Goal: Task Accomplishment & Management: Manage account settings

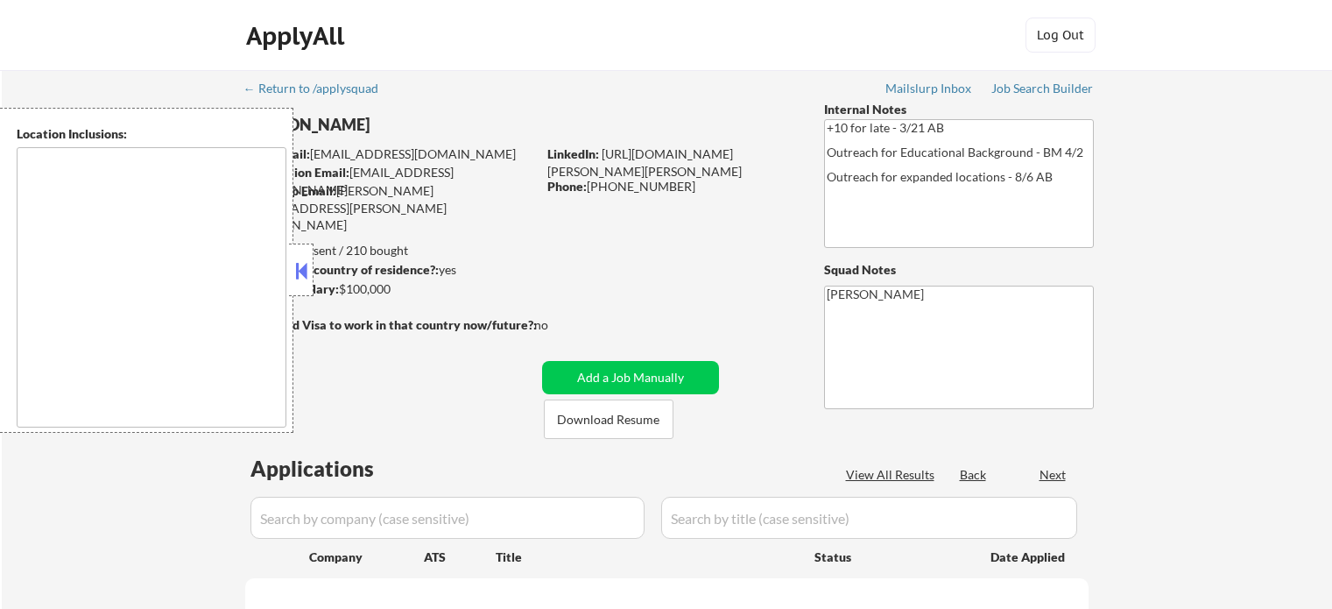
select select ""pending""
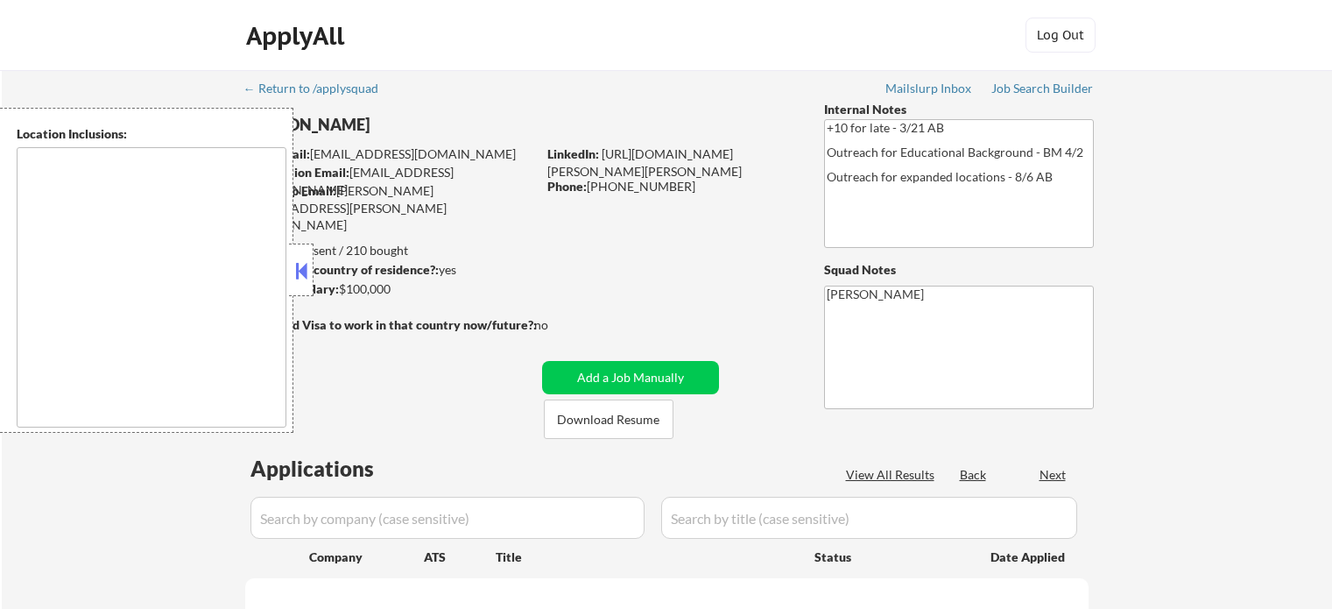
select select ""pending""
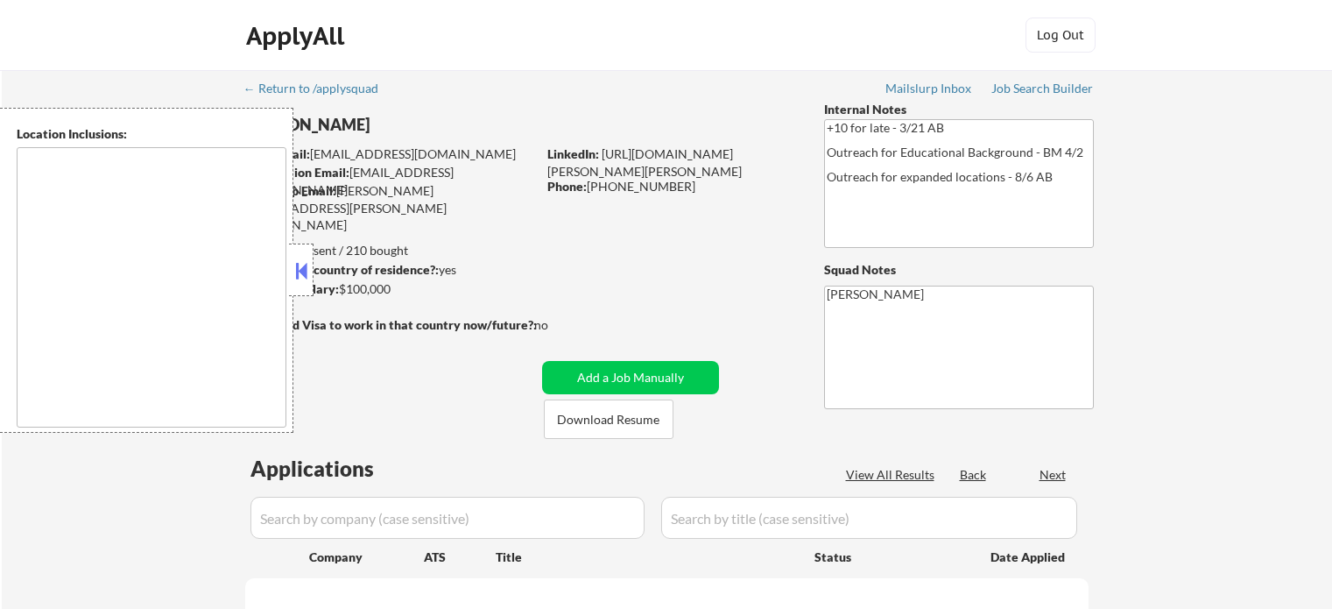
select select ""pending""
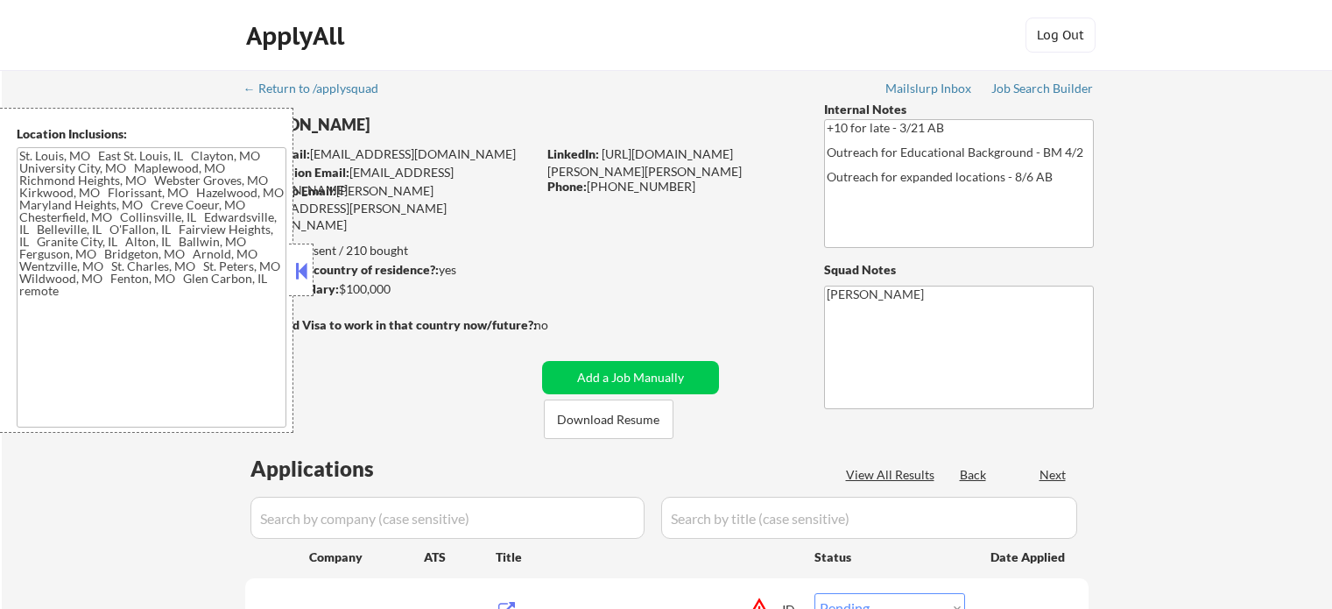
type textarea "St. Louis, MO East St. Louis, IL Clayton, MO University City, MO Maplewood, MO …"
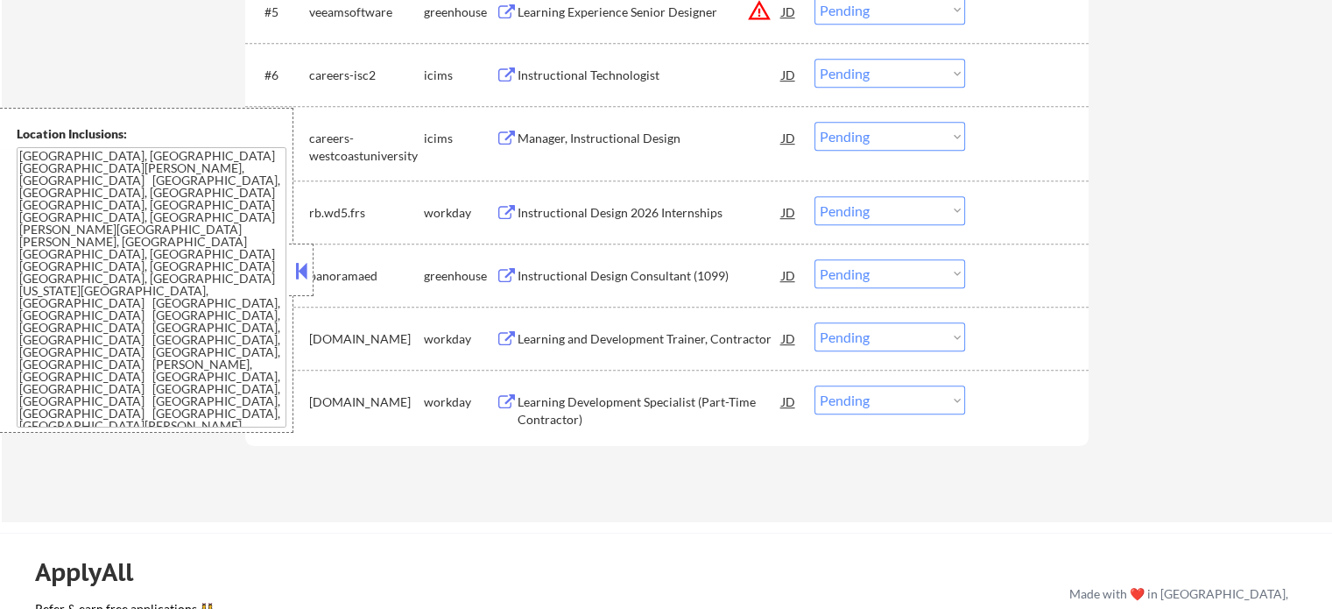
scroll to position [1051, 0]
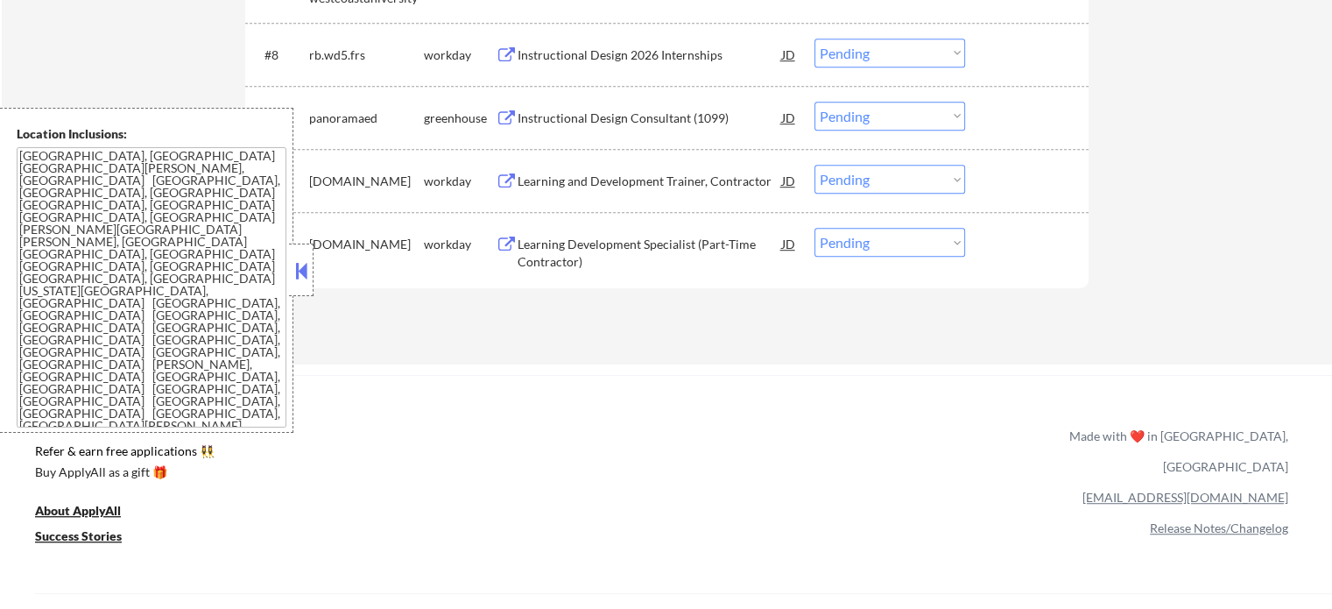
click at [652, 254] on div "Learning Development Specialist (Part-Time Contractor)" at bounding box center [650, 253] width 264 height 34
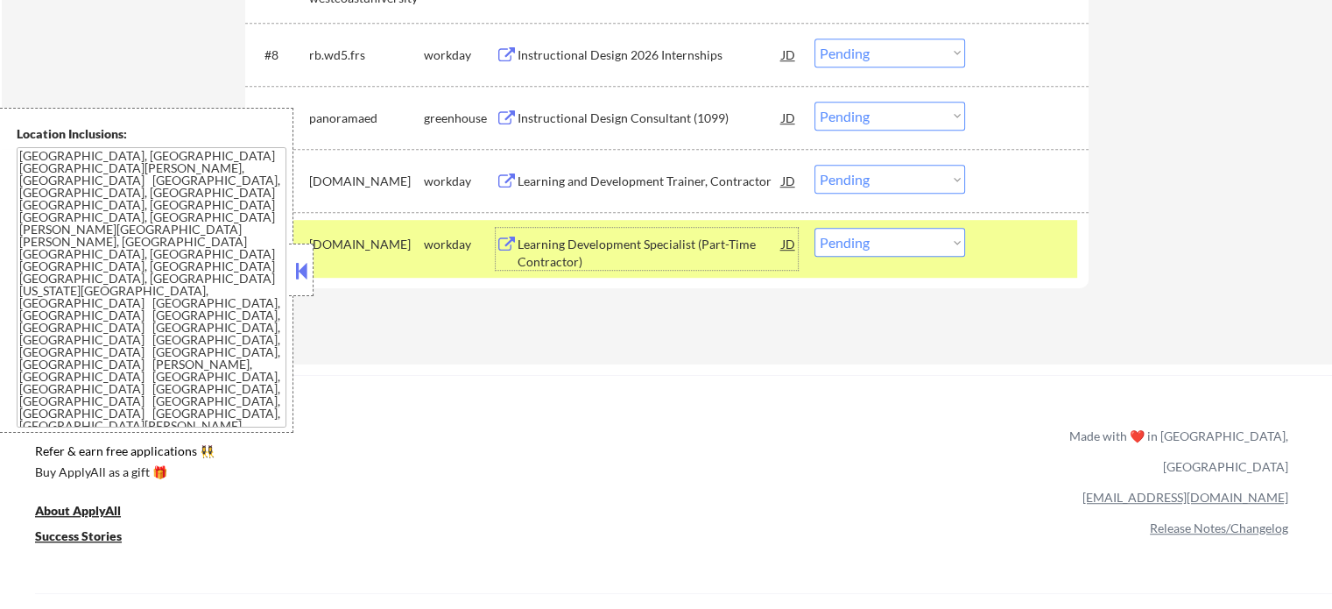
click at [1045, 248] on div at bounding box center [1028, 244] width 77 height 32
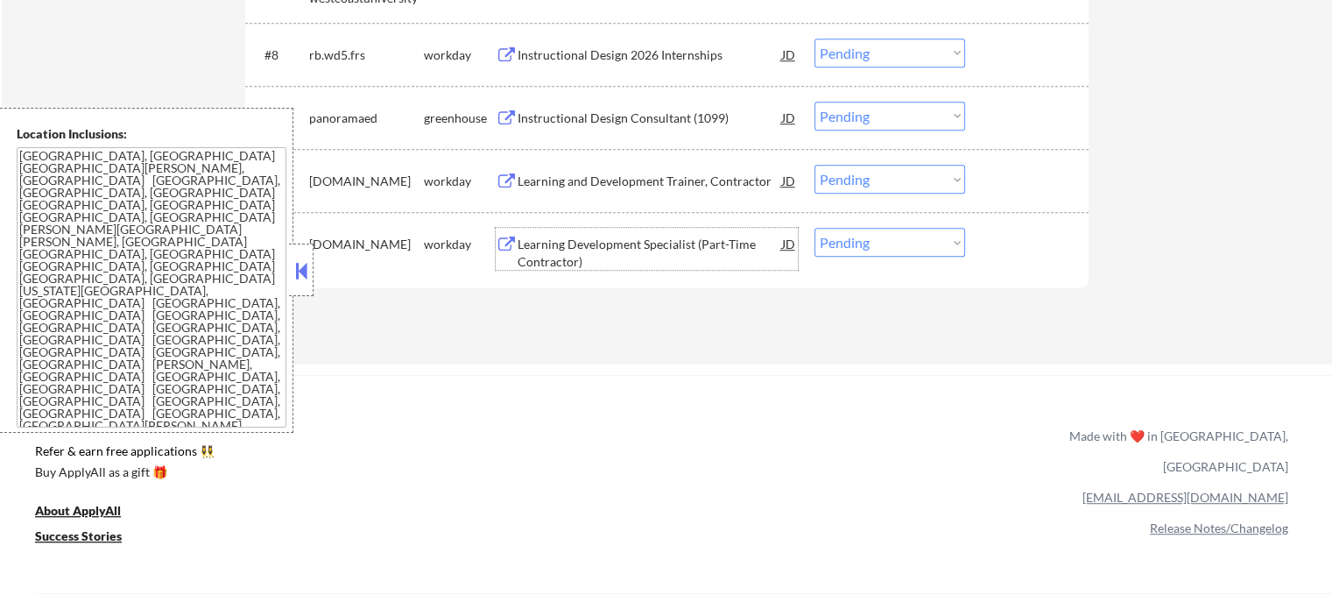
click at [620, 244] on div "Learning Development Specialist (Part-Time Contractor)" at bounding box center [650, 253] width 264 height 34
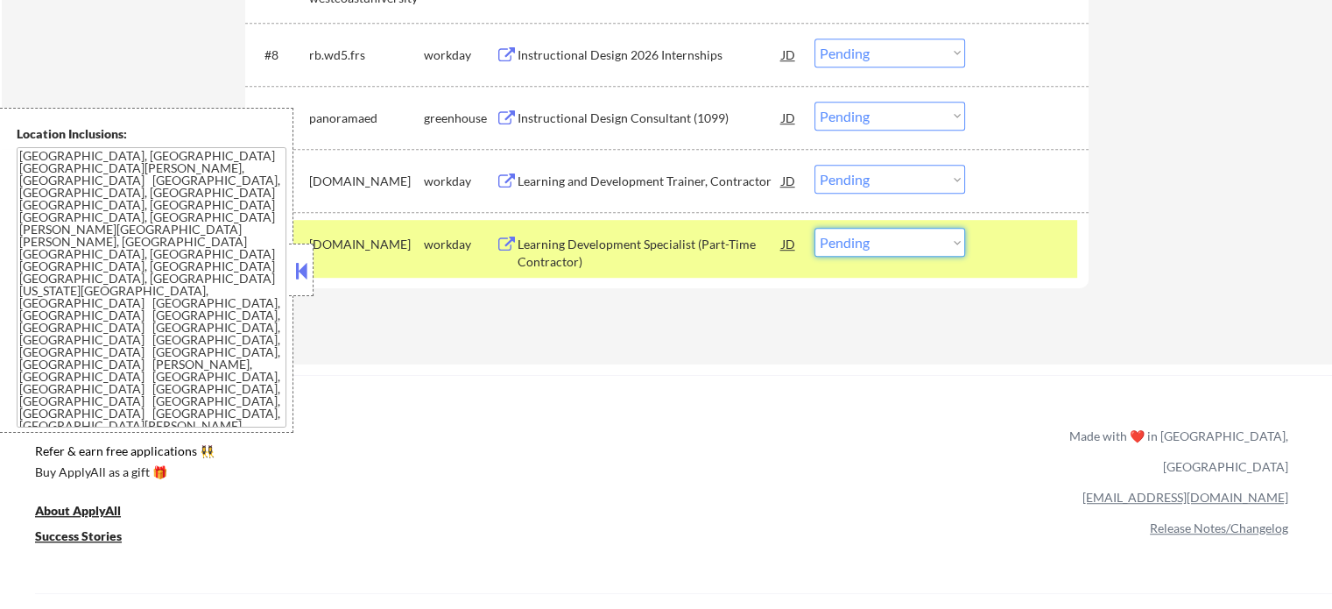
click at [862, 243] on select "Choose an option... Pending Applied Excluded (Questions) Excluded (Expired) Exc…" at bounding box center [889, 242] width 151 height 29
select select ""applied""
click at [814, 228] on select "Choose an option... Pending Applied Excluded (Questions) Excluded (Expired) Exc…" at bounding box center [889, 242] width 151 height 29
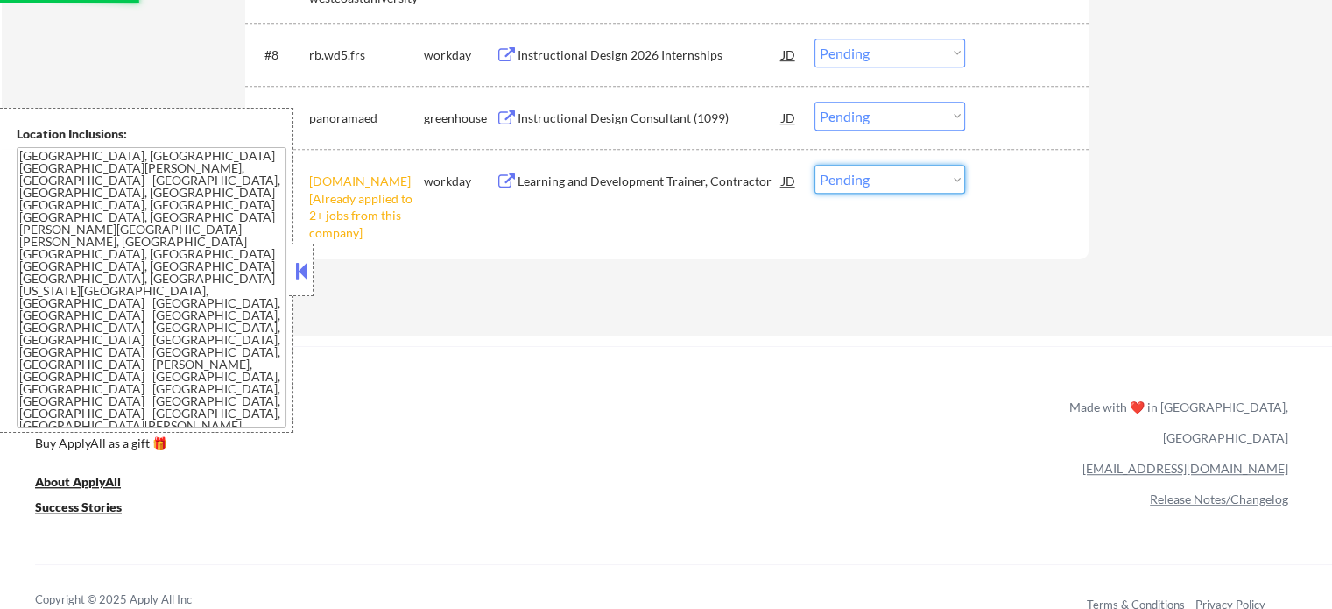
click at [858, 179] on select "Choose an option... Pending Applied Excluded (Questions) Excluded (Expired) Exc…" at bounding box center [889, 179] width 151 height 29
select select ""excluded__other_""
click at [814, 165] on select "Choose an option... Pending Applied Excluded (Questions) Excluded (Expired) Exc…" at bounding box center [889, 179] width 151 height 29
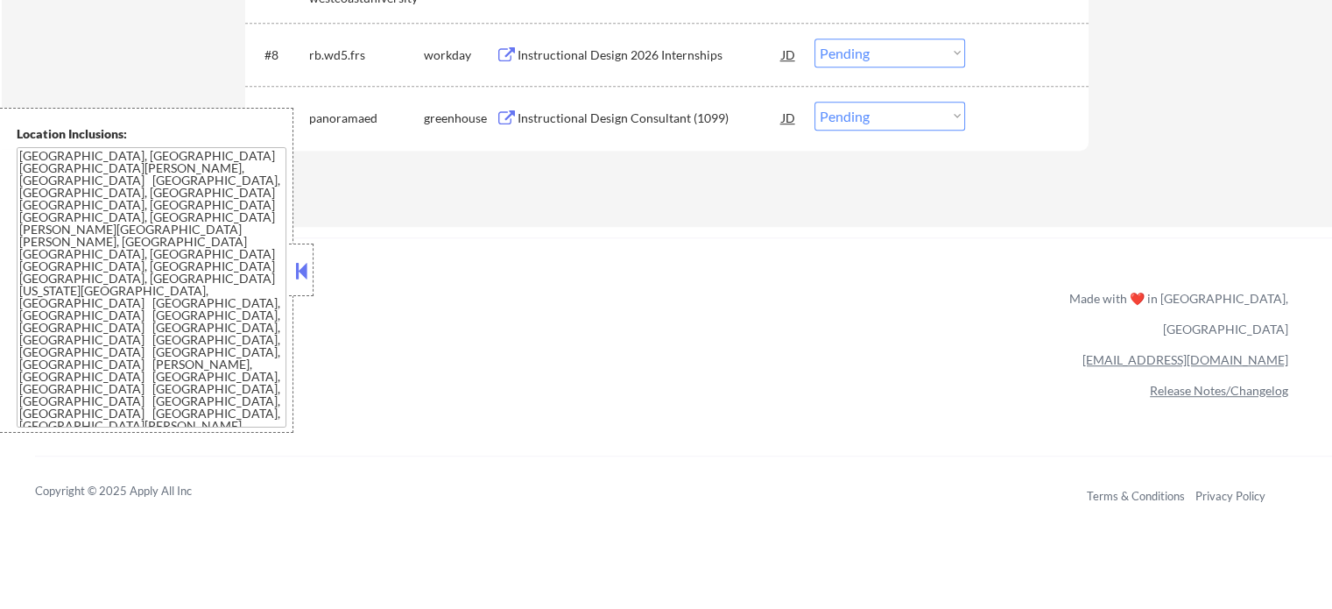
click at [643, 111] on div "Instructional Design Consultant (1099)" at bounding box center [650, 118] width 264 height 18
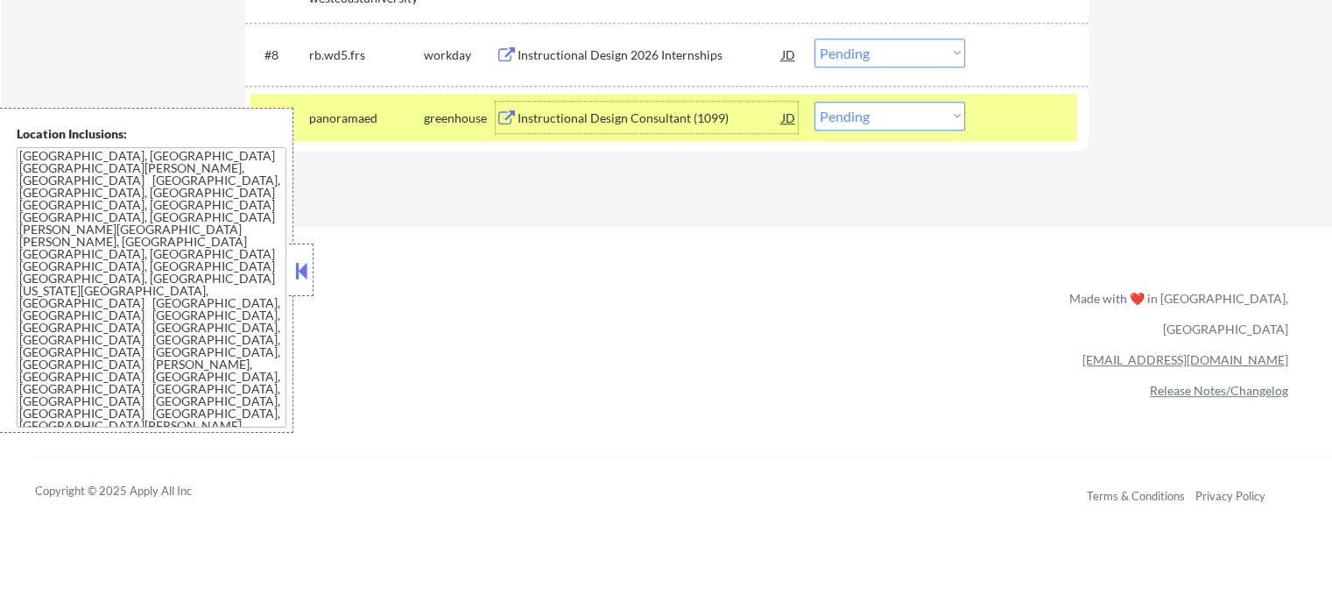
click at [865, 125] on select "Choose an option... Pending Applied Excluded (Questions) Excluded (Expired) Exc…" at bounding box center [889, 116] width 151 height 29
select select ""excluded""
click at [814, 102] on select "Choose an option... Pending Applied Excluded (Questions) Excluded (Expired) Exc…" at bounding box center [889, 116] width 151 height 29
click at [1032, 113] on div at bounding box center [1028, 118] width 77 height 32
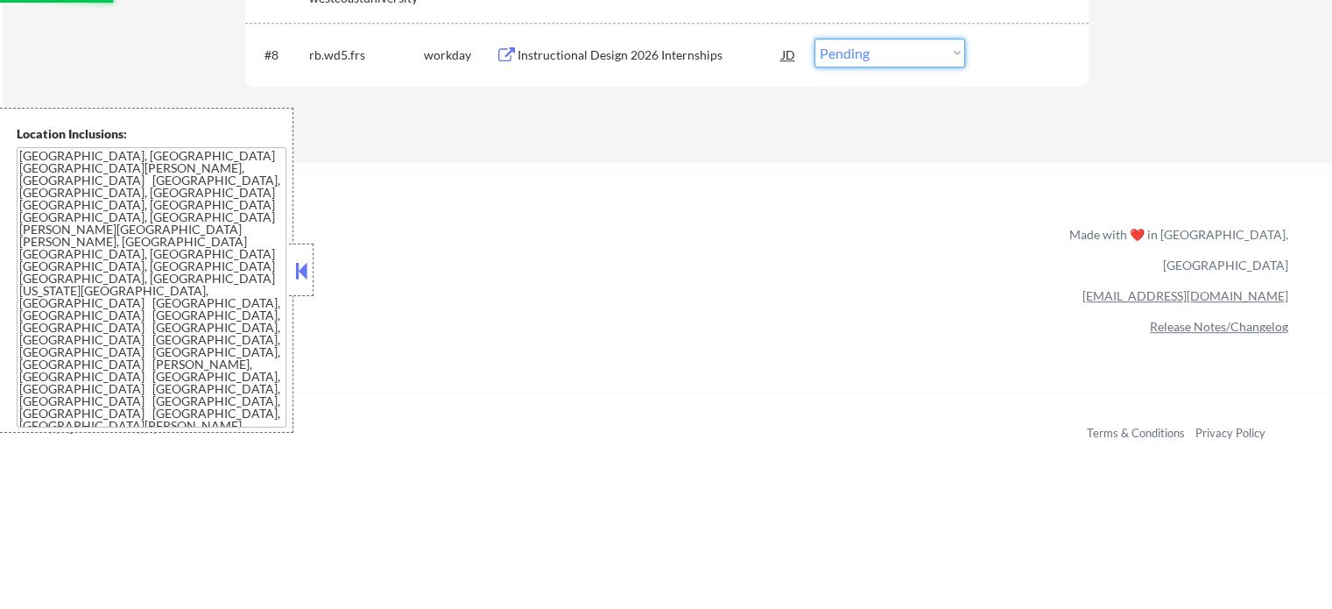
click at [901, 52] on select "Choose an option... Pending Applied Excluded (Questions) Excluded (Expired) Exc…" at bounding box center [889, 53] width 151 height 29
select select ""excluded__bad_match_""
click at [814, 39] on select "Choose an option... Pending Applied Excluded (Questions) Excluded (Expired) Exc…" at bounding box center [889, 53] width 151 height 29
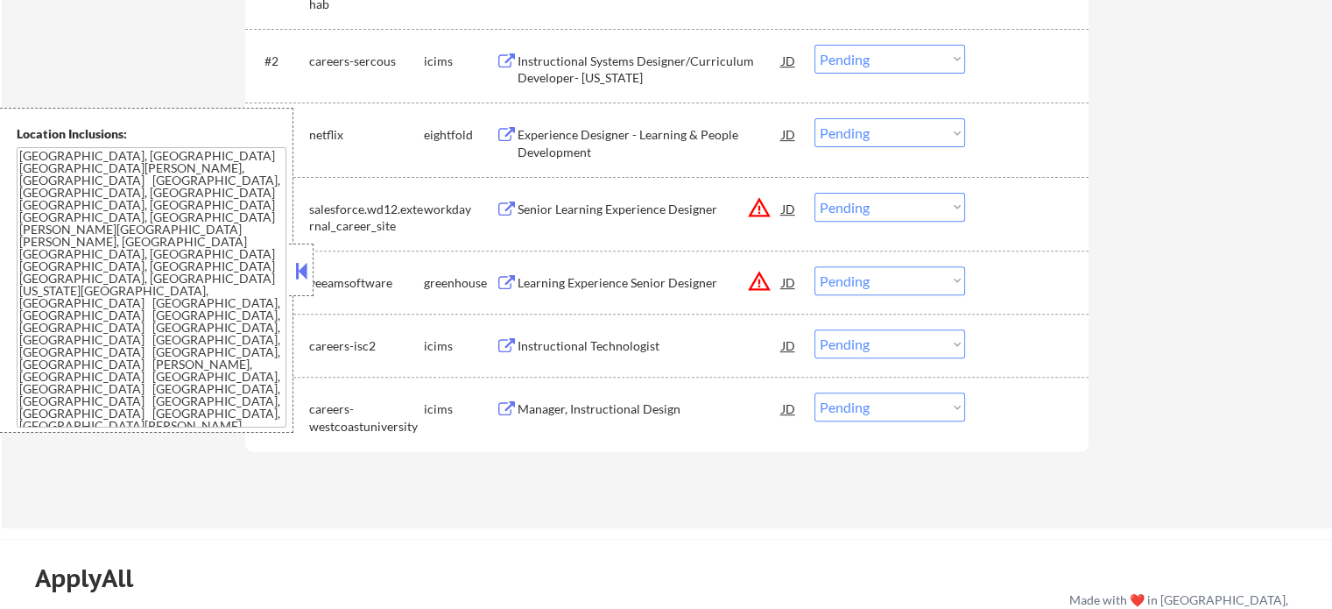
scroll to position [613, 0]
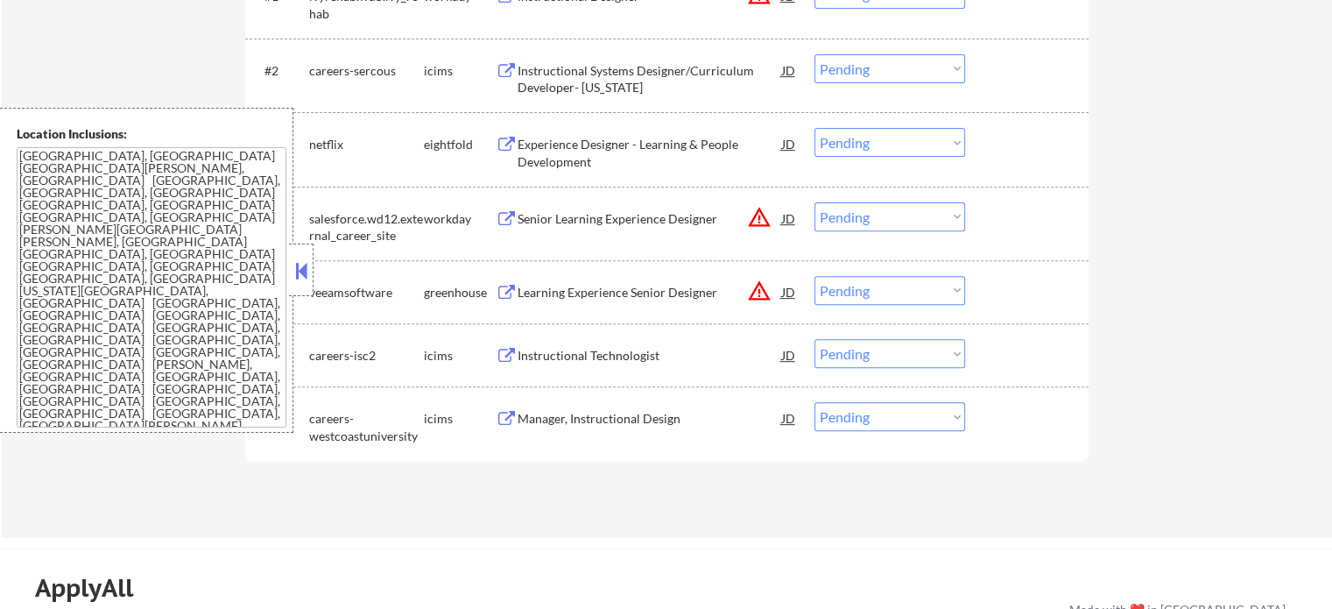
click at [900, 206] on select "Choose an option... Pending Applied Excluded (Questions) Excluded (Expired) Exc…" at bounding box center [889, 216] width 151 height 29
click at [814, 202] on select "Choose an option... Pending Applied Excluded (Questions) Excluded (Expired) Exc…" at bounding box center [889, 216] width 151 height 29
select select ""pending""
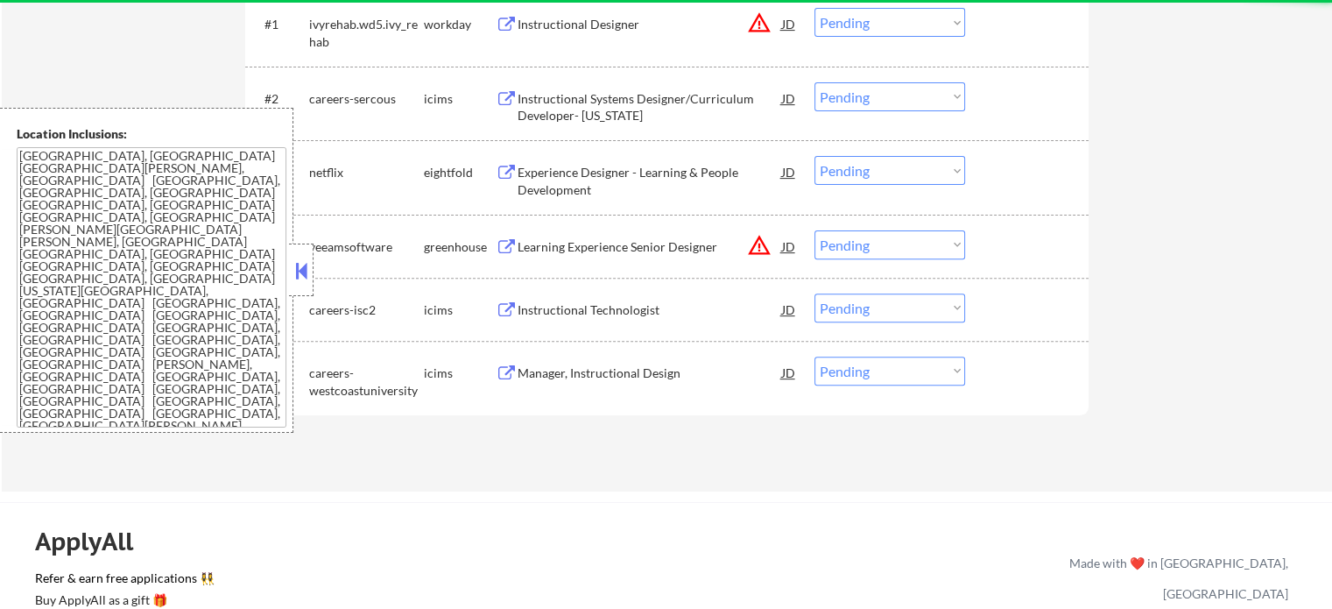
scroll to position [438, 0]
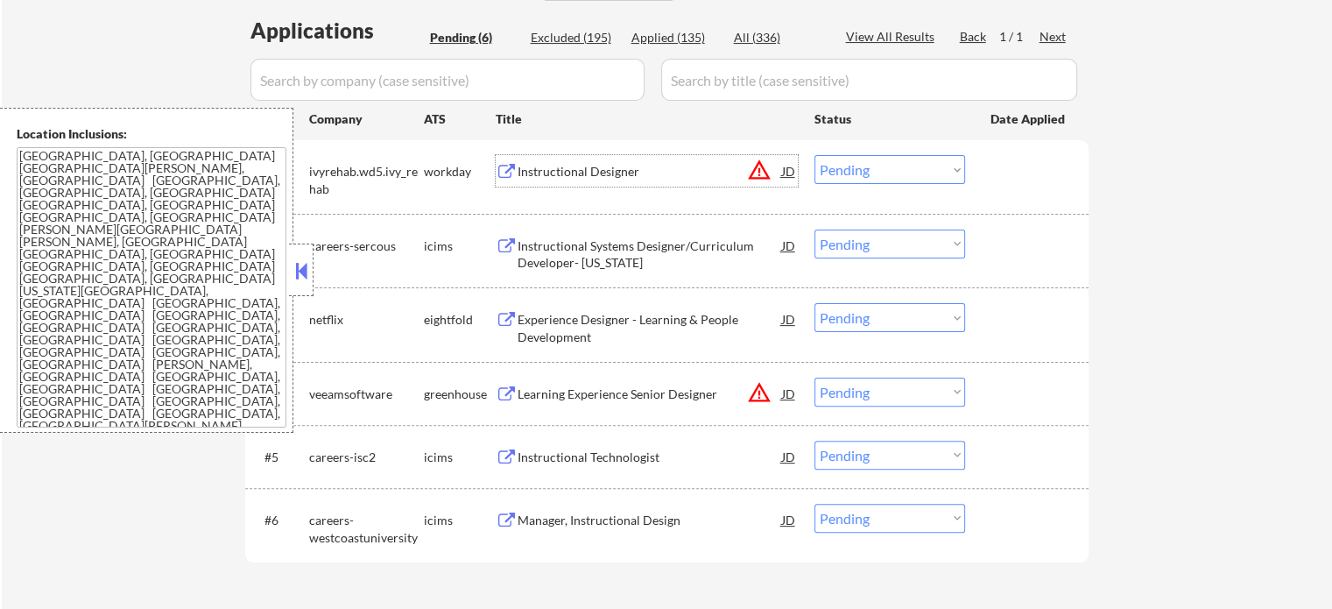
click at [543, 169] on div "Instructional Designer" at bounding box center [650, 172] width 264 height 18
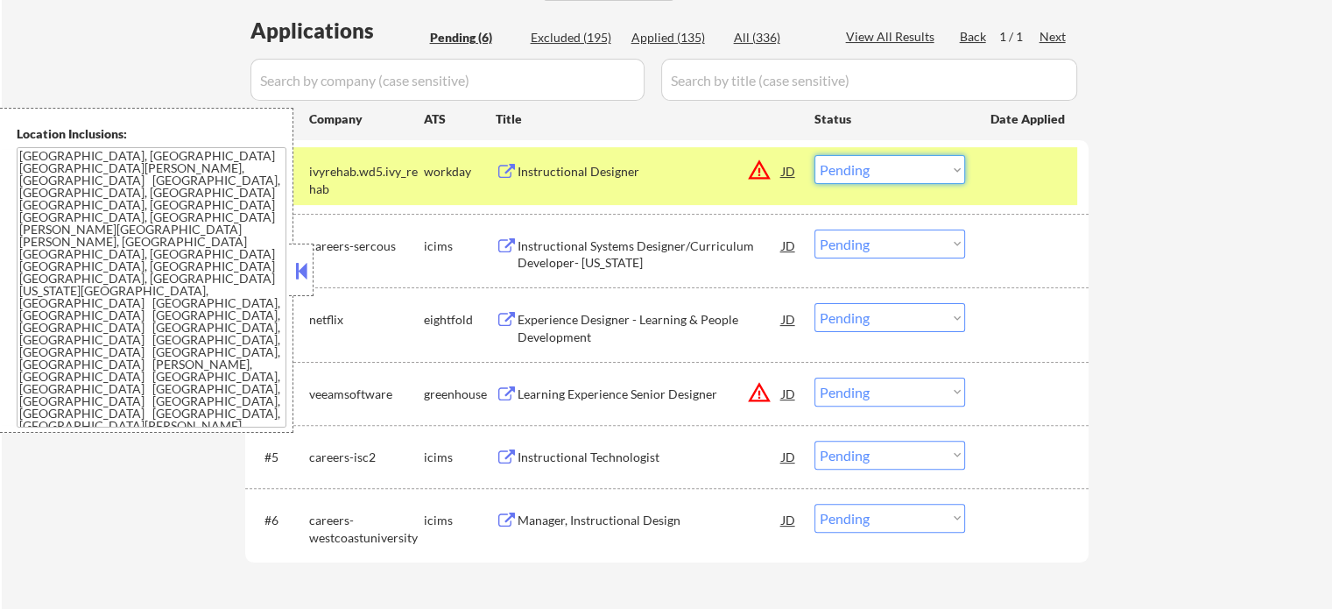
click at [917, 180] on select "Choose an option... Pending Applied Excluded (Questions) Excluded (Expired) Exc…" at bounding box center [889, 169] width 151 height 29
click at [814, 155] on select "Choose an option... Pending Applied Excluded (Questions) Excluded (Expired) Exc…" at bounding box center [889, 169] width 151 height 29
select select ""pending""
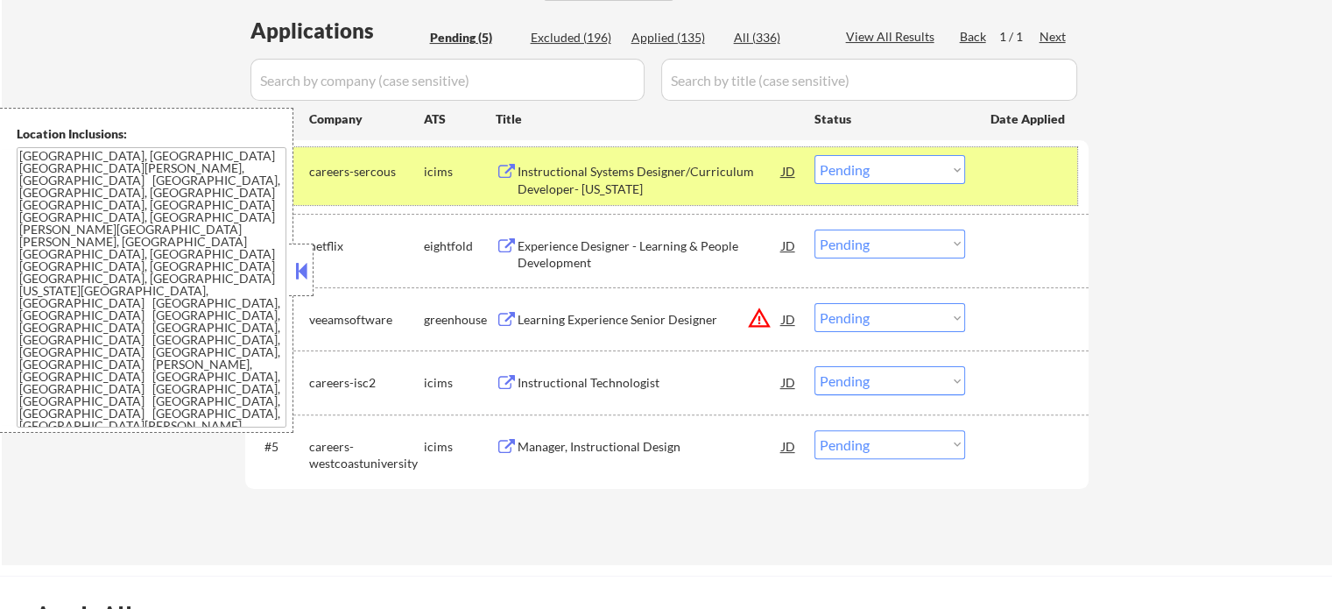
click at [1023, 176] on div at bounding box center [1028, 171] width 77 height 32
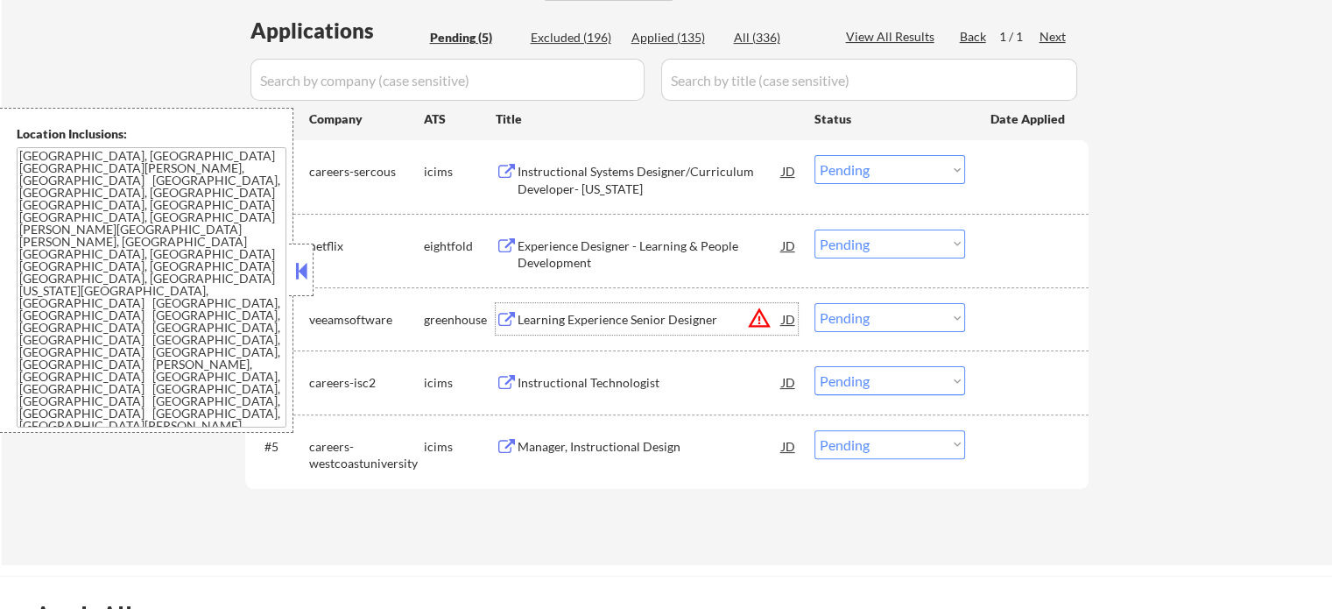
click at [597, 320] on div "Learning Experience Senior Designer" at bounding box center [650, 320] width 264 height 18
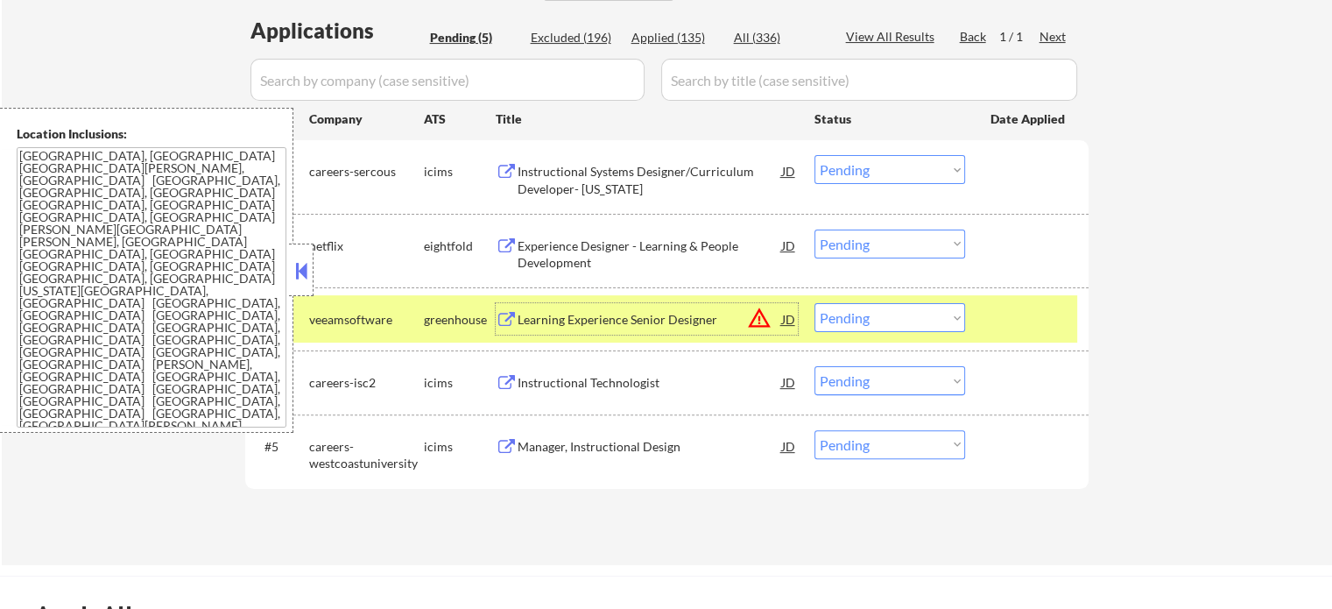
click at [917, 323] on select "Choose an option... Pending Applied Excluded (Questions) Excluded (Expired) Exc…" at bounding box center [889, 317] width 151 height 29
click at [814, 303] on select "Choose an option... Pending Applied Excluded (Questions) Excluded (Expired) Exc…" at bounding box center [889, 317] width 151 height 29
select select ""pending""
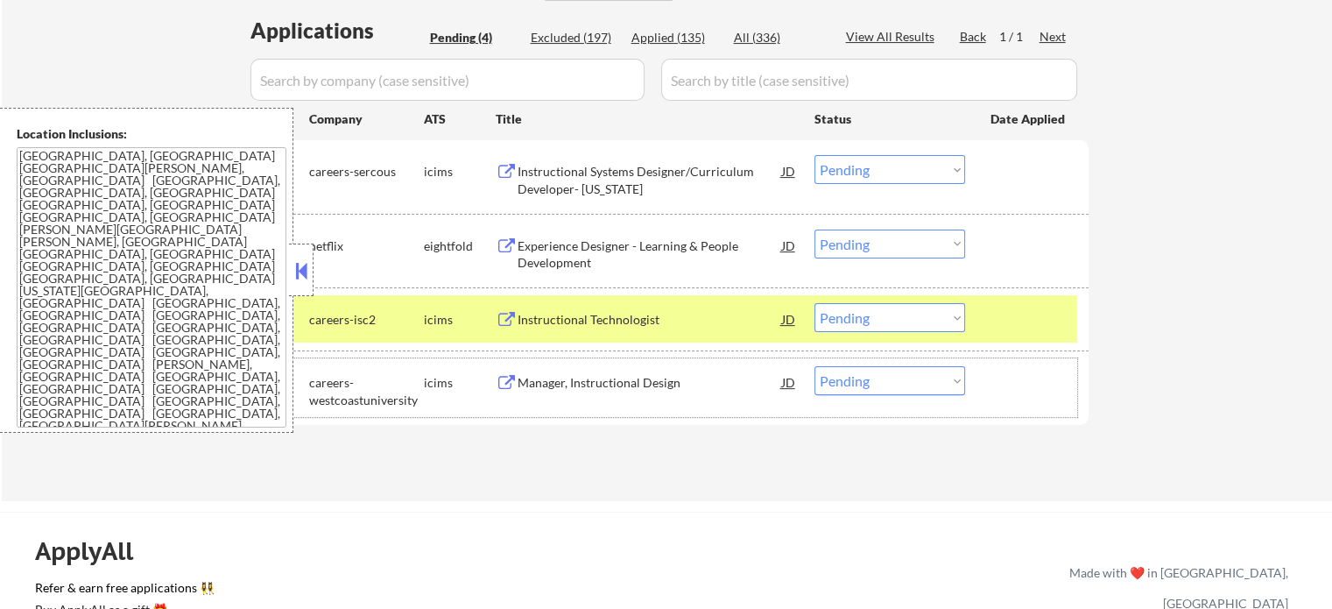
click at [1025, 391] on div at bounding box center [1028, 382] width 77 height 32
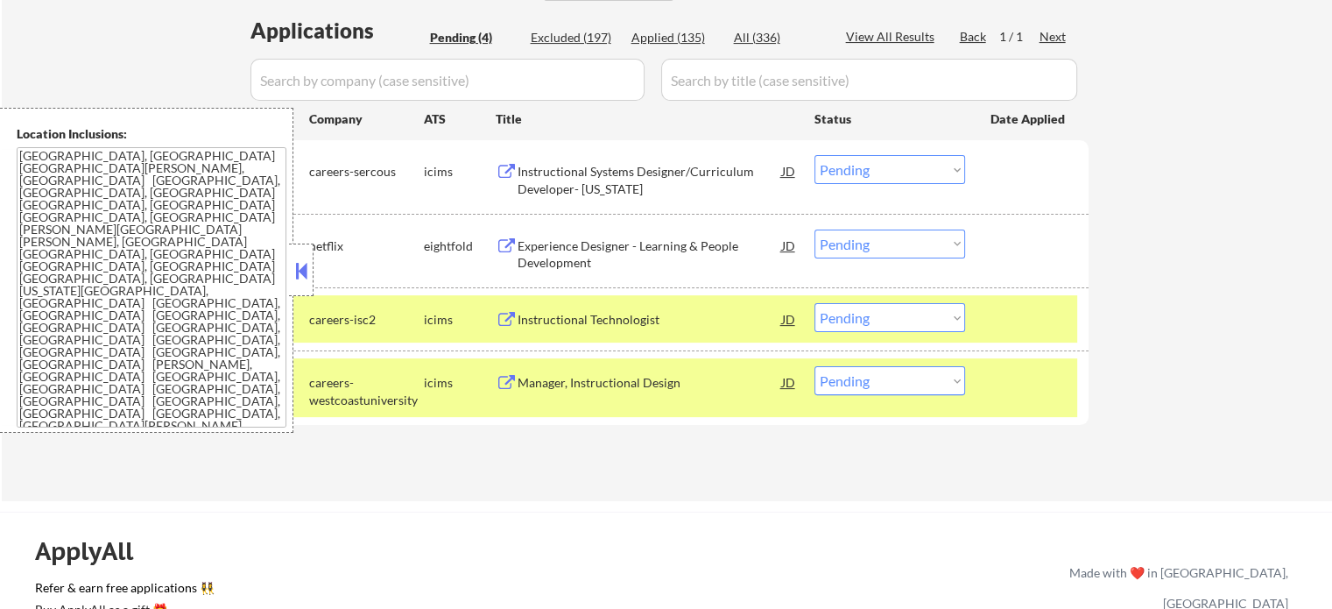
click at [1024, 325] on div at bounding box center [1028, 319] width 77 height 32
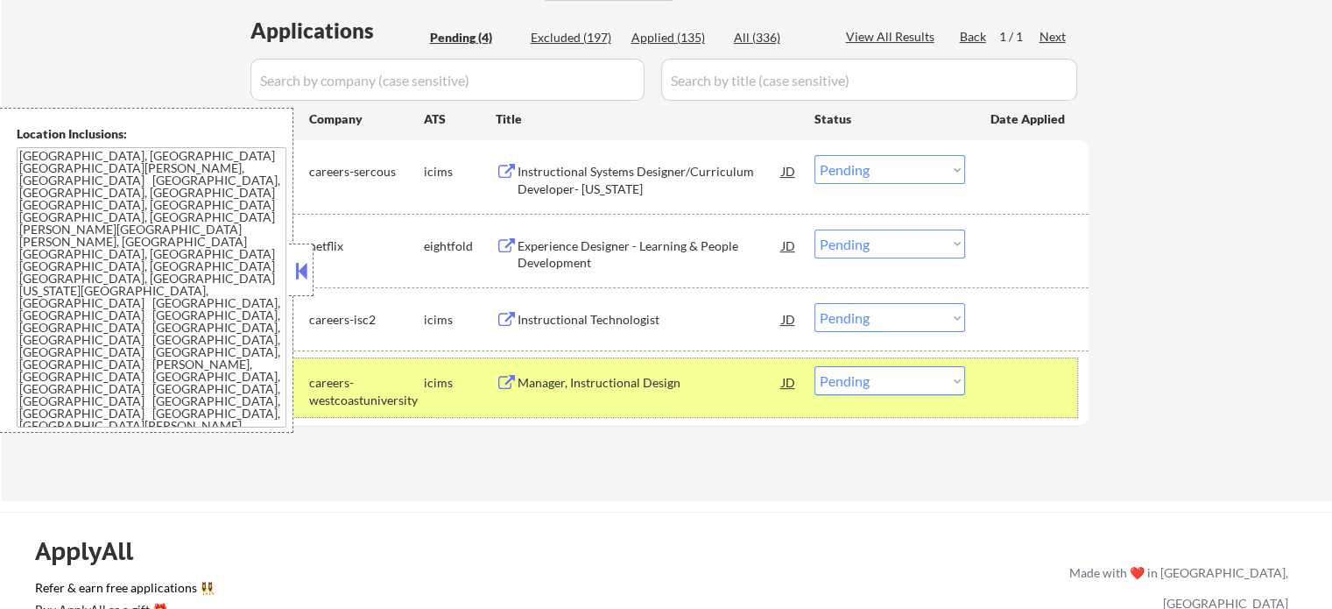
click at [1027, 367] on div at bounding box center [1028, 382] width 77 height 32
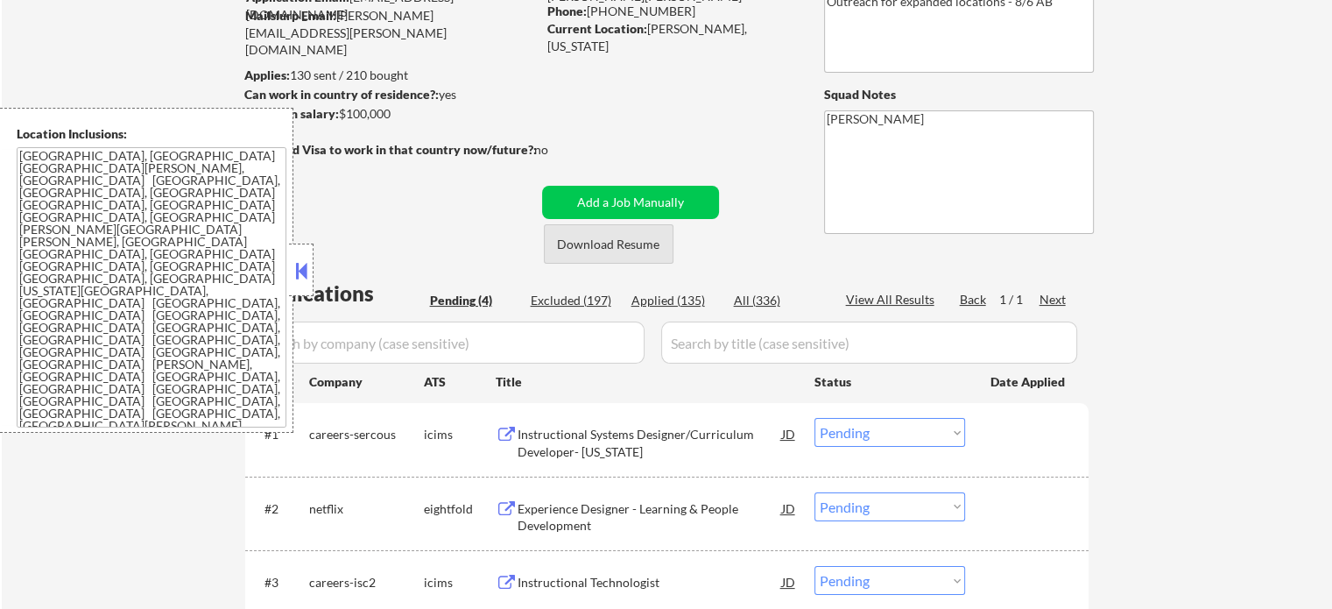
scroll to position [525, 0]
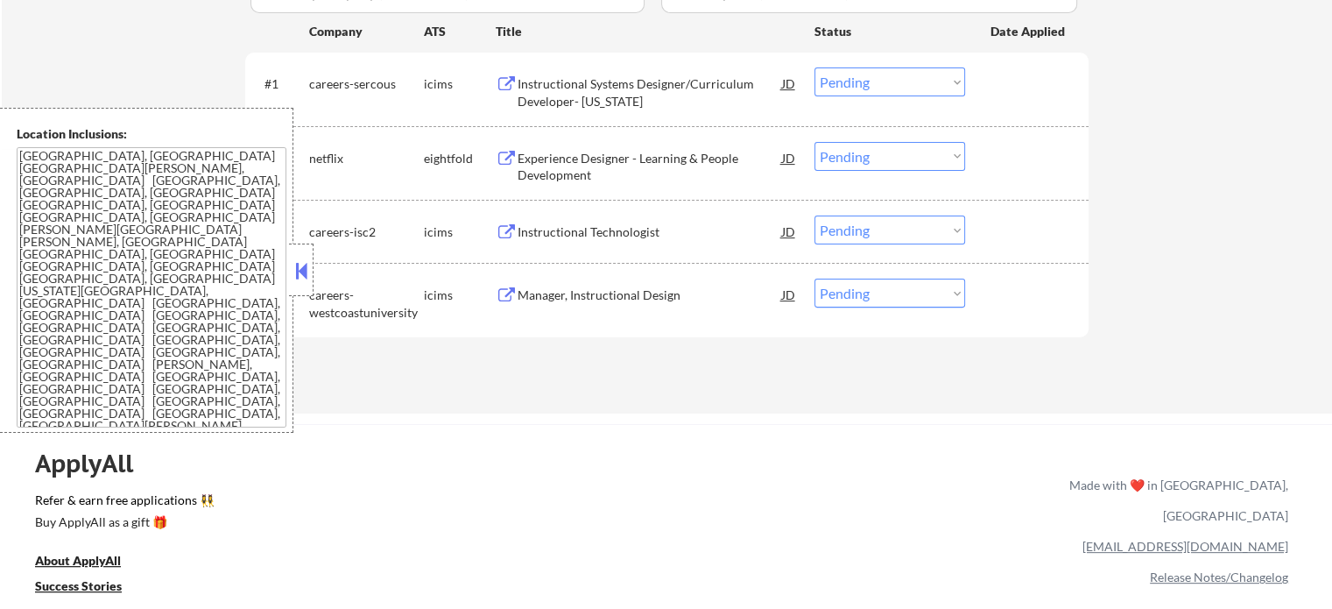
click at [585, 296] on div "Manager, Instructional Design" at bounding box center [650, 295] width 264 height 18
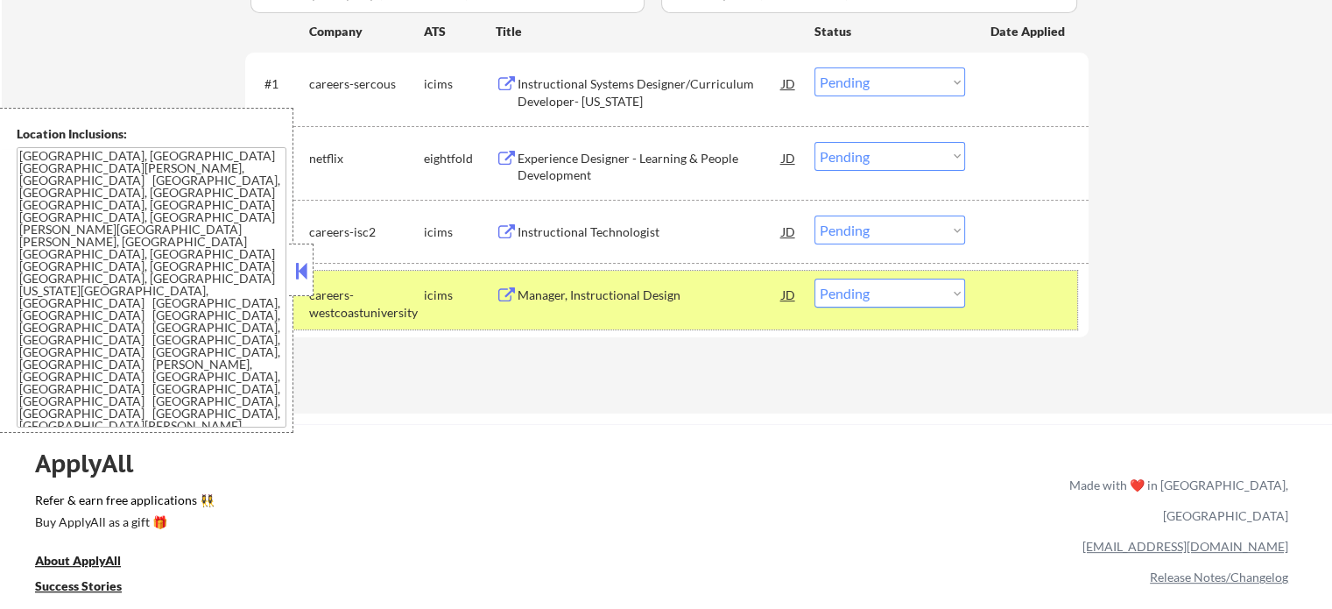
click at [1059, 298] on div at bounding box center [1028, 294] width 77 height 32
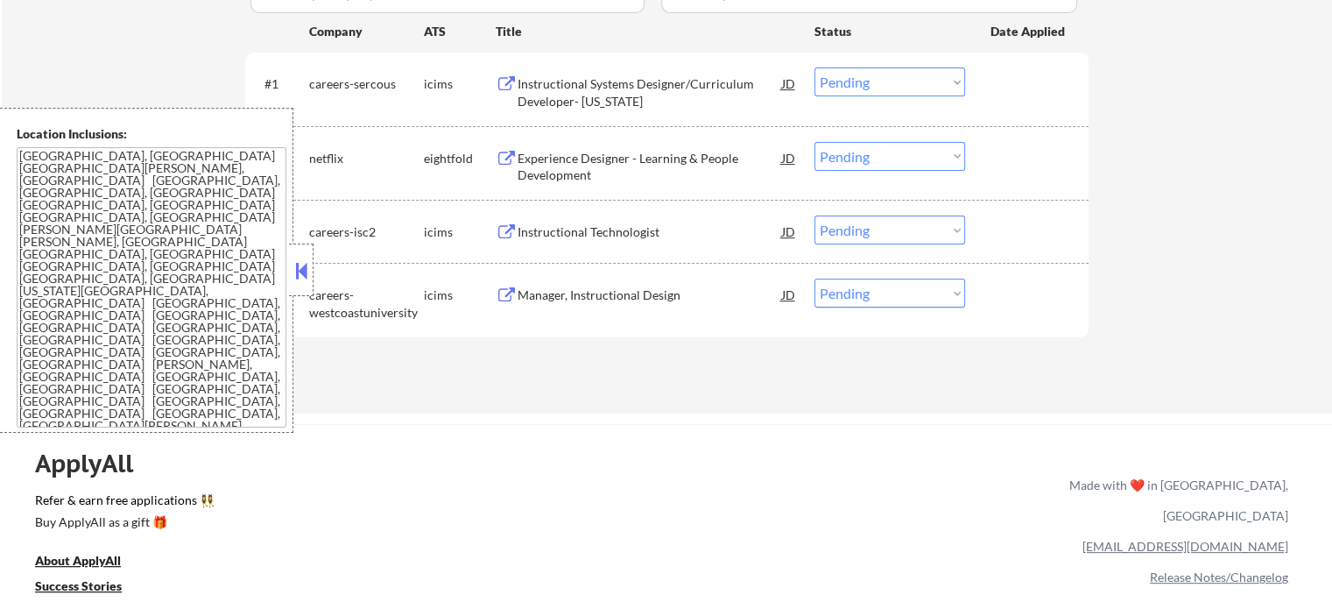
click at [522, 289] on div "Manager, Instructional Design" at bounding box center [650, 295] width 264 height 18
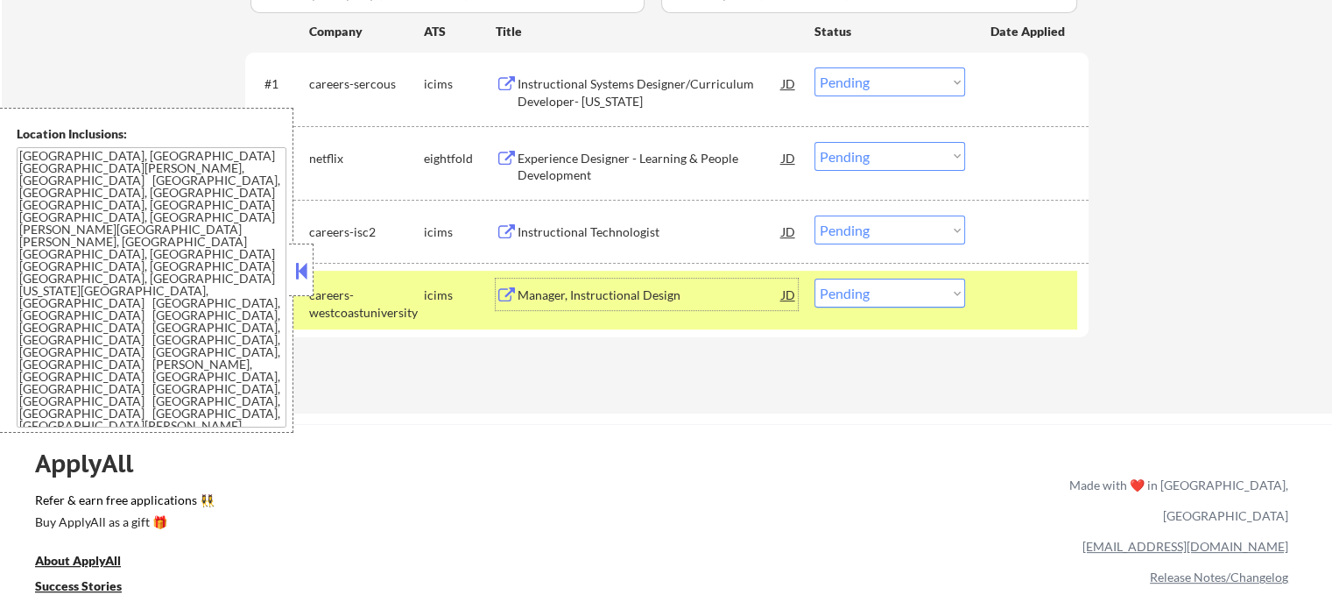
click at [863, 304] on select "Choose an option... Pending Applied Excluded (Questions) Excluded (Expired) Exc…" at bounding box center [889, 292] width 151 height 29
select select ""applied""
click at [814, 278] on select "Choose an option... Pending Applied Excluded (Questions) Excluded (Expired) Exc…" at bounding box center [889, 292] width 151 height 29
click at [1023, 301] on div at bounding box center [1028, 294] width 77 height 32
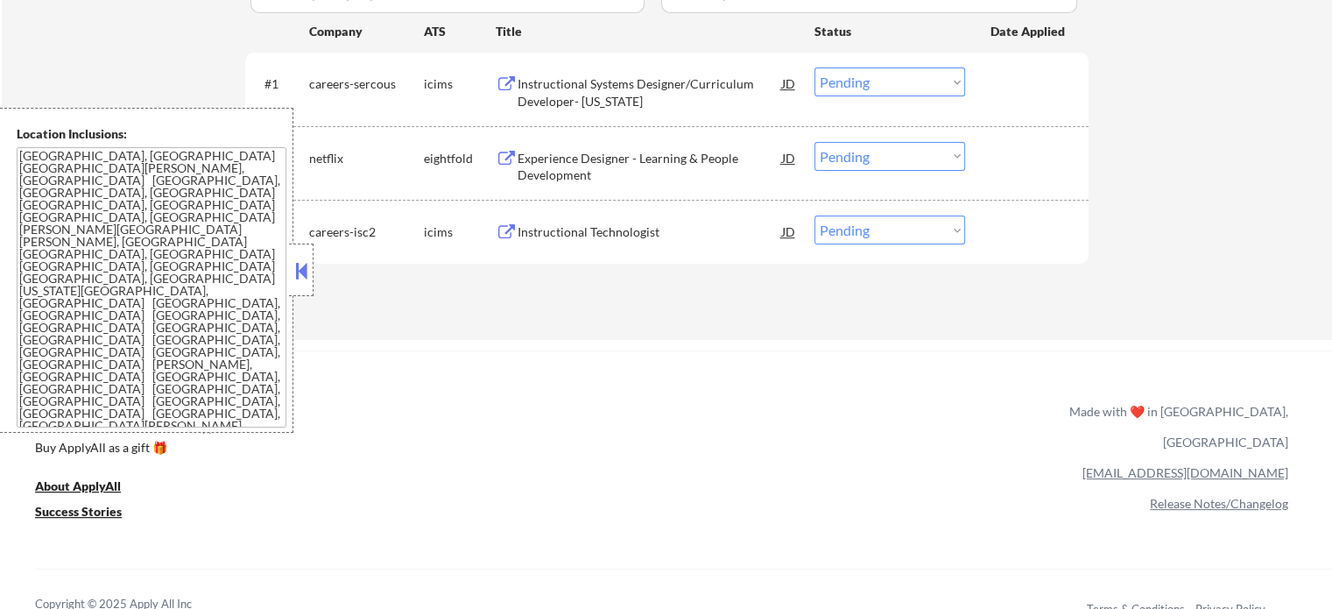
click at [632, 241] on div "Instructional Technologist" at bounding box center [650, 231] width 264 height 32
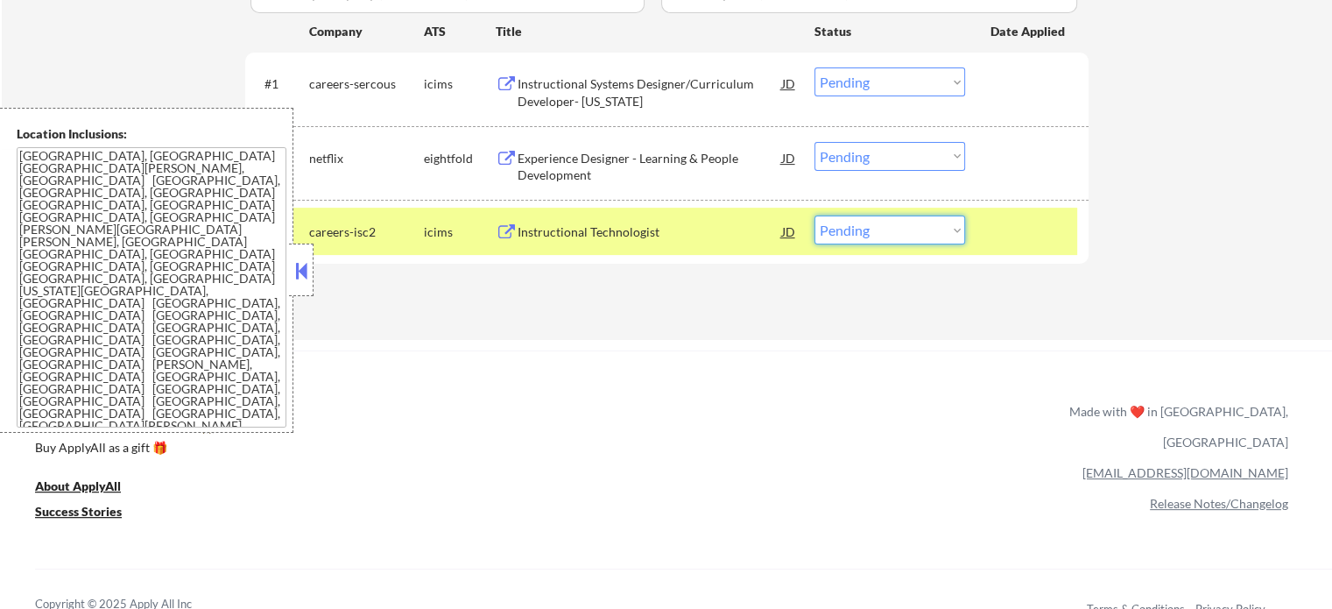
click at [859, 236] on select "Choose an option... Pending Applied Excluded (Questions) Excluded (Expired) Exc…" at bounding box center [889, 229] width 151 height 29
select select ""excluded__expired_""
click at [814, 215] on select "Choose an option... Pending Applied Excluded (Questions) Excluded (Expired) Exc…" at bounding box center [889, 229] width 151 height 29
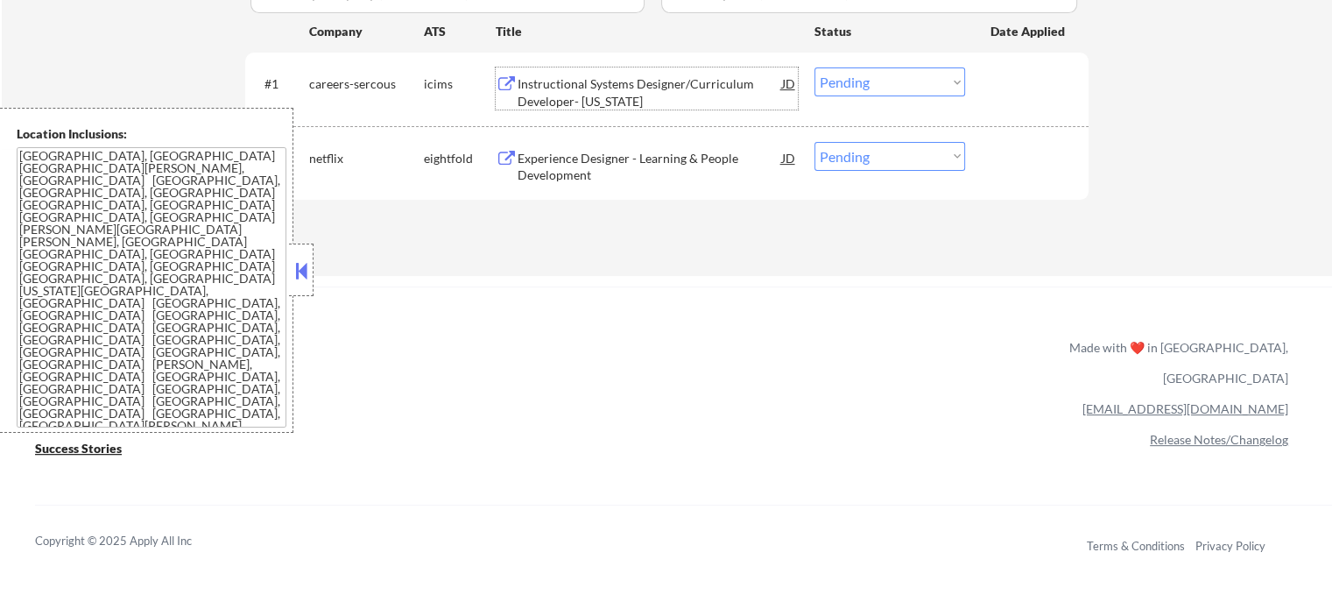
click at [600, 99] on div "Instructional Systems Designer/Curriculum Developer- Georgia" at bounding box center [650, 92] width 264 height 34
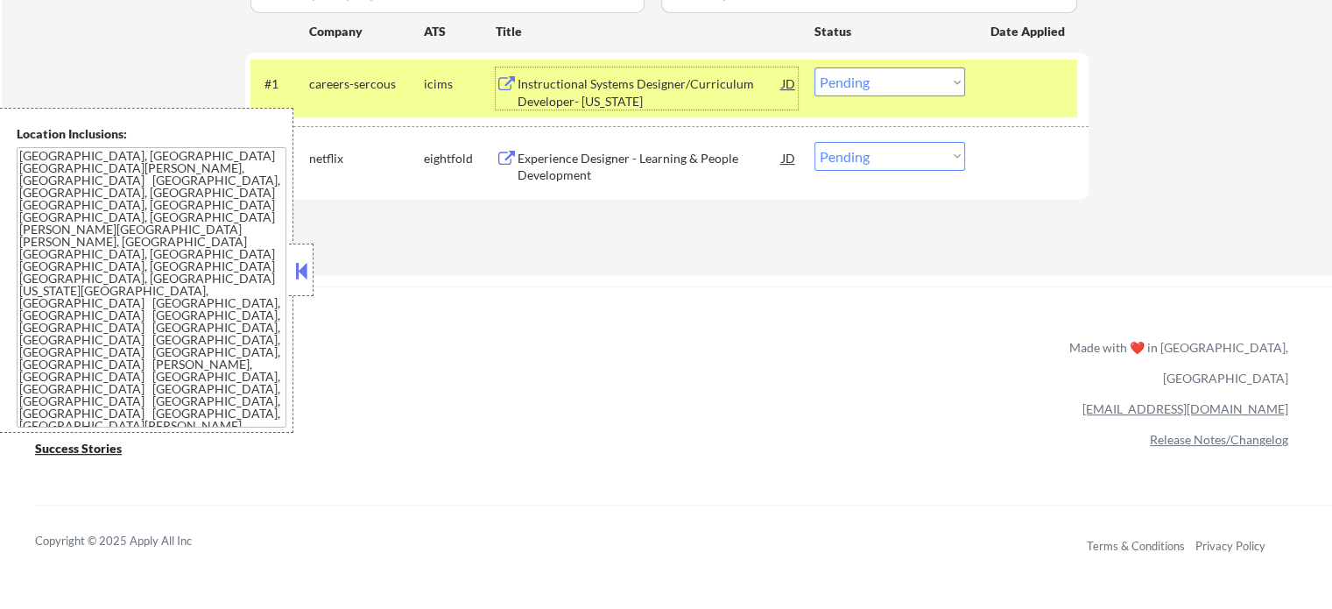
click at [844, 87] on select "Choose an option... Pending Applied Excluded (Questions) Excluded (Expired) Exc…" at bounding box center [889, 81] width 151 height 29
click at [814, 67] on select "Choose an option... Pending Applied Excluded (Questions) Excluded (Expired) Exc…" at bounding box center [889, 81] width 151 height 29
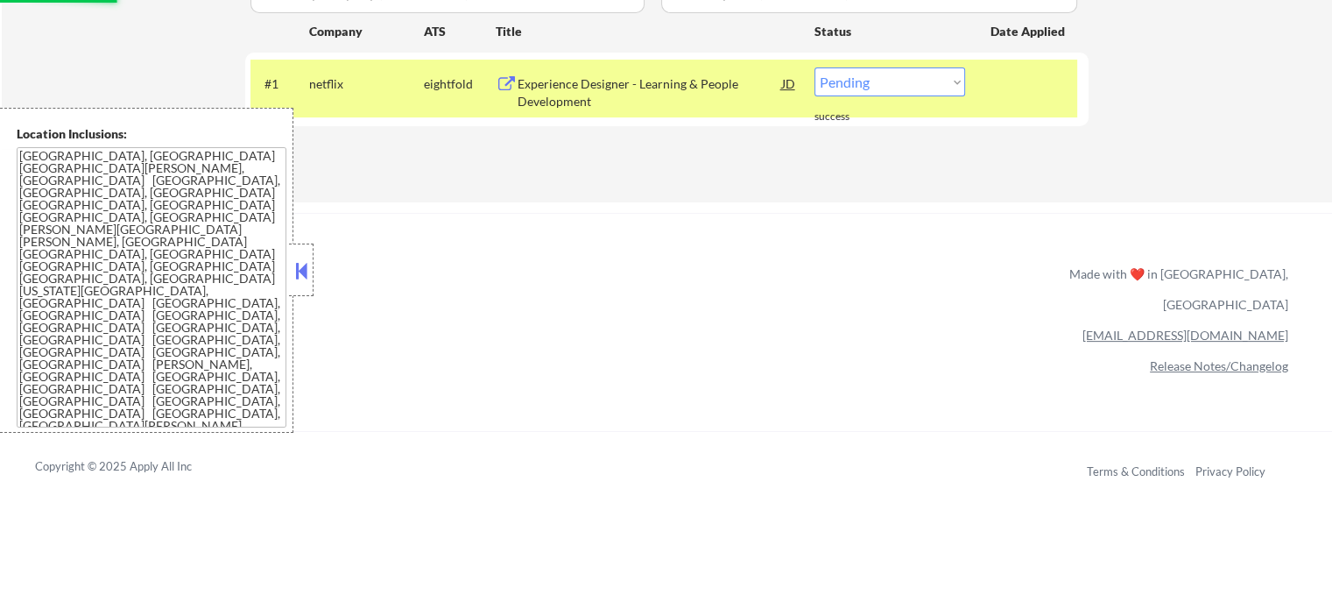
click at [1022, 89] on div at bounding box center [1028, 83] width 77 height 32
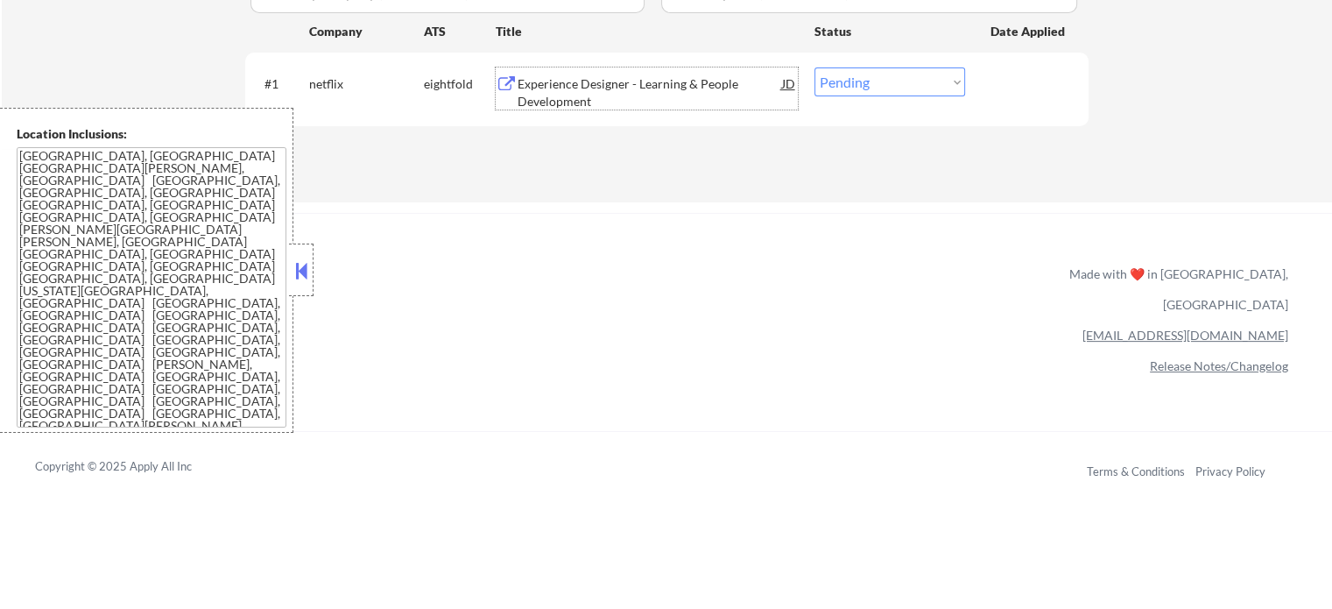
click at [586, 76] on div "Experience Designer - Learning & People Development" at bounding box center [650, 92] width 264 height 34
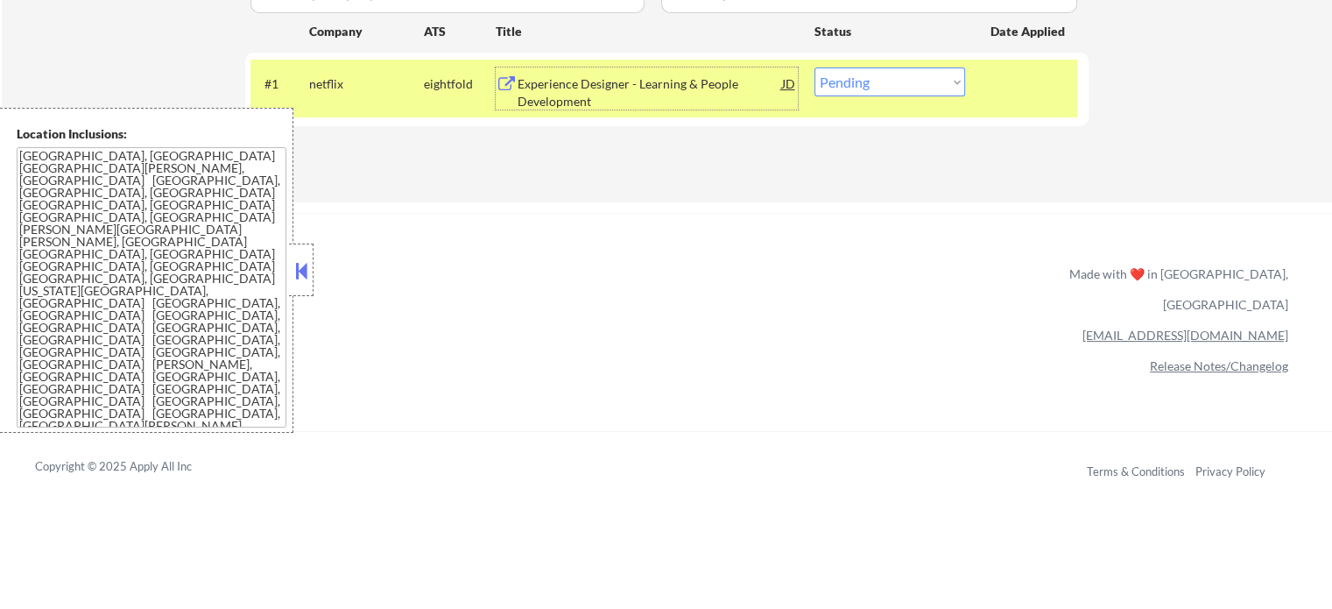
click at [858, 86] on select "Choose an option... Pending Applied Excluded (Questions) Excluded (Expired) Exc…" at bounding box center [889, 81] width 151 height 29
select select ""applied""
click at [814, 67] on select "Choose an option... Pending Applied Excluded (Questions) Excluded (Expired) Exc…" at bounding box center [889, 81] width 151 height 29
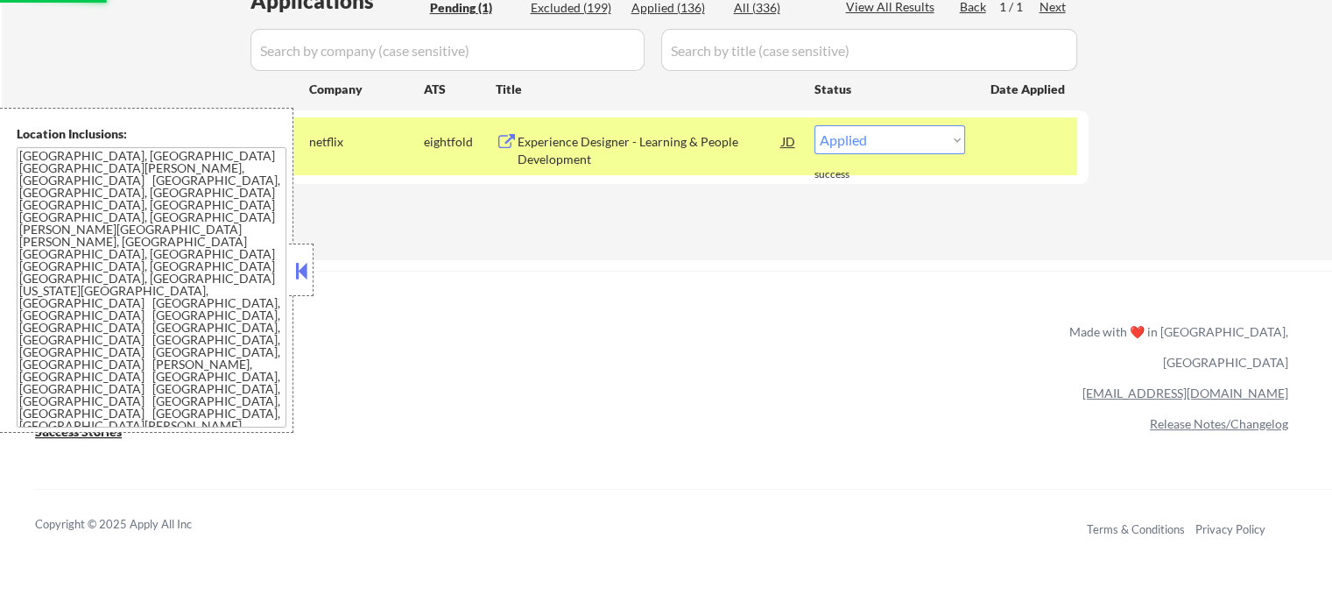
scroll to position [438, 0]
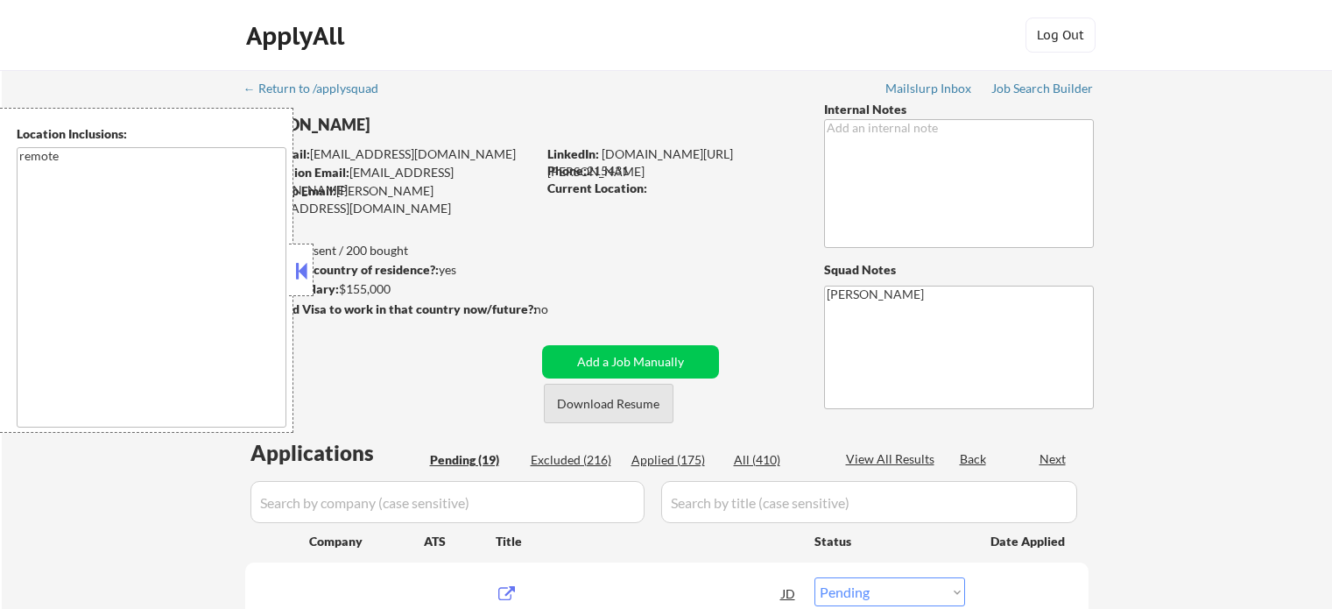
select select ""pending""
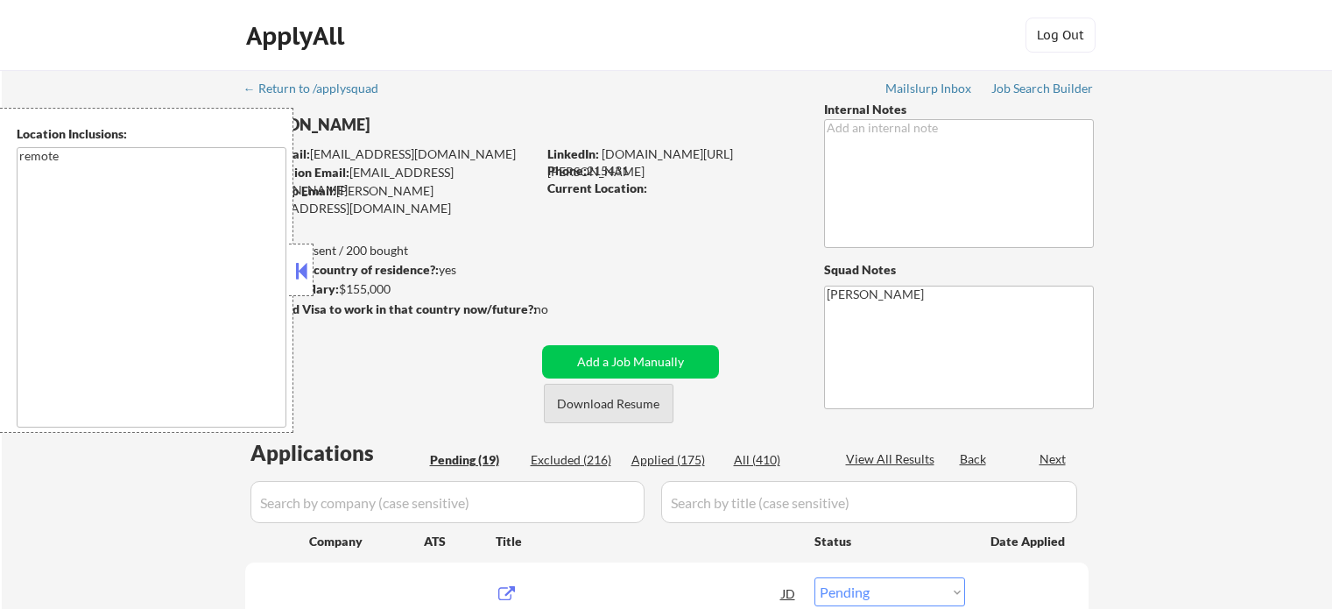
select select ""pending""
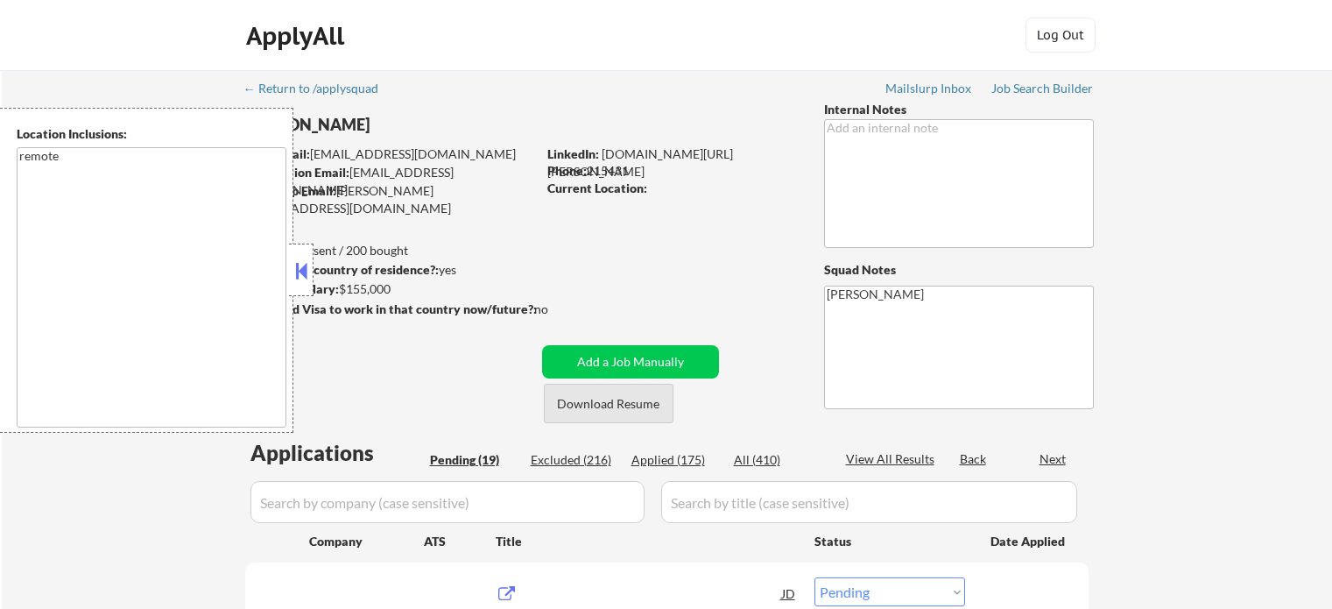
select select ""pending""
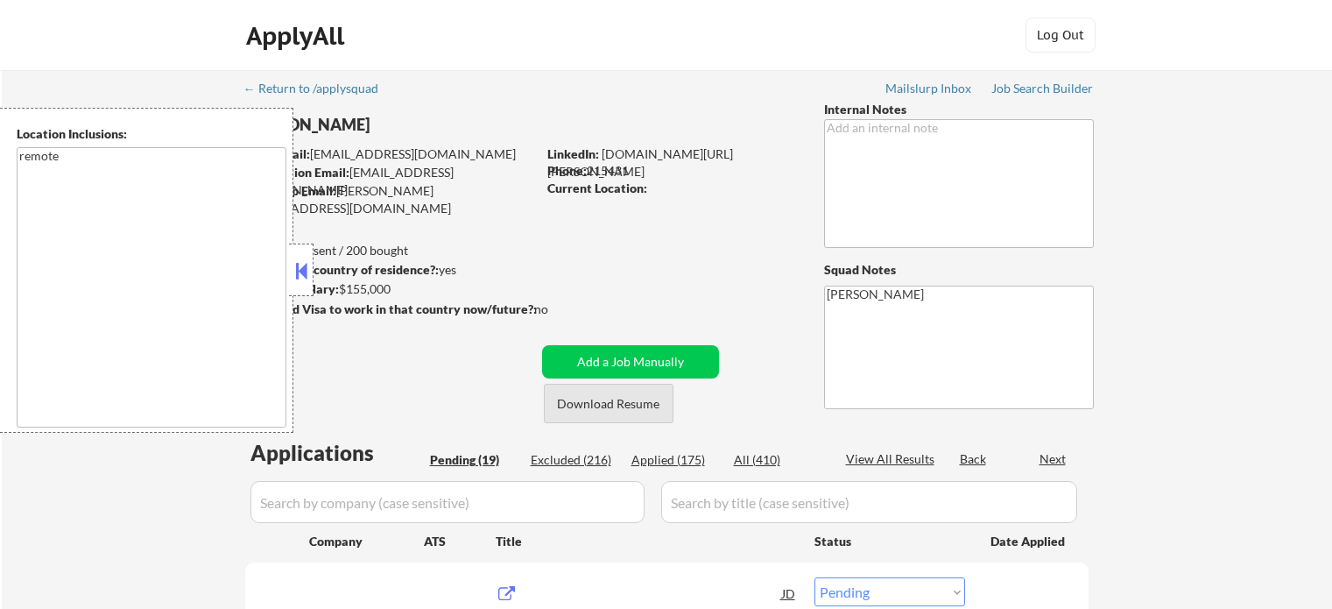
select select ""pending""
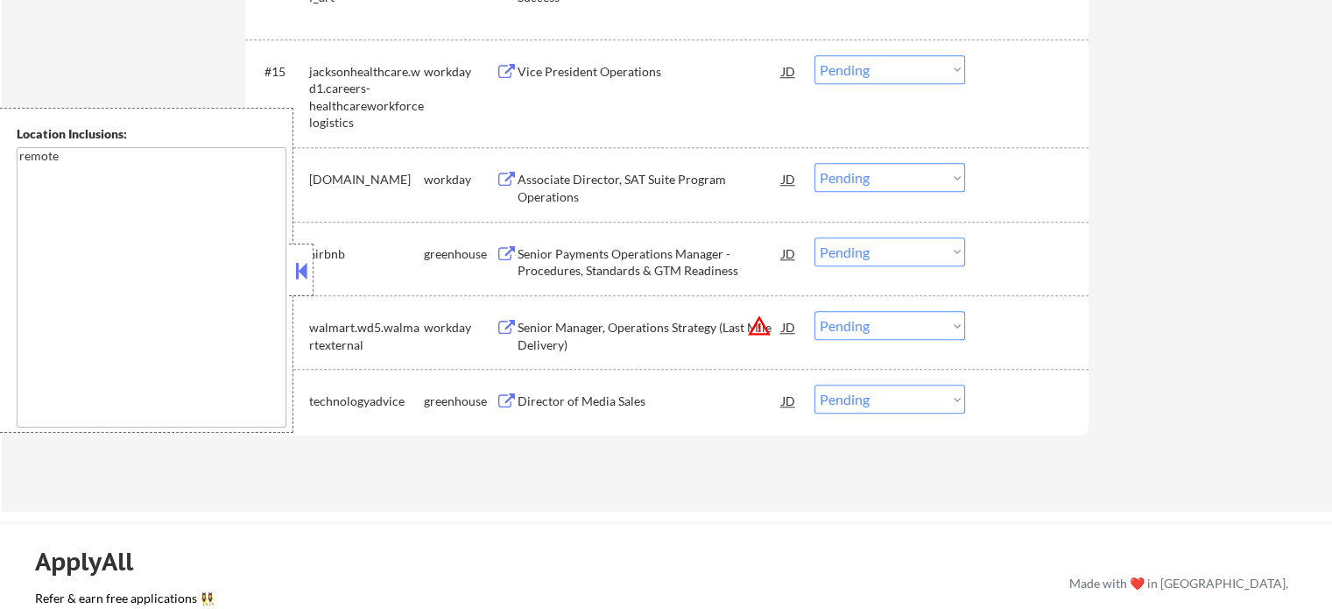
scroll to position [1839, 0]
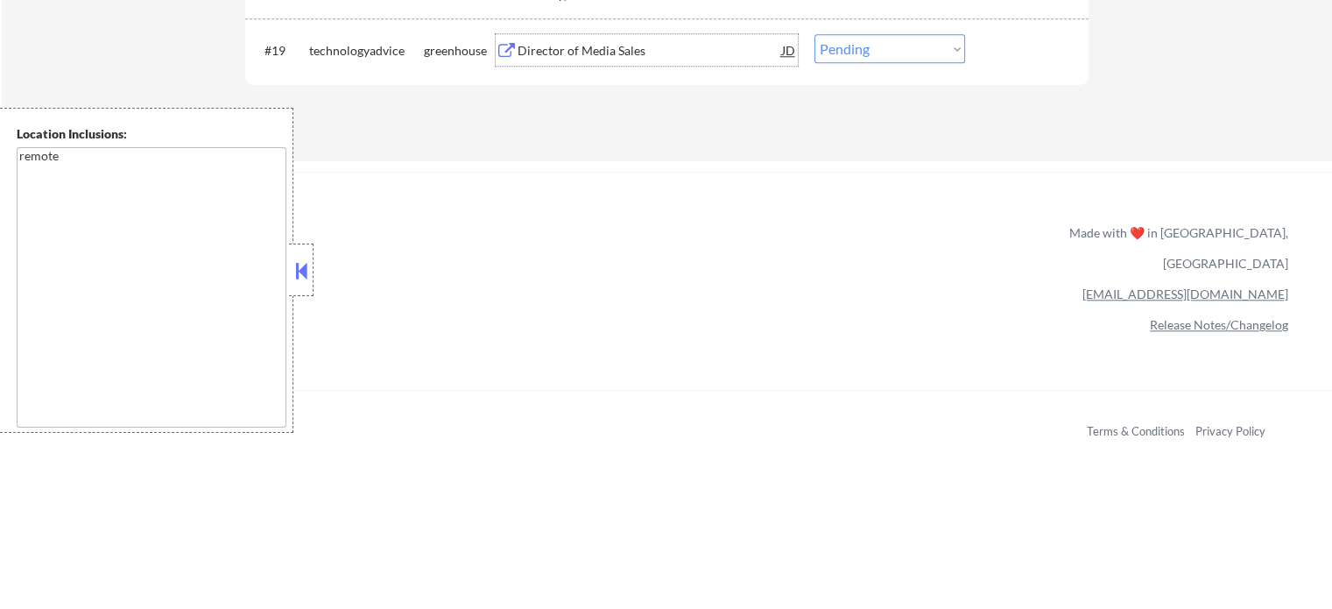
click at [602, 58] on div "Director of Media Sales" at bounding box center [650, 51] width 264 height 18
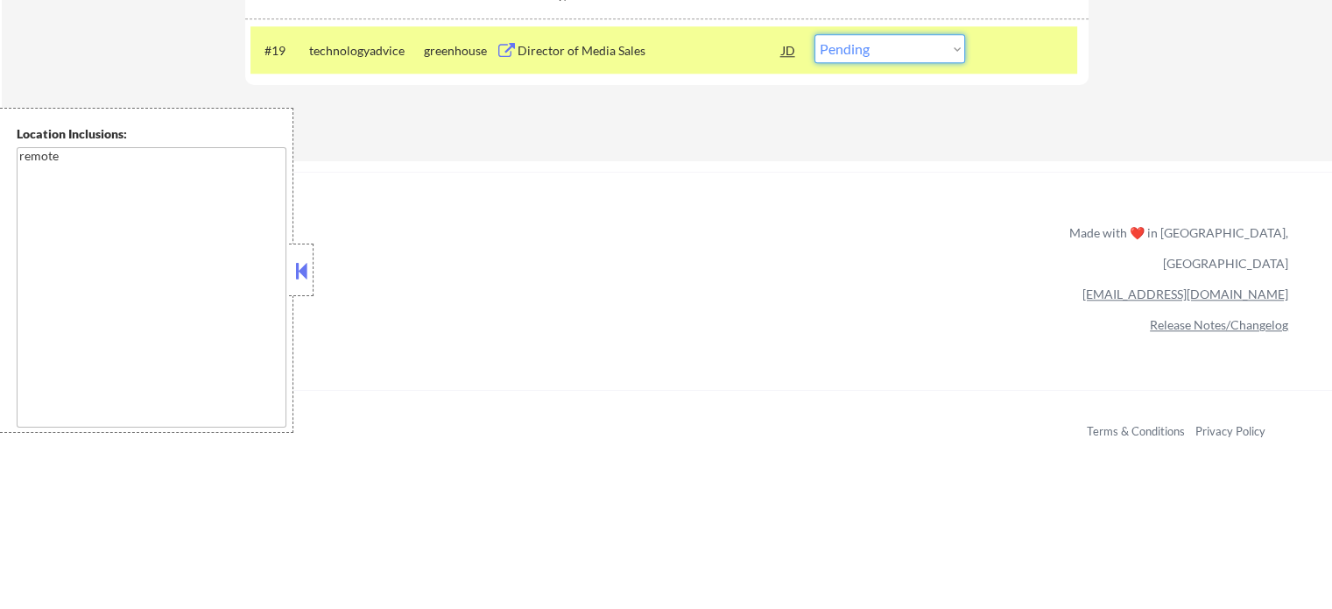
click at [910, 54] on select "Choose an option... Pending Applied Excluded (Questions) Excluded (Expired) Exc…" at bounding box center [889, 48] width 151 height 29
select select ""excluded__salary_""
click at [814, 34] on select "Choose an option... Pending Applied Excluded (Questions) Excluded (Expired) Exc…" at bounding box center [889, 48] width 151 height 29
click at [1012, 47] on div at bounding box center [1028, 50] width 77 height 32
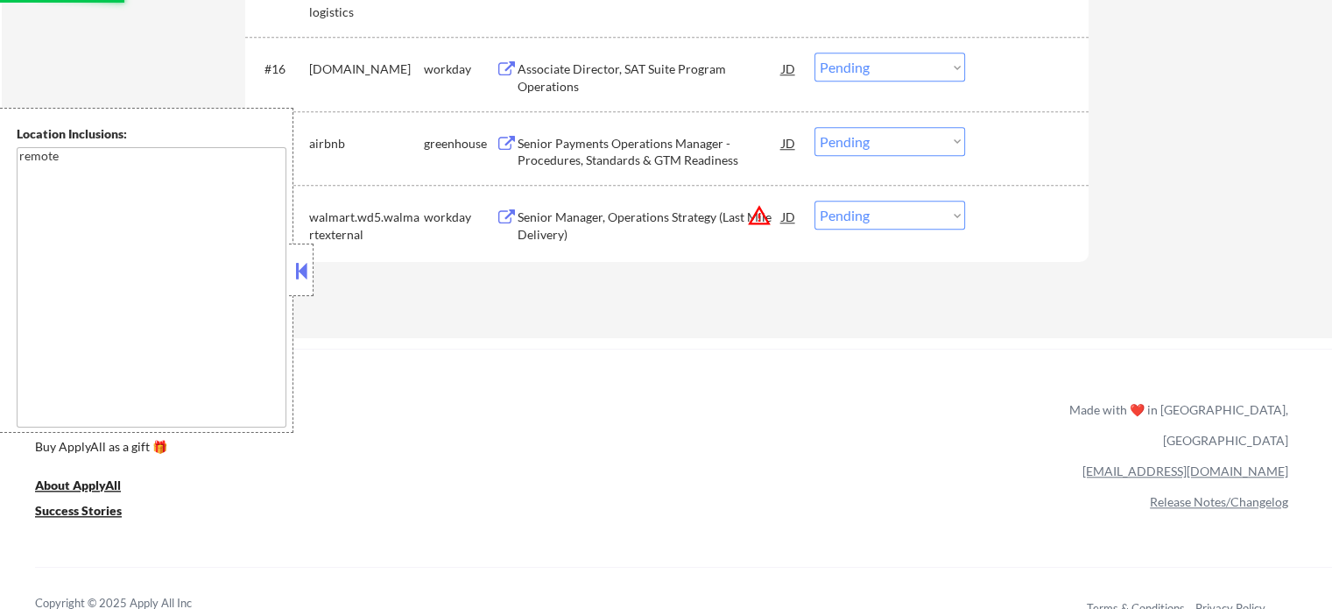
scroll to position [1576, 0]
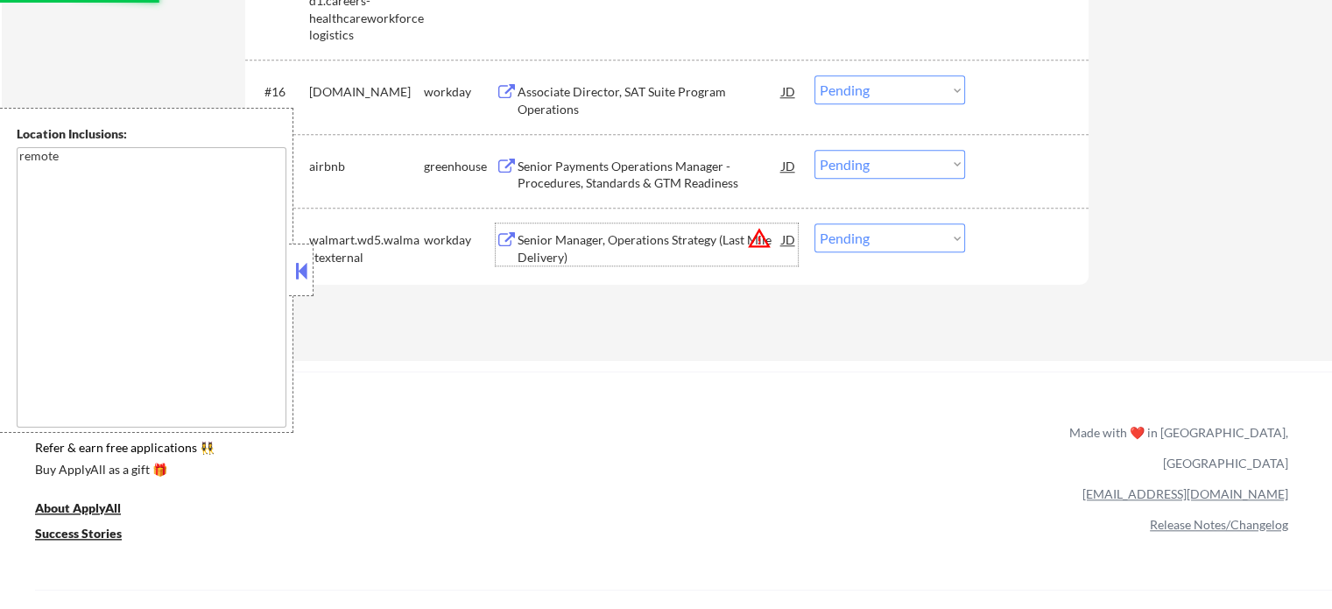
click at [608, 242] on div "Senior Manager, Operations Strategy (Last Mile Delivery)" at bounding box center [650, 248] width 264 height 34
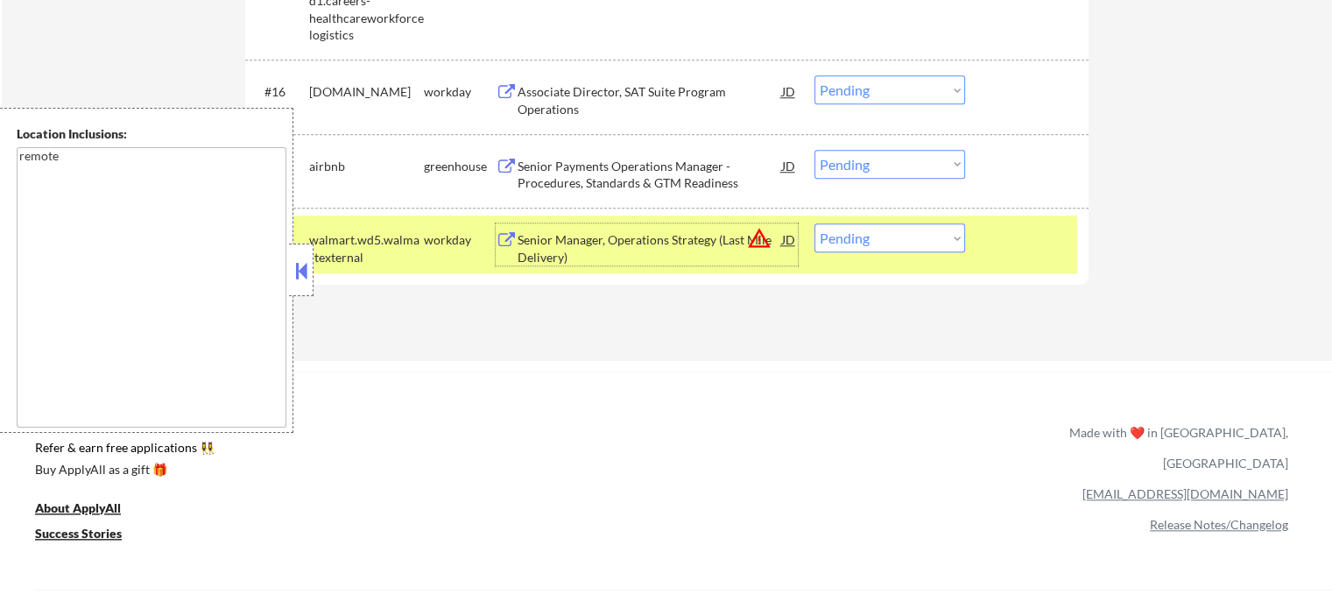
click at [885, 234] on select "Choose an option... Pending Applied Excluded (Questions) Excluded (Expired) Exc…" at bounding box center [889, 237] width 151 height 29
select select ""excluded__location_""
click at [814, 223] on select "Choose an option... Pending Applied Excluded (Questions) Excluded (Expired) Exc…" at bounding box center [889, 237] width 151 height 29
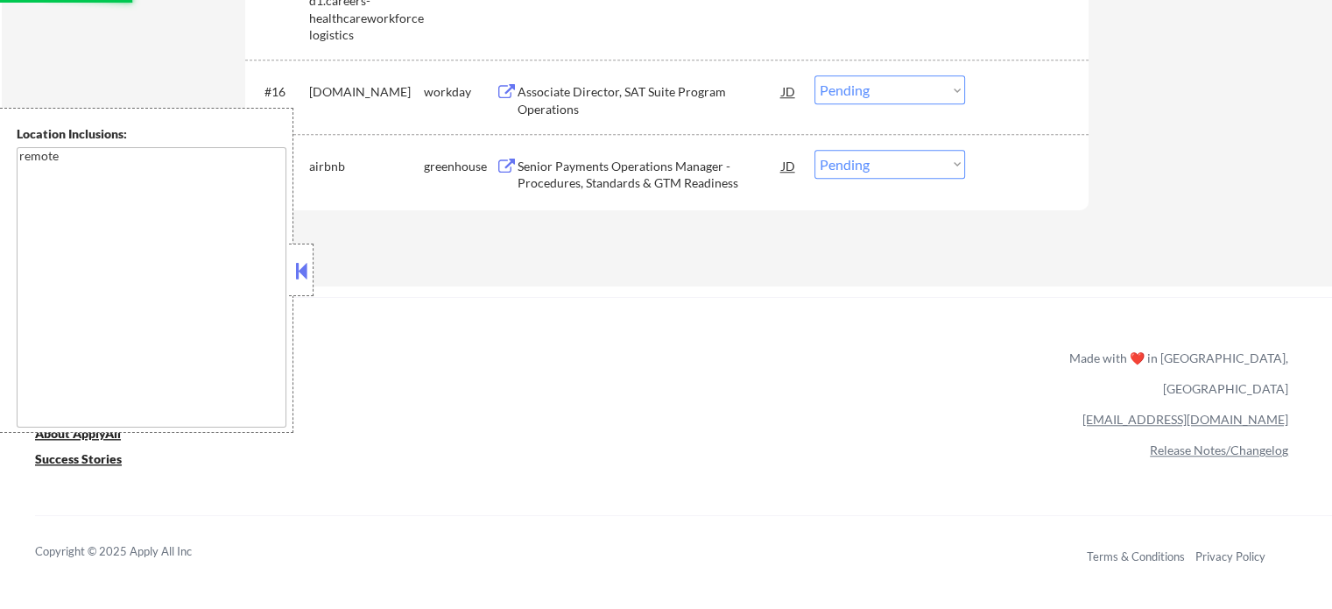
click at [586, 167] on div "Senior Payments Operations Manager - Procedures, Standards & GTM Readiness" at bounding box center [650, 175] width 264 height 34
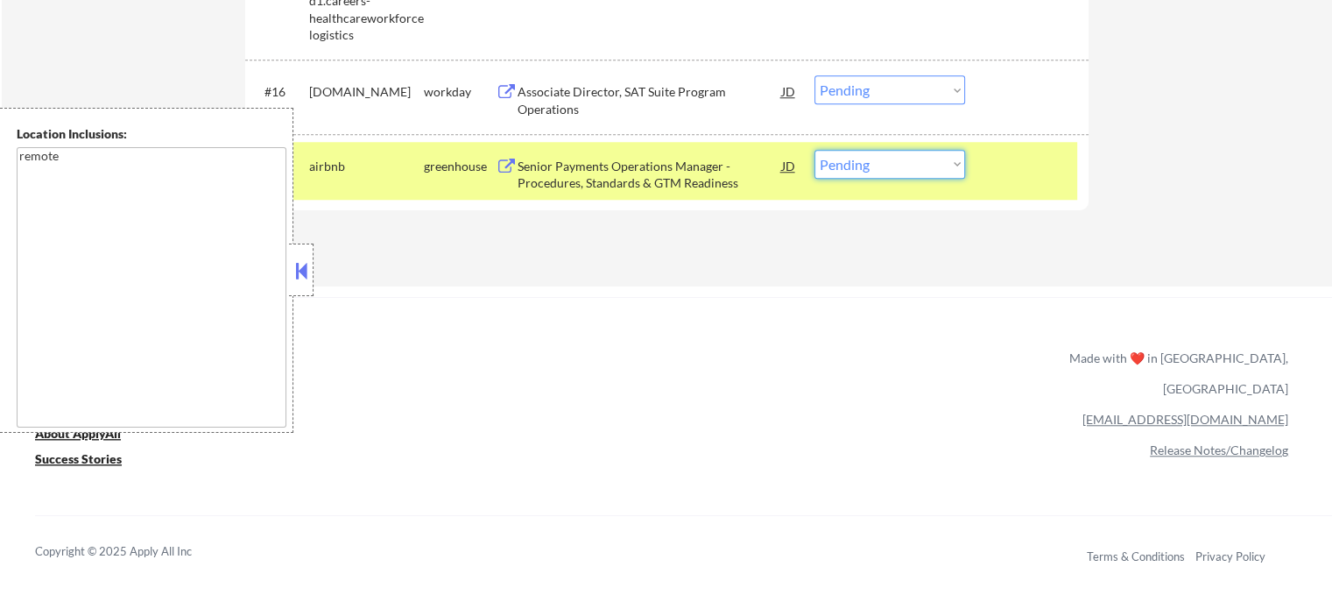
click at [880, 167] on select "Choose an option... Pending Applied Excluded (Questions) Excluded (Expired) Exc…" at bounding box center [889, 164] width 151 height 29
select select ""applied""
click at [814, 150] on select "Choose an option... Pending Applied Excluded (Questions) Excluded (Expired) Exc…" at bounding box center [889, 164] width 151 height 29
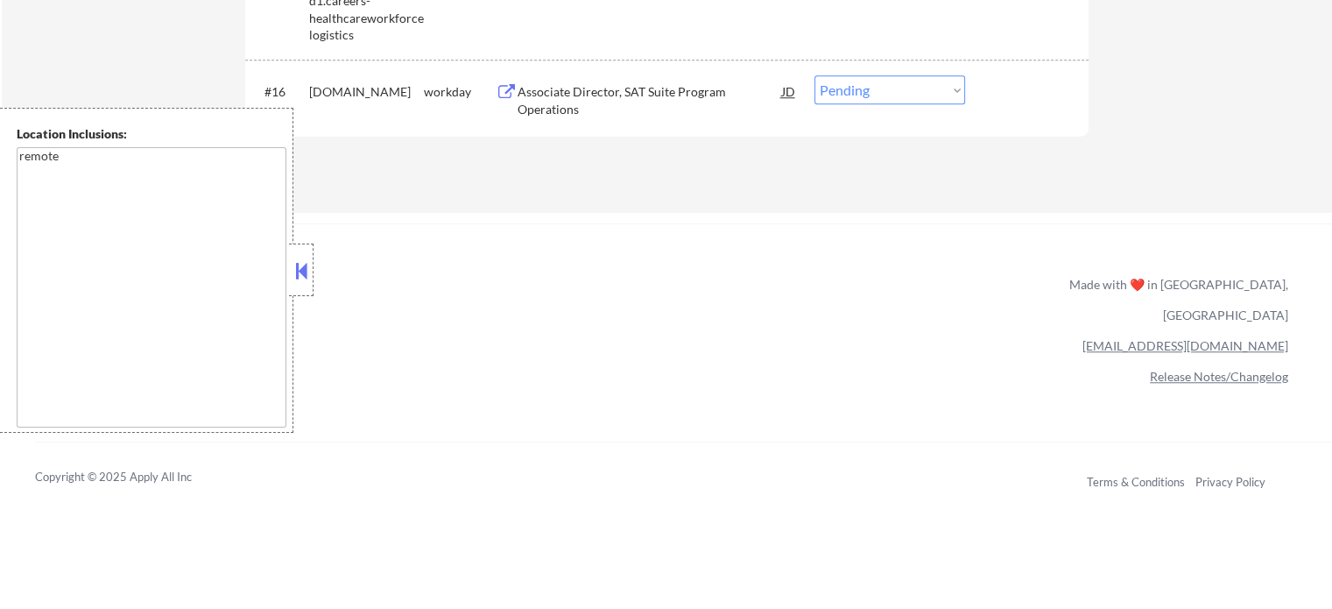
click at [907, 79] on select "Choose an option... Pending Applied Excluded (Questions) Excluded (Expired) Exc…" at bounding box center [889, 89] width 151 height 29
select select ""excluded__bad_match_""
click at [814, 75] on select "Choose an option... Pending Applied Excluded (Questions) Excluded (Expired) Exc…" at bounding box center [889, 89] width 151 height 29
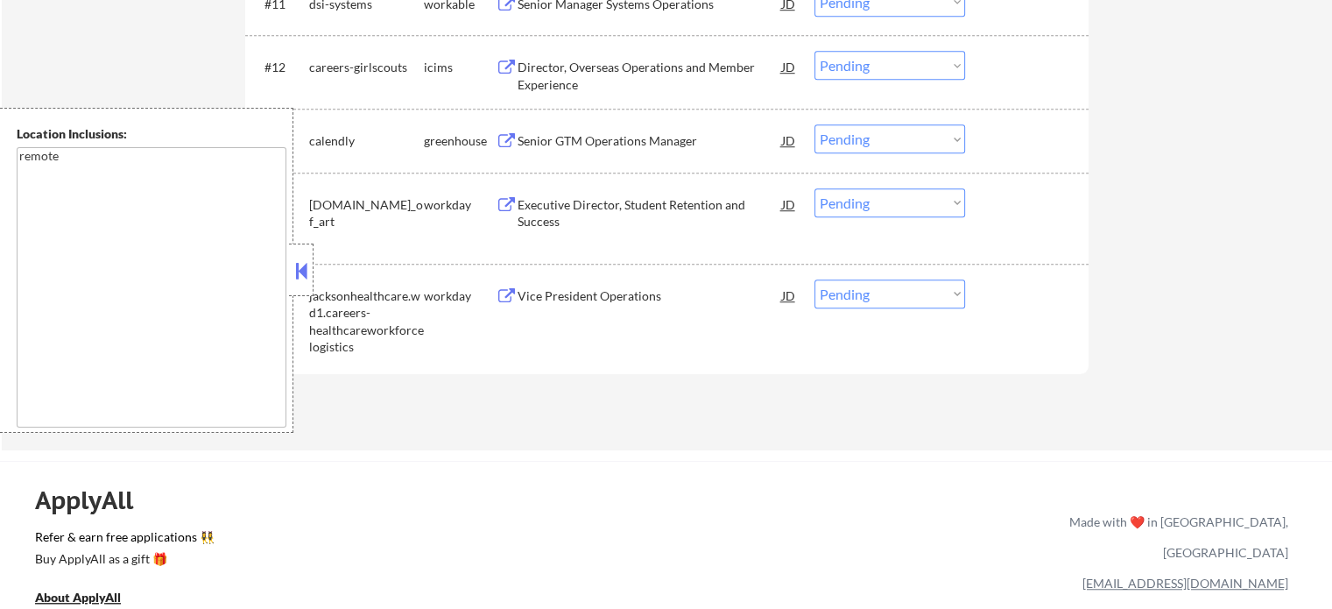
scroll to position [1401, 0]
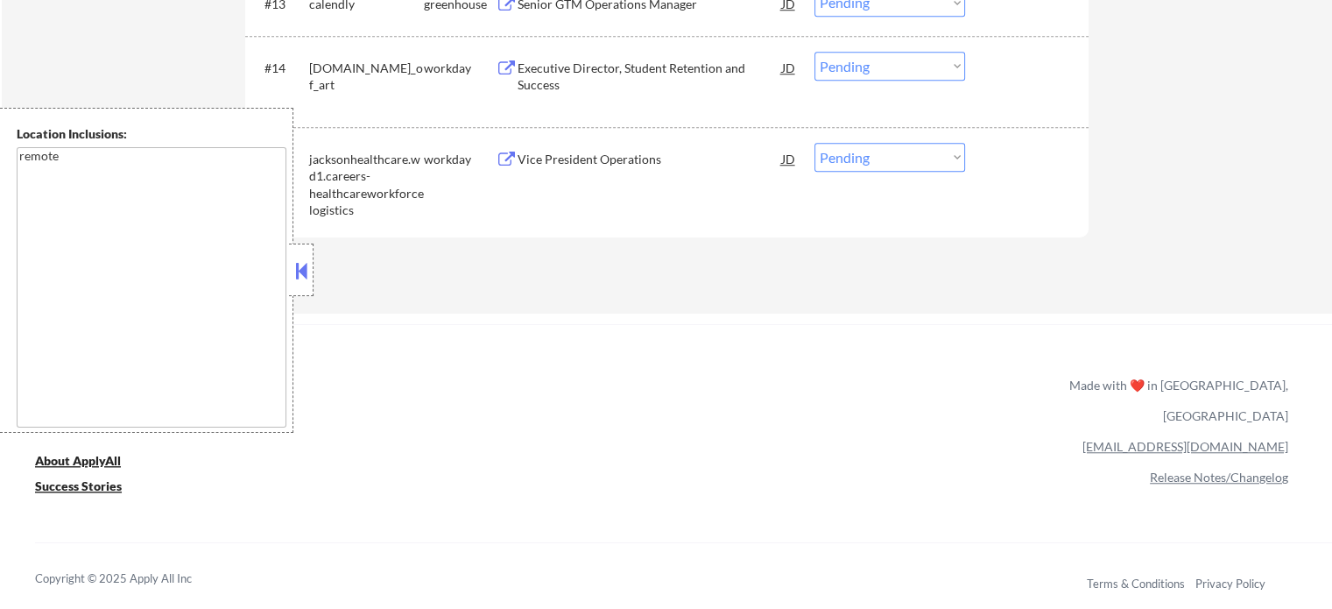
click at [600, 159] on div "Vice President Operations" at bounding box center [650, 160] width 264 height 18
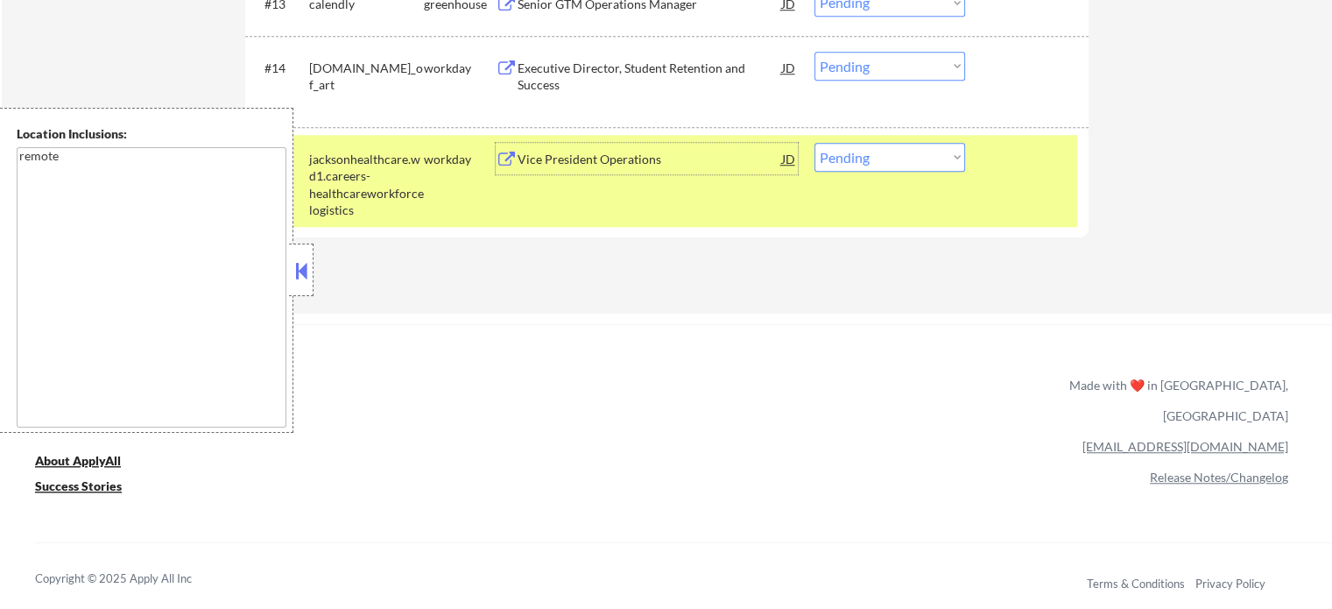
click at [880, 151] on select "Choose an option... Pending Applied Excluded (Questions) Excluded (Expired) Exc…" at bounding box center [889, 157] width 151 height 29
select select ""applied""
click at [814, 143] on select "Choose an option... Pending Applied Excluded (Questions) Excluded (Expired) Exc…" at bounding box center [889, 157] width 151 height 29
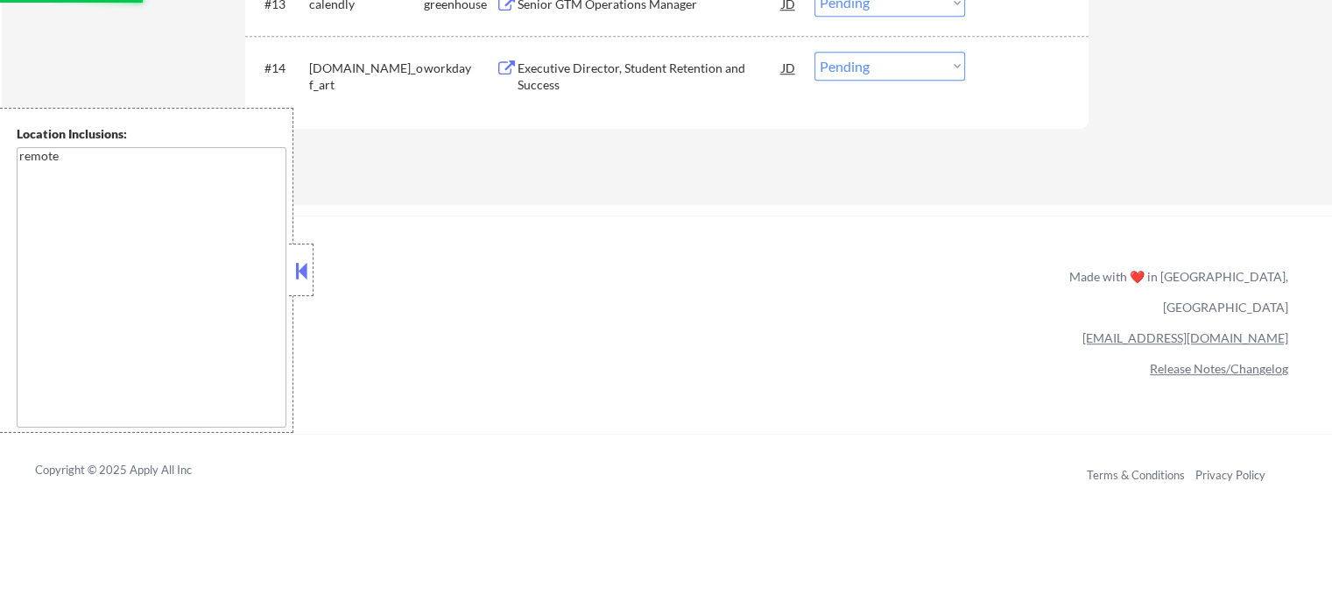
click at [904, 58] on select "Choose an option... Pending Applied Excluded (Questions) Excluded (Expired) Exc…" at bounding box center [889, 66] width 151 height 29
select select ""excluded__bad_match_""
click at [814, 52] on select "Choose an option... Pending Applied Excluded (Questions) Excluded (Expired) Exc…" at bounding box center [889, 66] width 151 height 29
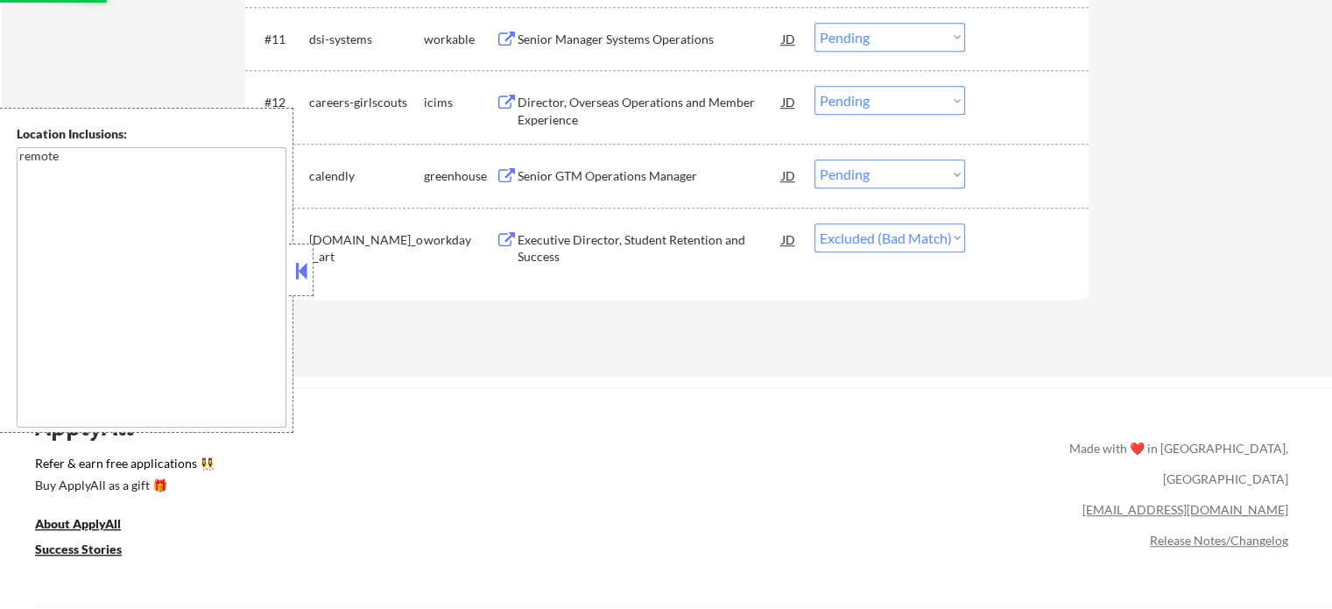
scroll to position [1226, 0]
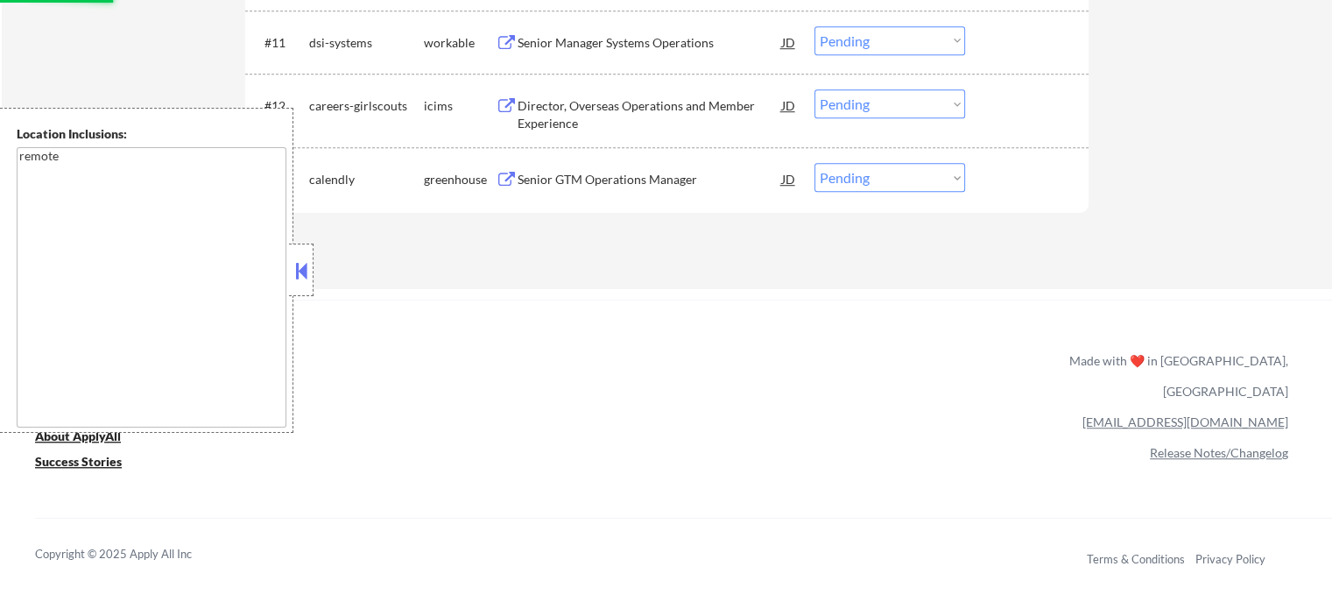
click at [645, 184] on div "Senior GTM Operations Manager" at bounding box center [650, 180] width 264 height 18
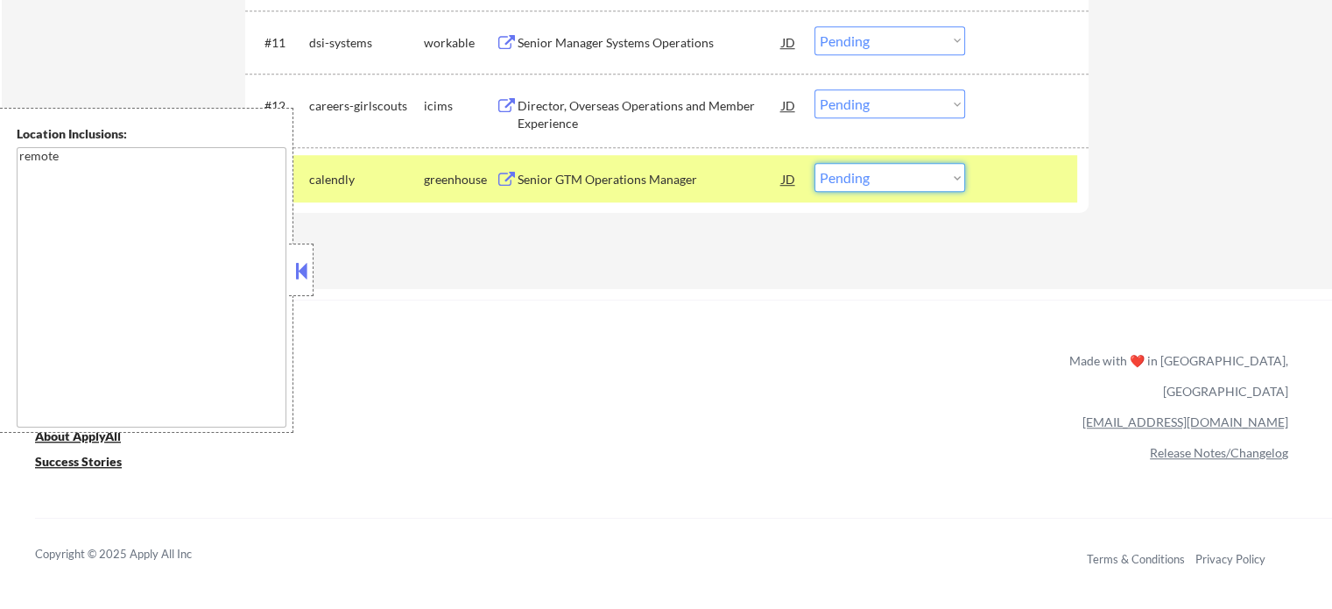
click at [847, 180] on select "Choose an option... Pending Applied Excluded (Questions) Excluded (Expired) Exc…" at bounding box center [889, 177] width 151 height 29
select select ""applied""
click at [814, 163] on select "Choose an option... Pending Applied Excluded (Questions) Excluded (Expired) Exc…" at bounding box center [889, 177] width 151 height 29
click at [1023, 182] on div at bounding box center [1028, 179] width 77 height 32
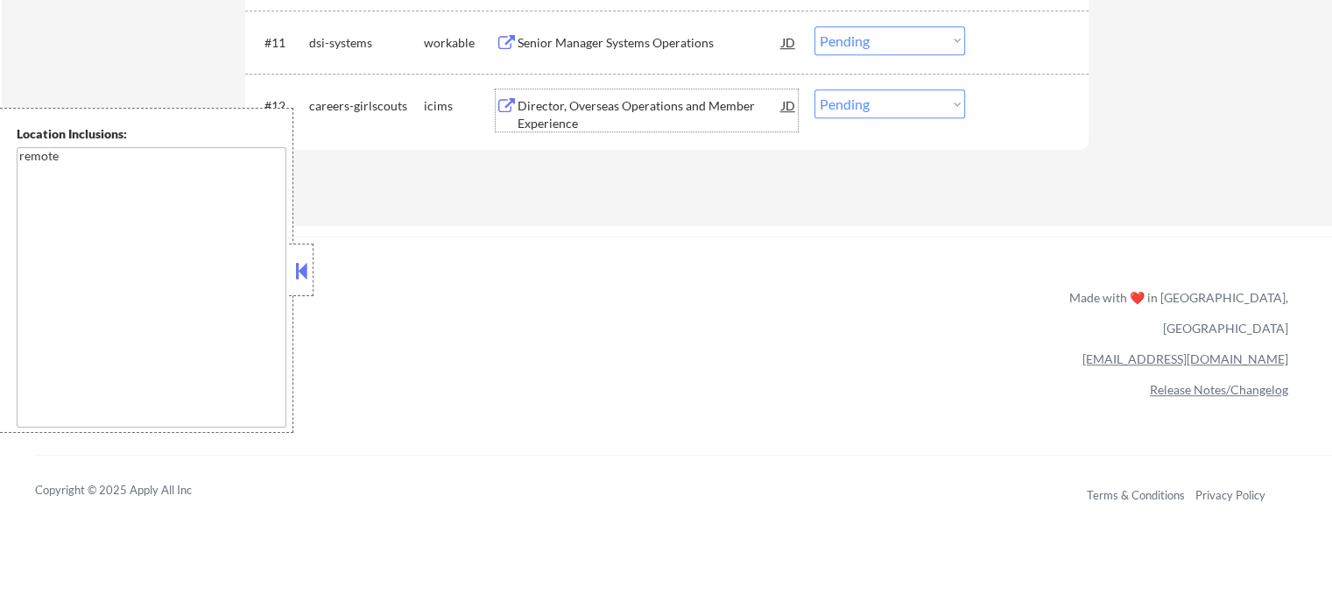
click at [608, 119] on div "Director, Overseas Operations and Member Experience" at bounding box center [650, 114] width 264 height 34
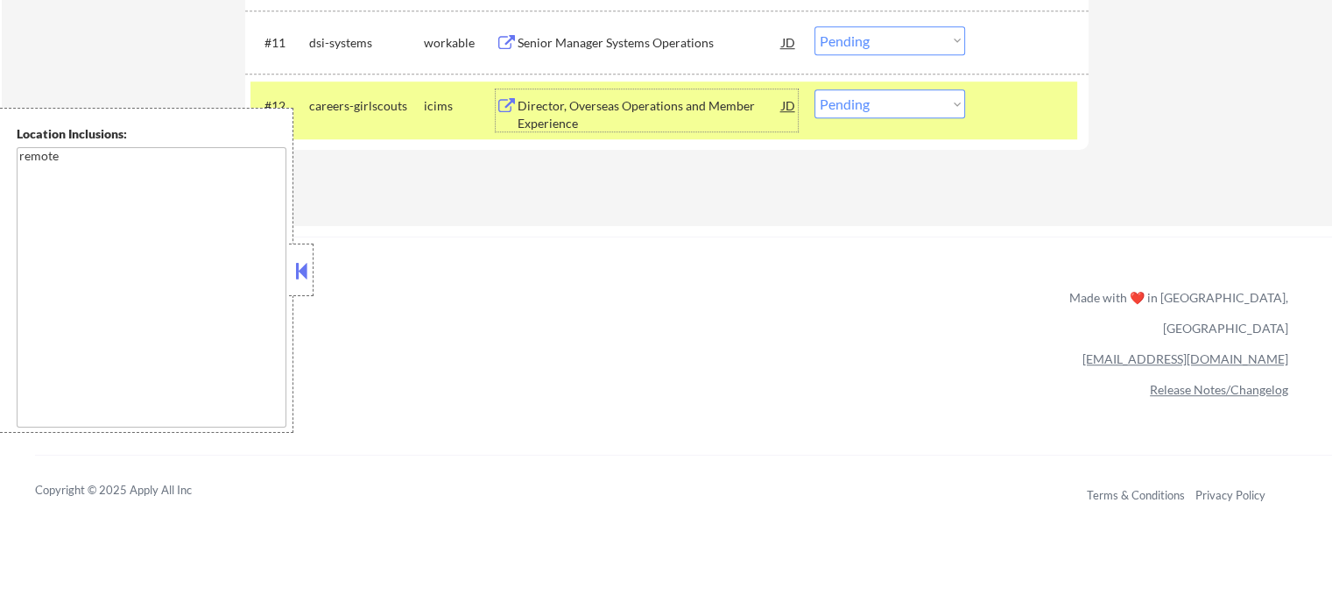
click at [844, 108] on select "Choose an option... Pending Applied Excluded (Questions) Excluded (Expired) Exc…" at bounding box center [889, 103] width 151 height 29
select select ""applied""
click at [814, 89] on select "Choose an option... Pending Applied Excluded (Questions) Excluded (Expired) Exc…" at bounding box center [889, 103] width 151 height 29
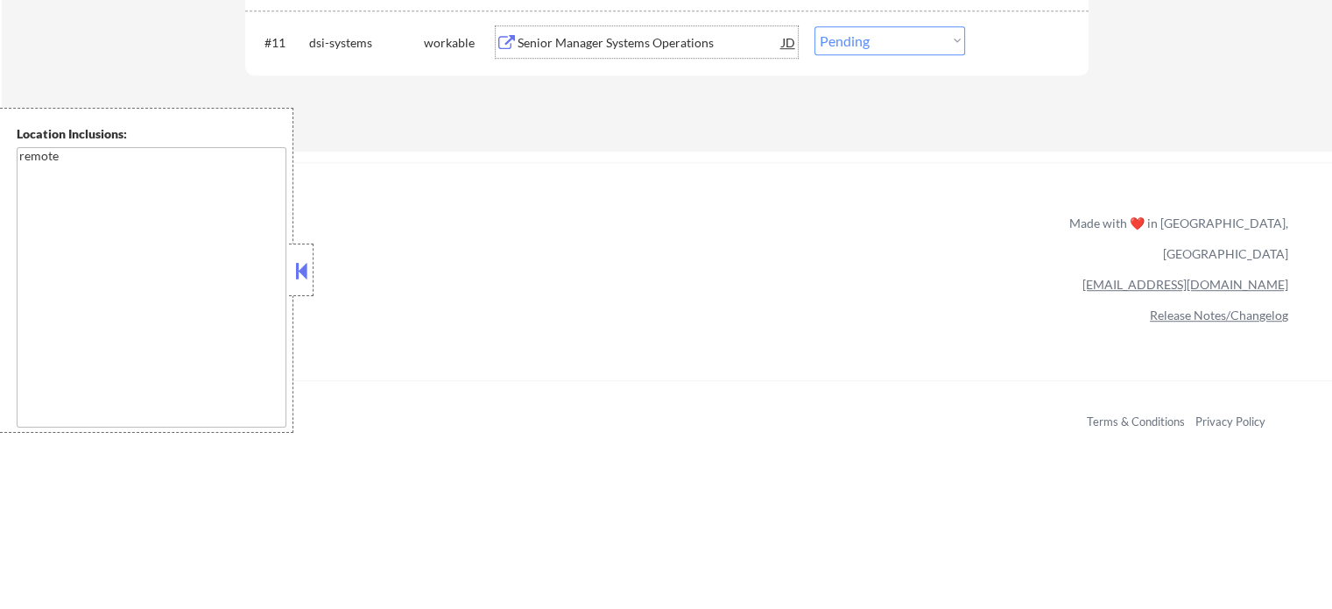
click at [601, 45] on div "Senior Manager Systems Operations" at bounding box center [650, 43] width 264 height 18
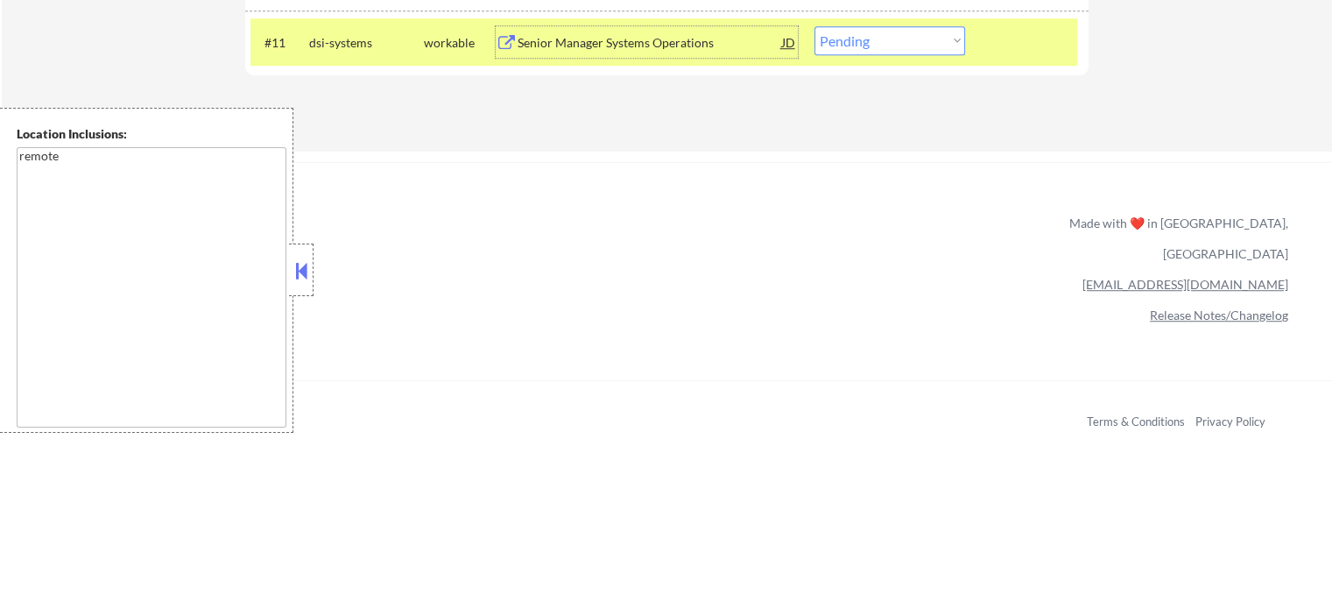
scroll to position [1051, 0]
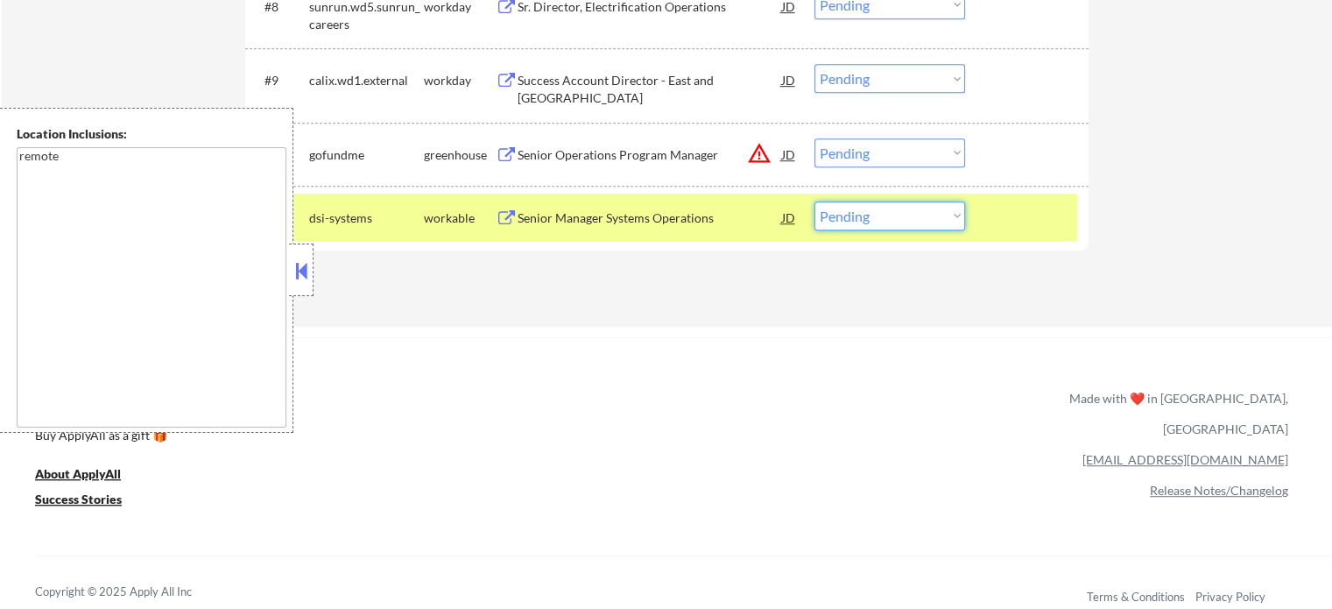
click at [876, 223] on select "Choose an option... Pending Applied Excluded (Questions) Excluded (Expired) Exc…" at bounding box center [889, 215] width 151 height 29
select select ""applied""
click at [814, 201] on select "Choose an option... Pending Applied Excluded (Questions) Excluded (Expired) Exc…" at bounding box center [889, 215] width 151 height 29
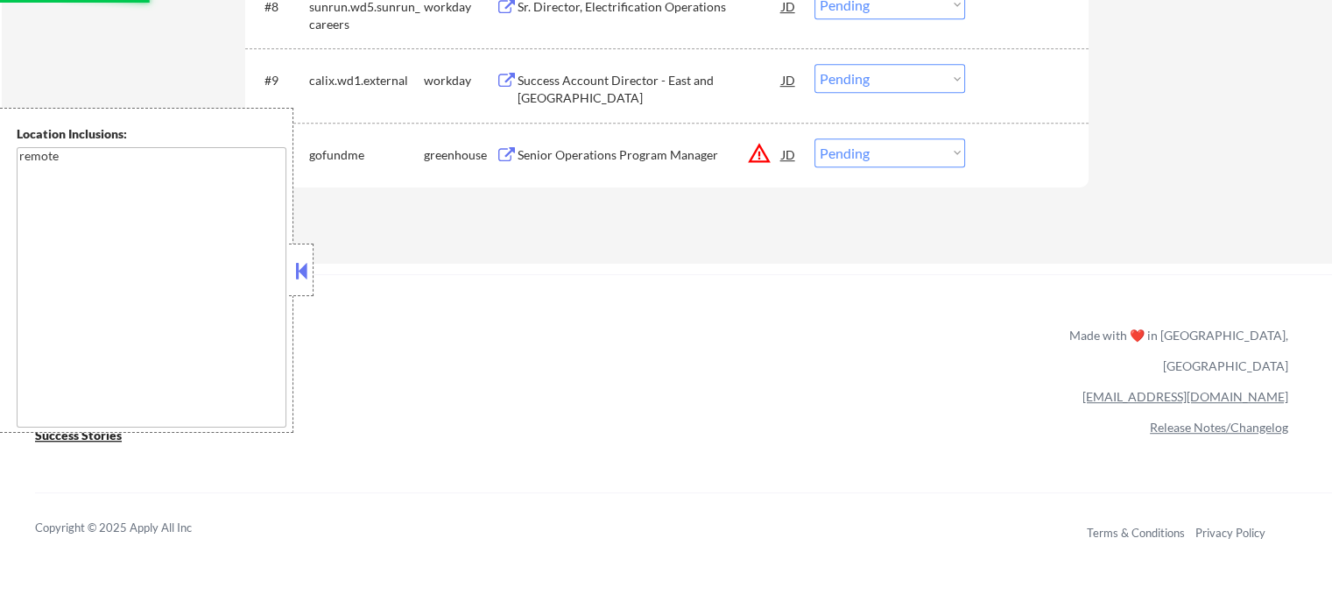
click at [862, 155] on select "Choose an option... Pending Applied Excluded (Questions) Excluded (Expired) Exc…" at bounding box center [889, 152] width 151 height 29
select select ""excluded__location_""
click at [814, 138] on select "Choose an option... Pending Applied Excluded (Questions) Excluded (Expired) Exc…" at bounding box center [889, 152] width 151 height 29
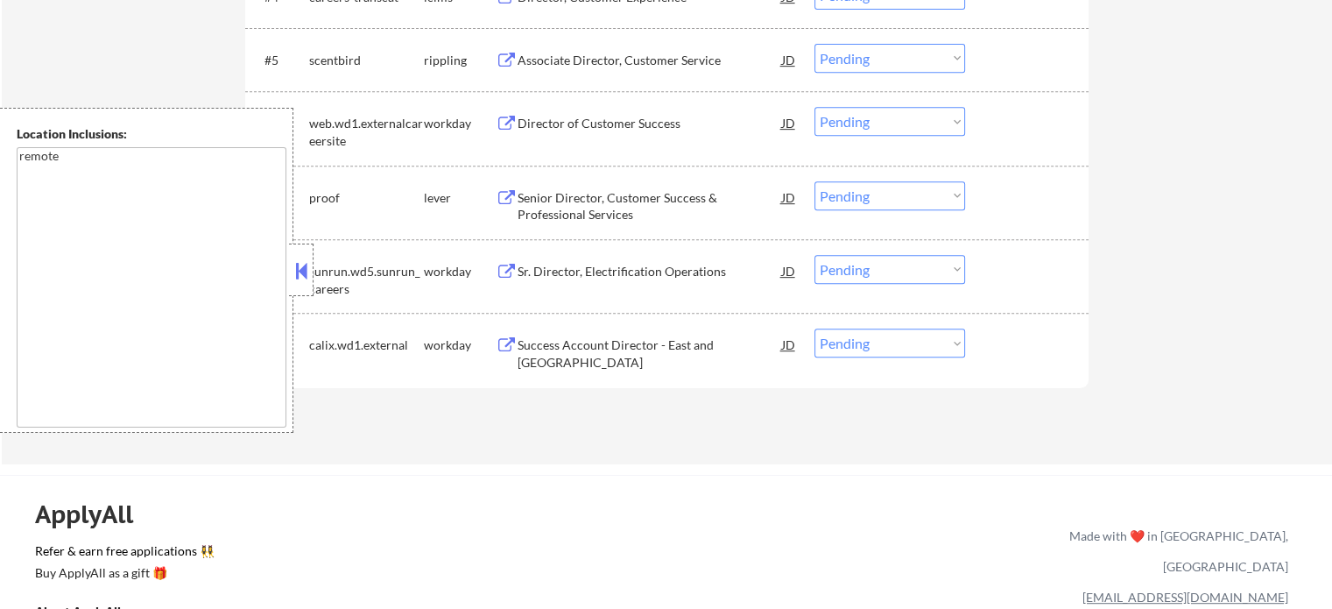
scroll to position [788, 0]
click at [606, 340] on div "Success Account Director - East and Central Region" at bounding box center [650, 352] width 264 height 34
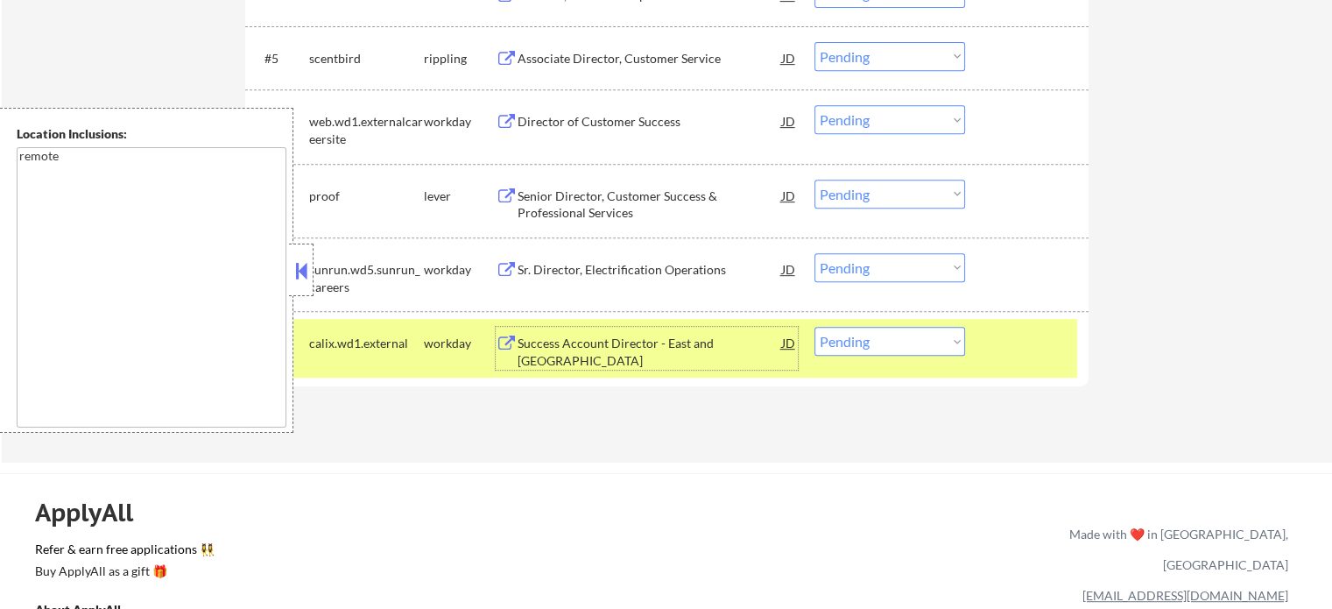
click at [990, 353] on div at bounding box center [1028, 343] width 77 height 32
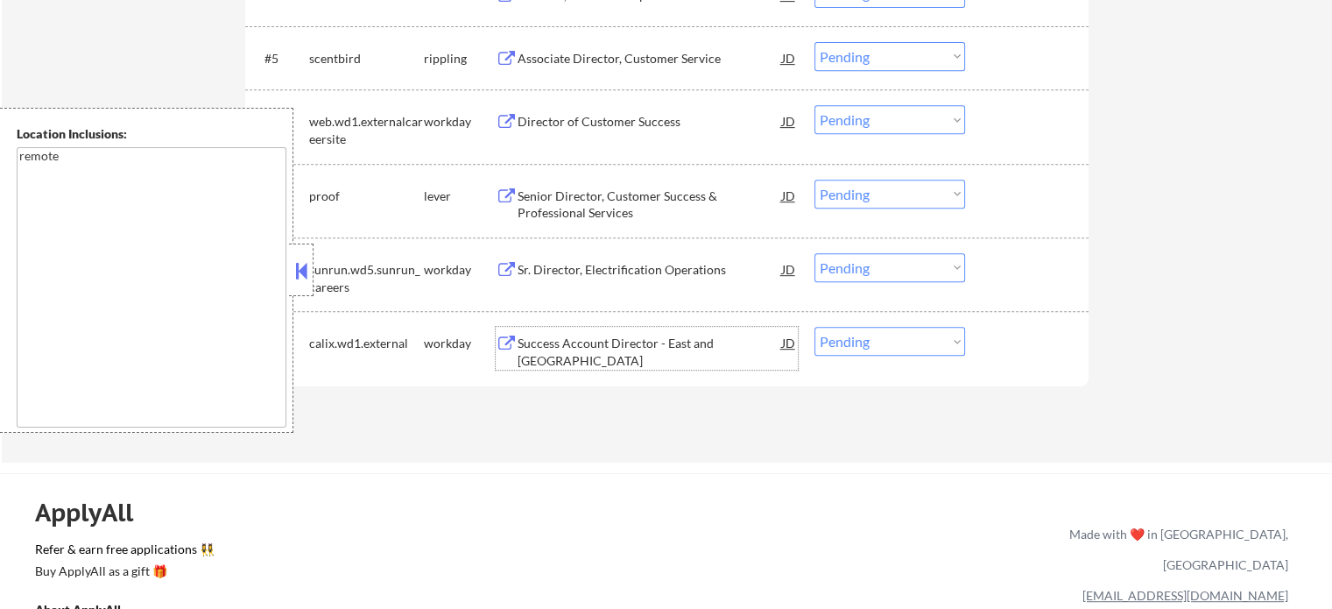
click at [553, 340] on div "Success Account Director - East and Central Region" at bounding box center [650, 352] width 264 height 34
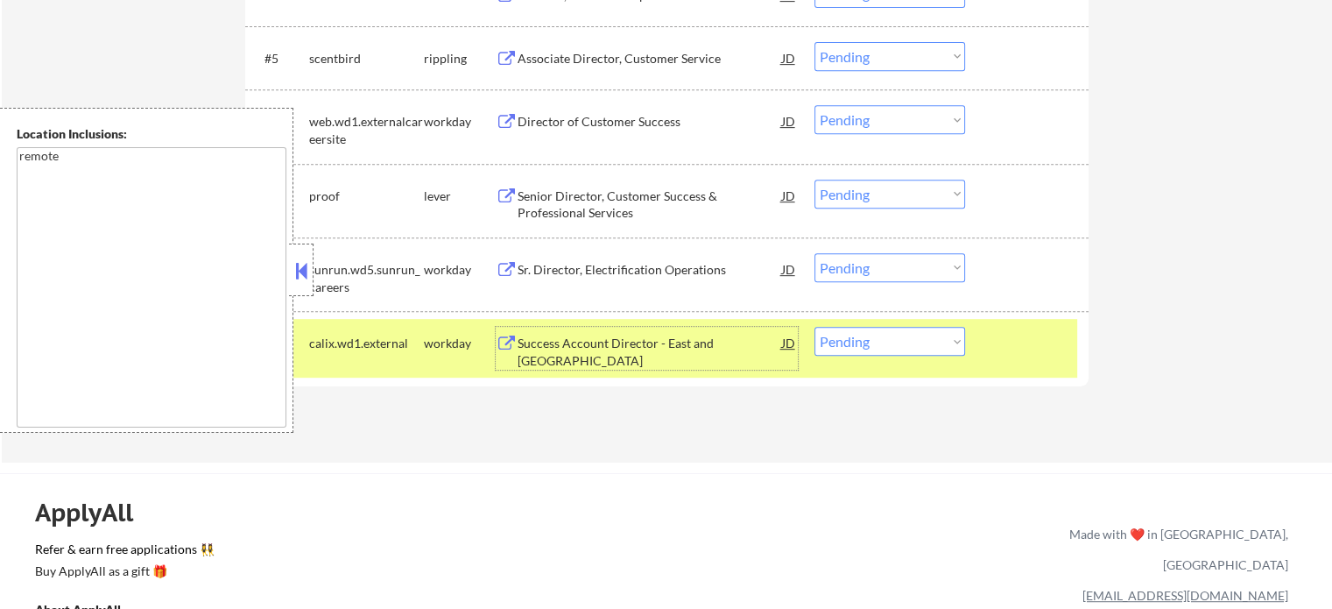
click at [903, 335] on select "Choose an option... Pending Applied Excluded (Questions) Excluded (Expired) Exc…" at bounding box center [889, 341] width 151 height 29
select select ""excluded""
click at [814, 327] on select "Choose an option... Pending Applied Excluded (Questions) Excluded (Expired) Exc…" at bounding box center [889, 341] width 151 height 29
click at [1034, 353] on div at bounding box center [1028, 343] width 77 height 32
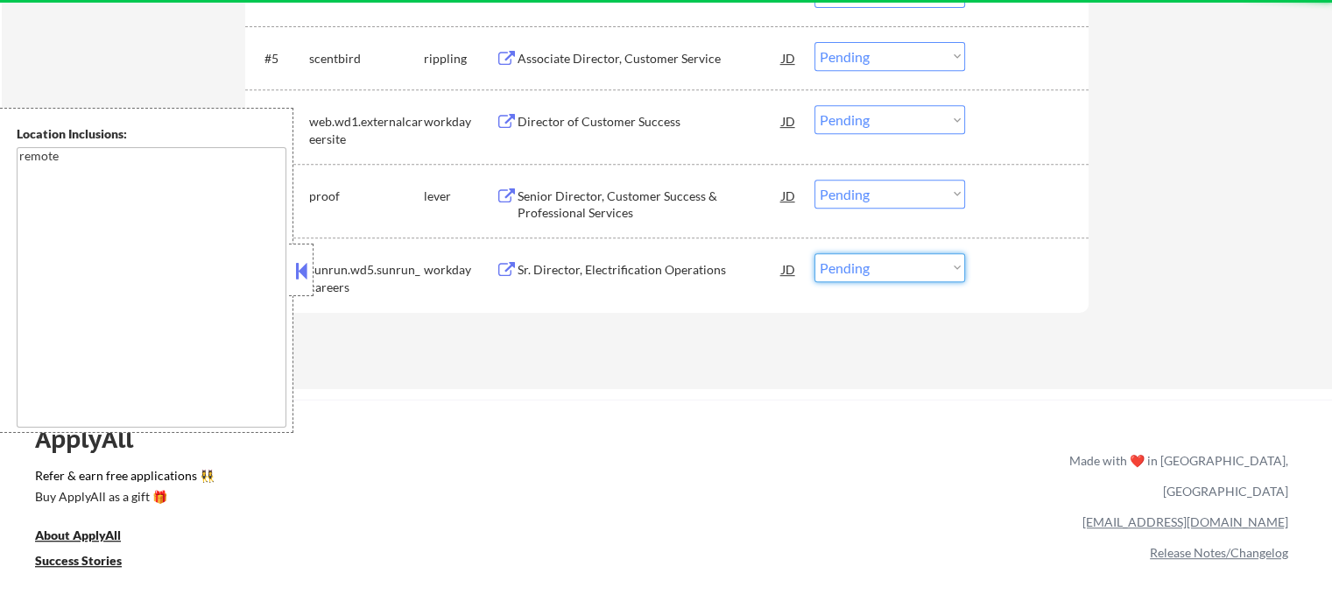
click at [883, 274] on select "Choose an option... Pending Applied Excluded (Questions) Excluded (Expired) Exc…" at bounding box center [889, 267] width 151 height 29
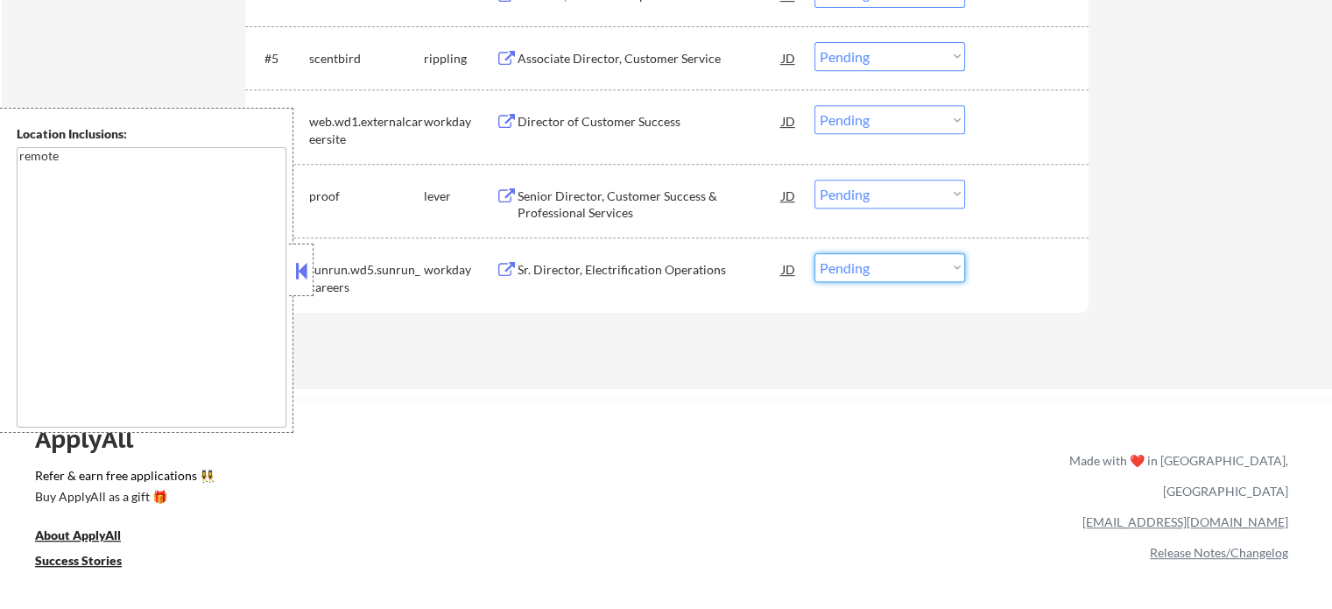
select select ""excluded__bad_match_""
click at [814, 253] on select "Choose an option... Pending Applied Excluded (Questions) Excluded (Expired) Exc…" at bounding box center [889, 267] width 151 height 29
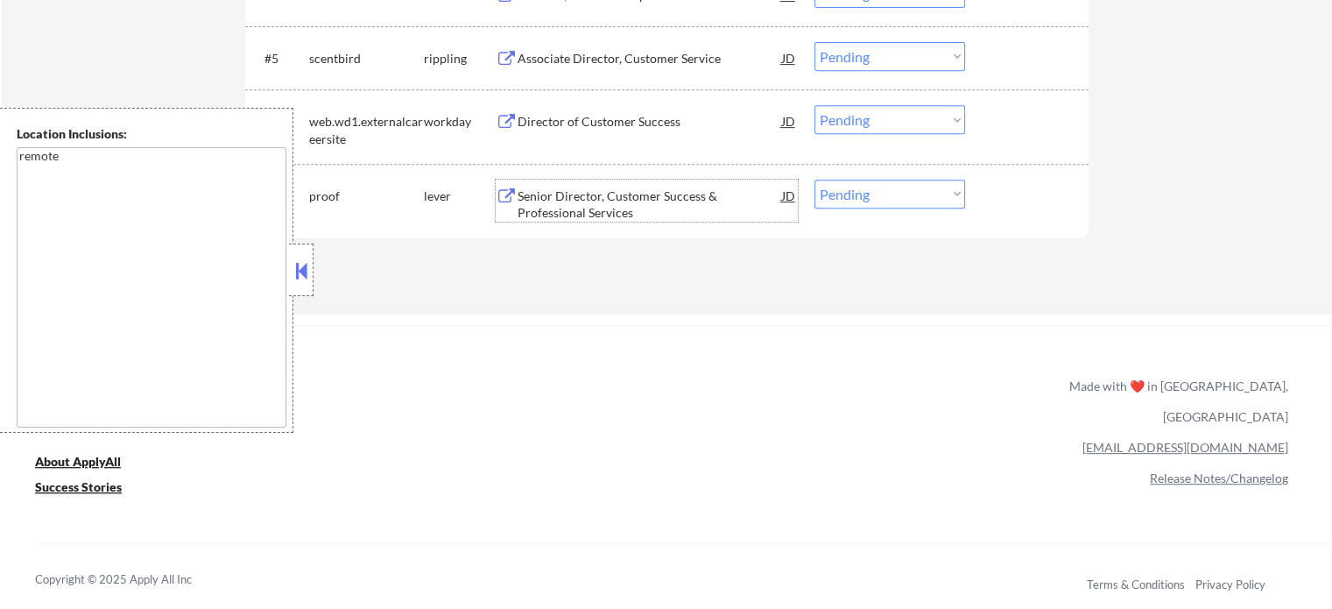
click at [645, 192] on div "Senior Director, Customer Success & Professional Services" at bounding box center [650, 204] width 264 height 34
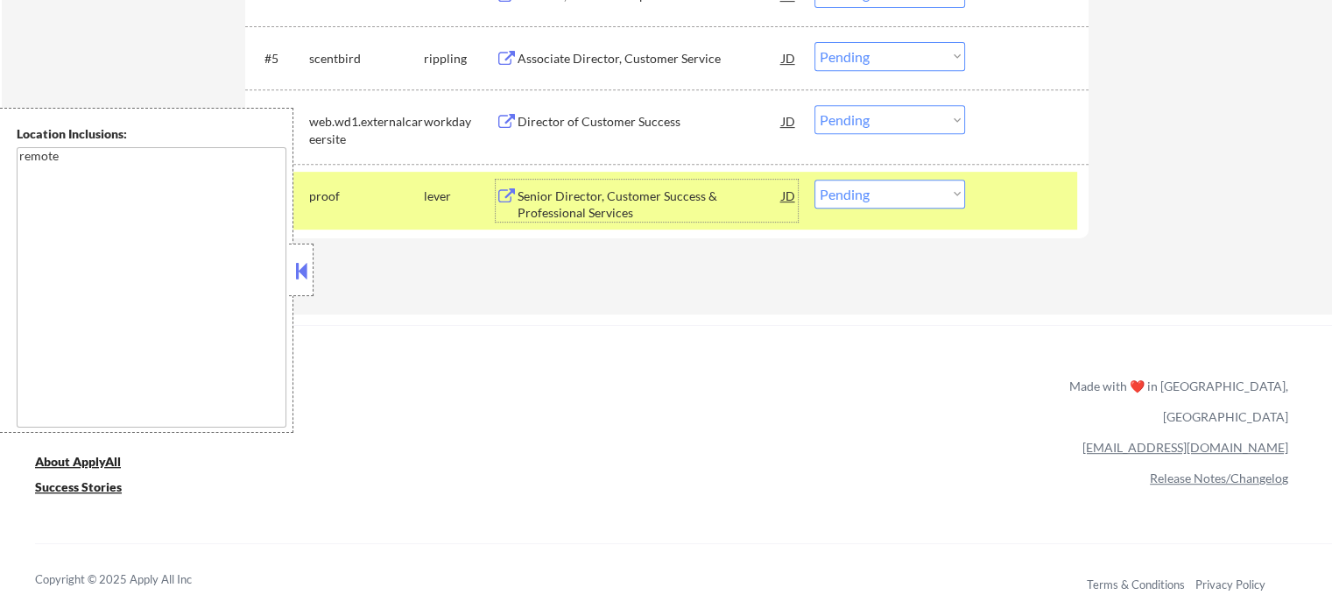
click at [918, 194] on select "Choose an option... Pending Applied Excluded (Questions) Excluded (Expired) Exc…" at bounding box center [889, 194] width 151 height 29
select select ""applied""
click at [814, 180] on select "Choose an option... Pending Applied Excluded (Questions) Excluded (Expired) Exc…" at bounding box center [889, 194] width 151 height 29
click at [1010, 199] on div at bounding box center [1028, 196] width 77 height 32
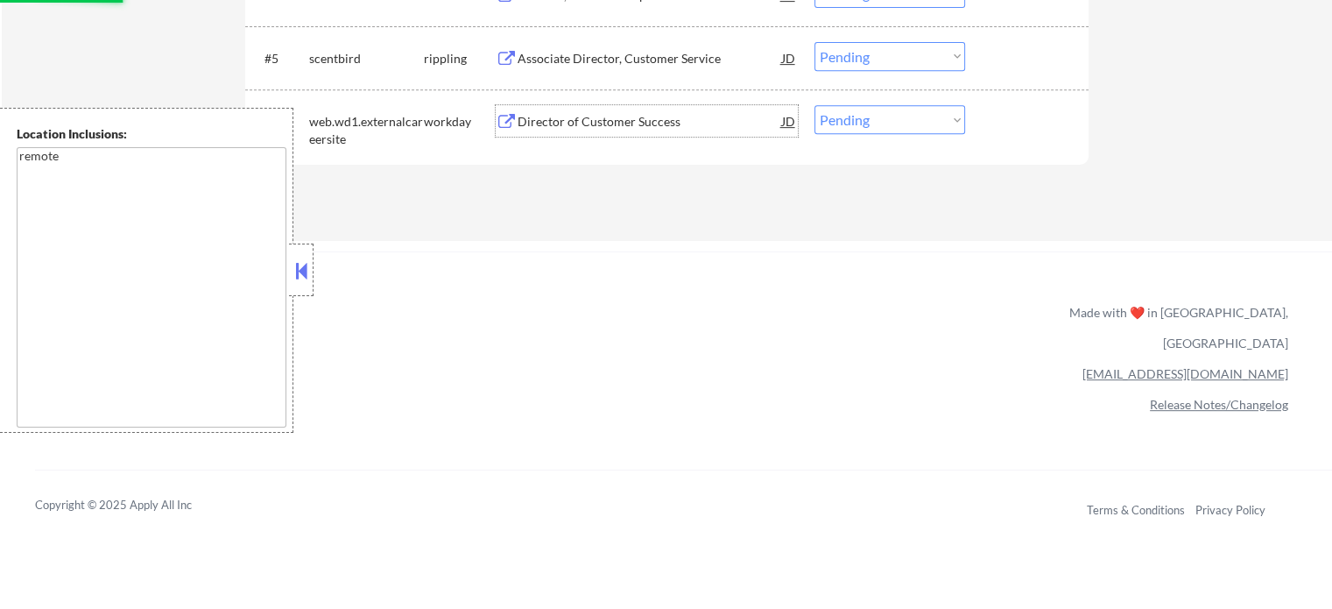
click at [567, 123] on div "Director of Customer Success" at bounding box center [650, 122] width 264 height 18
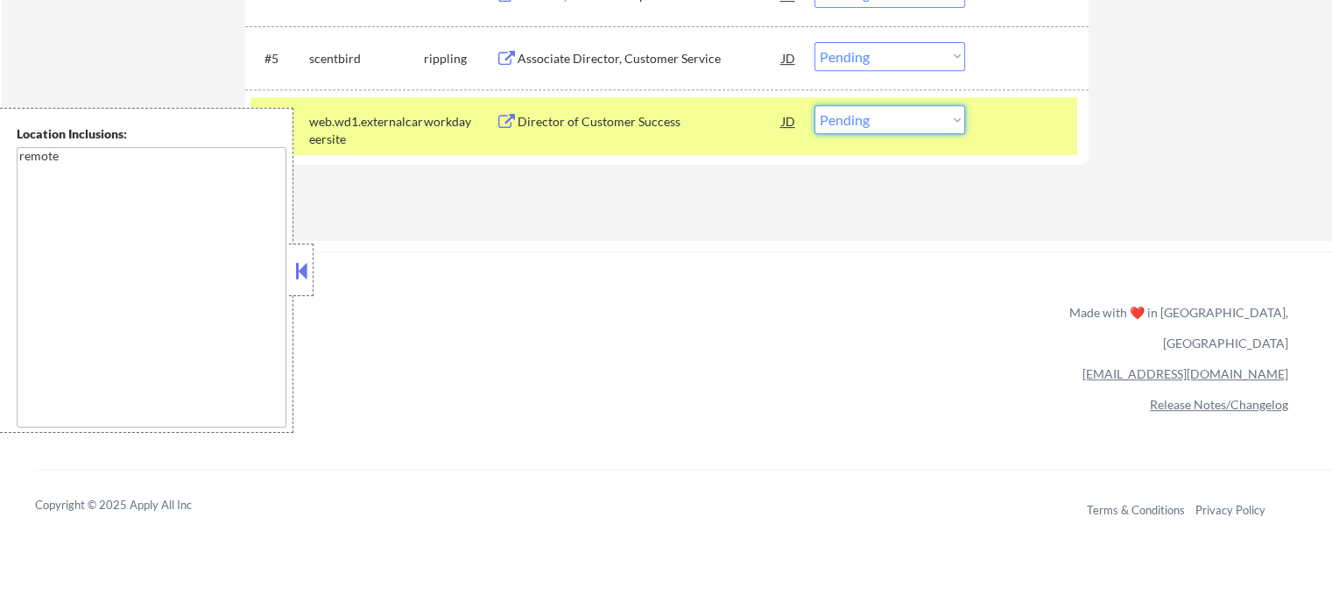
click at [863, 121] on select "Choose an option... Pending Applied Excluded (Questions) Excluded (Expired) Exc…" at bounding box center [889, 119] width 151 height 29
select select ""applied""
click at [814, 105] on select "Choose an option... Pending Applied Excluded (Questions) Excluded (Expired) Exc…" at bounding box center [889, 119] width 151 height 29
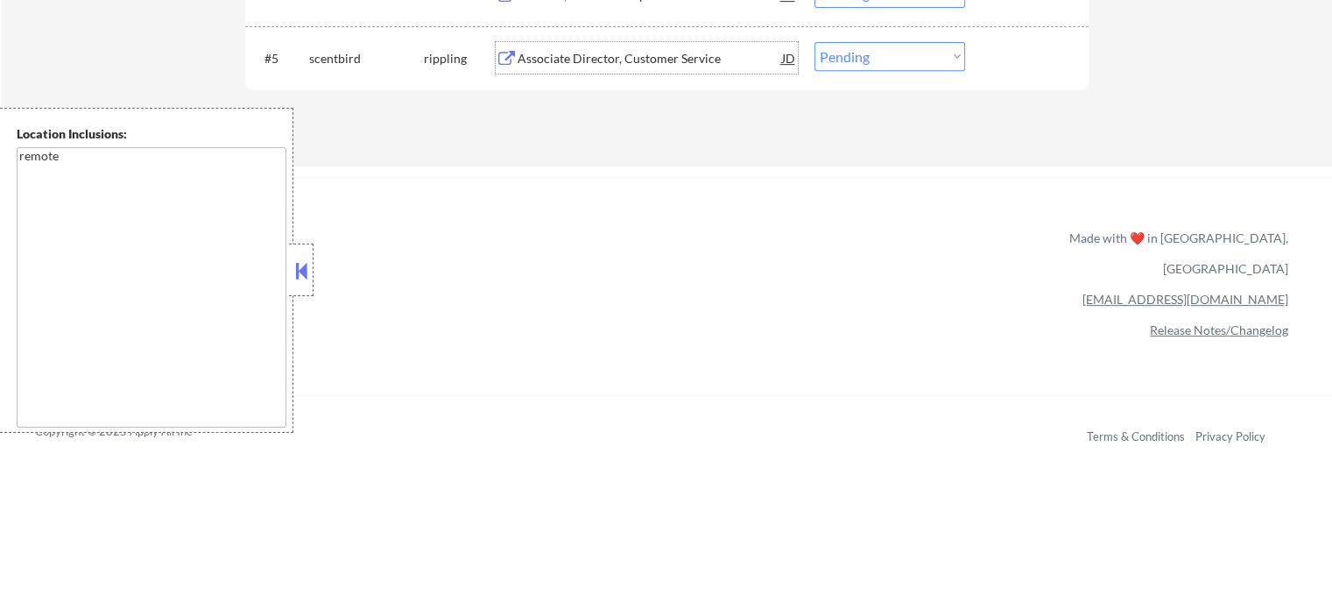
click at [592, 62] on div "Associate Director, Customer Service" at bounding box center [650, 59] width 264 height 18
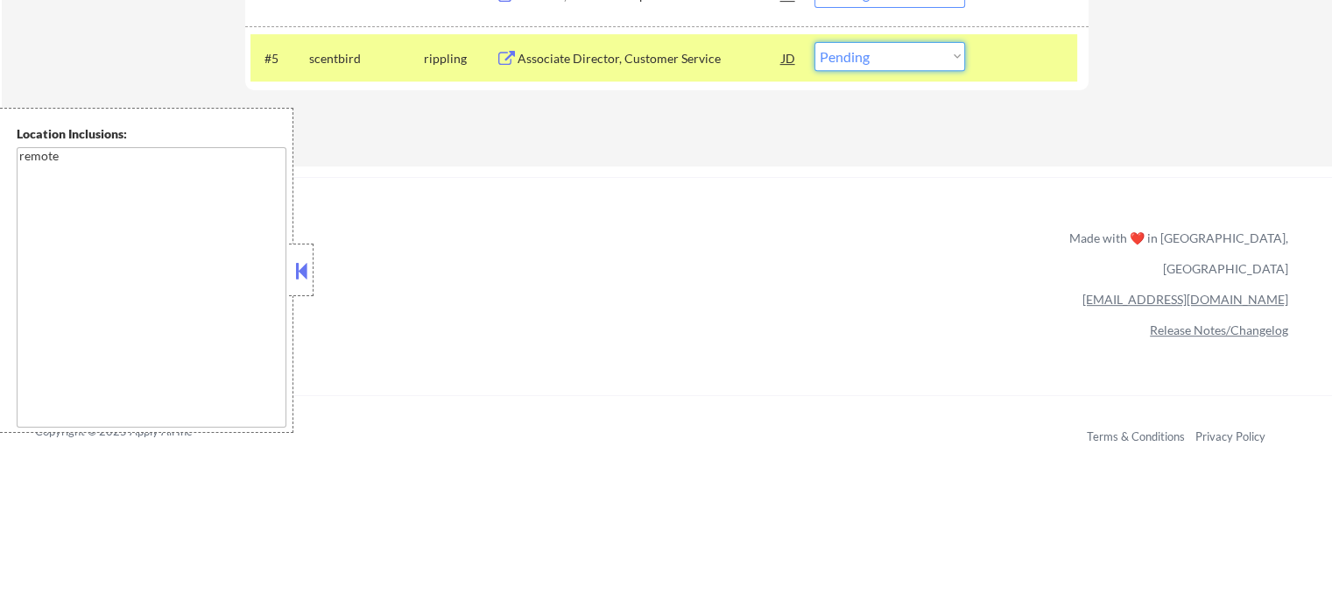
click at [890, 56] on select "Choose an option... Pending Applied Excluded (Questions) Excluded (Expired) Exc…" at bounding box center [889, 56] width 151 height 29
select select ""applied""
click at [814, 42] on select "Choose an option... Pending Applied Excluded (Questions) Excluded (Expired) Exc…" at bounding box center [889, 56] width 151 height 29
click at [1018, 56] on div at bounding box center [1028, 58] width 77 height 32
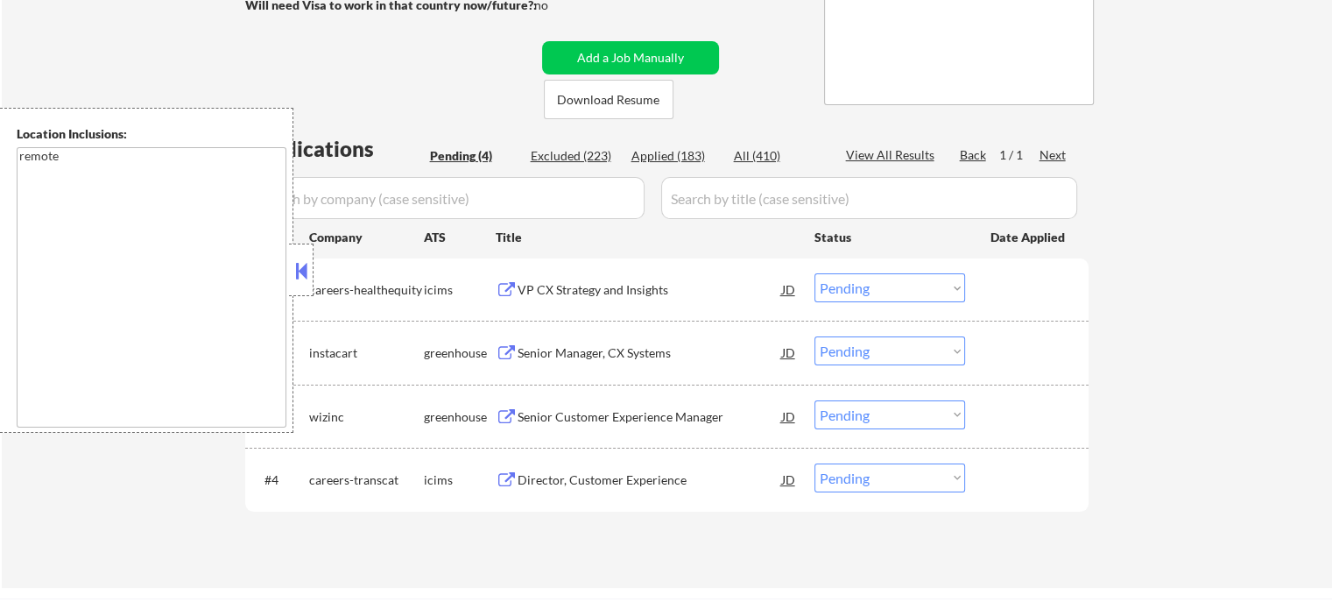
scroll to position [438, 0]
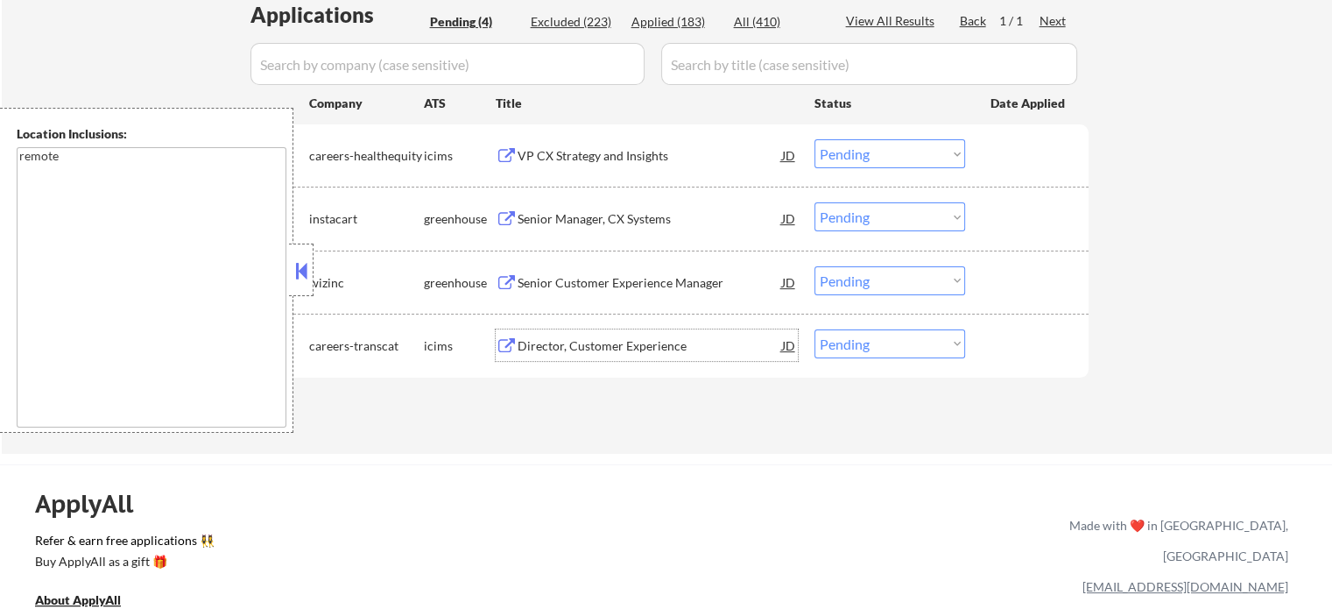
click at [586, 346] on div "Director, Customer Experience" at bounding box center [650, 346] width 264 height 18
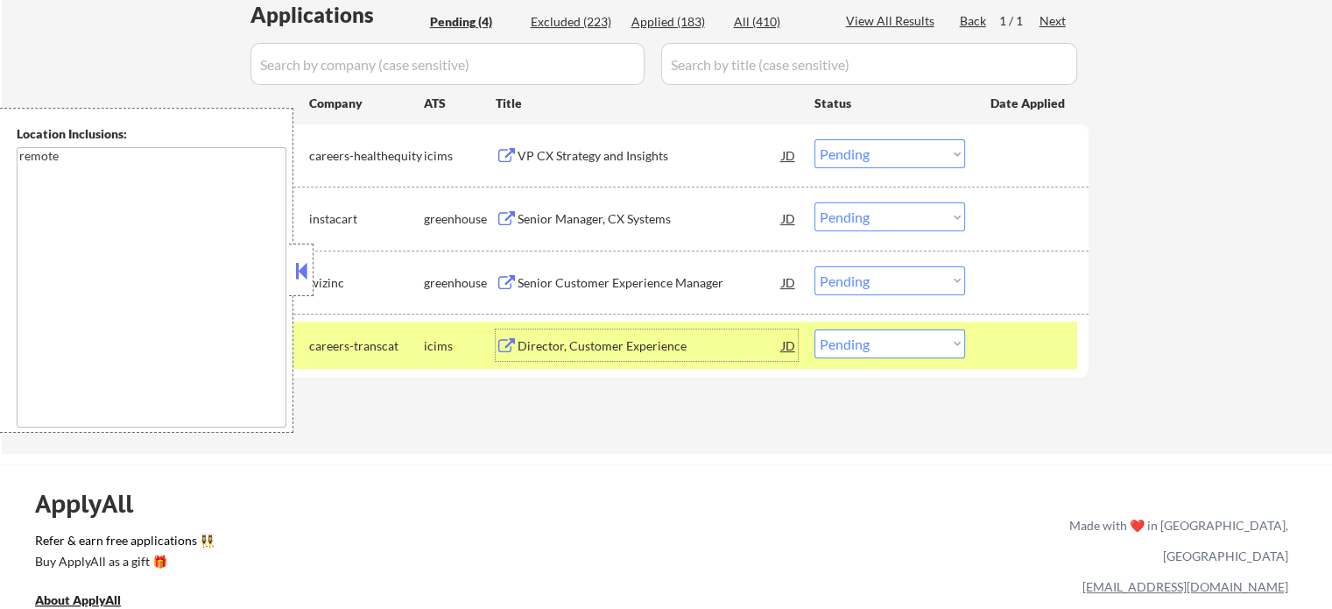
click at [933, 344] on select "Choose an option... Pending Applied Excluded (Questions) Excluded (Expired) Exc…" at bounding box center [889, 343] width 151 height 29
select select ""excluded__salary_""
click at [814, 329] on select "Choose an option... Pending Applied Excluded (Questions) Excluded (Expired) Exc…" at bounding box center [889, 343] width 151 height 29
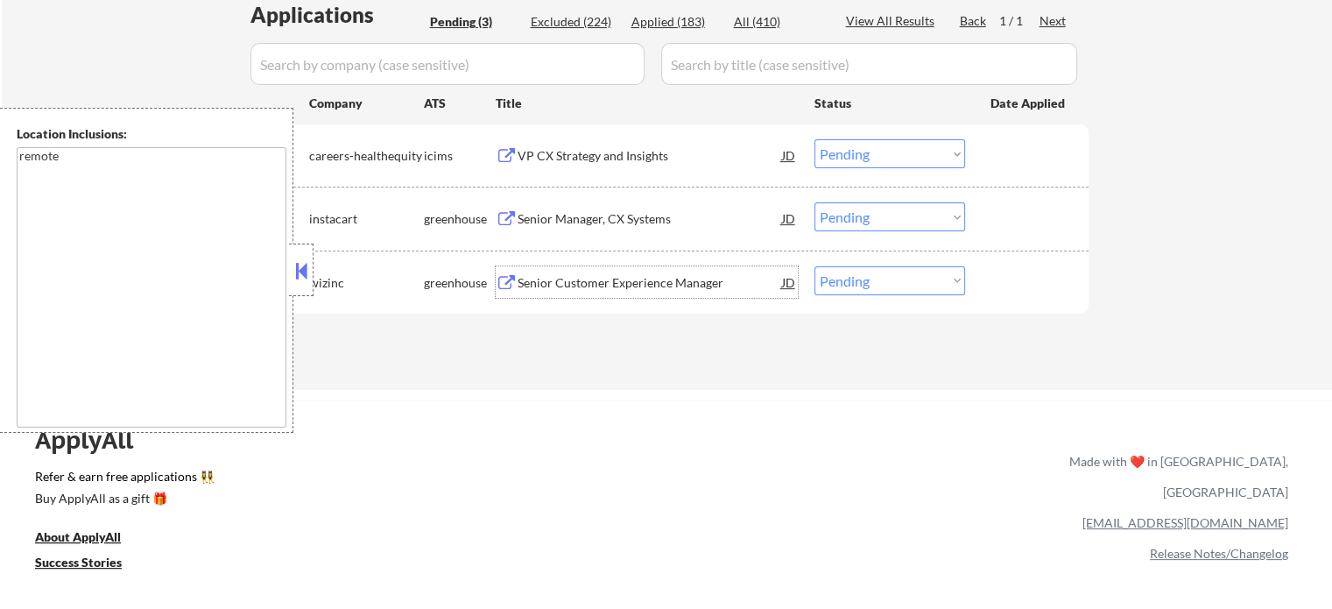
click at [656, 274] on div "Senior Customer Experience Manager" at bounding box center [650, 283] width 264 height 18
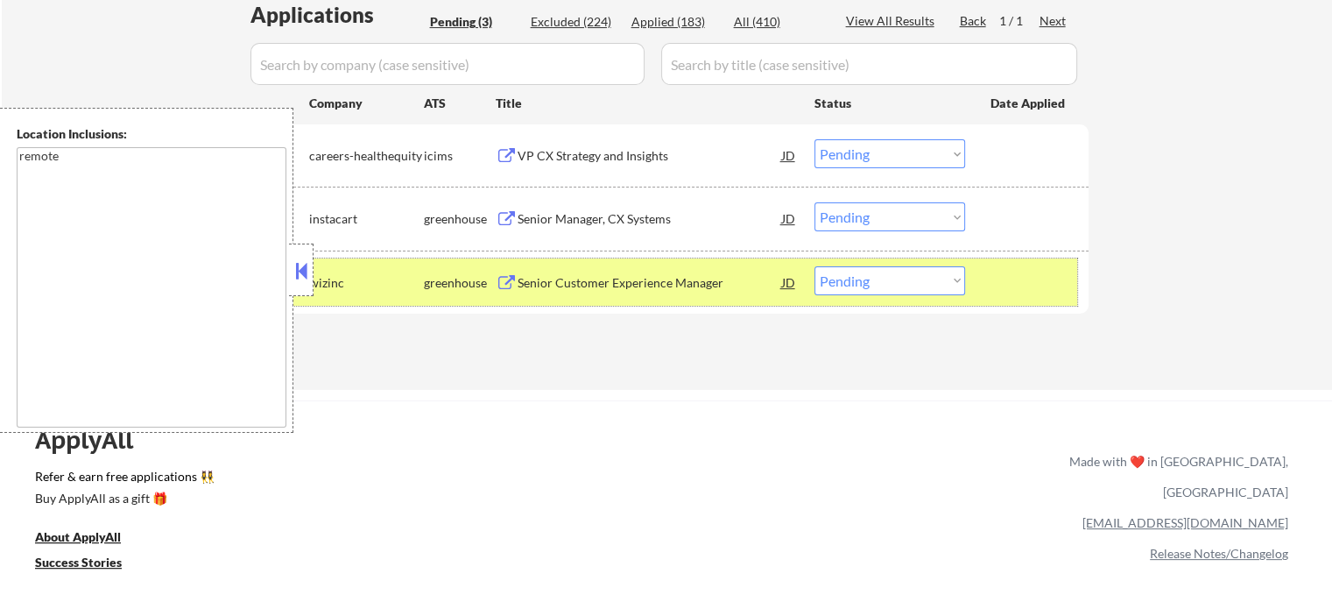
click at [865, 295] on div "#3 wizinc greenhouse Senior Customer Experience Manager JD Choose an option... …" at bounding box center [663, 281] width 827 height 47
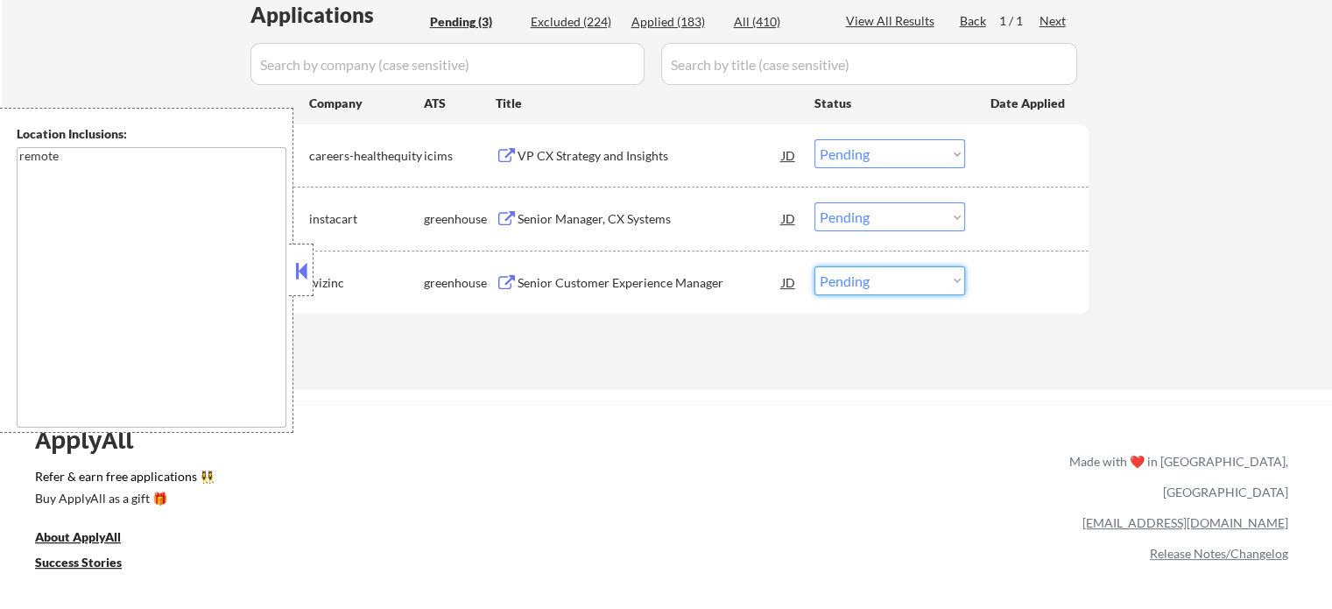
click at [867, 289] on select "Choose an option... Pending Applied Excluded (Questions) Excluded (Expired) Exc…" at bounding box center [889, 280] width 151 height 29
select select ""excluded__salary_""
click at [814, 266] on select "Choose an option... Pending Applied Excluded (Questions) Excluded (Expired) Exc…" at bounding box center [889, 280] width 151 height 29
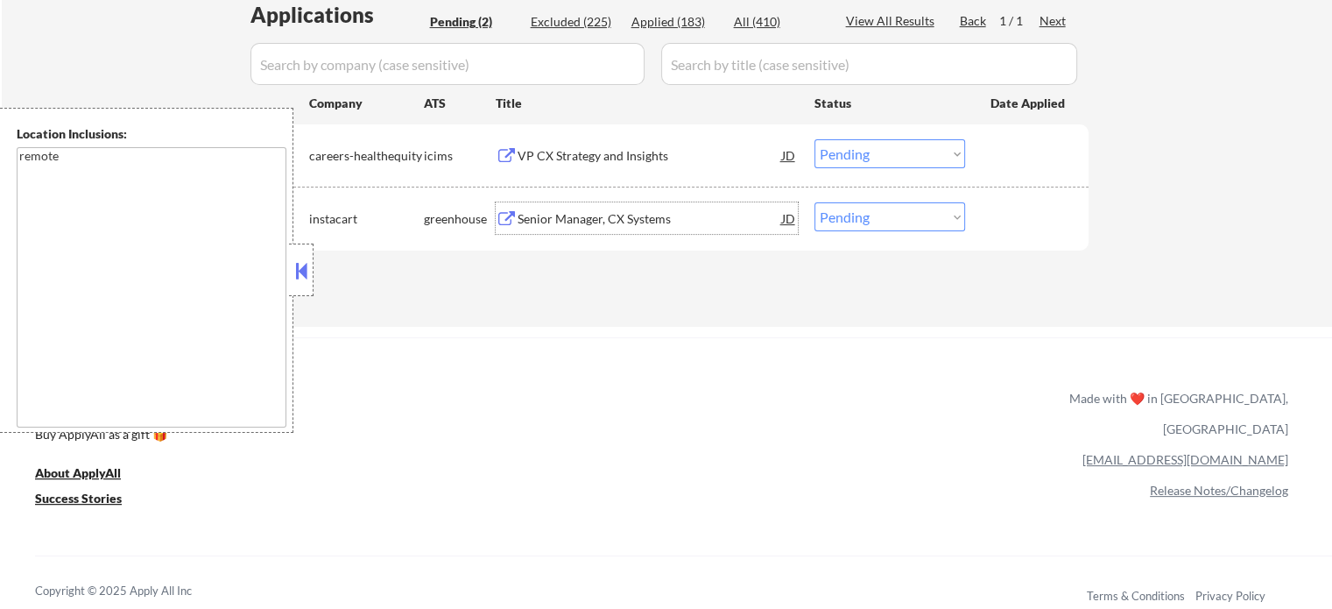
click at [602, 226] on div "Senior Manager, CX Systems" at bounding box center [650, 219] width 264 height 18
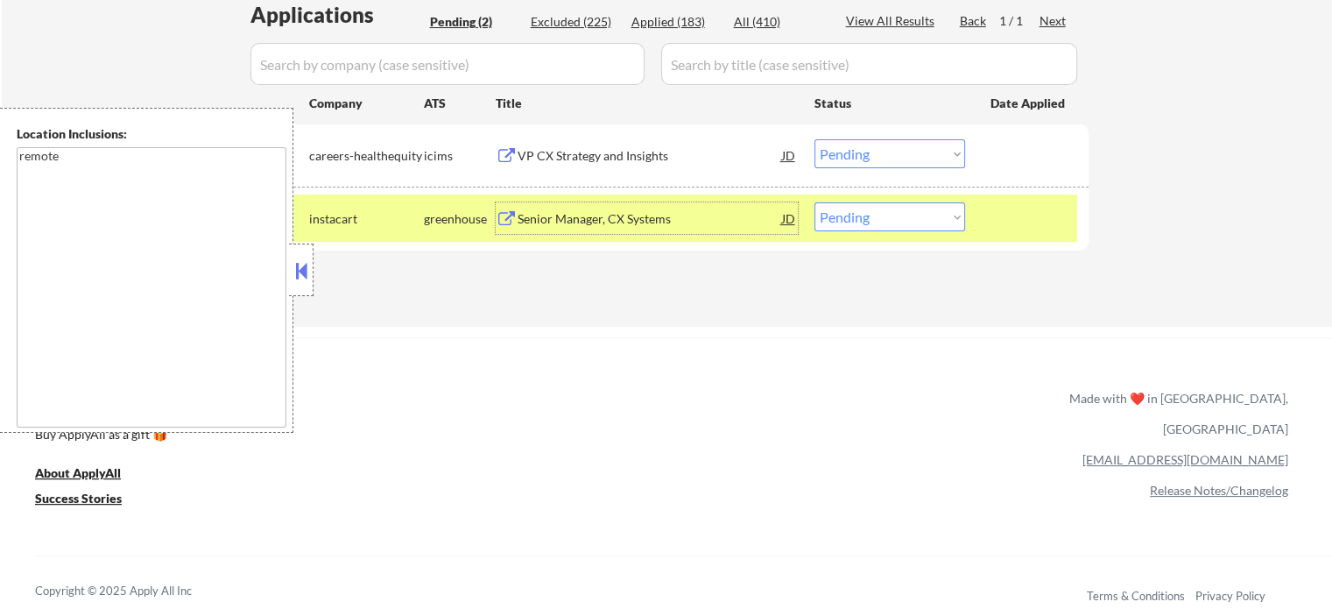
click at [883, 223] on select "Choose an option... Pending Applied Excluded (Questions) Excluded (Expired) Exc…" at bounding box center [889, 216] width 151 height 29
select select ""applied""
click at [814, 202] on select "Choose an option... Pending Applied Excluded (Questions) Excluded (Expired) Exc…" at bounding box center [889, 216] width 151 height 29
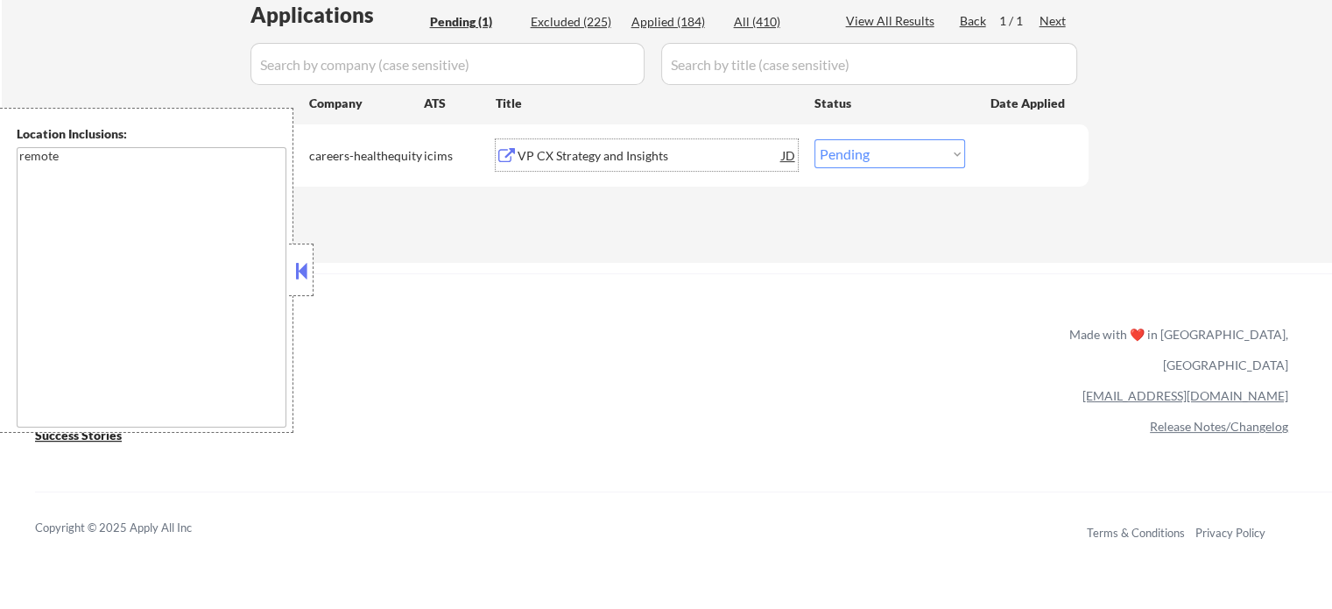
click at [636, 154] on div "VP CX Strategy and Insights" at bounding box center [650, 156] width 264 height 18
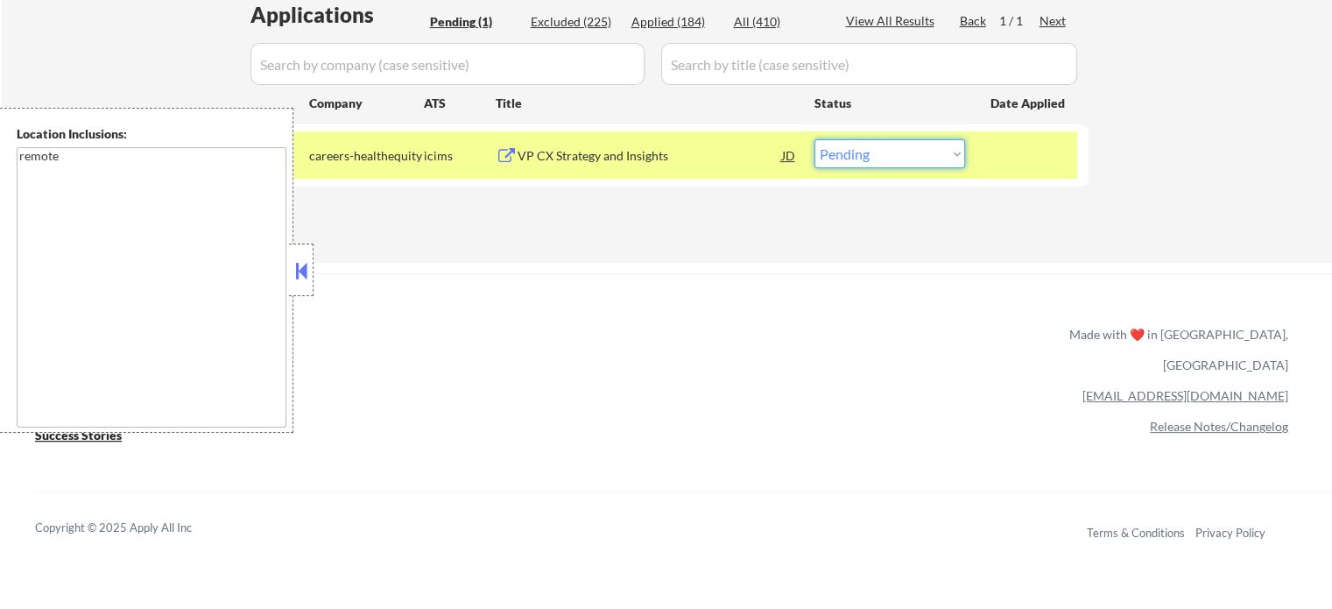
click at [840, 153] on select "Choose an option... Pending Applied Excluded (Questions) Excluded (Expired) Exc…" at bounding box center [889, 153] width 151 height 29
select select ""applied""
click at [814, 139] on select "Choose an option... Pending Applied Excluded (Questions) Excluded (Expired) Exc…" at bounding box center [889, 153] width 151 height 29
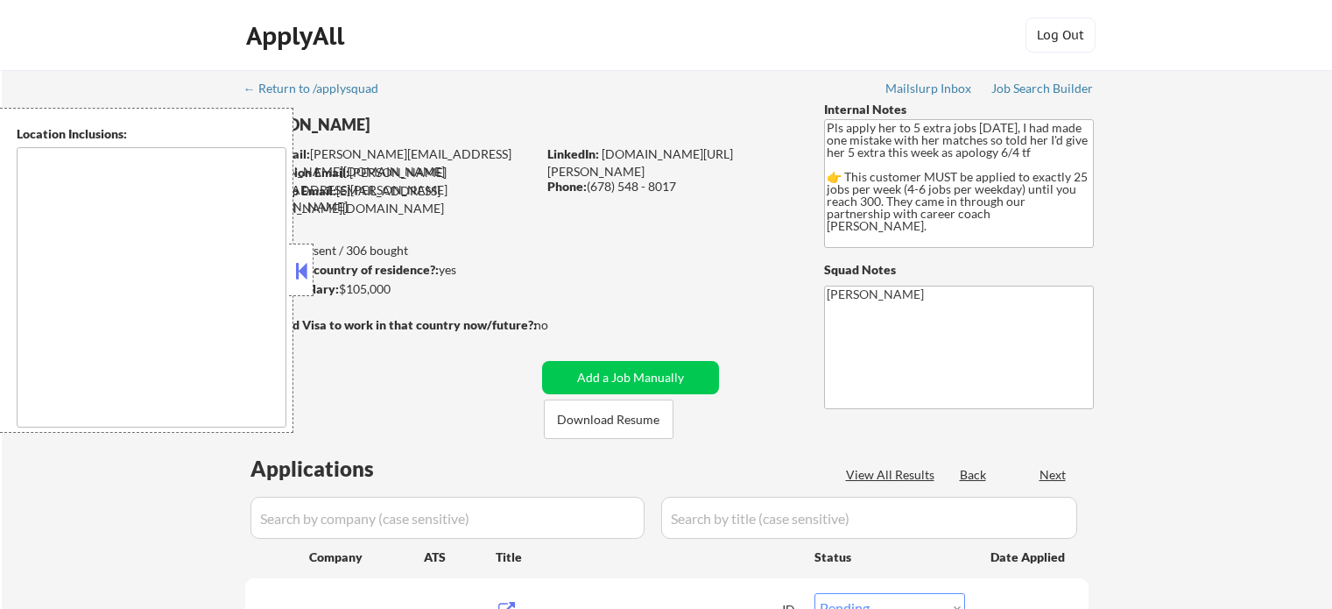
select select ""pending""
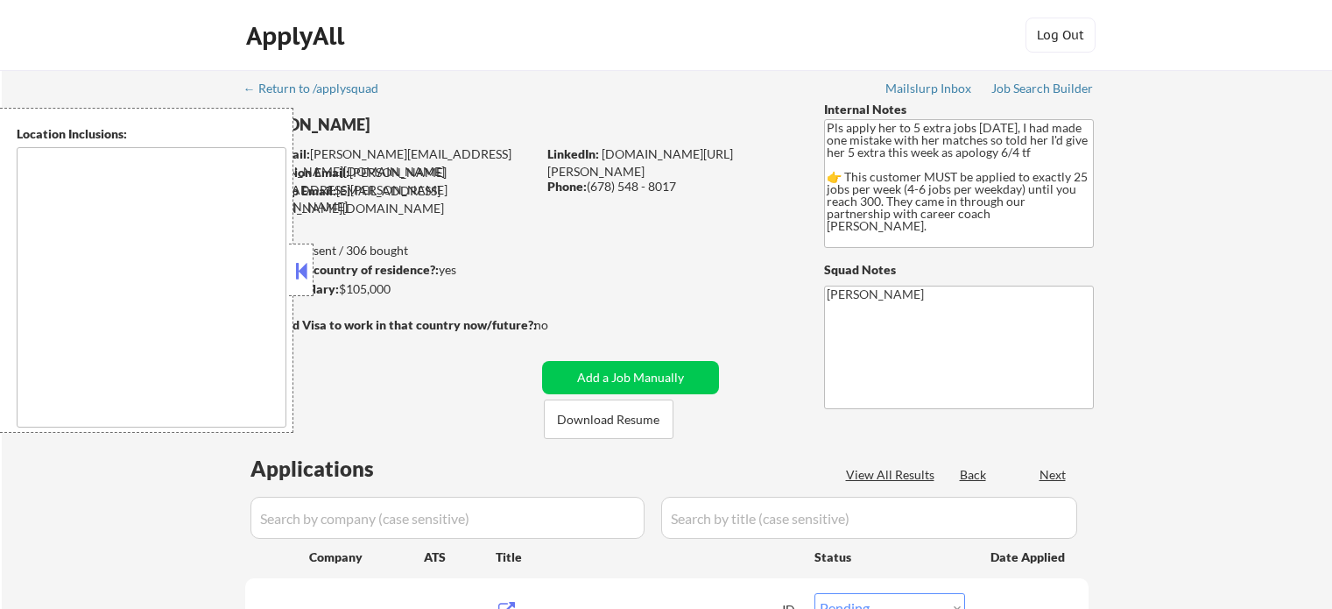
select select ""pending""
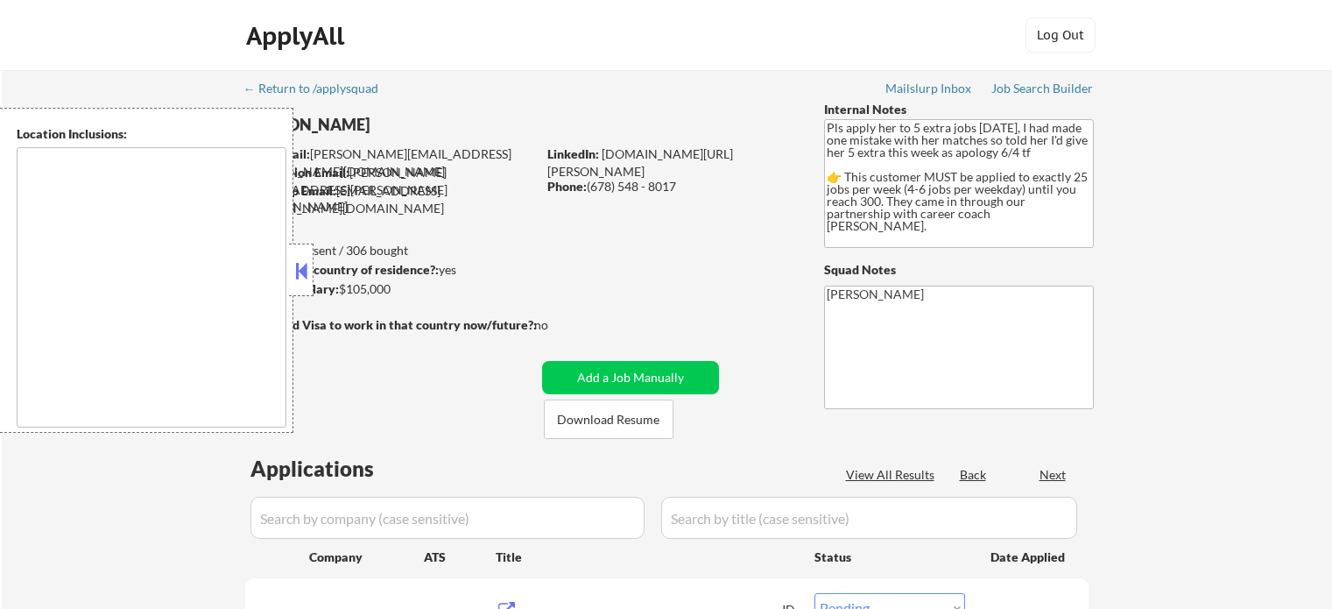
select select ""pending""
type textarea "Atlanta, GA Decatur, GA East Point, GA Brookhaven, GA Sandy Springs, GA Dunwood…"
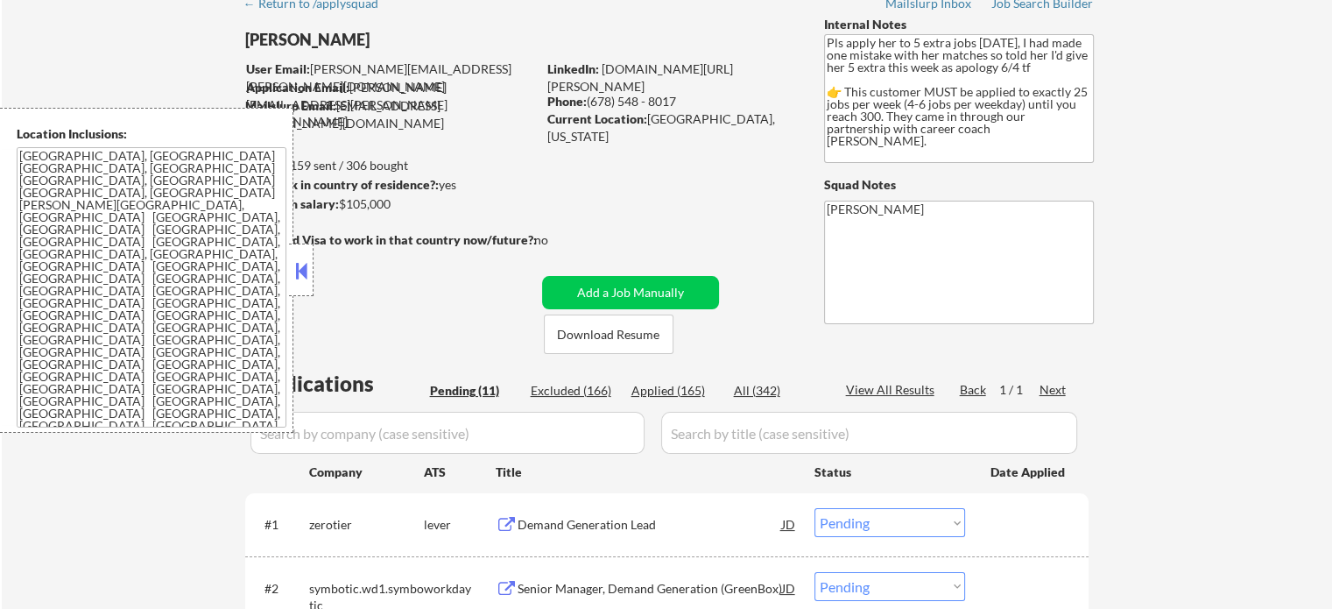
scroll to position [175, 0]
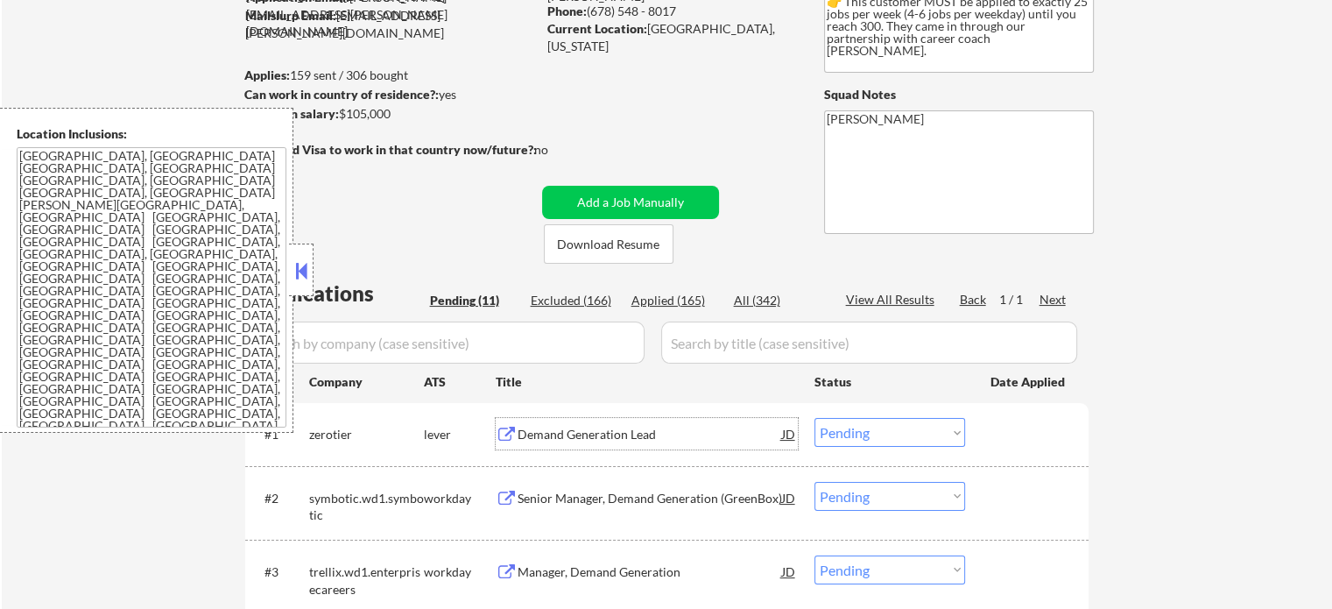
click at [533, 432] on div "Demand Generation Lead" at bounding box center [650, 435] width 264 height 18
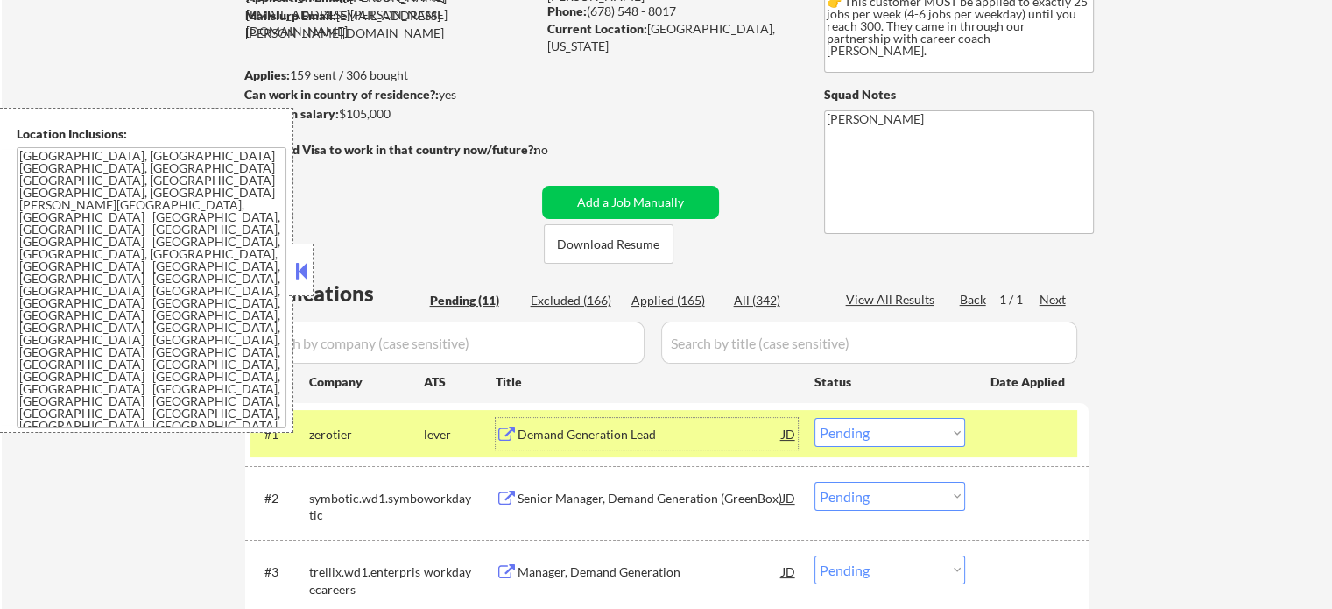
click at [984, 434] on div "#1 zerotier lever Demand Generation Lead JD Choose an option... Pending Applied…" at bounding box center [663, 433] width 827 height 47
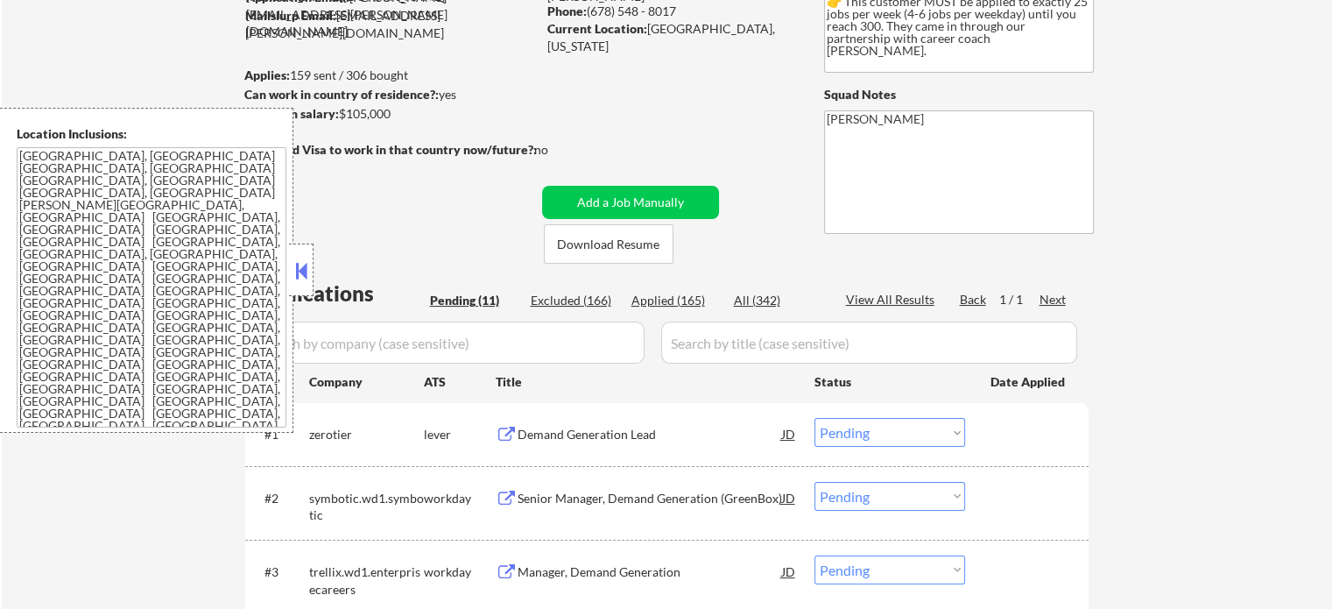
click at [542, 431] on div "Demand Generation Lead" at bounding box center [650, 435] width 264 height 18
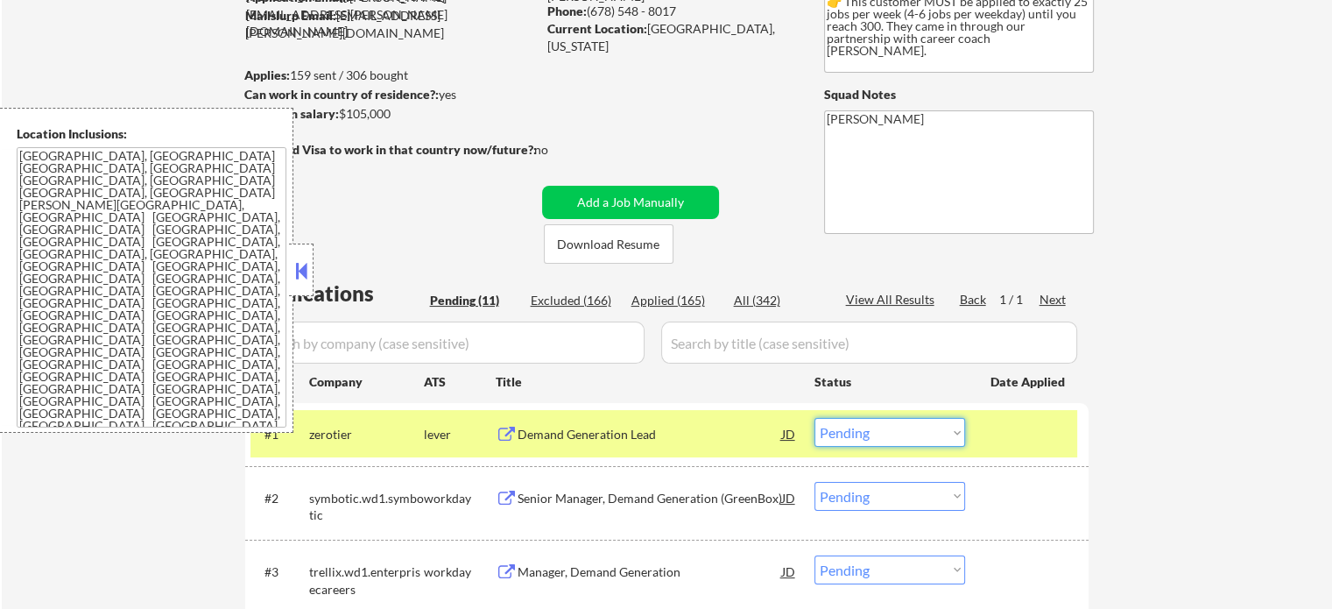
click at [849, 440] on select "Choose an option... Pending Applied Excluded (Questions) Excluded (Expired) Exc…" at bounding box center [889, 432] width 151 height 29
click at [814, 418] on select "Choose an option... Pending Applied Excluded (Questions) Excluded (Expired) Exc…" at bounding box center [889, 432] width 151 height 29
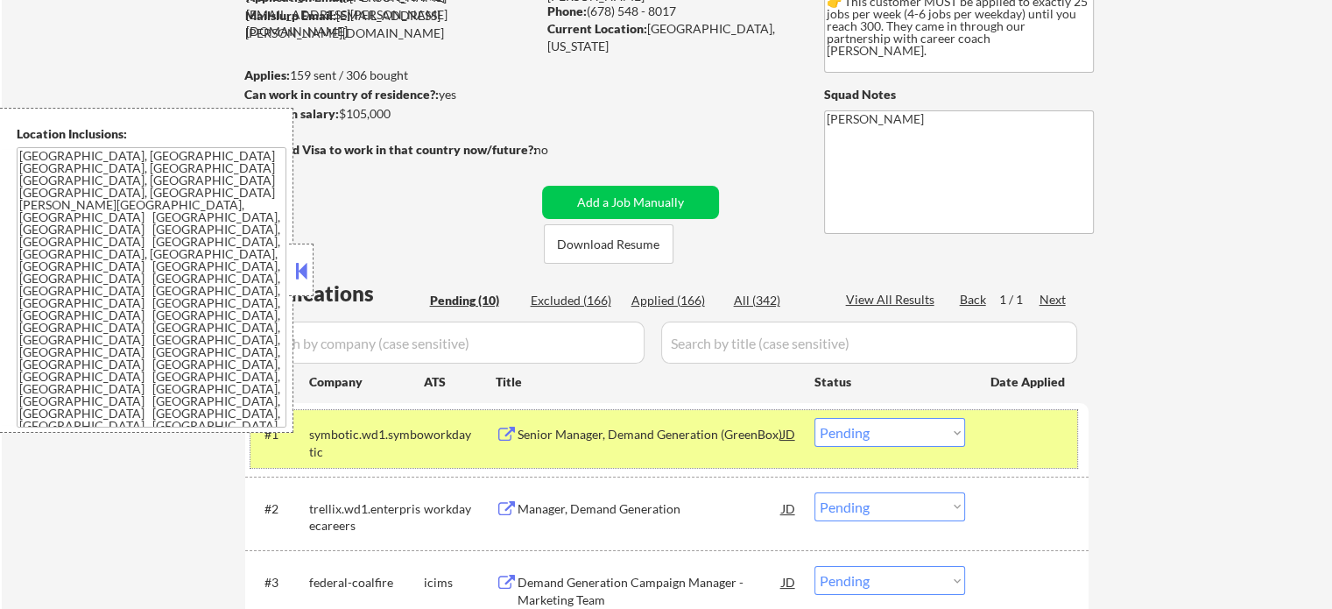
click at [1033, 434] on div at bounding box center [1028, 434] width 77 height 32
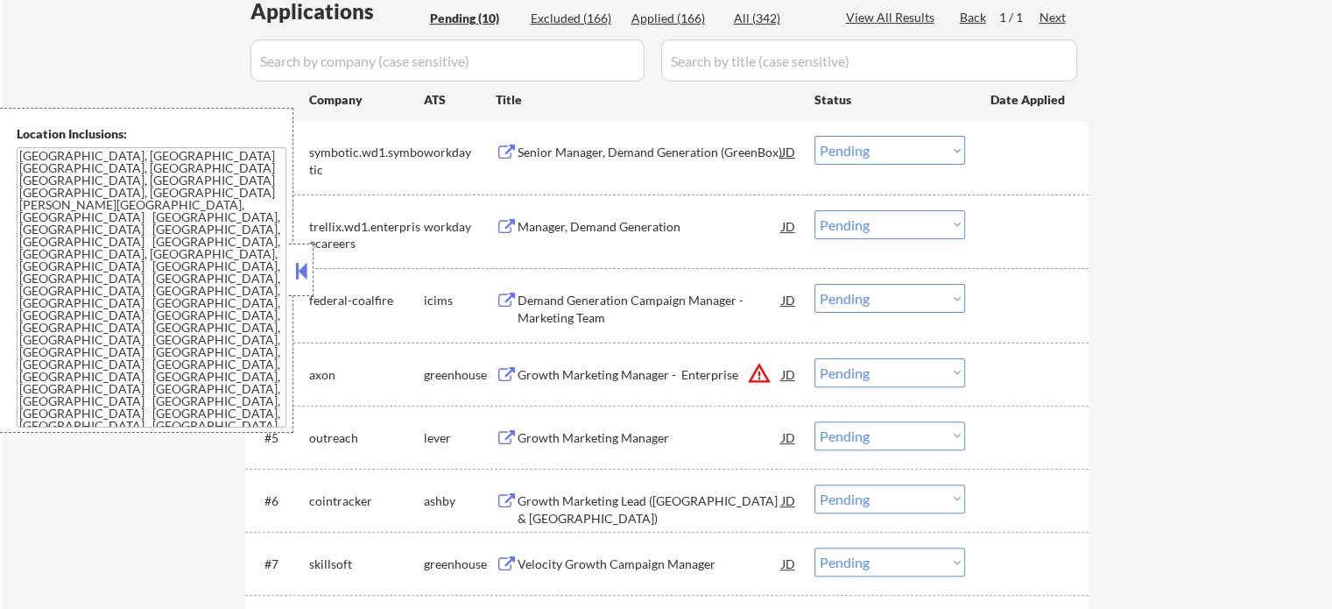
scroll to position [350, 0]
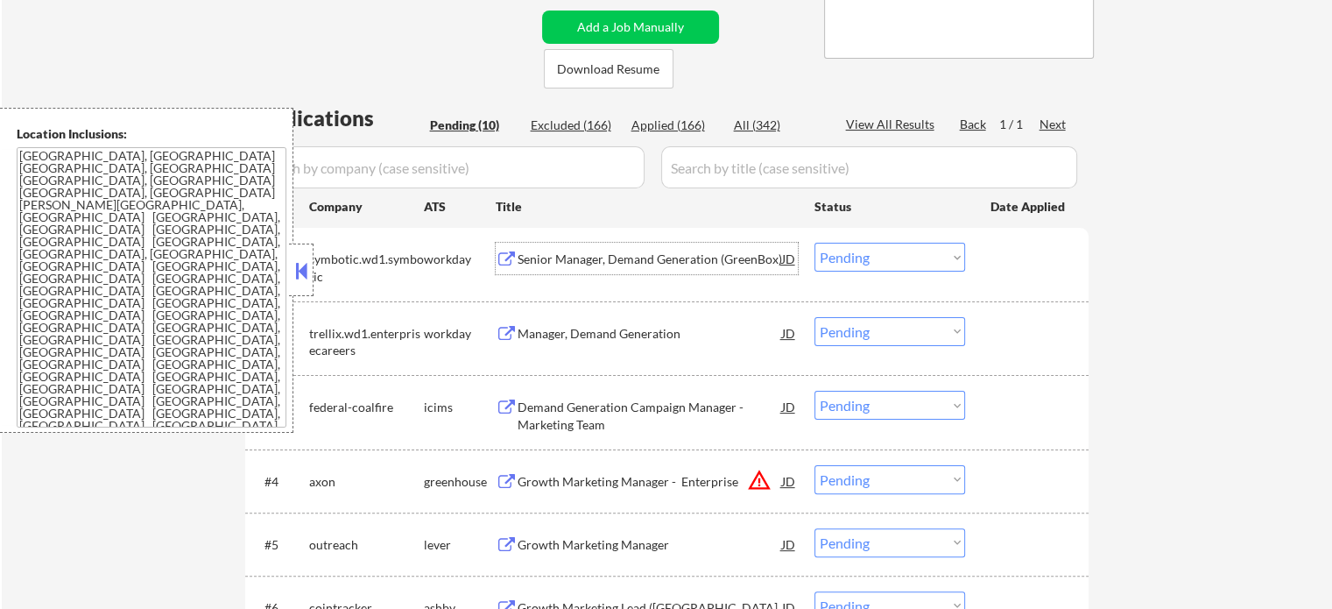
click at [641, 255] on div "Senior Manager, Demand Generation (GreenBox)" at bounding box center [650, 259] width 264 height 18
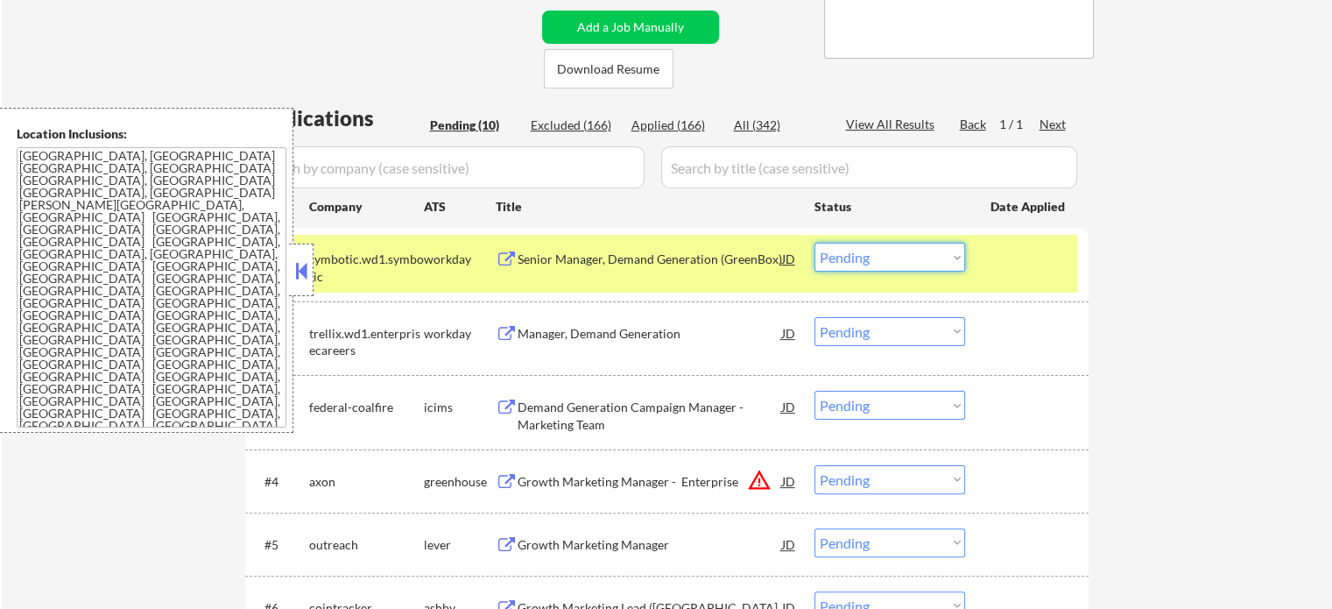
click at [841, 260] on select "Choose an option... Pending Applied Excluded (Questions) Excluded (Expired) Exc…" at bounding box center [889, 257] width 151 height 29
click at [814, 243] on select "Choose an option... Pending Applied Excluded (Questions) Excluded (Expired) Exc…" at bounding box center [889, 257] width 151 height 29
click at [1025, 262] on div at bounding box center [1028, 259] width 77 height 32
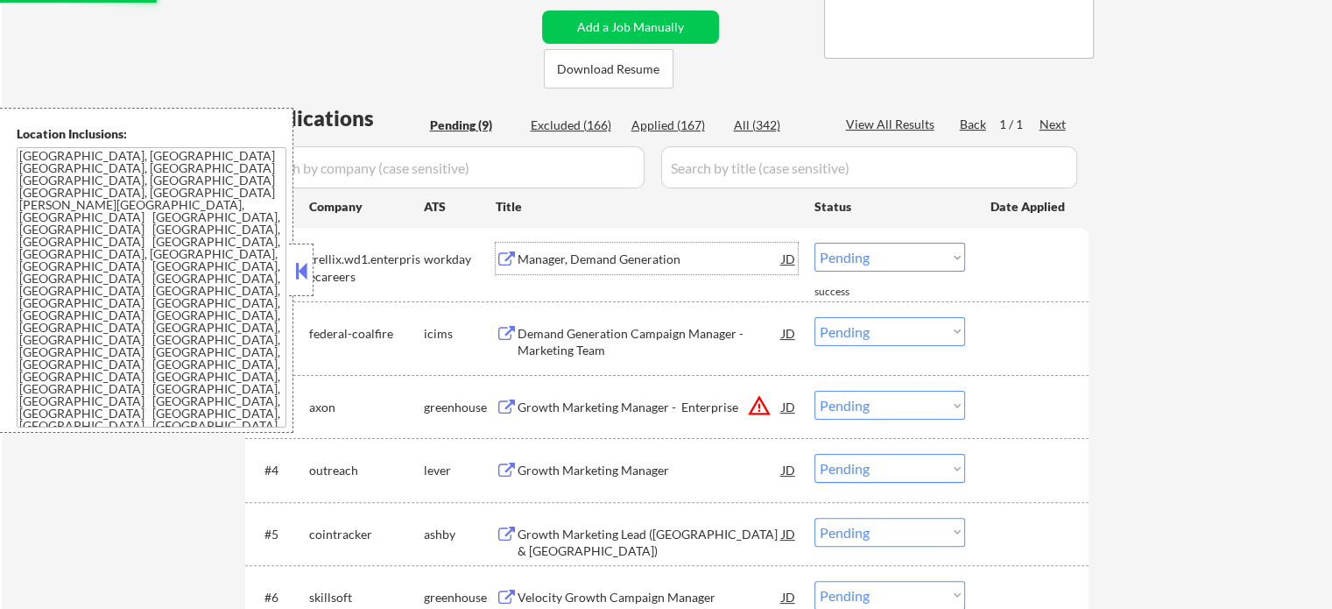
click at [623, 264] on div "Manager, Demand Generation" at bounding box center [650, 259] width 264 height 18
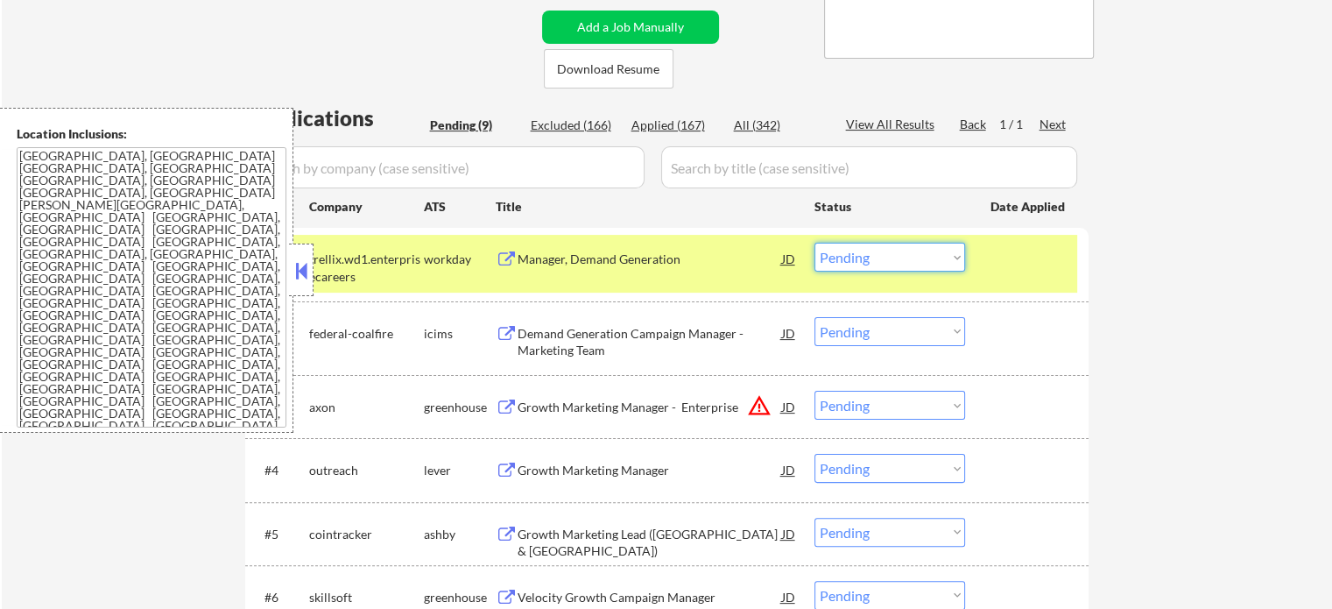
click at [886, 255] on select "Choose an option... Pending Applied Excluded (Questions) Excluded (Expired) Exc…" at bounding box center [889, 257] width 151 height 29
click at [814, 243] on select "Choose an option... Pending Applied Excluded (Questions) Excluded (Expired) Exc…" at bounding box center [889, 257] width 151 height 29
click at [1012, 264] on div at bounding box center [1028, 259] width 77 height 32
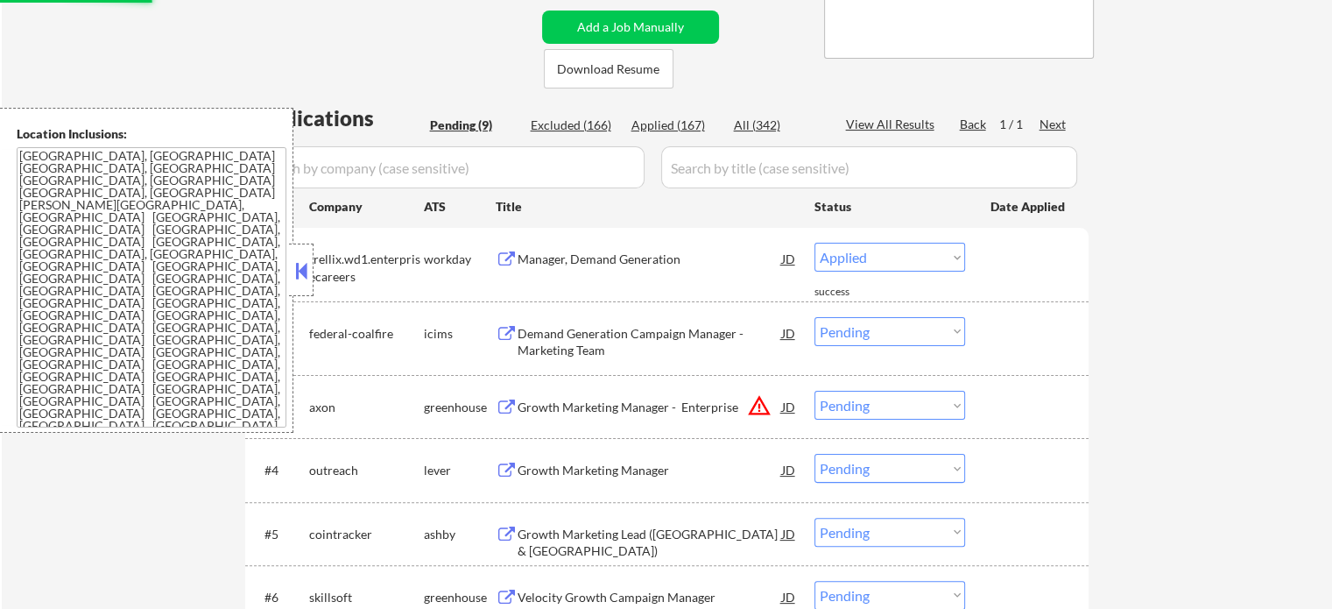
select select ""pending""
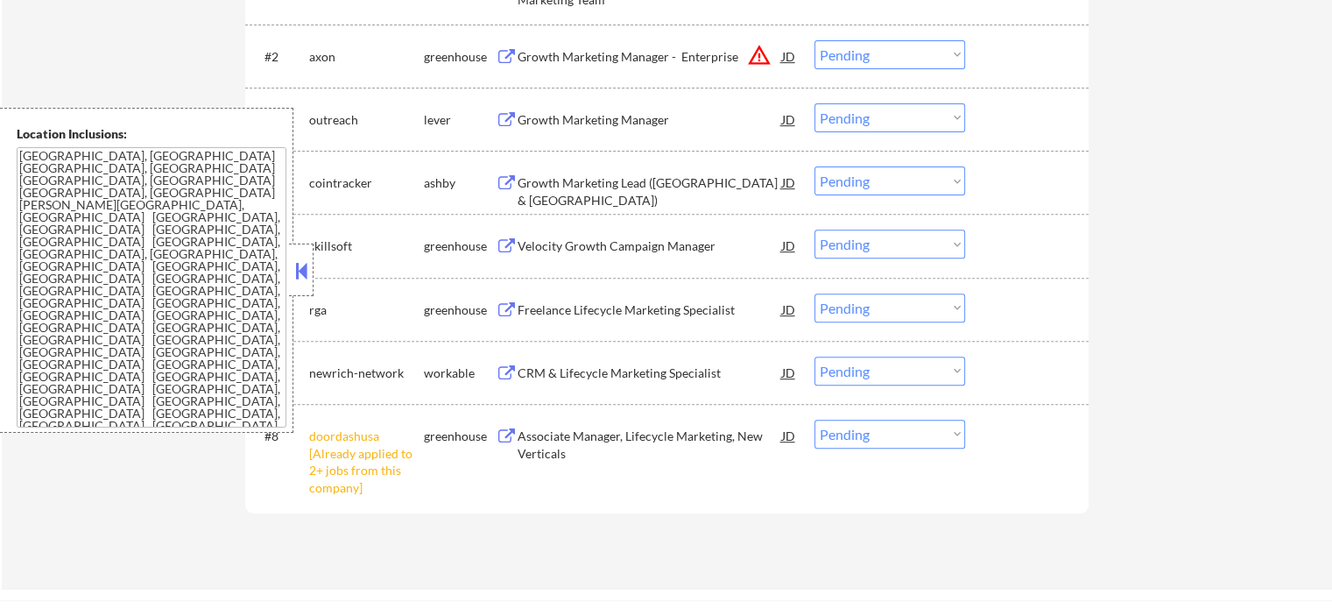
scroll to position [788, 0]
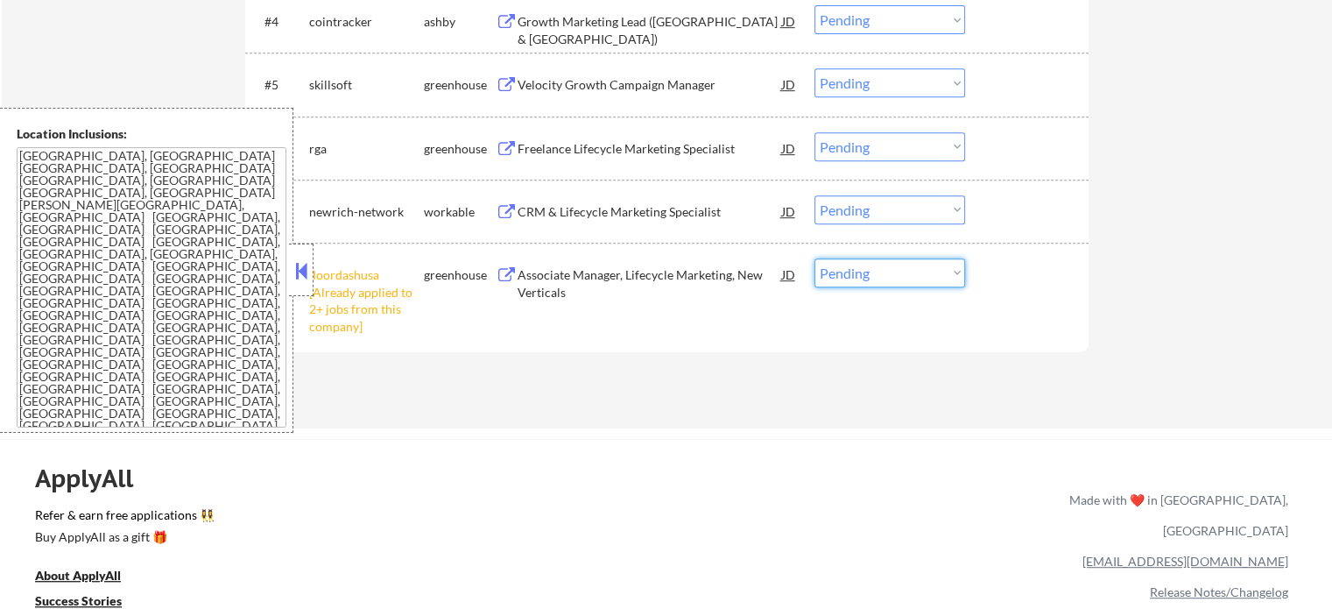
click at [863, 279] on select "Choose an option... Pending Applied Excluded (Questions) Excluded (Expired) Exc…" at bounding box center [889, 272] width 151 height 29
select select ""excluded__other_""
click at [814, 258] on select "Choose an option... Pending Applied Excluded (Questions) Excluded (Expired) Exc…" at bounding box center [889, 272] width 151 height 29
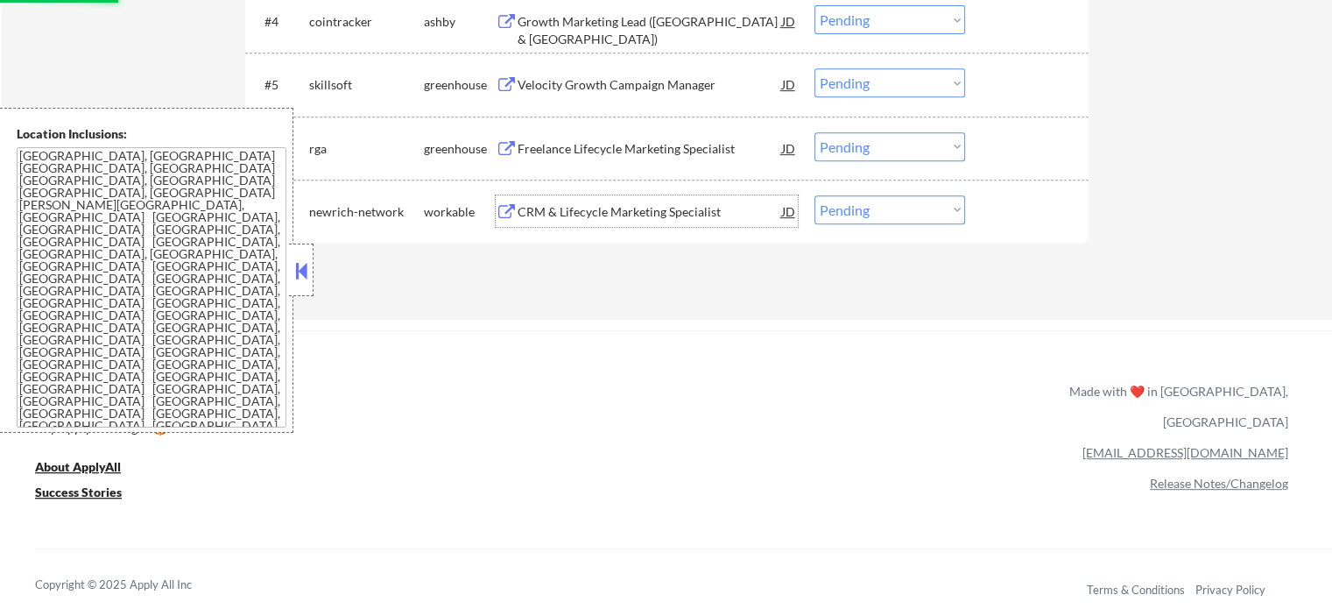
click at [597, 213] on div "CRM & Lifecycle Marketing Specialist" at bounding box center [650, 212] width 264 height 18
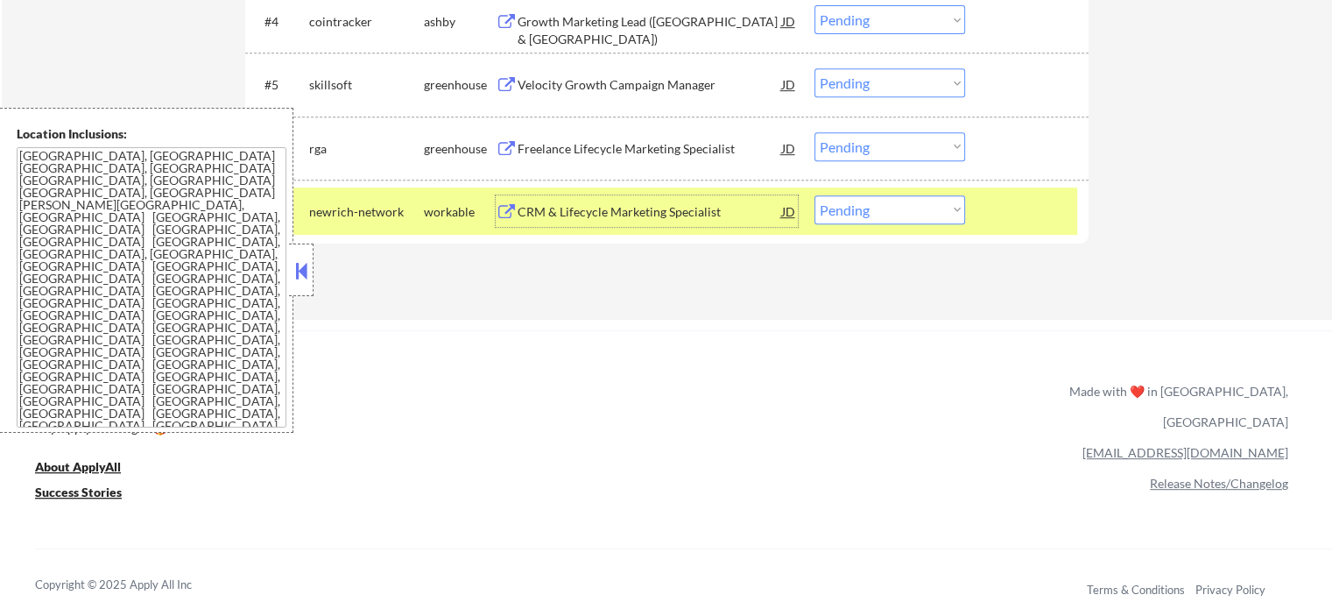
click at [871, 222] on select "Choose an option... Pending Applied Excluded (Questions) Excluded (Expired) Exc…" at bounding box center [889, 209] width 151 height 29
select select ""excluded""
click at [814, 195] on select "Choose an option... Pending Applied Excluded (Questions) Excluded (Expired) Exc…" at bounding box center [889, 209] width 151 height 29
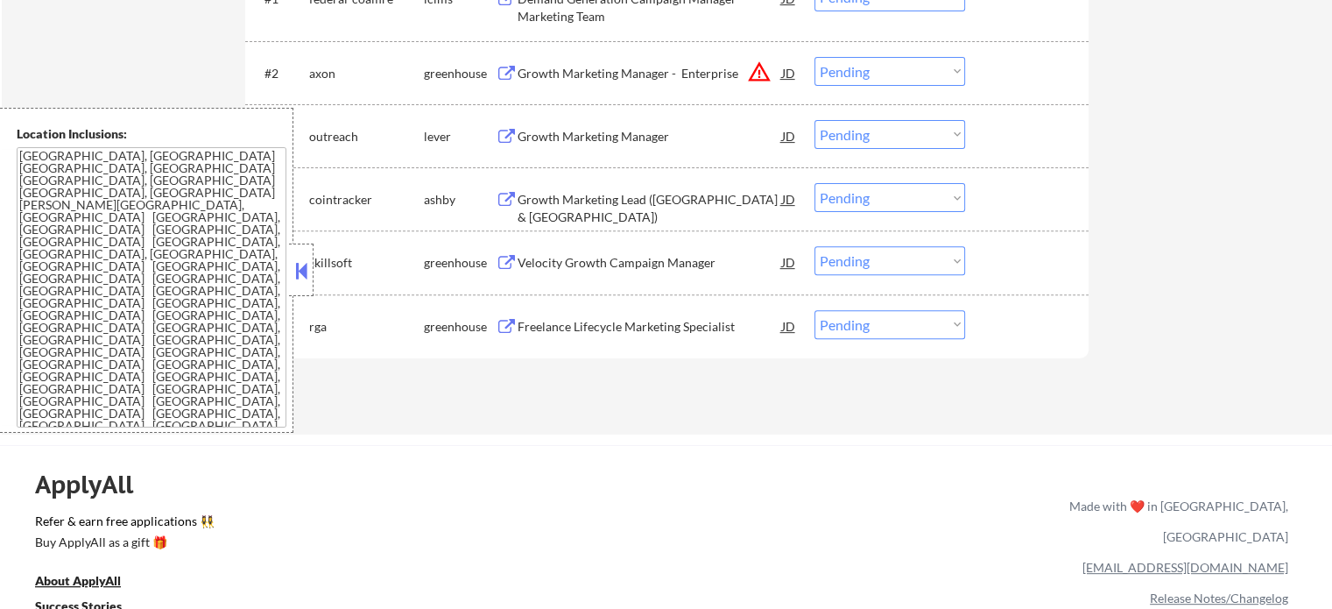
scroll to position [613, 0]
click at [694, 321] on div "Freelance Lifecycle Marketing Specialist" at bounding box center [650, 324] width 264 height 18
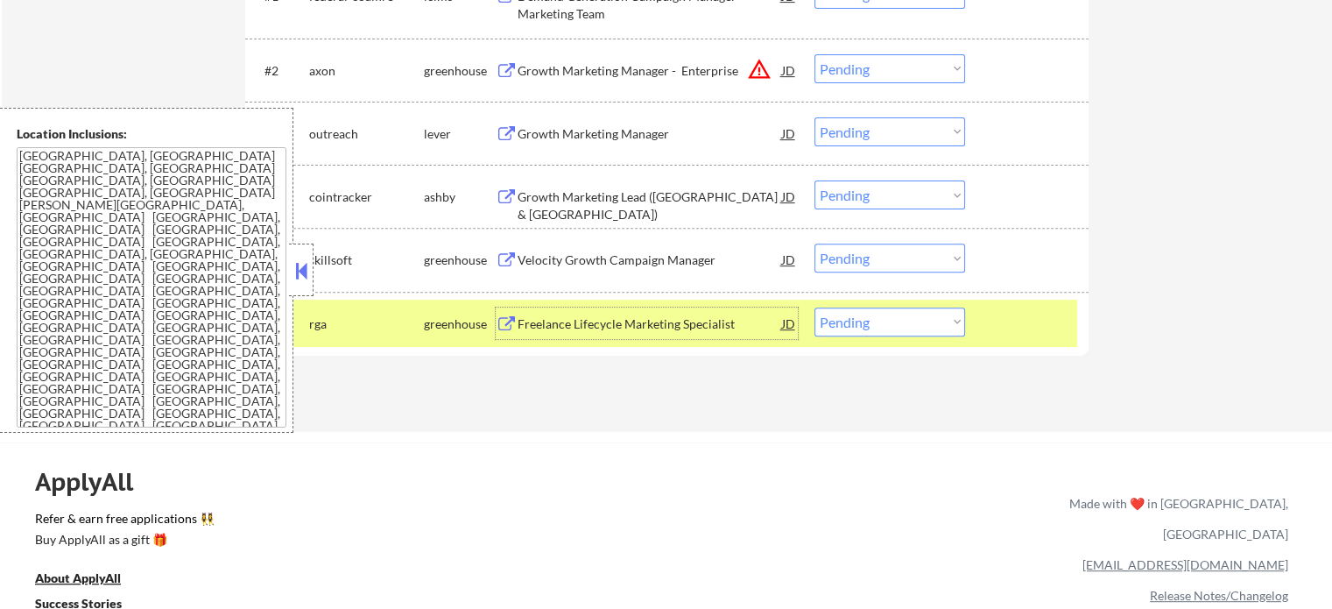
click at [912, 314] on select "Choose an option... Pending Applied Excluded (Questions) Excluded (Expired) Exc…" at bounding box center [889, 321] width 151 height 29
select select ""applied""
click at [814, 307] on select "Choose an option... Pending Applied Excluded (Questions) Excluded (Expired) Exc…" at bounding box center [889, 321] width 151 height 29
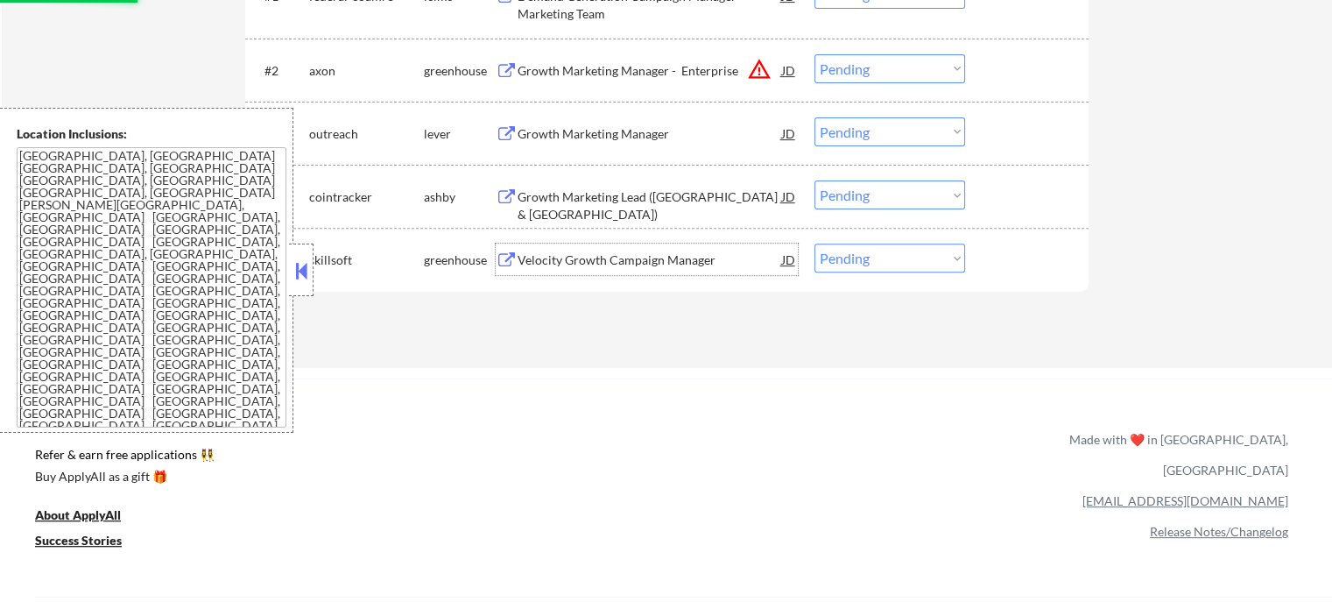
click at [652, 264] on div "Velocity Growth Campaign Manager" at bounding box center [650, 260] width 264 height 18
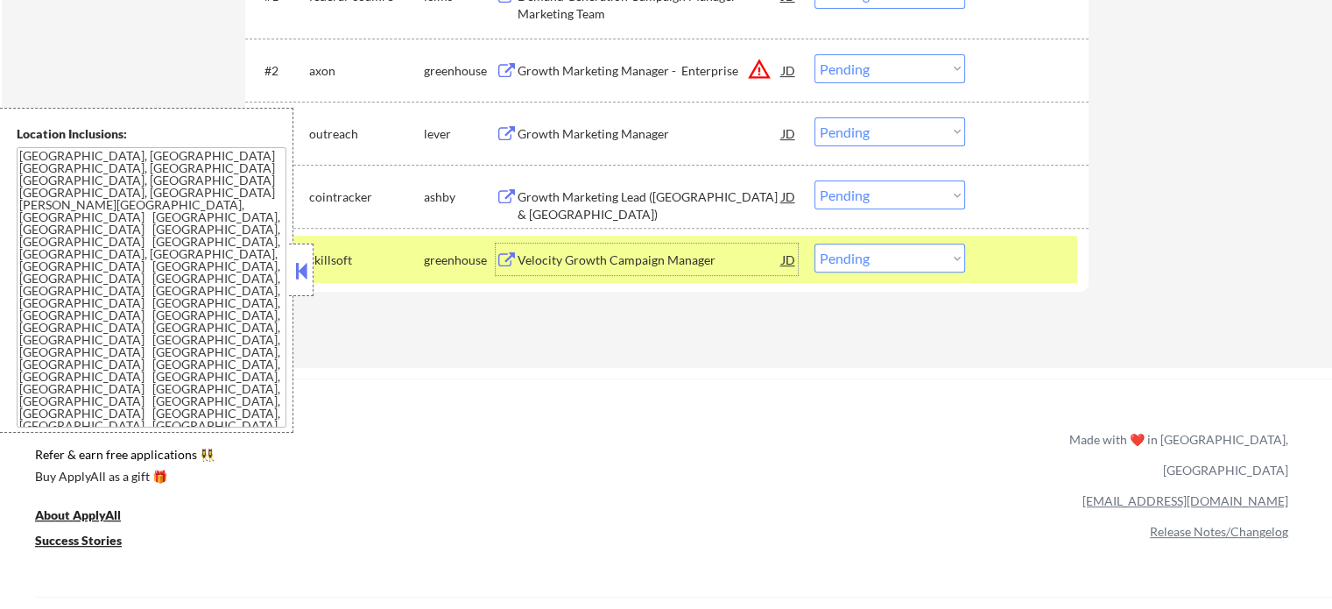
click at [835, 257] on select "Choose an option... Pending Applied Excluded (Questions) Excluded (Expired) Exc…" at bounding box center [889, 257] width 151 height 29
select select ""applied""
click at [814, 243] on select "Choose an option... Pending Applied Excluded (Questions) Excluded (Expired) Exc…" at bounding box center [889, 257] width 151 height 29
click at [1038, 258] on div at bounding box center [1028, 259] width 77 height 32
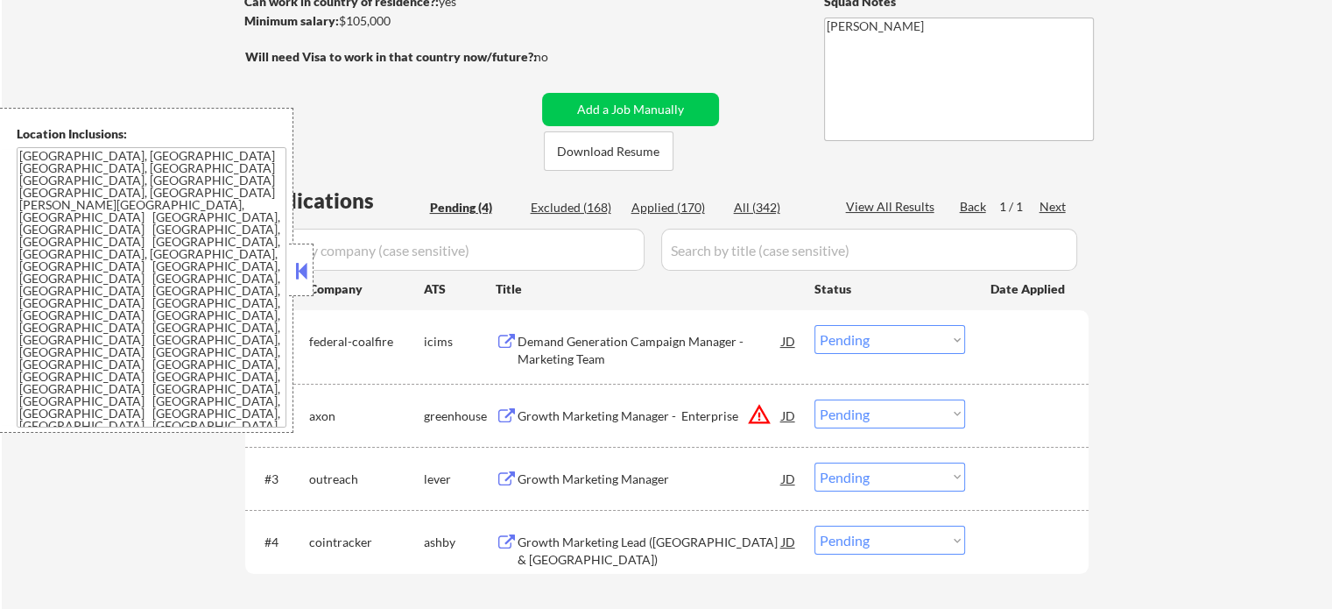
scroll to position [350, 0]
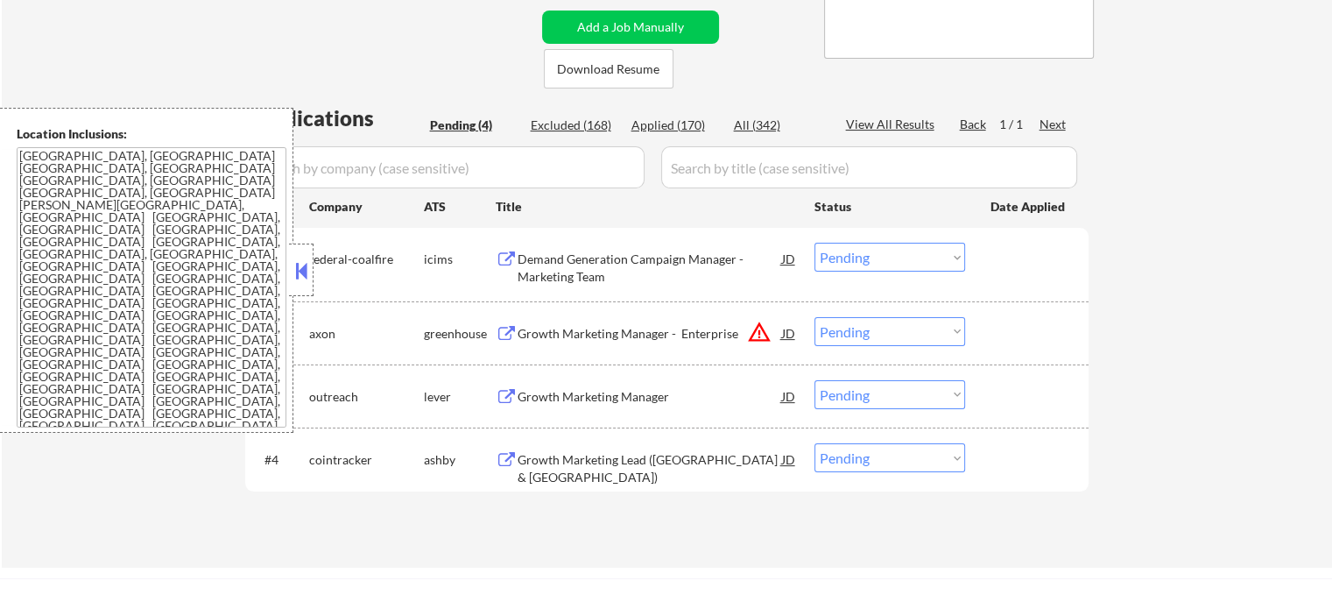
click at [666, 452] on div "Growth Marketing Lead (United States & Canada)" at bounding box center [650, 468] width 264 height 34
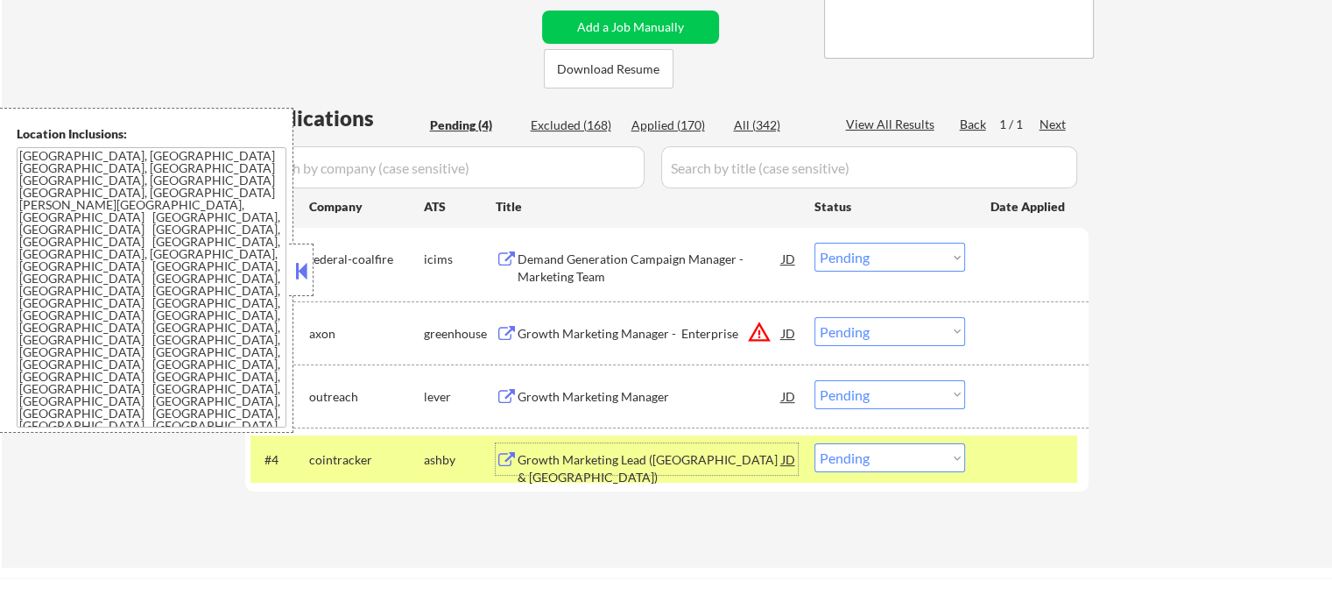
click at [914, 456] on select "Choose an option... Pending Applied Excluded (Questions) Excluded (Expired) Exc…" at bounding box center [889, 457] width 151 height 29
select select ""excluded""
click at [814, 443] on select "Choose an option... Pending Applied Excluded (Questions) Excluded (Expired) Exc…" at bounding box center [889, 457] width 151 height 29
click at [1021, 449] on div at bounding box center [1028, 459] width 77 height 32
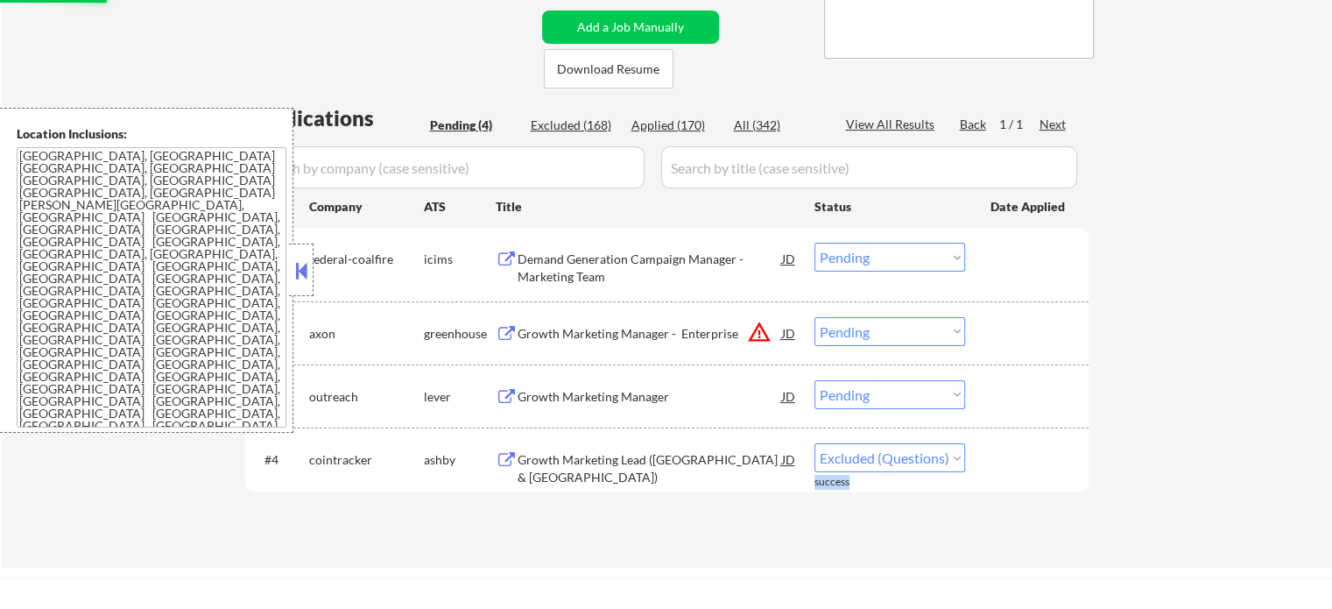
click at [1021, 449] on div at bounding box center [1028, 459] width 77 height 32
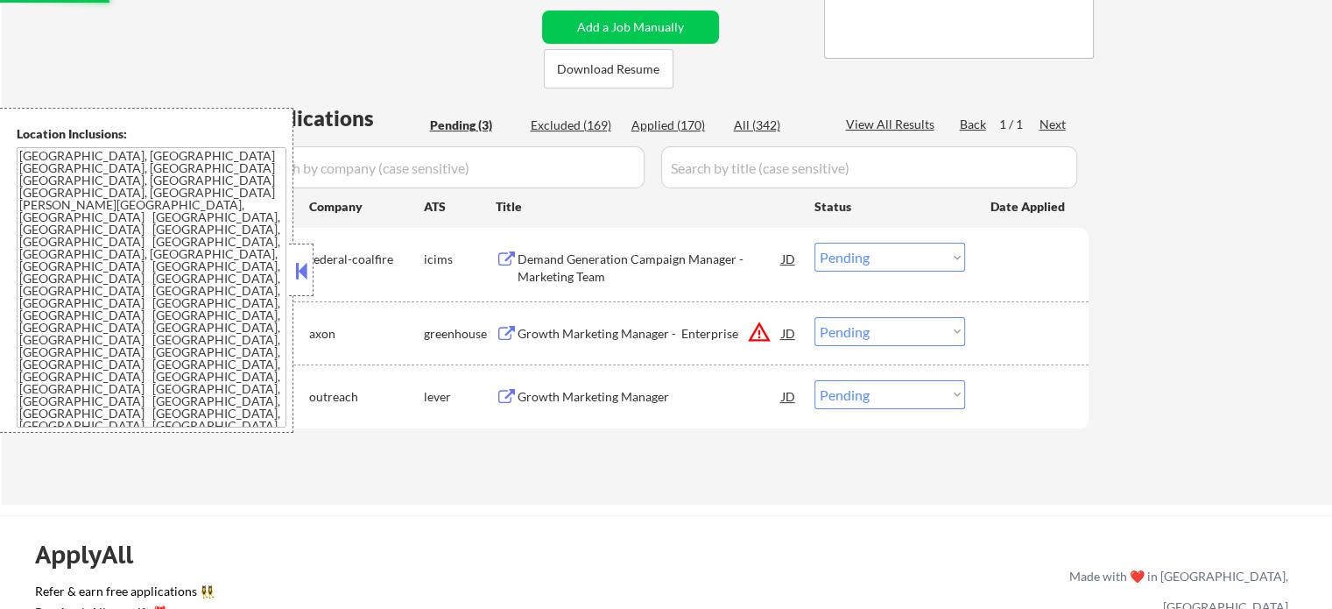
click at [632, 391] on div "Growth Marketing Manager" at bounding box center [650, 397] width 264 height 18
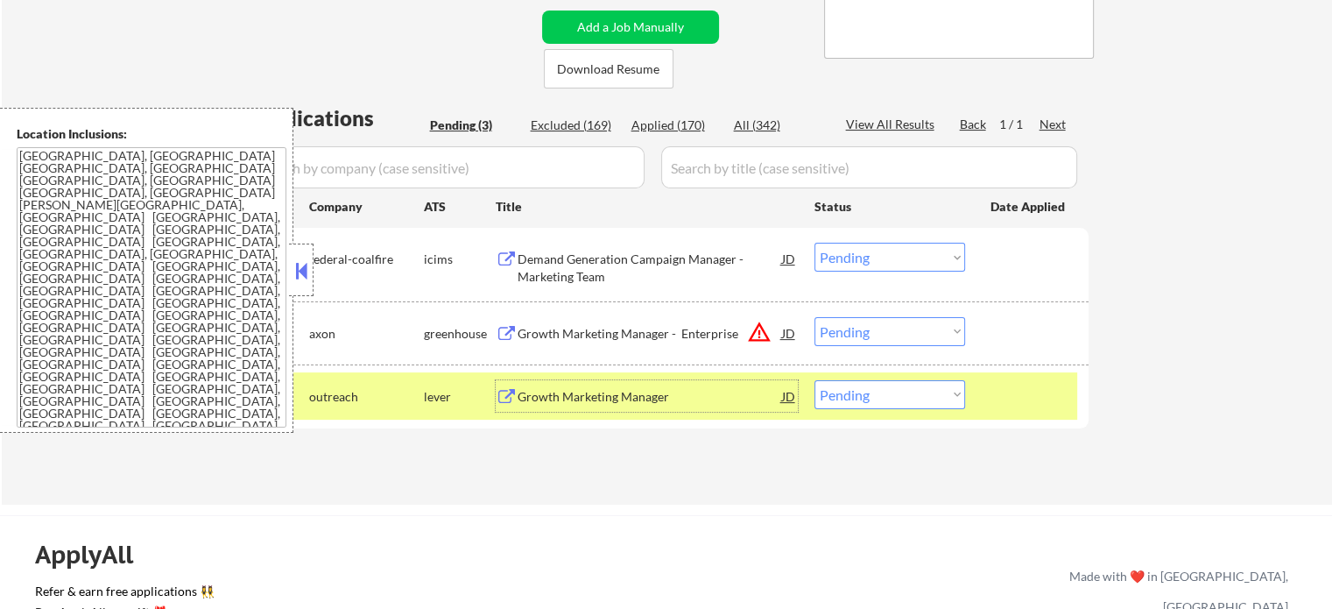
click at [893, 400] on select "Choose an option... Pending Applied Excluded (Questions) Excluded (Expired) Exc…" at bounding box center [889, 394] width 151 height 29
select select ""applied""
click at [814, 380] on select "Choose an option... Pending Applied Excluded (Questions) Excluded (Expired) Exc…" at bounding box center [889, 394] width 151 height 29
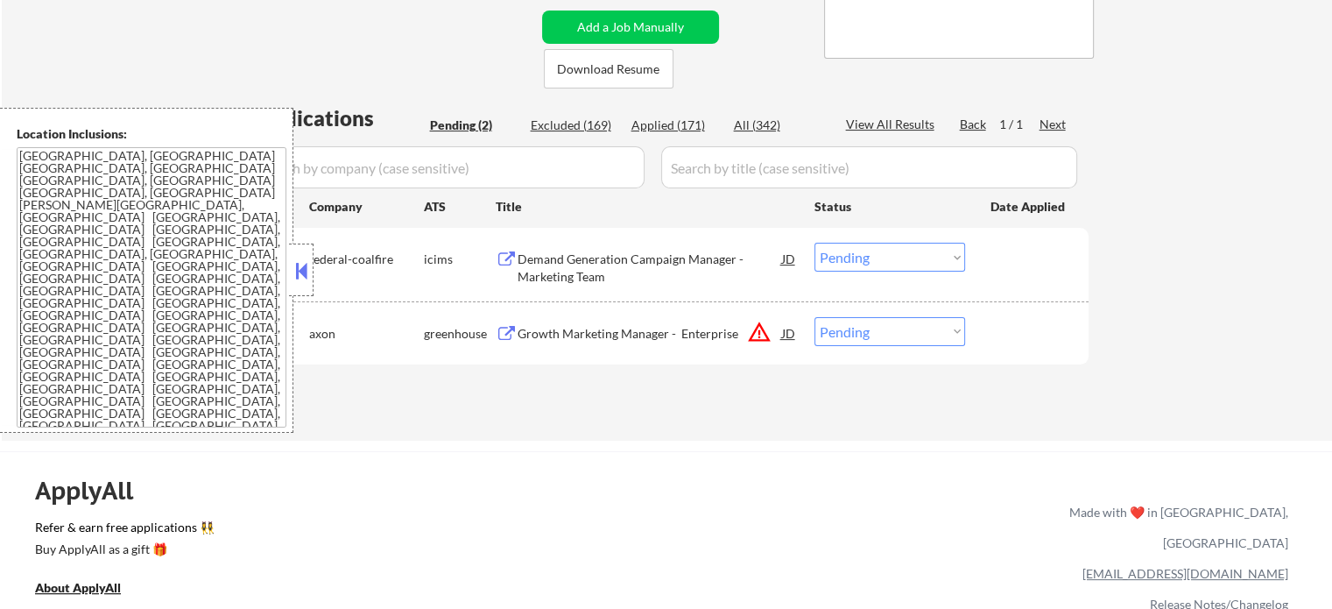
click at [584, 325] on div "Growth Marketing Manager - Enterprise" at bounding box center [650, 334] width 264 height 18
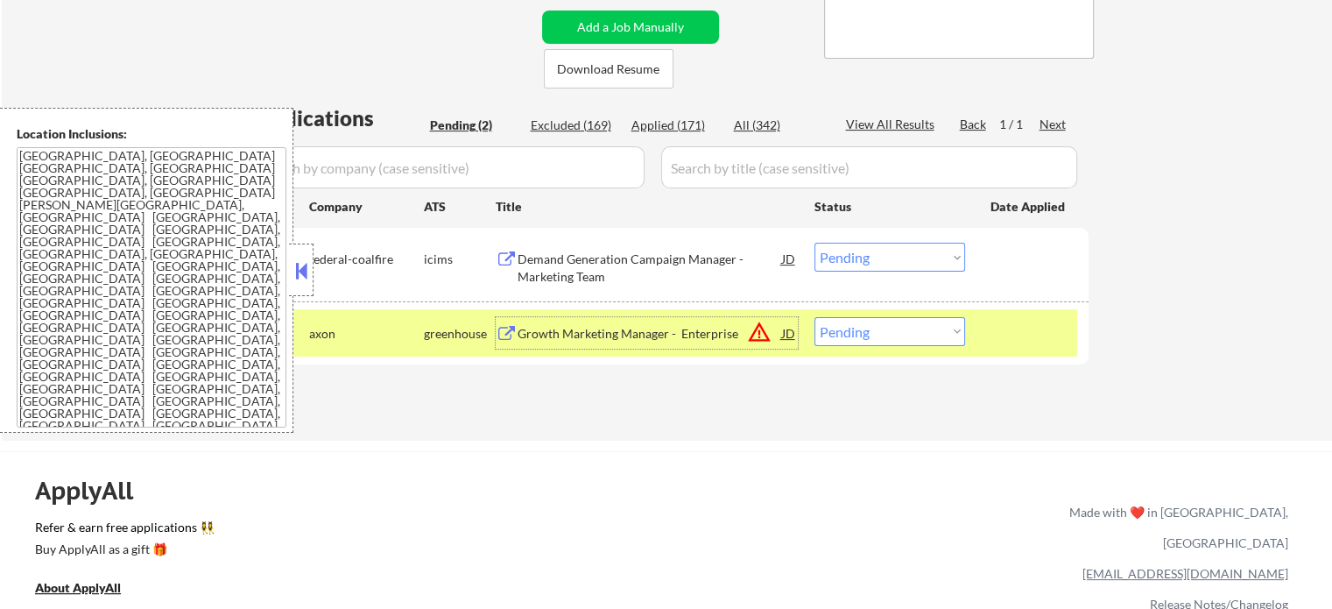
click at [844, 347] on div "#2 axon greenhouse Growth Marketing Manager - Enterprise JD warning_amber Choos…" at bounding box center [663, 332] width 827 height 47
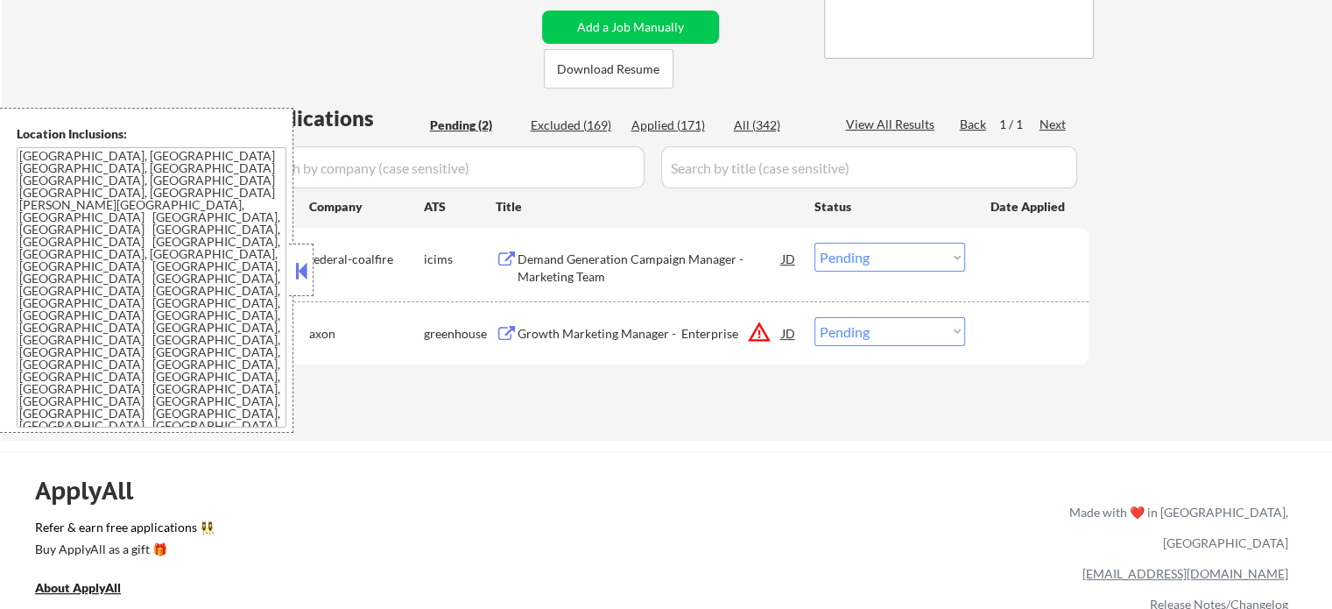
click at [848, 339] on select "Choose an option... Pending Applied Excluded (Questions) Excluded (Expired) Exc…" at bounding box center [889, 331] width 151 height 29
select select ""applied""
click at [814, 317] on select "Choose an option... Pending Applied Excluded (Questions) Excluded (Expired) Exc…" at bounding box center [889, 331] width 151 height 29
click at [1005, 328] on div at bounding box center [1028, 333] width 77 height 32
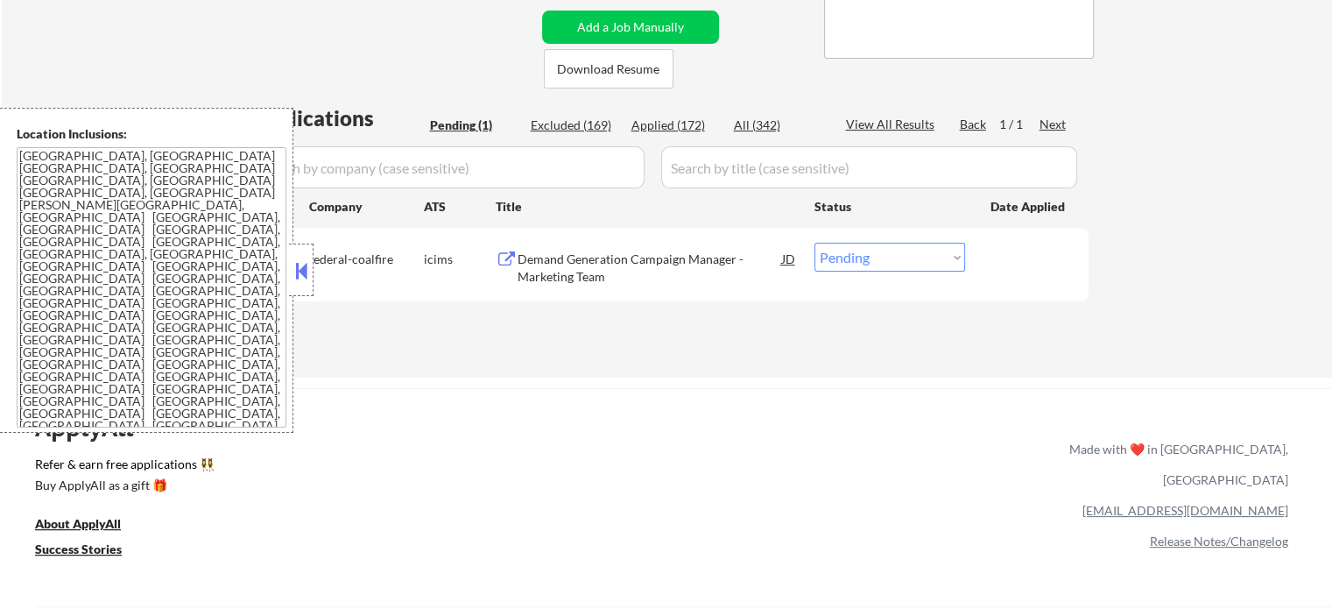
click at [888, 257] on select "Choose an option... Pending Applied Excluded (Questions) Excluded (Expired) Exc…" at bounding box center [889, 257] width 151 height 29
select select ""excluded__expired_""
click at [814, 243] on select "Choose an option... Pending Applied Excluded (Questions) Excluded (Expired) Exc…" at bounding box center [889, 257] width 151 height 29
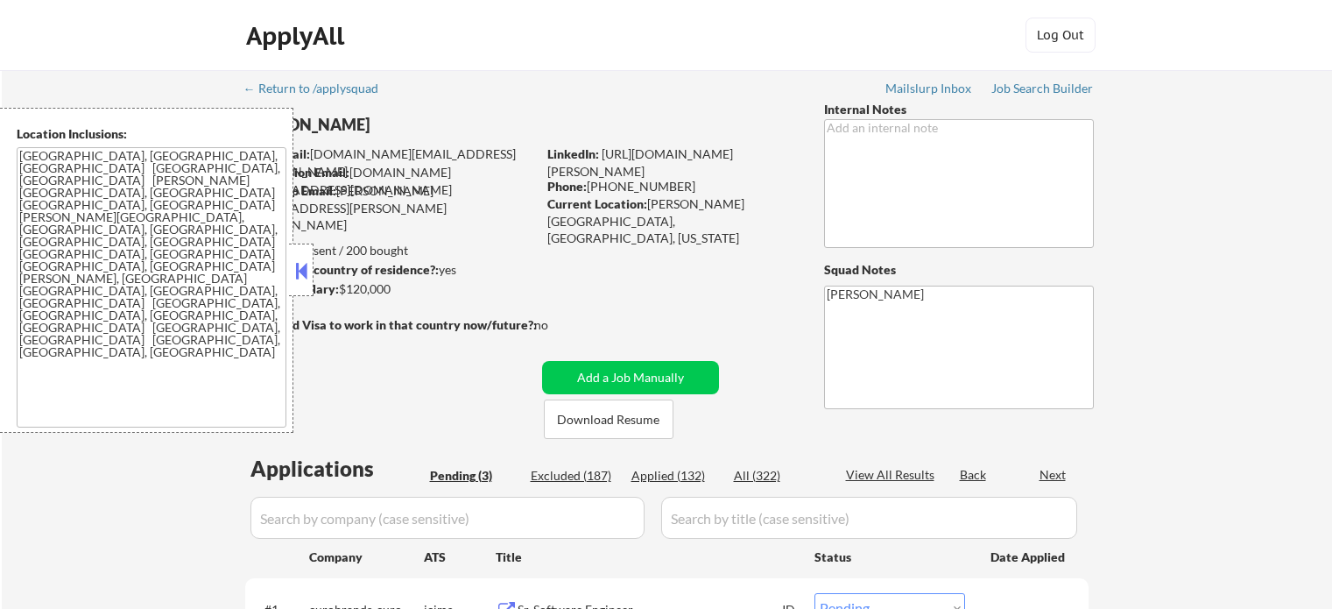
select select ""pending""
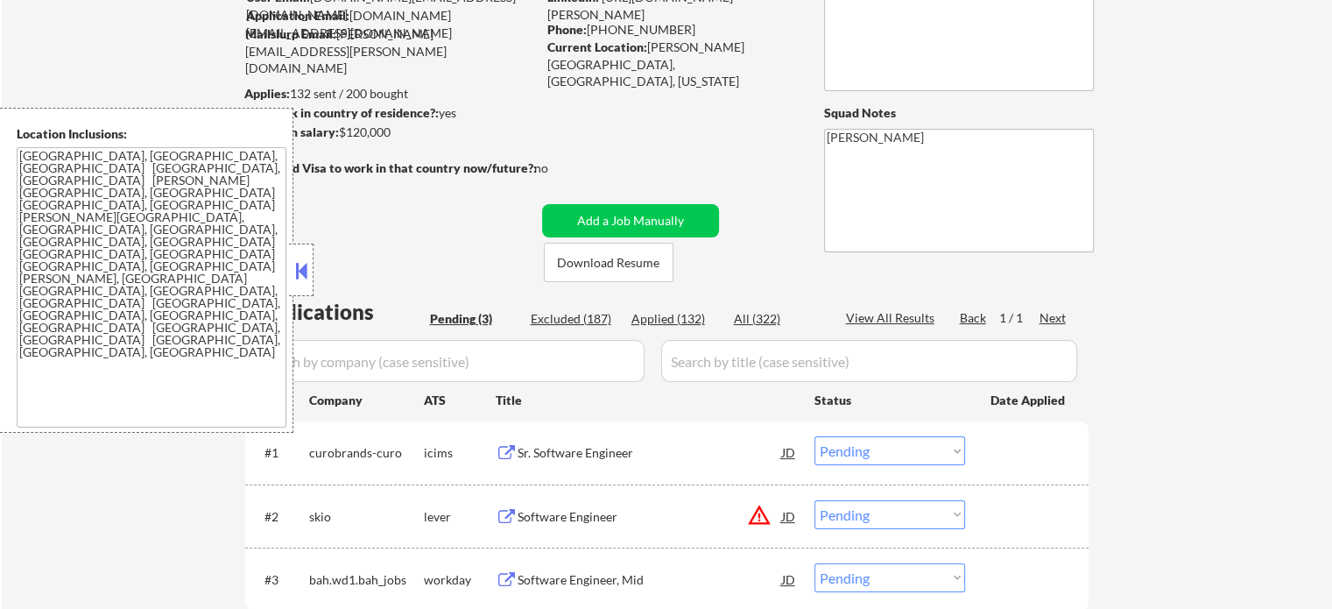
scroll to position [263, 0]
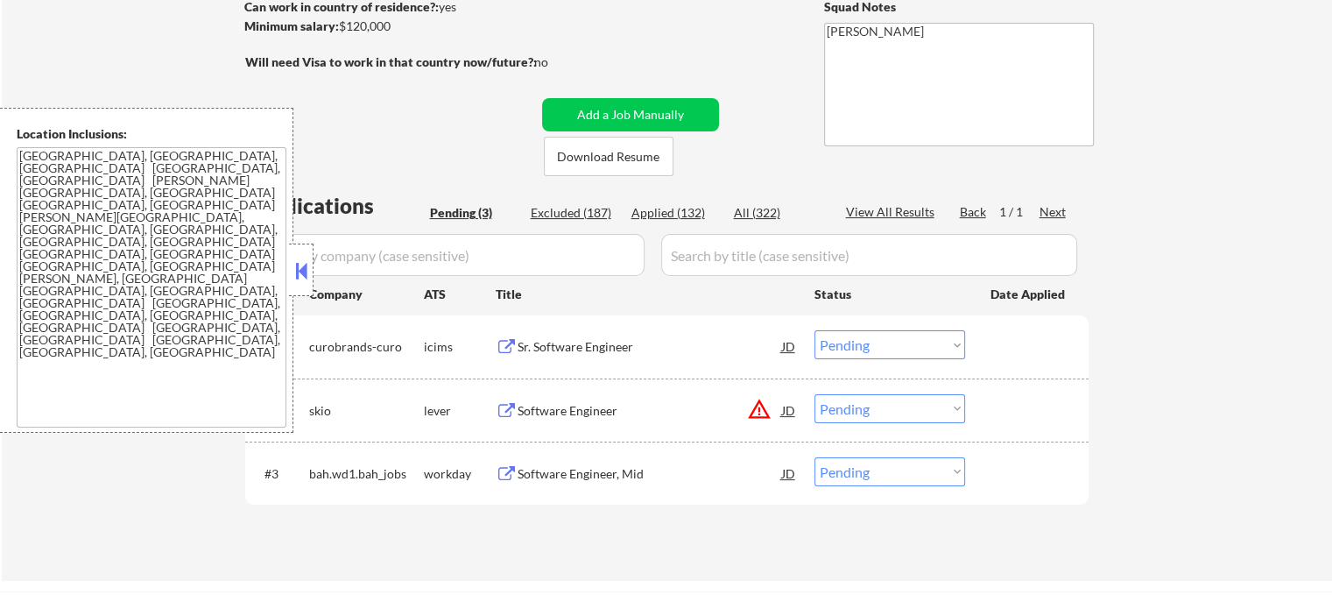
click at [593, 343] on div "Sr. Software Engineer" at bounding box center [650, 347] width 264 height 18
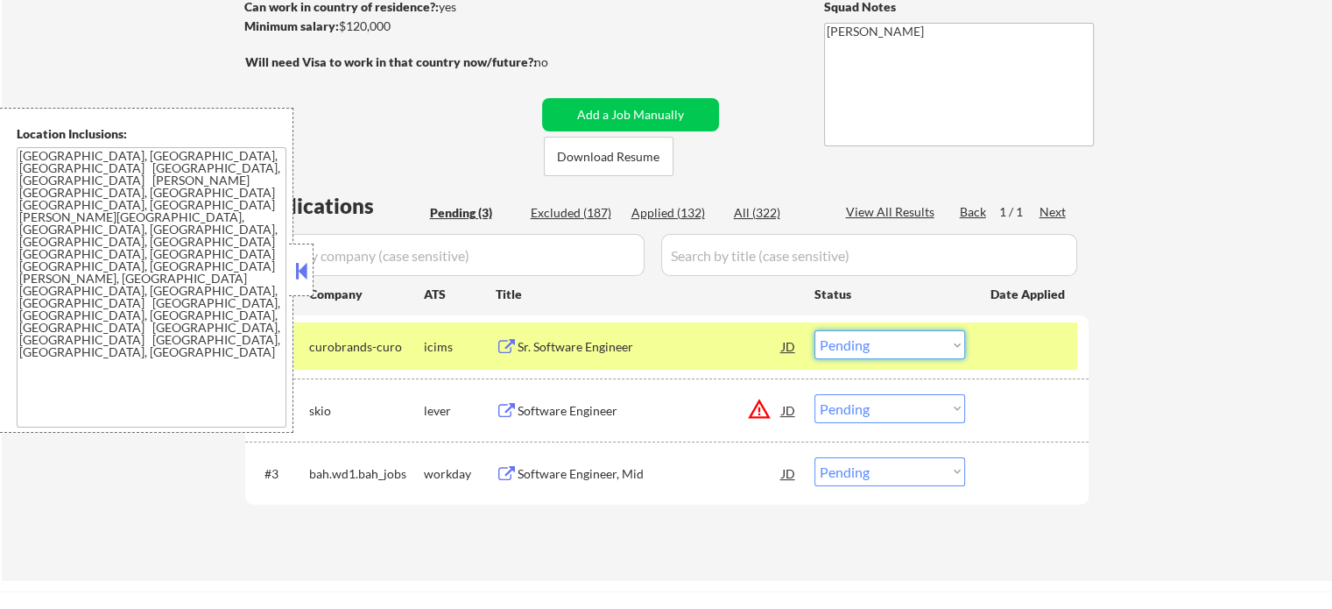
click at [921, 342] on select "Choose an option... Pending Applied Excluded (Questions) Excluded (Expired) Exc…" at bounding box center [889, 344] width 151 height 29
click at [814, 330] on select "Choose an option... Pending Applied Excluded (Questions) Excluded (Expired) Exc…" at bounding box center [889, 344] width 151 height 29
click at [1010, 342] on div at bounding box center [1028, 346] width 77 height 32
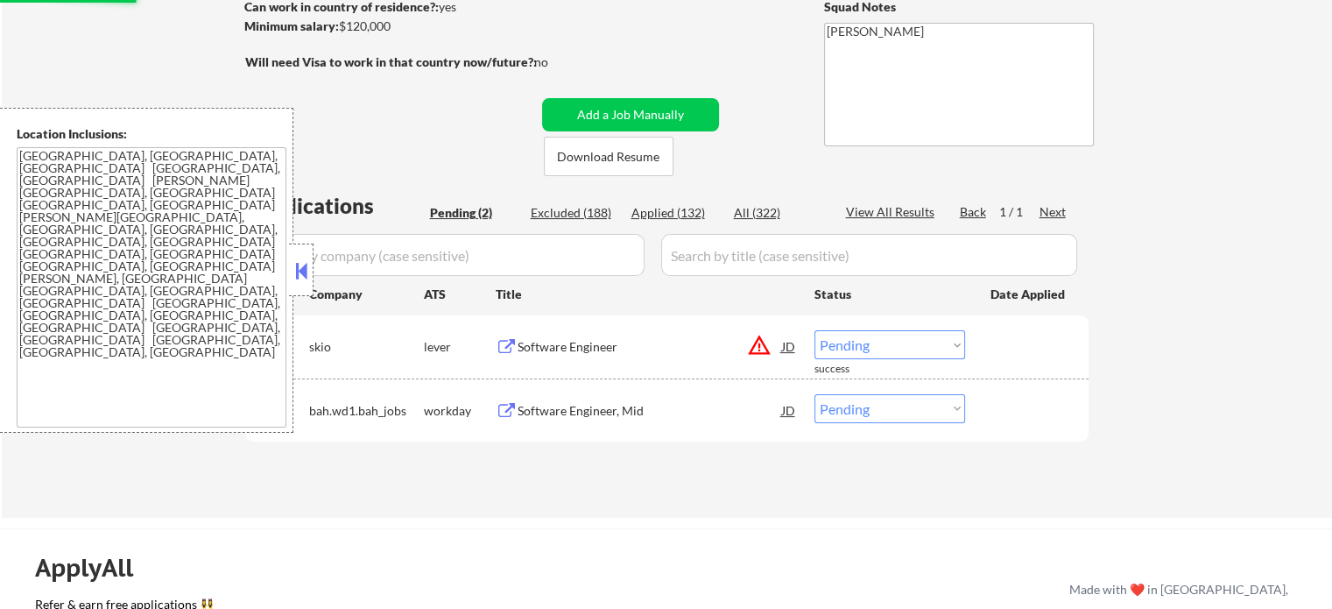
click at [581, 349] on div "Software Engineer" at bounding box center [650, 347] width 264 height 18
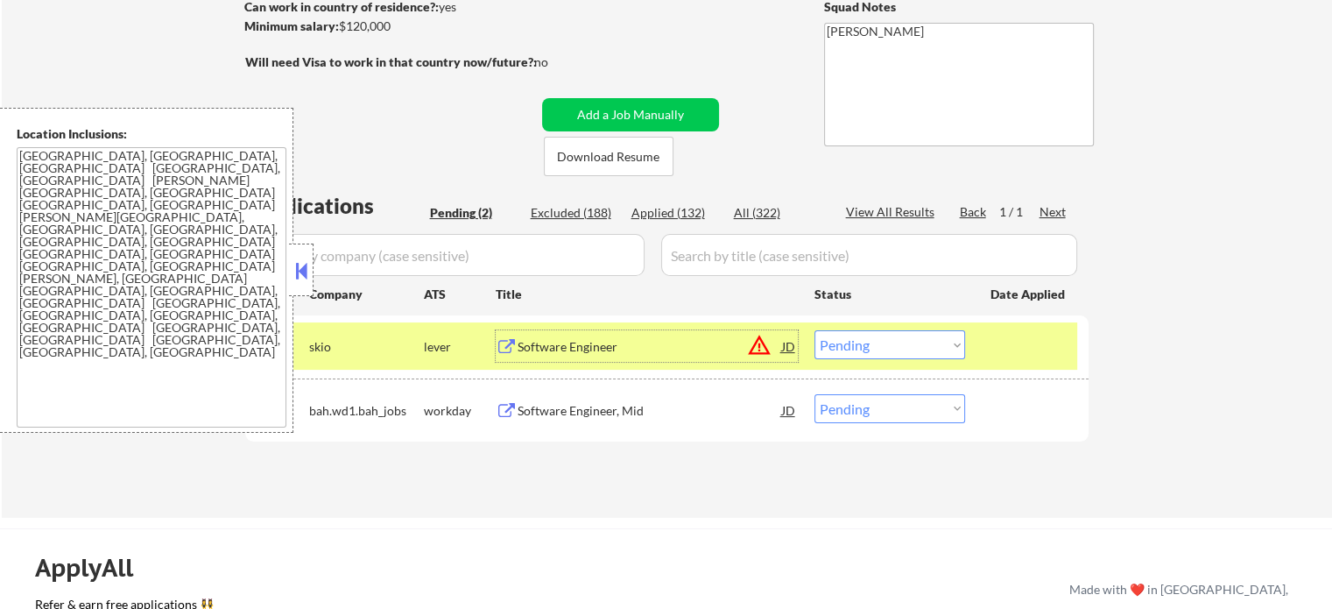
click at [865, 359] on div "#1 skio lever Software Engineer JD warning_amber Choose an option... Pending Ap…" at bounding box center [663, 345] width 827 height 47
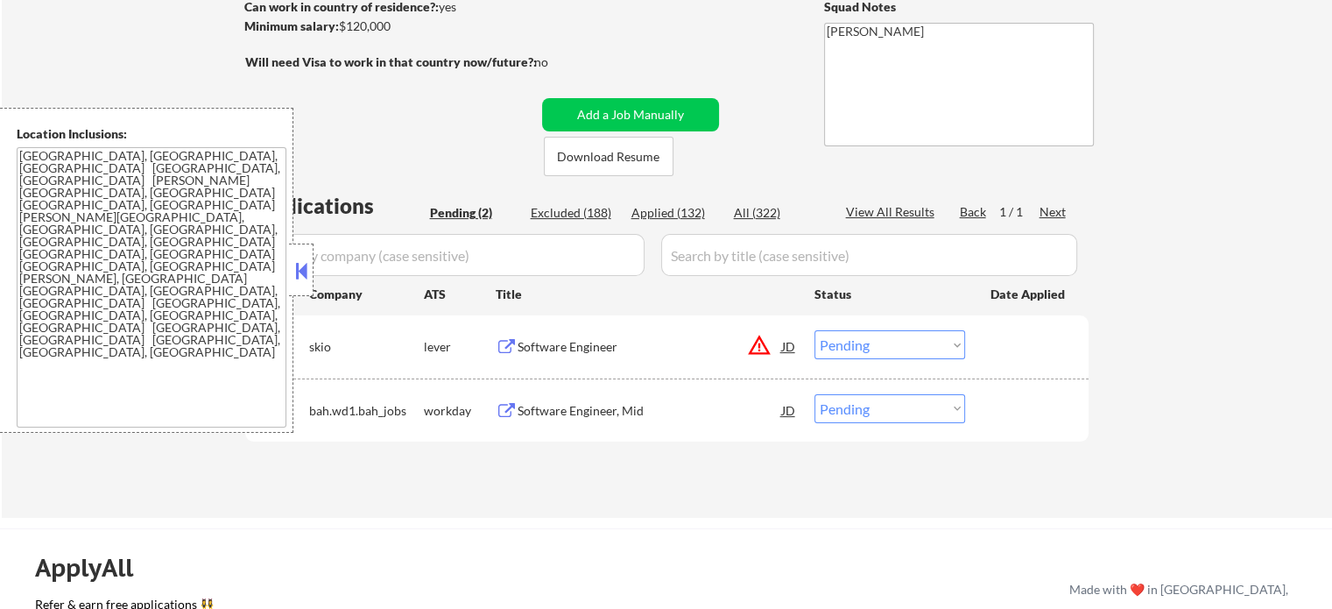
click at [865, 346] on select "Choose an option... Pending Applied Excluded (Questions) Excluded (Expired) Exc…" at bounding box center [889, 344] width 151 height 29
click at [814, 330] on select "Choose an option... Pending Applied Excluded (Questions) Excluded (Expired) Exc…" at bounding box center [889, 344] width 151 height 29
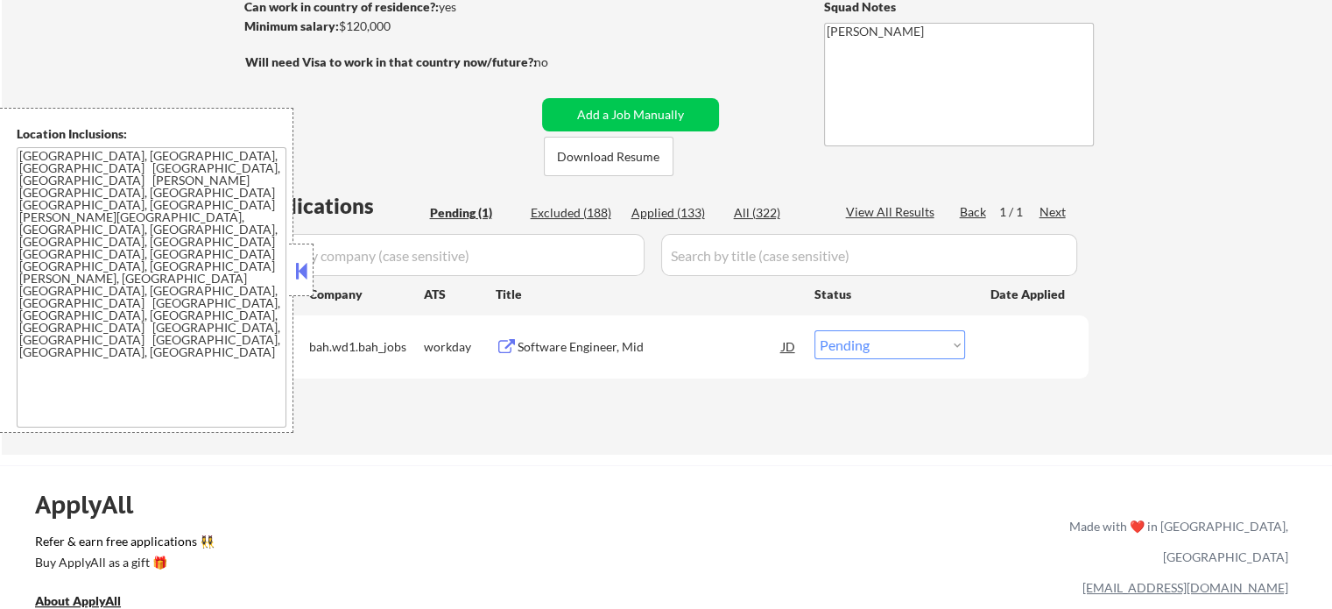
click at [595, 337] on div "Software Engineer, Mid" at bounding box center [650, 346] width 264 height 32
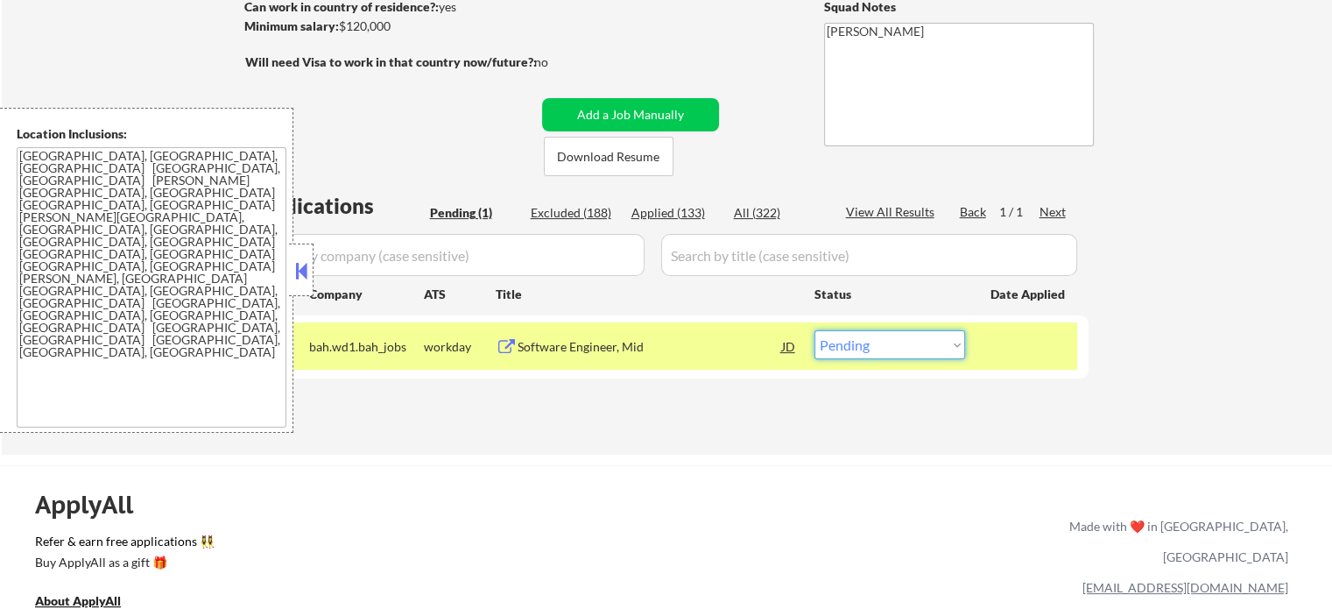
click at [908, 343] on select "Choose an option... Pending Applied Excluded (Questions) Excluded (Expired) Exc…" at bounding box center [889, 344] width 151 height 29
select select ""excluded__expired_""
click at [814, 330] on select "Choose an option... Pending Applied Excluded (Questions) Excluded (Expired) Exc…" at bounding box center [889, 344] width 151 height 29
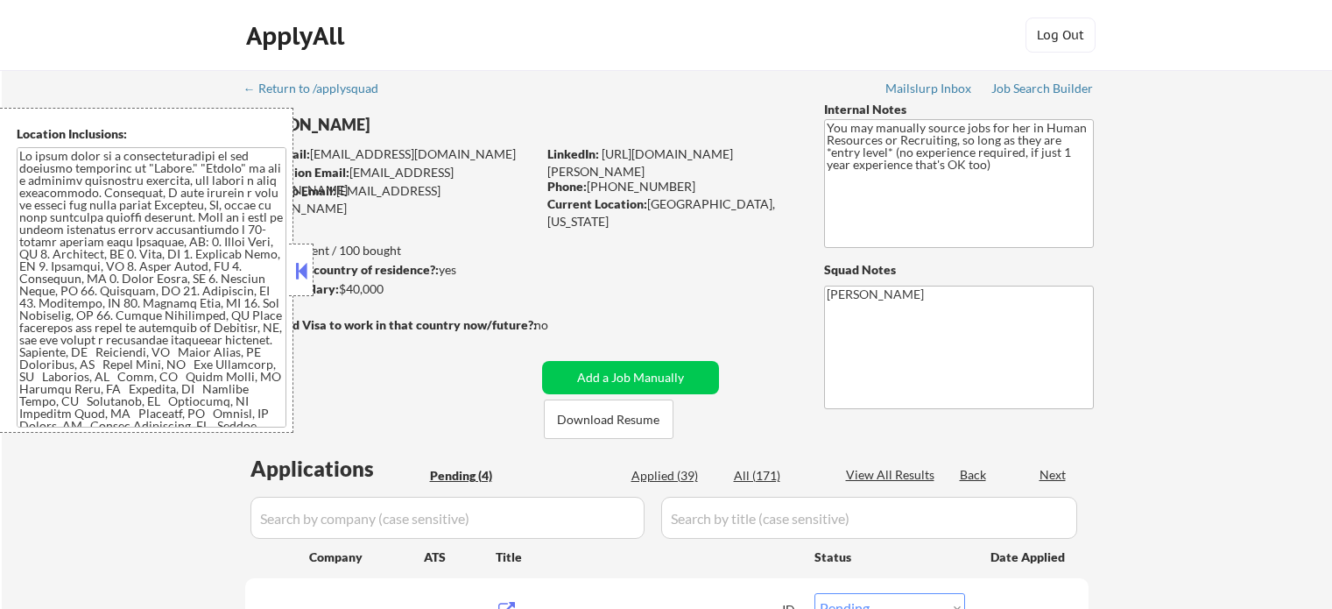
select select ""pending""
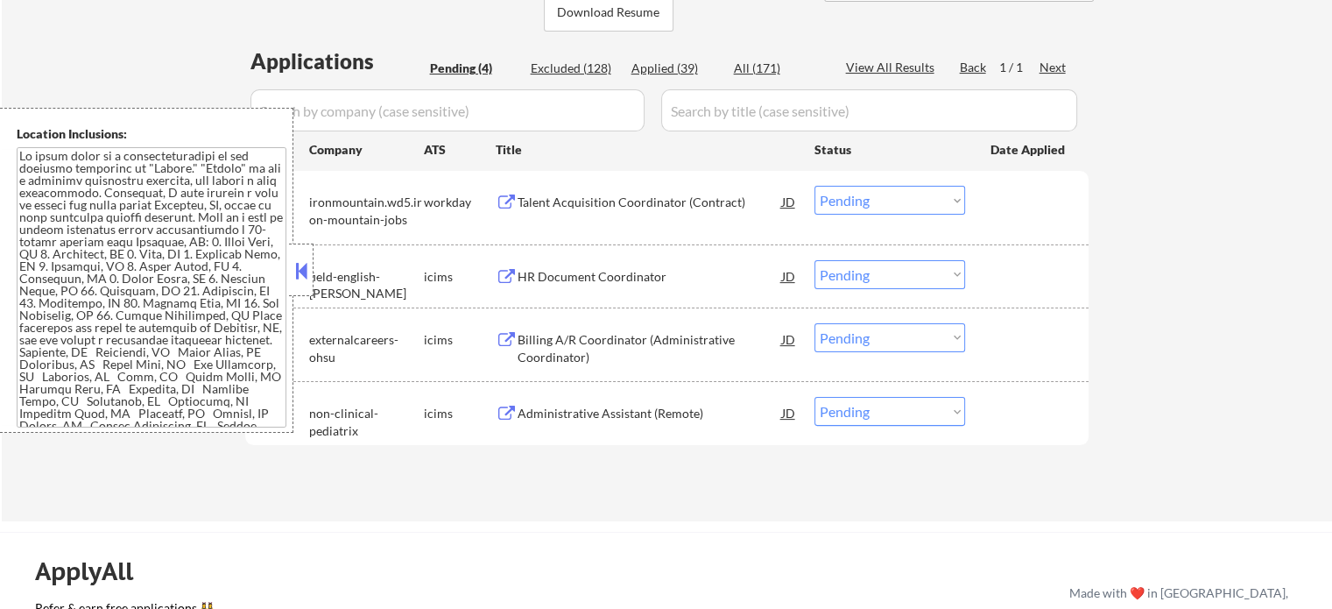
scroll to position [438, 0]
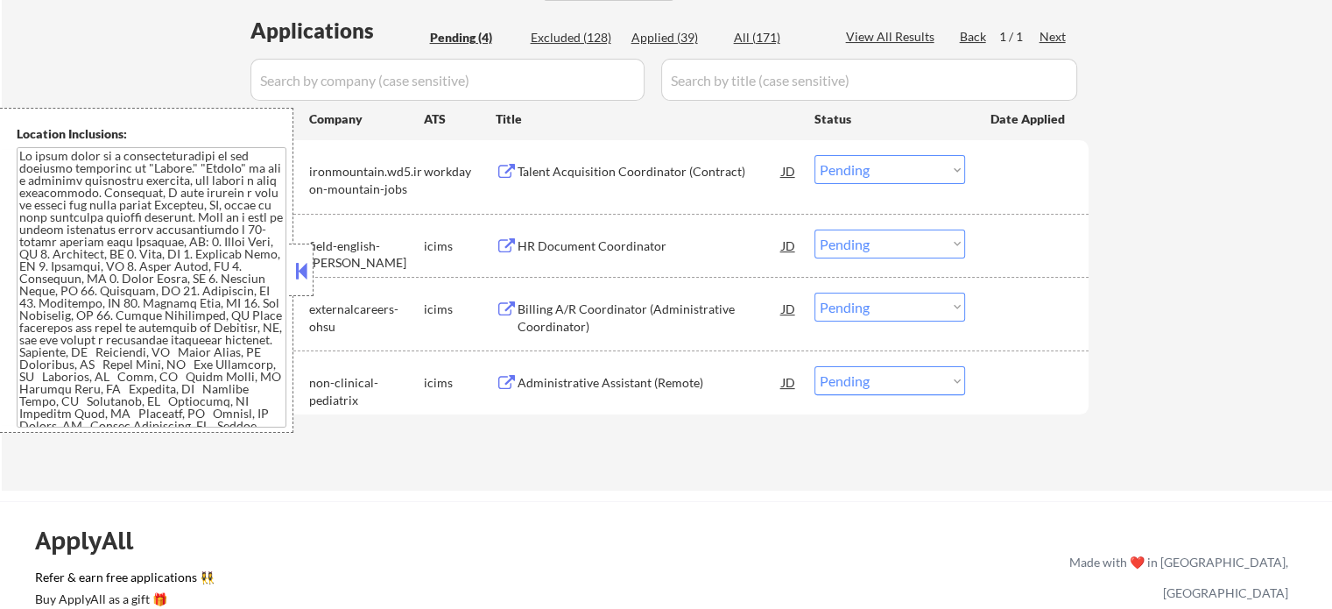
click at [612, 172] on div "Talent Acquisition Coordinator (Contract)" at bounding box center [650, 172] width 264 height 18
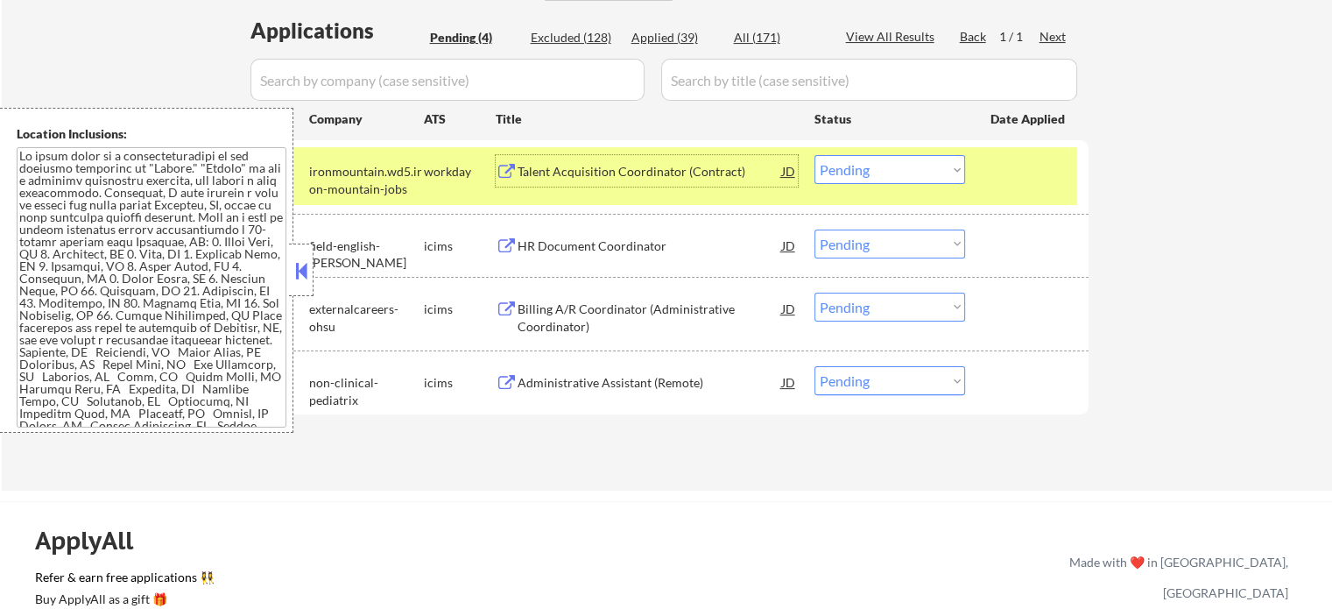
drag, startPoint x: 996, startPoint y: 200, endPoint x: 976, endPoint y: 203, distance: 19.6
click at [995, 201] on div "#1 ironmountain.wd5.iron-mountain-jobs workday Talent Acquisition Coordinator (…" at bounding box center [663, 176] width 827 height 58
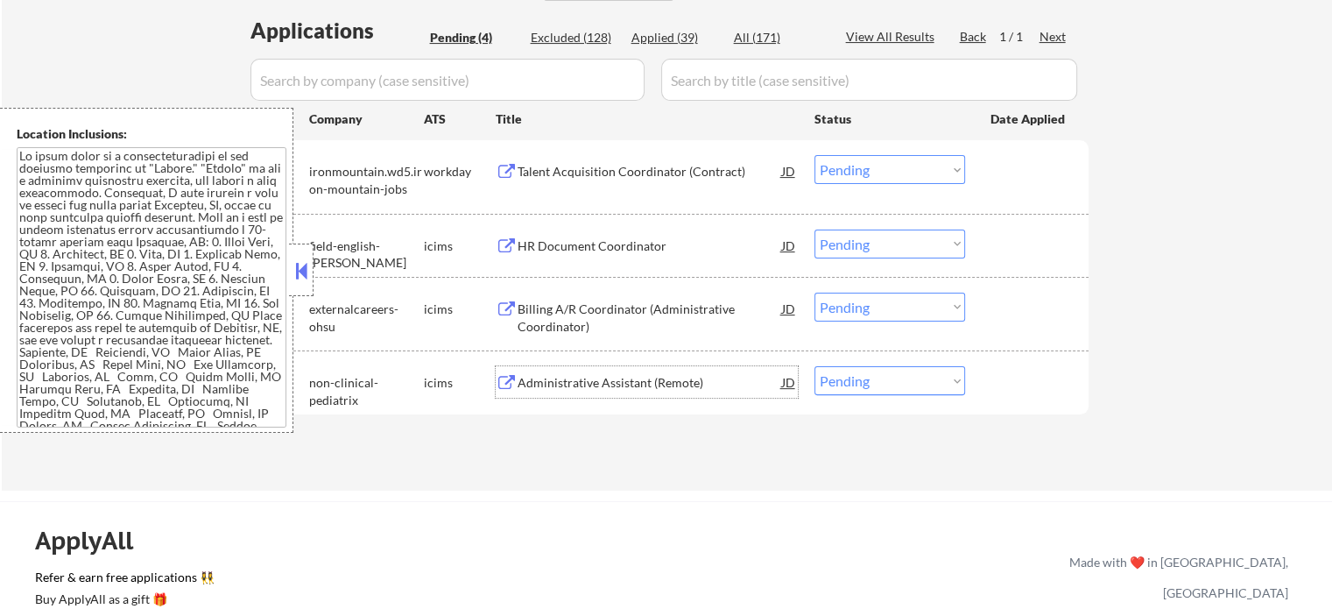
click at [539, 386] on div "Administrative Assistant (Remote)" at bounding box center [650, 383] width 264 height 18
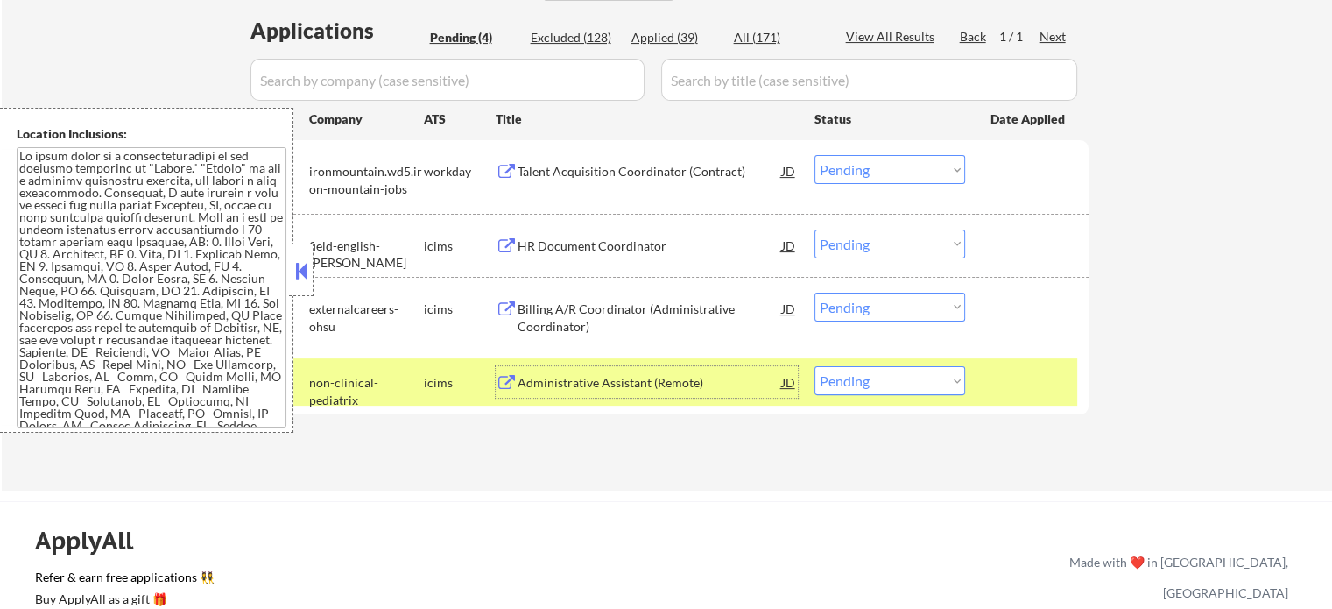
click at [1033, 390] on div at bounding box center [1028, 382] width 77 height 32
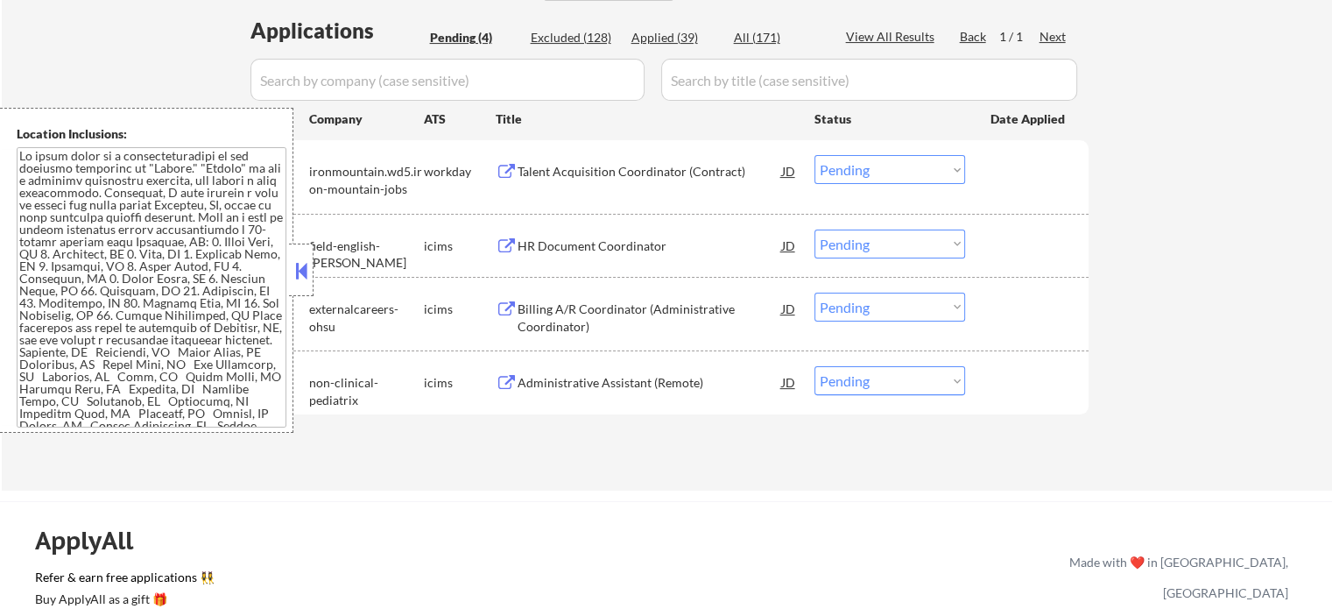
click at [663, 384] on div "Administrative Assistant (Remote)" at bounding box center [650, 383] width 264 height 18
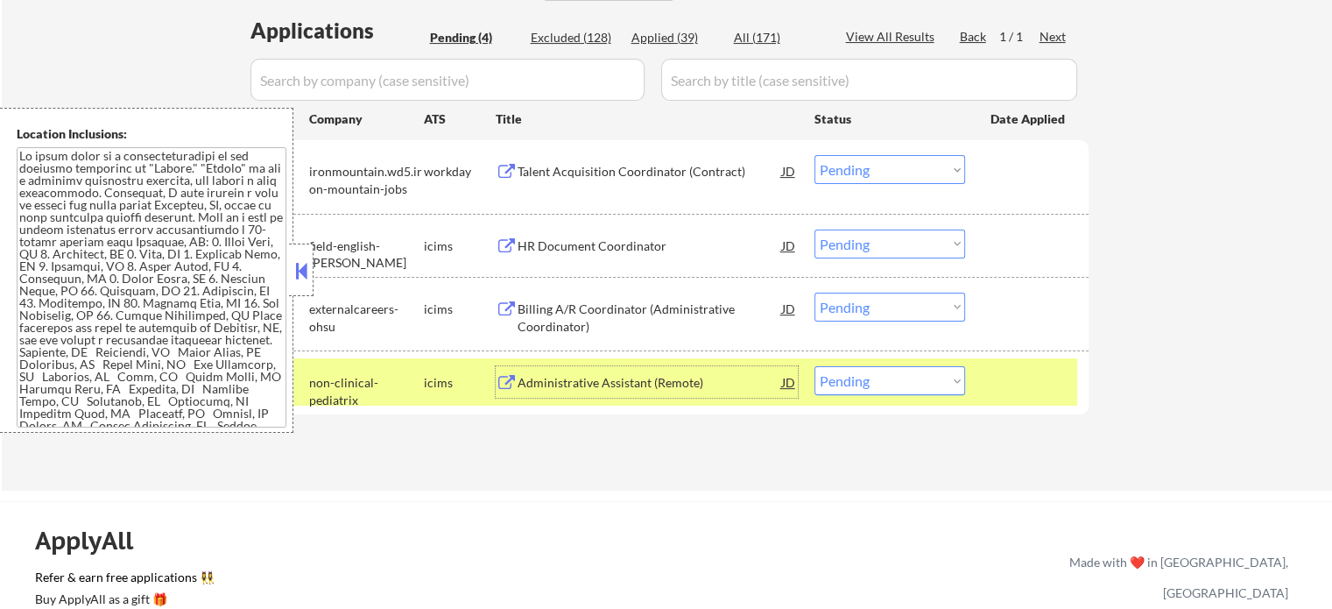
click at [921, 384] on select "Choose an option... Pending Applied Excluded (Questions) Excluded (Expired) Exc…" at bounding box center [889, 380] width 151 height 29
select select ""applied""
click at [814, 366] on select "Choose an option... Pending Applied Excluded (Questions) Excluded (Expired) Exc…" at bounding box center [889, 380] width 151 height 29
click at [999, 379] on div at bounding box center [1028, 382] width 77 height 32
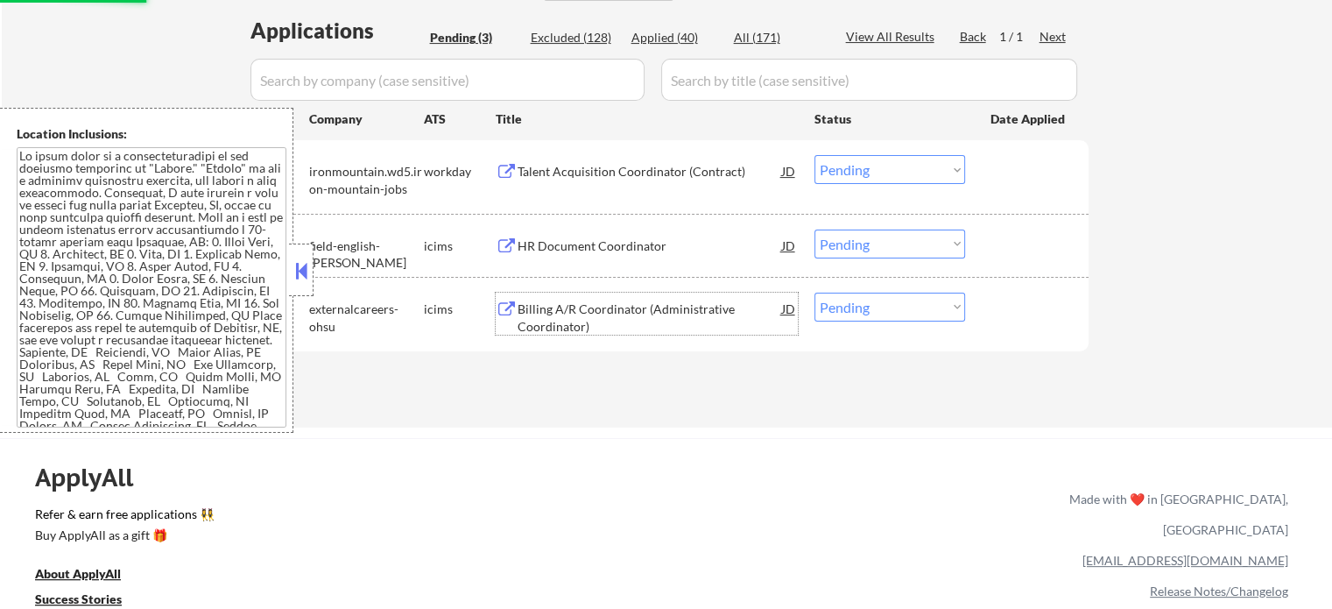
click at [634, 320] on div "Billing A/R Coordinator (Administrative Coordinator)" at bounding box center [650, 317] width 264 height 34
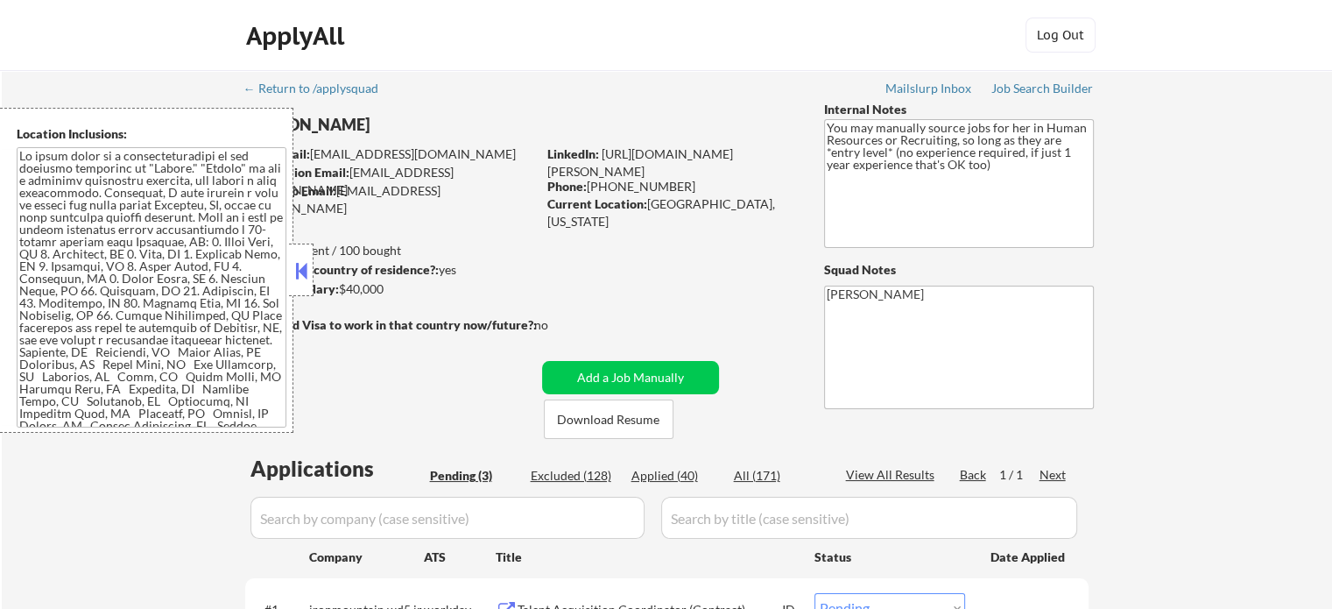
scroll to position [350, 0]
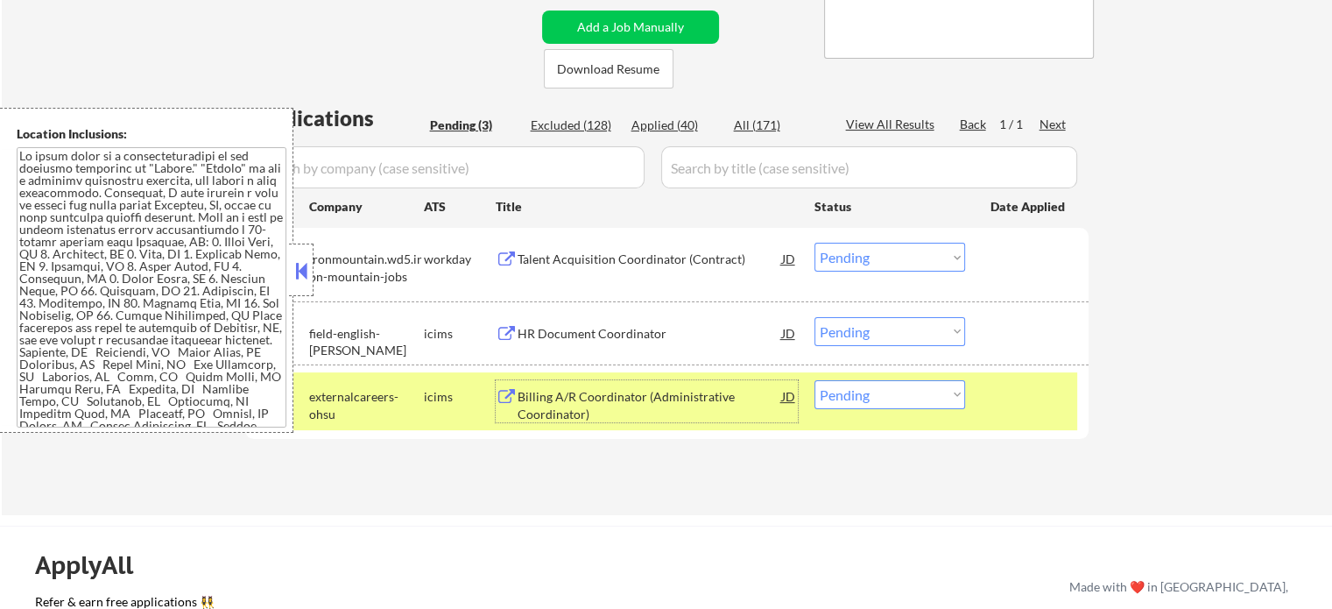
click at [884, 400] on select "Choose an option... Pending Applied Excluded (Questions) Excluded (Expired) Exc…" at bounding box center [889, 394] width 151 height 29
select select ""excluded""
click at [814, 380] on select "Choose an option... Pending Applied Excluded (Questions) Excluded (Expired) Exc…" at bounding box center [889, 394] width 151 height 29
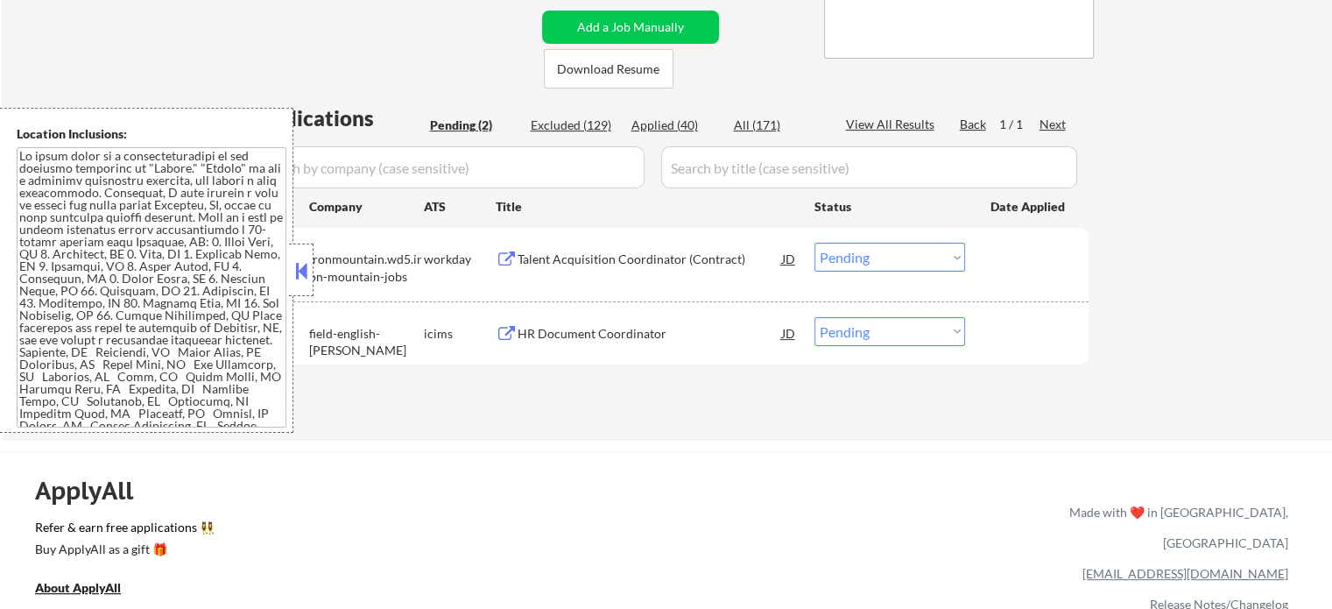
click at [827, 255] on select "Choose an option... Pending Applied Excluded (Questions) Excluded (Expired) Exc…" at bounding box center [889, 257] width 151 height 29
click at [814, 243] on select "Choose an option... Pending Applied Excluded (Questions) Excluded (Expired) Exc…" at bounding box center [889, 257] width 151 height 29
click at [858, 337] on select "Choose an option... Pending Applied Excluded (Questions) Excluded (Expired) Exc…" at bounding box center [889, 331] width 151 height 29
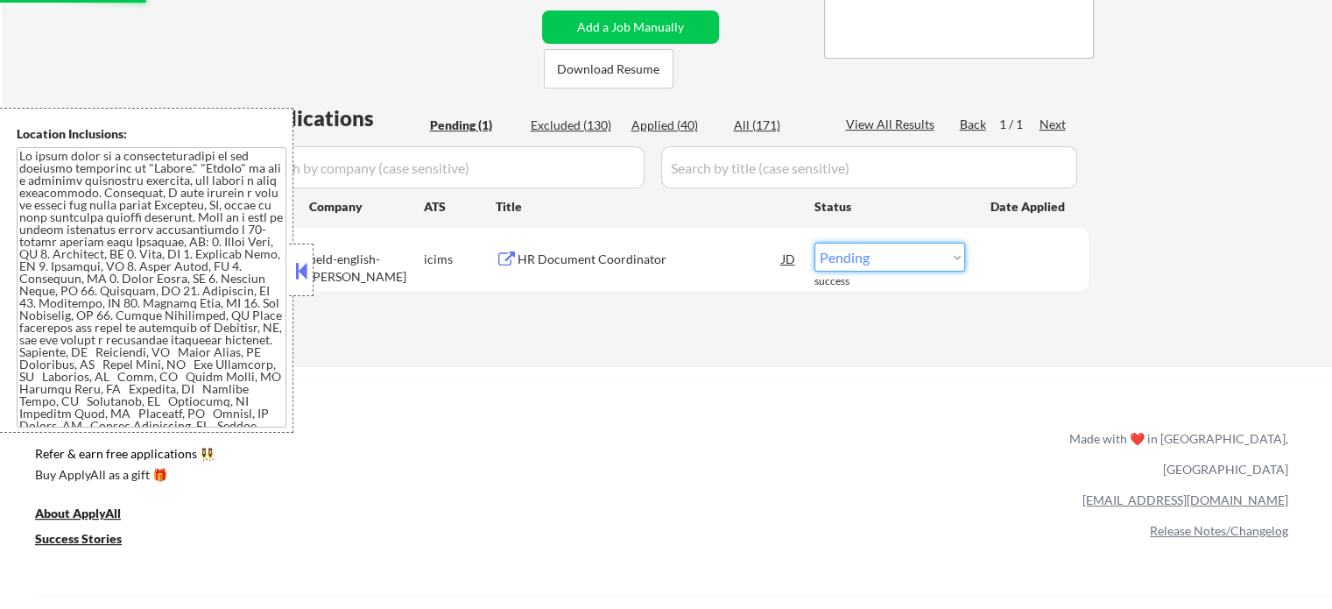
click at [906, 269] on select "Choose an option... Pending Applied Excluded (Questions) Excluded (Expired) Exc…" at bounding box center [889, 257] width 151 height 29
select select ""excluded__expired_""
click at [814, 243] on select "Choose an option... Pending Applied Excluded (Questions) Excluded (Expired) Exc…" at bounding box center [889, 257] width 151 height 29
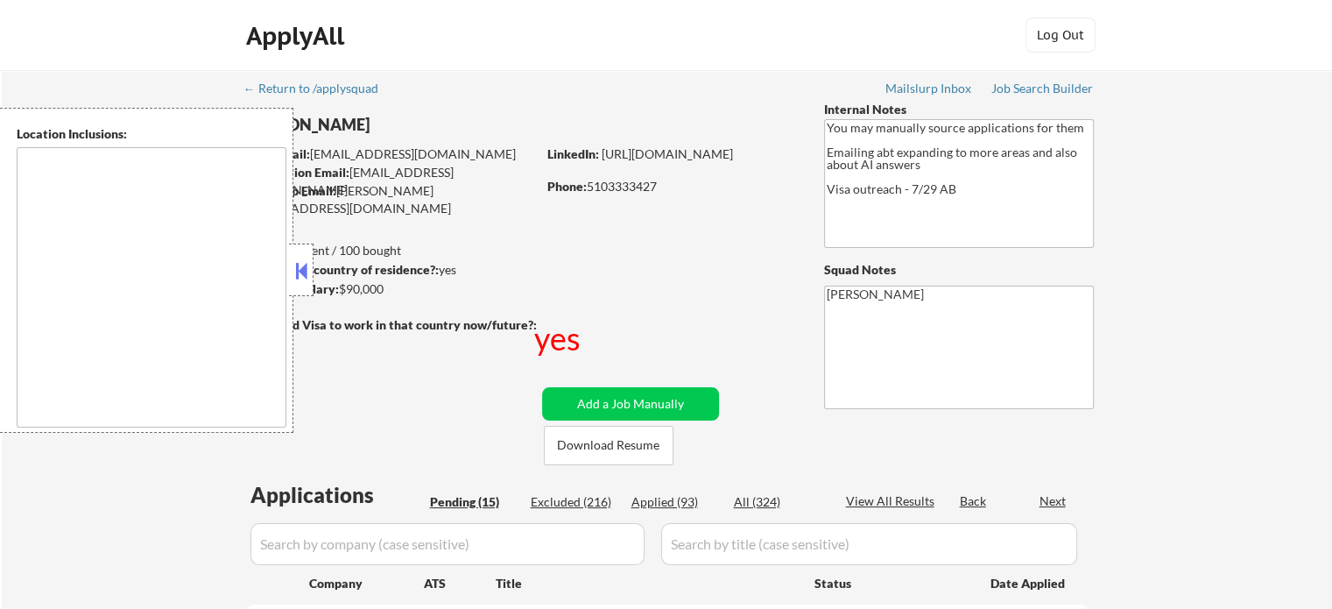
type textarea "country:[GEOGRAPHIC_DATA]"
select select ""pending""
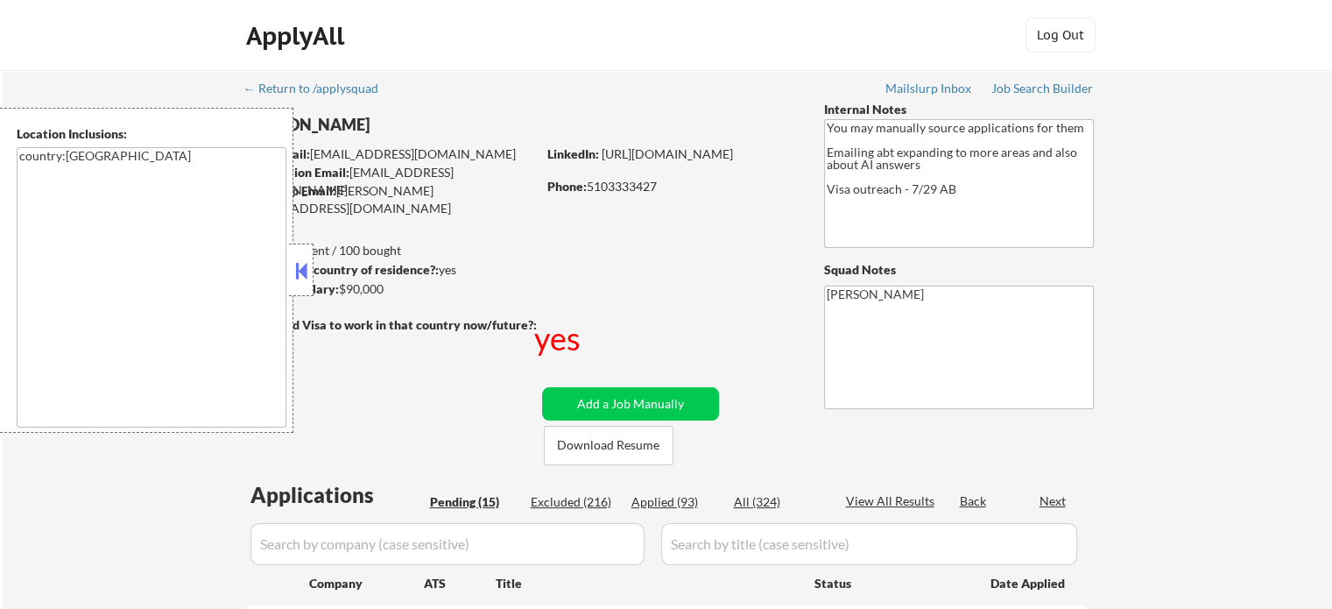
select select ""pending""
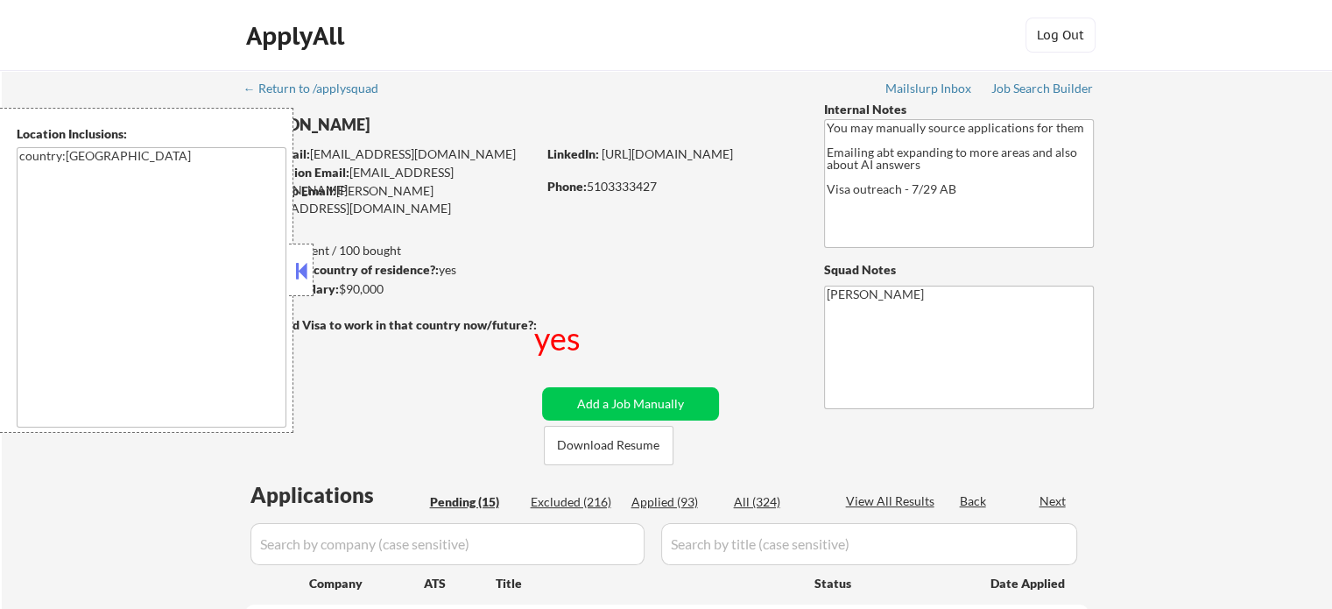
select select ""pending""
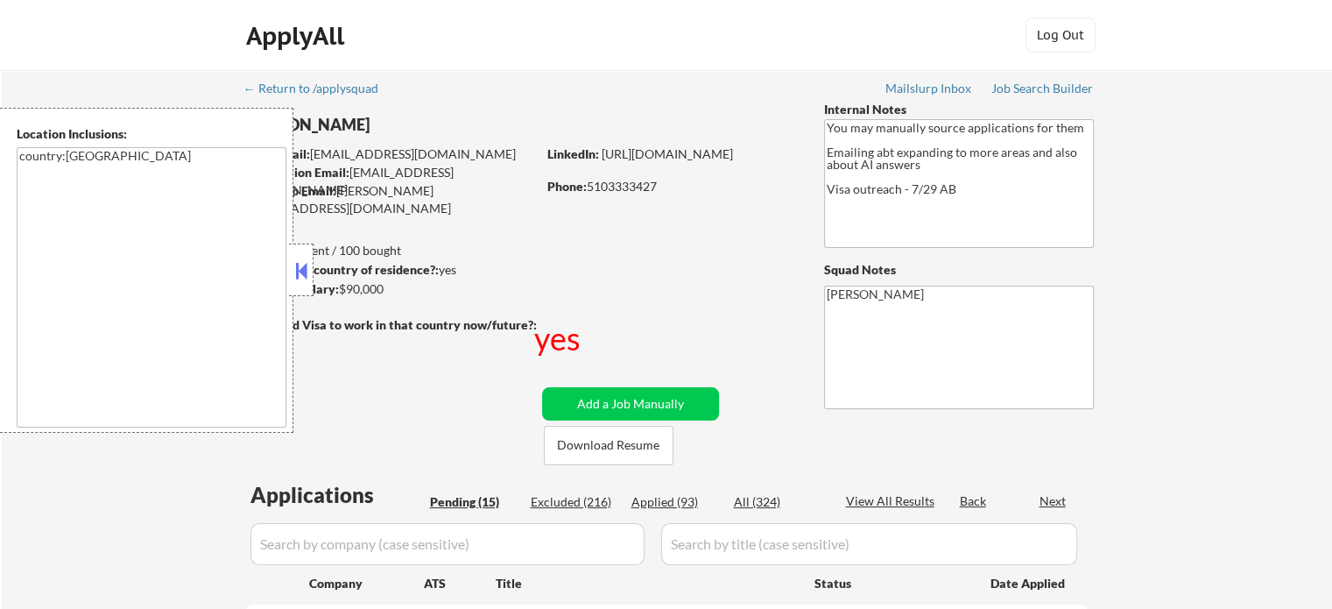
select select ""pending""
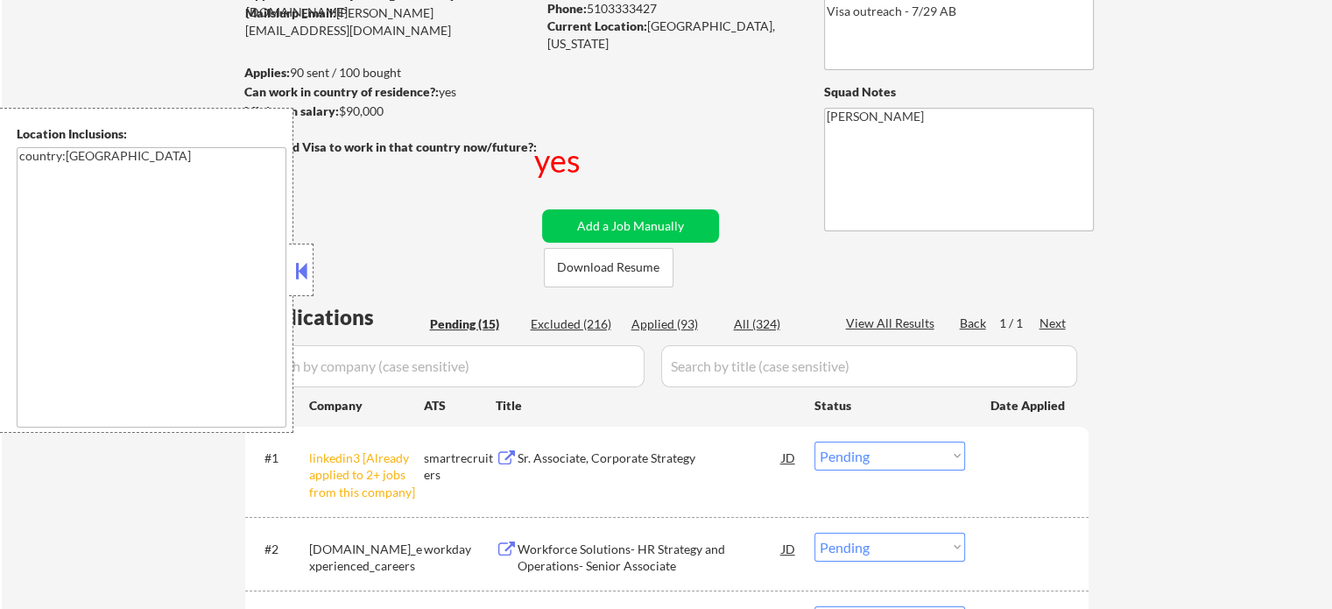
scroll to position [350, 0]
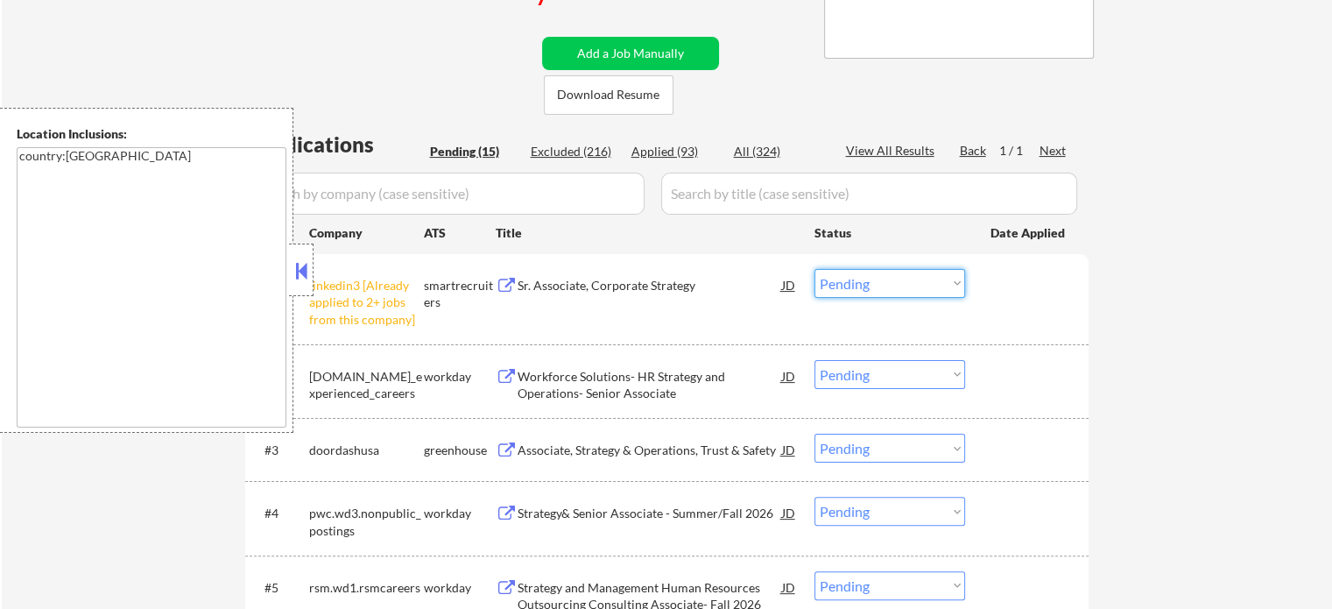
click at [844, 279] on select "Choose an option... Pending Applied Excluded (Questions) Excluded (Expired) Exc…" at bounding box center [889, 283] width 151 height 29
click at [814, 269] on select "Choose an option... Pending Applied Excluded (Questions) Excluded (Expired) Exc…" at bounding box center [889, 283] width 151 height 29
select select ""pending""
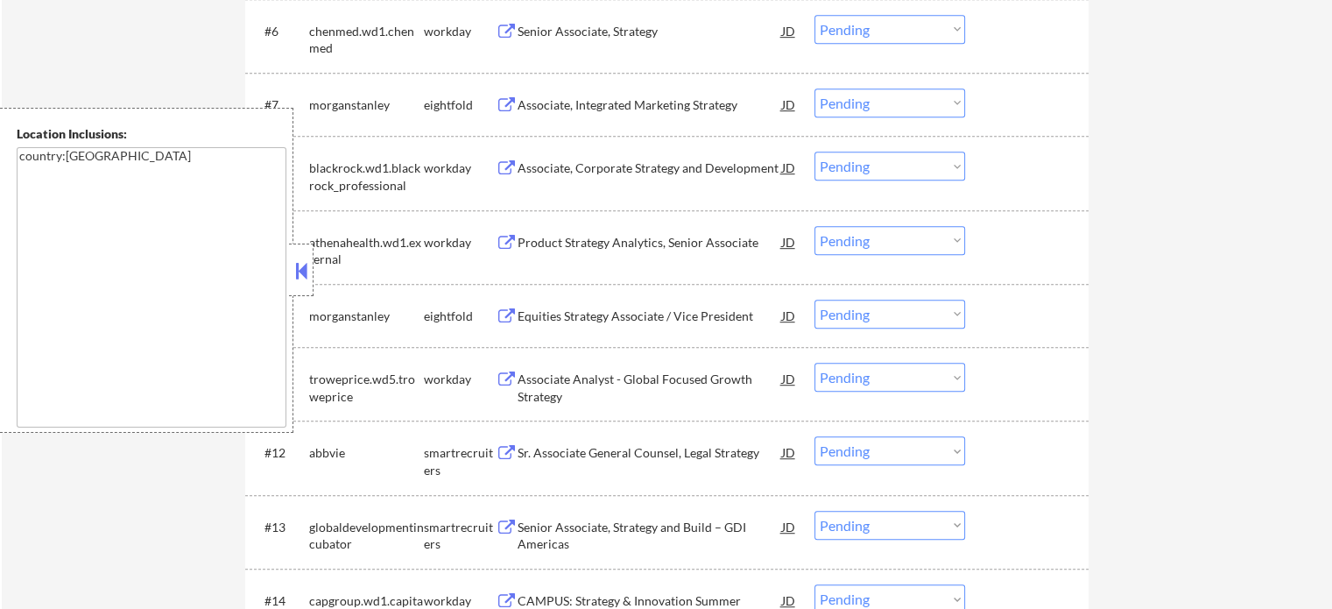
scroll to position [1226, 0]
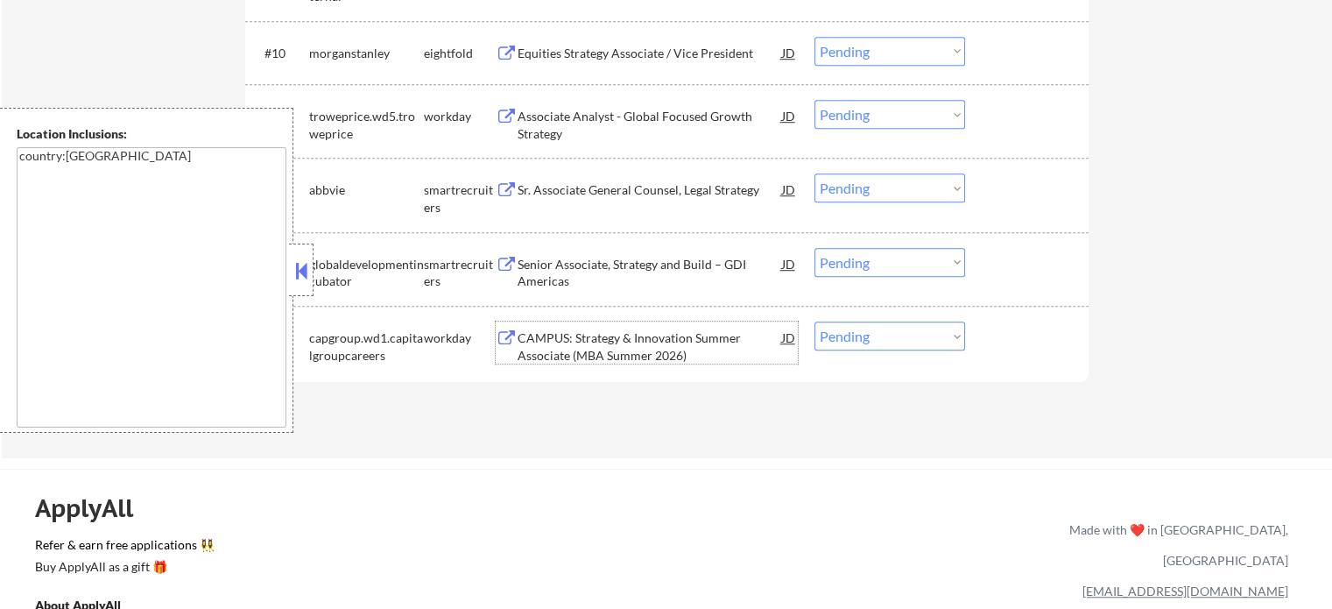
click at [634, 348] on div "CAMPUS: Strategy & Innovation Summer Associate (MBA Summer 2026)" at bounding box center [650, 346] width 264 height 34
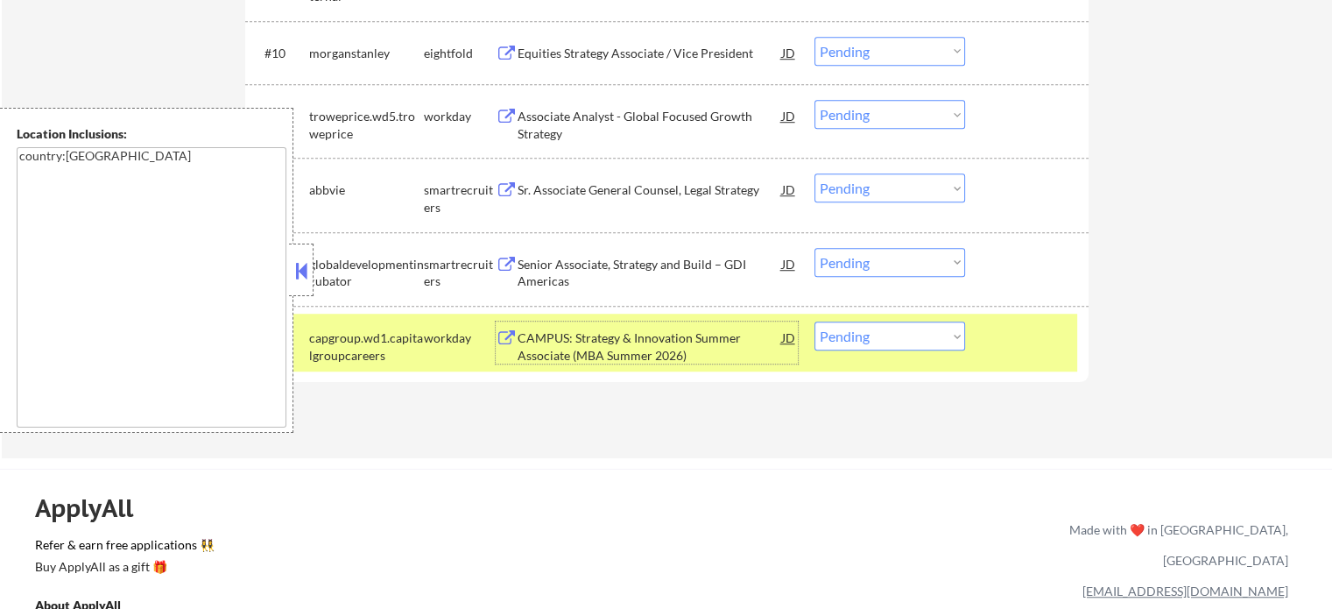
click at [1027, 353] on div at bounding box center [1028, 337] width 77 height 32
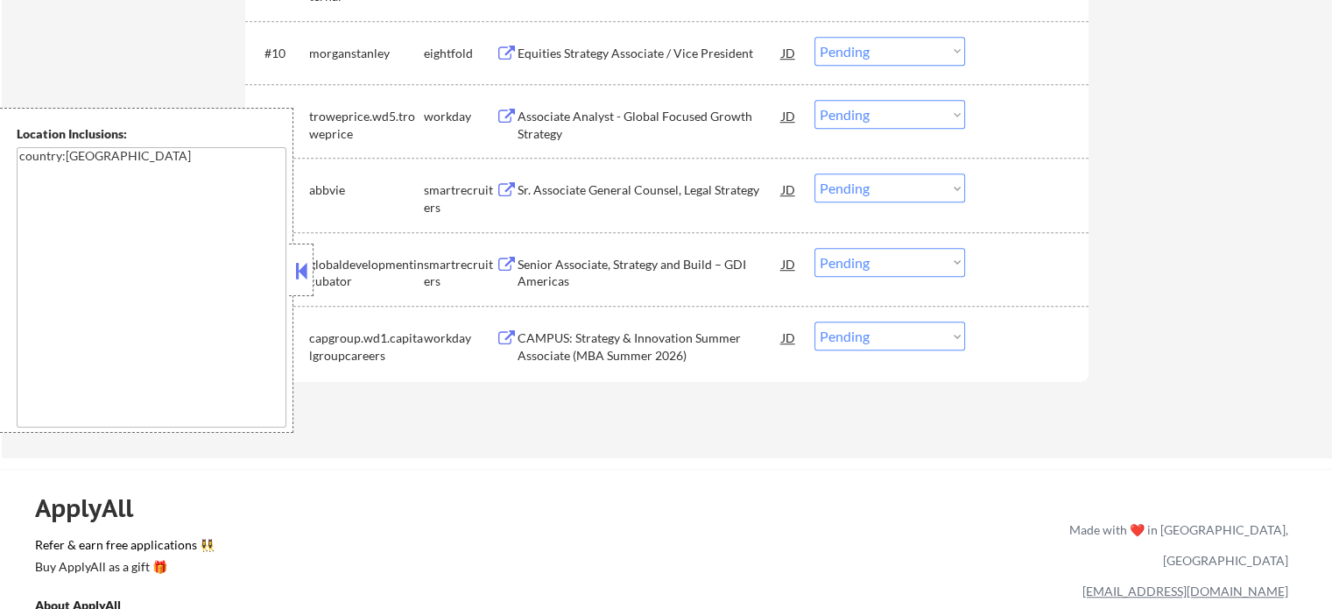
click at [693, 342] on div "CAMPUS: Strategy & Innovation Summer Associate (MBA Summer 2026)" at bounding box center [650, 346] width 264 height 34
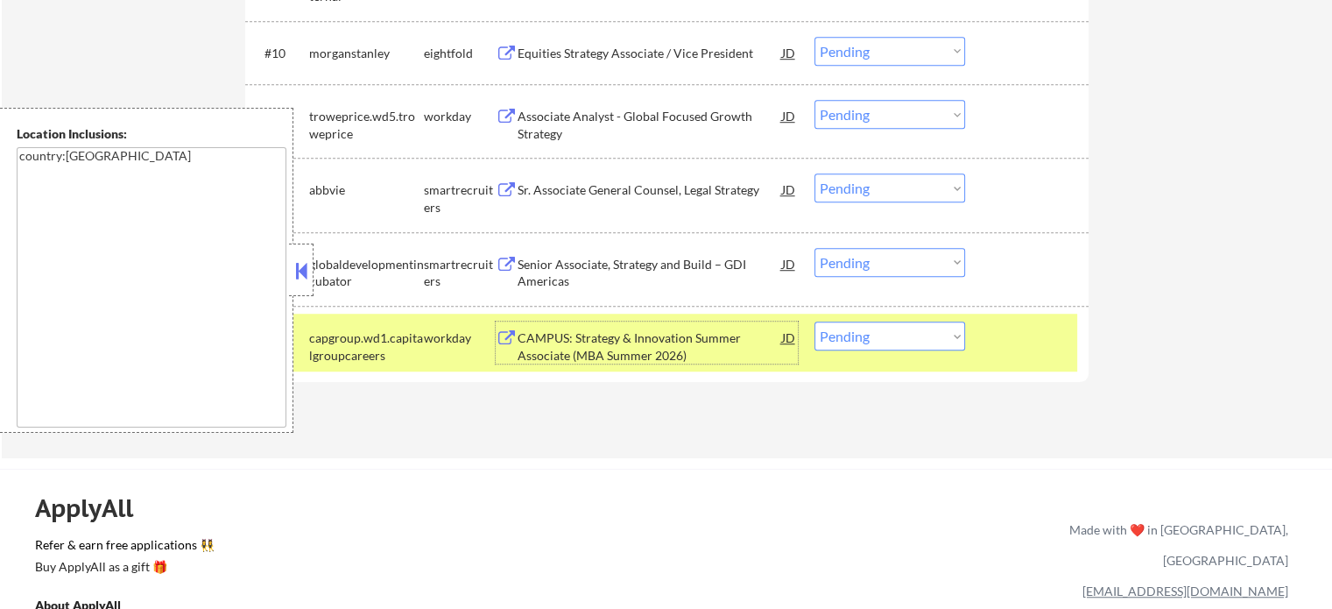
click at [929, 341] on select "Choose an option... Pending Applied Excluded (Questions) Excluded (Expired) Exc…" at bounding box center [889, 335] width 151 height 29
select select ""applied""
click at [814, 321] on select "Choose an option... Pending Applied Excluded (Questions) Excluded (Expired) Exc…" at bounding box center [889, 335] width 151 height 29
click at [1024, 363] on div "#14 capgroup.wd1.capitalgroupcareers workday CAMPUS: Strategy & Innovation Summ…" at bounding box center [663, 342] width 827 height 58
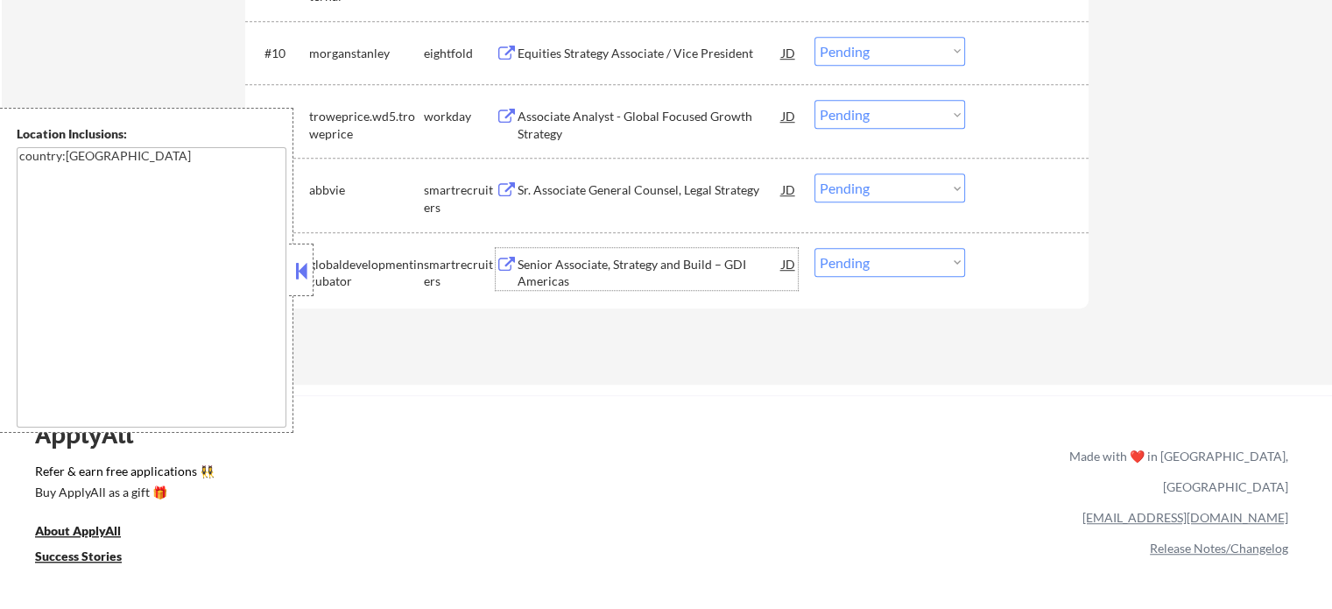
click at [607, 269] on div "Senior Associate, Strategy and Build – GDI Americas" at bounding box center [650, 273] width 264 height 34
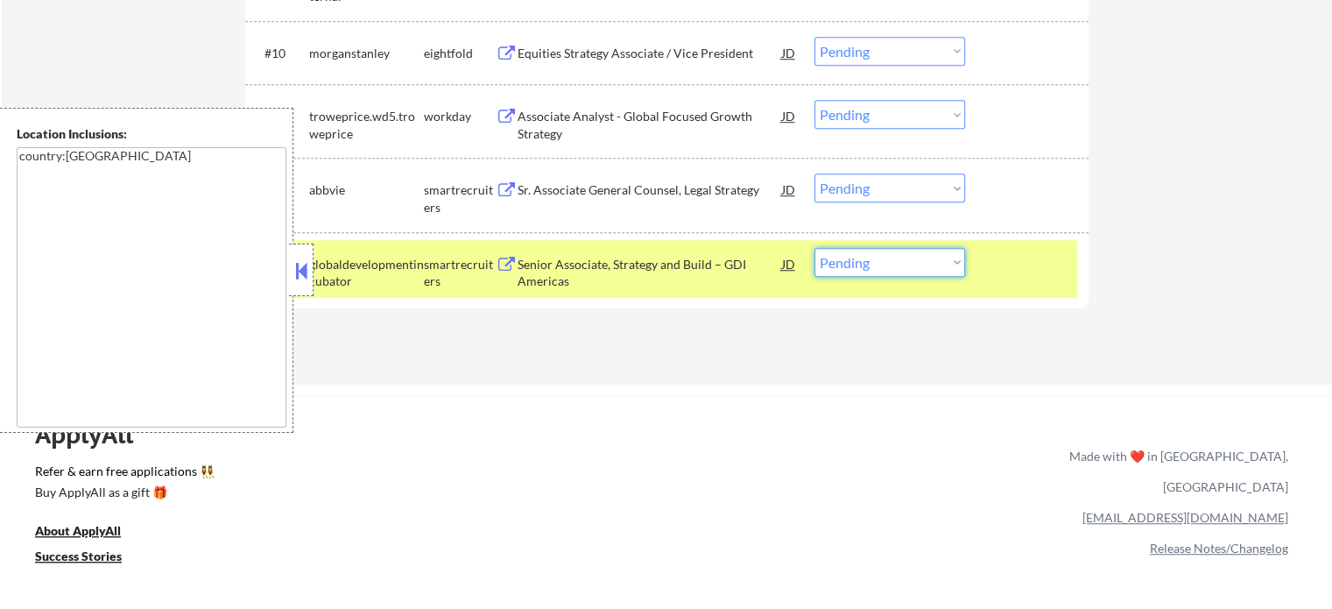
click at [905, 257] on select "Choose an option... Pending Applied Excluded (Questions) Excluded (Expired) Exc…" at bounding box center [889, 262] width 151 height 29
select select ""applied""
click at [814, 248] on select "Choose an option... Pending Applied Excluded (Questions) Excluded (Expired) Exc…" at bounding box center [889, 262] width 151 height 29
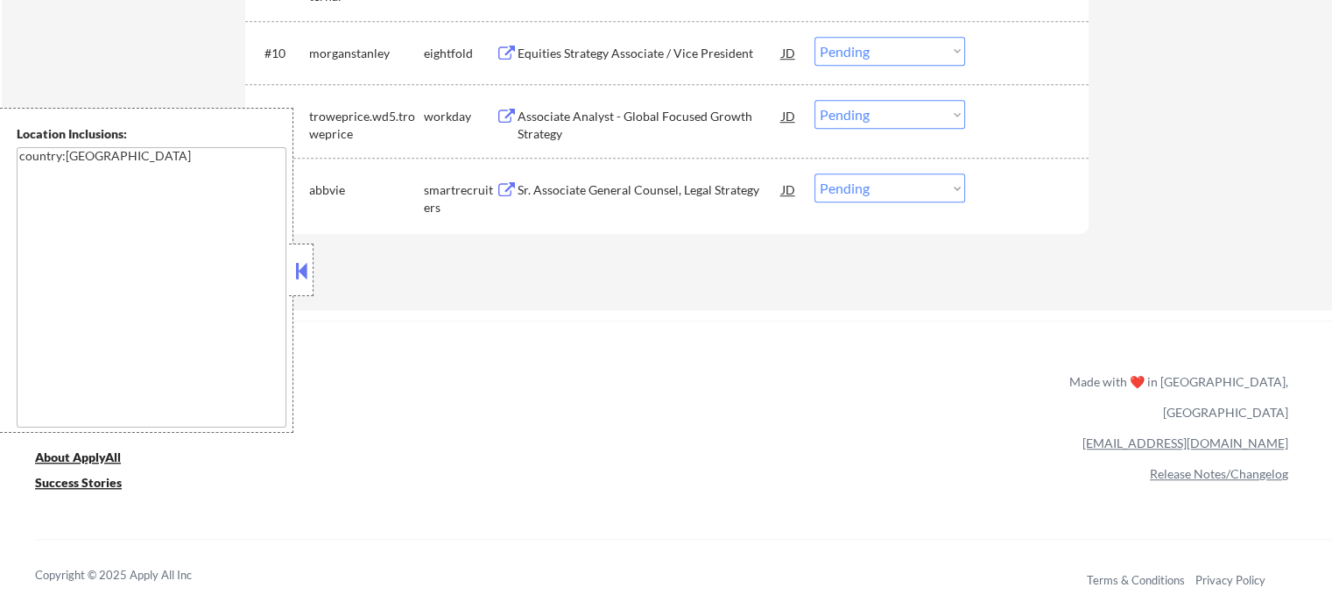
click at [616, 181] on div "Sr. Associate General Counsel, Legal Strategy" at bounding box center [650, 190] width 264 height 18
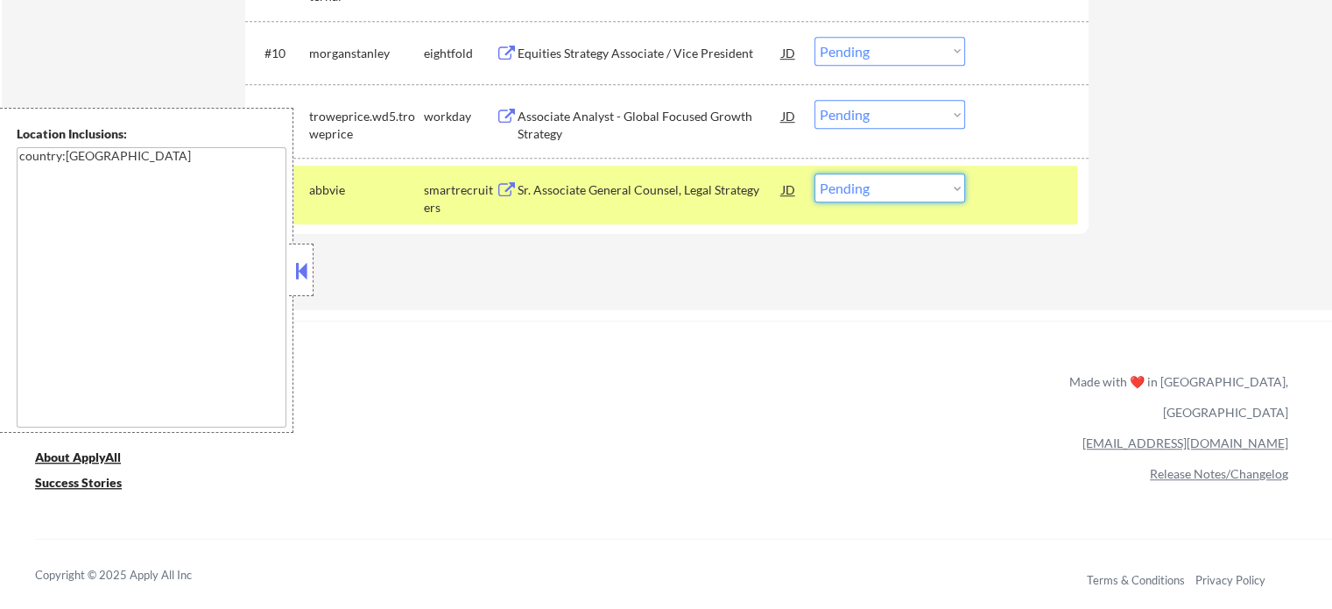
drag, startPoint x: 832, startPoint y: 189, endPoint x: 814, endPoint y: 158, distance: 36.1
click at [832, 189] on select "Choose an option... Pending Applied Excluded (Questions) Excluded (Expired) Exc…" at bounding box center [889, 187] width 151 height 29
select select ""excluded__bad_match_""
click at [814, 173] on select "Choose an option... Pending Applied Excluded (Questions) Excluded (Expired) Exc…" at bounding box center [889, 187] width 151 height 29
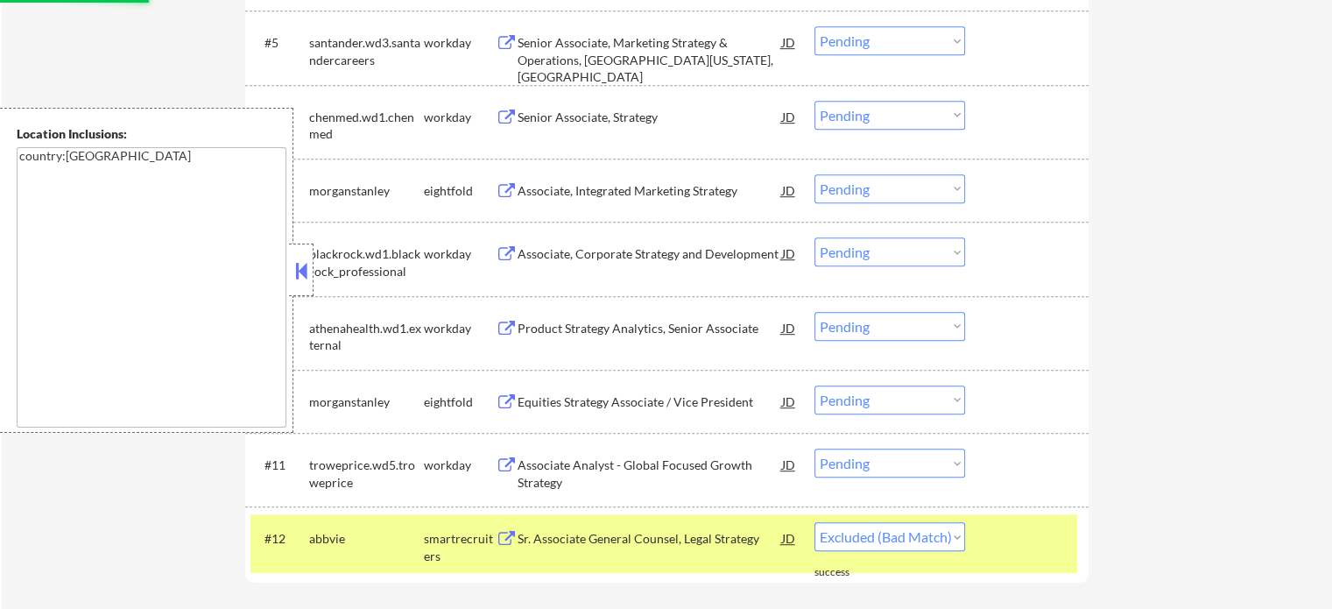
scroll to position [876, 0]
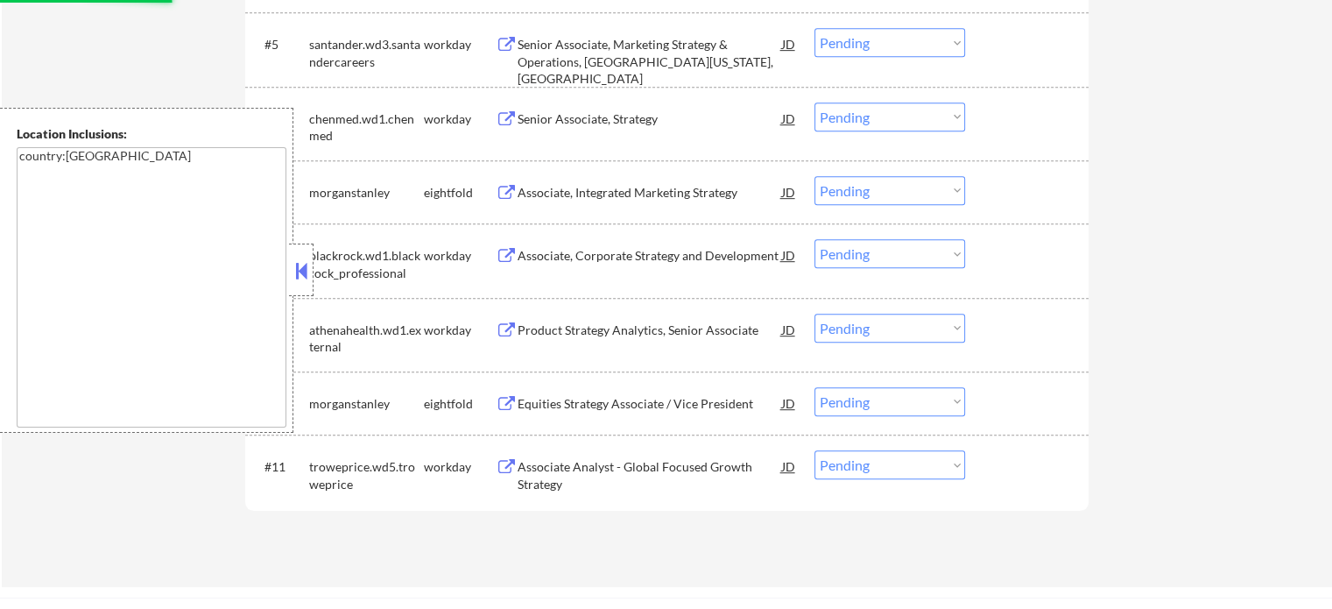
click at [606, 472] on div "Associate Analyst - Global Focused Growth Strategy" at bounding box center [650, 475] width 264 height 34
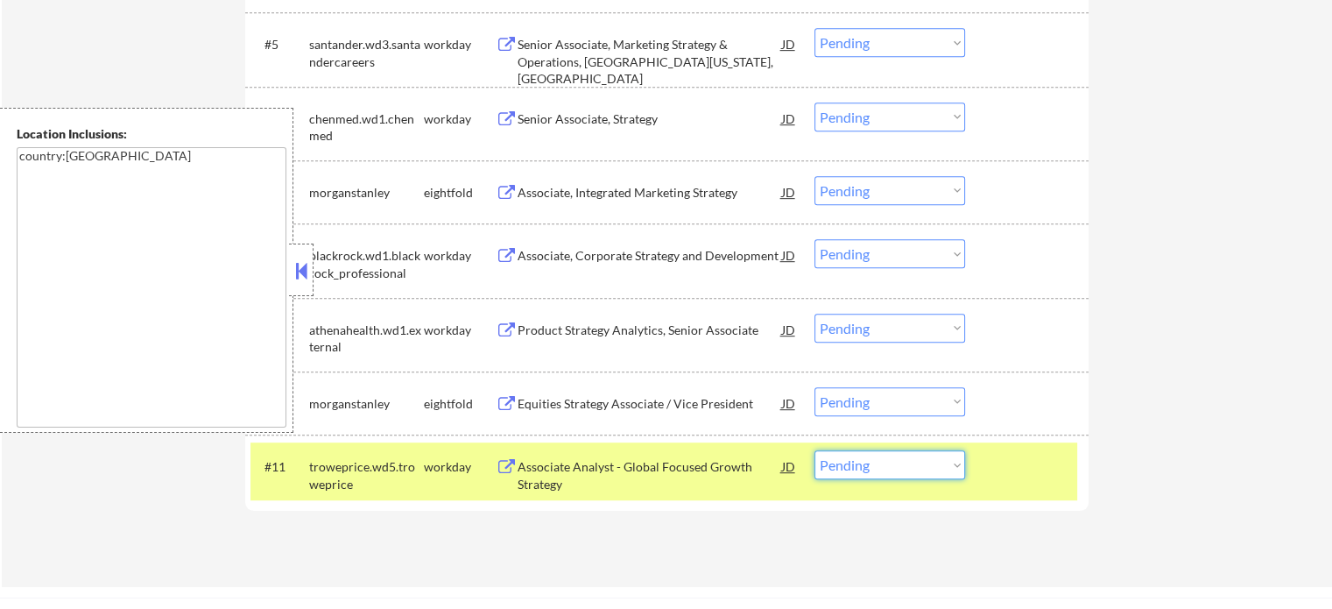
click at [881, 466] on select "Choose an option... Pending Applied Excluded (Questions) Excluded (Expired) Exc…" at bounding box center [889, 464] width 151 height 29
select select ""excluded__bad_match_""
click at [814, 450] on select "Choose an option... Pending Applied Excluded (Questions) Excluded (Expired) Exc…" at bounding box center [889, 464] width 151 height 29
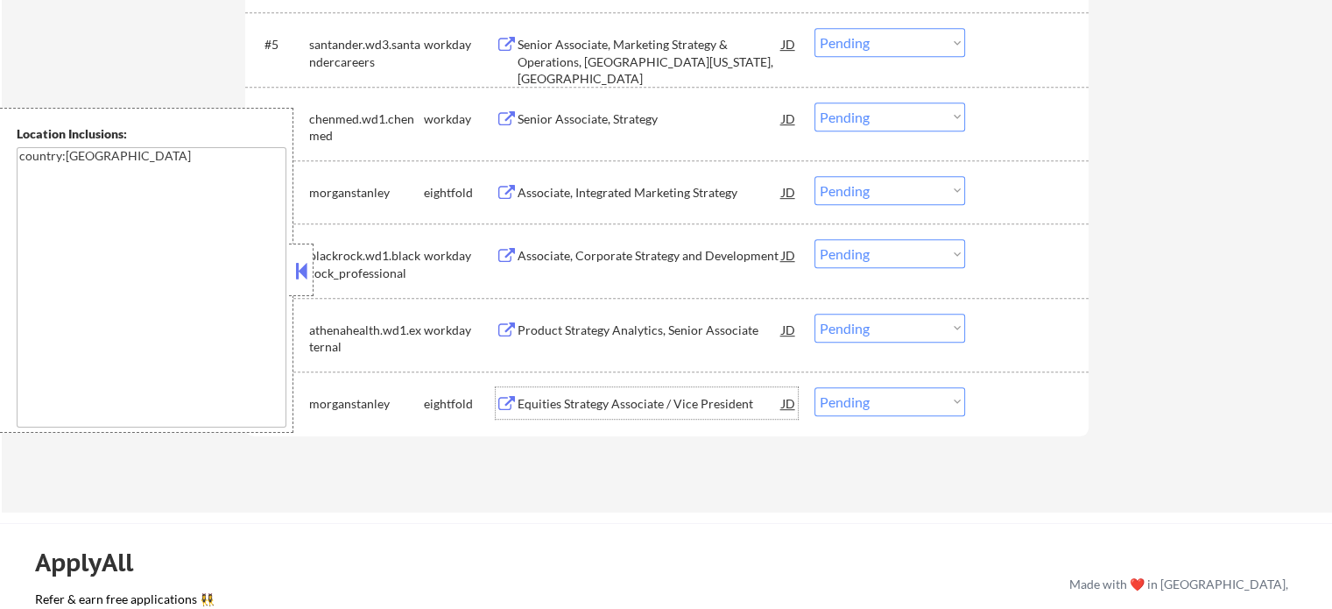
click at [679, 404] on div "Equities Strategy Associate / Vice President" at bounding box center [650, 404] width 264 height 18
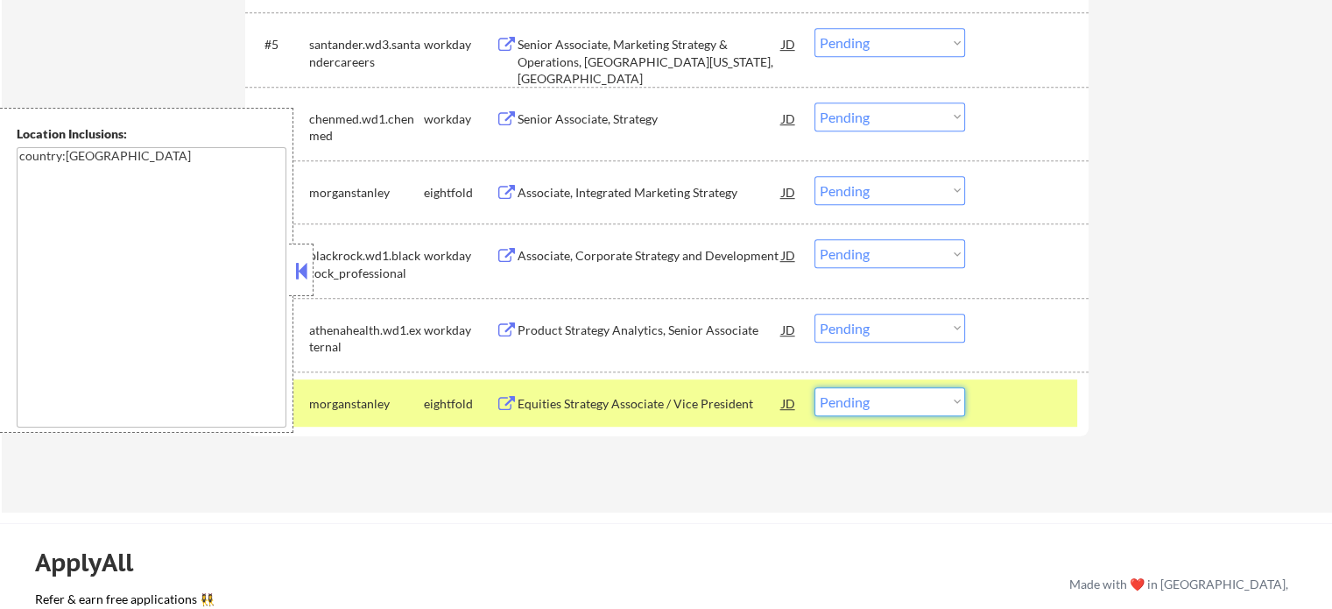
click at [868, 407] on select "Choose an option... Pending Applied Excluded (Questions) Excluded (Expired) Exc…" at bounding box center [889, 401] width 151 height 29
select select ""excluded__other_""
click at [814, 387] on select "Choose an option... Pending Applied Excluded (Questions) Excluded (Expired) Exc…" at bounding box center [889, 401] width 151 height 29
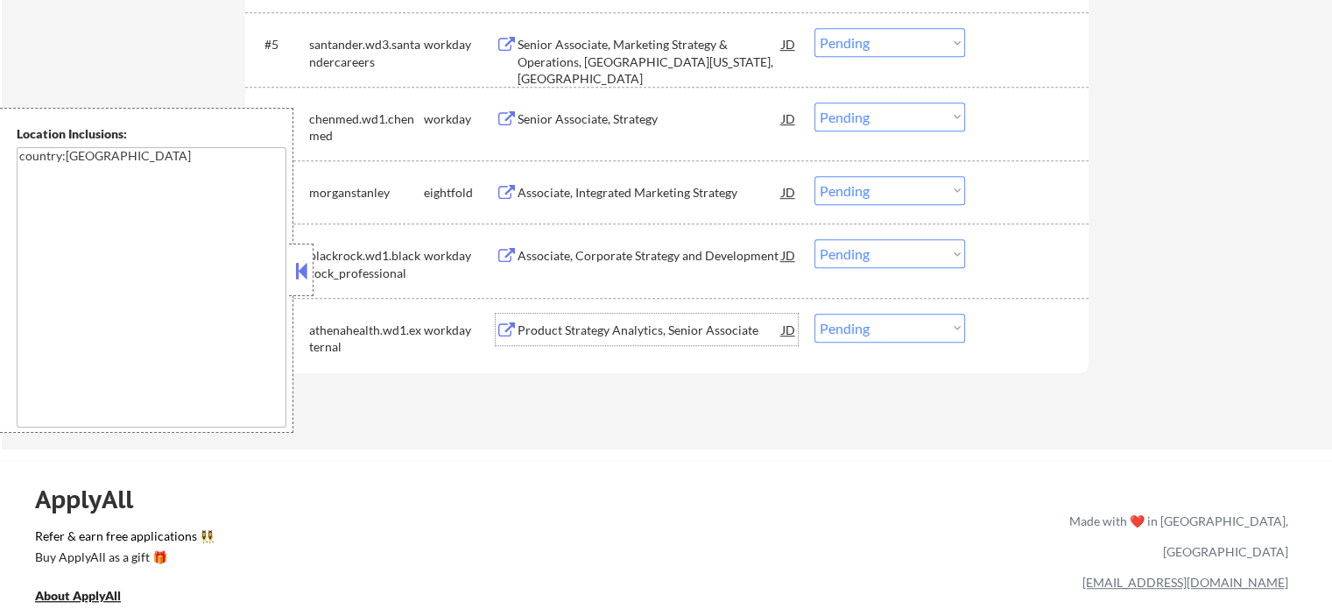
click at [581, 329] on div "Product Strategy Analytics, Senior Associate" at bounding box center [650, 330] width 264 height 18
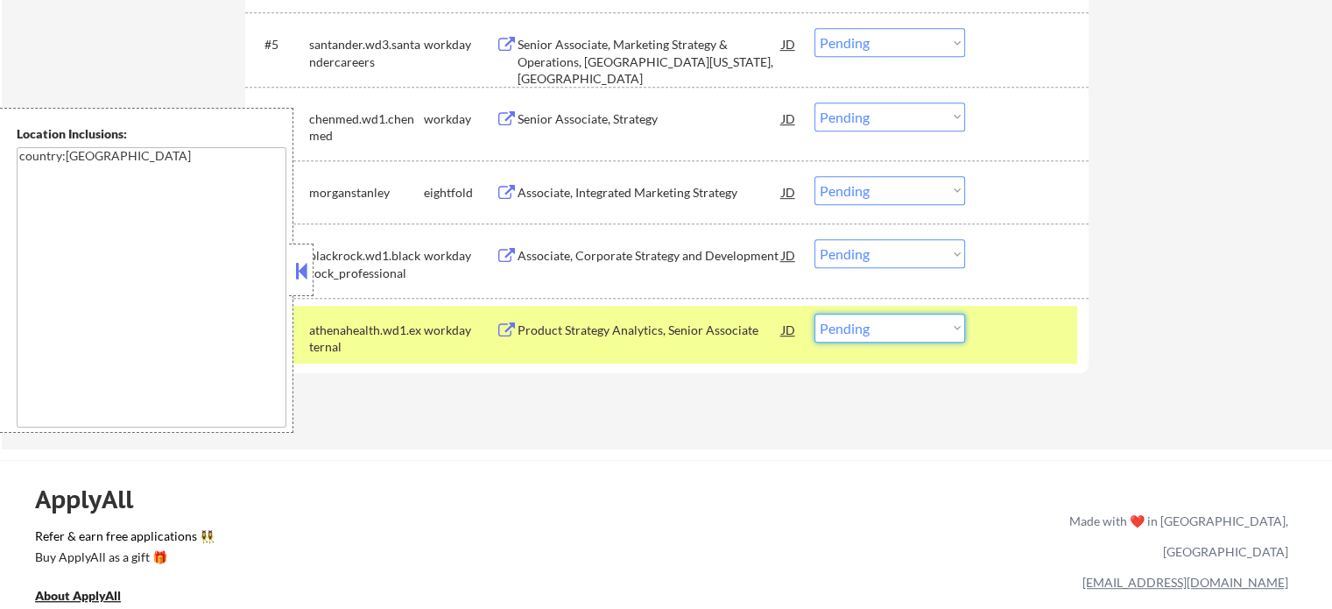
click at [889, 328] on select "Choose an option... Pending Applied Excluded (Questions) Excluded (Expired) Exc…" at bounding box center [889, 327] width 151 height 29
select select ""excluded__bad_match_""
click at [814, 313] on select "Choose an option... Pending Applied Excluded (Questions) Excluded (Expired) Exc…" at bounding box center [889, 327] width 151 height 29
click at [1054, 325] on div at bounding box center [1028, 329] width 77 height 32
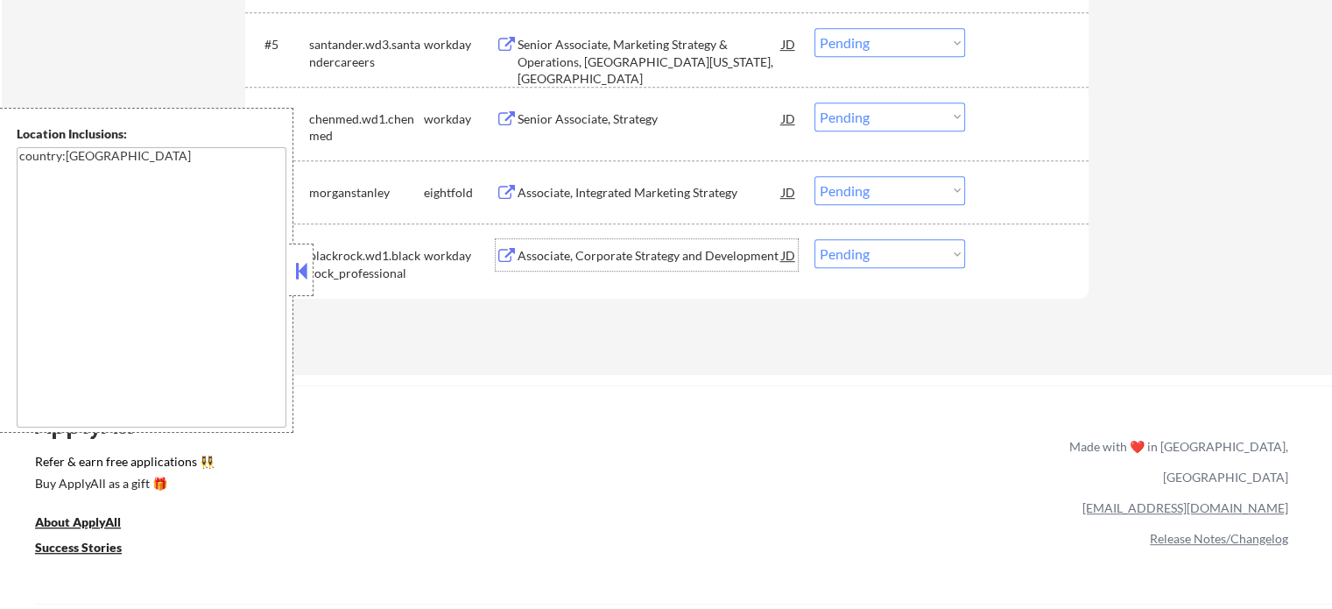
click at [582, 247] on div "Associate, Corporate Strategy and Development" at bounding box center [650, 256] width 264 height 18
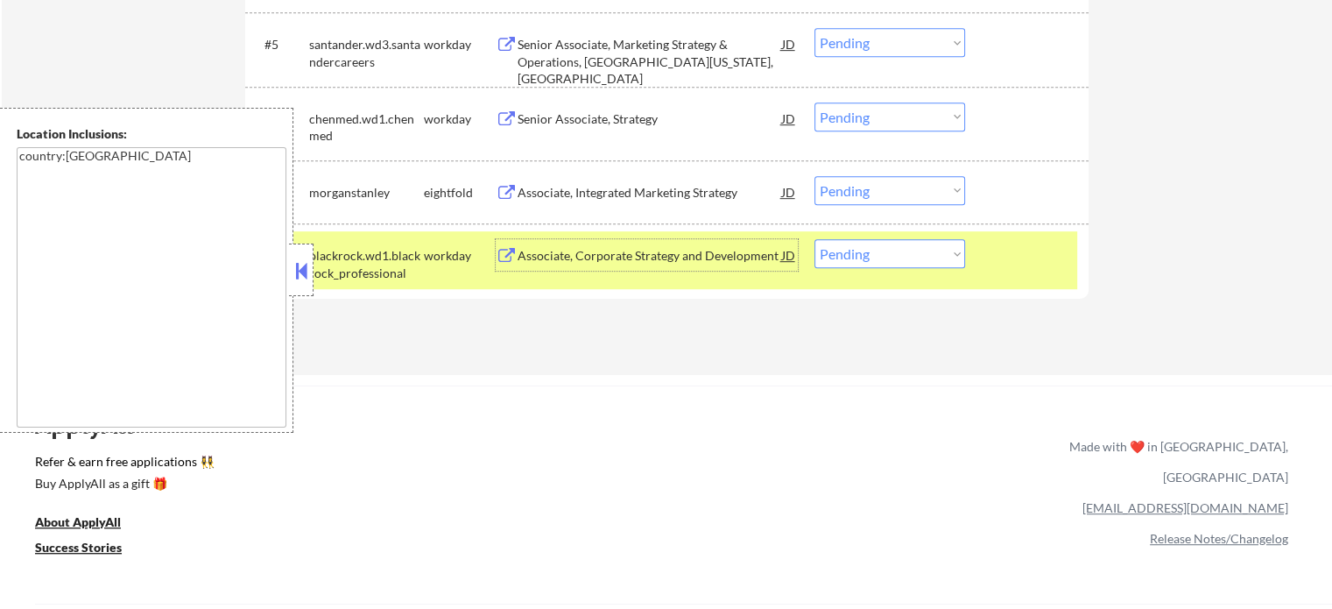
click at [857, 259] on select "Choose an option... Pending Applied Excluded (Questions) Excluded (Expired) Exc…" at bounding box center [889, 253] width 151 height 29
select select ""applied""
click at [814, 239] on select "Choose an option... Pending Applied Excluded (Questions) Excluded (Expired) Exc…" at bounding box center [889, 253] width 151 height 29
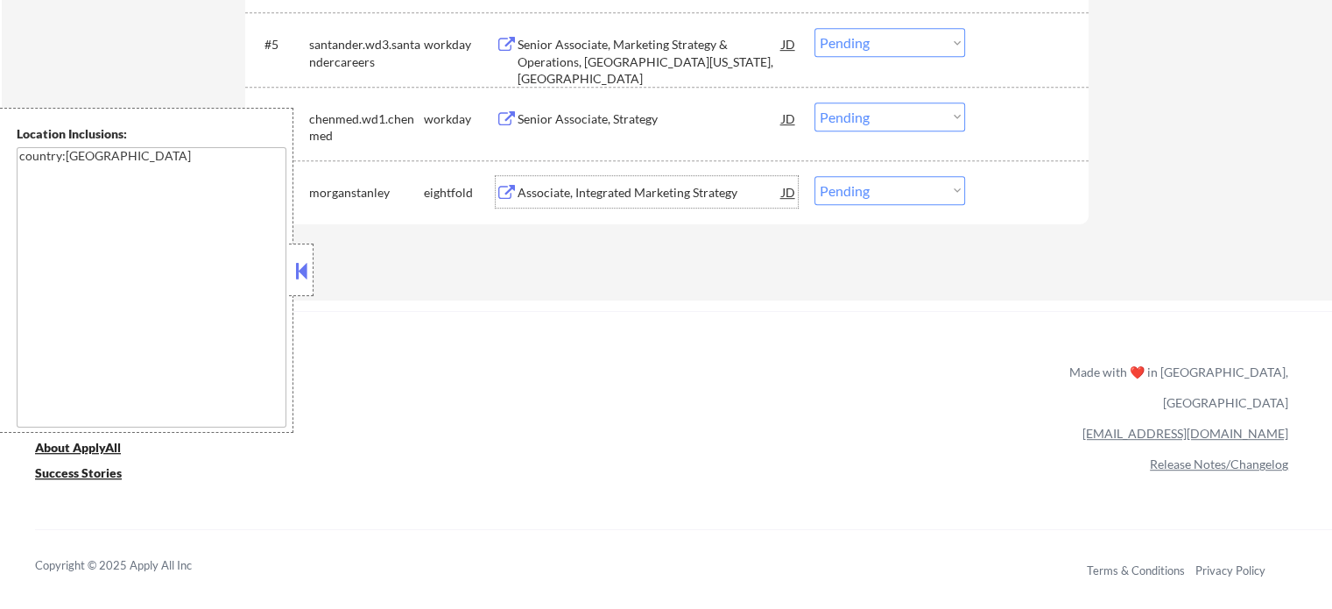
click at [656, 192] on div "Associate, Integrated Marketing Strategy" at bounding box center [650, 193] width 264 height 18
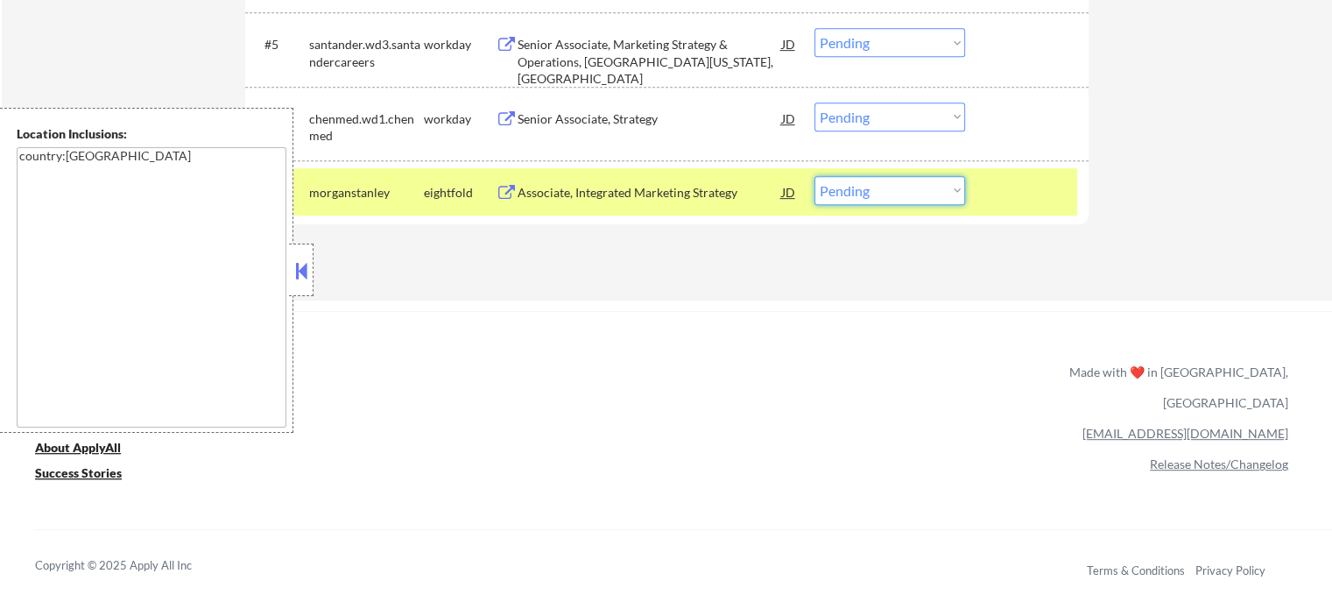
click at [911, 181] on select "Choose an option... Pending Applied Excluded (Questions) Excluded (Expired) Exc…" at bounding box center [889, 190] width 151 height 29
select select ""excluded__bad_match_""
click at [814, 176] on select "Choose an option... Pending Applied Excluded (Questions) Excluded (Expired) Exc…" at bounding box center [889, 190] width 151 height 29
click at [1005, 188] on div at bounding box center [1028, 192] width 77 height 32
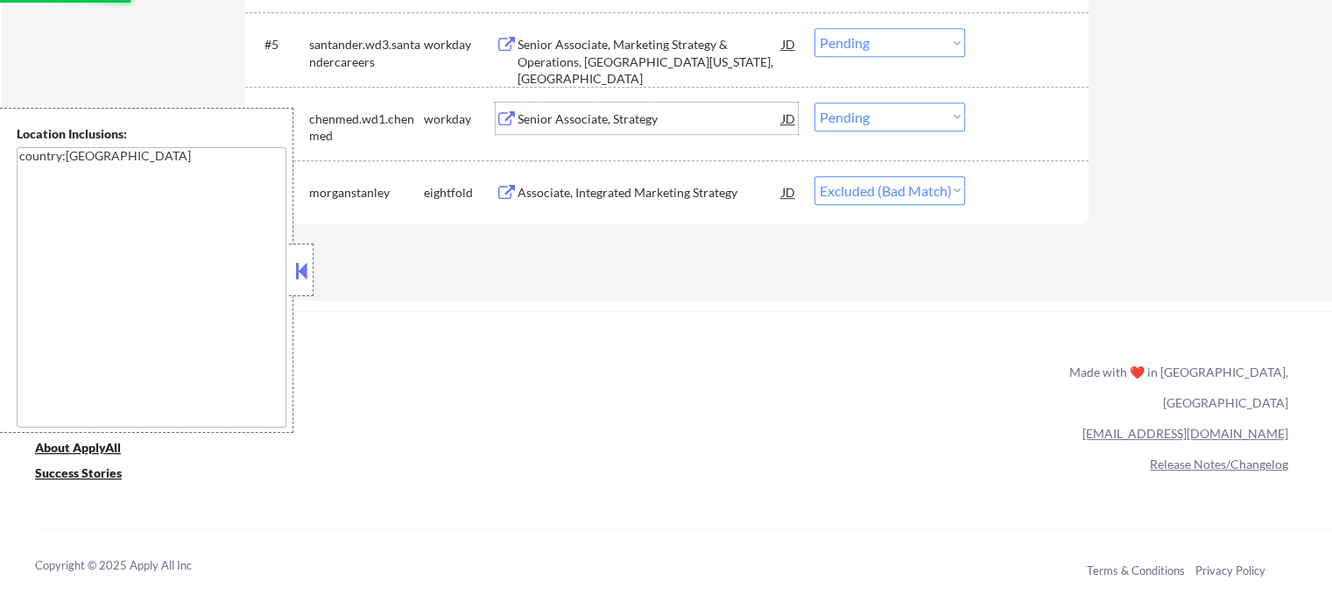
click at [539, 123] on div "Senior Associate, Strategy" at bounding box center [650, 119] width 264 height 18
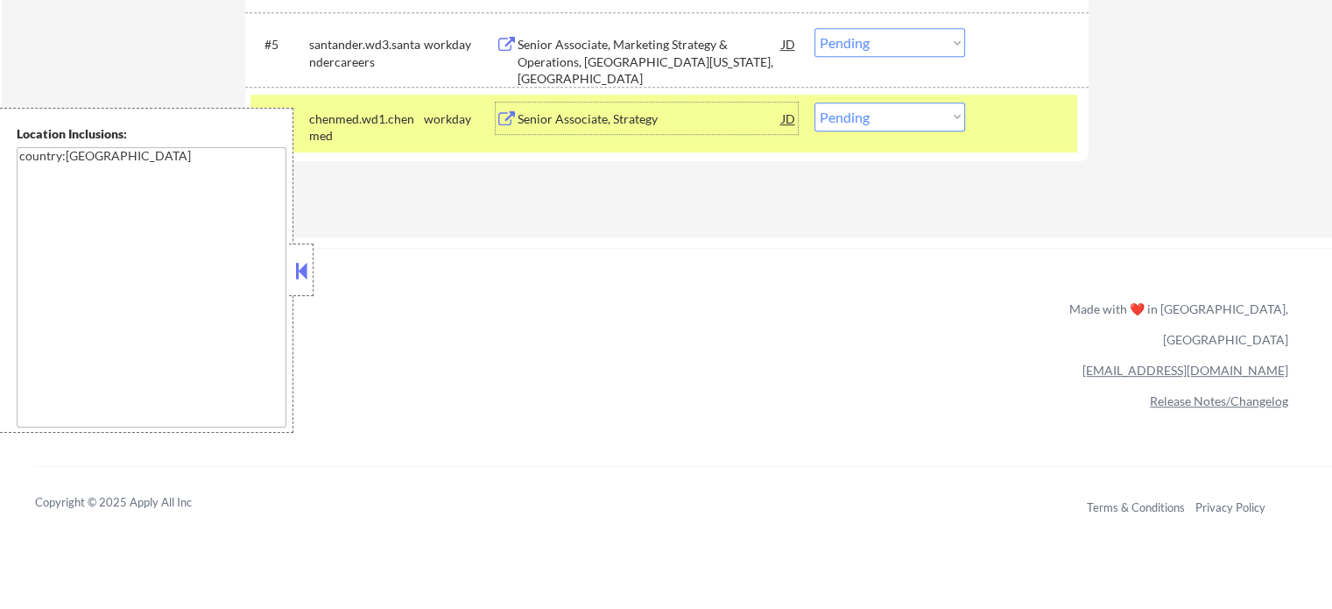
click at [847, 115] on select "Choose an option... Pending Applied Excluded (Questions) Excluded (Expired) Exc…" at bounding box center [889, 116] width 151 height 29
select select ""applied""
click at [814, 102] on select "Choose an option... Pending Applied Excluded (Questions) Excluded (Expired) Exc…" at bounding box center [889, 116] width 151 height 29
click at [639, 66] on div "Senior Associate, Marketing Strategy & Operations, Liberty Street, New York, NY" at bounding box center [650, 62] width 264 height 52
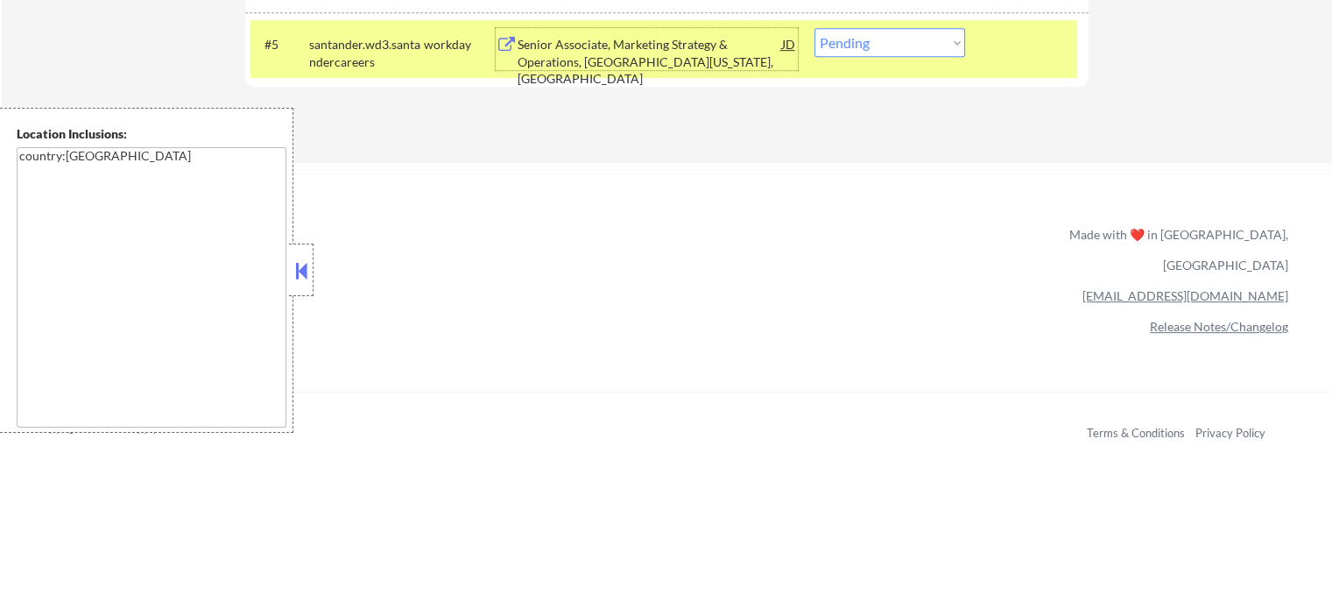
click at [864, 32] on select "Choose an option... Pending Applied Excluded (Questions) Excluded (Expired) Exc…" at bounding box center [889, 42] width 151 height 29
select select ""applied""
click at [814, 28] on select "Choose an option... Pending Applied Excluded (Questions) Excluded (Expired) Exc…" at bounding box center [889, 42] width 151 height 29
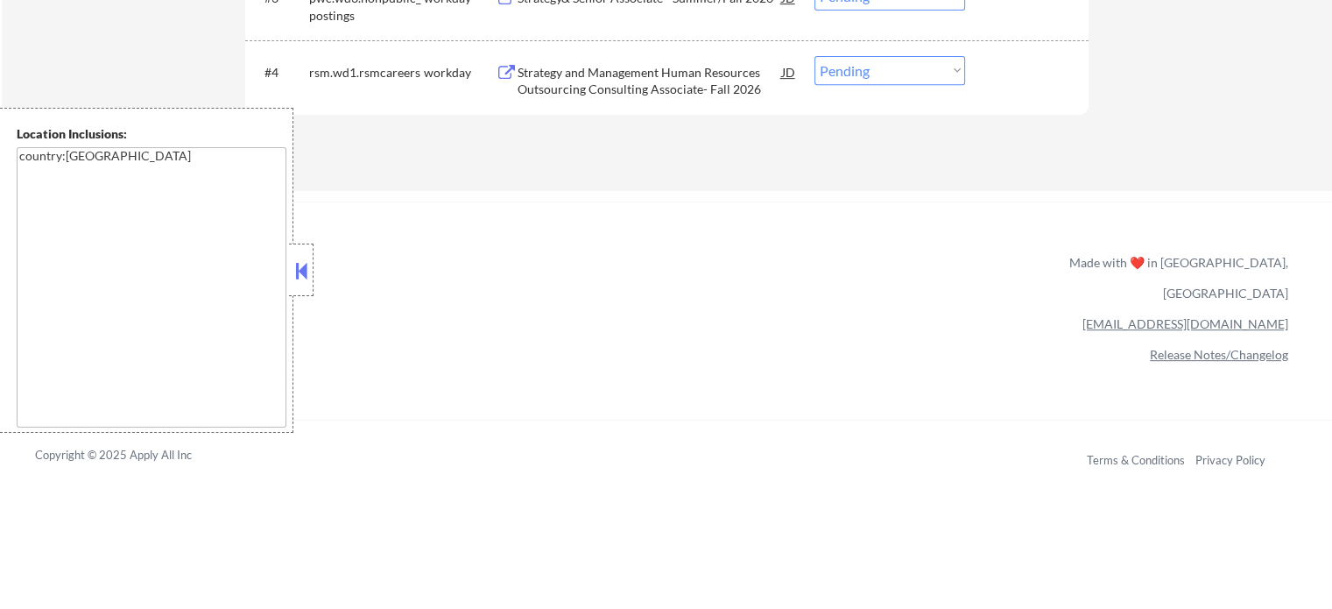
scroll to position [613, 0]
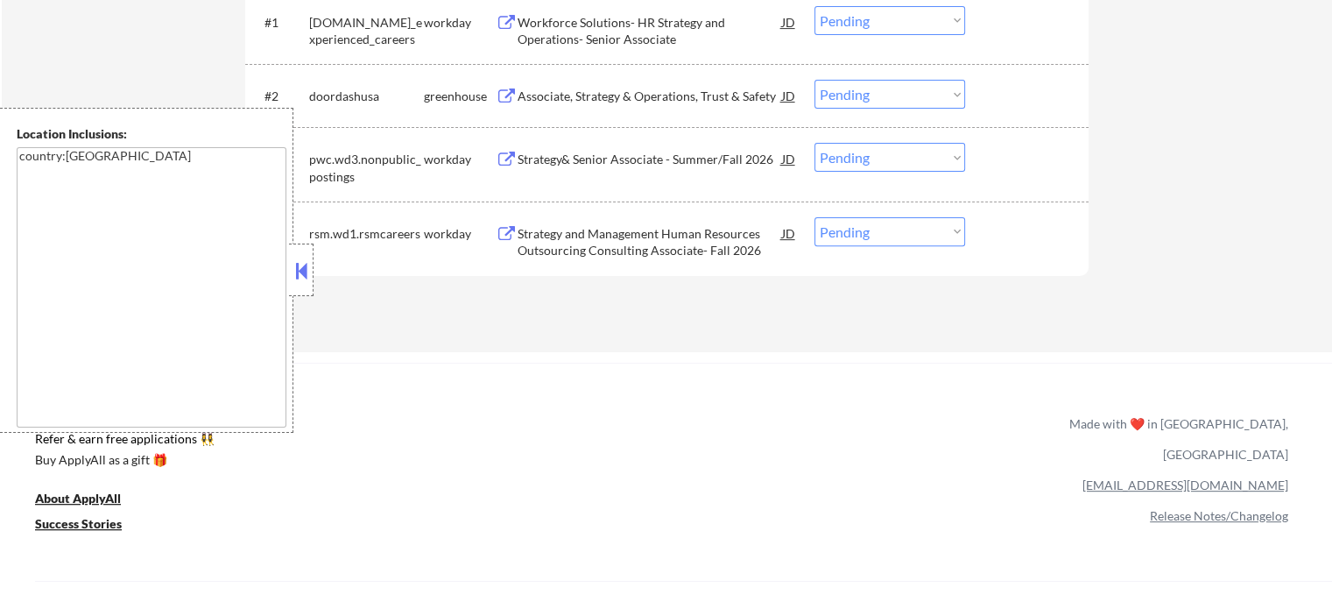
click at [652, 253] on div "Strategy and Management Human Resources Outsourcing Consulting Associate- Fall …" at bounding box center [650, 242] width 264 height 34
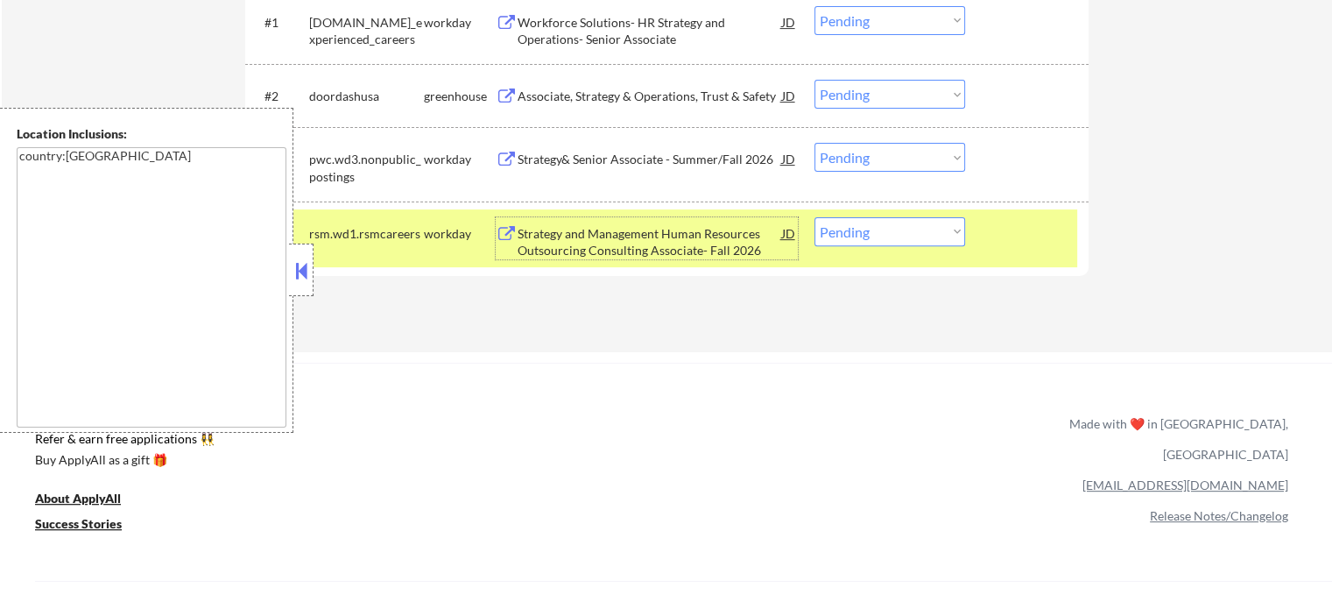
click at [932, 229] on select "Choose an option... Pending Applied Excluded (Questions) Excluded (Expired) Exc…" at bounding box center [889, 231] width 151 height 29
select select ""excluded__salary_""
click at [814, 217] on select "Choose an option... Pending Applied Excluded (Questions) Excluded (Expired) Exc…" at bounding box center [889, 231] width 151 height 29
click at [1007, 236] on div at bounding box center [1028, 233] width 77 height 32
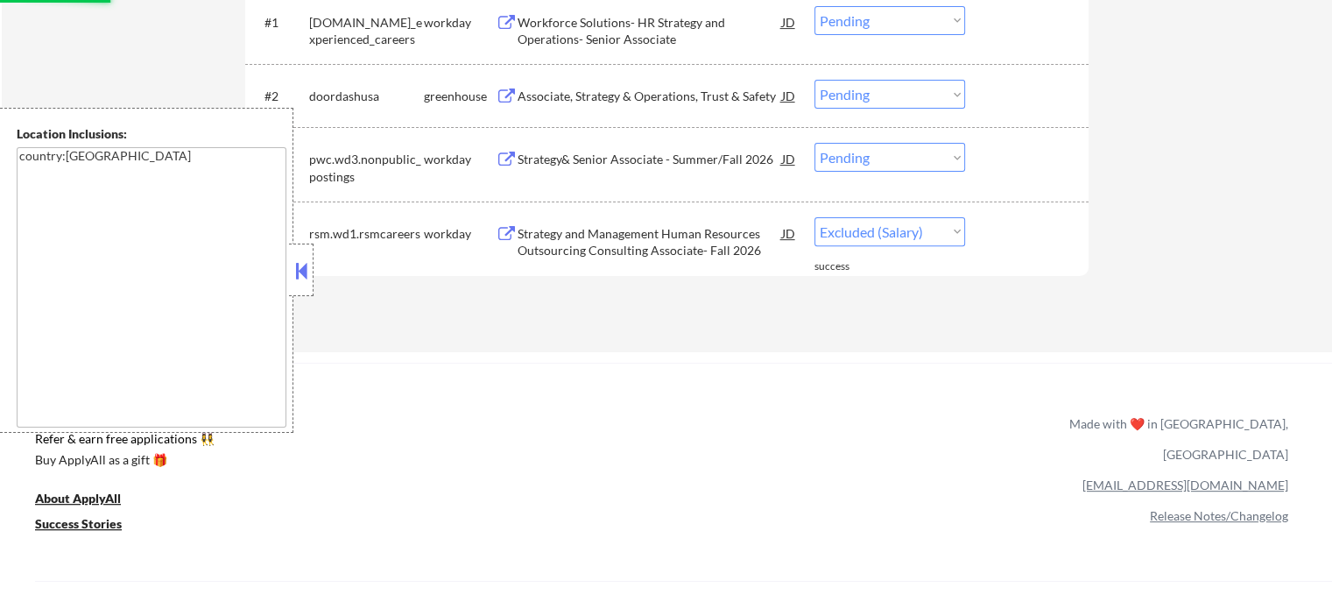
click at [733, 152] on div "Strategy& Senior Associate - Summer/Fall 2026" at bounding box center [650, 160] width 264 height 18
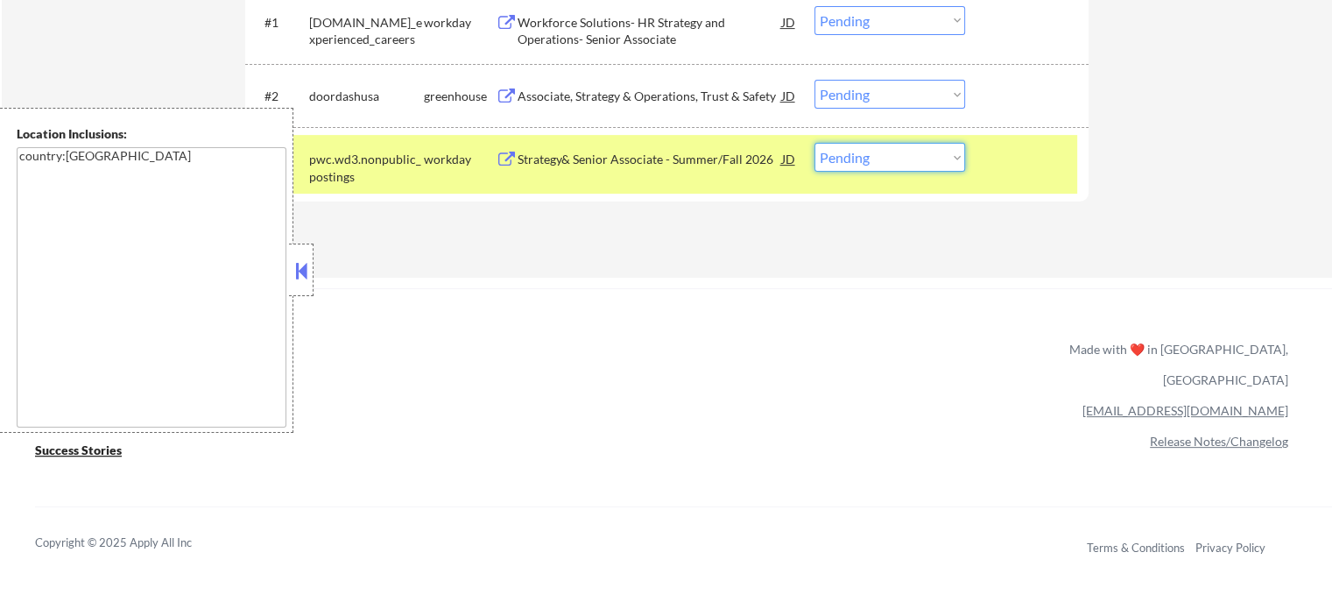
click at [918, 152] on select "Choose an option... Pending Applied Excluded (Questions) Excluded (Expired) Exc…" at bounding box center [889, 157] width 151 height 29
select select ""excluded__expired_""
click at [814, 143] on select "Choose an option... Pending Applied Excluded (Questions) Excluded (Expired) Exc…" at bounding box center [889, 157] width 151 height 29
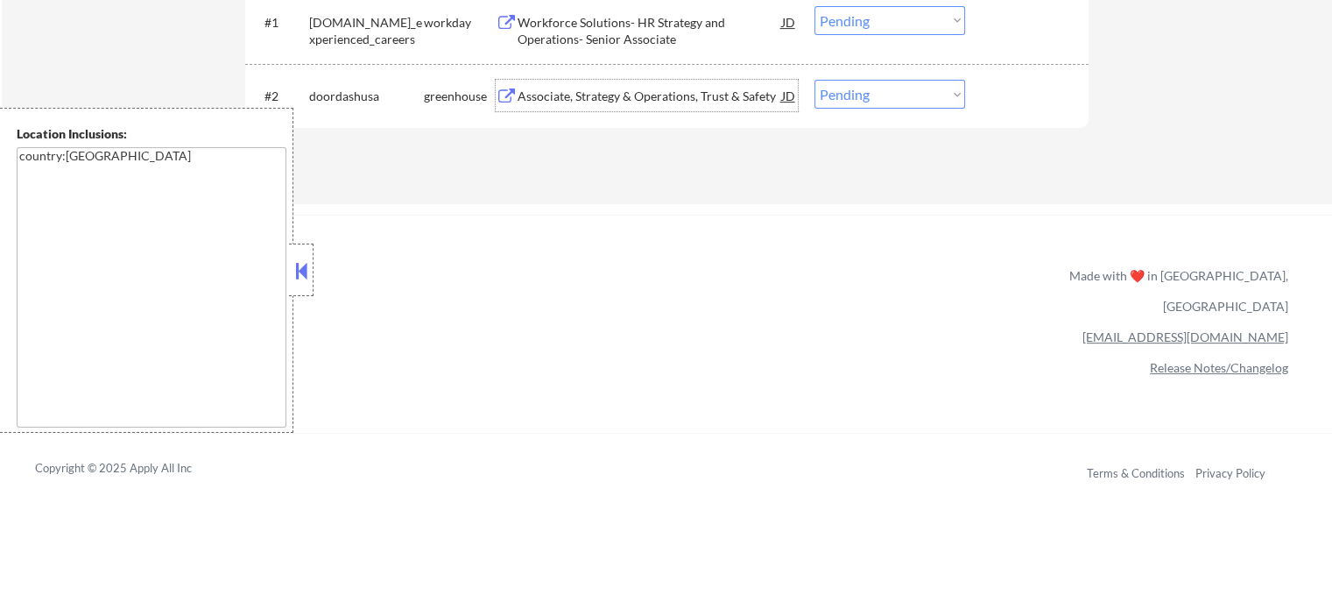
click at [602, 94] on div "Associate, Strategy & Operations, Trust & Safety" at bounding box center [650, 97] width 264 height 18
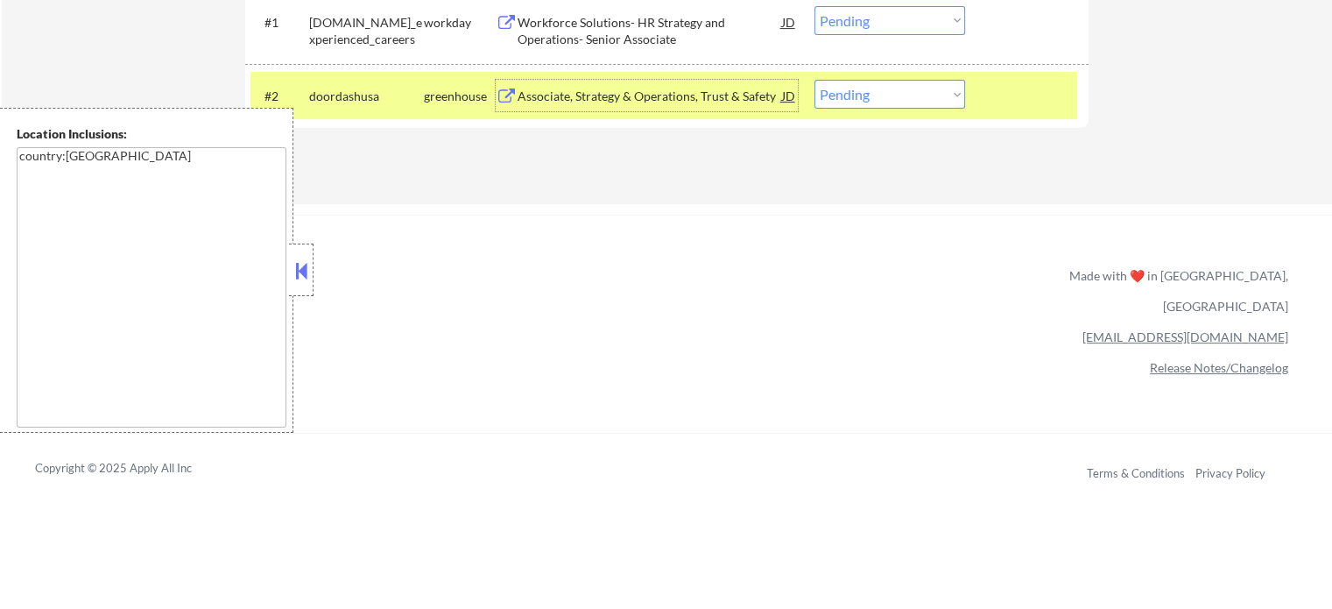
click at [877, 91] on select "Choose an option... Pending Applied Excluded (Questions) Excluded (Expired) Exc…" at bounding box center [889, 94] width 151 height 29
select select ""applied""
click at [814, 80] on select "Choose an option... Pending Applied Excluded (Questions) Excluded (Expired) Exc…" at bounding box center [889, 94] width 151 height 29
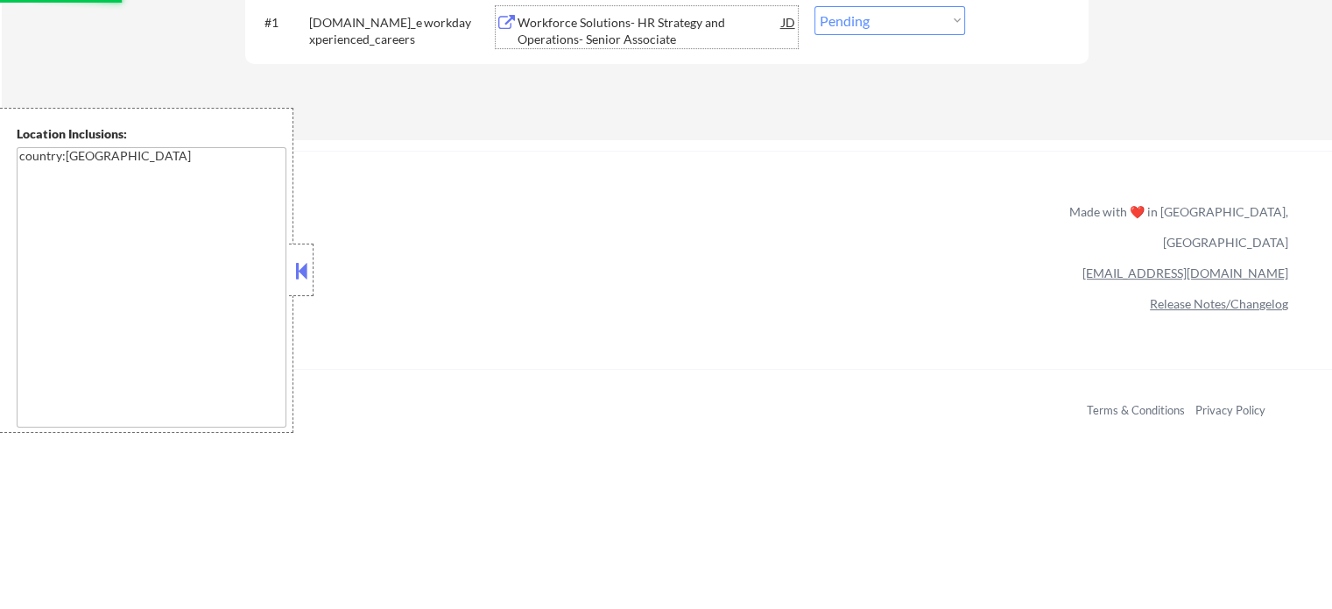
click at [597, 38] on div "Workforce Solutions- HR Strategy and Operations- Senior Associate" at bounding box center [650, 31] width 264 height 34
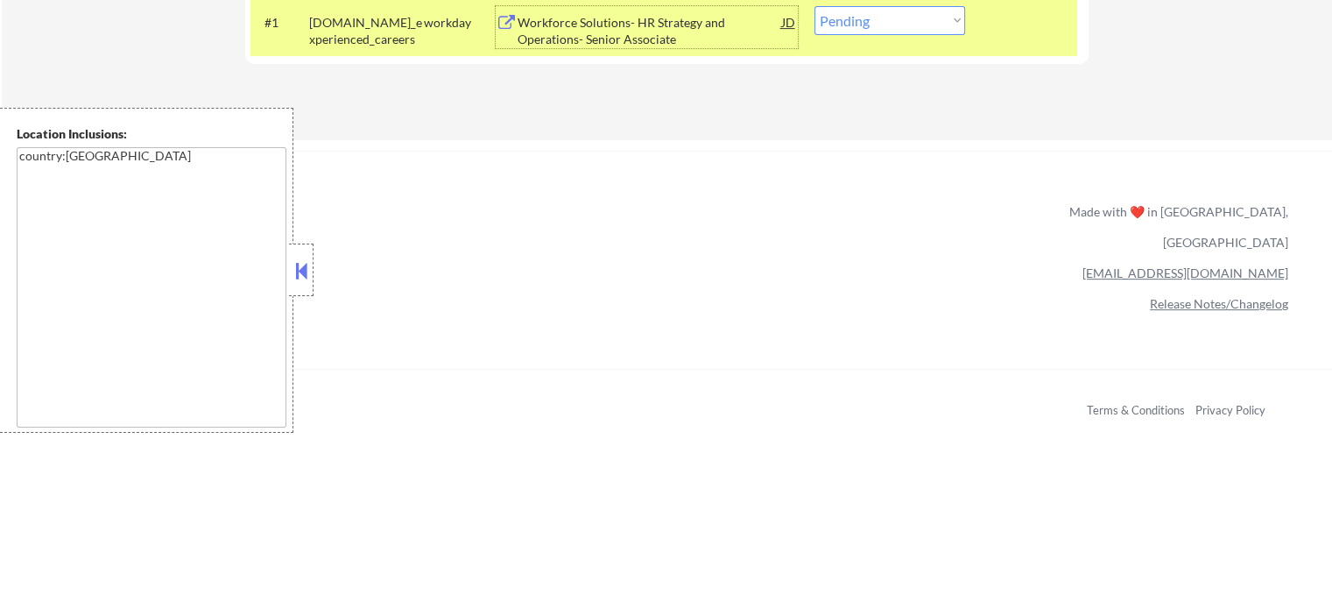
click at [898, 22] on select "Choose an option... Pending Applied Excluded (Questions) Excluded (Expired) Exc…" at bounding box center [889, 20] width 151 height 29
select select ""excluded__bad_match_""
click at [814, 6] on select "Choose an option... Pending Applied Excluded (Questions) Excluded (Expired) Exc…" at bounding box center [889, 20] width 151 height 29
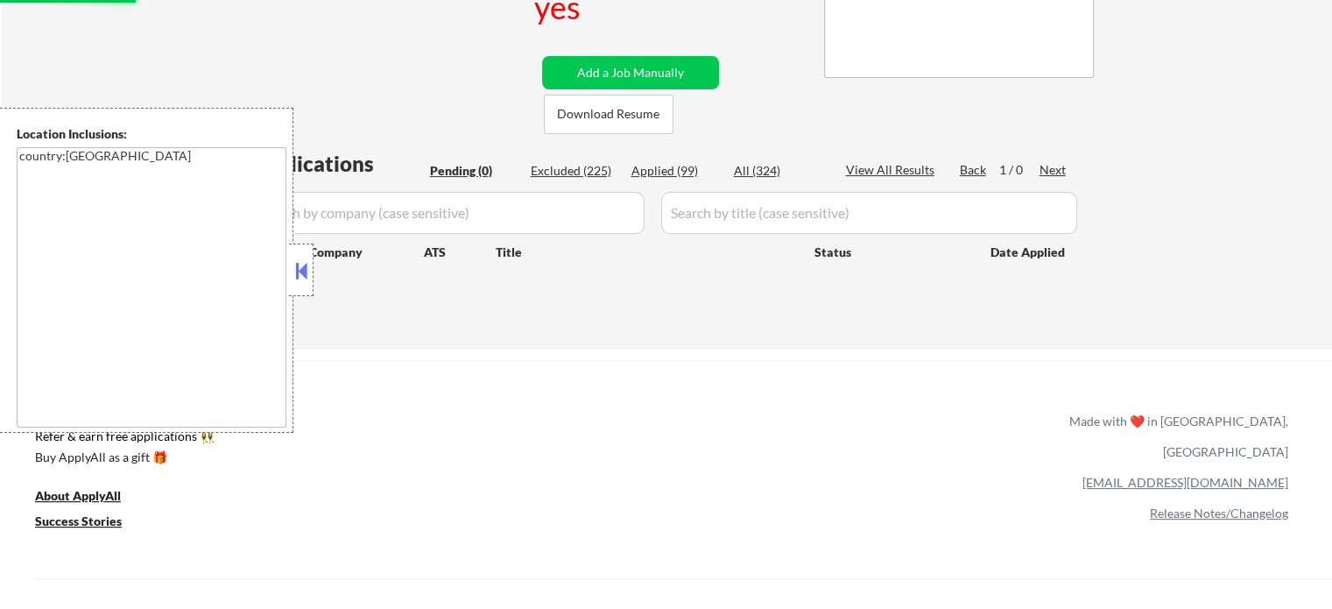
scroll to position [175, 0]
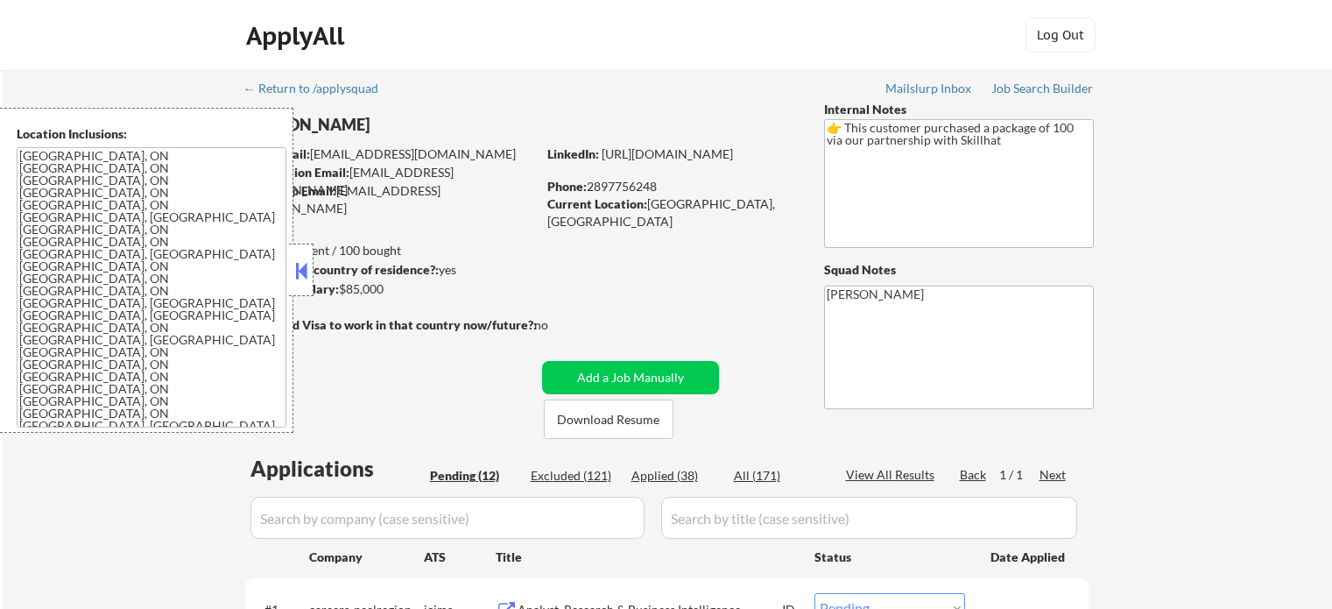
select select ""pending""
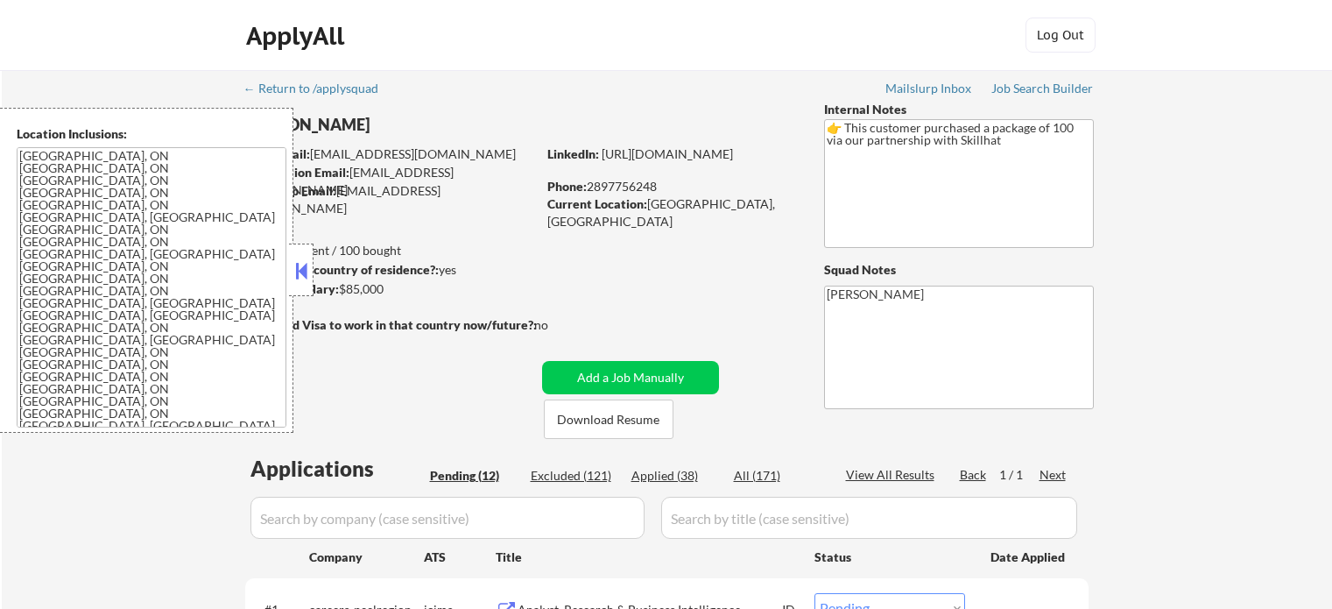
select select ""pending""
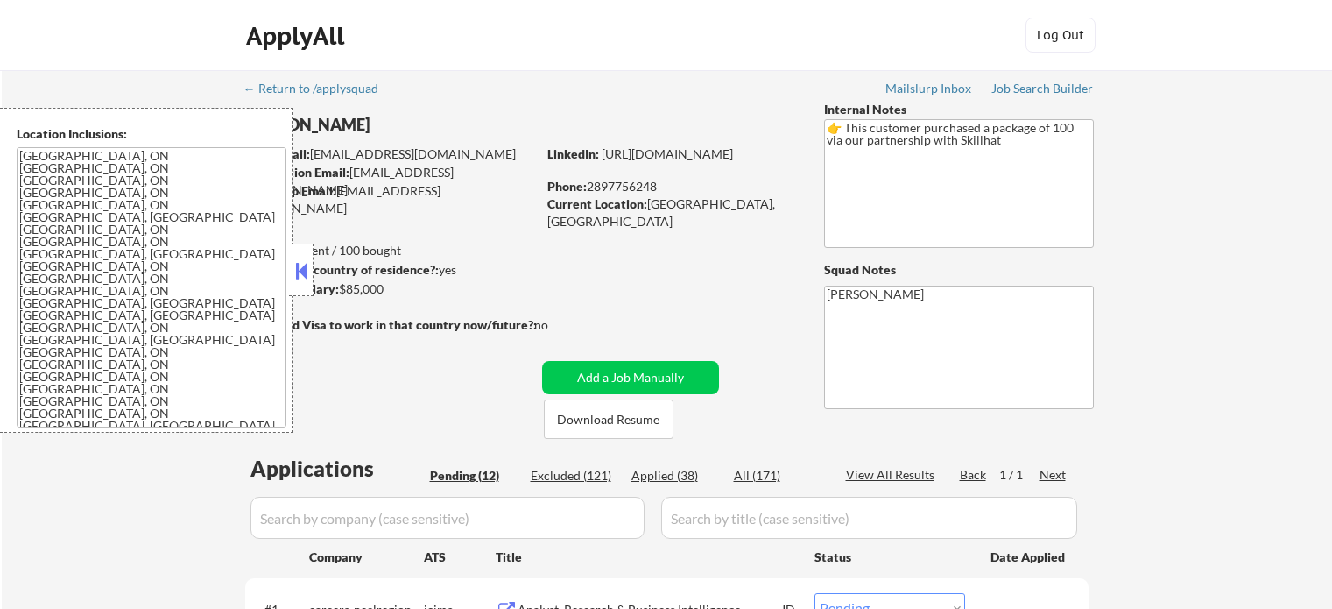
select select ""pending""
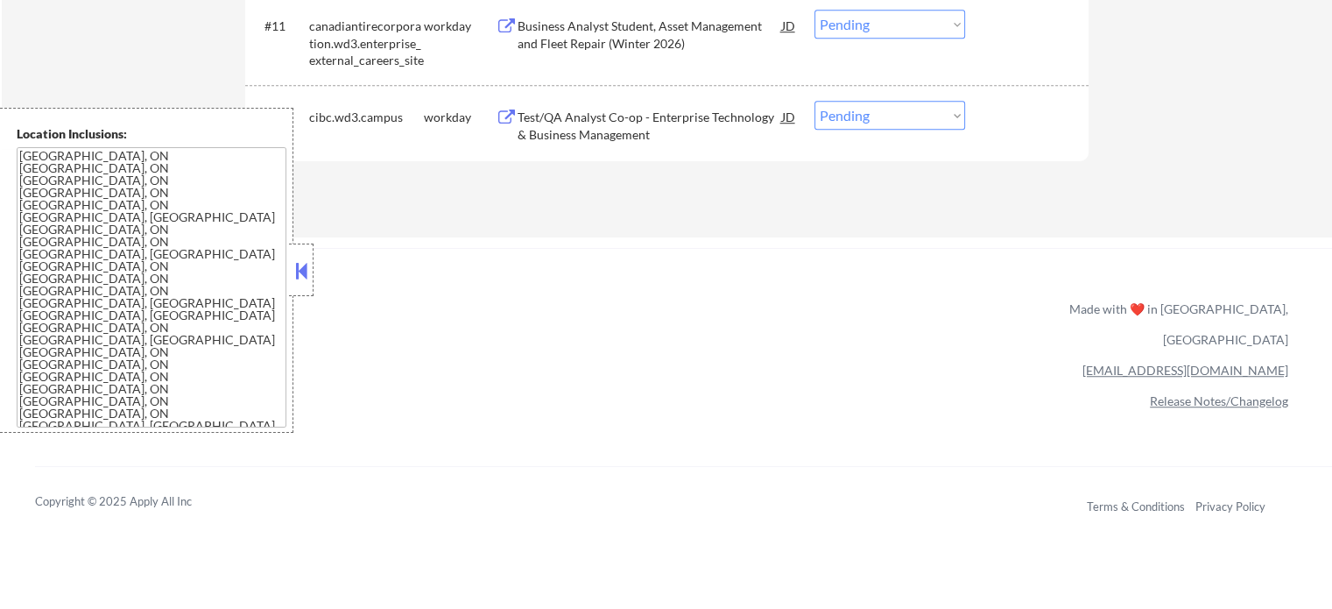
scroll to position [1226, 0]
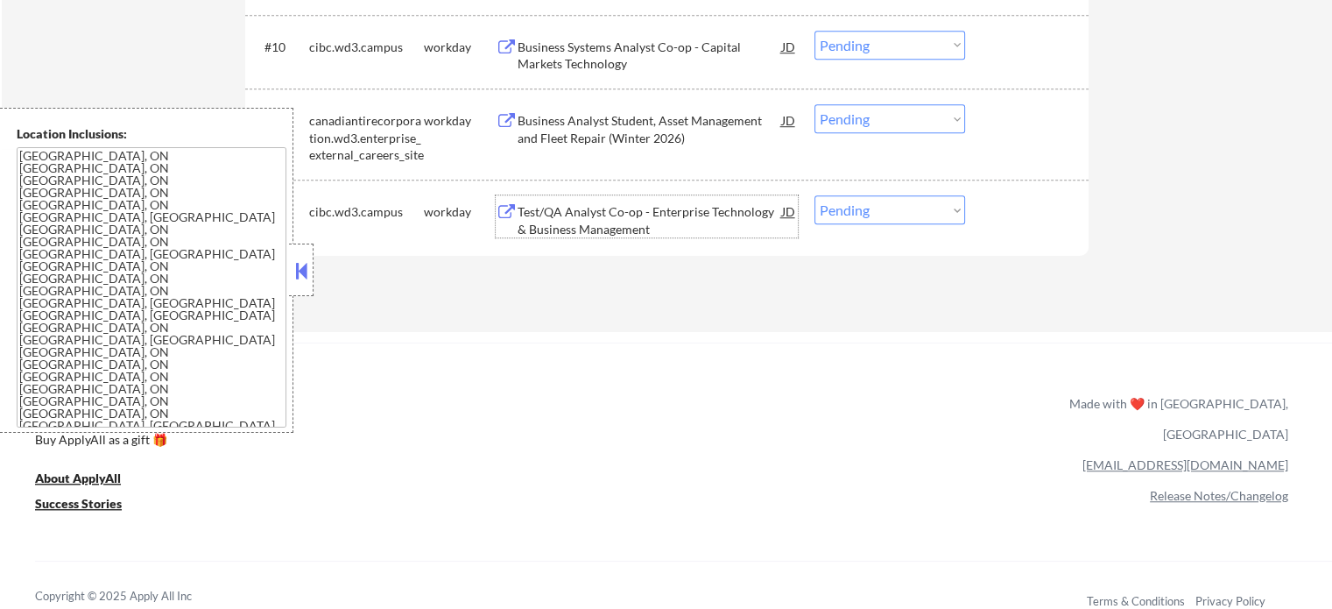
click at [574, 223] on div "Test/QA Analyst Co-op - Enterprise Technology & Business Management" at bounding box center [650, 220] width 264 height 34
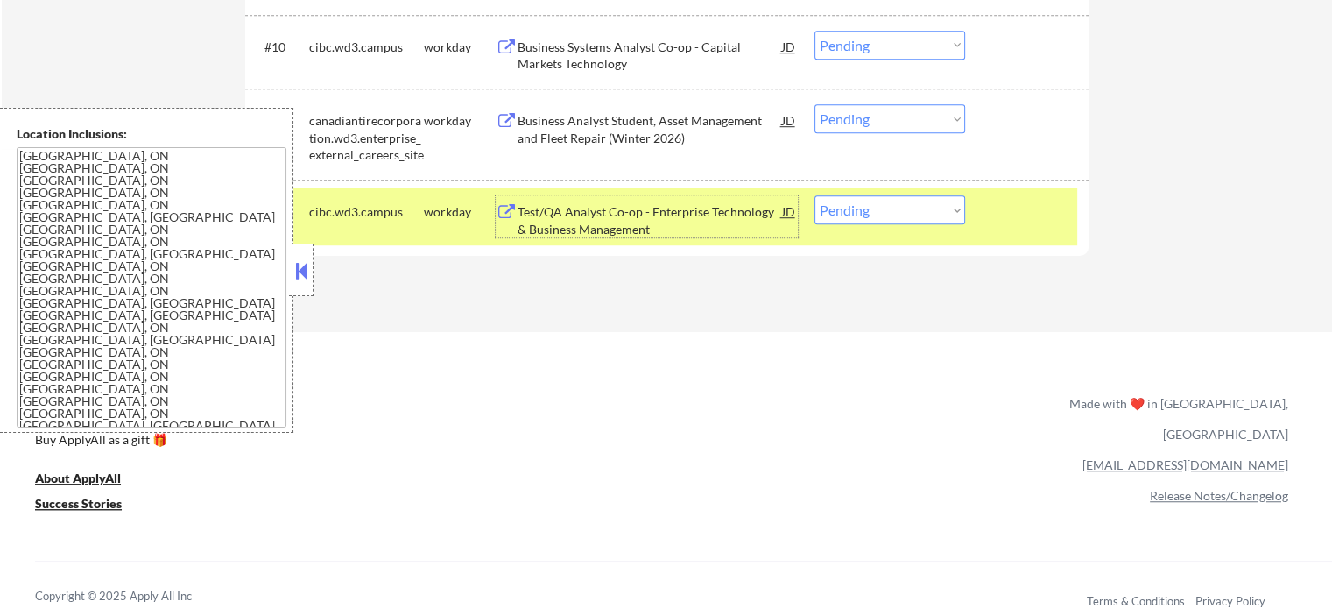
click at [857, 215] on select "Choose an option... Pending Applied Excluded (Questions) Excluded (Expired) Exc…" at bounding box center [889, 209] width 151 height 29
select select ""excluded__expired_""
click at [814, 195] on select "Choose an option... Pending Applied Excluded (Questions) Excluded (Expired) Exc…" at bounding box center [889, 209] width 151 height 29
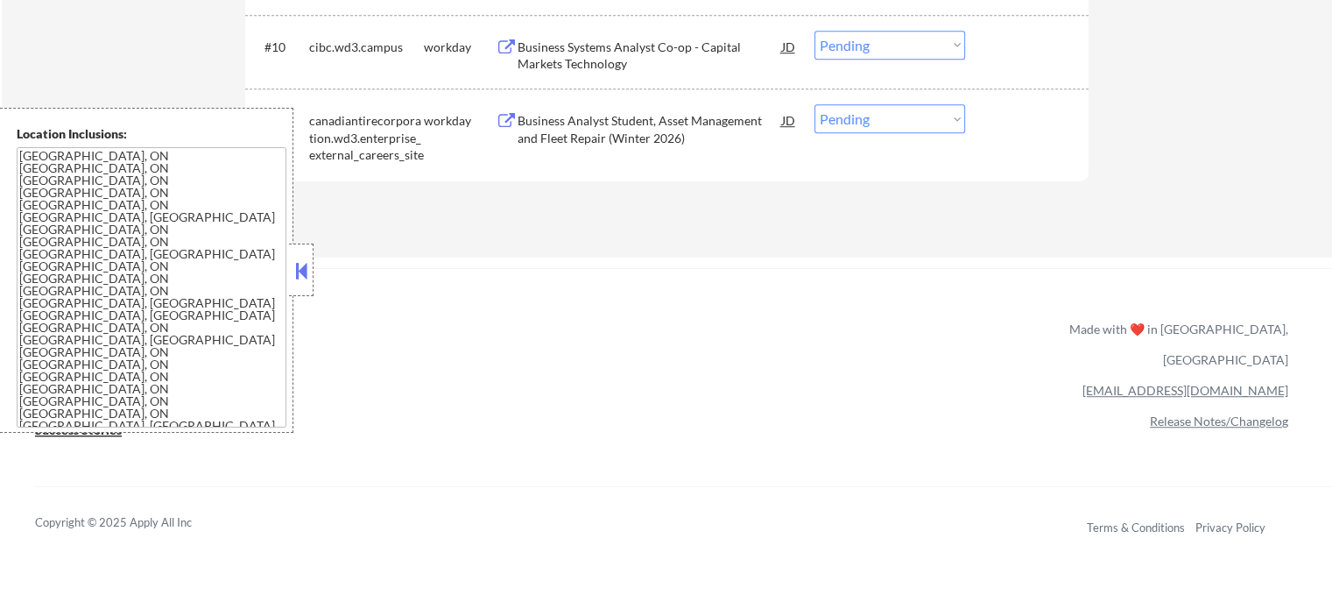
click at [632, 123] on div "Business Analyst Student, Asset Management and Fleet Repair (Winter 2026)" at bounding box center [650, 129] width 264 height 34
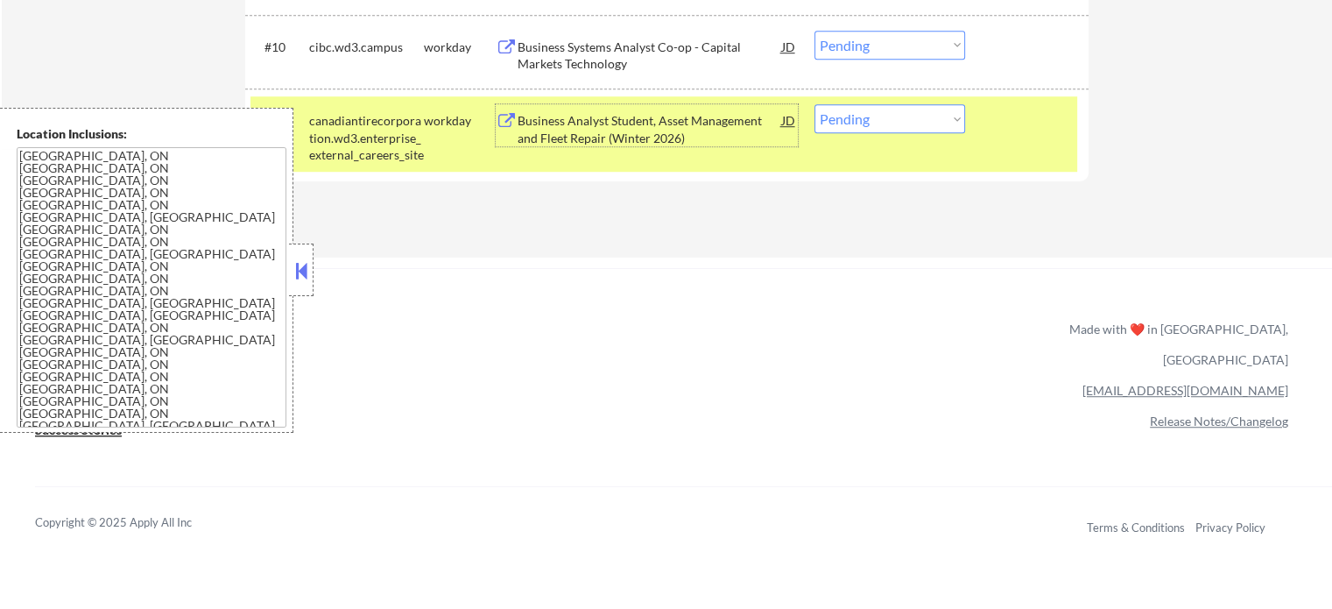
click at [816, 121] on select "Choose an option... Pending Applied Excluded (Questions) Excluded (Expired) Exc…" at bounding box center [889, 118] width 151 height 29
select select ""excluded__bad_match_""
click at [814, 104] on select "Choose an option... Pending Applied Excluded (Questions) Excluded (Expired) Exc…" at bounding box center [889, 118] width 151 height 29
click at [1023, 132] on div at bounding box center [1028, 120] width 77 height 32
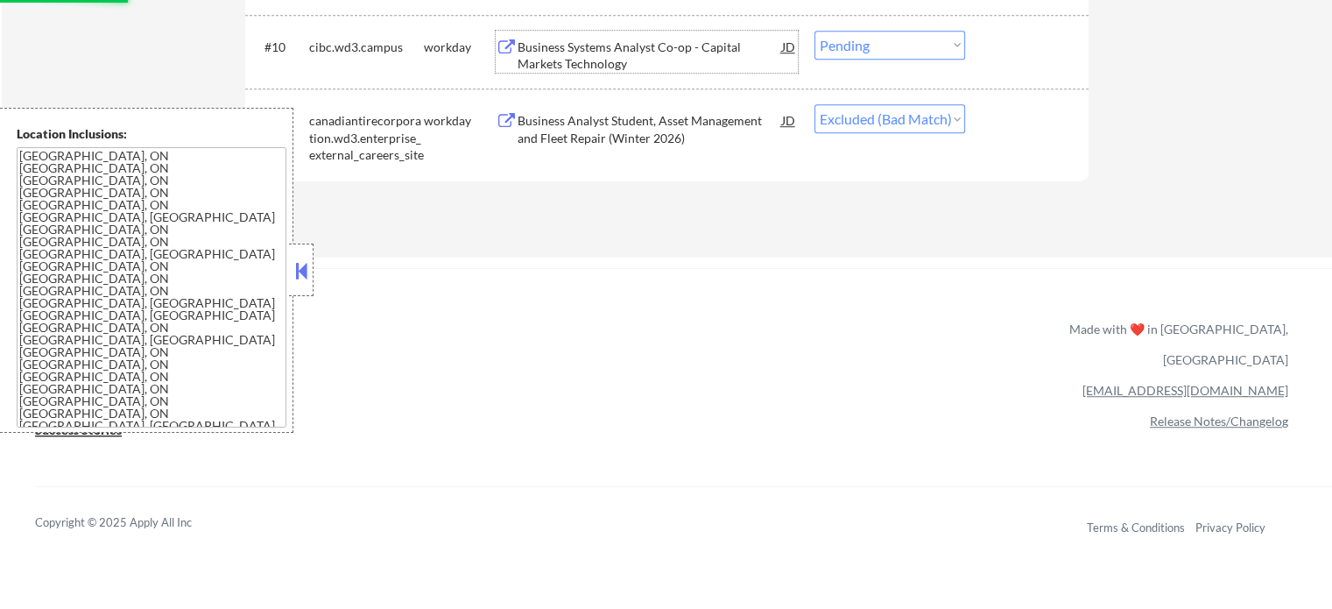
click at [632, 52] on div "Business Systems Analyst Co-op - Capital Markets Technology" at bounding box center [650, 56] width 264 height 34
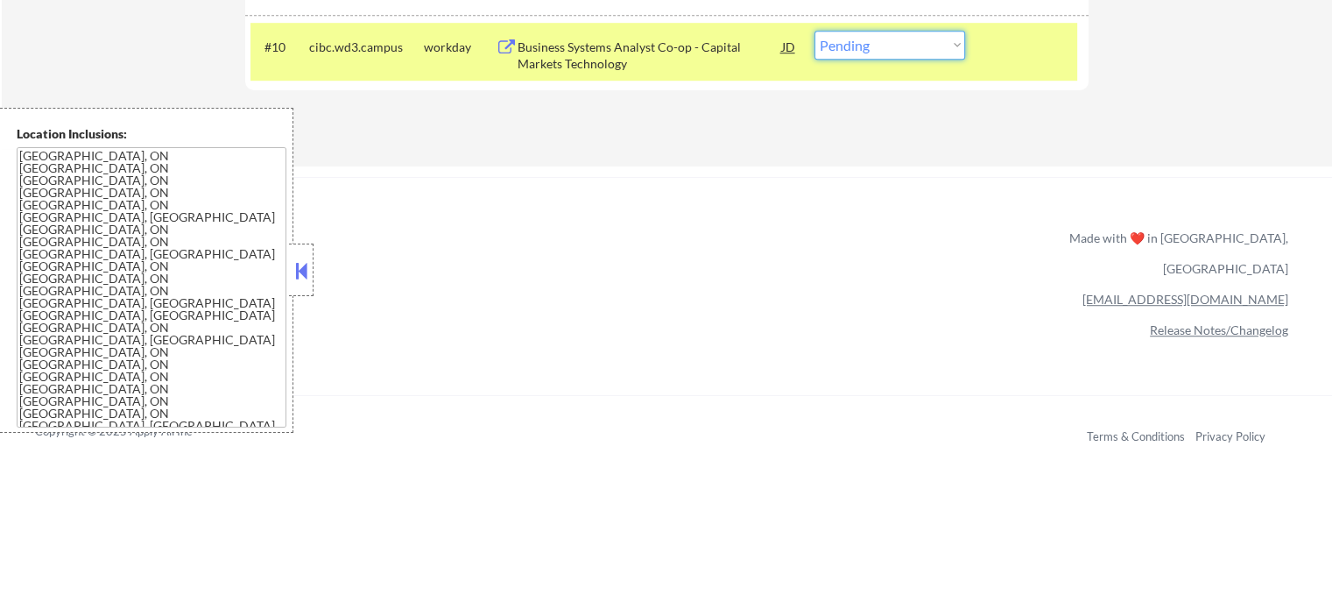
click at [843, 55] on select "Choose an option... Pending Applied Excluded (Questions) Excluded (Expired) Exc…" at bounding box center [889, 45] width 151 height 29
select select ""excluded__bad_match_""
click at [814, 31] on select "Choose an option... Pending Applied Excluded (Questions) Excluded (Expired) Exc…" at bounding box center [889, 45] width 151 height 29
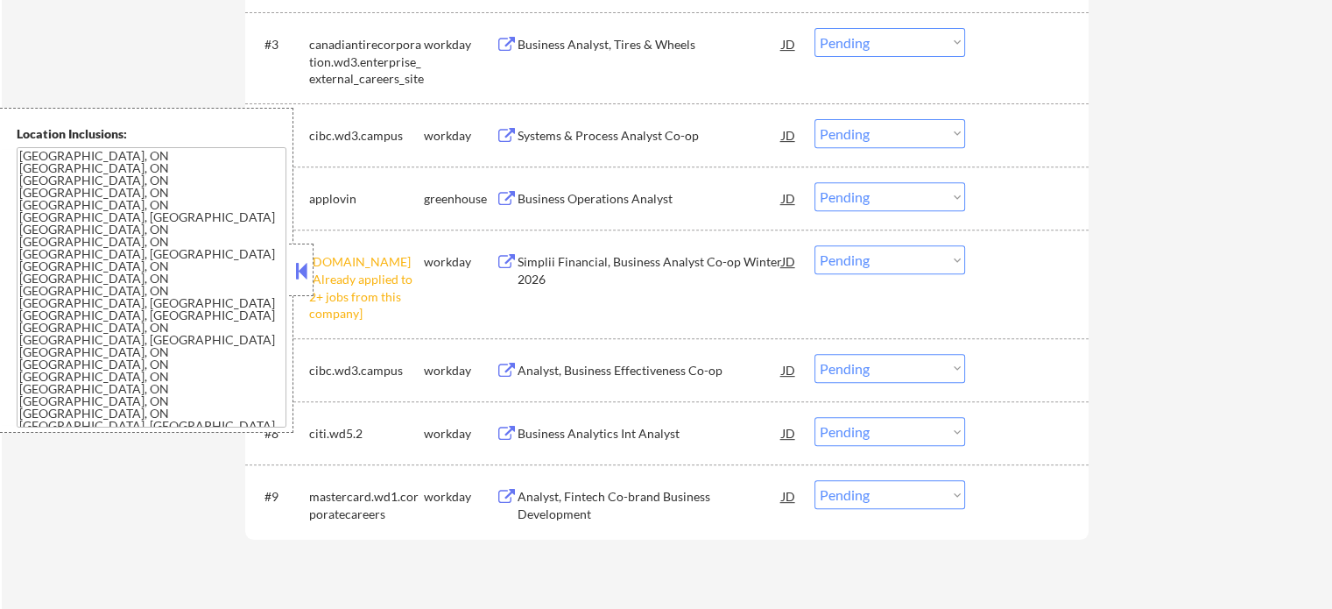
scroll to position [701, 0]
click at [920, 248] on select "Choose an option... Pending Applied Excluded (Questions) Excluded (Expired) Exc…" at bounding box center [889, 261] width 151 height 29
click at [814, 247] on select "Choose an option... Pending Applied Excluded (Questions) Excluded (Expired) Exc…" at bounding box center [889, 261] width 151 height 29
select select ""pending""
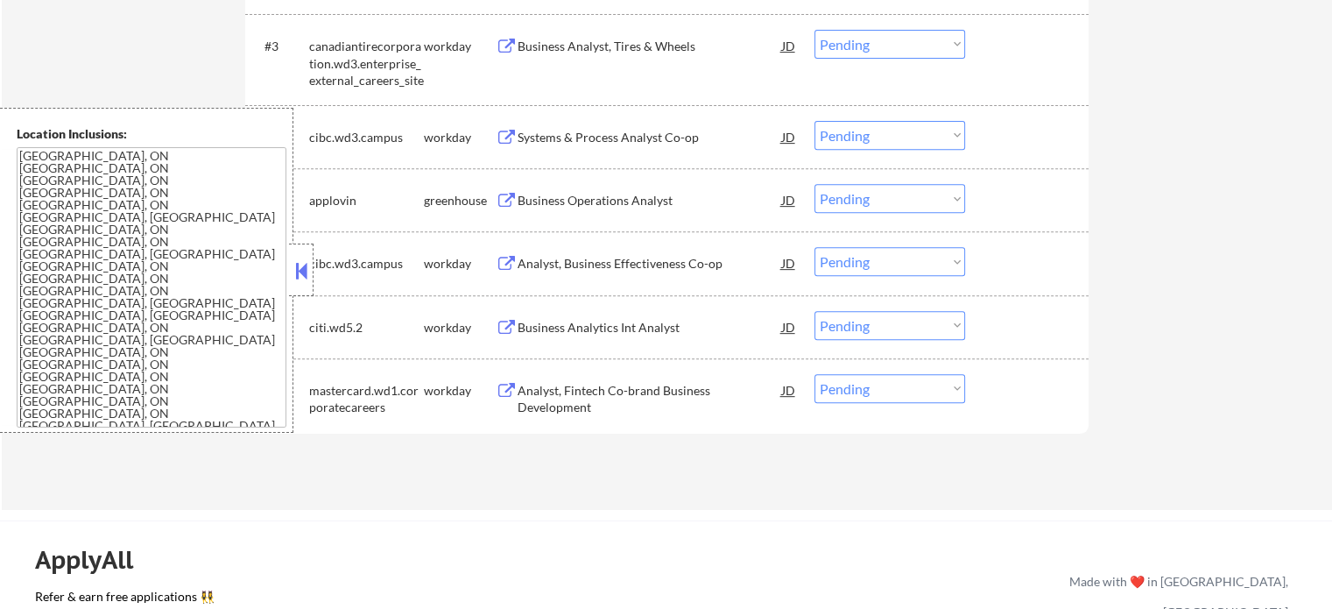
click at [621, 384] on div "Analyst, Fintech Co-brand Business Development" at bounding box center [650, 399] width 264 height 34
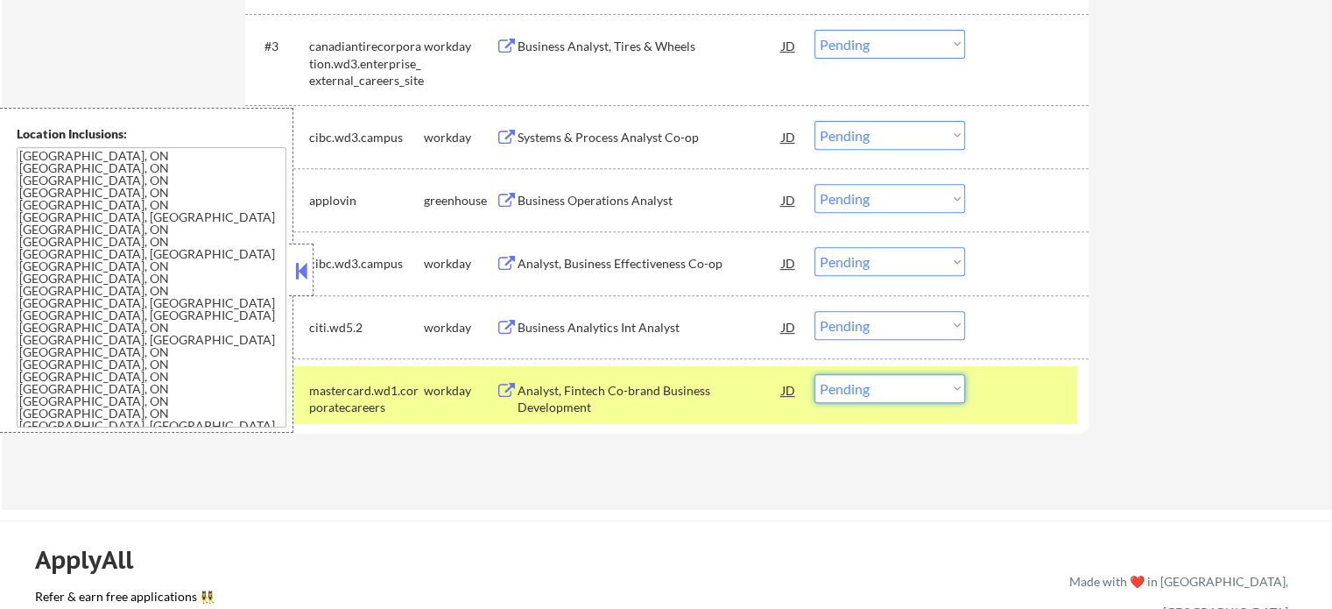
click at [931, 390] on select "Choose an option... Pending Applied Excluded (Questions) Excluded (Expired) Exc…" at bounding box center [889, 388] width 151 height 29
select select ""excluded__bad_match_""
click at [814, 374] on select "Choose an option... Pending Applied Excluded (Questions) Excluded (Expired) Exc…" at bounding box center [889, 388] width 151 height 29
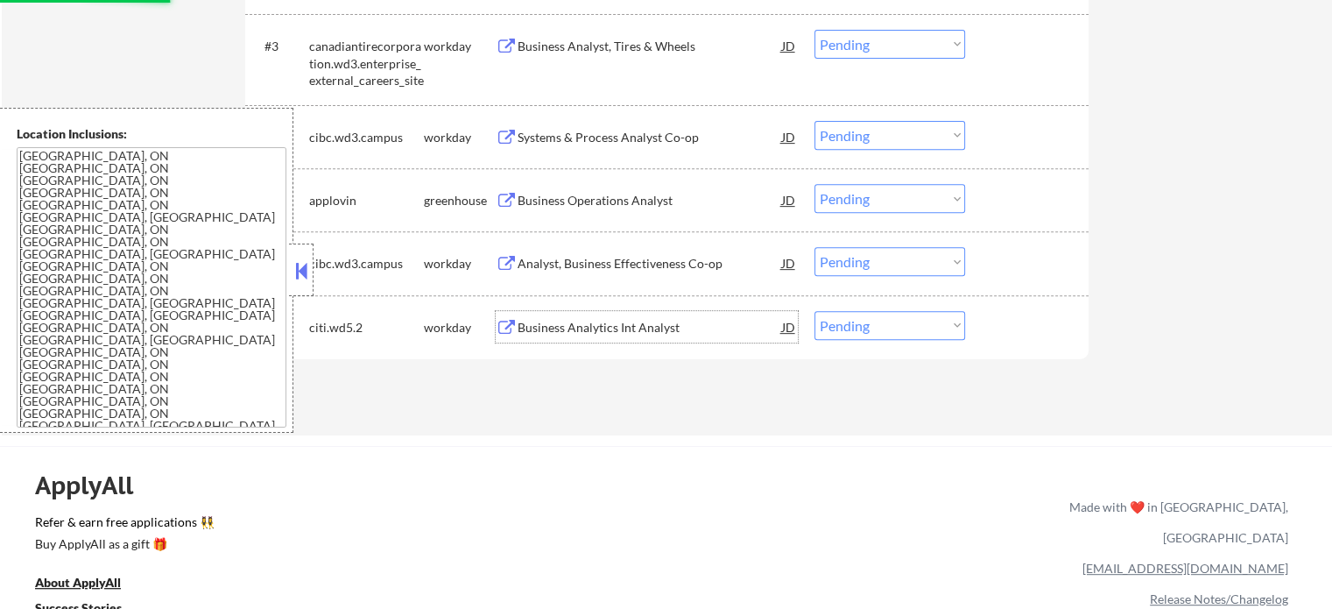
click at [659, 324] on div "Business Analytics Int Analyst" at bounding box center [650, 328] width 264 height 18
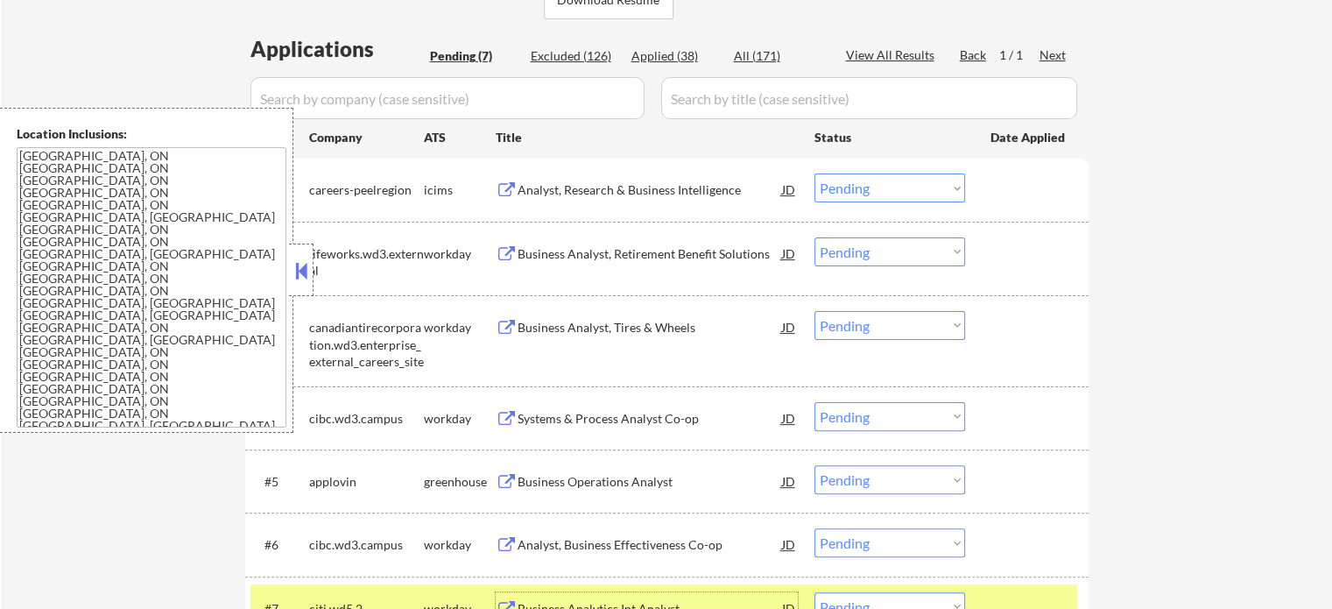
scroll to position [525, 0]
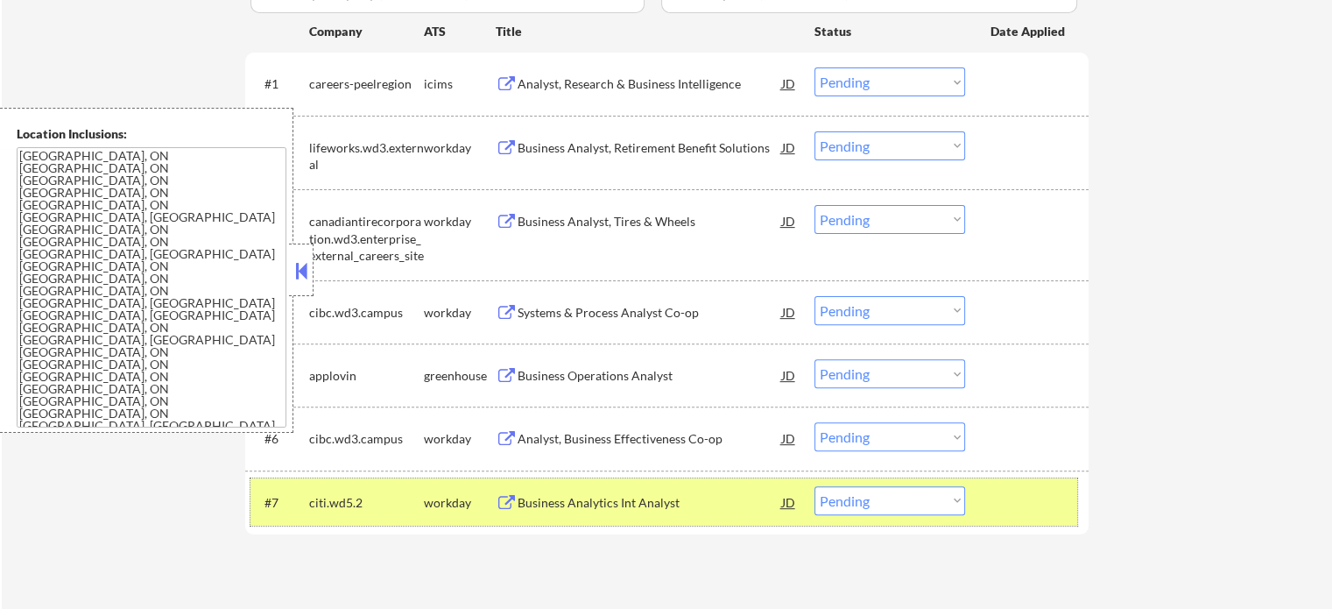
click at [1013, 500] on div at bounding box center [1028, 502] width 77 height 32
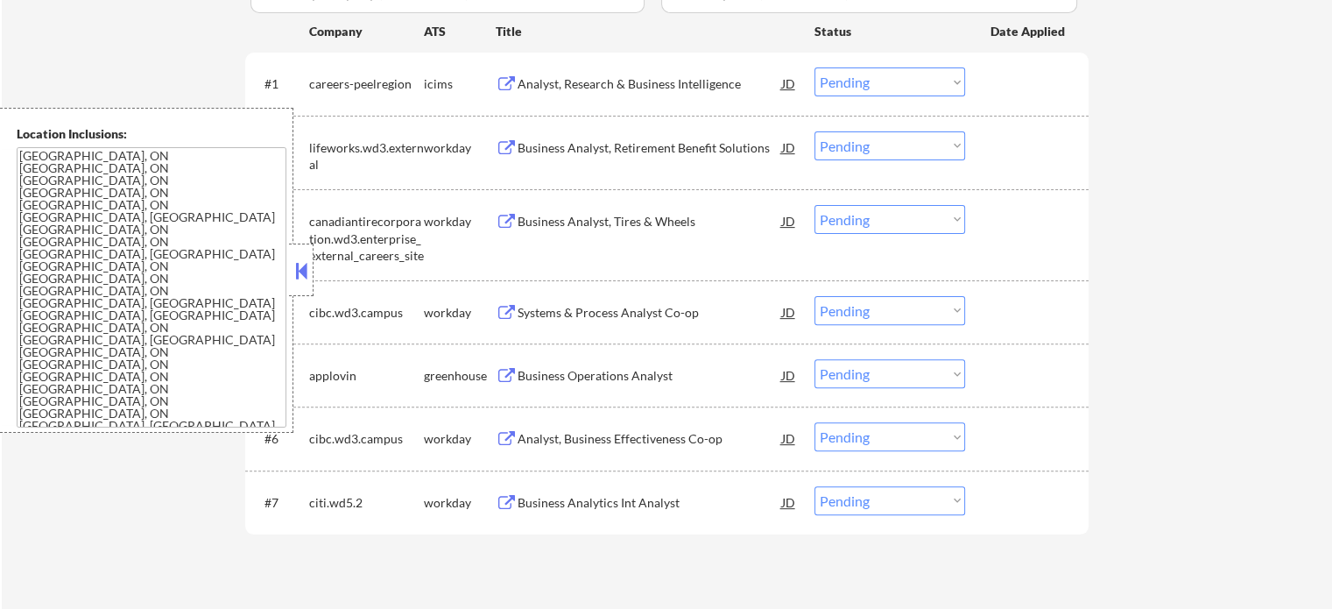
click at [595, 500] on div "Business Analytics Int Analyst" at bounding box center [650, 503] width 264 height 18
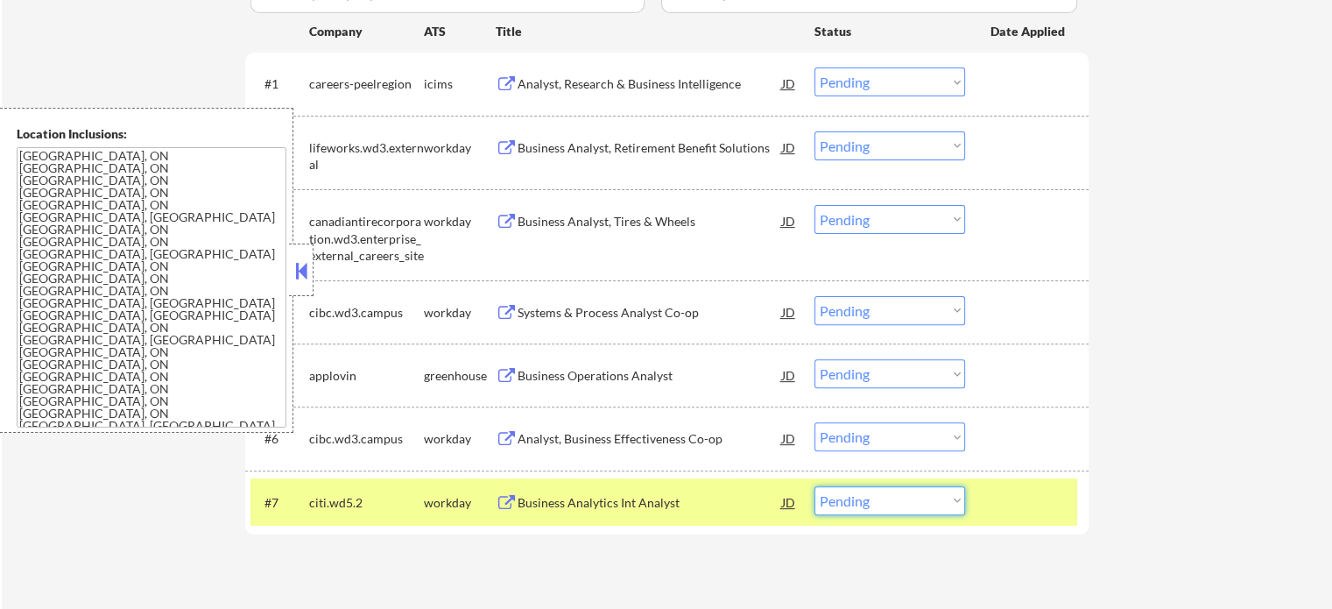
click at [893, 498] on select "Choose an option... Pending Applied Excluded (Questions) Excluded (Expired) Exc…" at bounding box center [889, 500] width 151 height 29
select select ""applied""
click at [814, 486] on select "Choose an option... Pending Applied Excluded (Questions) Excluded (Expired) Exc…" at bounding box center [889, 500] width 151 height 29
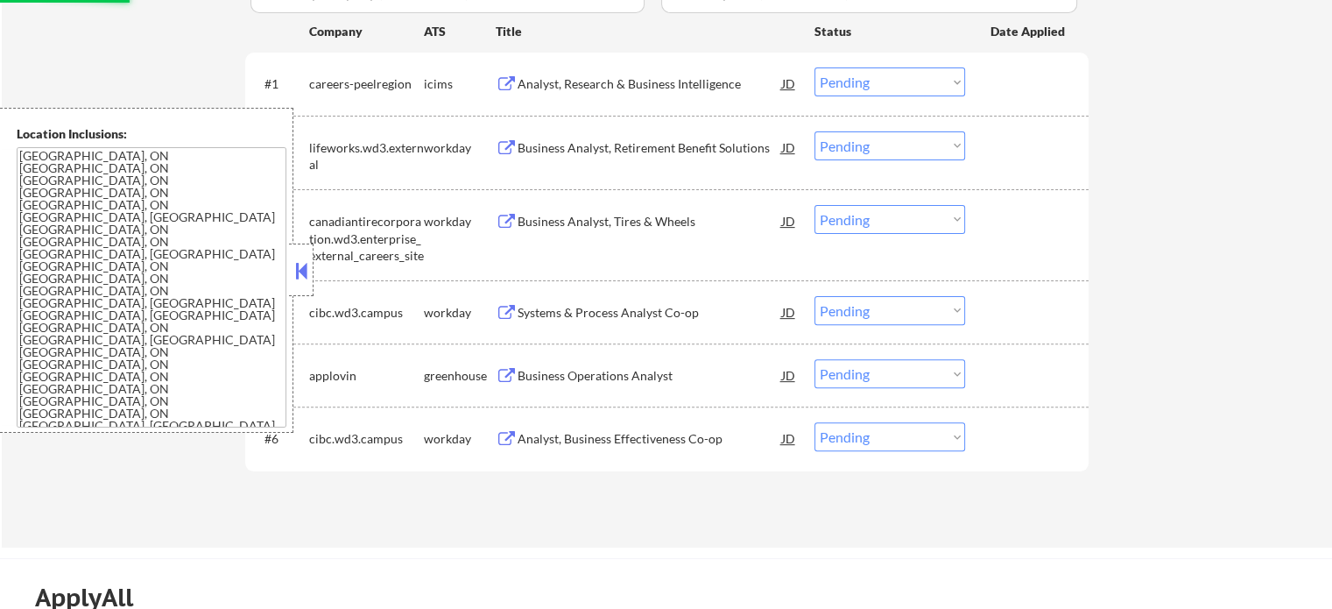
click at [624, 436] on div "Analyst, Business Effectiveness Co-op" at bounding box center [650, 439] width 264 height 18
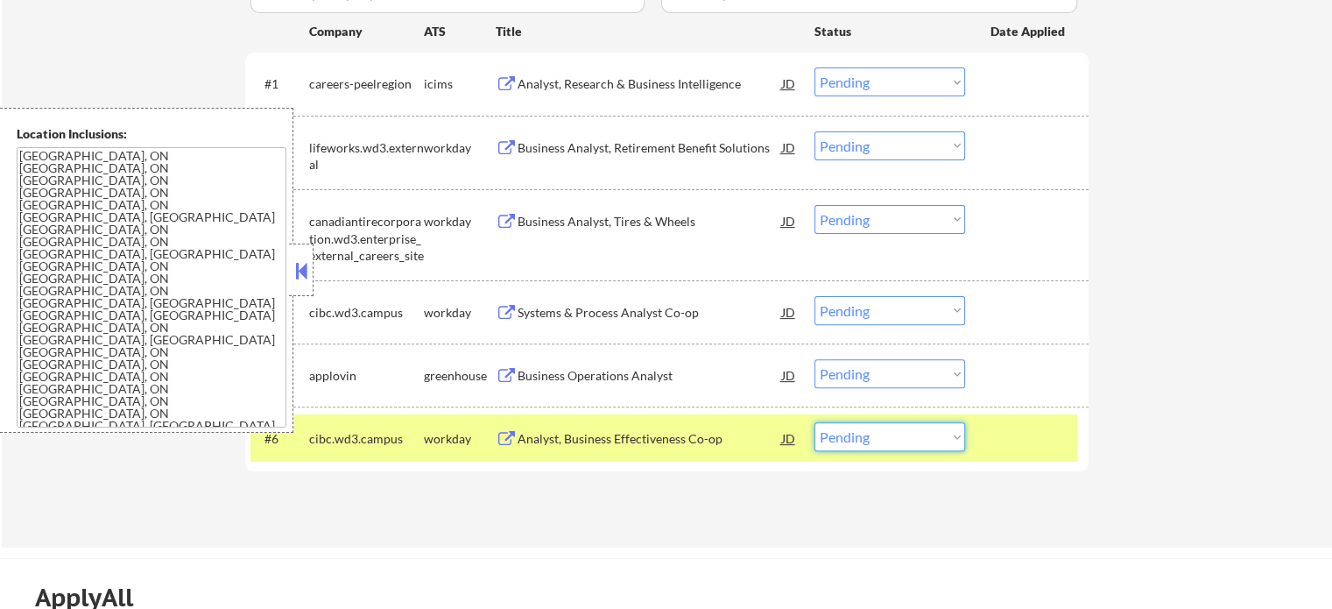
click at [888, 440] on select "Choose an option... Pending Applied Excluded (Questions) Excluded (Expired) Exc…" at bounding box center [889, 436] width 151 height 29
select select ""excluded__salary_""
click at [814, 422] on select "Choose an option... Pending Applied Excluded (Questions) Excluded (Expired) Exc…" at bounding box center [889, 436] width 151 height 29
click at [601, 378] on div "Business Operations Analyst" at bounding box center [650, 376] width 264 height 18
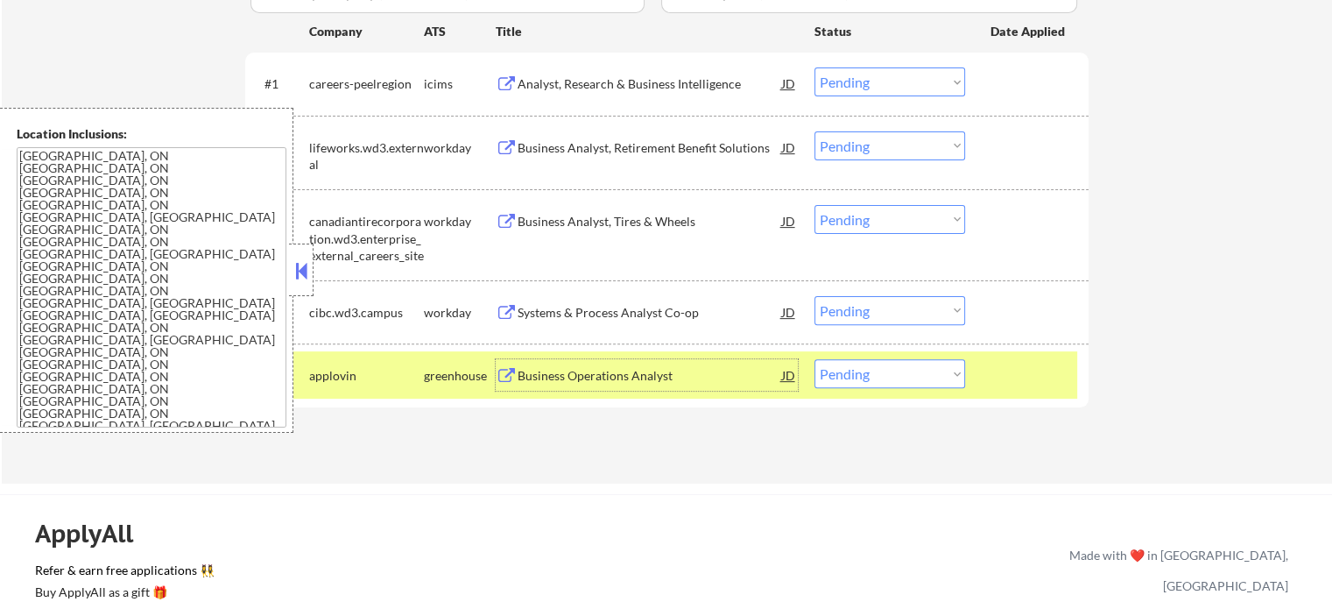
click at [849, 371] on select "Choose an option... Pending Applied Excluded (Questions) Excluded (Expired) Exc…" at bounding box center [889, 373] width 151 height 29
select select ""applied""
click at [814, 359] on select "Choose an option... Pending Applied Excluded (Questions) Excluded (Expired) Exc…" at bounding box center [889, 373] width 151 height 29
click at [1016, 380] on div at bounding box center [1028, 375] width 77 height 32
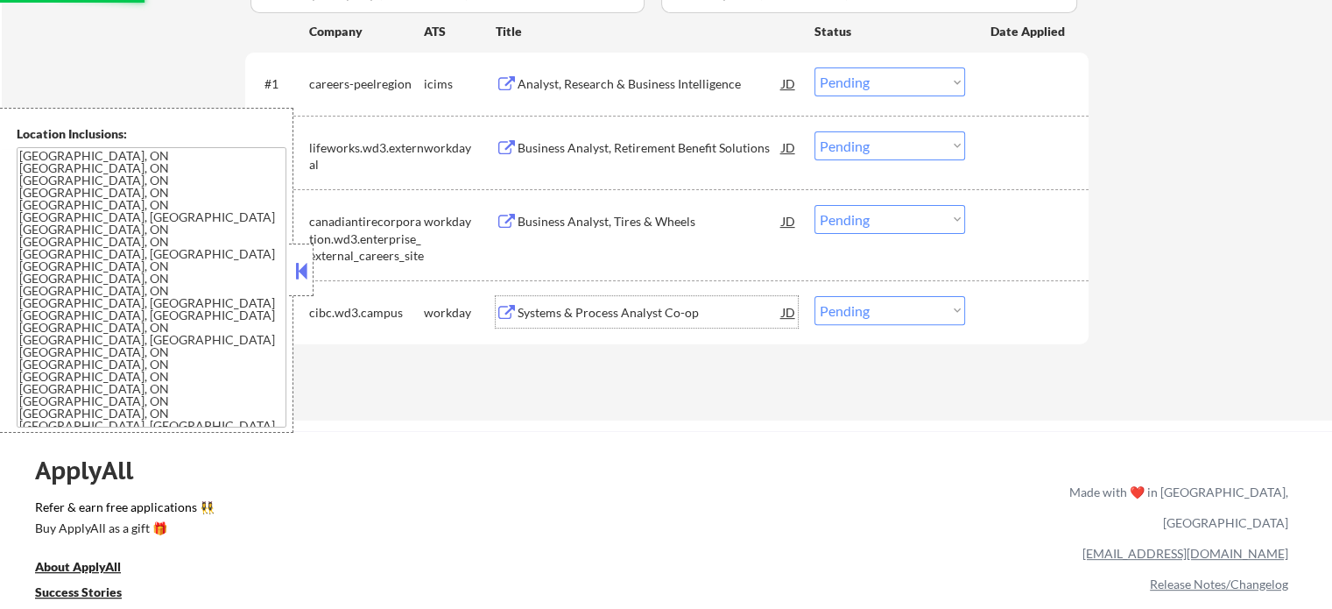
click at [611, 314] on div "Systems & Process Analyst Co-op" at bounding box center [650, 313] width 264 height 18
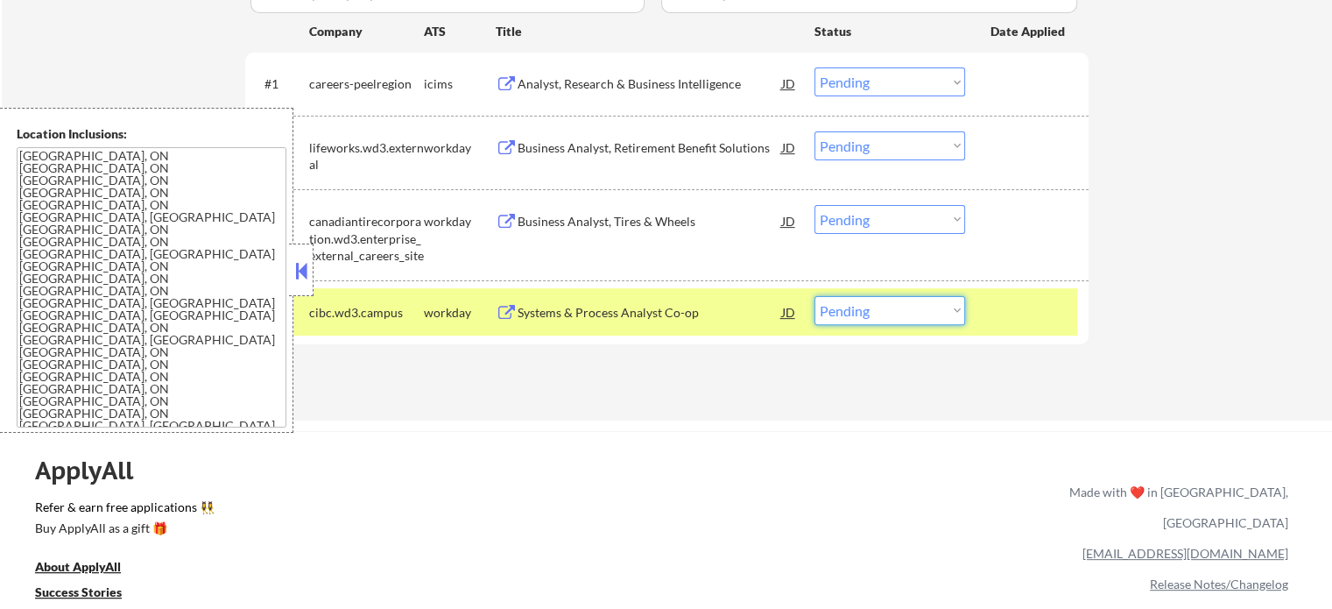
click at [872, 307] on select "Choose an option... Pending Applied Excluded (Questions) Excluded (Expired) Exc…" at bounding box center [889, 310] width 151 height 29
select select ""excluded__bad_match_""
click at [814, 296] on select "Choose an option... Pending Applied Excluded (Questions) Excluded (Expired) Exc…" at bounding box center [889, 310] width 151 height 29
click at [607, 213] on div "Business Analyst, Tires & Wheels" at bounding box center [650, 222] width 264 height 18
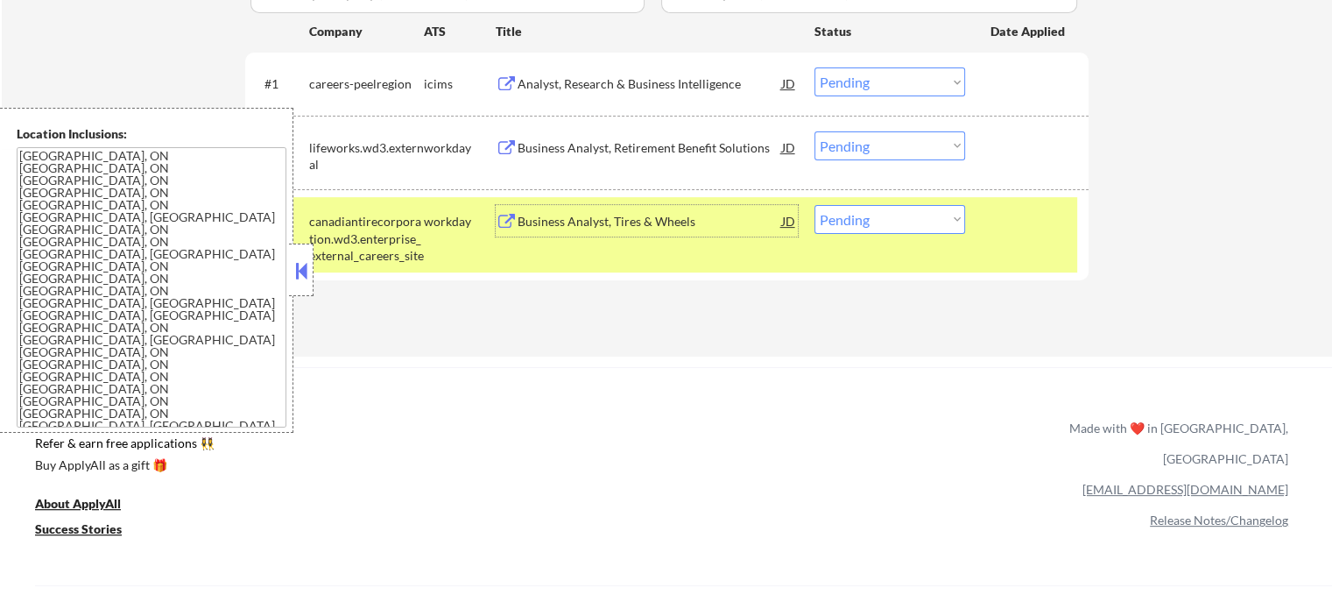
drag, startPoint x: 861, startPoint y: 219, endPoint x: 823, endPoint y: 220, distance: 37.7
click at [861, 219] on select "Choose an option... Pending Applied Excluded (Questions) Excluded (Expired) Exc…" at bounding box center [889, 219] width 151 height 29
select select ""applied""
click at [814, 205] on select "Choose an option... Pending Applied Excluded (Questions) Excluded (Expired) Exc…" at bounding box center [889, 219] width 151 height 29
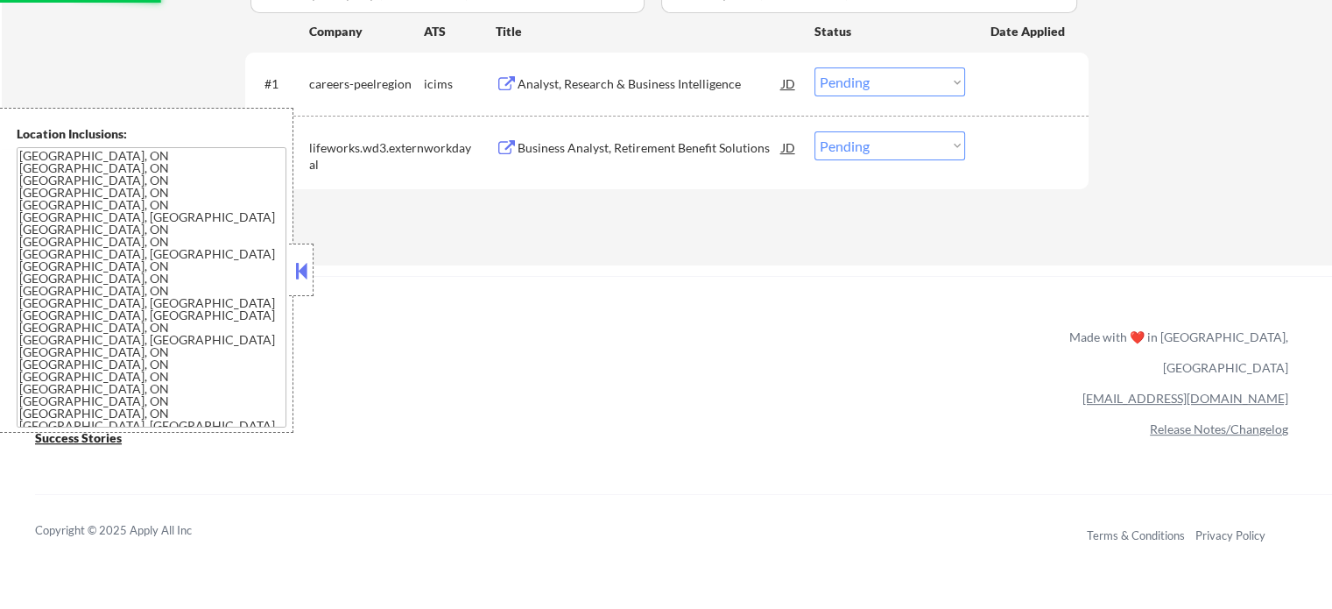
click at [620, 155] on div "Business Analyst, Retirement Benefit Solutions" at bounding box center [650, 148] width 264 height 18
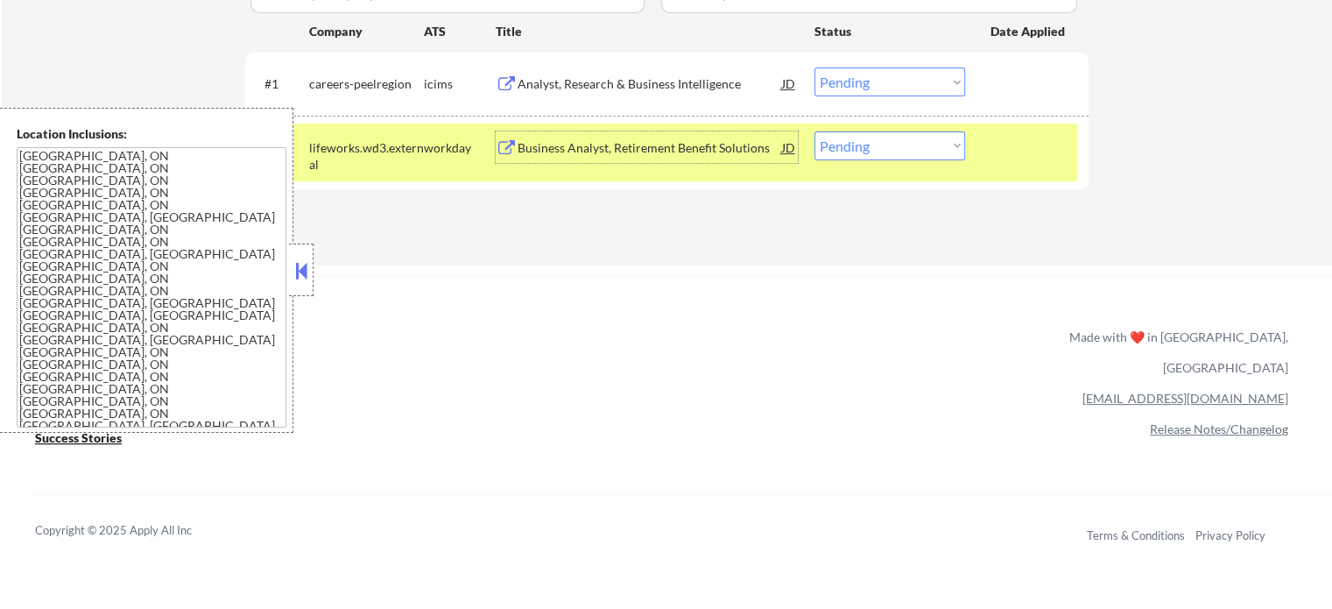
click at [914, 141] on select "Choose an option... Pending Applied Excluded (Questions) Excluded (Expired) Exc…" at bounding box center [889, 145] width 151 height 29
select select ""excluded__bad_match_""
click at [814, 131] on select "Choose an option... Pending Applied Excluded (Questions) Excluded (Expired) Exc…" at bounding box center [889, 145] width 151 height 29
click at [1004, 147] on div at bounding box center [1028, 147] width 77 height 32
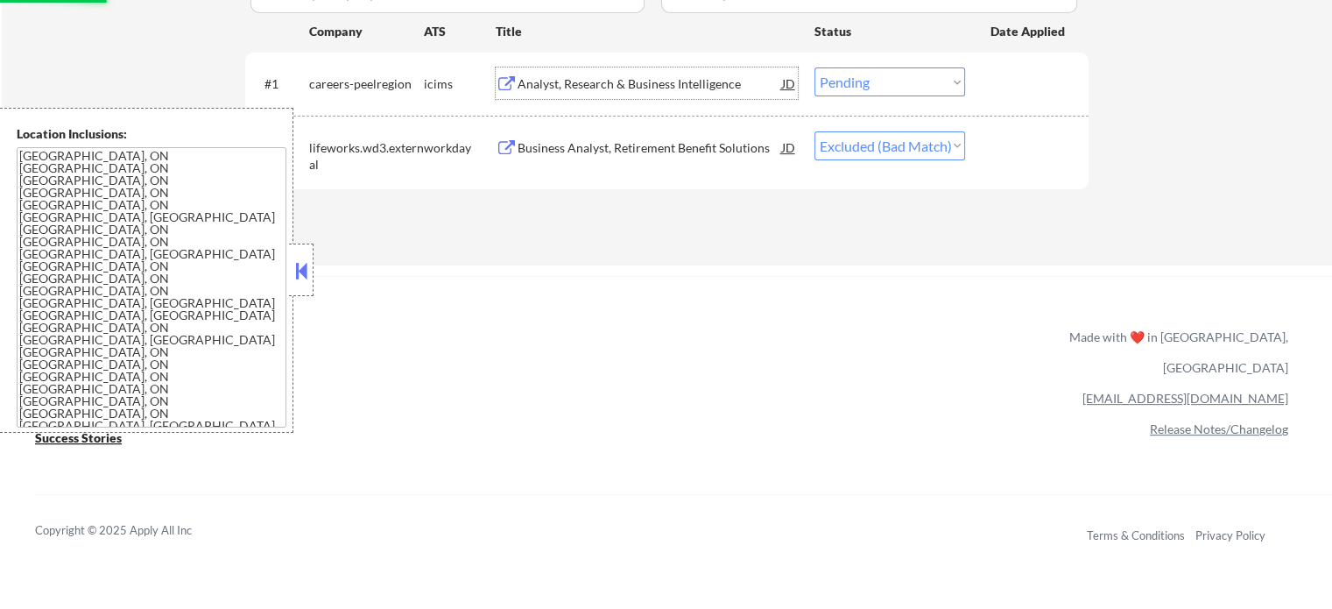
click at [675, 83] on div "Analyst, Research & Business Intelligence" at bounding box center [650, 84] width 264 height 18
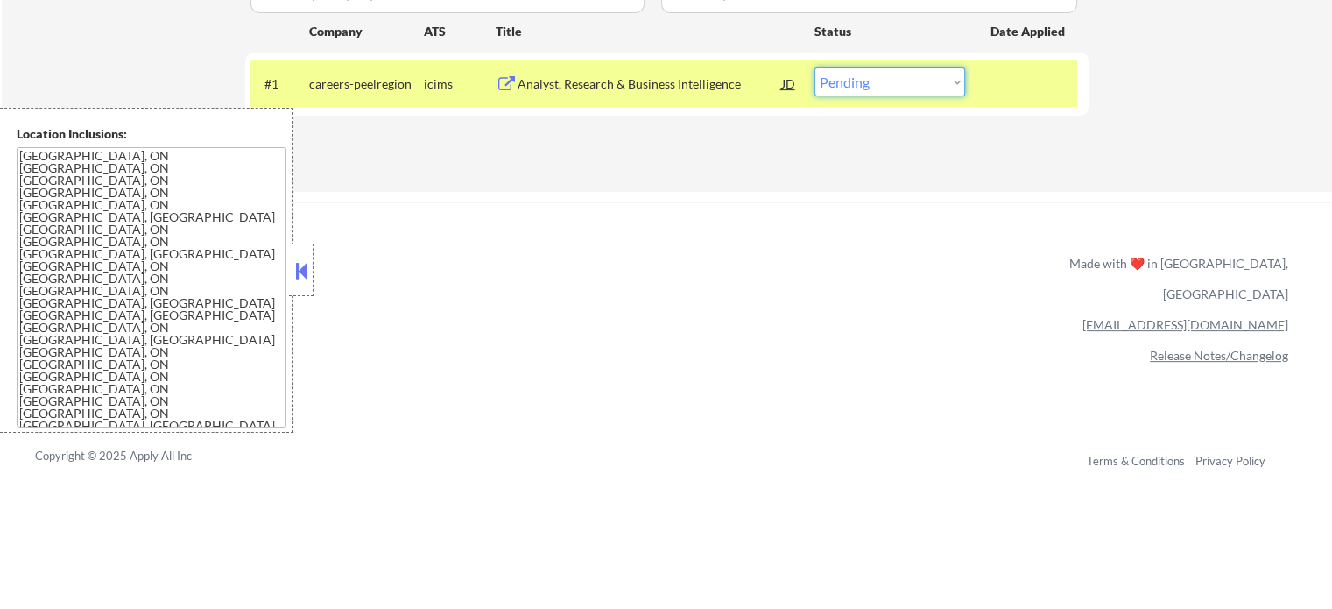
click at [904, 89] on select "Choose an option... Pending Applied Excluded (Questions) Excluded (Expired) Exc…" at bounding box center [889, 81] width 151 height 29
select select ""excluded__expired_""
click at [814, 67] on select "Choose an option... Pending Applied Excluded (Questions) Excluded (Expired) Exc…" at bounding box center [889, 81] width 151 height 29
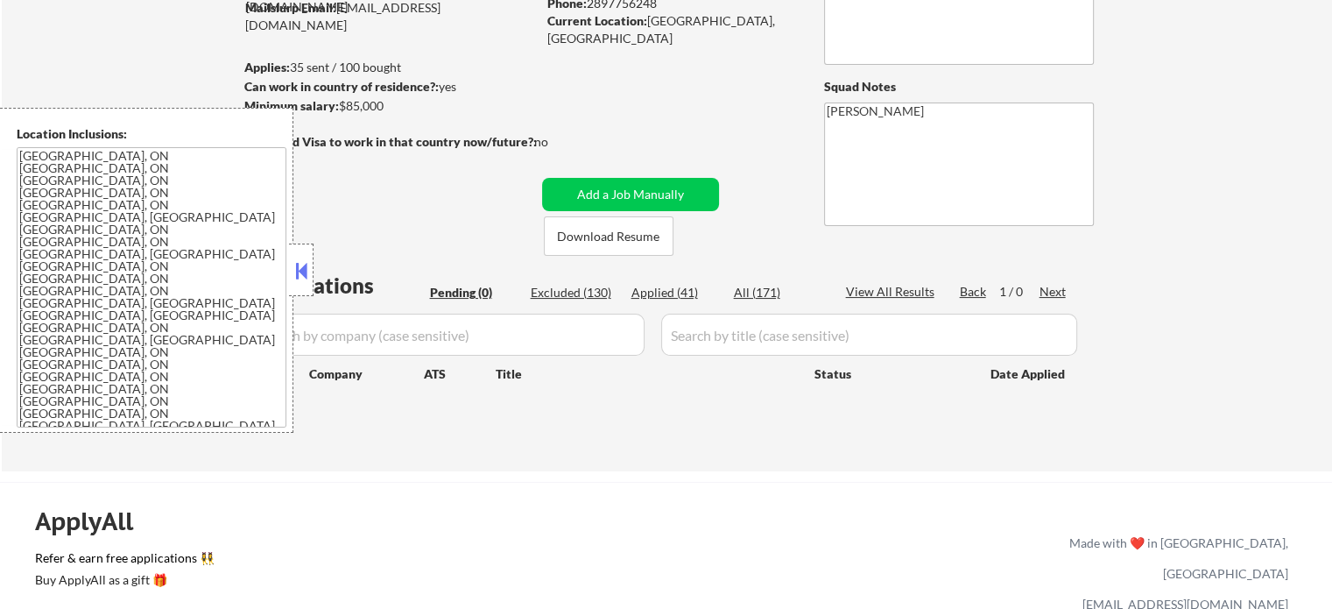
scroll to position [175, 0]
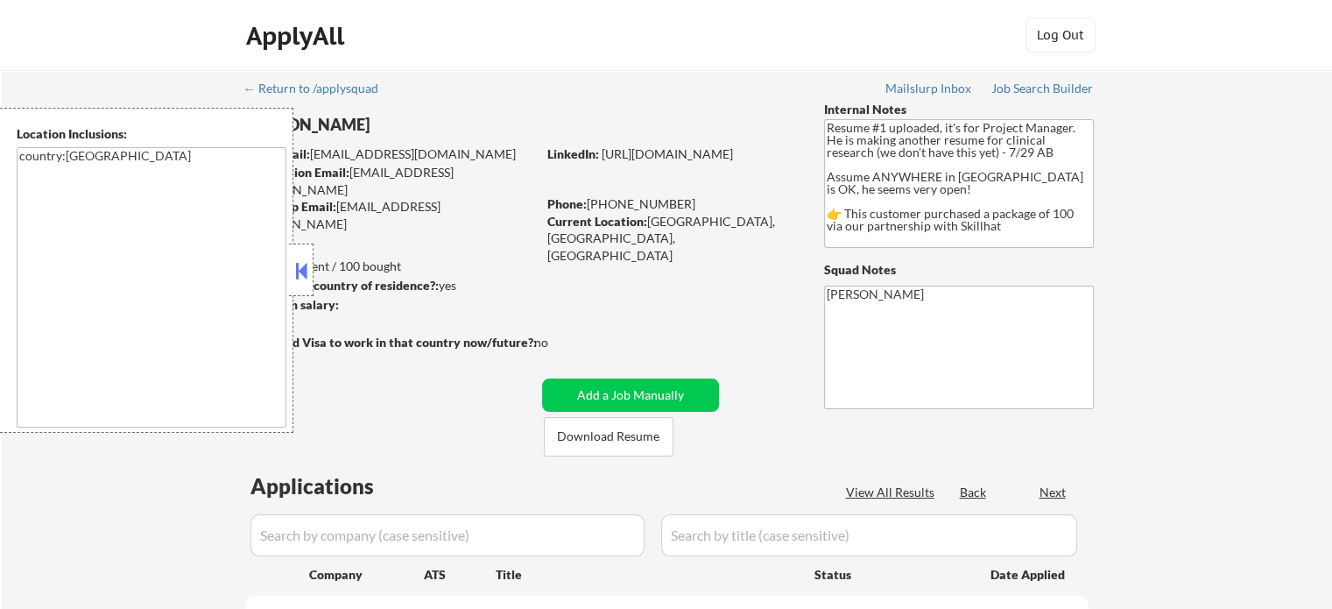
select select ""pending""
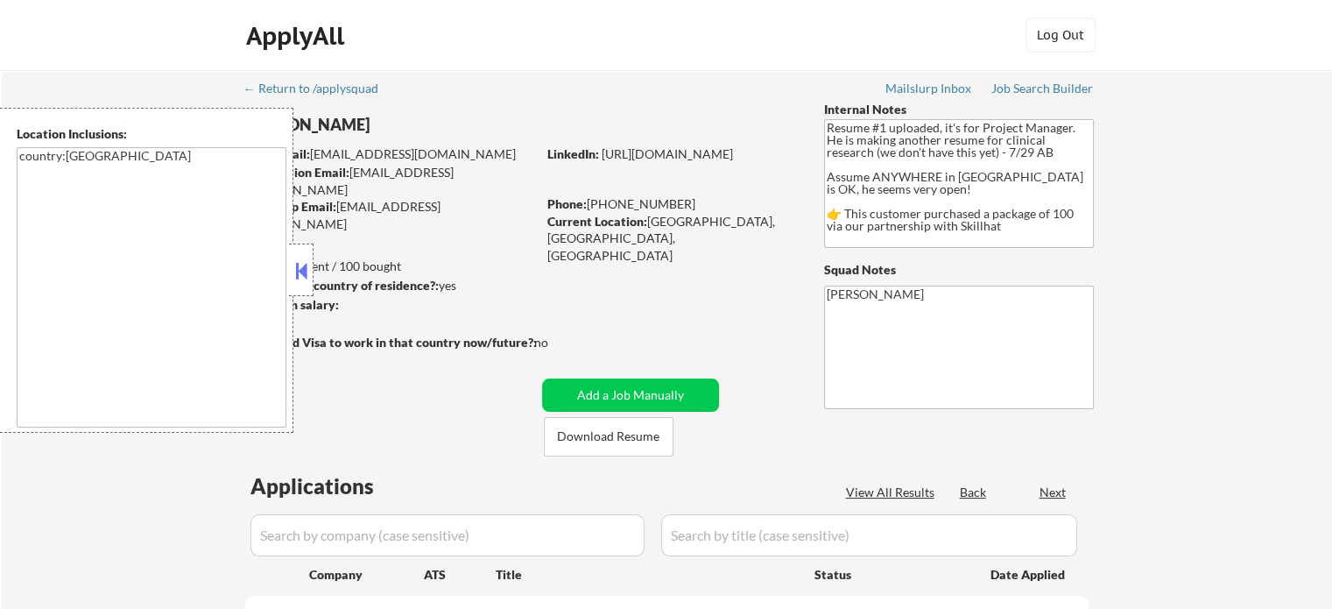
select select ""pending""
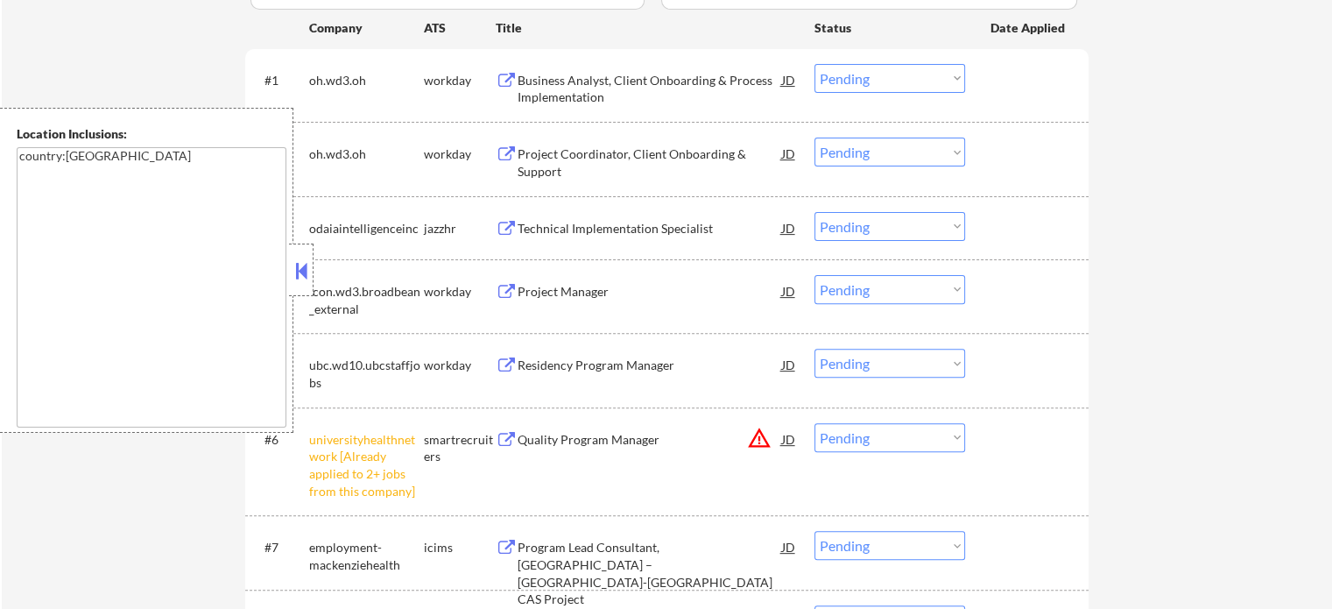
scroll to position [613, 0]
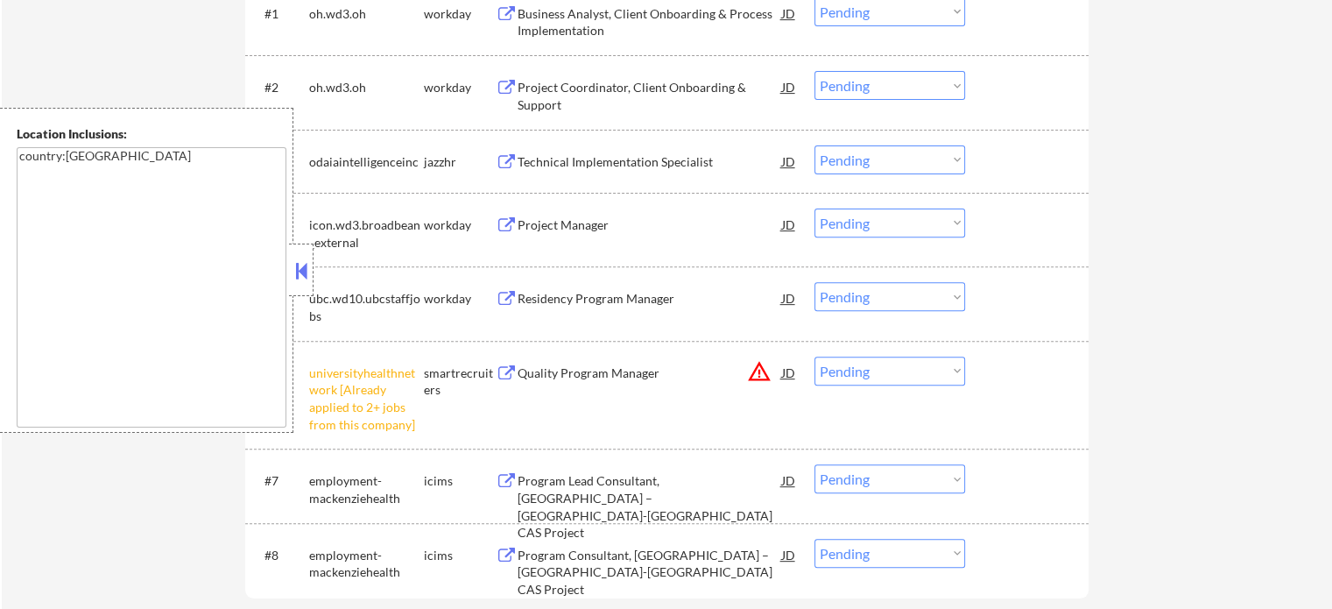
click at [919, 384] on select "Choose an option... Pending Applied Excluded (Questions) Excluded (Expired) Exc…" at bounding box center [889, 370] width 151 height 29
click at [814, 356] on select "Choose an option... Pending Applied Excluded (Questions) Excluded (Expired) Exc…" at bounding box center [889, 370] width 151 height 29
select select ""pending""
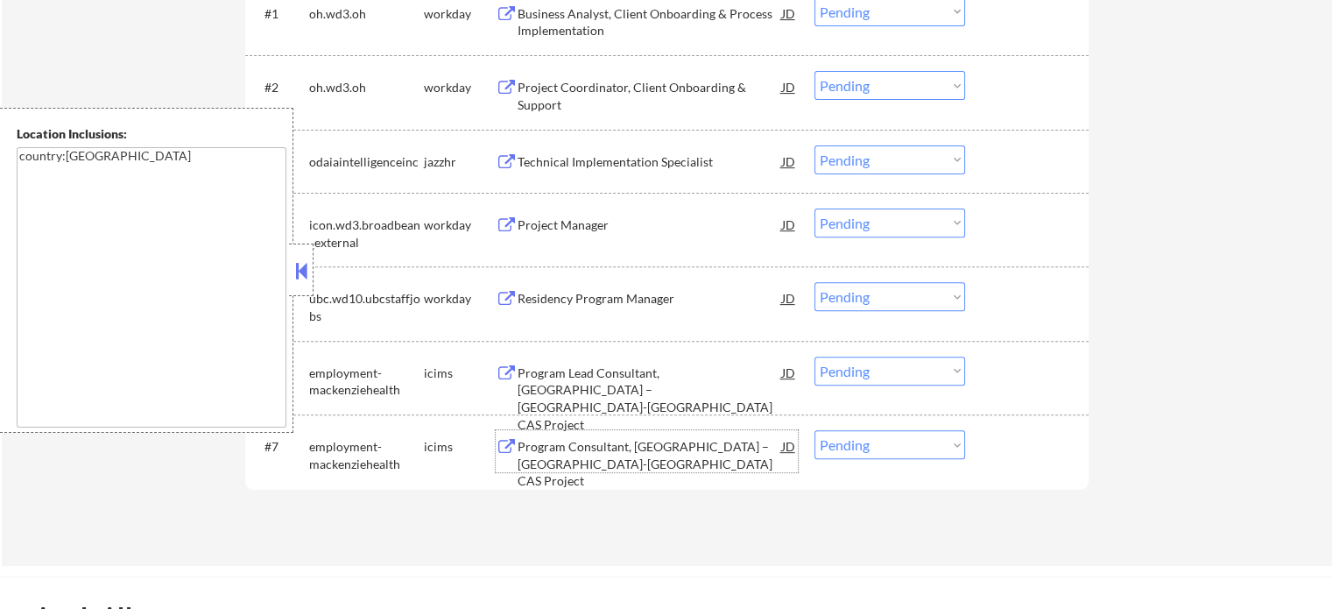
click at [673, 447] on div "Program Consultant, [GEOGRAPHIC_DATA] – [GEOGRAPHIC_DATA]-[GEOGRAPHIC_DATA] CAS…" at bounding box center [650, 464] width 264 height 52
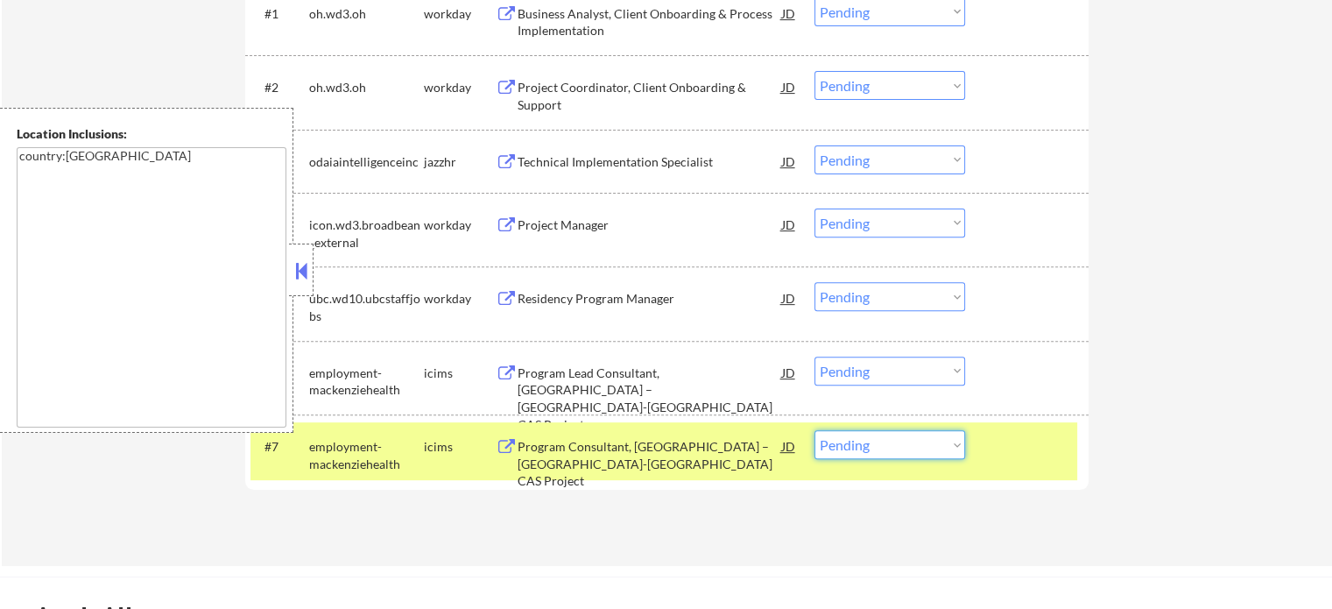
click at [886, 440] on select "Choose an option... Pending Applied Excluded (Questions) Excluded (Expired) Exc…" at bounding box center [889, 444] width 151 height 29
select select ""excluded__bad_match_""
click at [814, 430] on select "Choose an option... Pending Applied Excluded (Questions) Excluded (Expired) Exc…" at bounding box center [889, 444] width 151 height 29
click at [602, 384] on div "Program Lead Consultant, [GEOGRAPHIC_DATA] – [GEOGRAPHIC_DATA]-[GEOGRAPHIC_DATA…" at bounding box center [650, 398] width 264 height 68
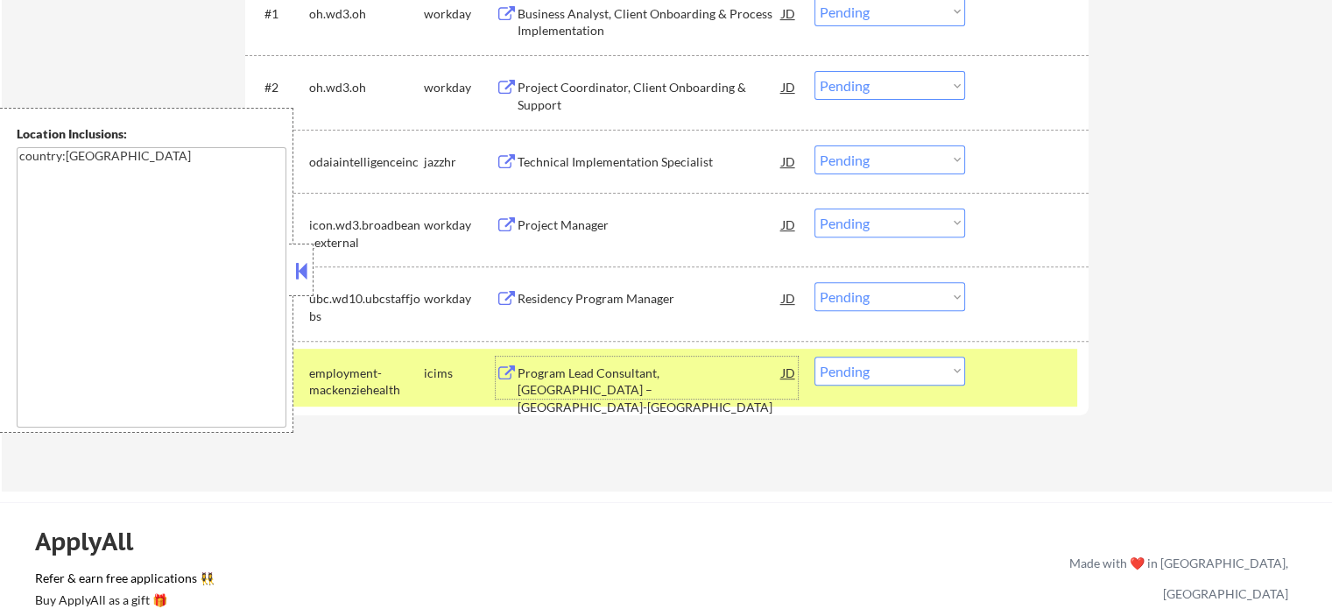
click at [910, 361] on select "Choose an option... Pending Applied Excluded (Questions) Excluded (Expired) Exc…" at bounding box center [889, 370] width 151 height 29
select select ""excluded__bad_match_""
click at [814, 356] on select "Choose an option... Pending Applied Excluded (Questions) Excluded (Expired) Exc…" at bounding box center [889, 370] width 151 height 29
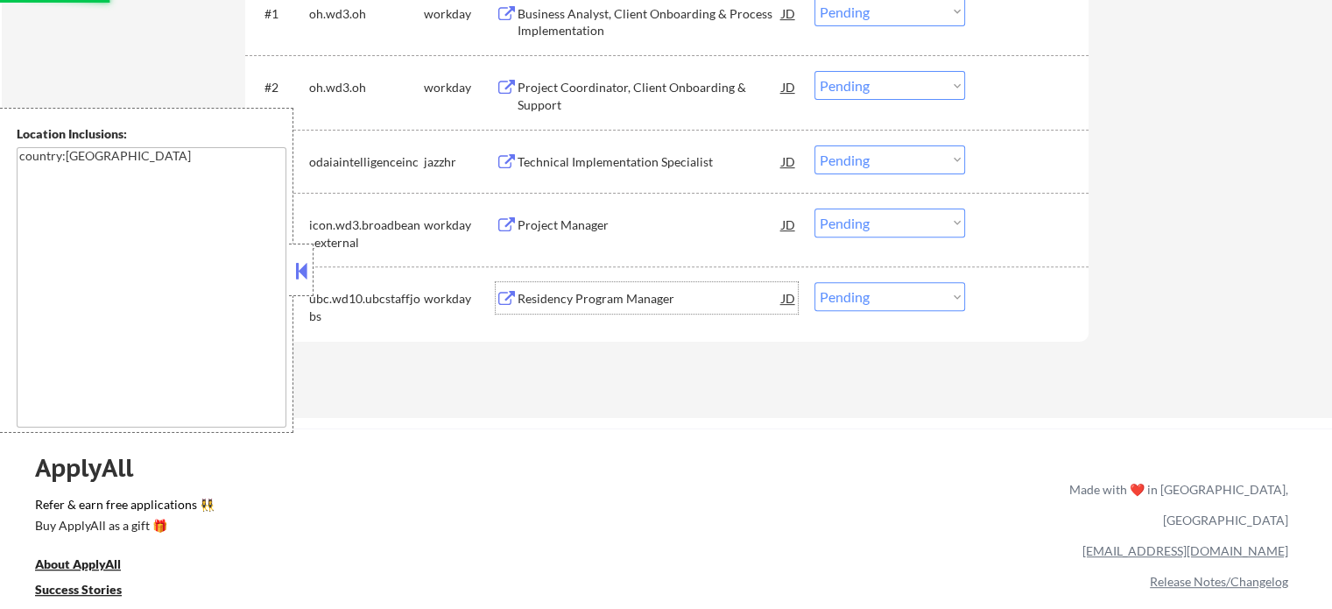
click at [608, 295] on div "Residency Program Manager" at bounding box center [650, 299] width 264 height 18
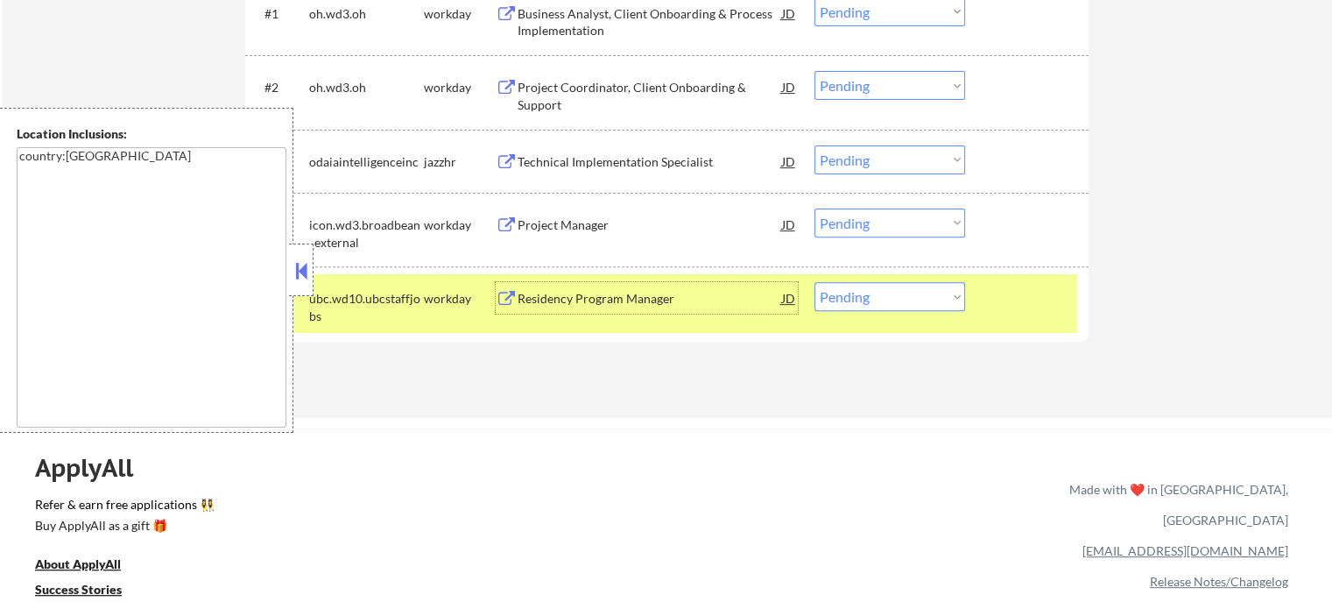
click at [863, 297] on select "Choose an option... Pending Applied Excluded (Questions) Excluded (Expired) Exc…" at bounding box center [889, 296] width 151 height 29
select select ""excluded""
click at [814, 282] on select "Choose an option... Pending Applied Excluded (Questions) Excluded (Expired) Exc…" at bounding box center [889, 296] width 151 height 29
click at [1037, 304] on div at bounding box center [1028, 298] width 77 height 32
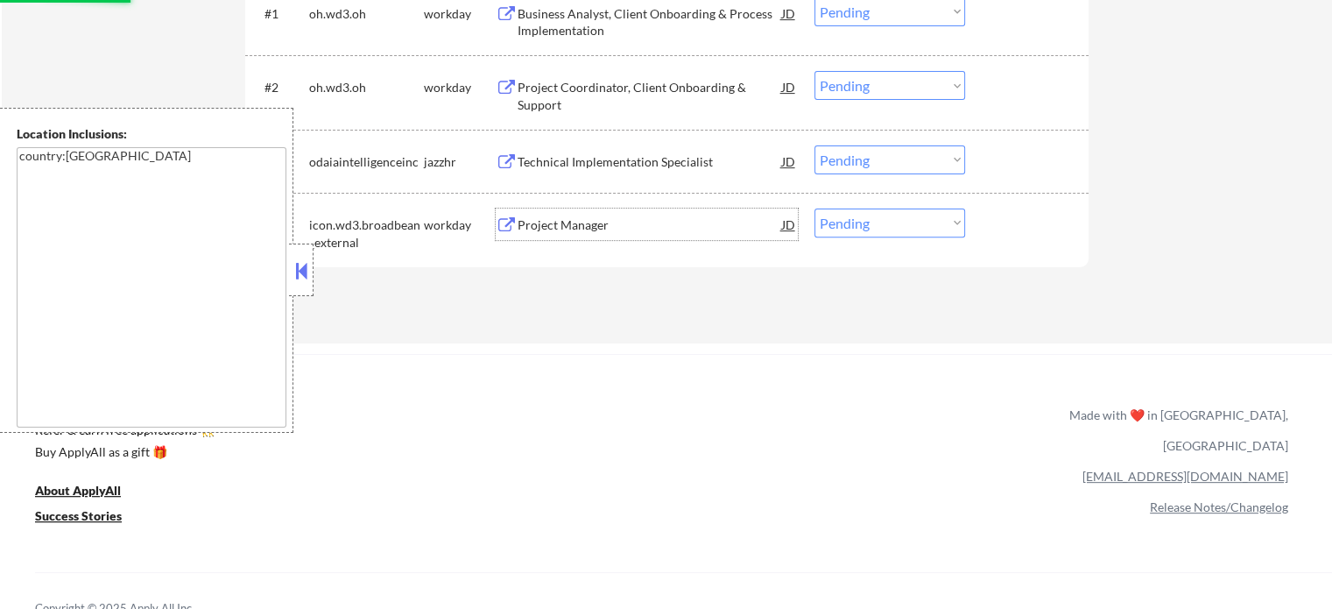
click at [575, 217] on div "Project Manager" at bounding box center [650, 225] width 264 height 18
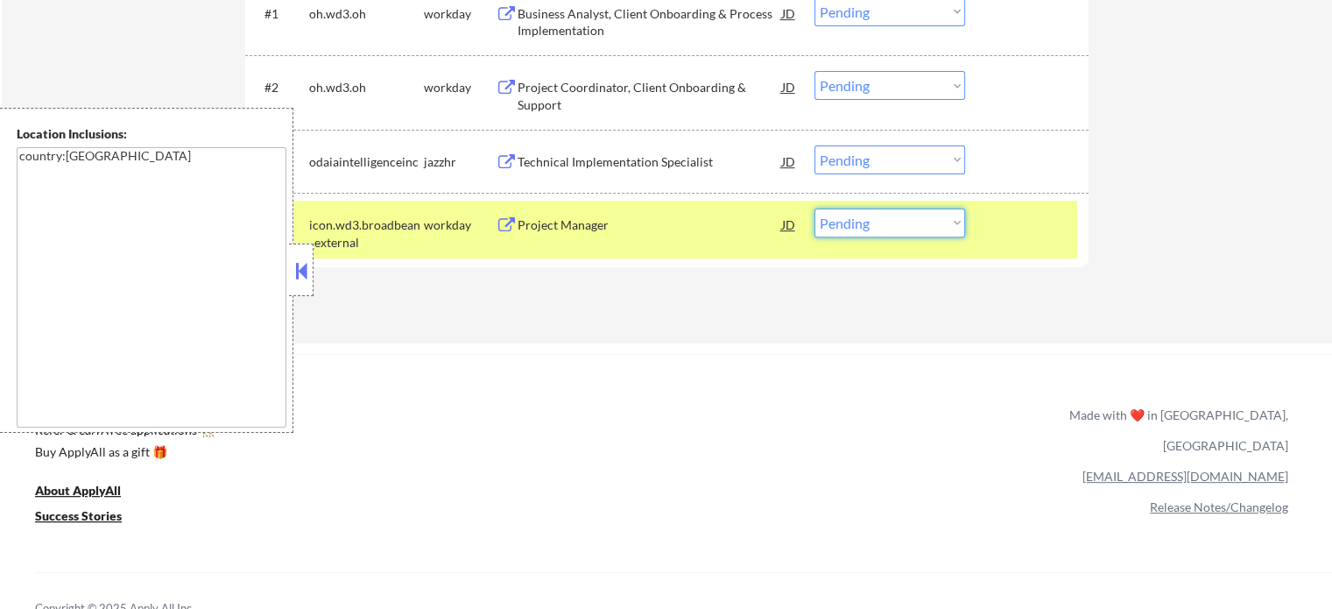
click at [884, 220] on select "Choose an option... Pending Applied Excluded (Questions) Excluded (Expired) Exc…" at bounding box center [889, 222] width 151 height 29
select select ""excluded__expired_""
click at [814, 208] on select "Choose an option... Pending Applied Excluded (Questions) Excluded (Expired) Exc…" at bounding box center [889, 222] width 151 height 29
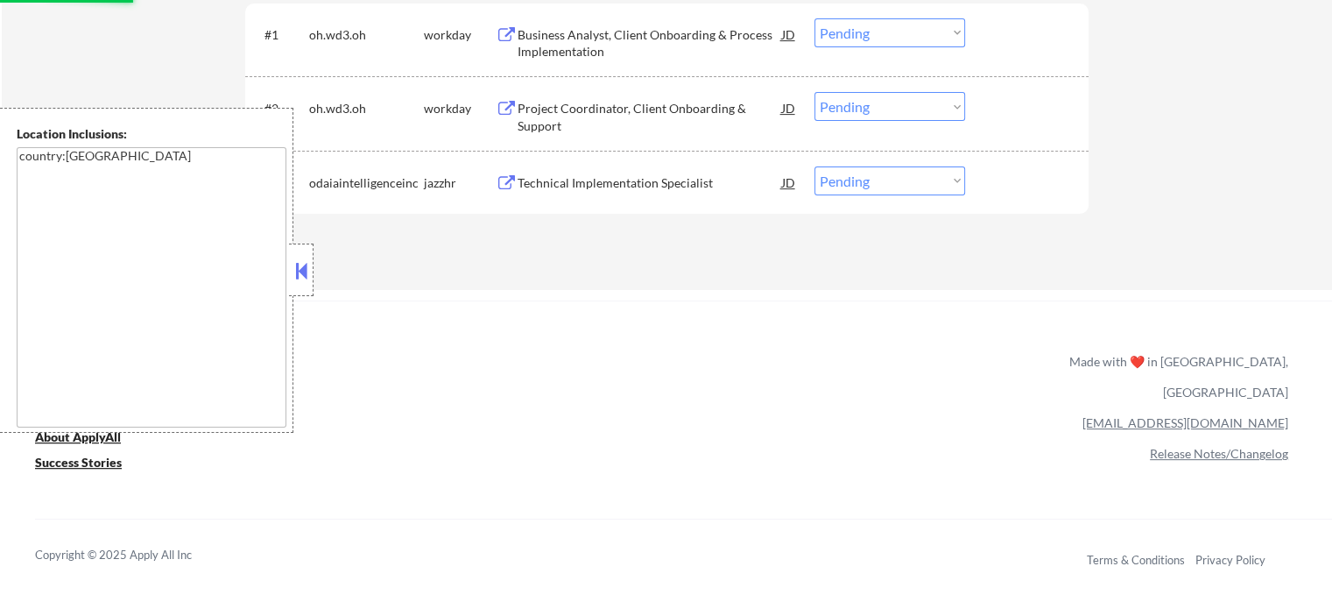
scroll to position [438, 0]
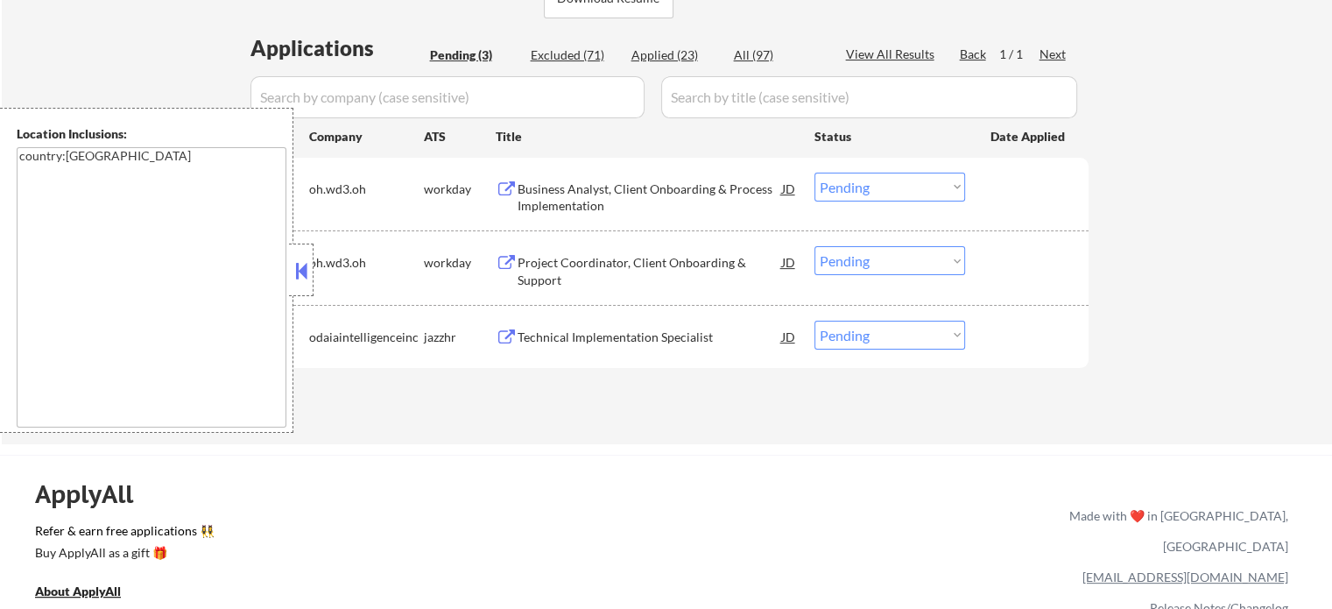
click at [591, 194] on div "Business Analyst, Client Onboarding & Process Implementation" at bounding box center [650, 197] width 264 height 34
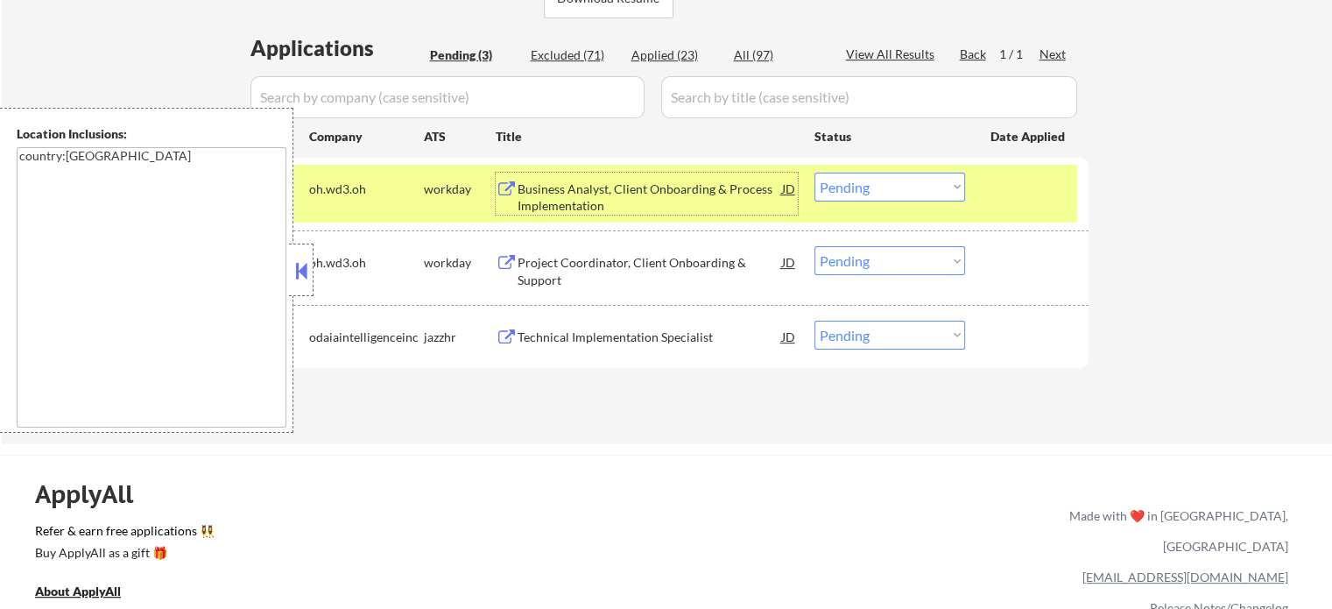
click at [889, 180] on select "Choose an option... Pending Applied Excluded (Questions) Excluded (Expired) Exc…" at bounding box center [889, 187] width 151 height 29
click at [814, 173] on select "Choose an option... Pending Applied Excluded (Questions) Excluded (Expired) Exc…" at bounding box center [889, 187] width 151 height 29
click at [1000, 178] on div at bounding box center [1028, 189] width 77 height 32
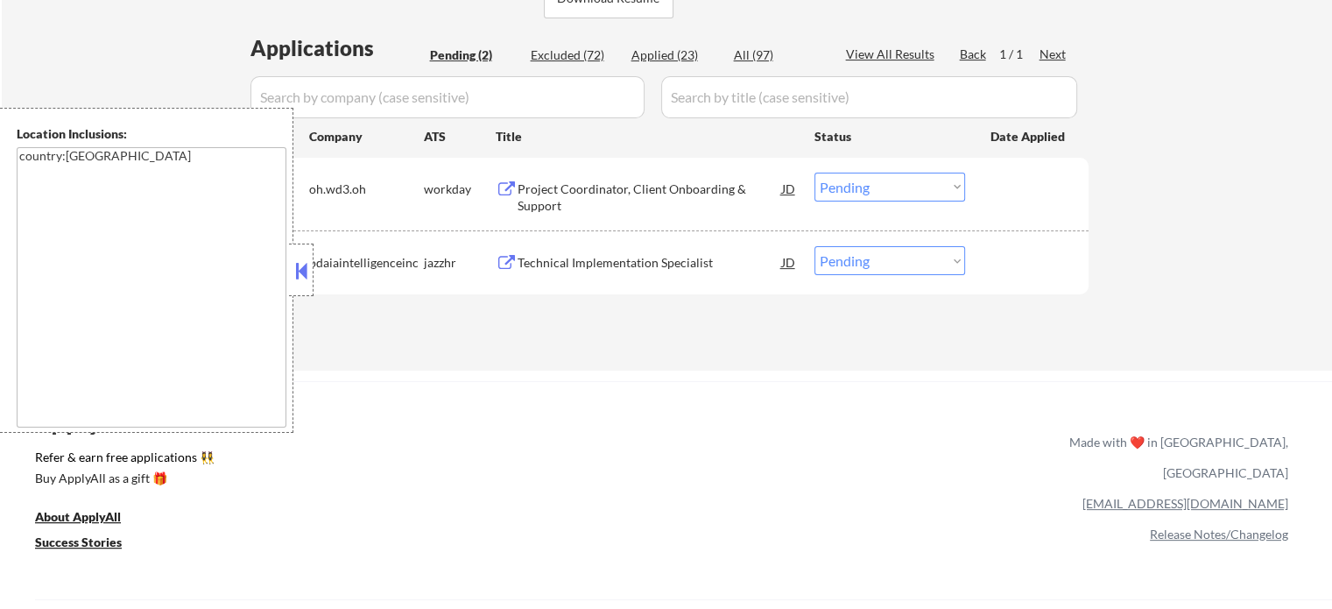
click at [623, 186] on div "Project Coordinator, Client Onboarding & Support" at bounding box center [650, 197] width 264 height 34
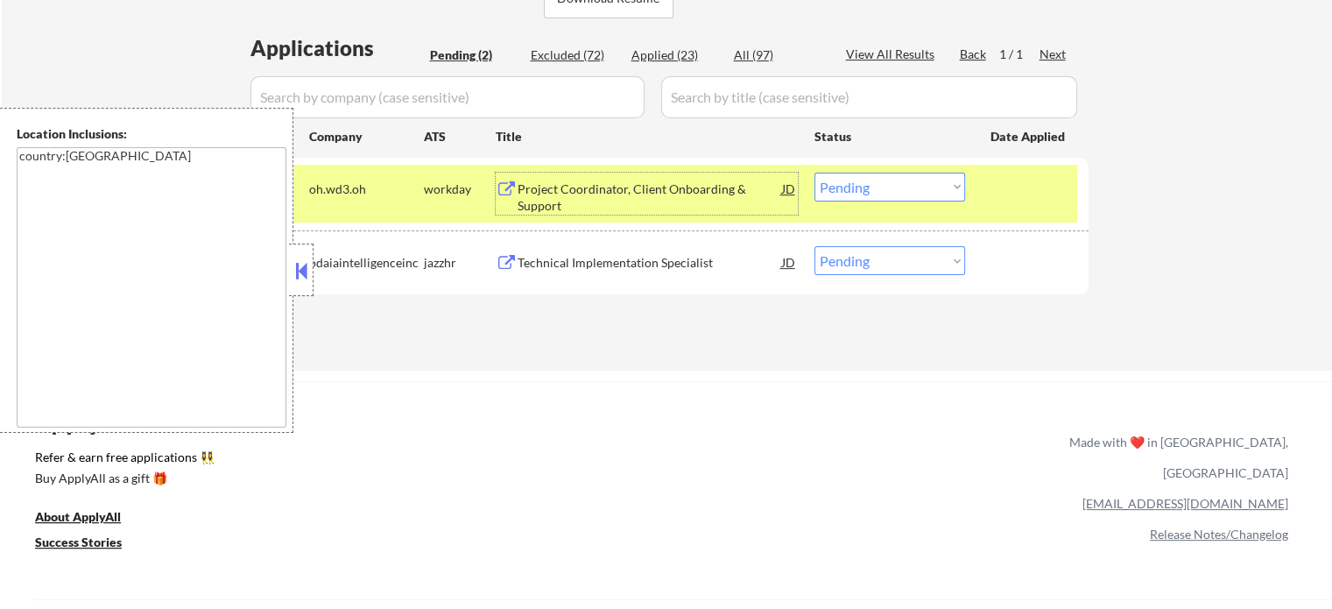
click at [839, 179] on select "Choose an option... Pending Applied Excluded (Questions) Excluded (Expired) Exc…" at bounding box center [889, 187] width 151 height 29
click at [814, 173] on select "Choose an option... Pending Applied Excluded (Questions) Excluded (Expired) Exc…" at bounding box center [889, 187] width 151 height 29
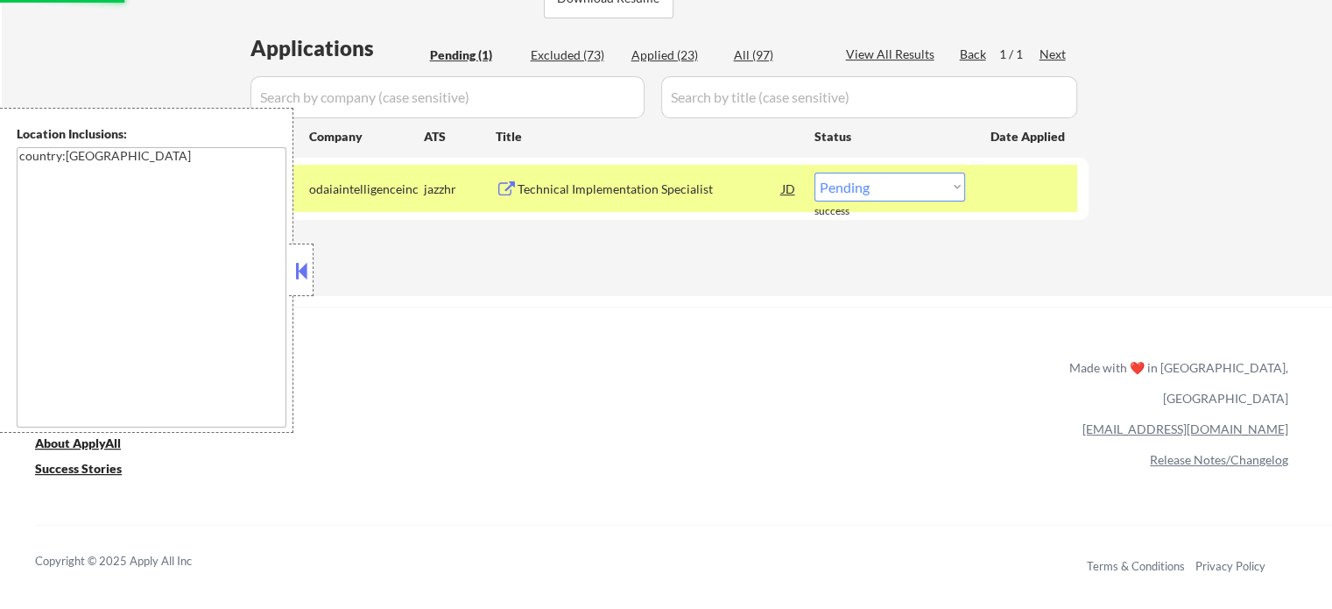
click at [650, 189] on div "Technical Implementation Specialist" at bounding box center [650, 189] width 264 height 18
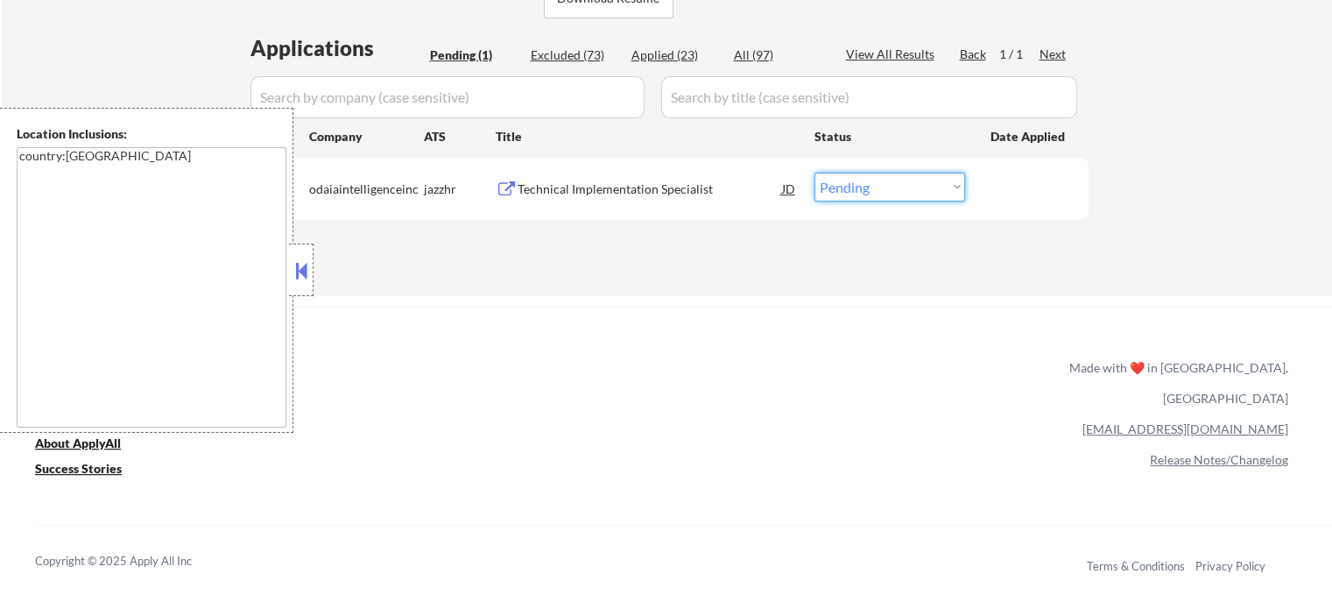
click at [866, 183] on select "Choose an option... Pending Applied Excluded (Questions) Excluded (Expired) Exc…" at bounding box center [889, 187] width 151 height 29
select select ""applied""
click at [814, 173] on select "Choose an option... Pending Applied Excluded (Questions) Excluded (Expired) Exc…" at bounding box center [889, 187] width 151 height 29
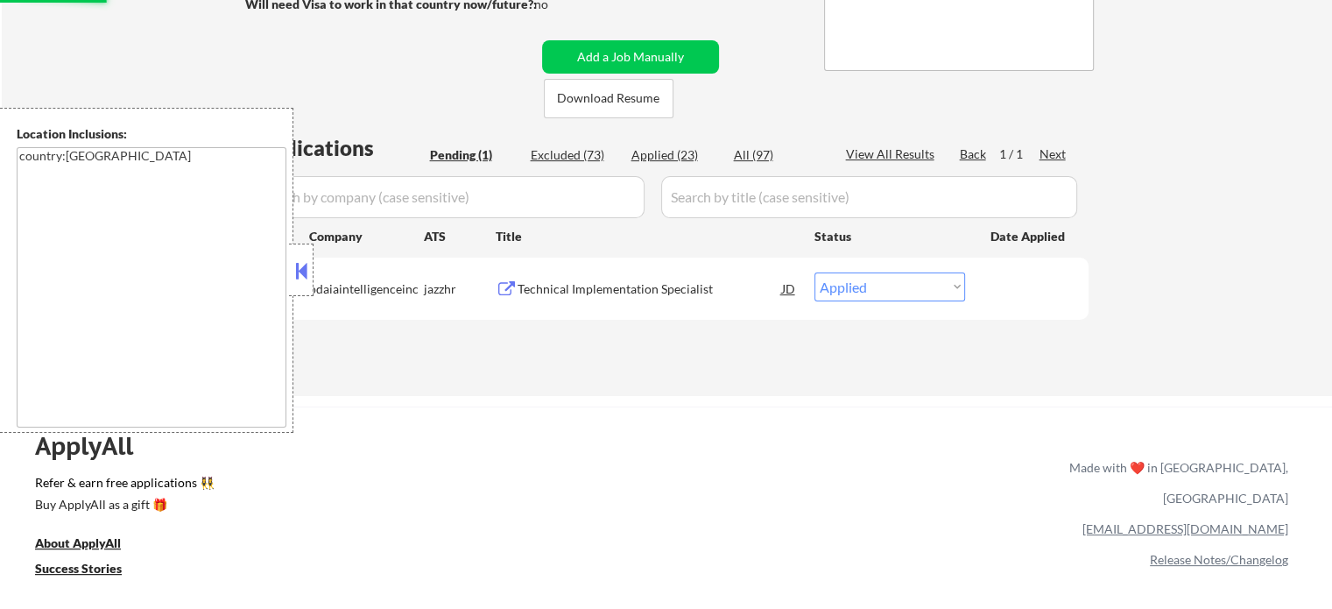
scroll to position [263, 0]
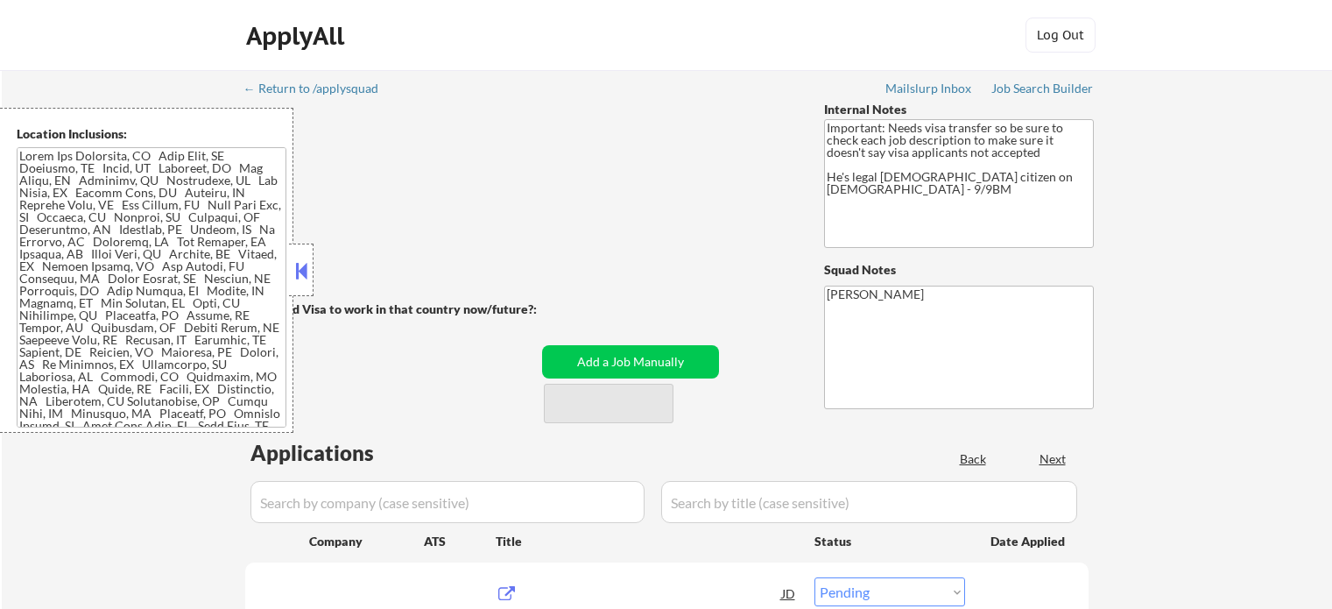
select select ""pending""
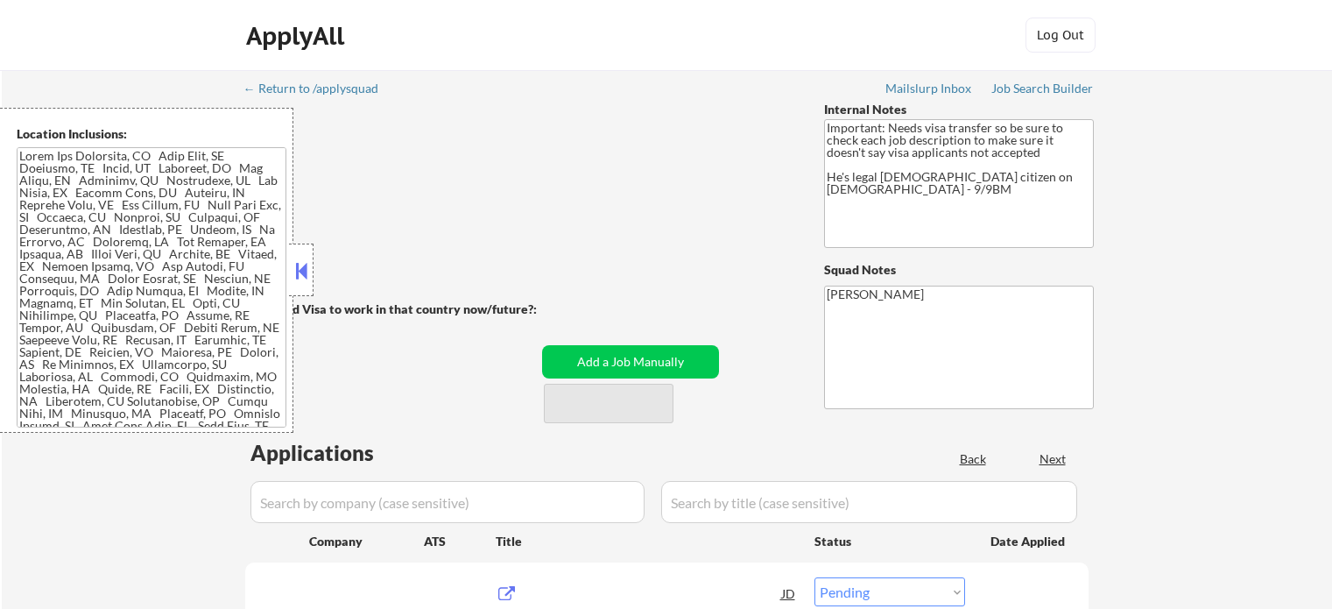
select select ""pending""
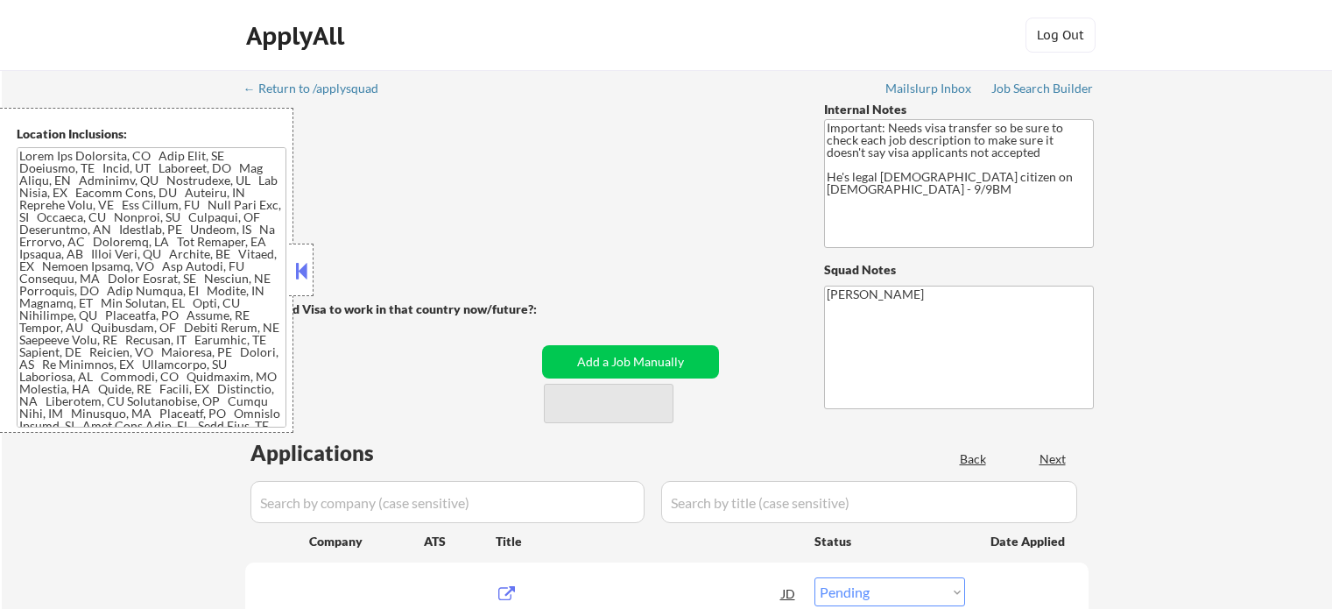
select select ""pending""
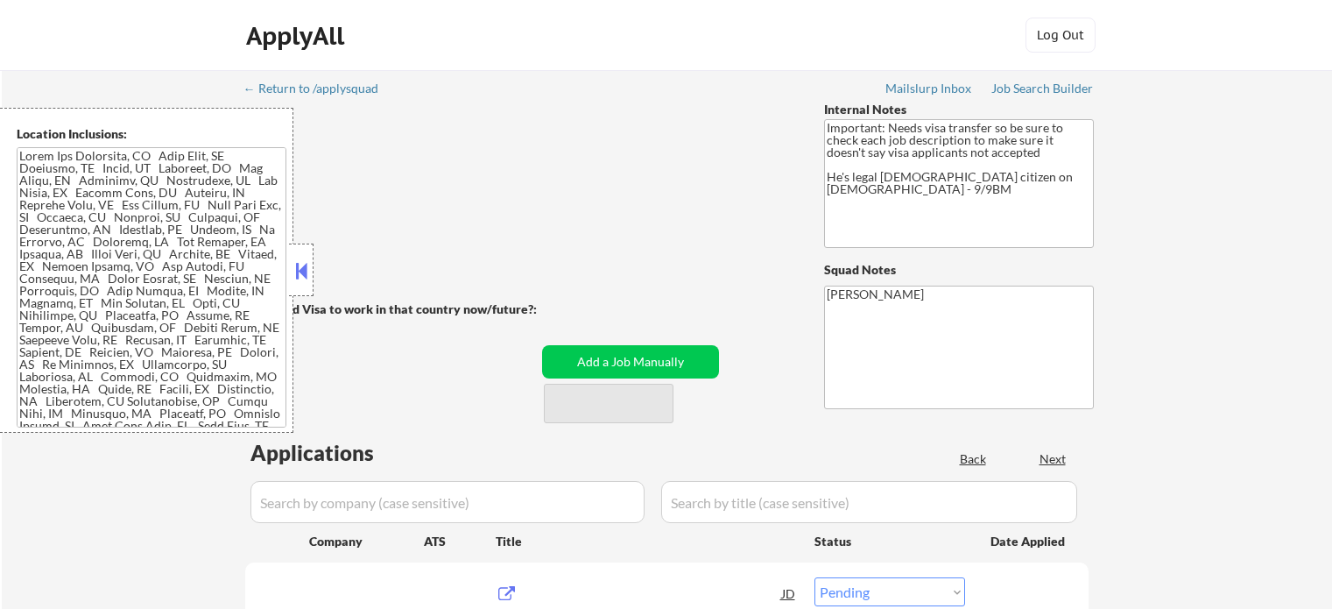
select select ""pending""
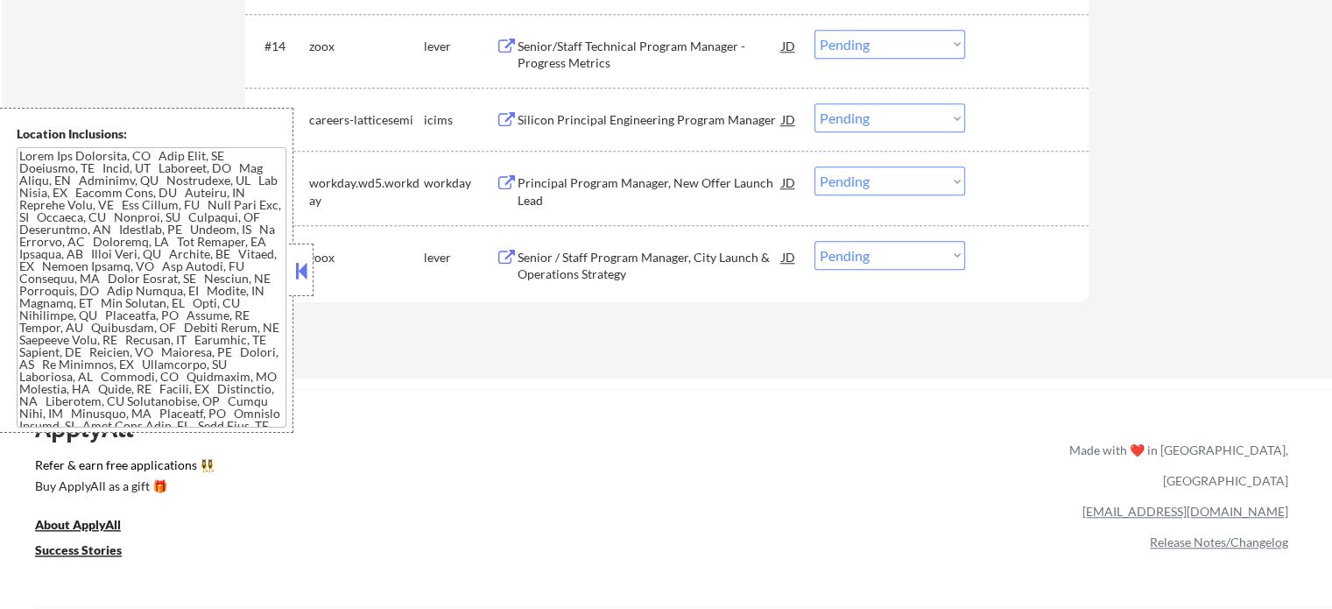
scroll to position [1489, 0]
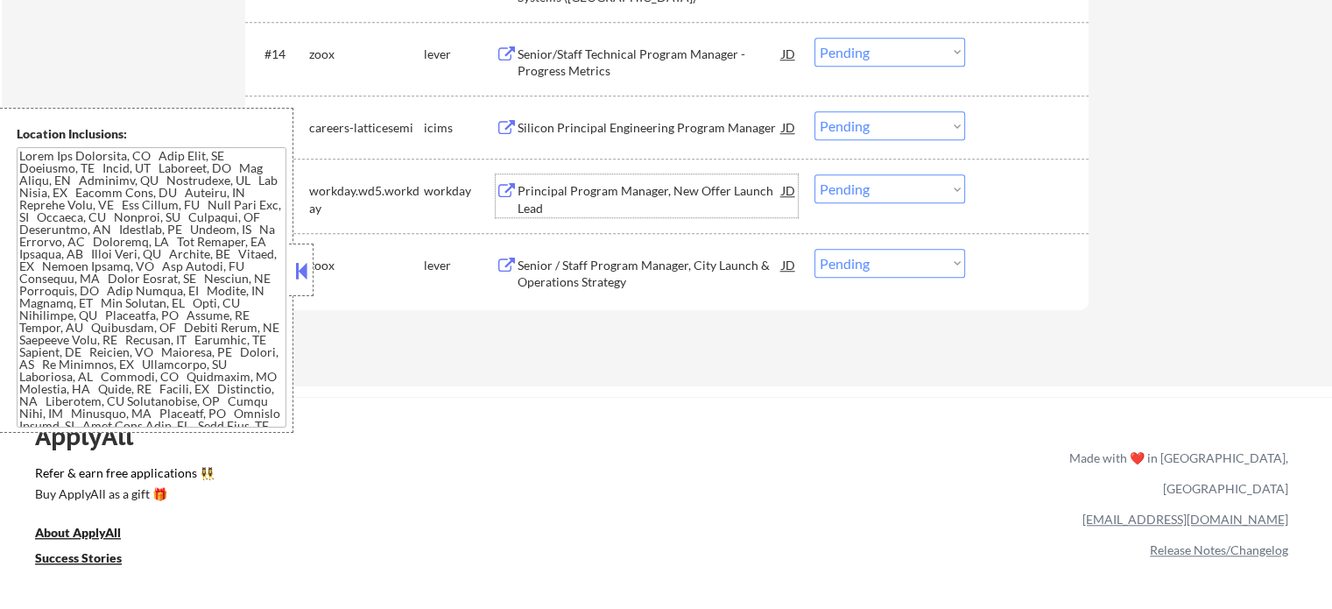
click at [573, 205] on div "Principal Program Manager, New Offer Launch Lead" at bounding box center [650, 199] width 264 height 34
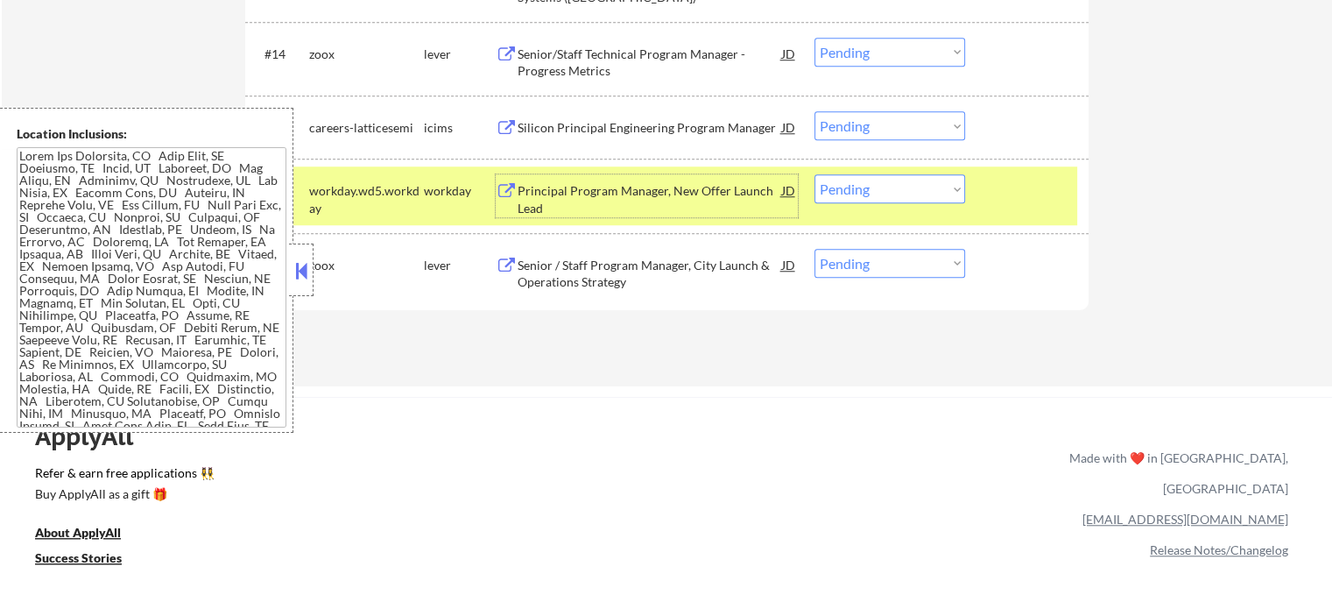
click at [1004, 197] on div at bounding box center [1028, 190] width 77 height 32
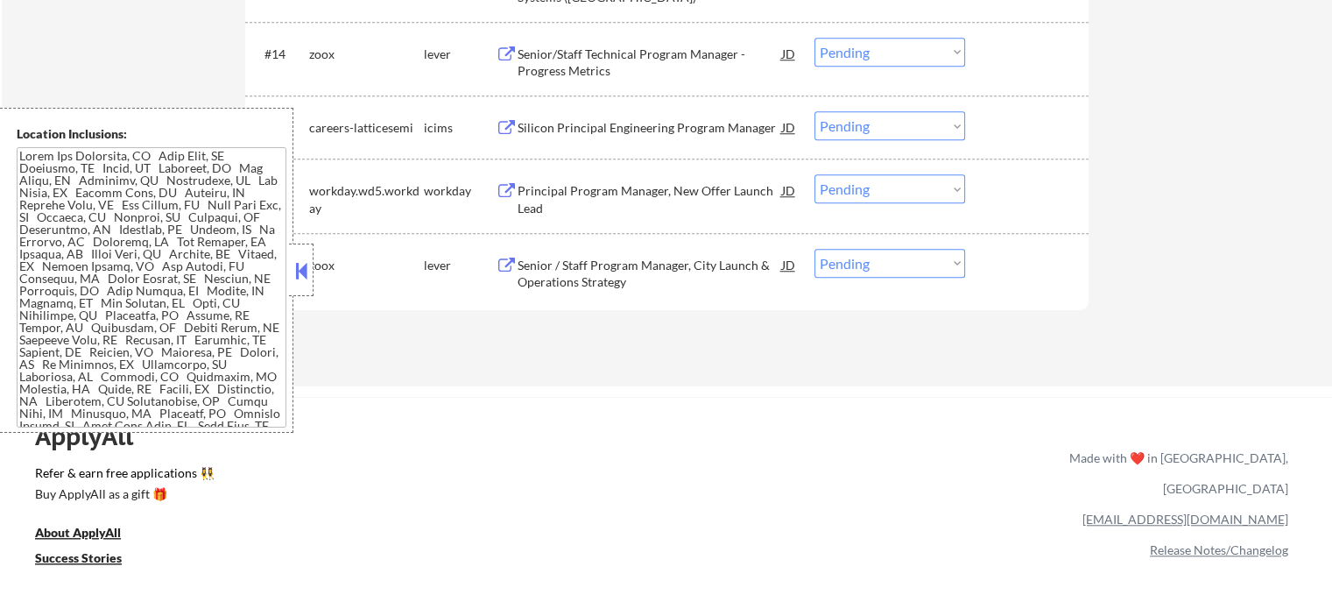
click at [659, 202] on div "Principal Program Manager, New Offer Launch Lead" at bounding box center [650, 199] width 264 height 34
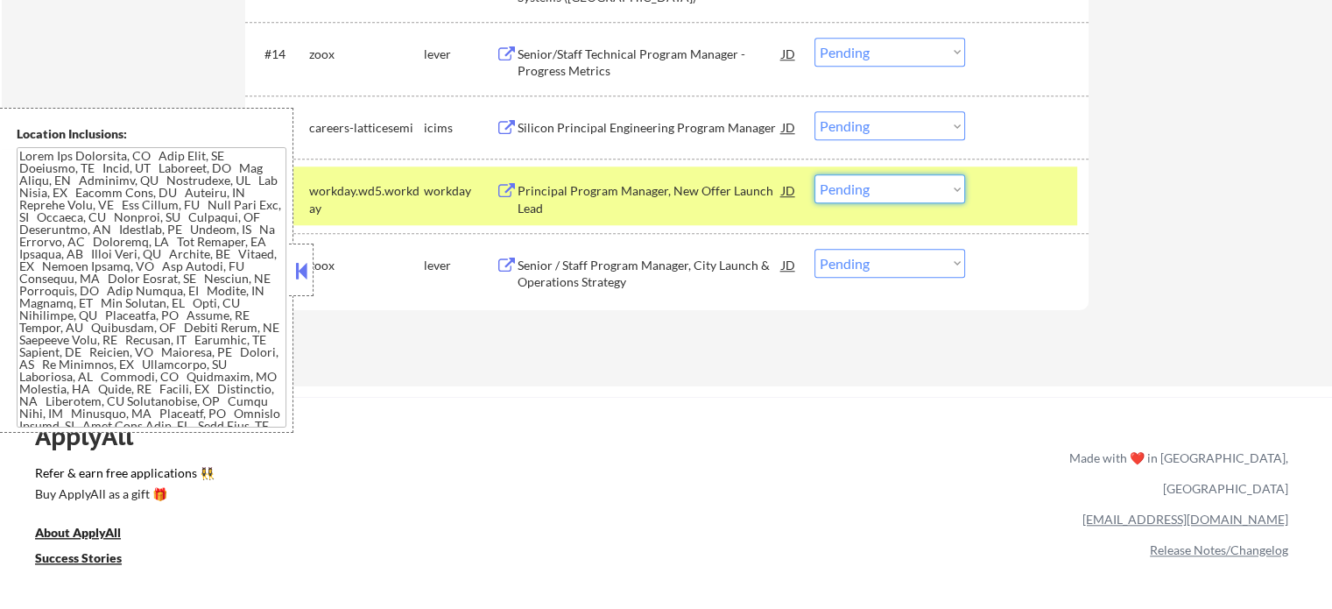
click at [928, 196] on select "Choose an option... Pending Applied Excluded (Questions) Excluded (Expired) Exc…" at bounding box center [889, 188] width 151 height 29
click at [814, 174] on select "Choose an option... Pending Applied Excluded (Questions) Excluded (Expired) Exc…" at bounding box center [889, 188] width 151 height 29
select select ""pending""
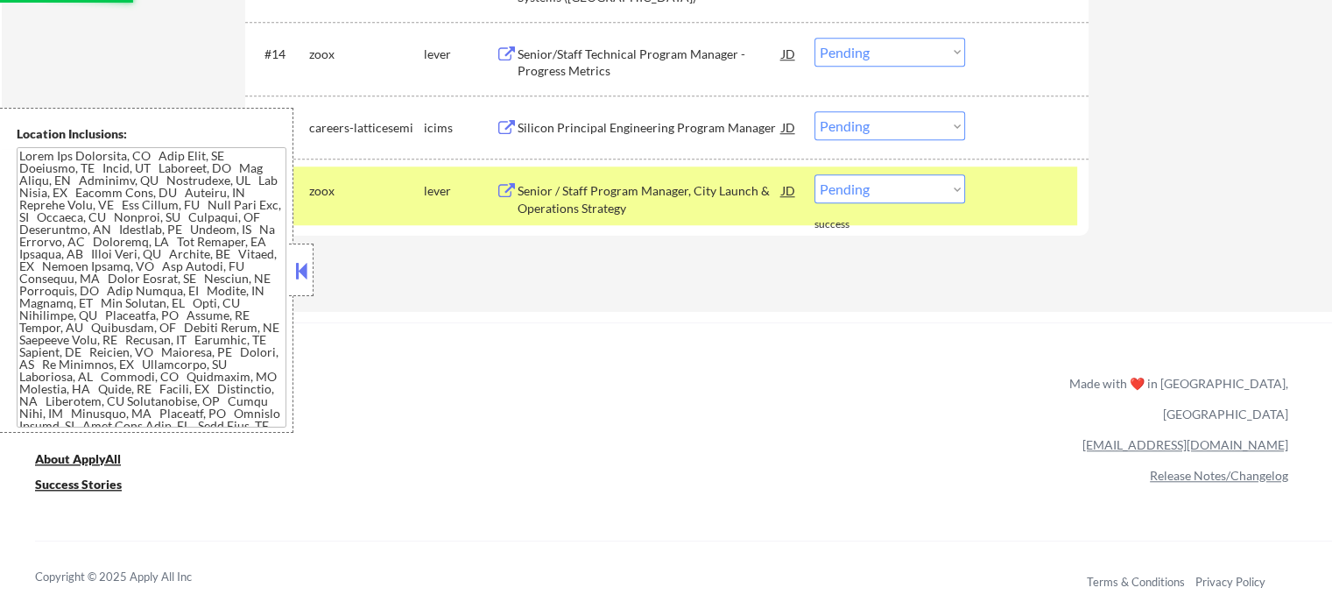
click at [1047, 203] on div at bounding box center [1028, 190] width 77 height 32
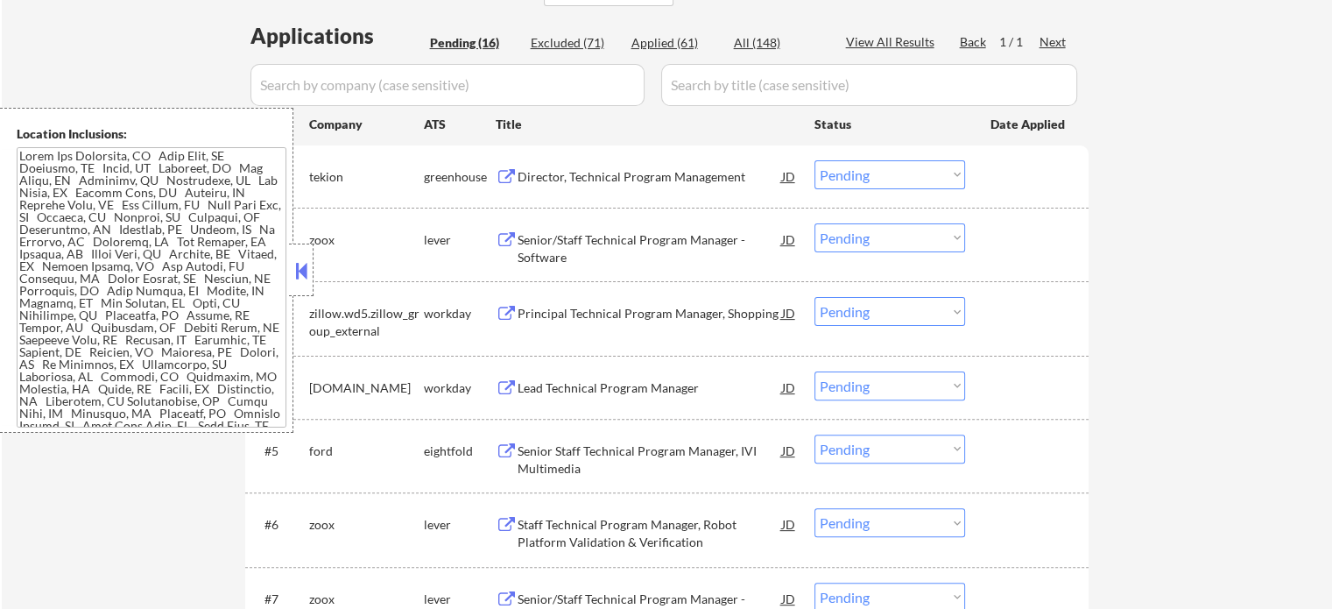
scroll to position [350, 0]
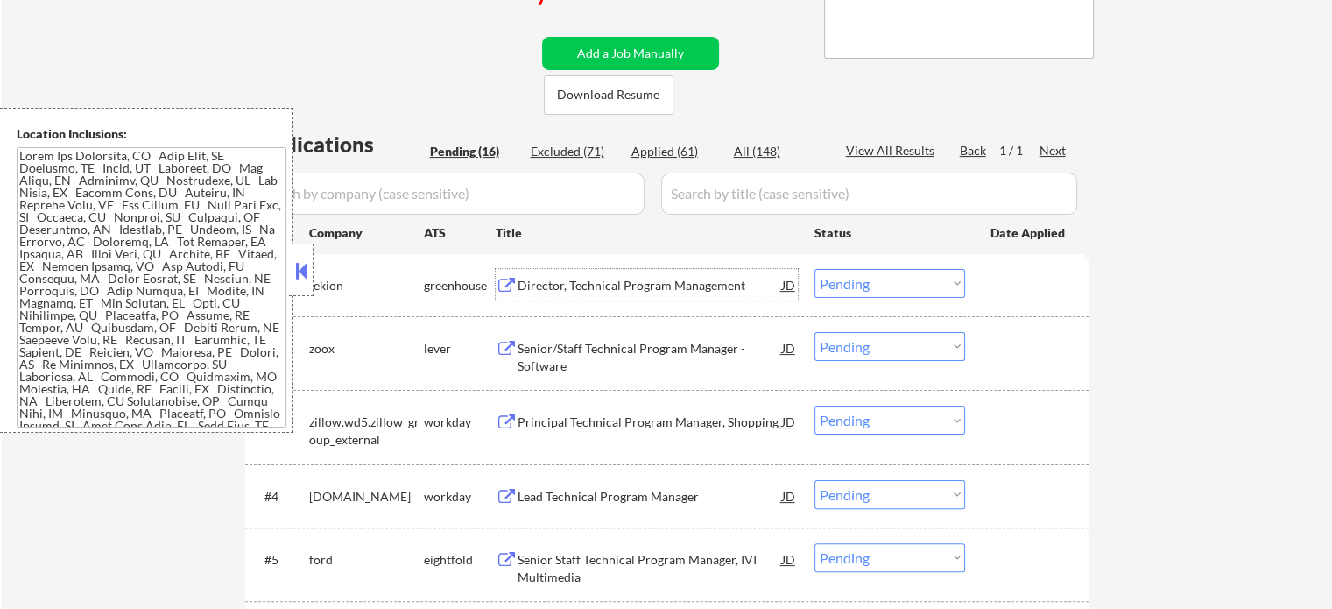
click at [645, 279] on div "Director, Technical Program Management" at bounding box center [650, 286] width 264 height 18
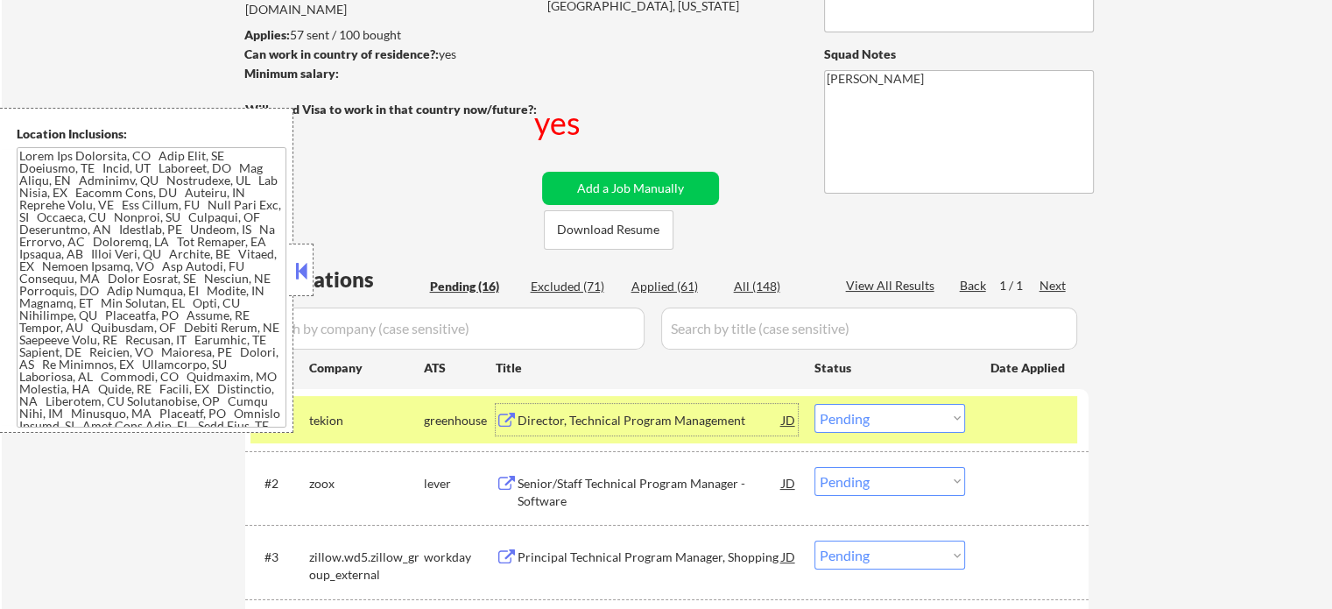
scroll to position [263, 0]
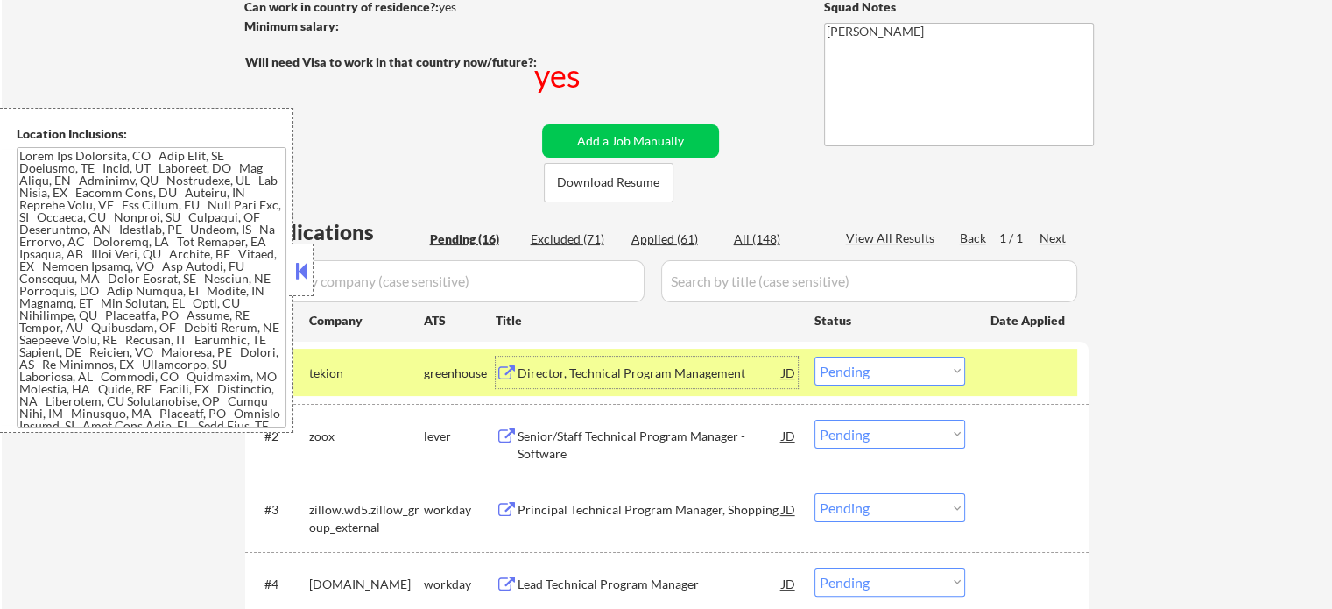
click at [895, 371] on select "Choose an option... Pending Applied Excluded (Questions) Excluded (Expired) Exc…" at bounding box center [889, 370] width 151 height 29
click at [814, 356] on select "Choose an option... Pending Applied Excluded (Questions) Excluded (Expired) Exc…" at bounding box center [889, 370] width 151 height 29
select select ""pending""
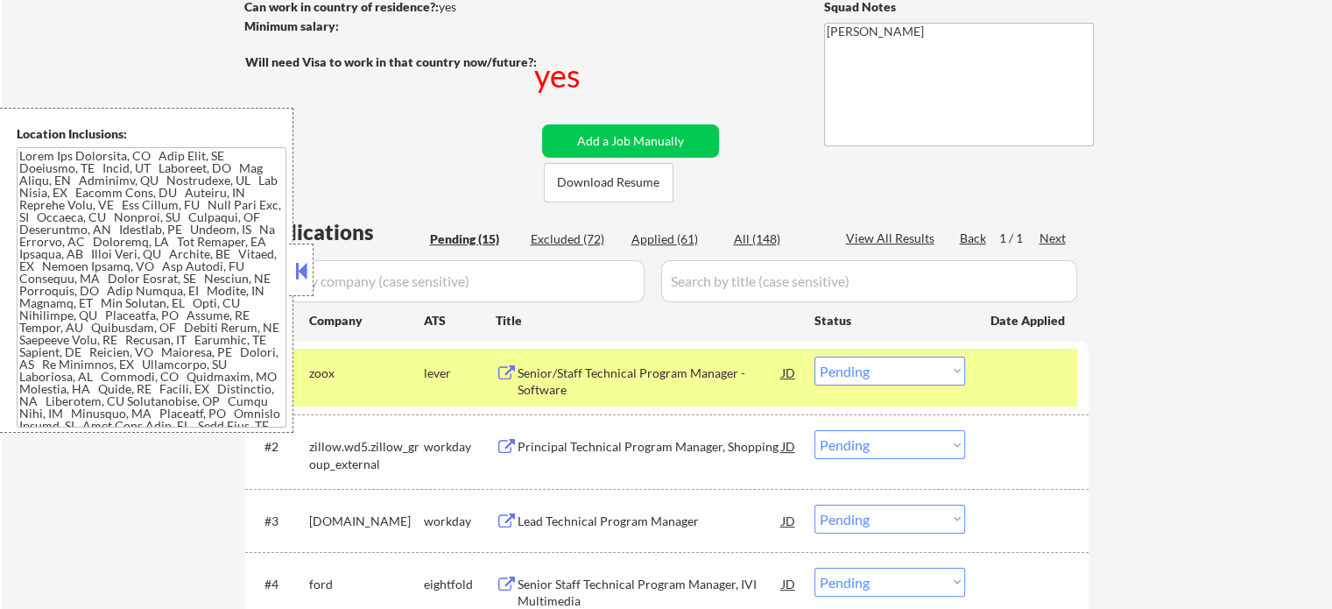
click at [1023, 374] on div at bounding box center [1028, 372] width 77 height 32
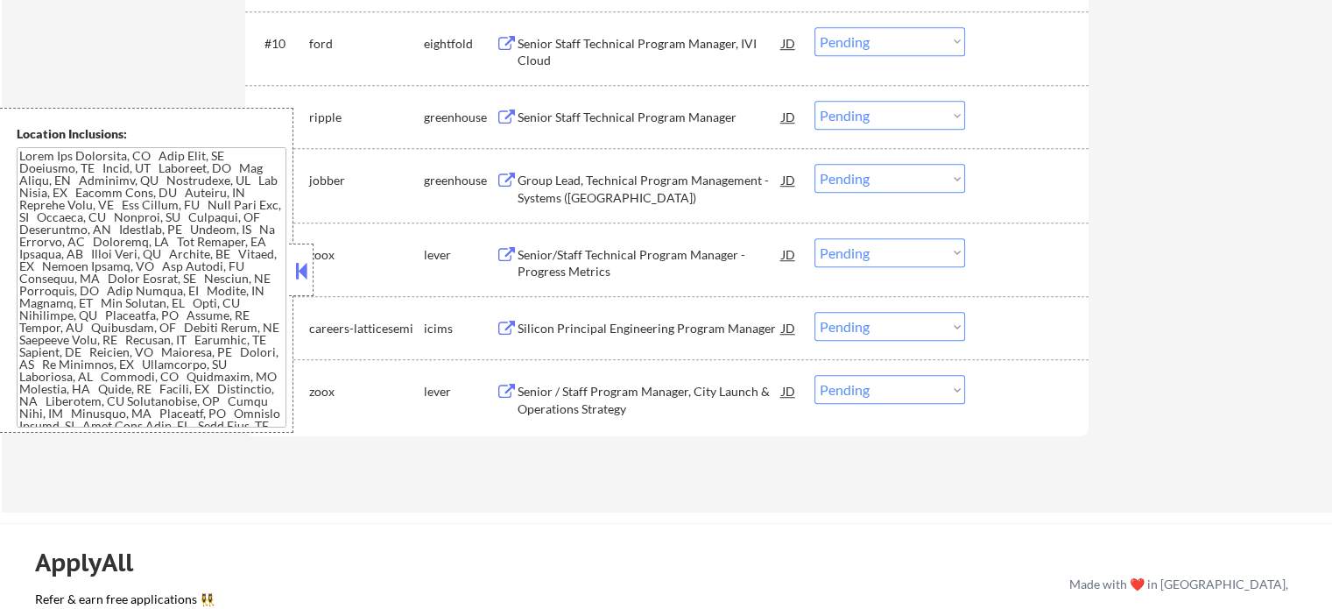
scroll to position [1226, 0]
click at [629, 331] on div "Silicon Principal Engineering Program Manager" at bounding box center [650, 328] width 264 height 18
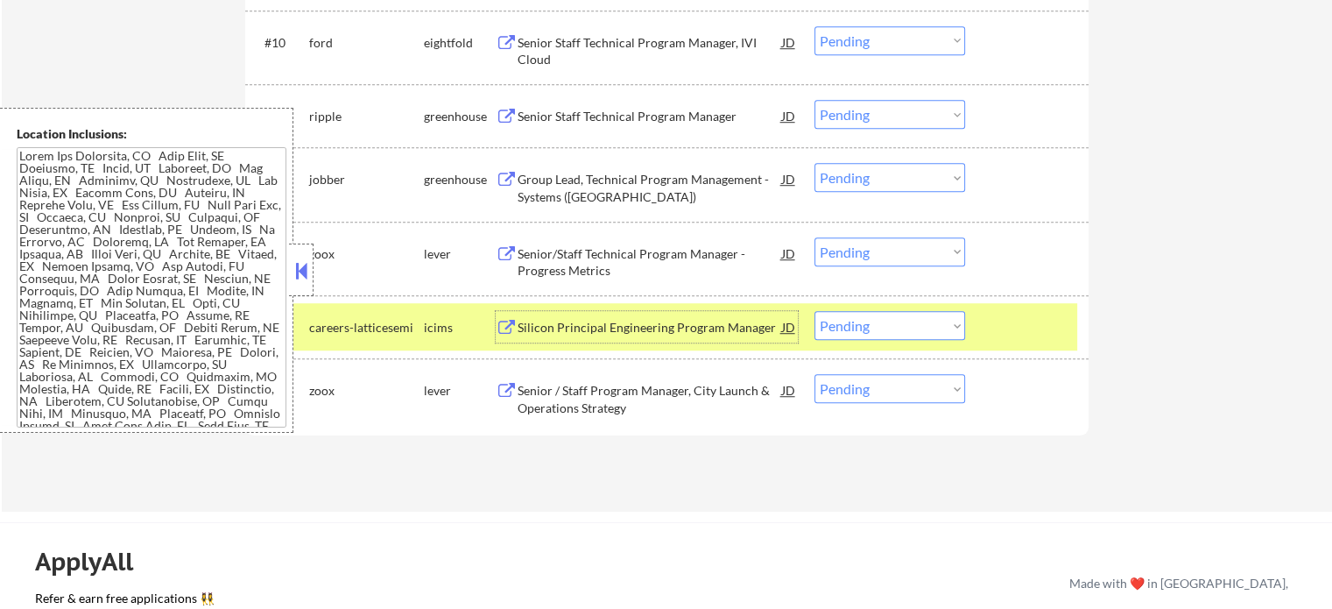
click at [821, 327] on select "Choose an option... Pending Applied Excluded (Questions) Excluded (Expired) Exc…" at bounding box center [889, 325] width 151 height 29
click at [814, 311] on select "Choose an option... Pending Applied Excluded (Questions) Excluded (Expired) Exc…" at bounding box center [889, 325] width 151 height 29
click at [1011, 332] on div at bounding box center [1028, 327] width 77 height 32
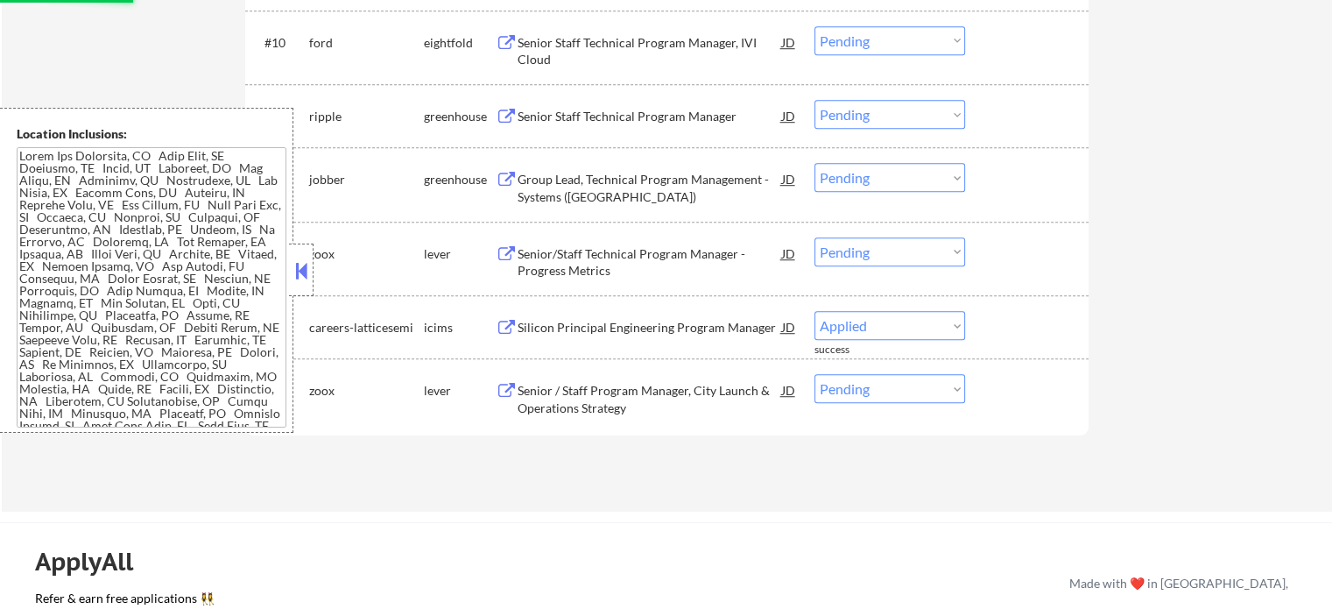
select select ""pending""
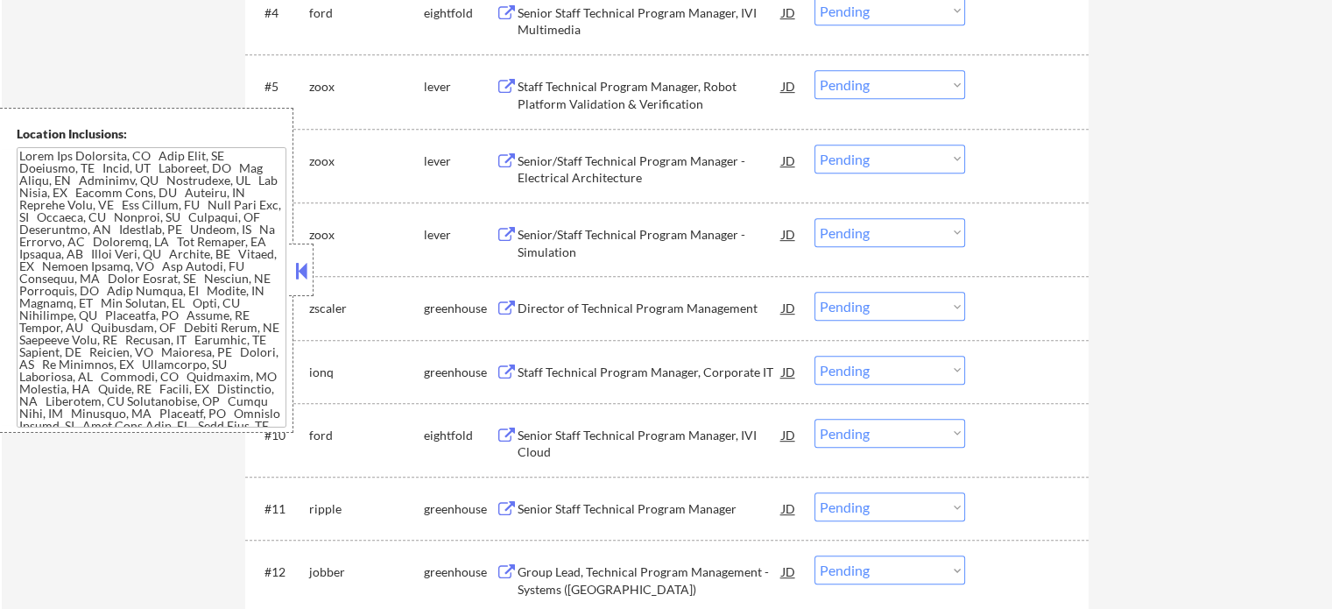
scroll to position [1051, 0]
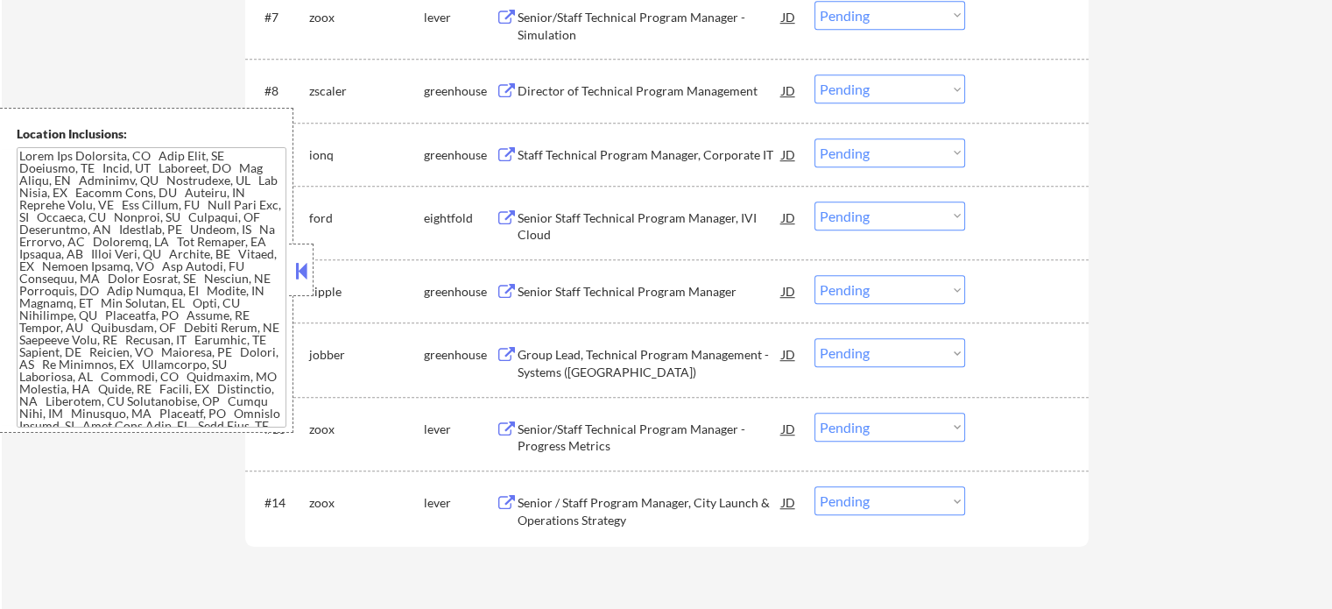
click at [622, 363] on div "Group Lead, Technical Program Management - Systems (US)" at bounding box center [650, 363] width 264 height 34
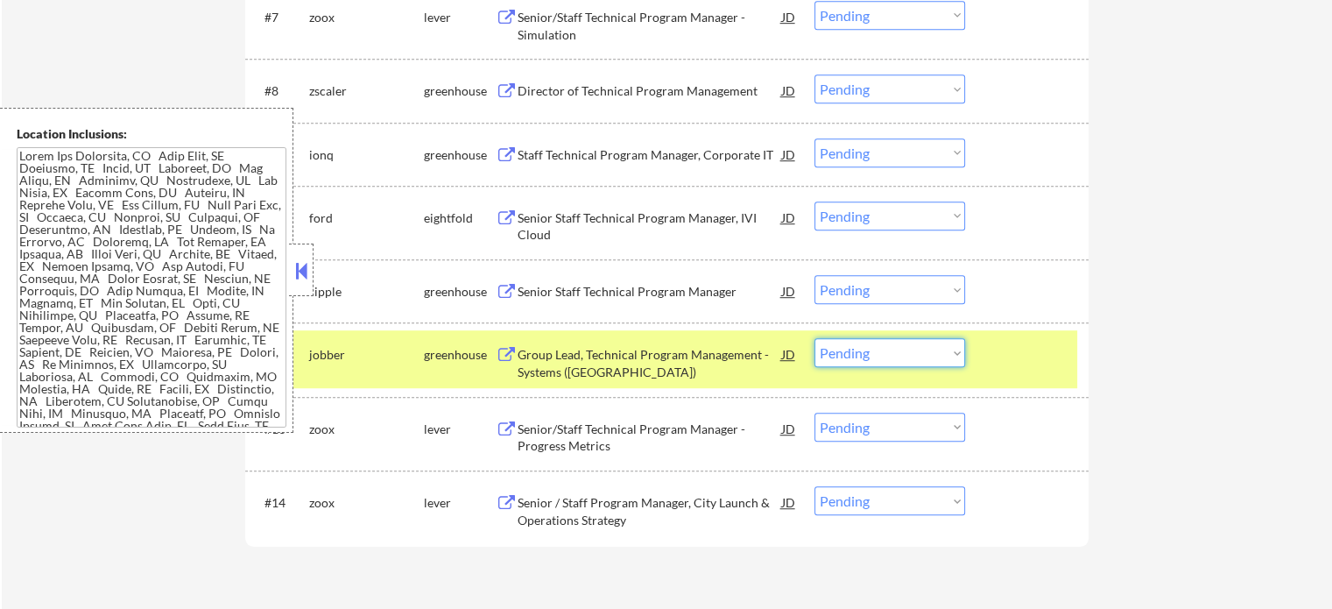
click at [904, 346] on select "Choose an option... Pending Applied Excluded (Questions) Excluded (Expired) Exc…" at bounding box center [889, 352] width 151 height 29
click at [814, 338] on select "Choose an option... Pending Applied Excluded (Questions) Excluded (Expired) Exc…" at bounding box center [889, 352] width 151 height 29
click at [1008, 360] on div at bounding box center [1028, 354] width 77 height 32
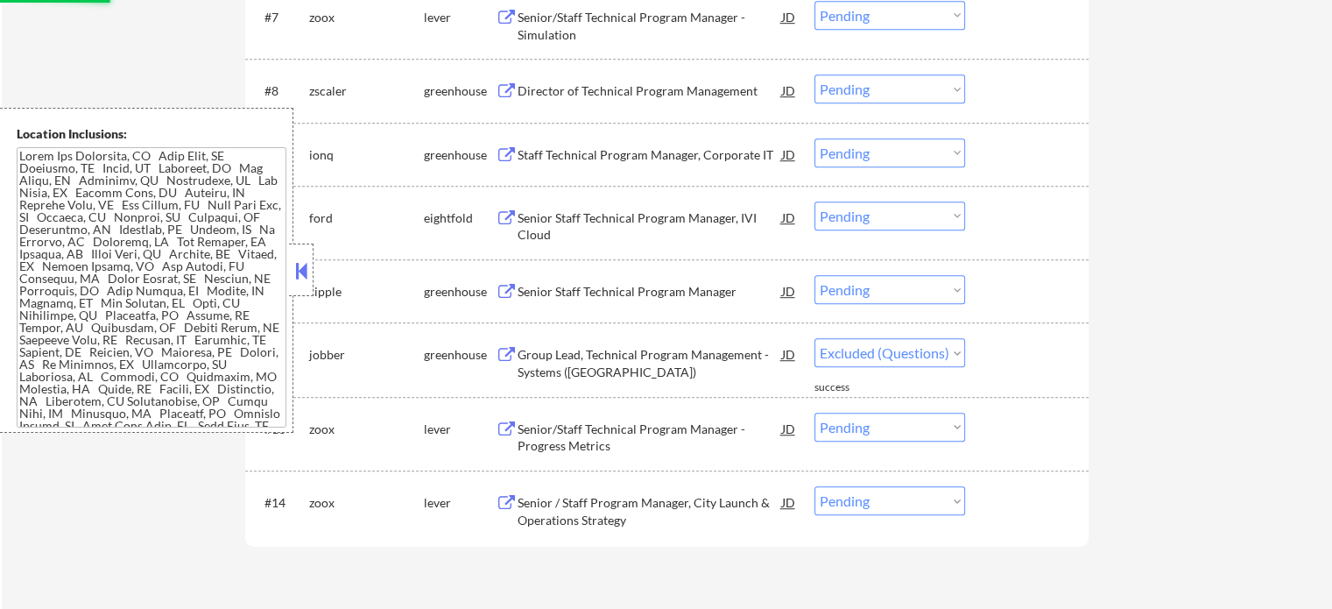
select select ""pending""
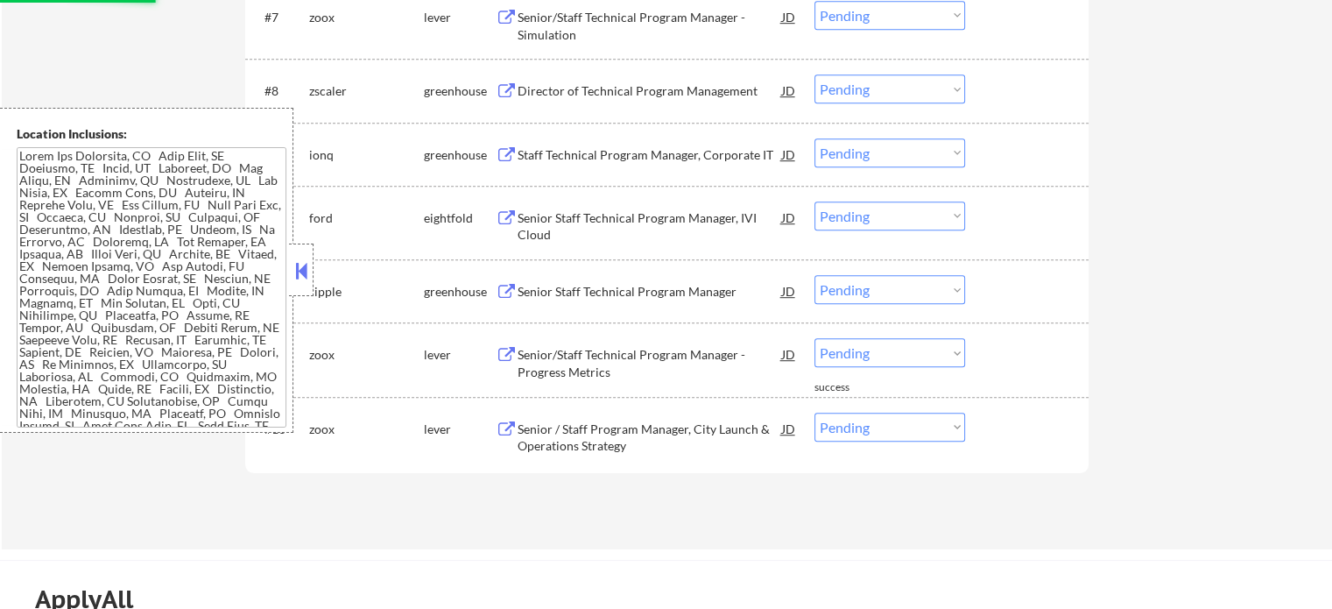
click at [606, 294] on div "Senior Staff Technical Program Manager" at bounding box center [650, 292] width 264 height 18
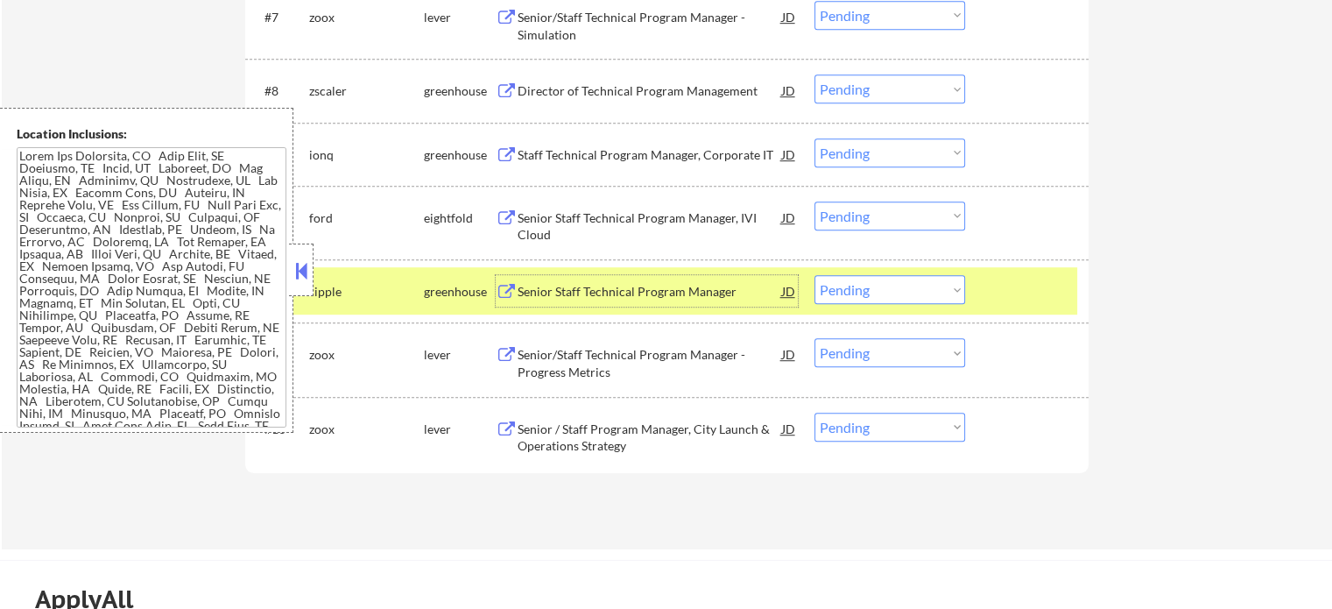
click at [851, 285] on select "Choose an option... Pending Applied Excluded (Questions) Excluded (Expired) Exc…" at bounding box center [889, 289] width 151 height 29
click at [814, 275] on select "Choose an option... Pending Applied Excluded (Questions) Excluded (Expired) Exc…" at bounding box center [889, 289] width 151 height 29
select select ""pending""
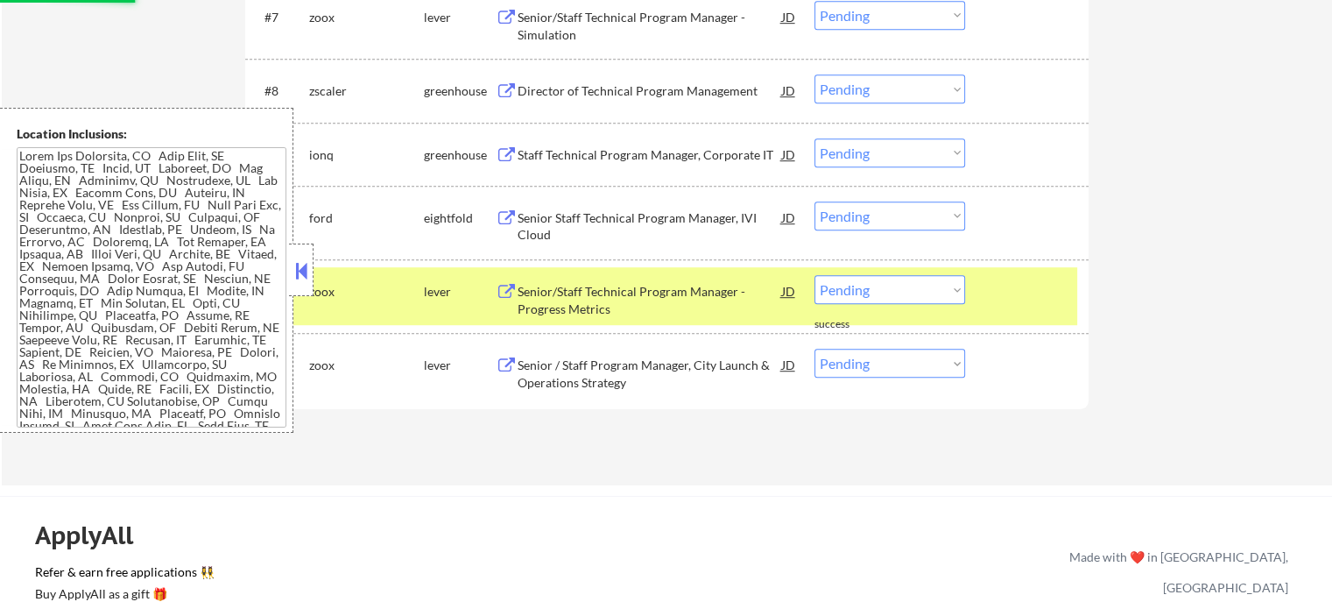
click at [1047, 297] on div at bounding box center [1028, 291] width 77 height 32
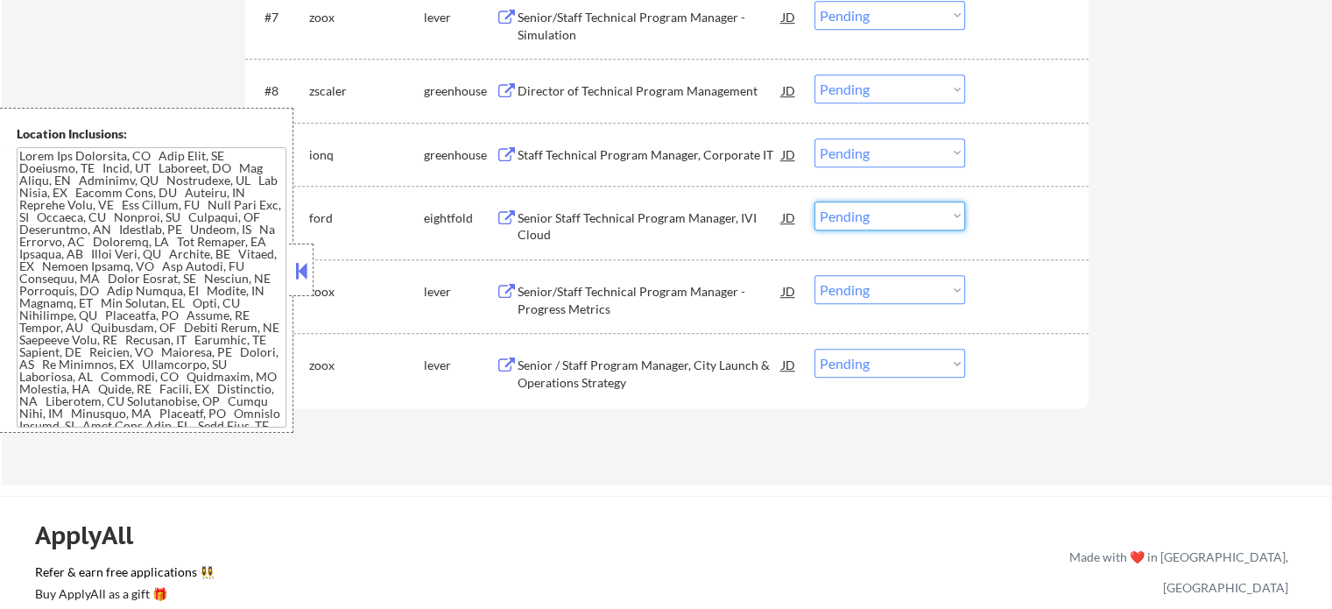
click at [881, 222] on select "Choose an option... Pending Applied Excluded (Questions) Excluded (Expired) Exc…" at bounding box center [889, 215] width 151 height 29
click at [814, 201] on select "Choose an option... Pending Applied Excluded (Questions) Excluded (Expired) Exc…" at bounding box center [889, 215] width 151 height 29
select select ""pending""
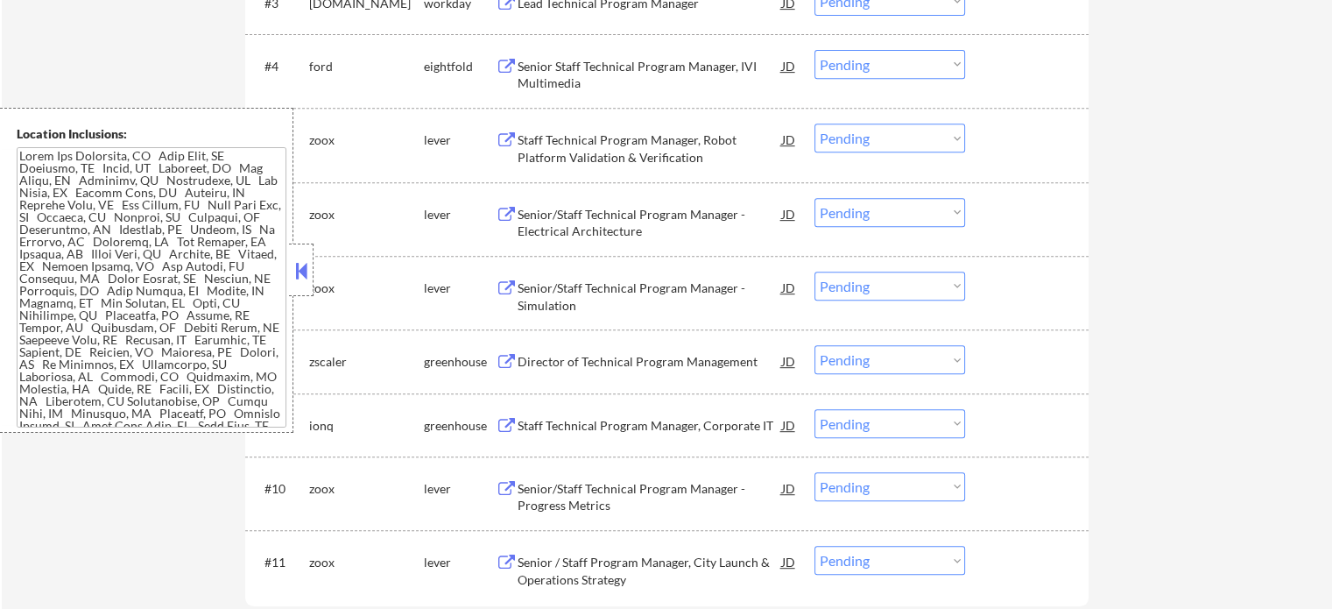
scroll to position [876, 0]
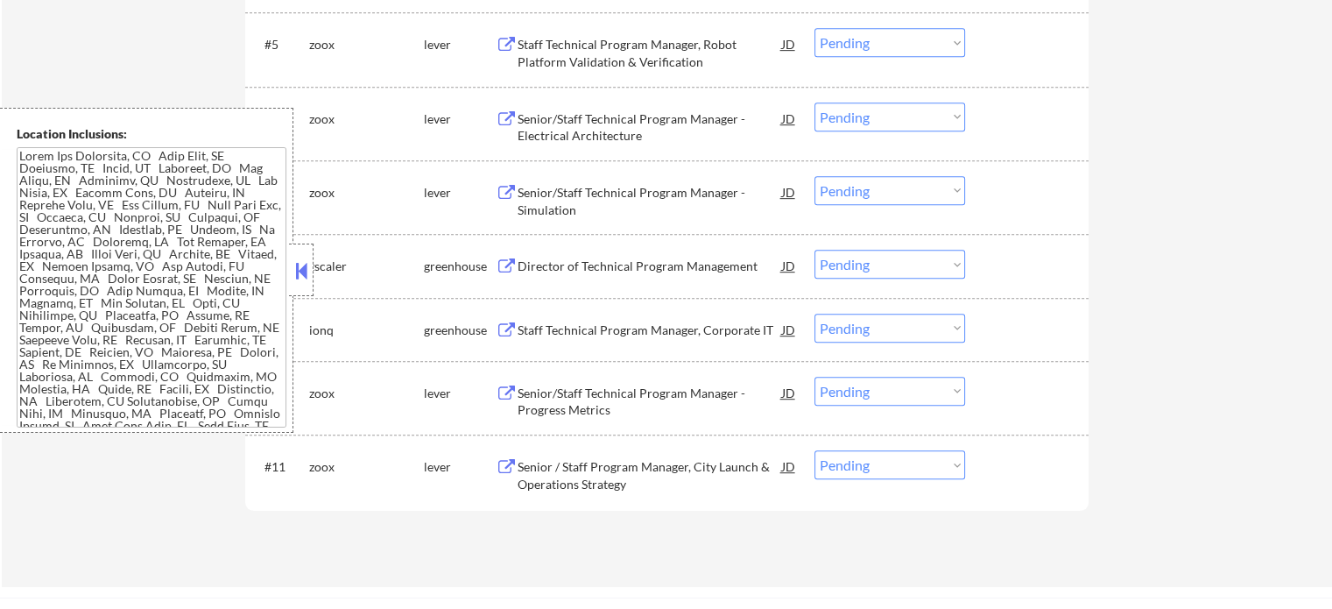
click at [609, 337] on div "Staff Technical Program Manager, Corporate IT" at bounding box center [650, 330] width 264 height 18
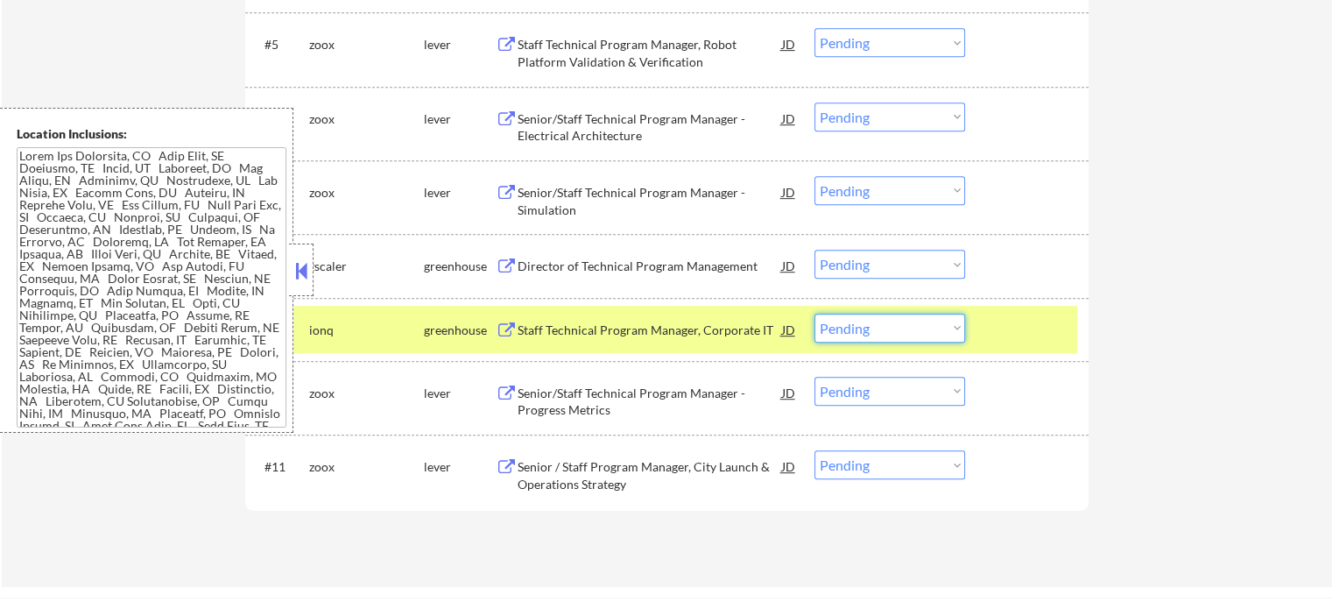
click at [891, 327] on select "Choose an option... Pending Applied Excluded (Questions) Excluded (Expired) Exc…" at bounding box center [889, 327] width 151 height 29
click at [814, 313] on select "Choose an option... Pending Applied Excluded (Questions) Excluded (Expired) Exc…" at bounding box center [889, 327] width 151 height 29
click at [1010, 327] on div at bounding box center [1028, 329] width 77 height 32
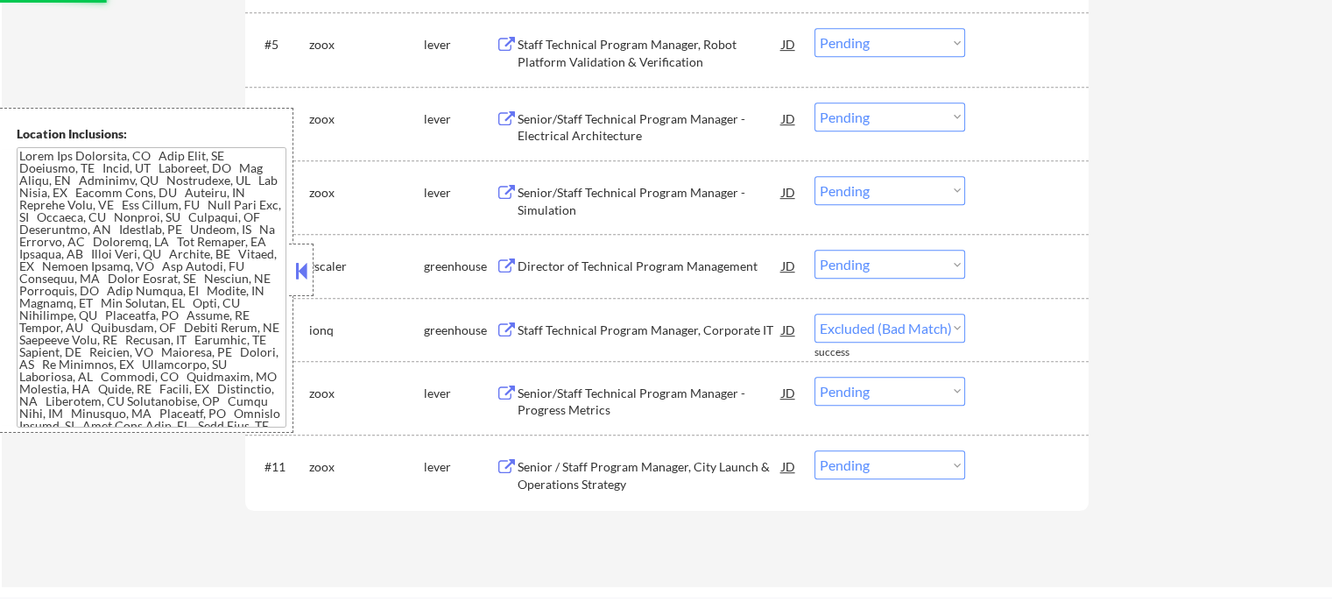
select select ""pending""
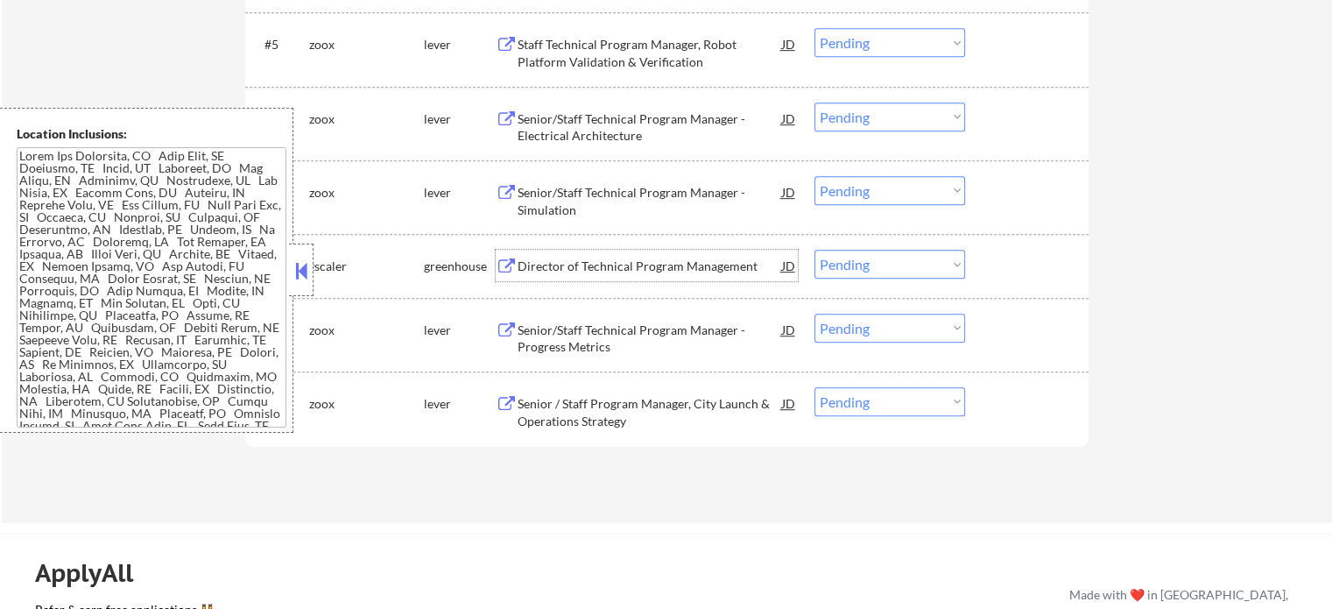
click at [624, 272] on div "Director of Technical Program Management" at bounding box center [650, 266] width 264 height 18
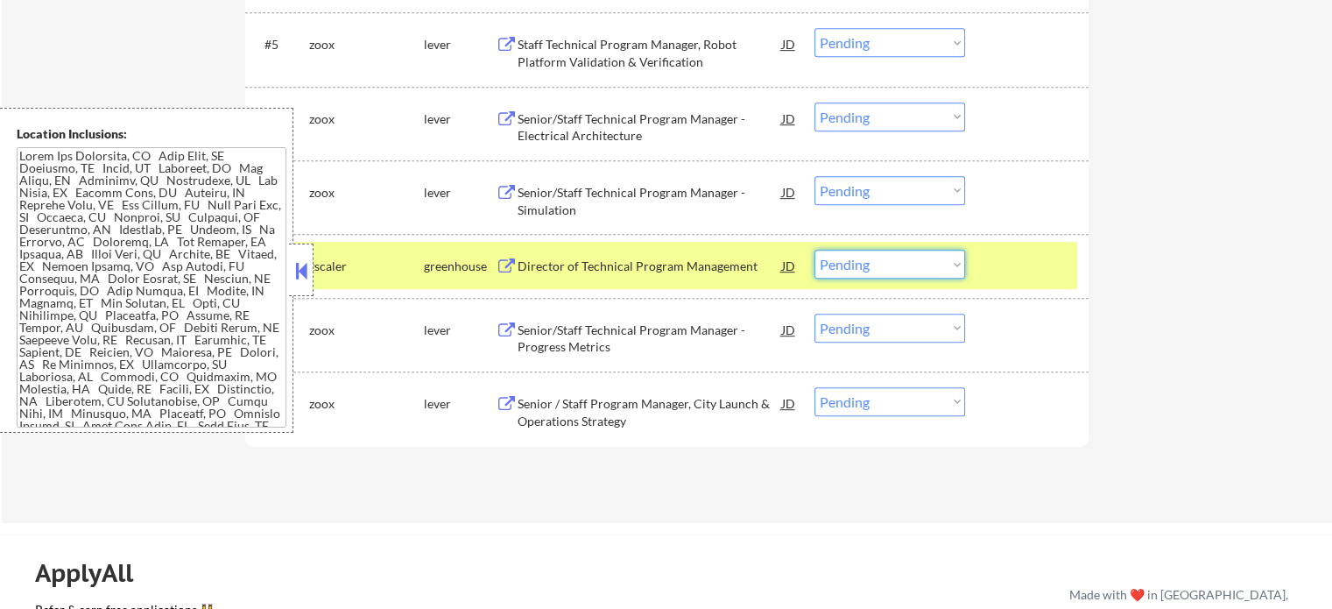
click at [826, 265] on select "Choose an option... Pending Applied Excluded (Questions) Excluded (Expired) Exc…" at bounding box center [889, 264] width 151 height 29
click at [814, 250] on select "Choose an option... Pending Applied Excluded (Questions) Excluded (Expired) Exc…" at bounding box center [889, 264] width 151 height 29
select select ""pending""
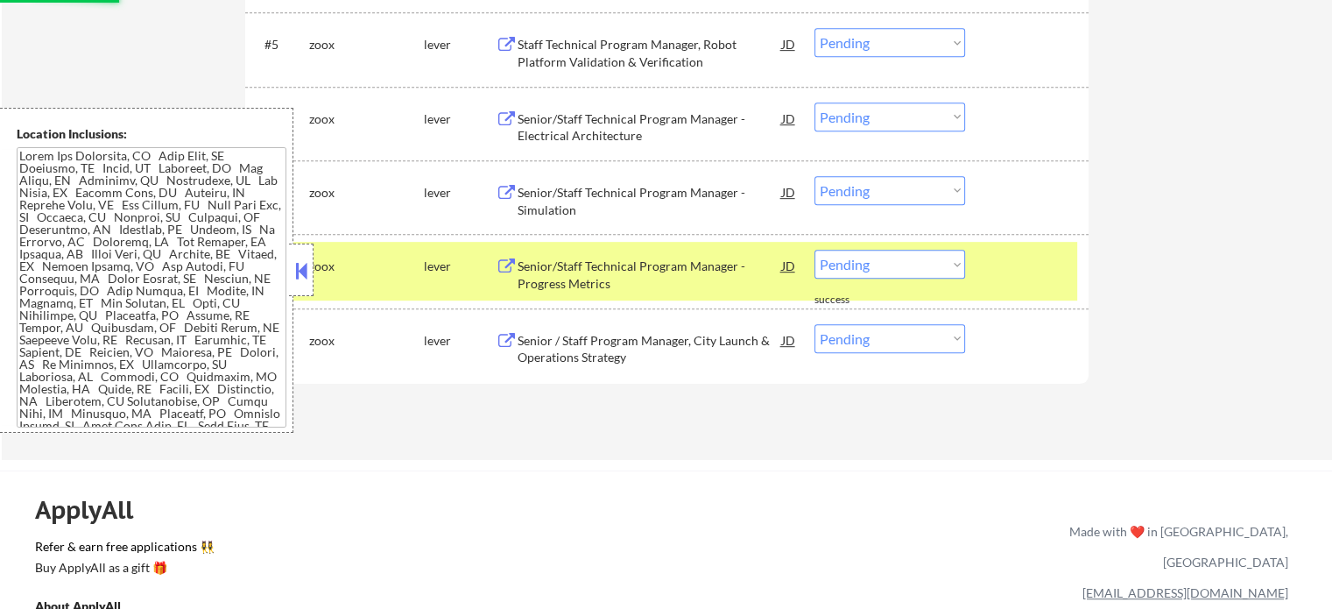
click at [990, 269] on div at bounding box center [1028, 266] width 77 height 32
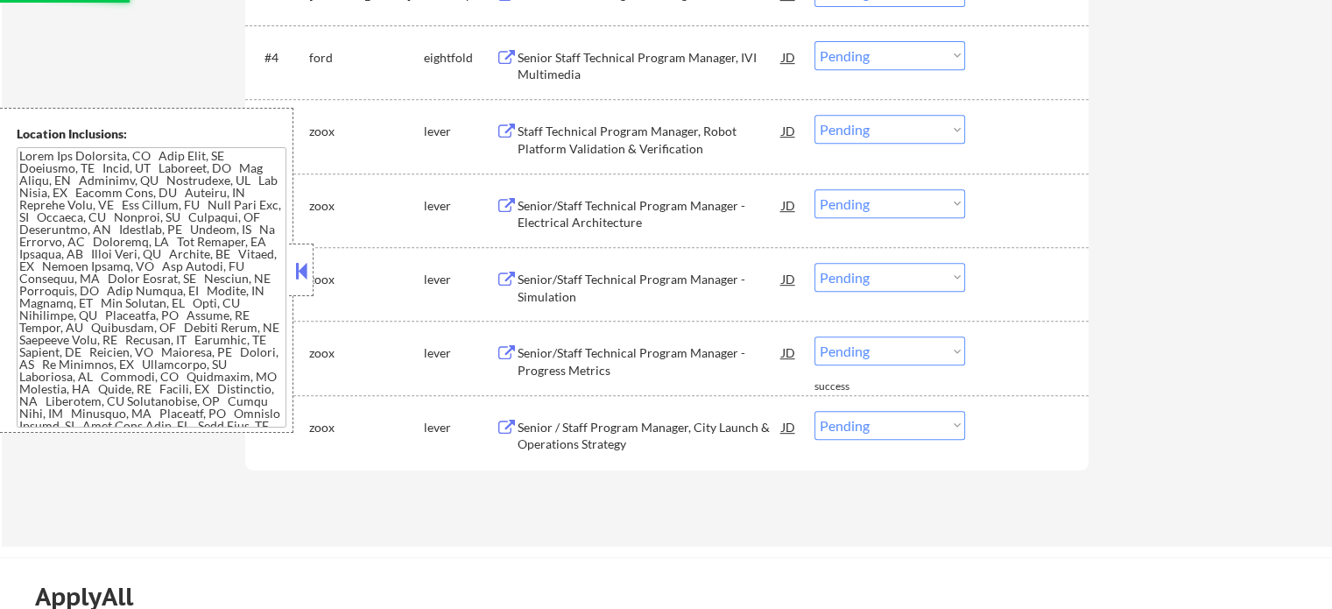
scroll to position [701, 0]
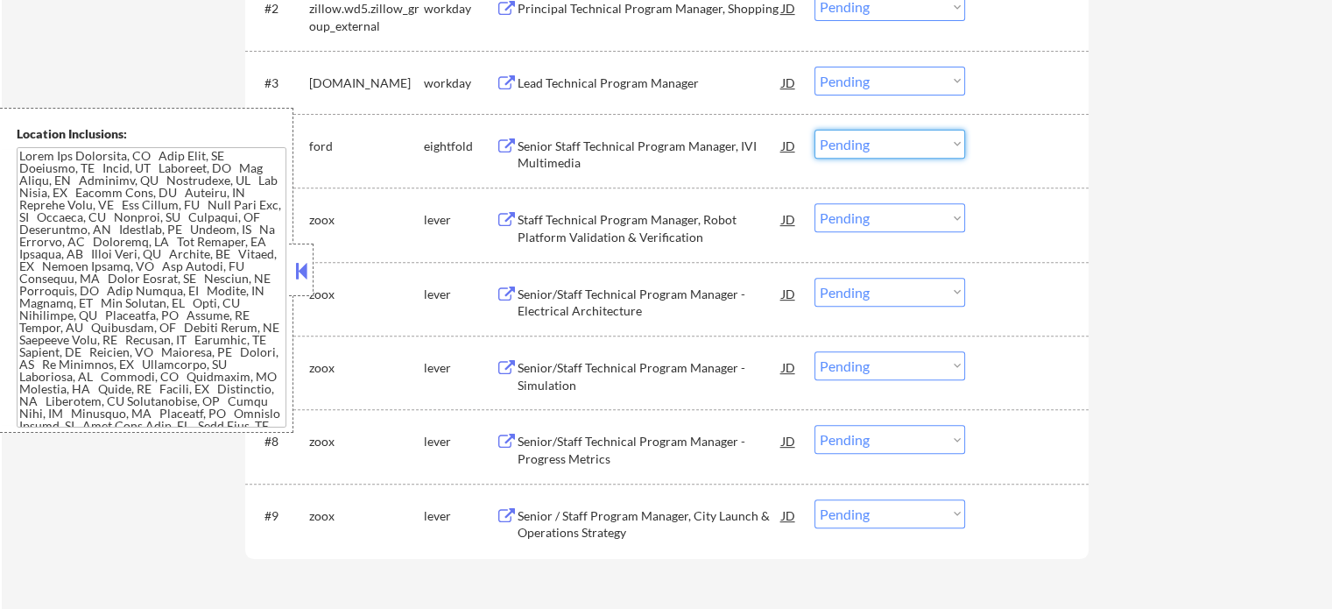
click at [865, 150] on select "Choose an option... Pending Applied Excluded (Questions) Excluded (Expired) Exc…" at bounding box center [889, 144] width 151 height 29
click at [814, 130] on select "Choose an option... Pending Applied Excluded (Questions) Excluded (Expired) Exc…" at bounding box center [889, 144] width 151 height 29
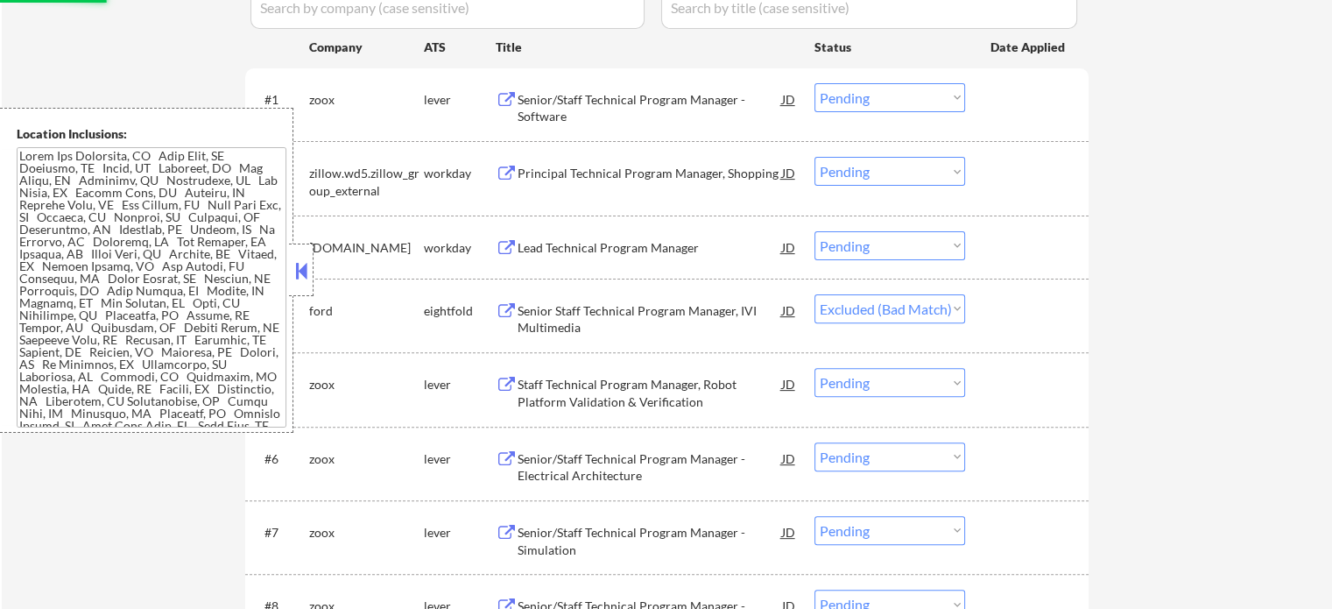
scroll to position [525, 0]
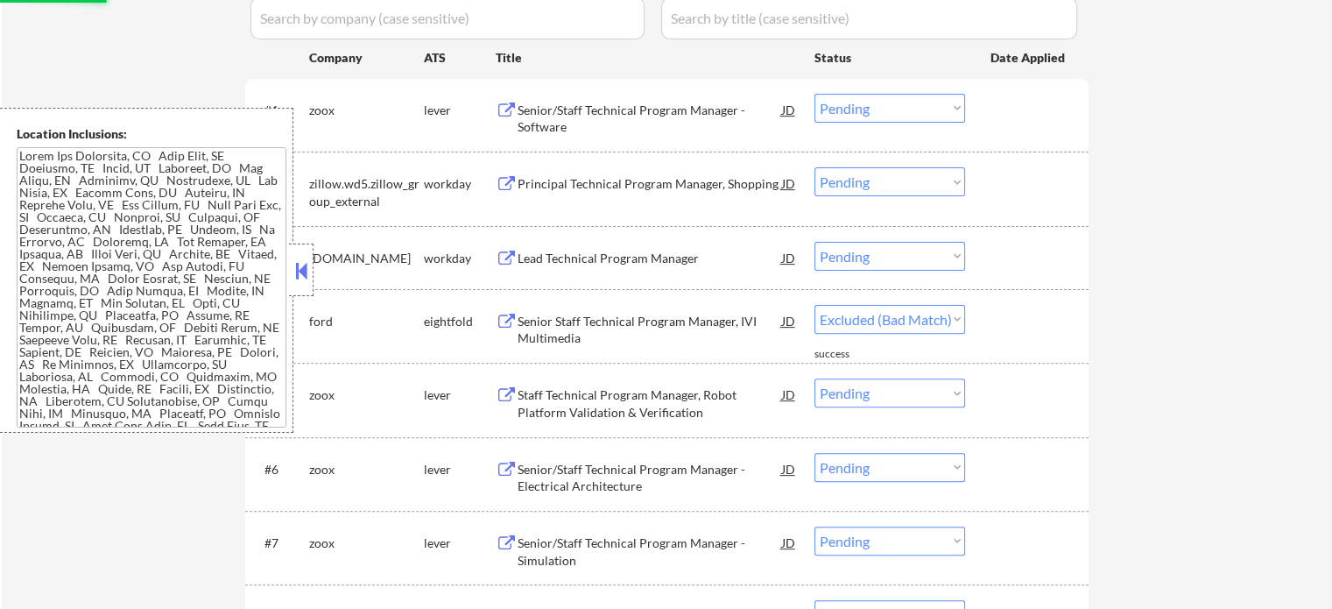
select select ""pending""
click at [585, 177] on div "Principal Technical Program Manager, Shopping" at bounding box center [650, 184] width 264 height 18
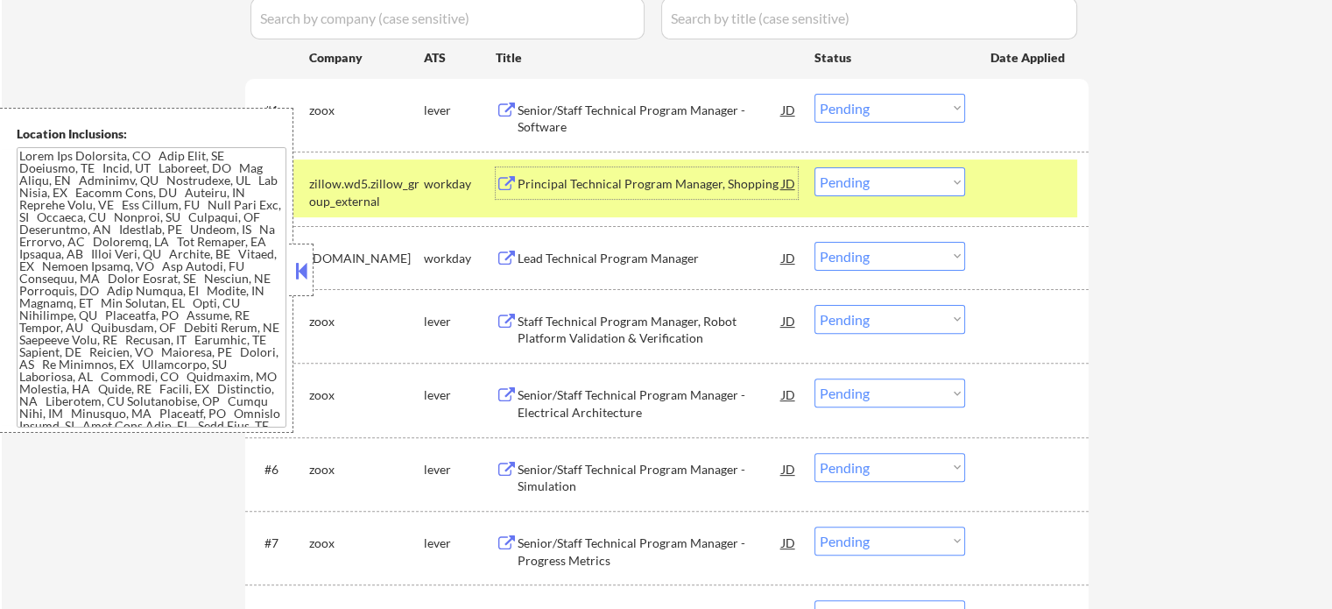
click at [1033, 185] on div at bounding box center [1028, 183] width 77 height 32
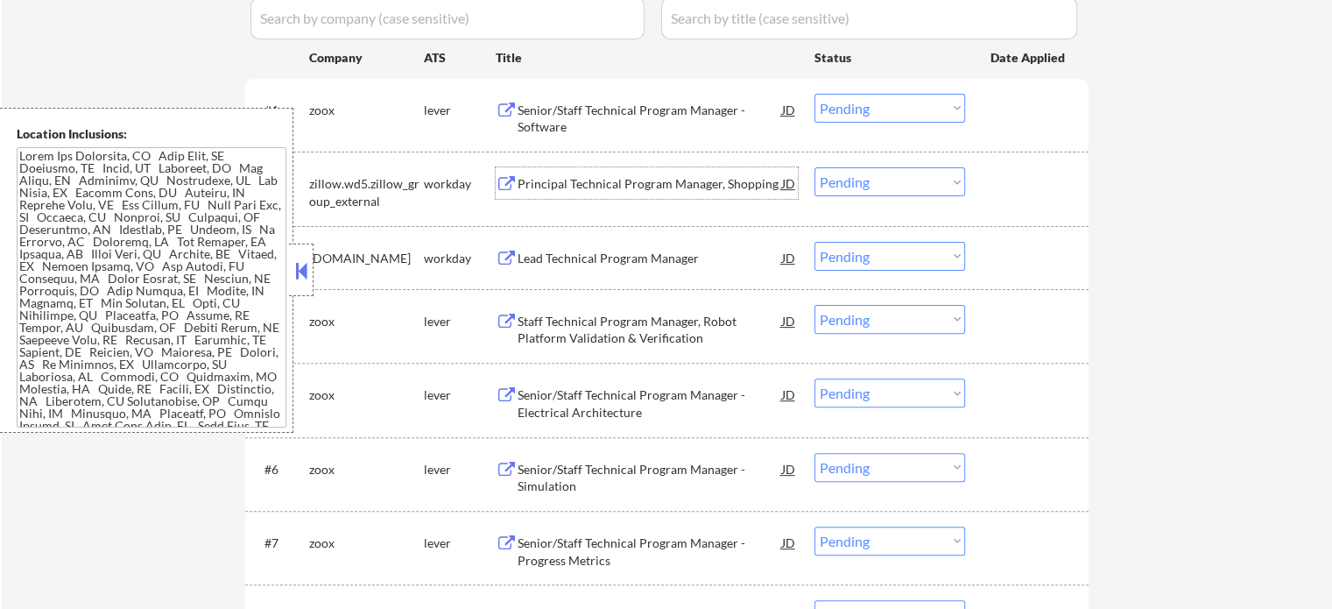
click at [600, 181] on div "Principal Technical Program Manager, Shopping" at bounding box center [650, 184] width 264 height 18
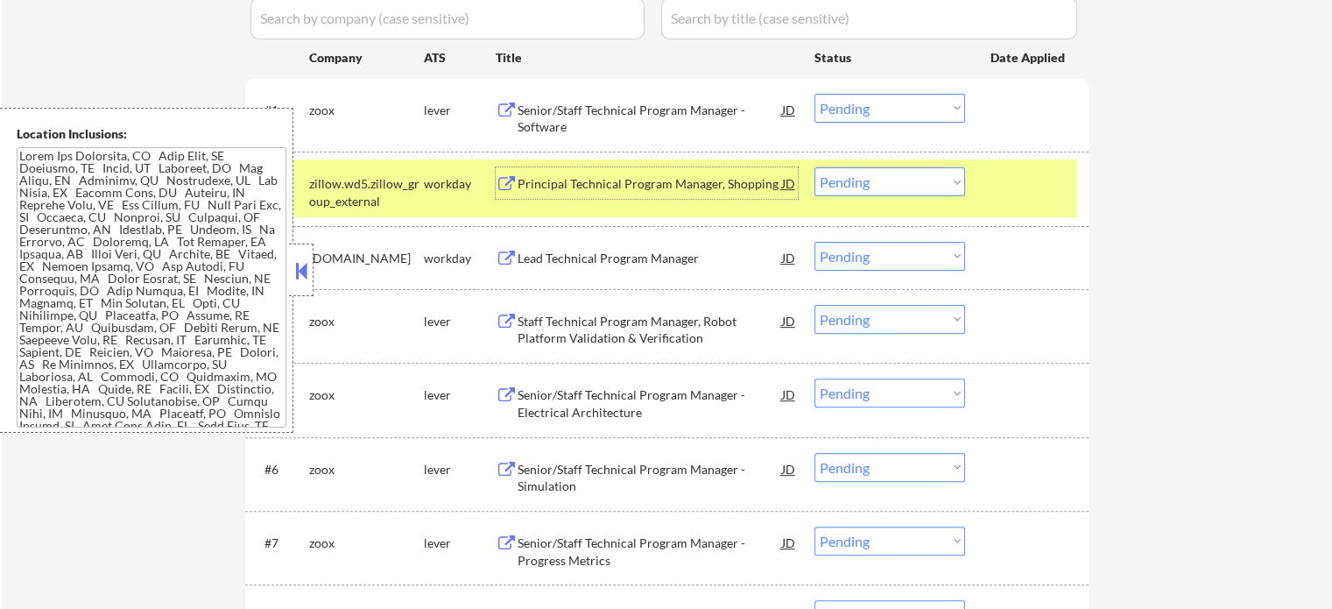
click at [862, 187] on select "Choose an option... Pending Applied Excluded (Questions) Excluded (Expired) Exc…" at bounding box center [889, 181] width 151 height 29
click at [814, 167] on select "Choose an option... Pending Applied Excluded (Questions) Excluded (Expired) Exc…" at bounding box center [889, 181] width 151 height 29
click at [992, 188] on div at bounding box center [1028, 183] width 77 height 32
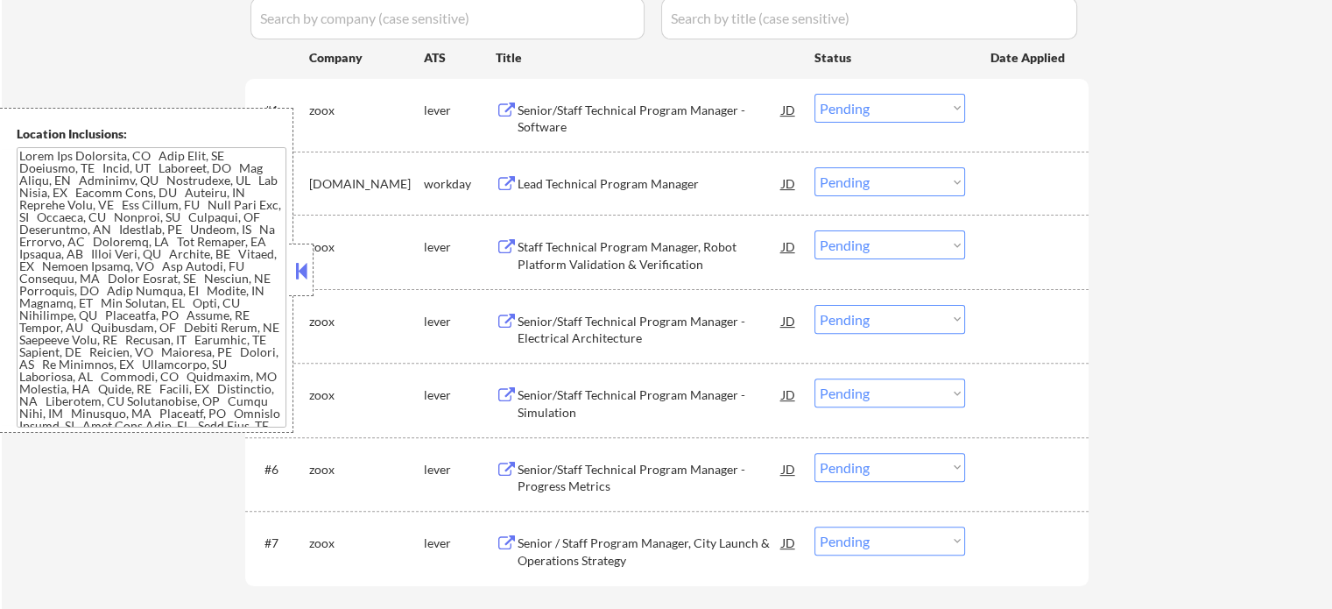
click at [592, 186] on div "Lead Technical Program Manager" at bounding box center [650, 184] width 264 height 18
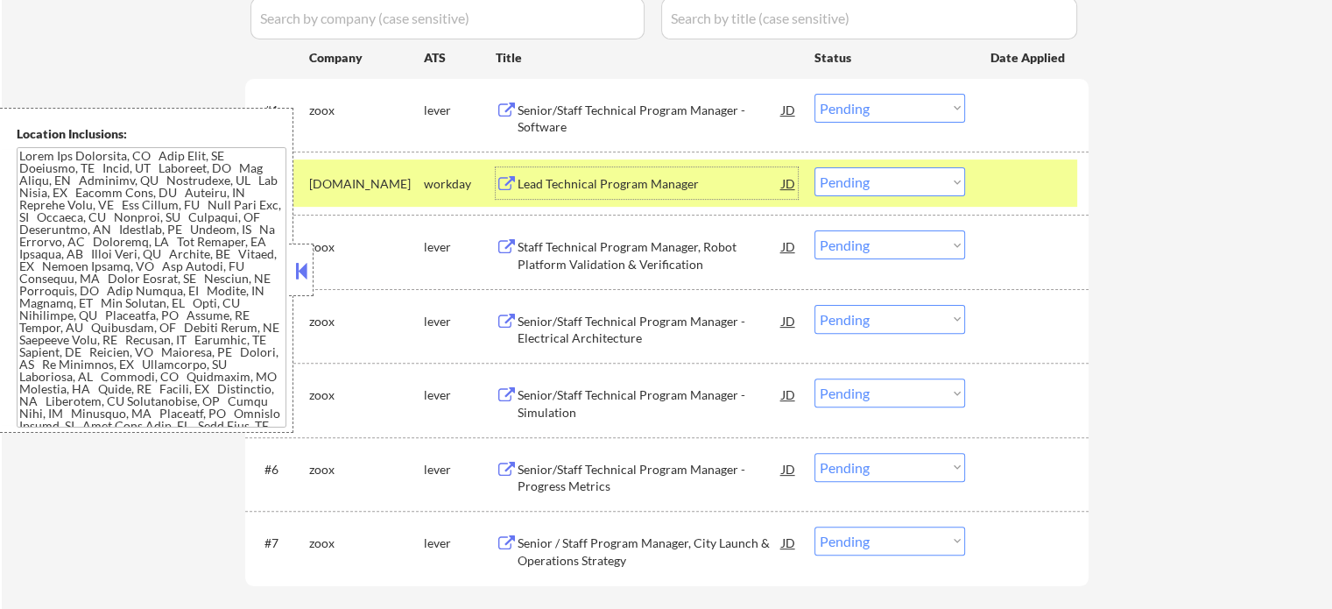
click at [856, 180] on select "Choose an option... Pending Applied Excluded (Questions) Excluded (Expired) Exc…" at bounding box center [889, 181] width 151 height 29
click at [814, 167] on select "Choose an option... Pending Applied Excluded (Questions) Excluded (Expired) Exc…" at bounding box center [889, 181] width 151 height 29
select select ""pending""
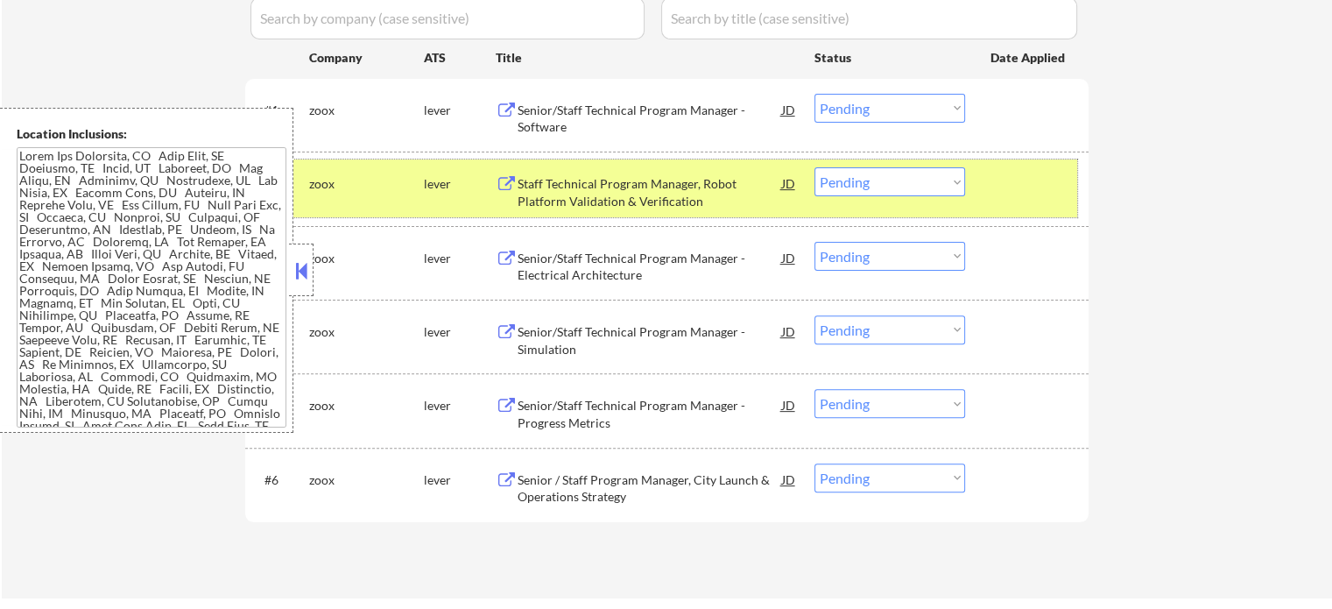
click at [1046, 192] on div at bounding box center [1028, 183] width 77 height 32
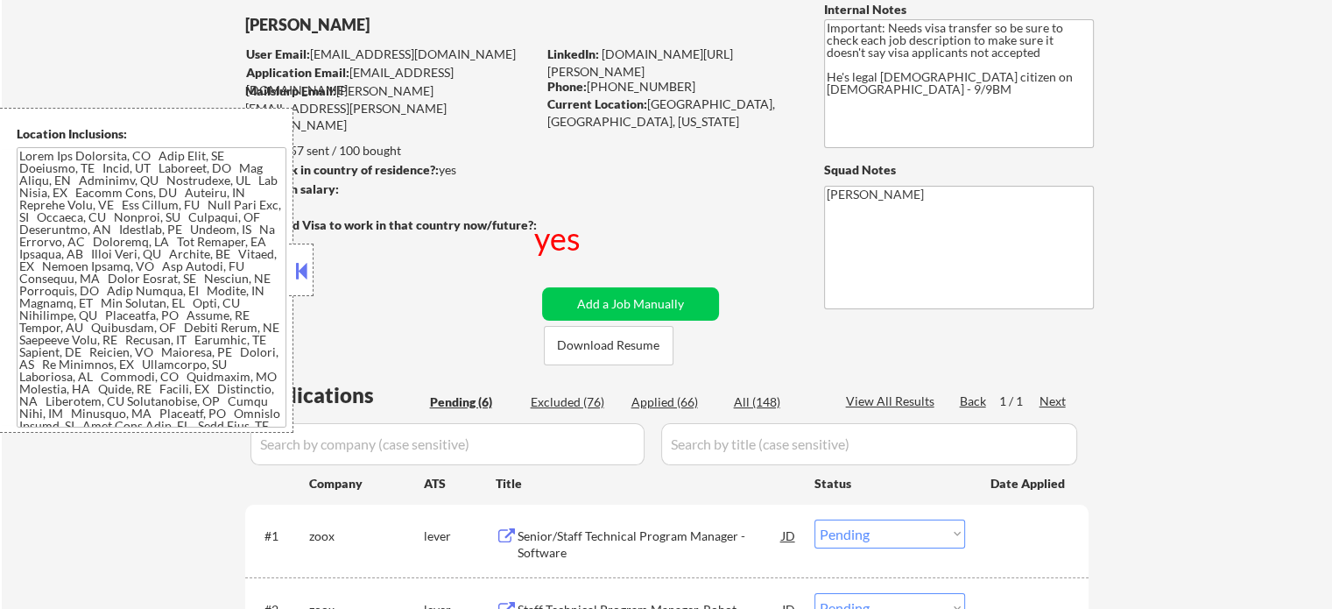
scroll to position [88, 0]
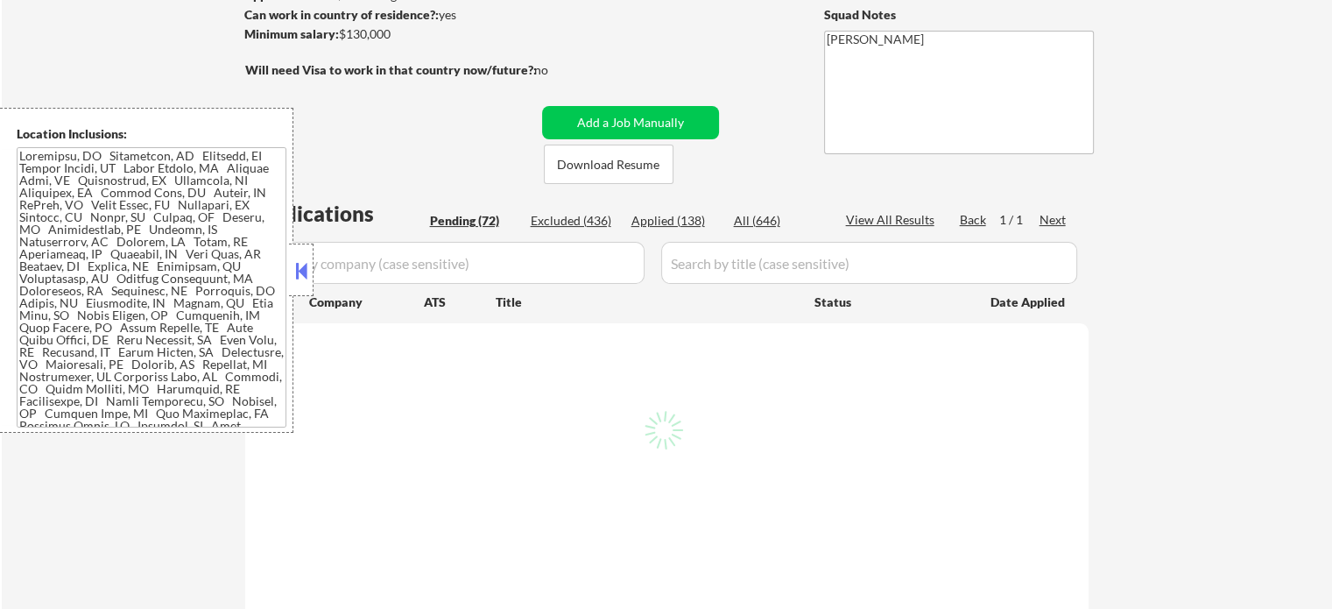
scroll to position [263, 0]
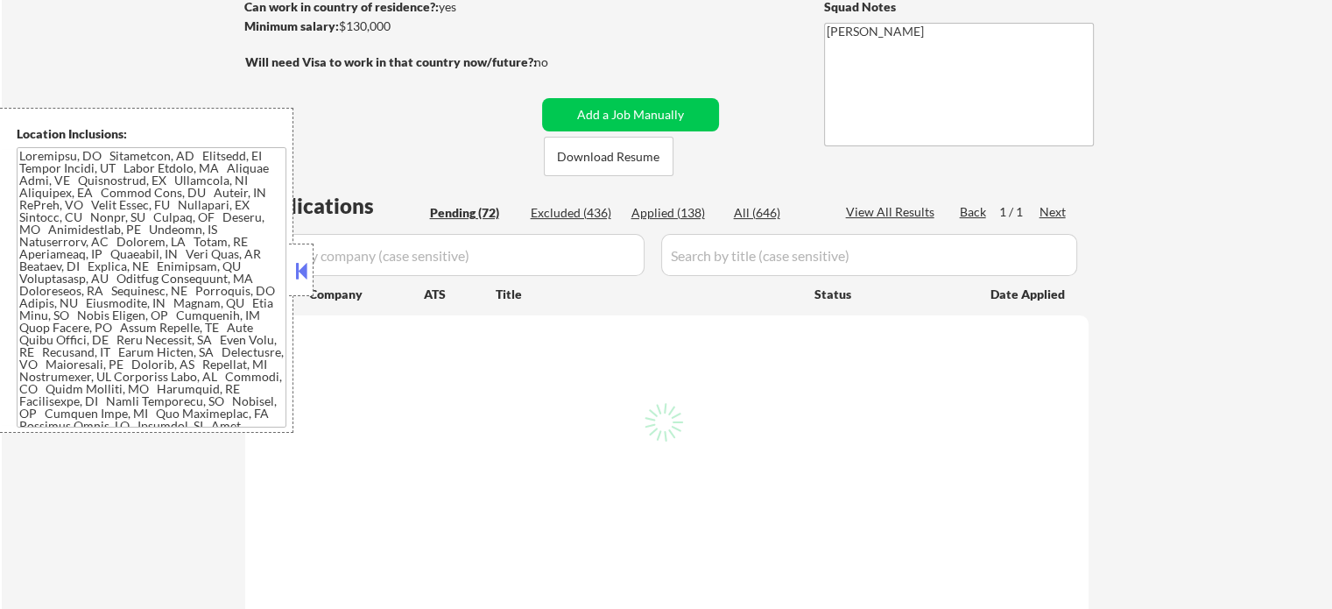
select select ""pending""
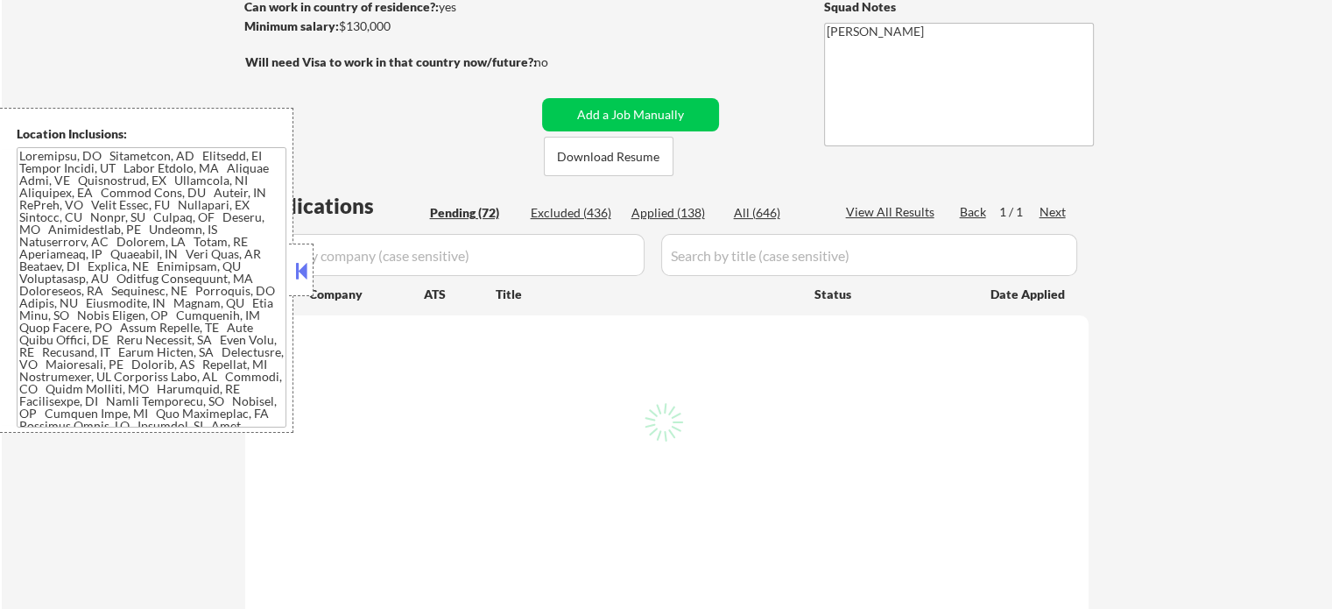
select select ""pending""
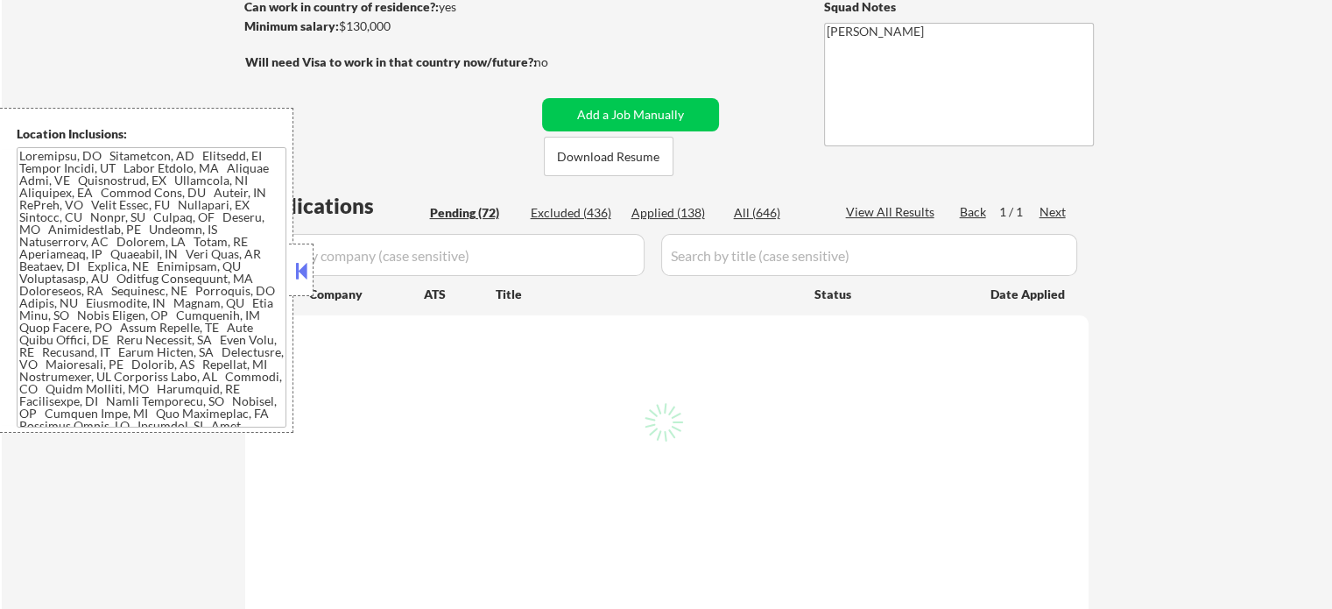
select select ""pending""
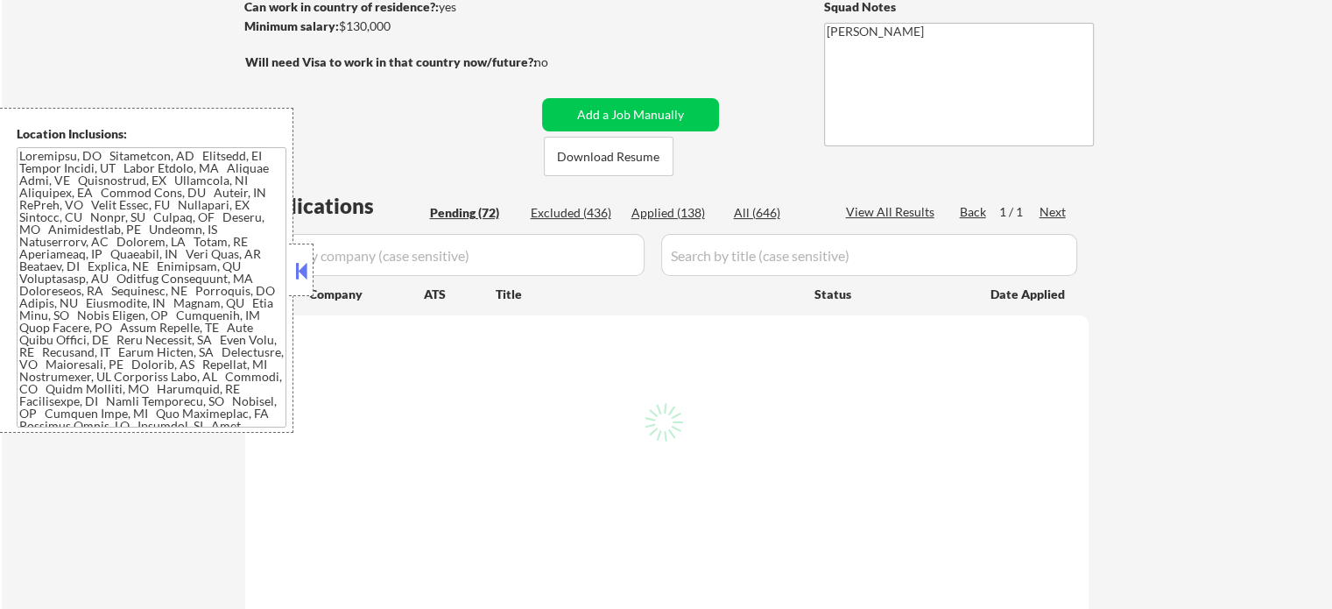
select select ""pending""
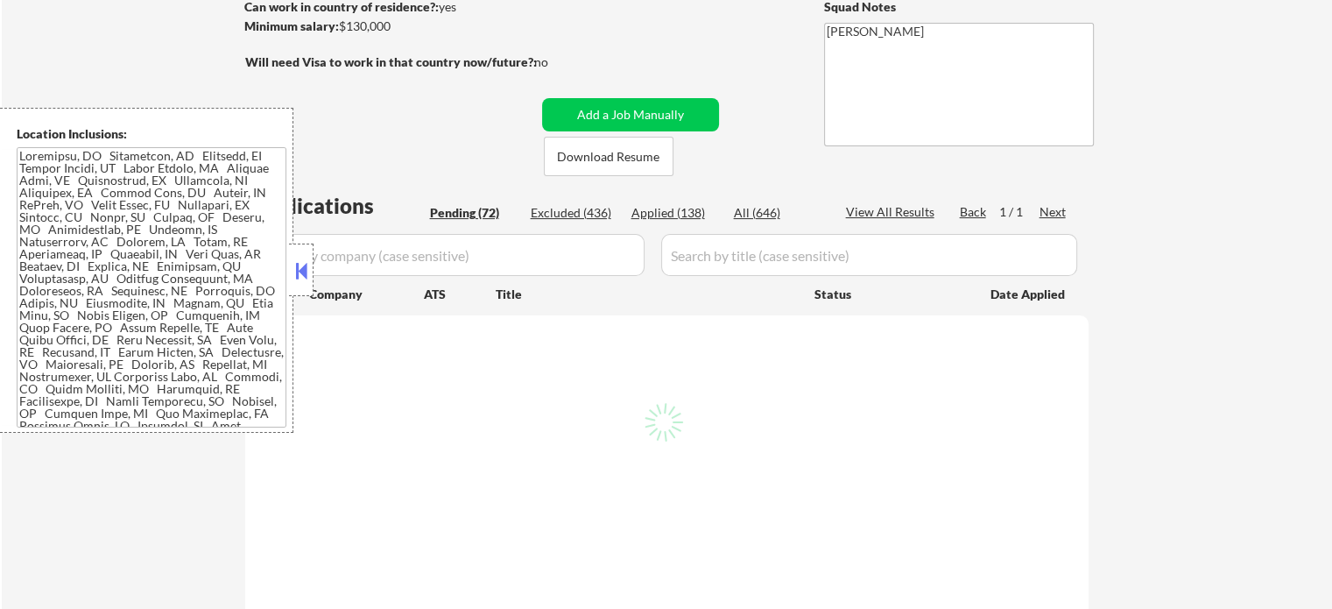
select select ""pending""
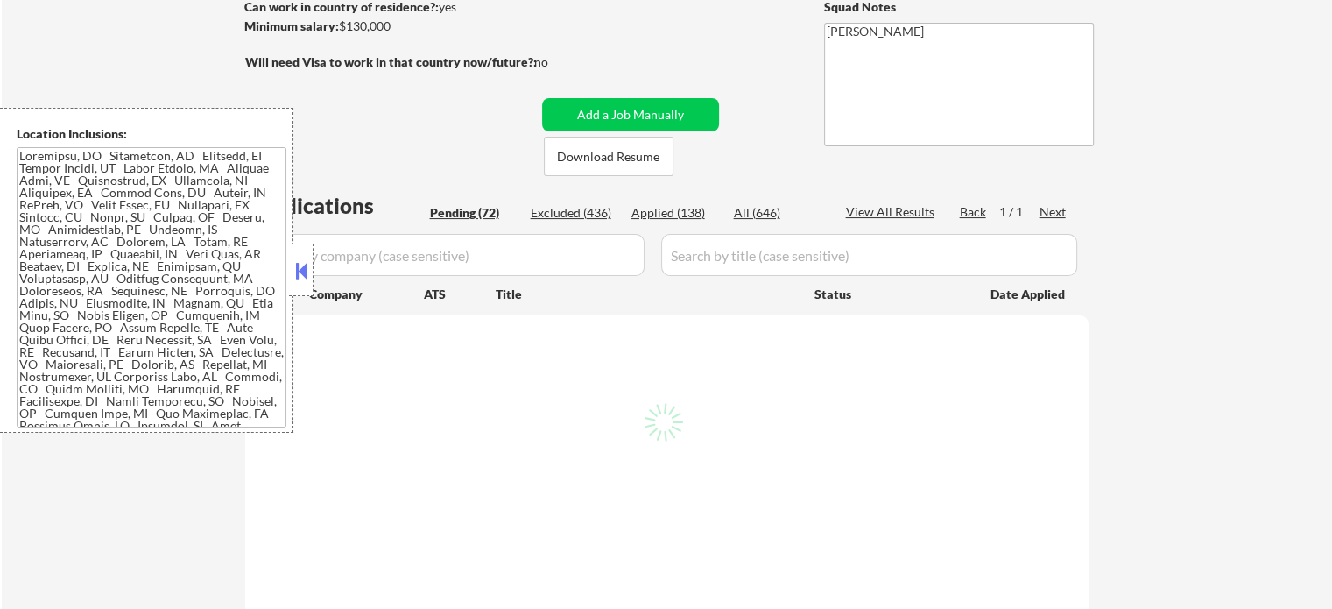
select select ""pending""
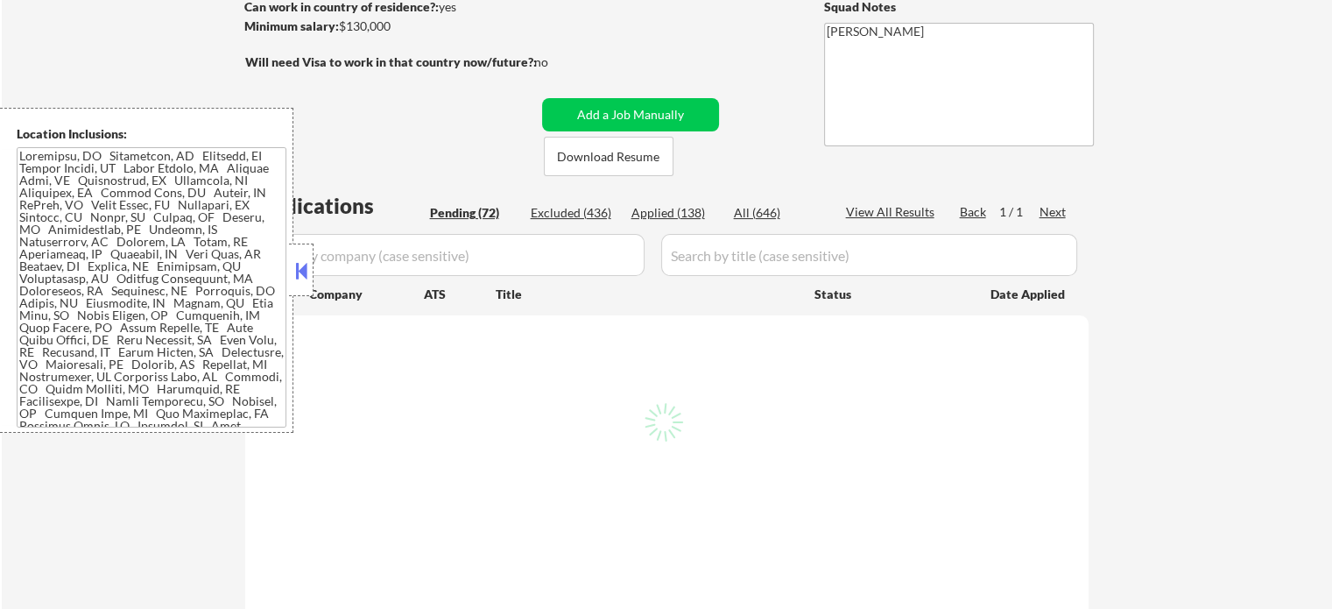
select select ""pending""
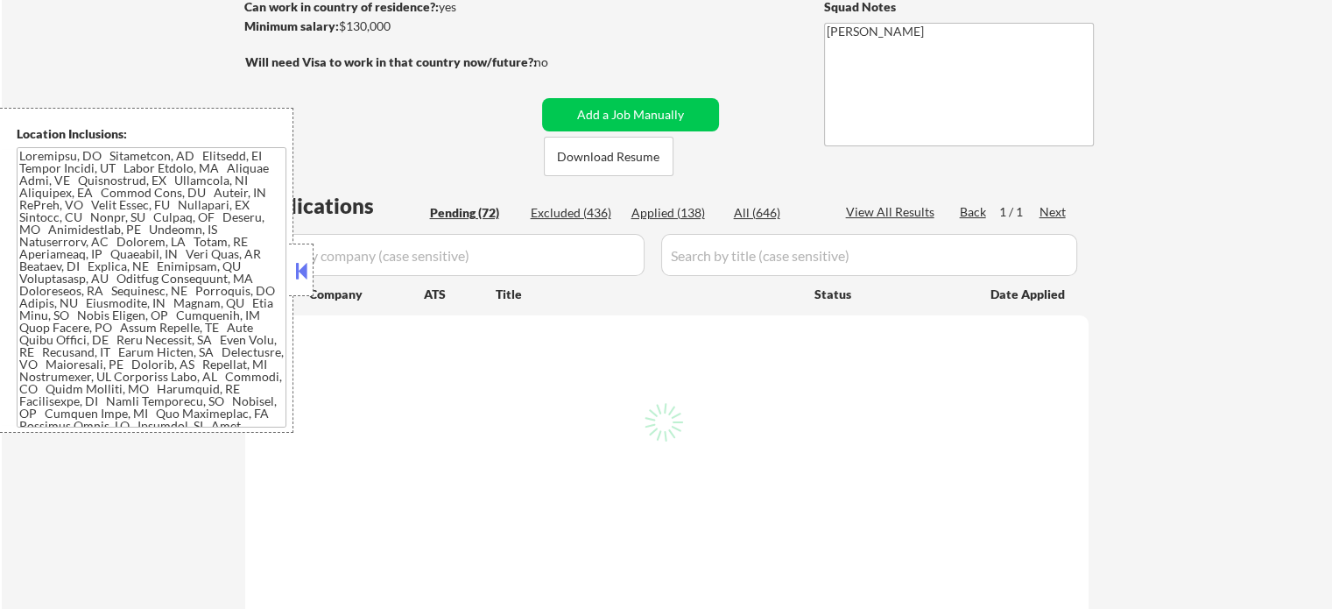
select select ""pending""
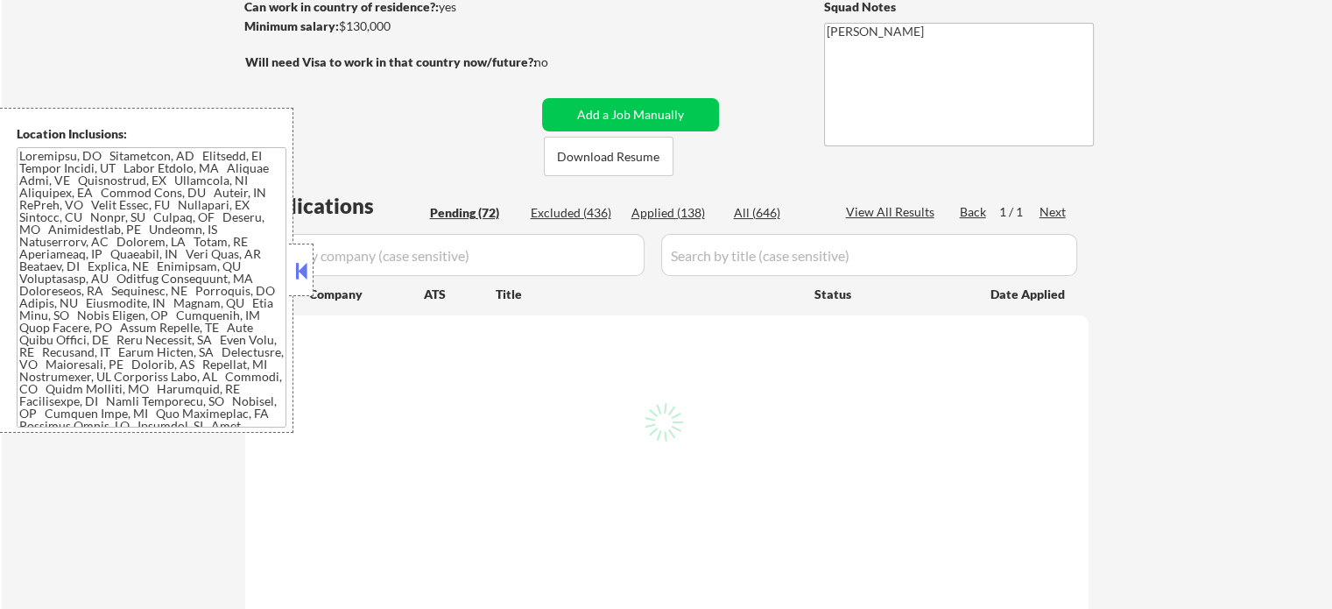
select select ""pending""
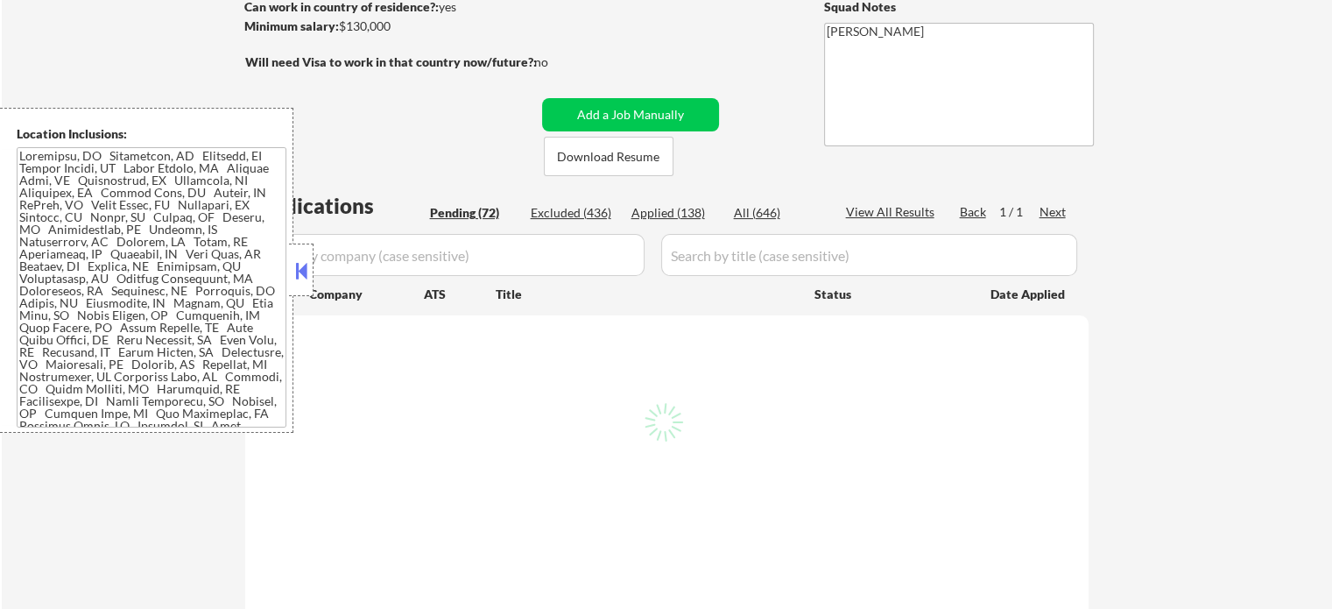
select select ""pending""
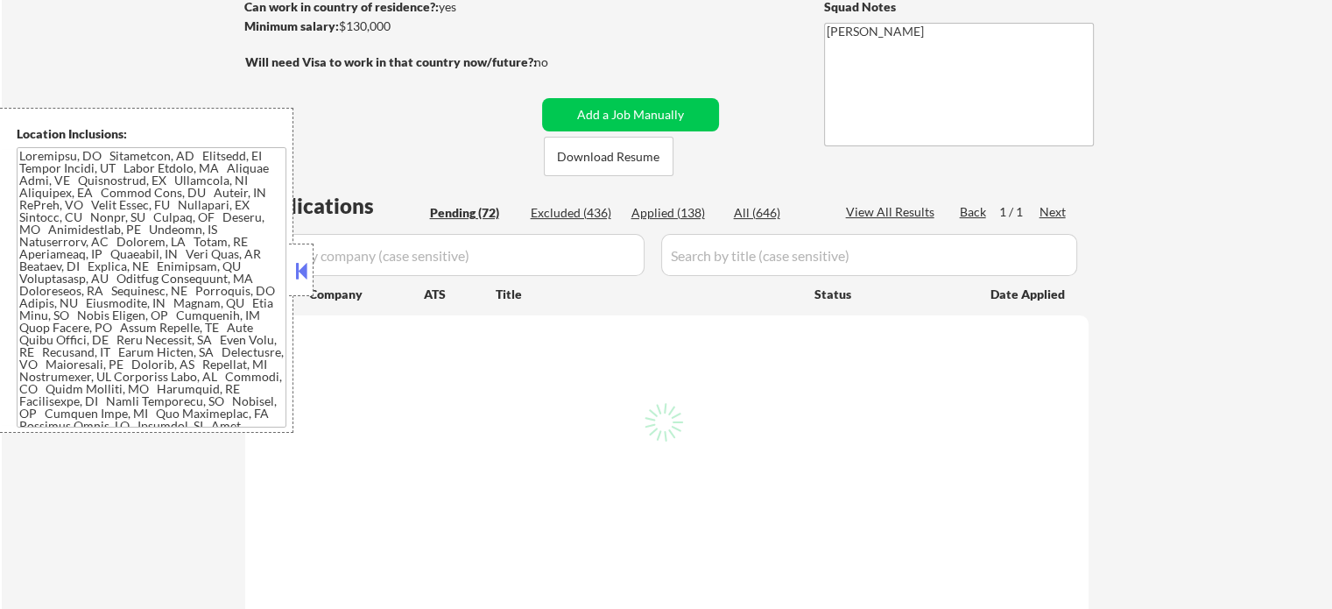
select select ""pending""
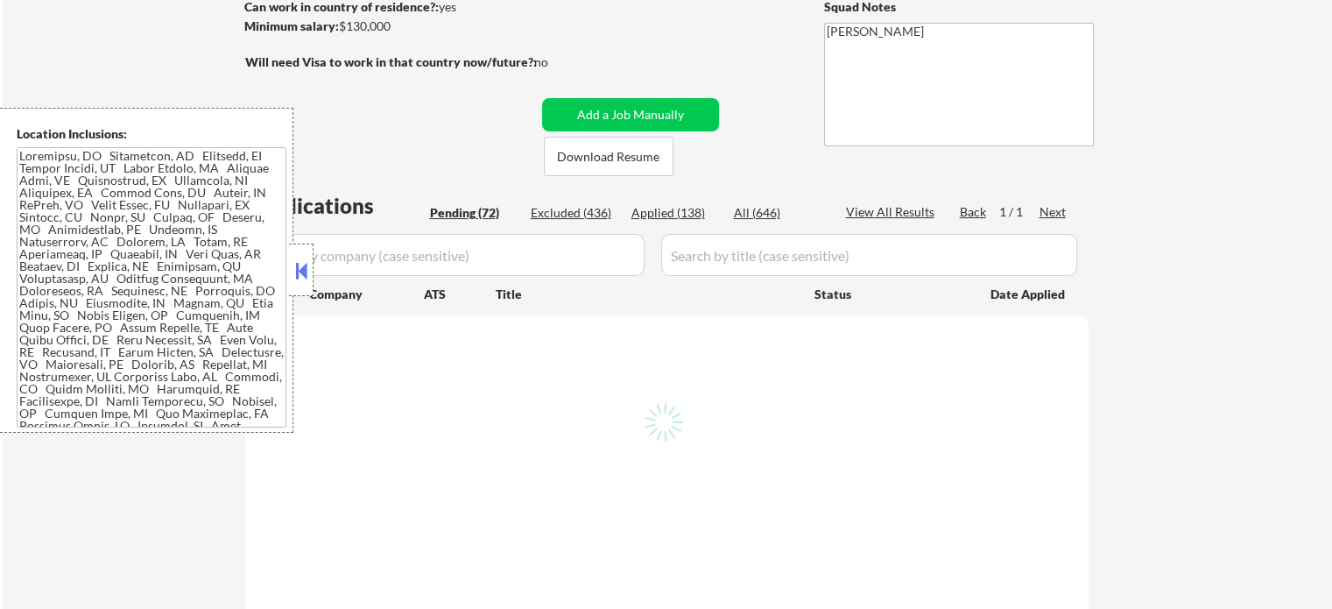
select select ""pending""
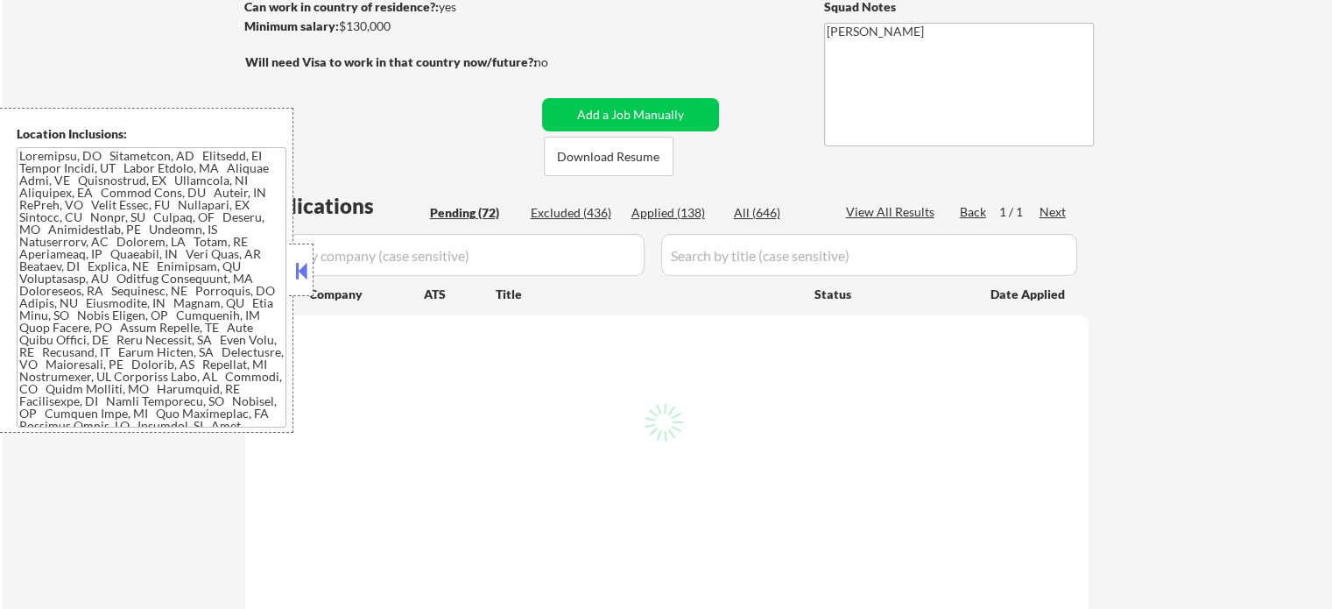
select select ""pending""
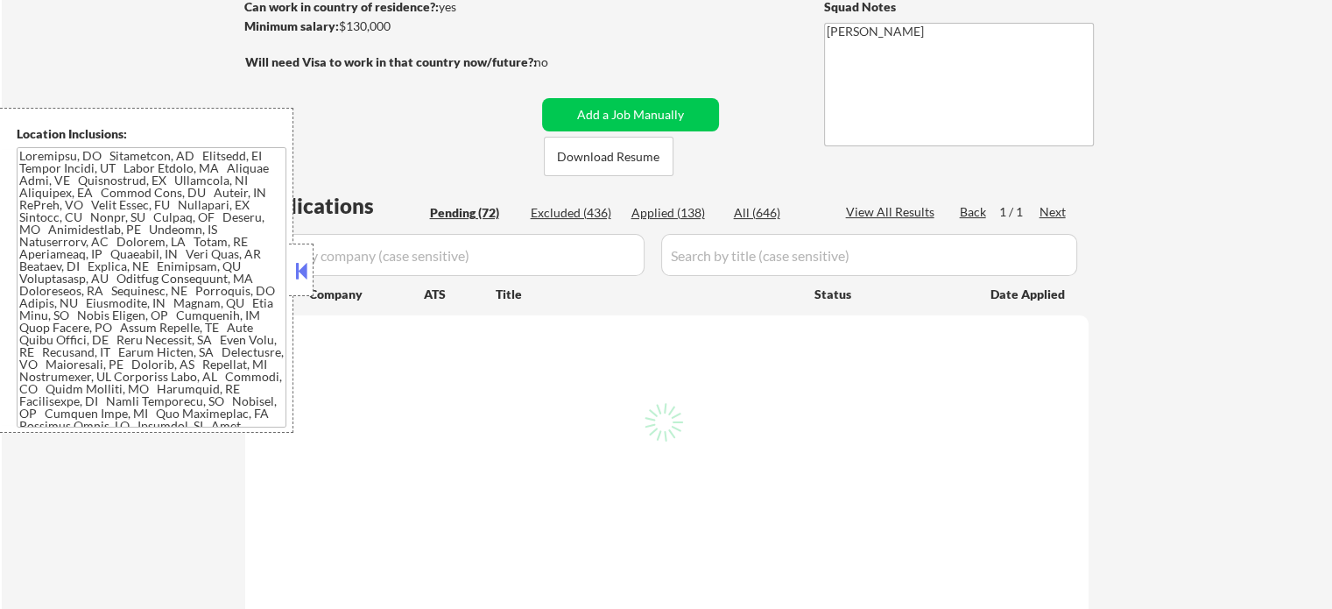
select select ""pending""
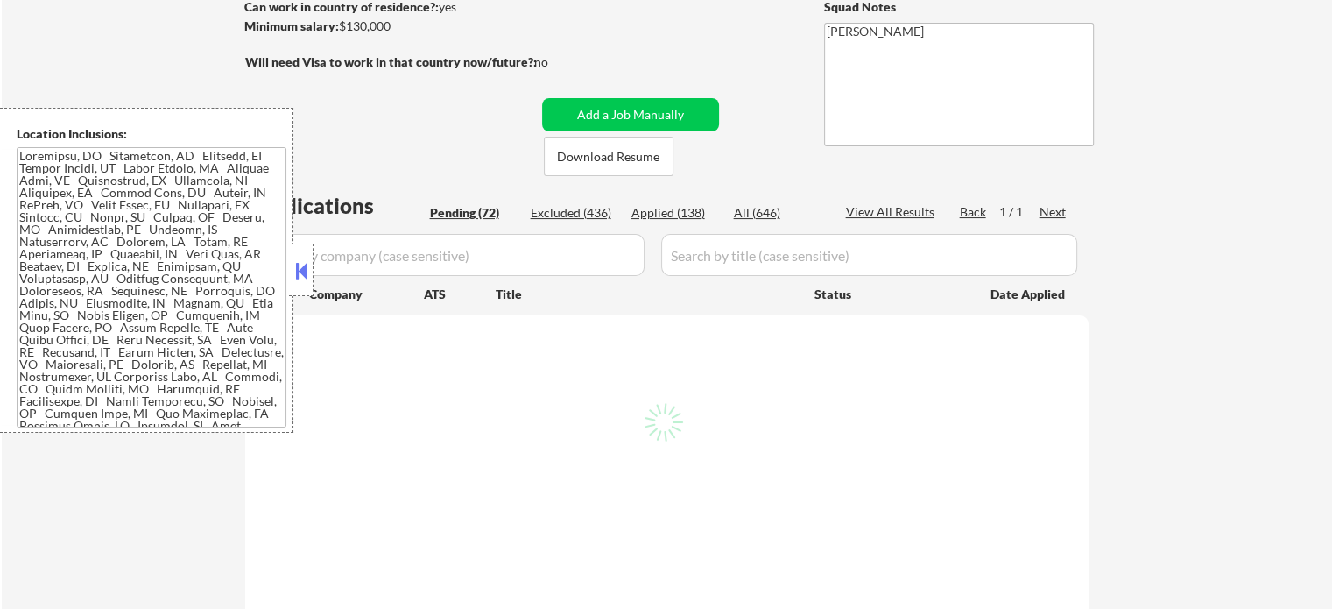
select select ""pending""
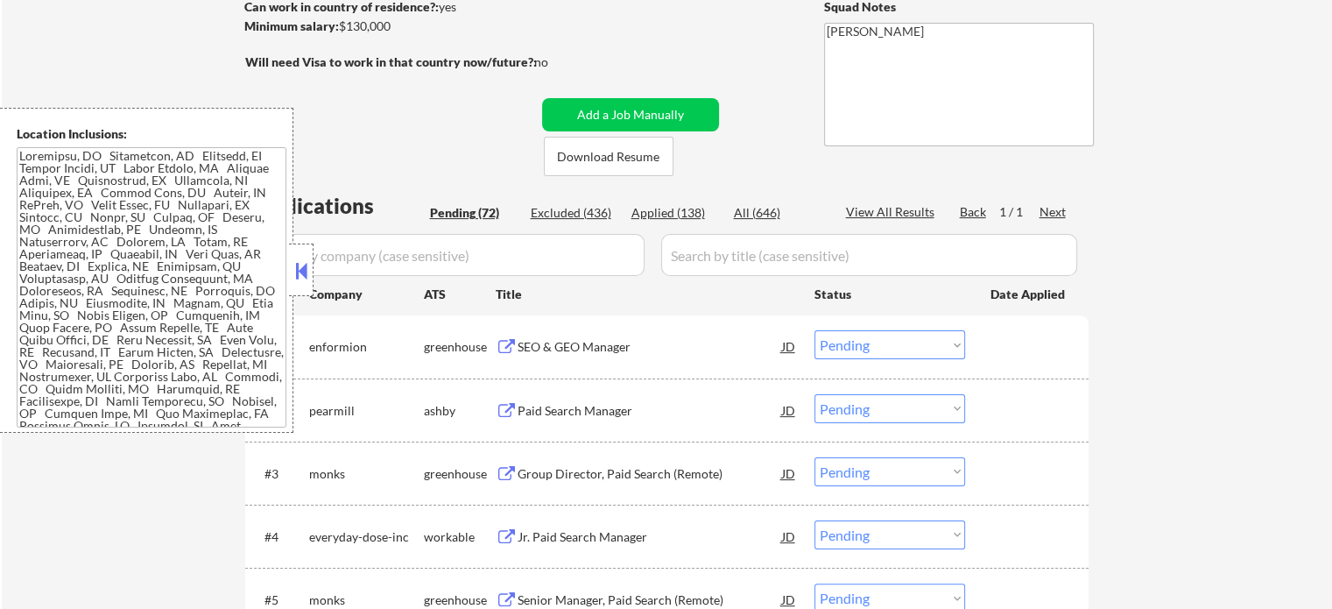
scroll to position [438, 0]
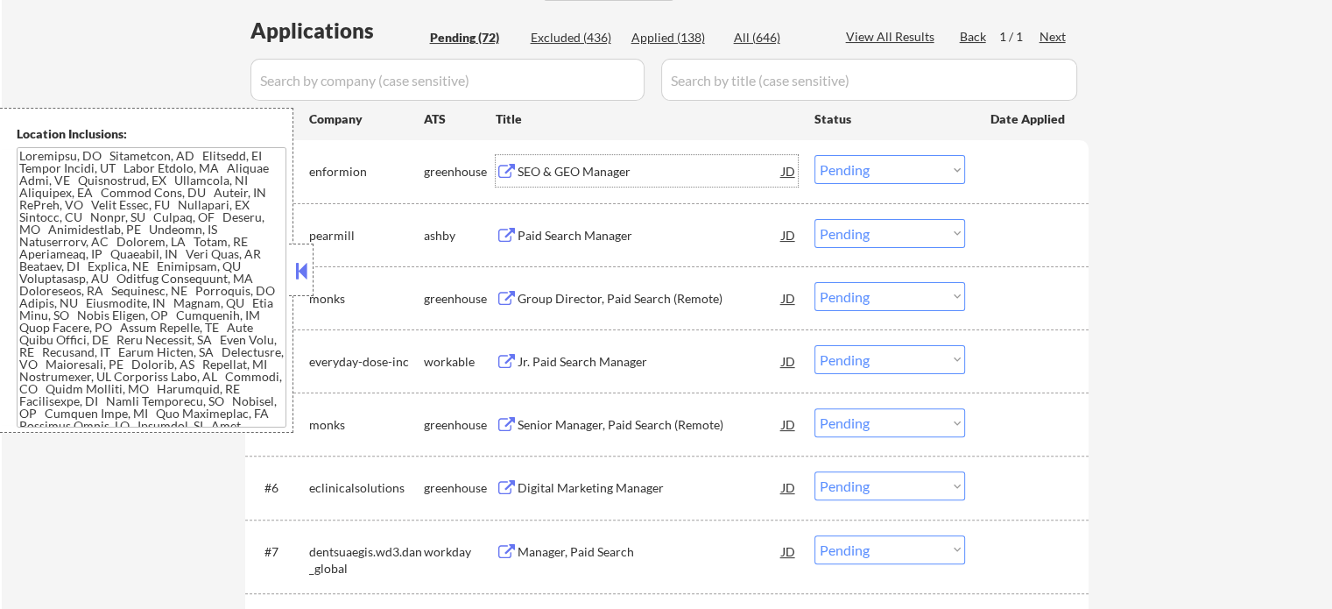
click at [583, 173] on div "SEO & GEO Manager" at bounding box center [650, 172] width 264 height 18
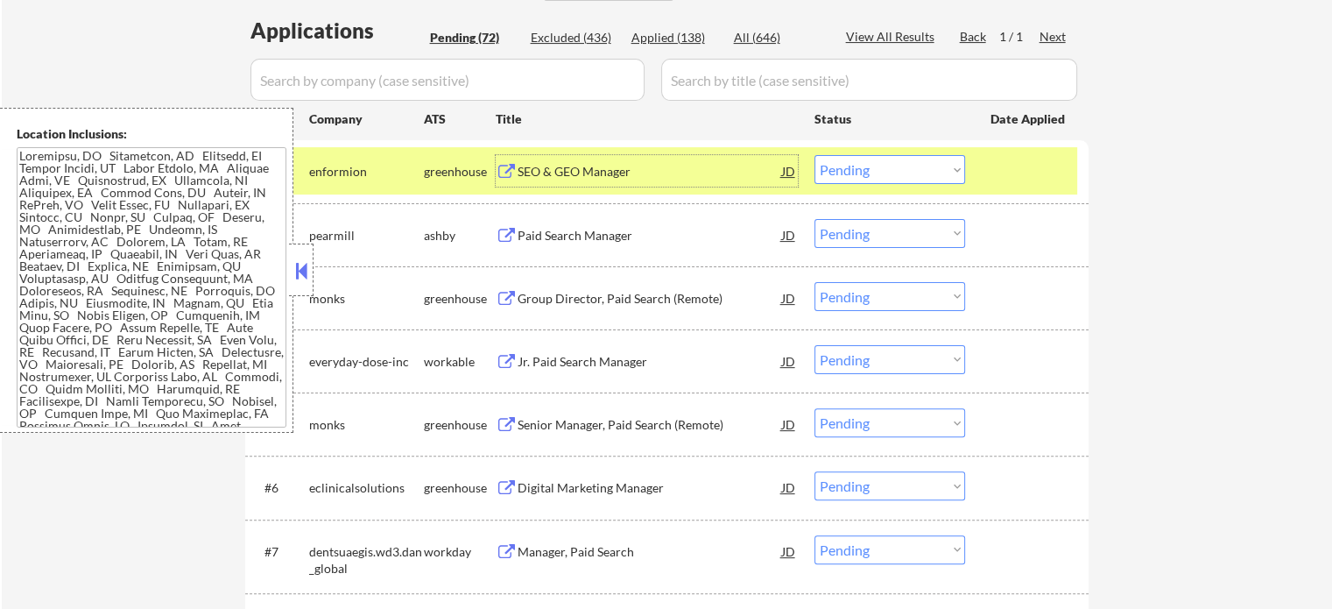
click at [916, 172] on select "Choose an option... Pending Applied Excluded (Questions) Excluded (Expired) Exc…" at bounding box center [889, 169] width 151 height 29
click at [814, 155] on select "Choose an option... Pending Applied Excluded (Questions) Excluded (Expired) Exc…" at bounding box center [889, 169] width 151 height 29
click at [1023, 171] on div at bounding box center [1028, 171] width 77 height 32
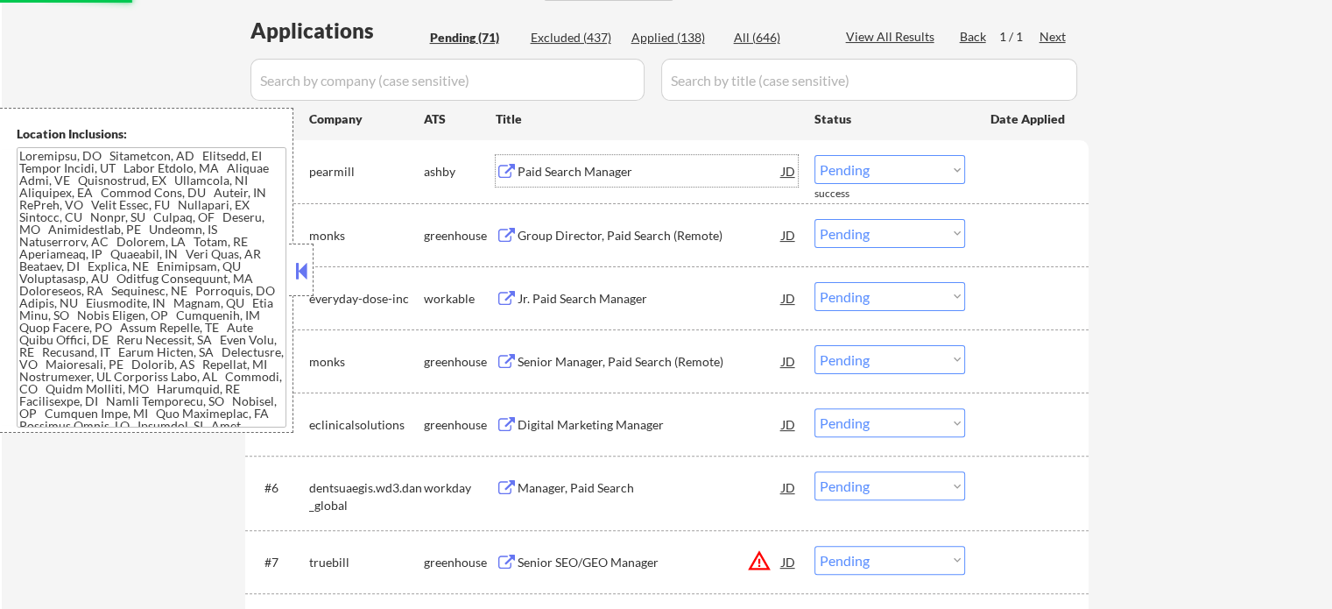
click at [602, 178] on div "Paid Search Manager" at bounding box center [650, 172] width 264 height 18
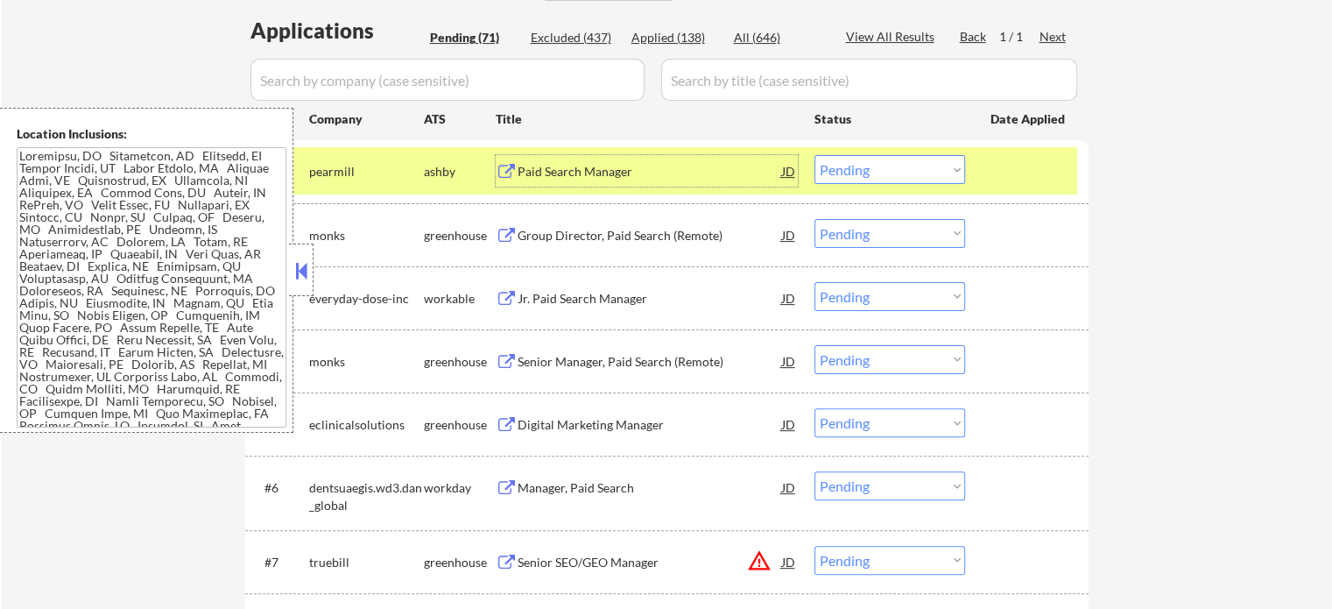
click at [898, 169] on select "Choose an option... Pending Applied Excluded (Questions) Excluded (Expired) Exc…" at bounding box center [889, 169] width 151 height 29
click at [814, 155] on select "Choose an option... Pending Applied Excluded (Questions) Excluded (Expired) Exc…" at bounding box center [889, 169] width 151 height 29
click at [1004, 178] on div at bounding box center [1028, 171] width 77 height 32
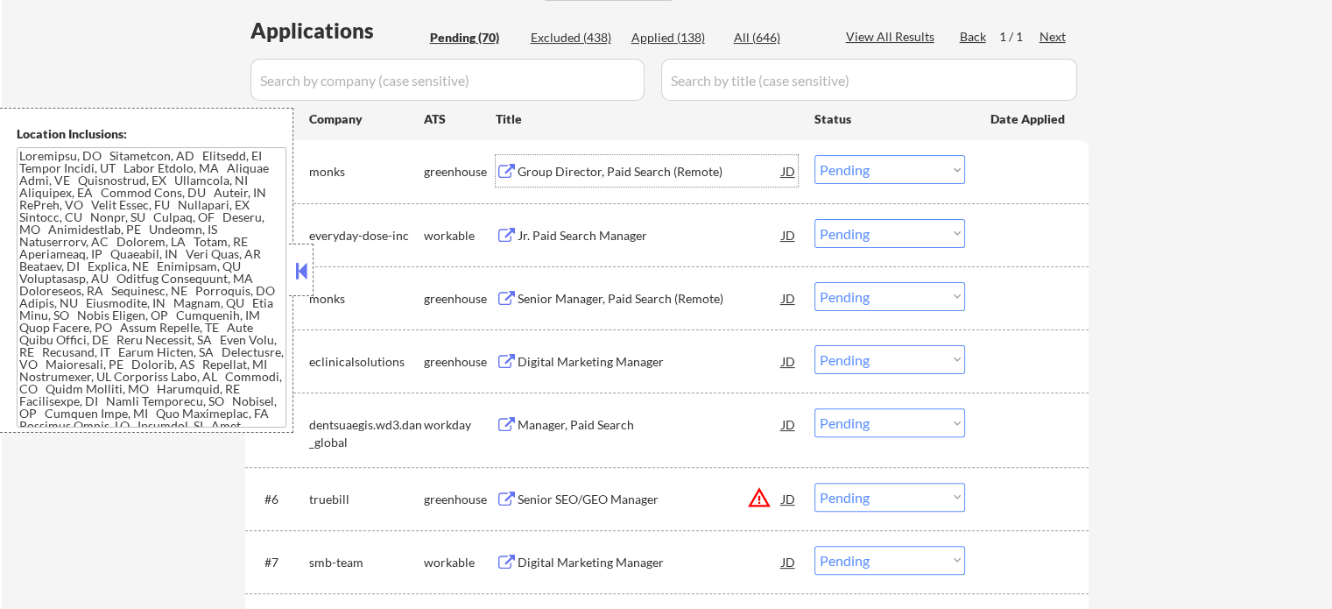
click at [572, 173] on div "Group Director, Paid Search (Remote)" at bounding box center [650, 172] width 264 height 18
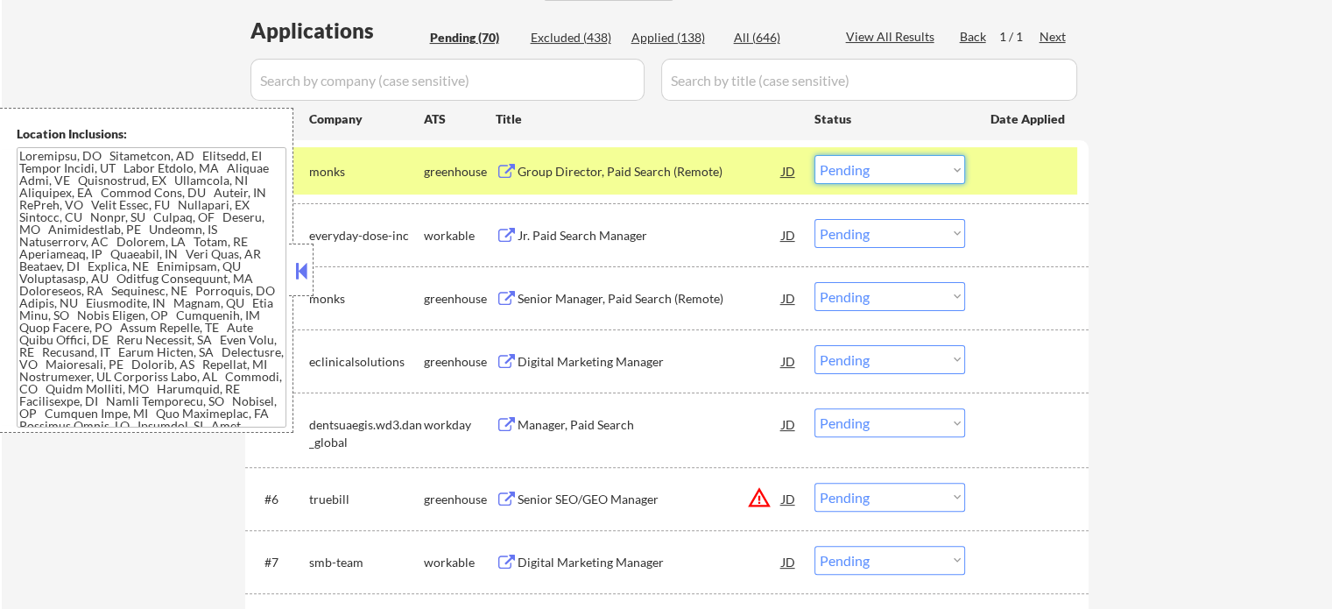
click at [918, 166] on select "Choose an option... Pending Applied Excluded (Questions) Excluded (Expired) Exc…" at bounding box center [889, 169] width 151 height 29
click at [814, 155] on select "Choose an option... Pending Applied Excluded (Questions) Excluded (Expired) Exc…" at bounding box center [889, 169] width 151 height 29
click at [1046, 180] on div at bounding box center [1028, 171] width 77 height 32
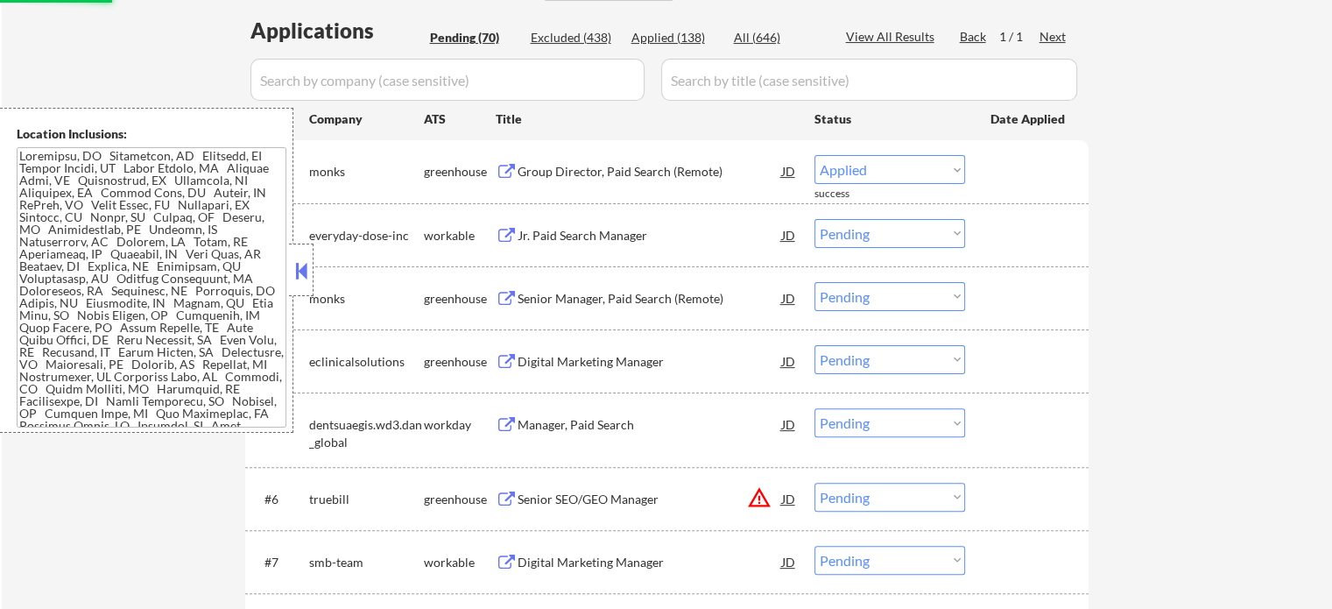
select select ""pending""
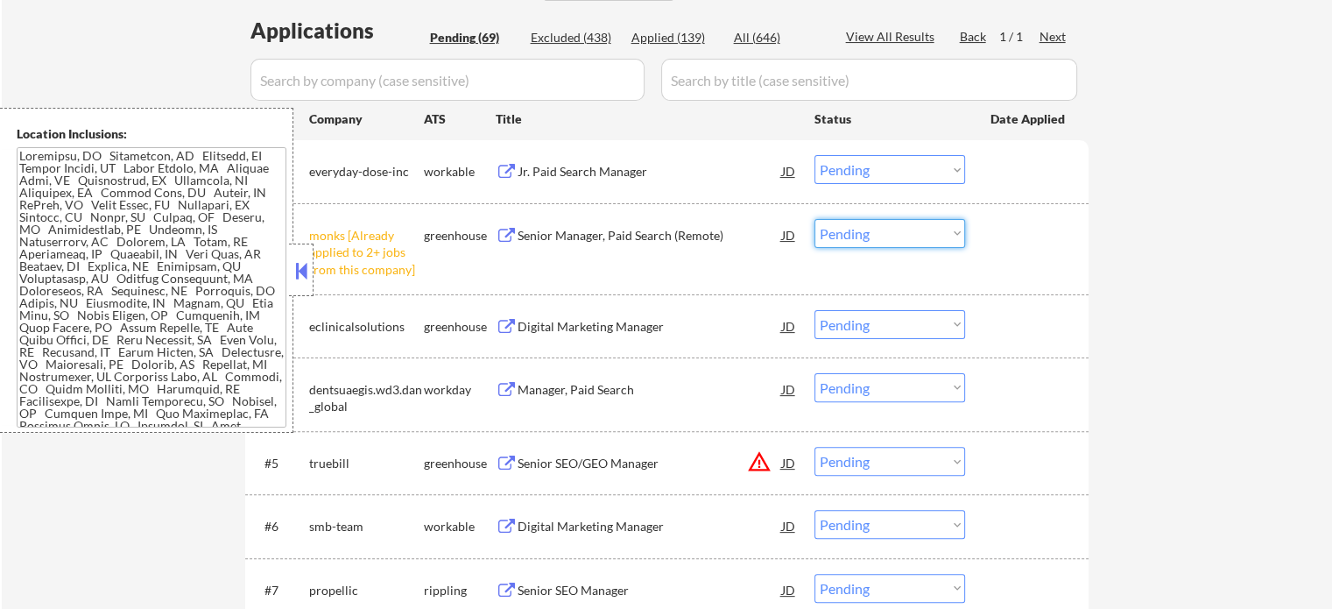
click at [884, 236] on select "Choose an option... Pending Applied Excluded (Questions) Excluded (Expired) Exc…" at bounding box center [889, 233] width 151 height 29
click at [814, 219] on select "Choose an option... Pending Applied Excluded (Questions) Excluded (Expired) Exc…" at bounding box center [889, 233] width 151 height 29
select select ""pending""
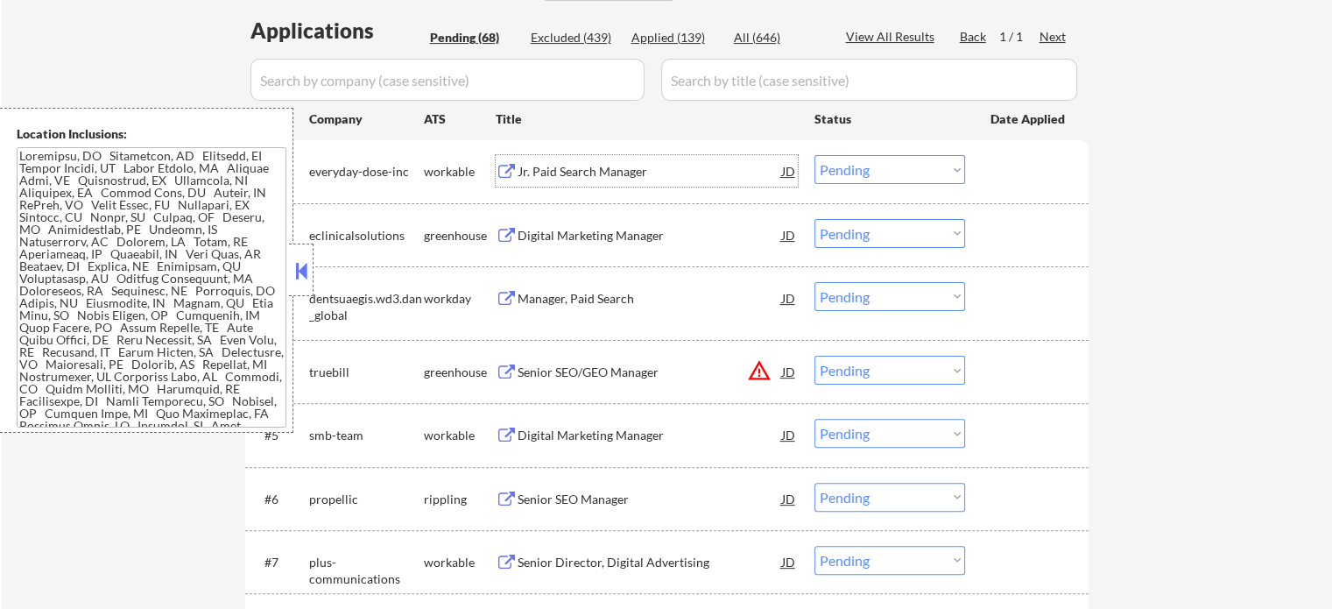
click at [566, 171] on div "Jr. Paid Search Manager" at bounding box center [650, 172] width 264 height 18
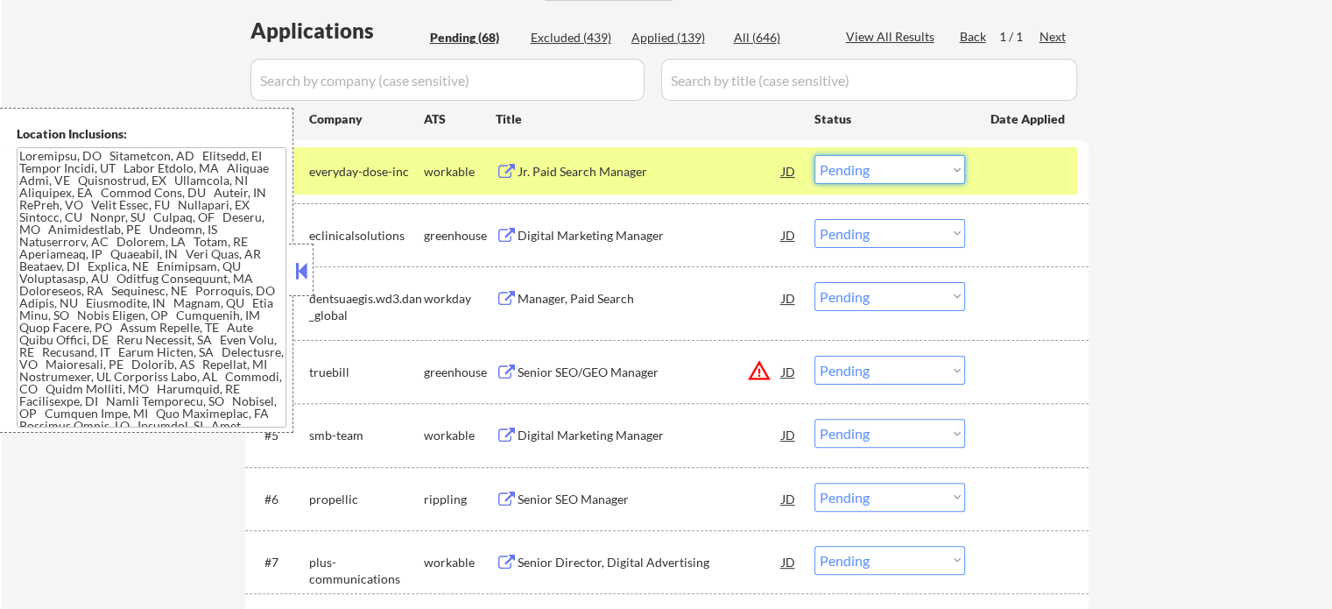
click at [949, 162] on select "Choose an option... Pending Applied Excluded (Questions) Excluded (Expired) Exc…" at bounding box center [889, 169] width 151 height 29
click at [814, 155] on select "Choose an option... Pending Applied Excluded (Questions) Excluded (Expired) Exc…" at bounding box center [889, 169] width 151 height 29
click at [1009, 167] on div at bounding box center [1028, 171] width 77 height 32
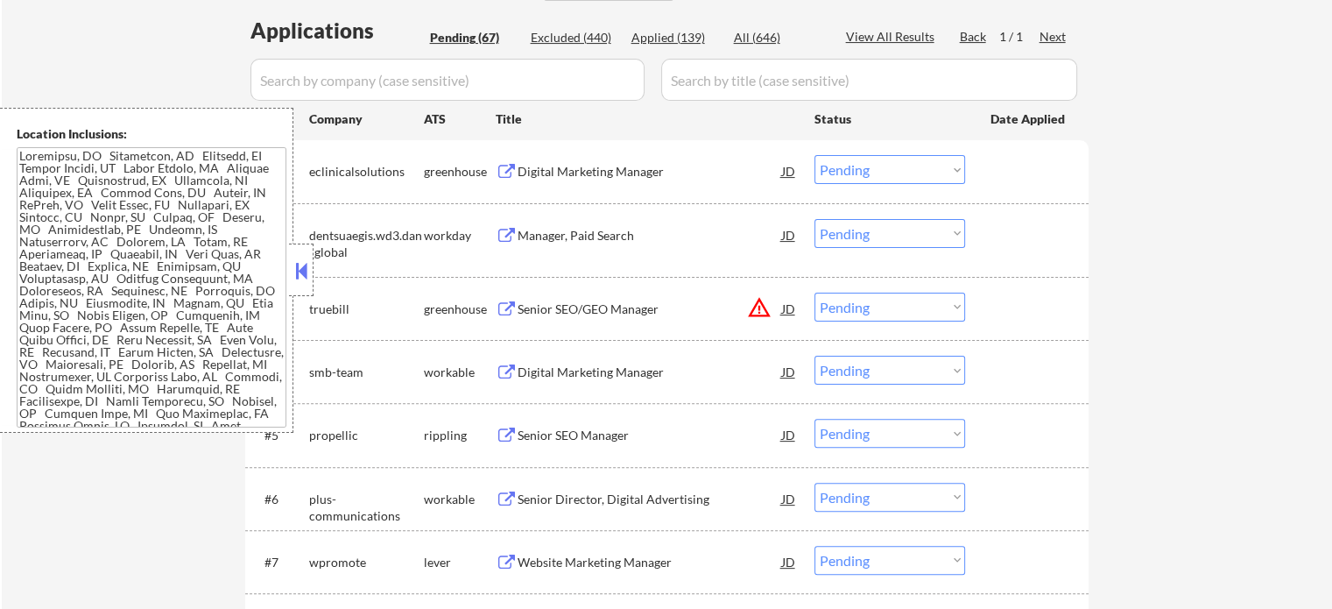
click at [564, 167] on div "Digital Marketing Manager" at bounding box center [650, 172] width 264 height 18
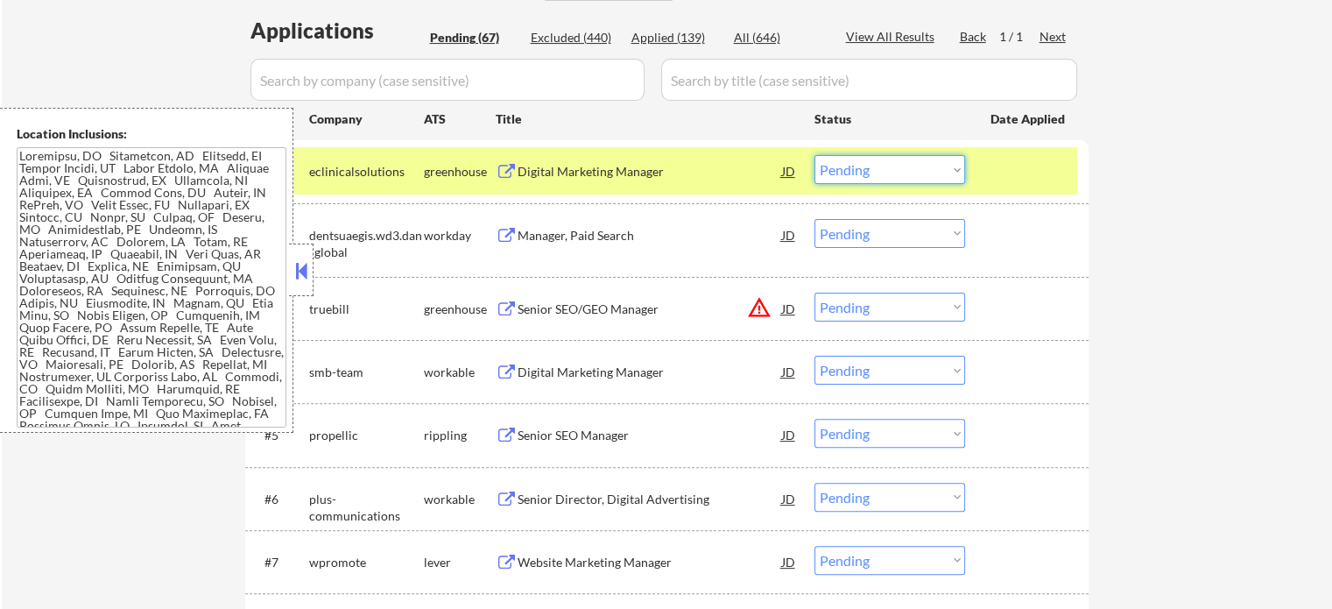
click at [877, 172] on select "Choose an option... Pending Applied Excluded (Questions) Excluded (Expired) Exc…" at bounding box center [889, 169] width 151 height 29
click at [814, 155] on select "Choose an option... Pending Applied Excluded (Questions) Excluded (Expired) Exc…" at bounding box center [889, 169] width 151 height 29
click at [1032, 187] on div "#1 eclinicalsolutions greenhouse Digital Marketing Manager JD Choose an option.…" at bounding box center [663, 170] width 827 height 47
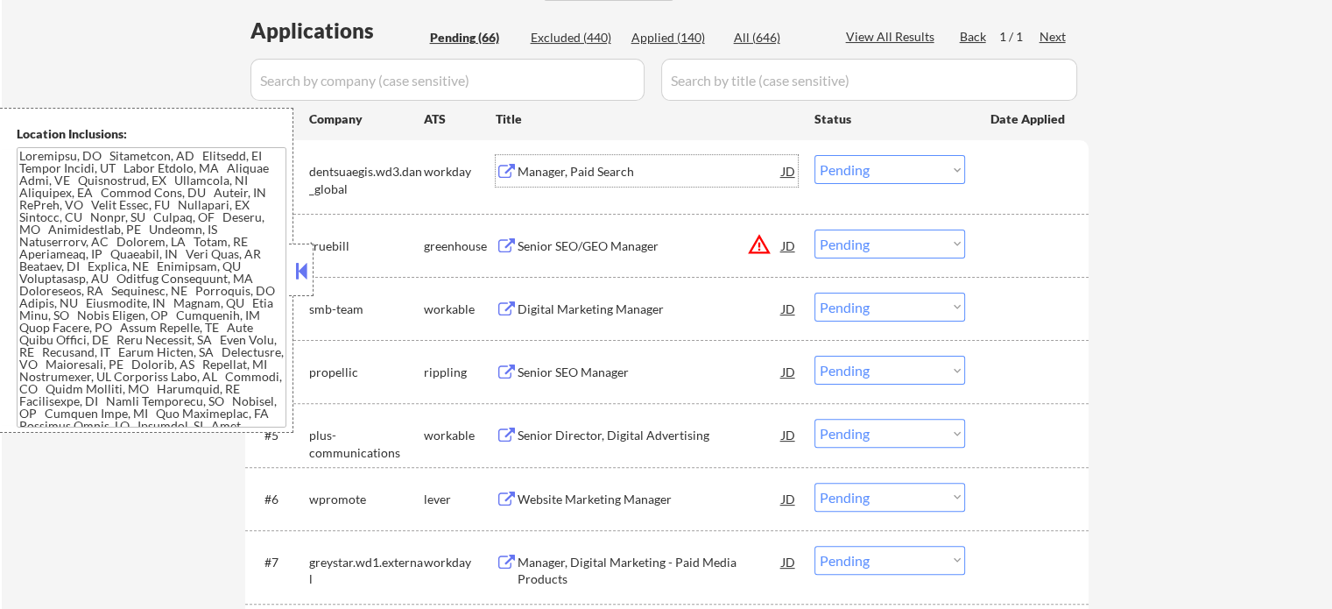
click at [602, 166] on div "Manager, Paid Search" at bounding box center [650, 172] width 264 height 18
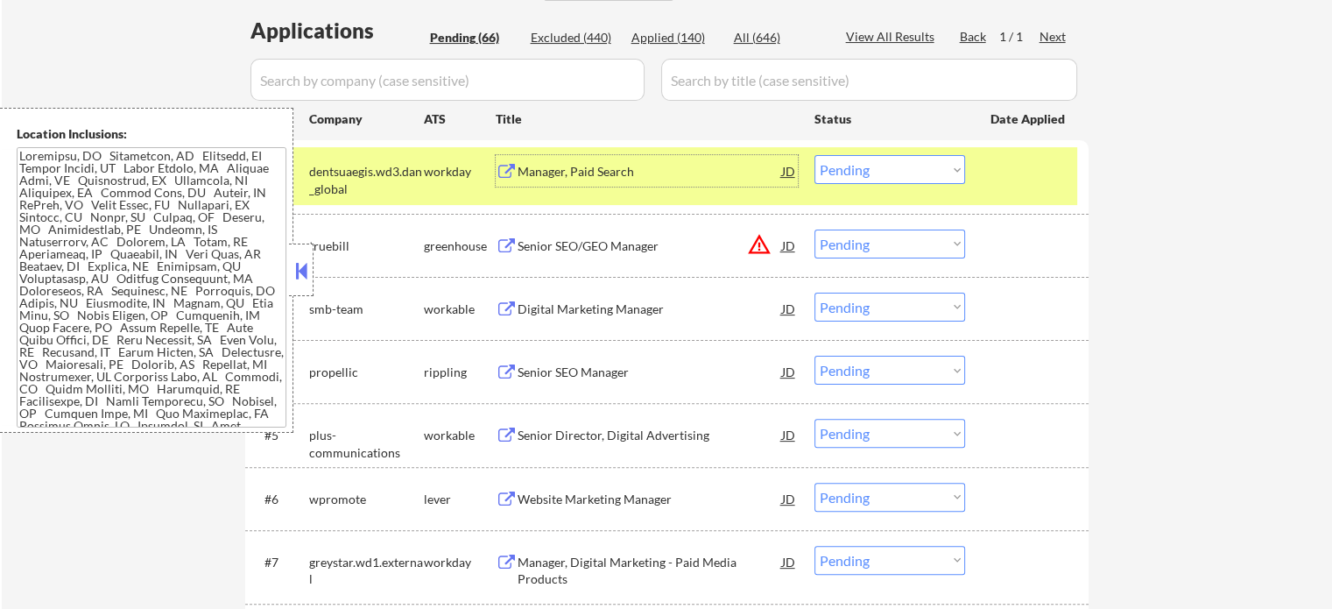
click at [861, 169] on select "Choose an option... Pending Applied Excluded (Questions) Excluded (Expired) Exc…" at bounding box center [889, 169] width 151 height 29
click at [814, 155] on select "Choose an option... Pending Applied Excluded (Questions) Excluded (Expired) Exc…" at bounding box center [889, 169] width 151 height 29
click at [1022, 173] on div at bounding box center [1028, 171] width 77 height 32
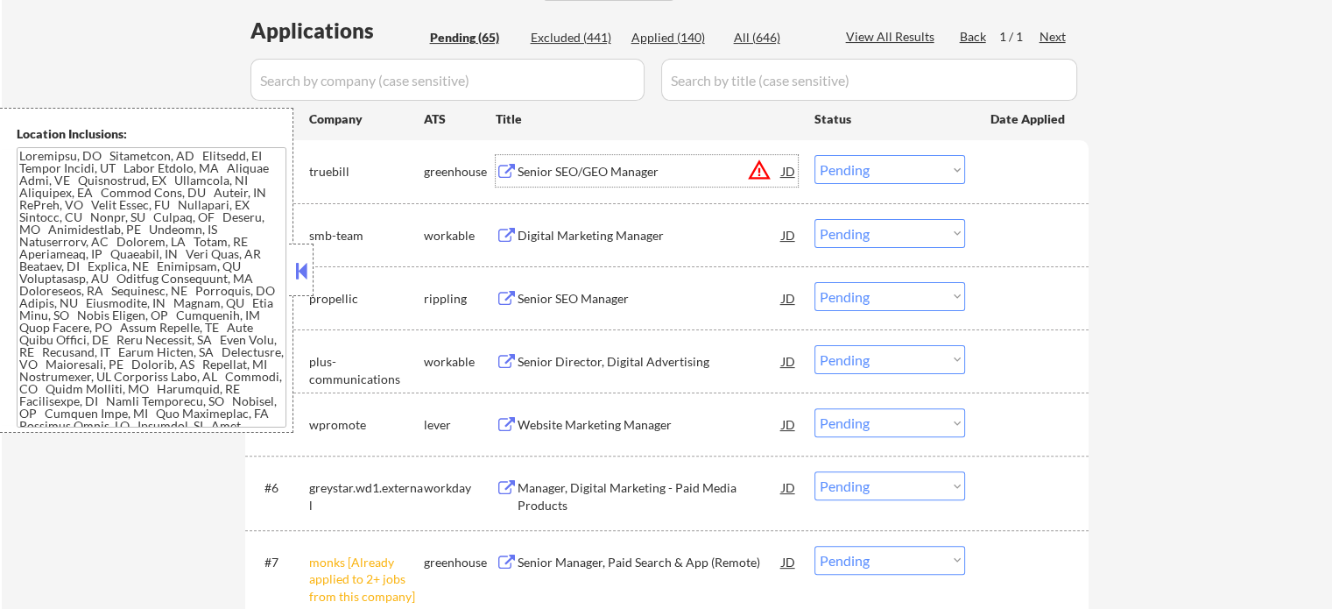
click at [571, 166] on div "Senior SEO/GEO Manager" at bounding box center [650, 172] width 264 height 18
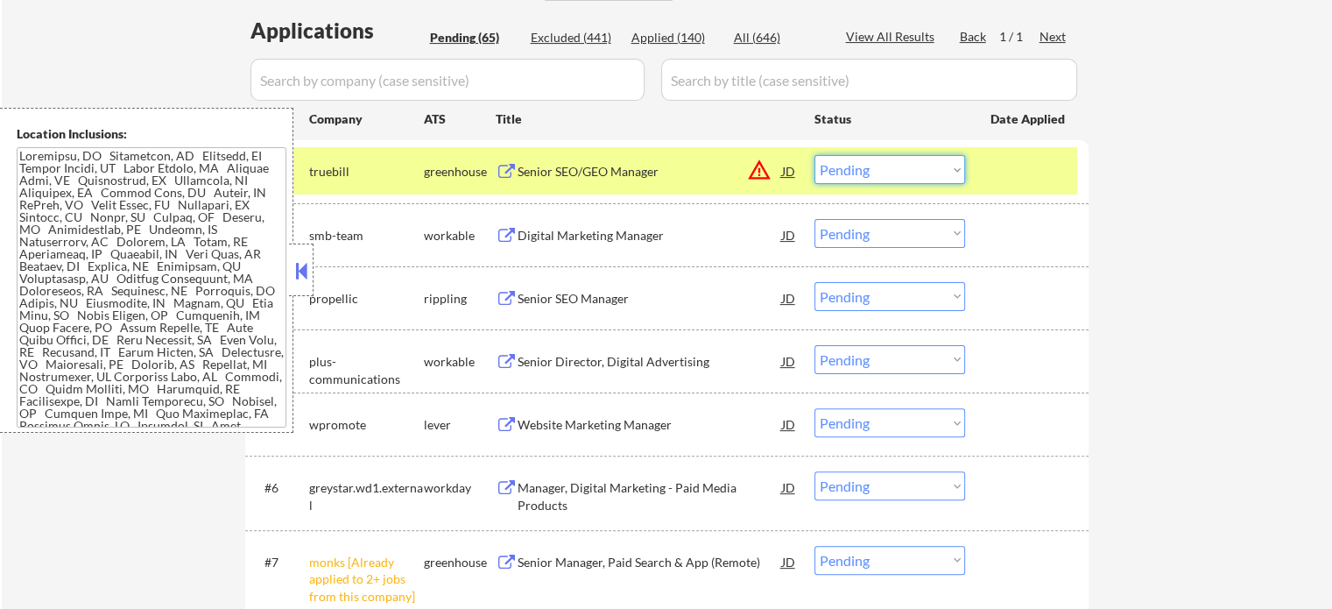
click at [899, 165] on select "Choose an option... Pending Applied Excluded (Questions) Excluded (Expired) Exc…" at bounding box center [889, 169] width 151 height 29
click at [814, 155] on select "Choose an option... Pending Applied Excluded (Questions) Excluded (Expired) Exc…" at bounding box center [889, 169] width 151 height 29
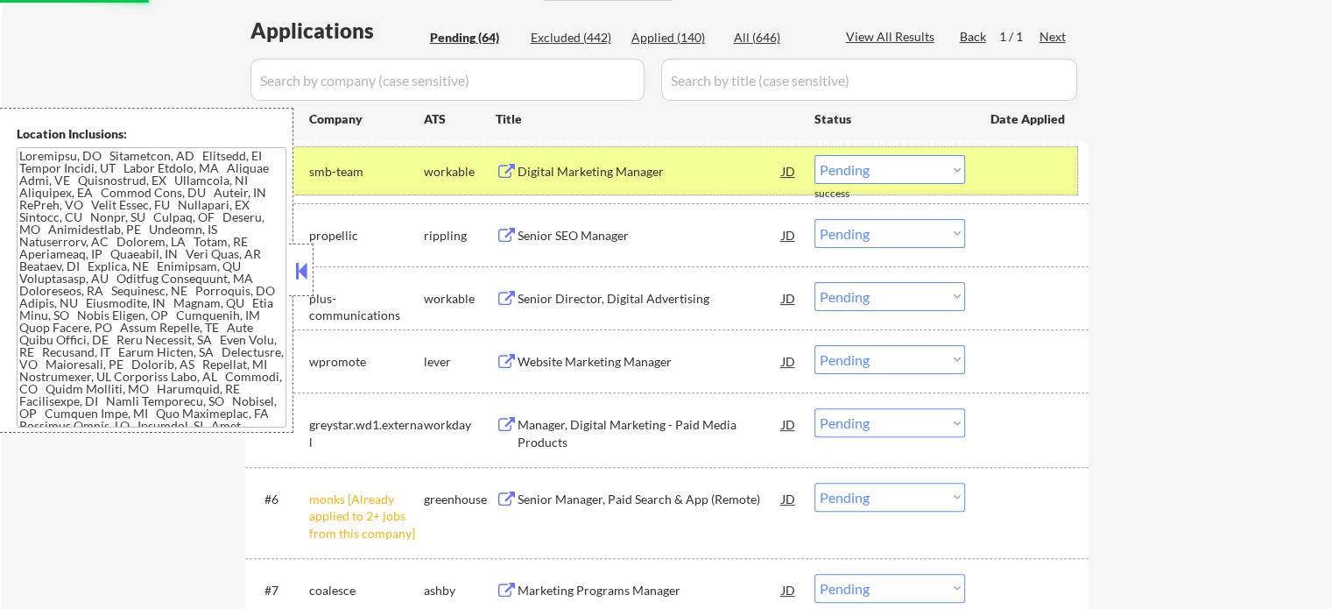
click at [1032, 172] on div at bounding box center [1028, 171] width 77 height 32
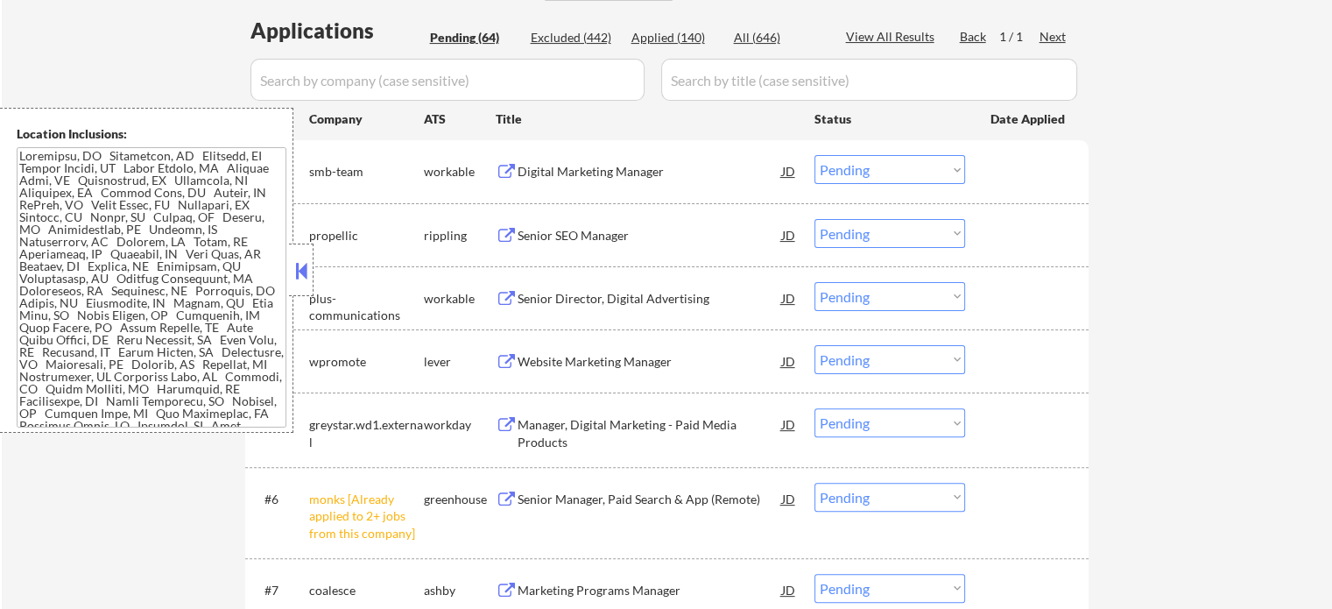
click at [607, 172] on div "Digital Marketing Manager" at bounding box center [650, 172] width 264 height 18
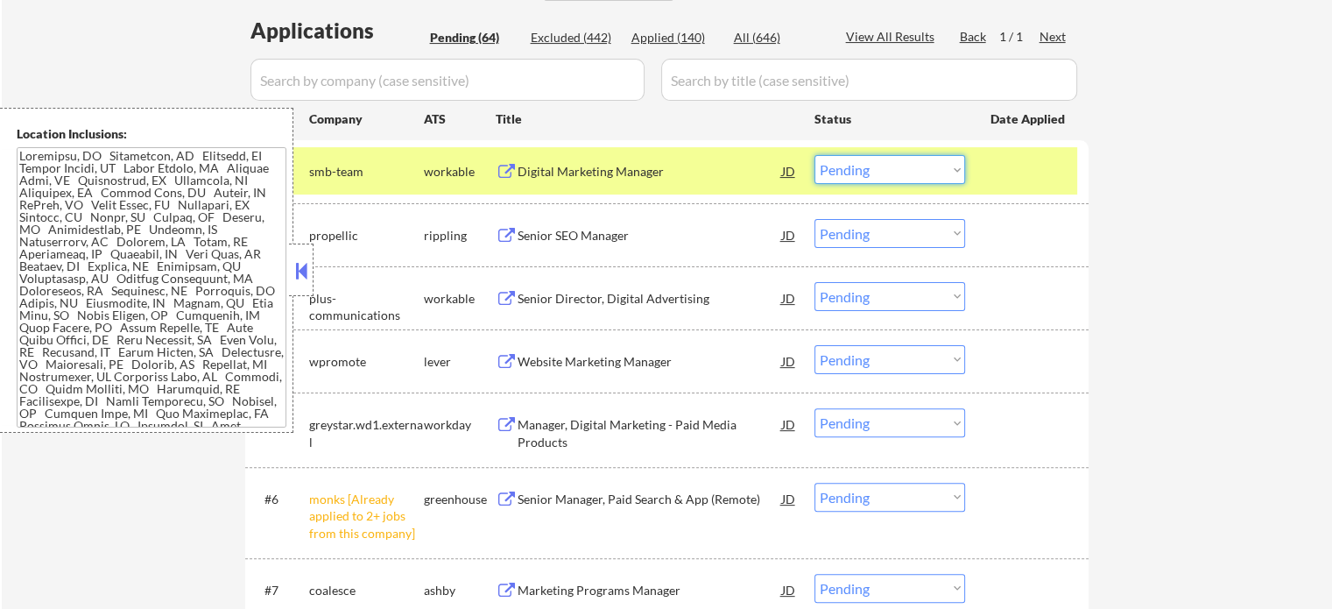
click at [861, 168] on select "Choose an option... Pending Applied Excluded (Questions) Excluded (Expired) Exc…" at bounding box center [889, 169] width 151 height 29
click at [814, 155] on select "Choose an option... Pending Applied Excluded (Questions) Excluded (Expired) Exc…" at bounding box center [889, 169] width 151 height 29
click at [1018, 157] on div at bounding box center [1028, 171] width 77 height 32
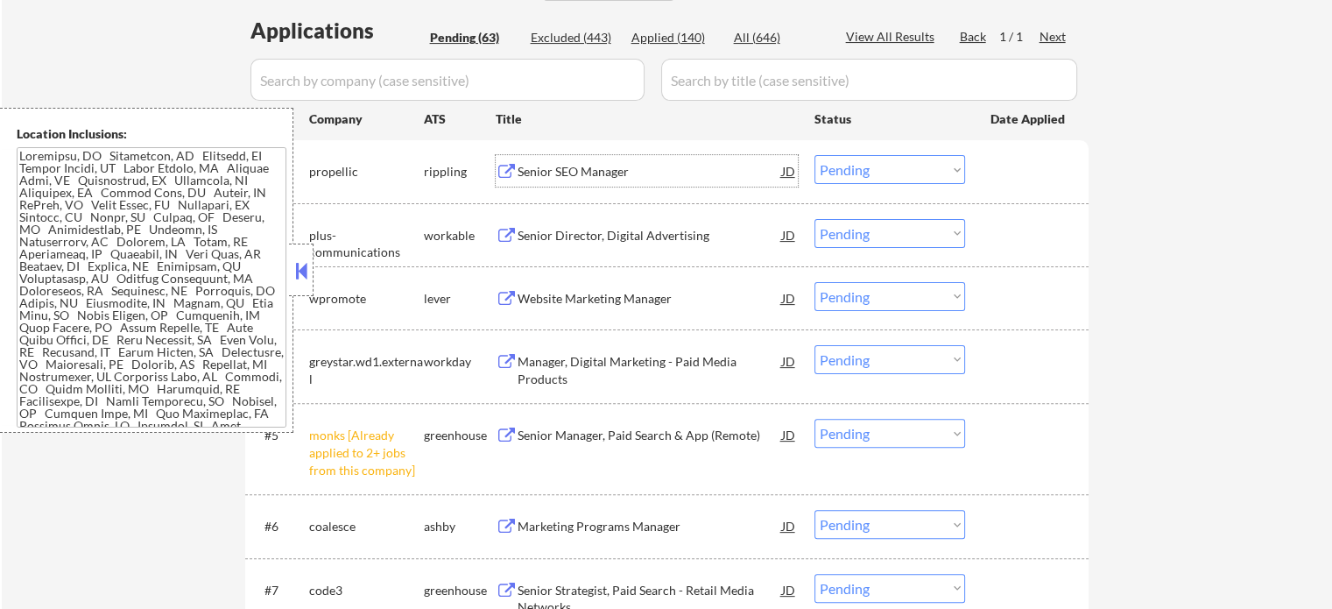
click at [616, 174] on div "Senior SEO Manager" at bounding box center [650, 172] width 264 height 18
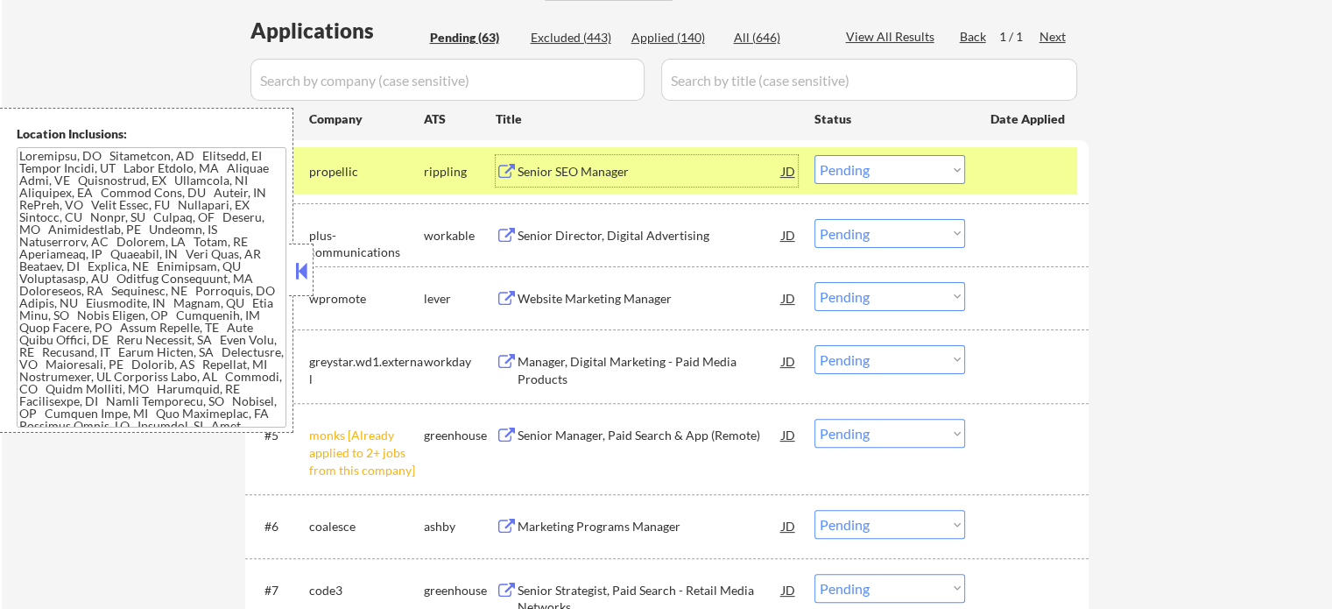
click at [884, 169] on select "Choose an option... Pending Applied Excluded (Questions) Excluded (Expired) Exc…" at bounding box center [889, 169] width 151 height 29
click at [814, 155] on select "Choose an option... Pending Applied Excluded (Questions) Excluded (Expired) Exc…" at bounding box center [889, 169] width 151 height 29
click at [1039, 176] on div at bounding box center [1028, 171] width 77 height 32
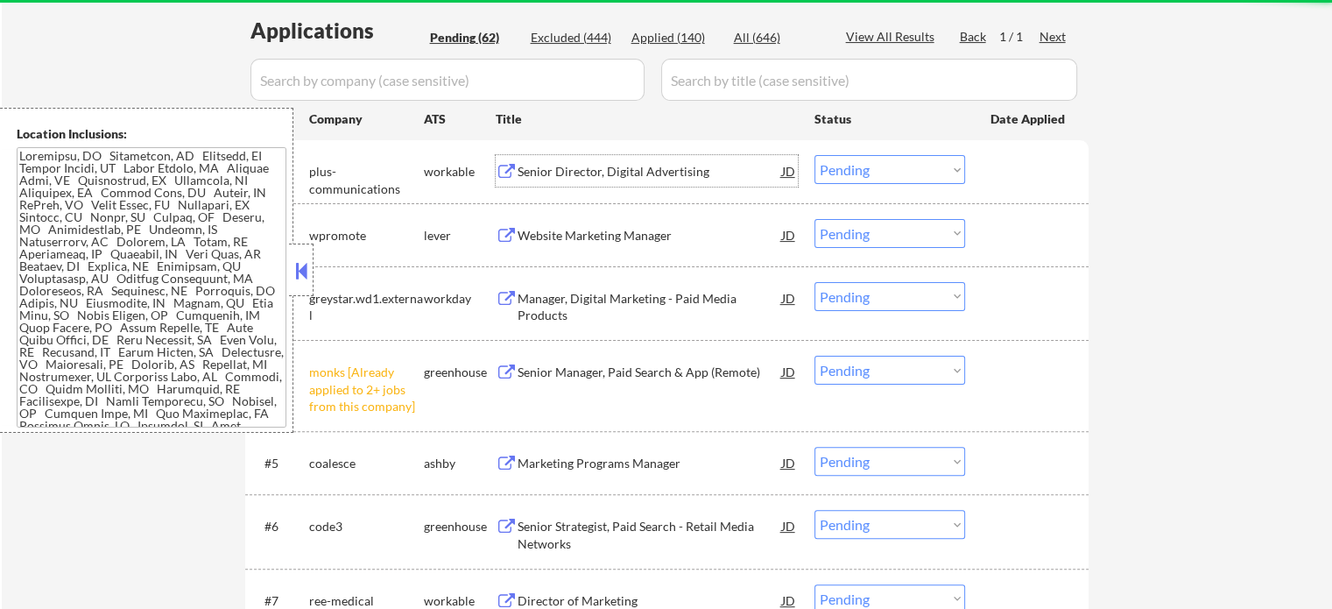
click at [588, 168] on div "Senior Director, Digital Advertising" at bounding box center [650, 172] width 264 height 18
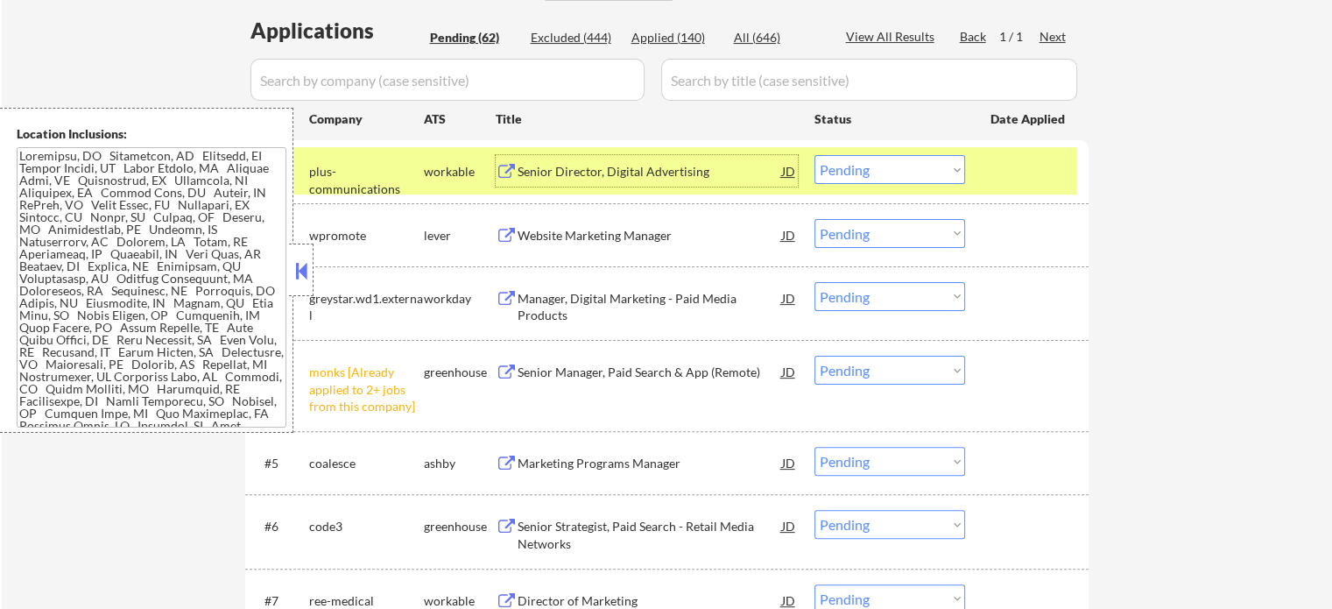
click at [820, 171] on select "Choose an option... Pending Applied Excluded (Questions) Excluded (Expired) Exc…" at bounding box center [889, 169] width 151 height 29
click at [814, 155] on select "Choose an option... Pending Applied Excluded (Questions) Excluded (Expired) Exc…" at bounding box center [889, 169] width 151 height 29
click at [1022, 171] on div at bounding box center [1028, 171] width 77 height 32
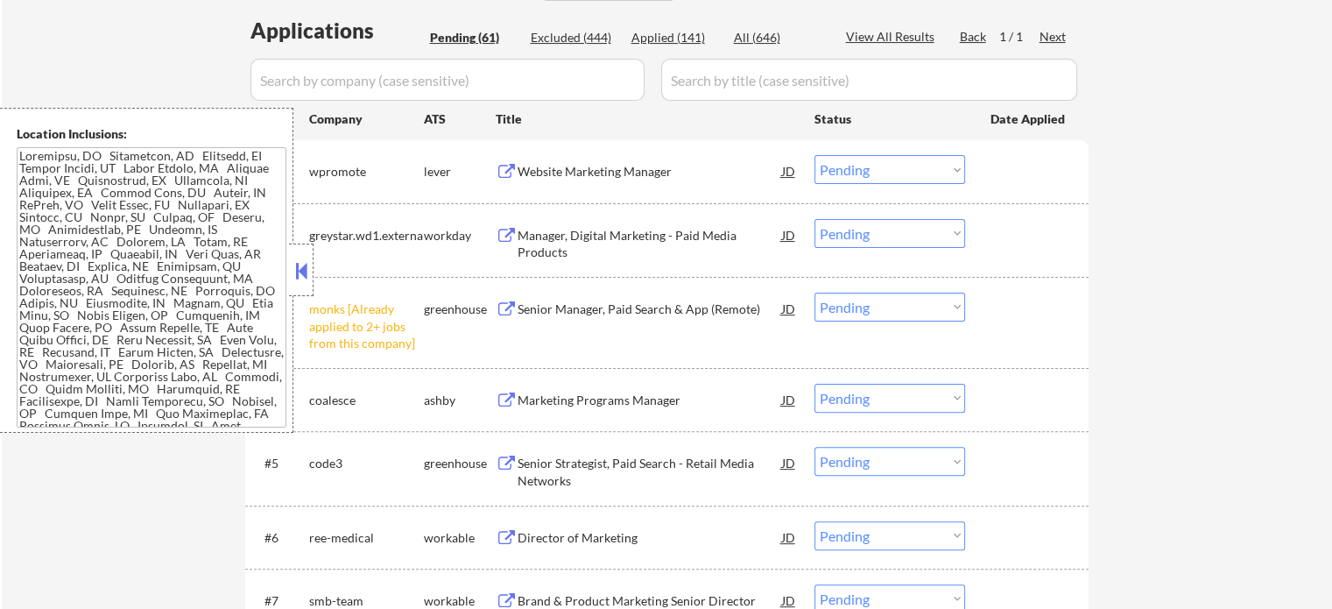
click at [638, 174] on div "Website Marketing Manager" at bounding box center [650, 172] width 264 height 18
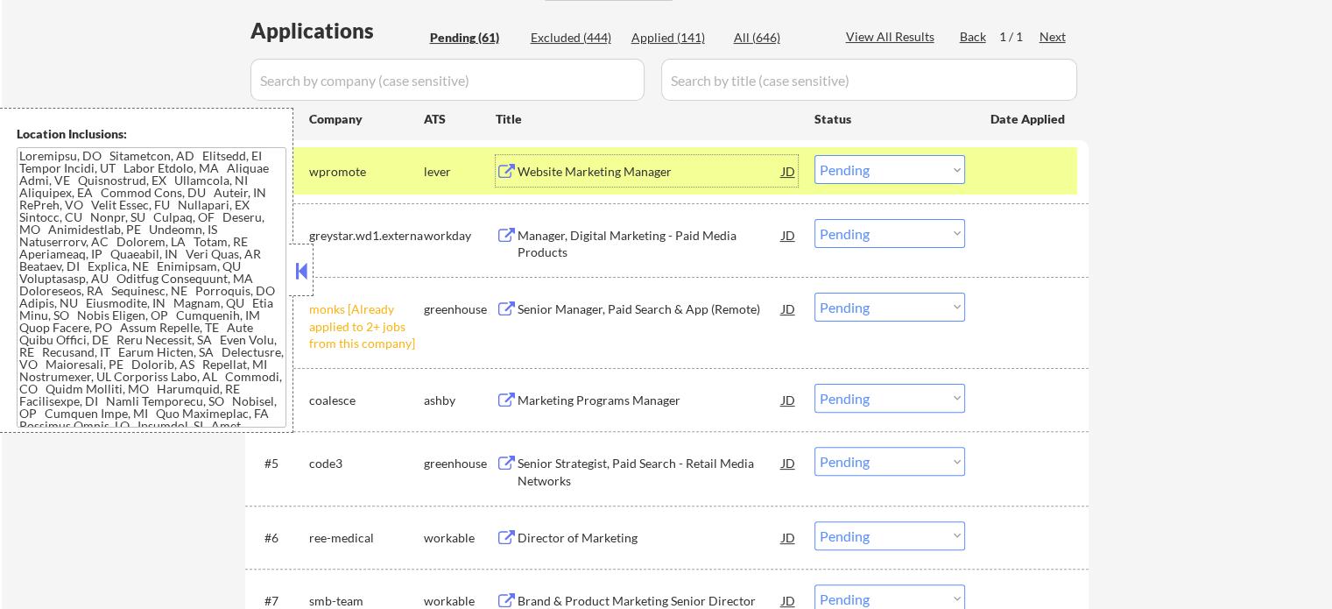
click at [866, 172] on select "Choose an option... Pending Applied Excluded (Questions) Excluded (Expired) Exc…" at bounding box center [889, 169] width 151 height 29
click at [814, 155] on select "Choose an option... Pending Applied Excluded (Questions) Excluded (Expired) Exc…" at bounding box center [889, 169] width 151 height 29
click at [1018, 161] on div at bounding box center [1028, 171] width 77 height 32
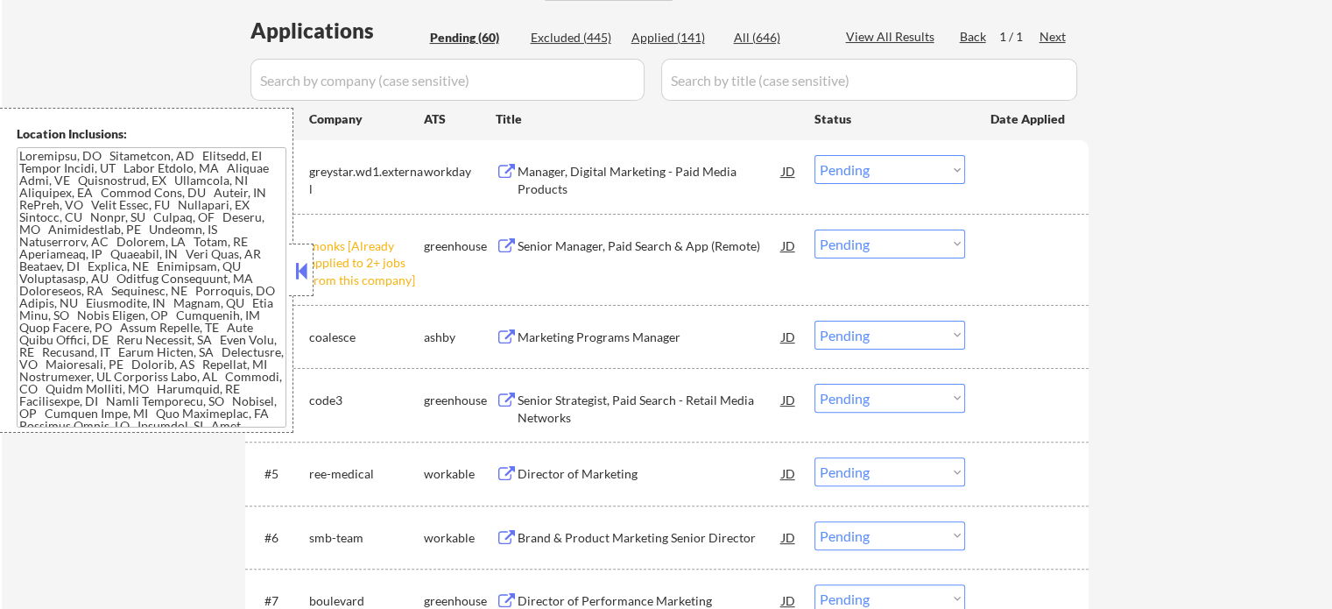
click at [648, 173] on div "Manager, Digital Marketing - Paid Media Products" at bounding box center [650, 180] width 264 height 34
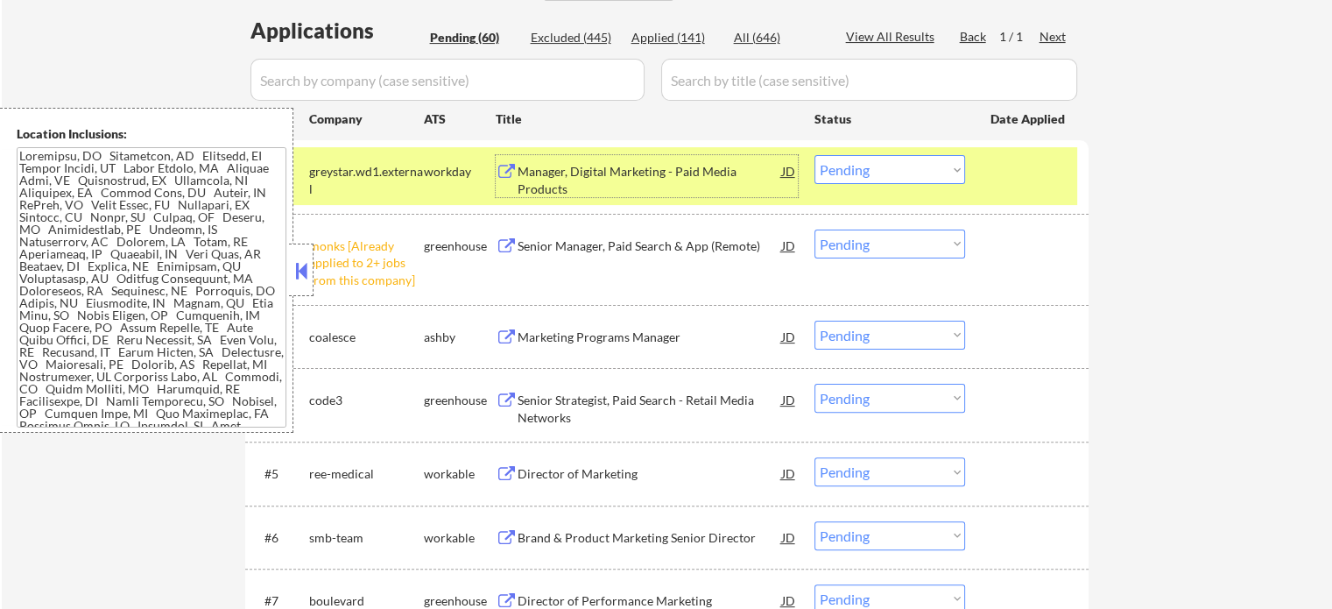
click at [871, 176] on select "Choose an option... Pending Applied Excluded (Questions) Excluded (Expired) Exc…" at bounding box center [889, 169] width 151 height 29
click at [814, 155] on select "Choose an option... Pending Applied Excluded (Questions) Excluded (Expired) Exc…" at bounding box center [889, 169] width 151 height 29
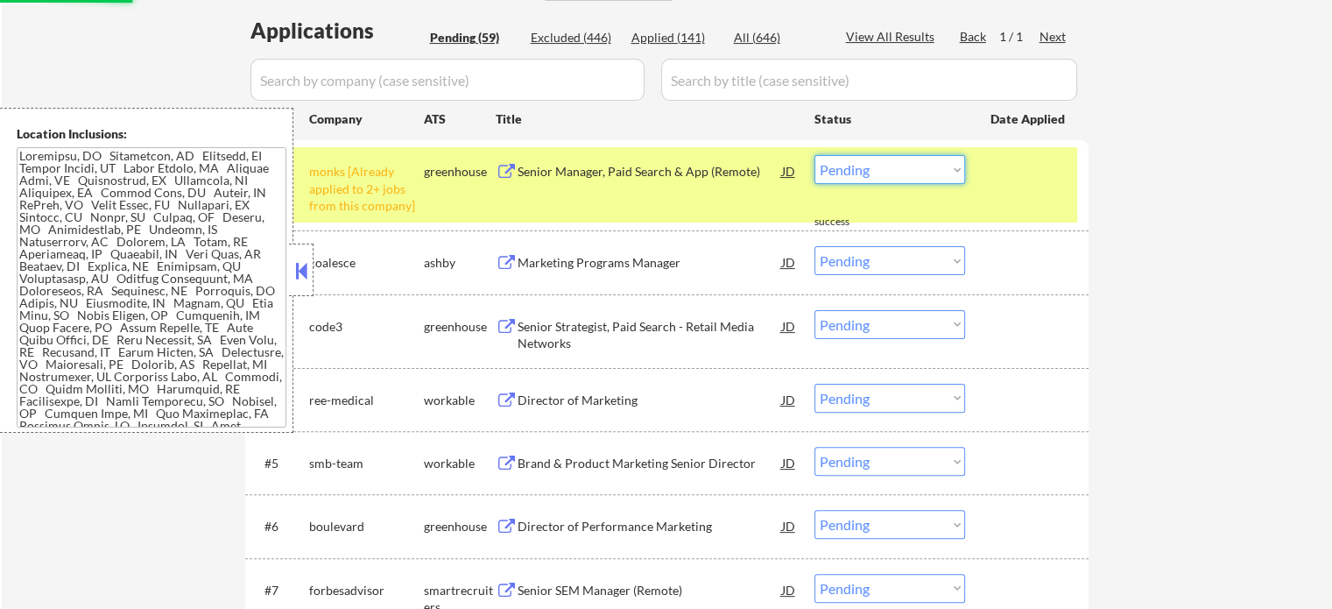
click at [838, 168] on select "Choose an option... Pending Applied Excluded (Questions) Excluded (Expired) Exc…" at bounding box center [889, 169] width 151 height 29
click at [814, 155] on select "Choose an option... Pending Applied Excluded (Questions) Excluded (Expired) Exc…" at bounding box center [889, 169] width 151 height 29
click at [985, 186] on div "#1 monks [Already applied to 2+ jobs from this company] greenhouse Senior Manag…" at bounding box center [663, 184] width 827 height 75
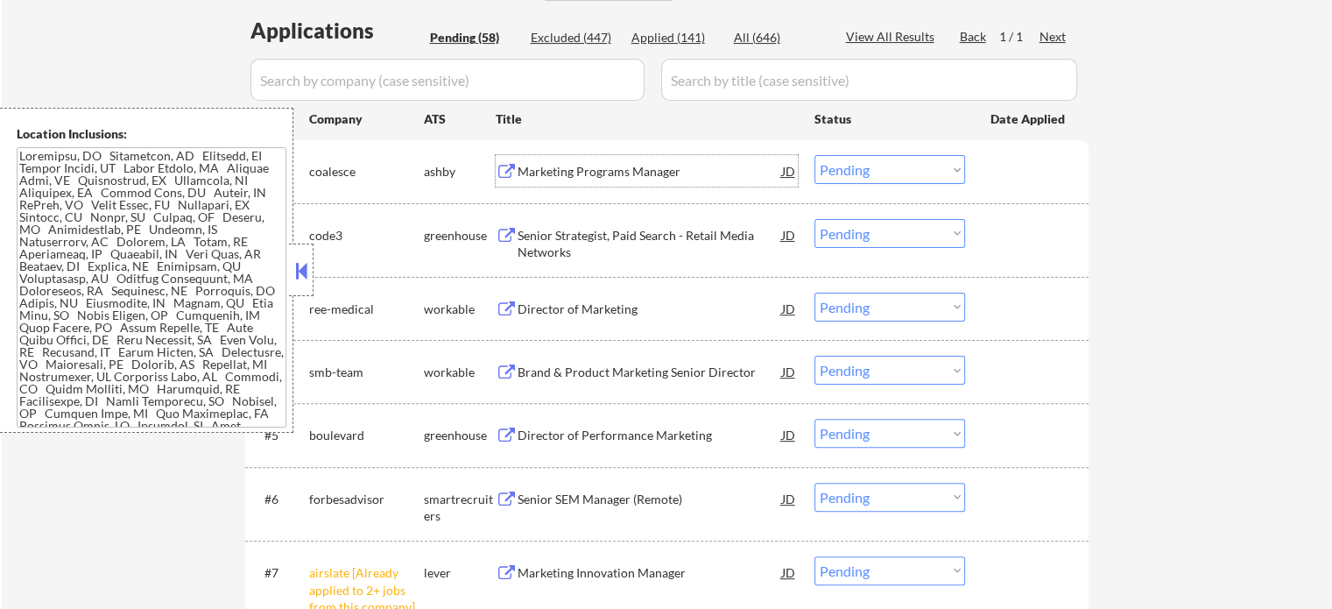
click at [584, 172] on div "Marketing Programs Manager" at bounding box center [650, 172] width 264 height 18
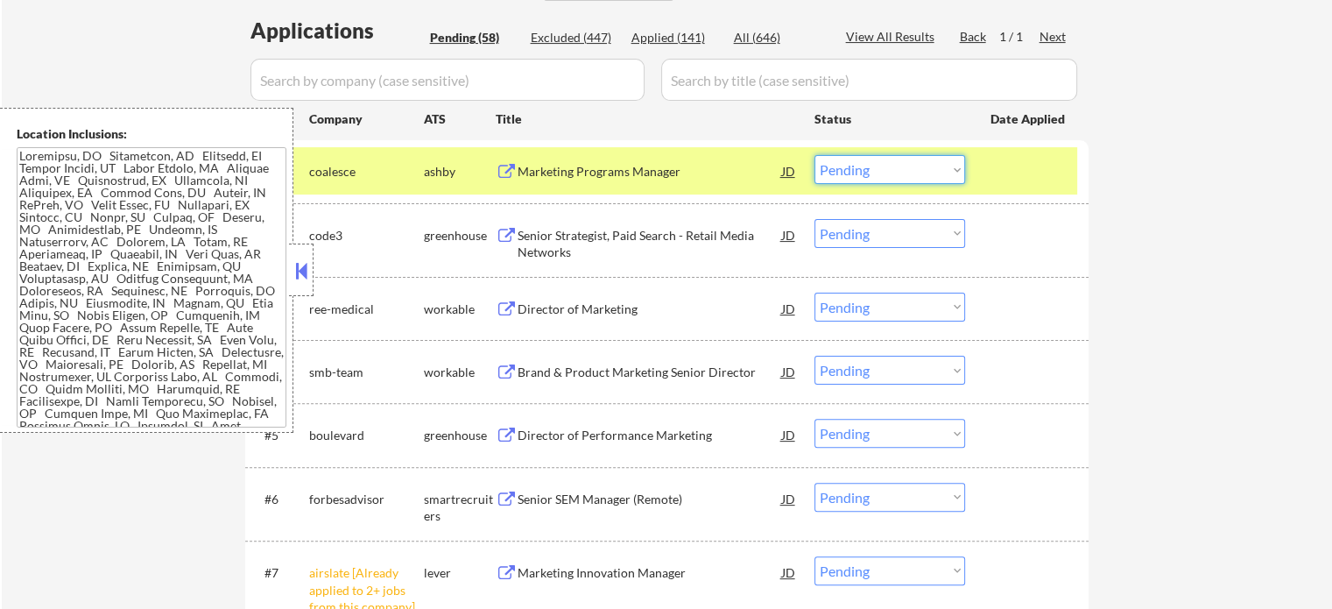
click at [869, 167] on select "Choose an option... Pending Applied Excluded (Questions) Excluded (Expired) Exc…" at bounding box center [889, 169] width 151 height 29
click at [814, 155] on select "Choose an option... Pending Applied Excluded (Questions) Excluded (Expired) Exc…" at bounding box center [889, 169] width 151 height 29
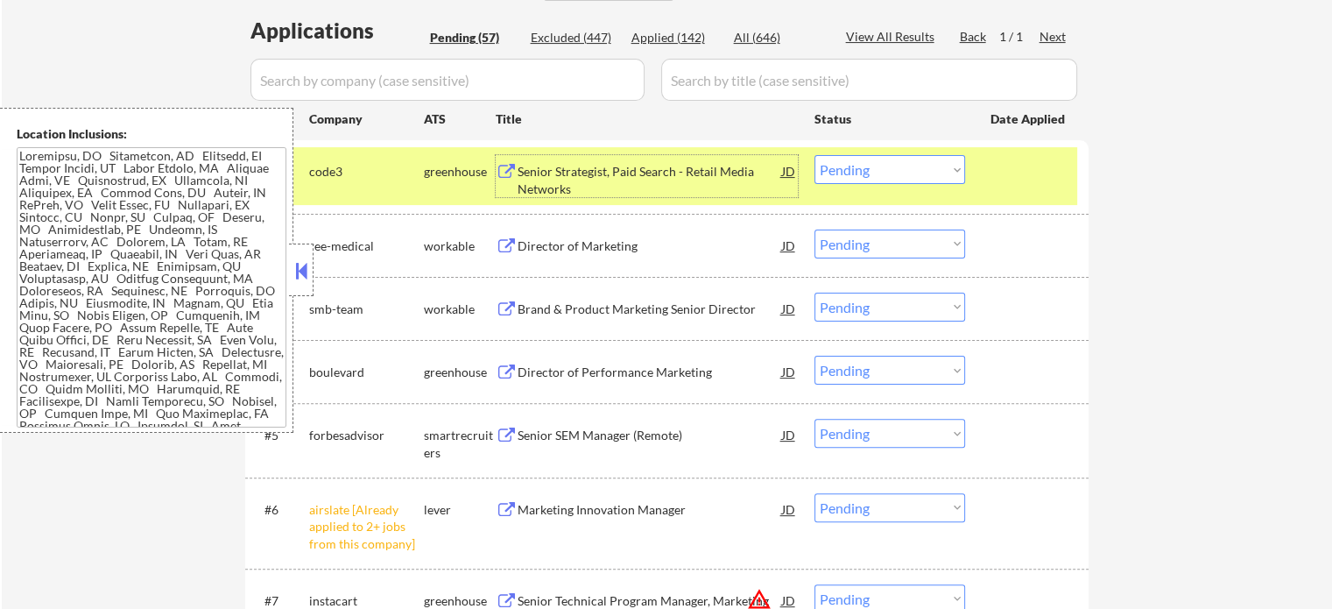
click at [587, 171] on div "Senior Strategist, Paid Search - Retail Media Networks" at bounding box center [650, 180] width 264 height 34
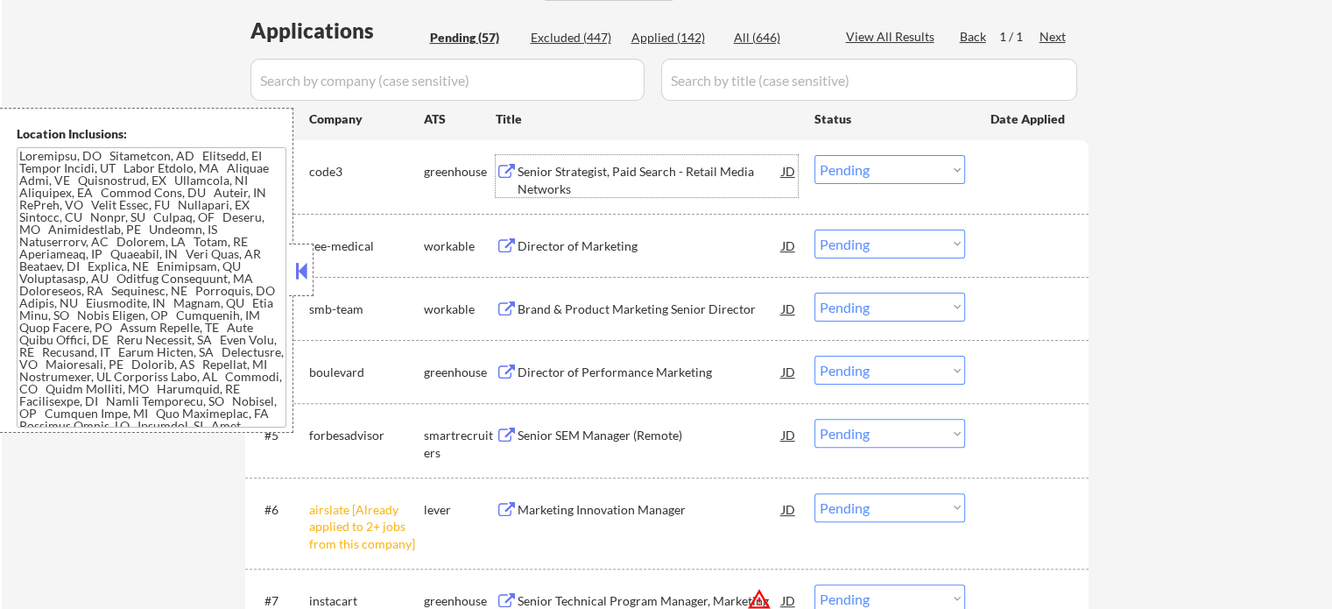
click at [846, 156] on select "Choose an option... Pending Applied Excluded (Questions) Excluded (Expired) Exc…" at bounding box center [889, 169] width 151 height 29
click at [814, 155] on select "Choose an option... Pending Applied Excluded (Questions) Excluded (Expired) Exc…" at bounding box center [889, 169] width 151 height 29
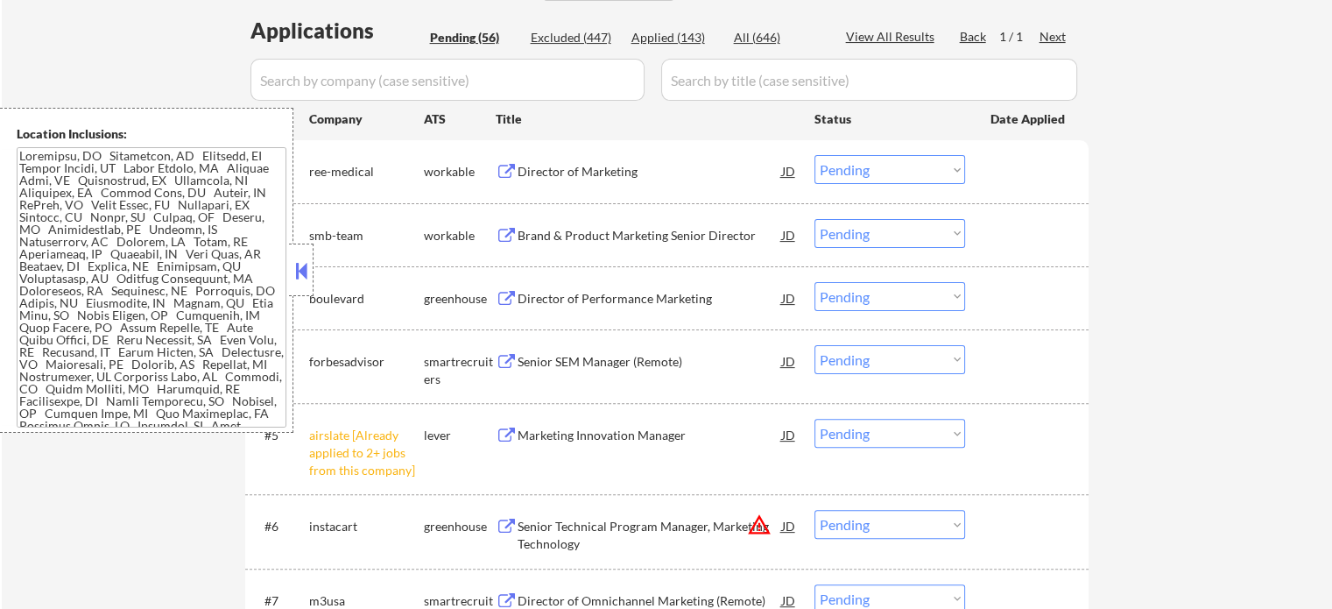
click at [602, 180] on div "Director of Marketing" at bounding box center [650, 172] width 264 height 18
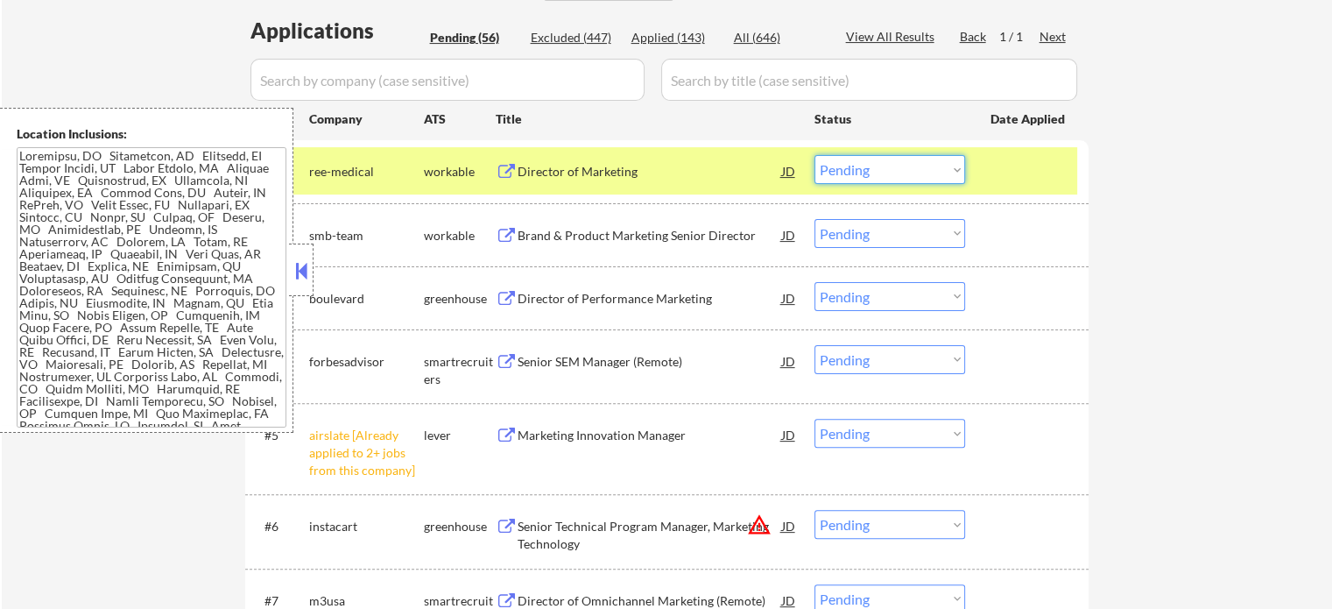
click at [849, 171] on select "Choose an option... Pending Applied Excluded (Questions) Excluded (Expired) Exc…" at bounding box center [889, 169] width 151 height 29
click at [814, 155] on select "Choose an option... Pending Applied Excluded (Questions) Excluded (Expired) Exc…" at bounding box center [889, 169] width 151 height 29
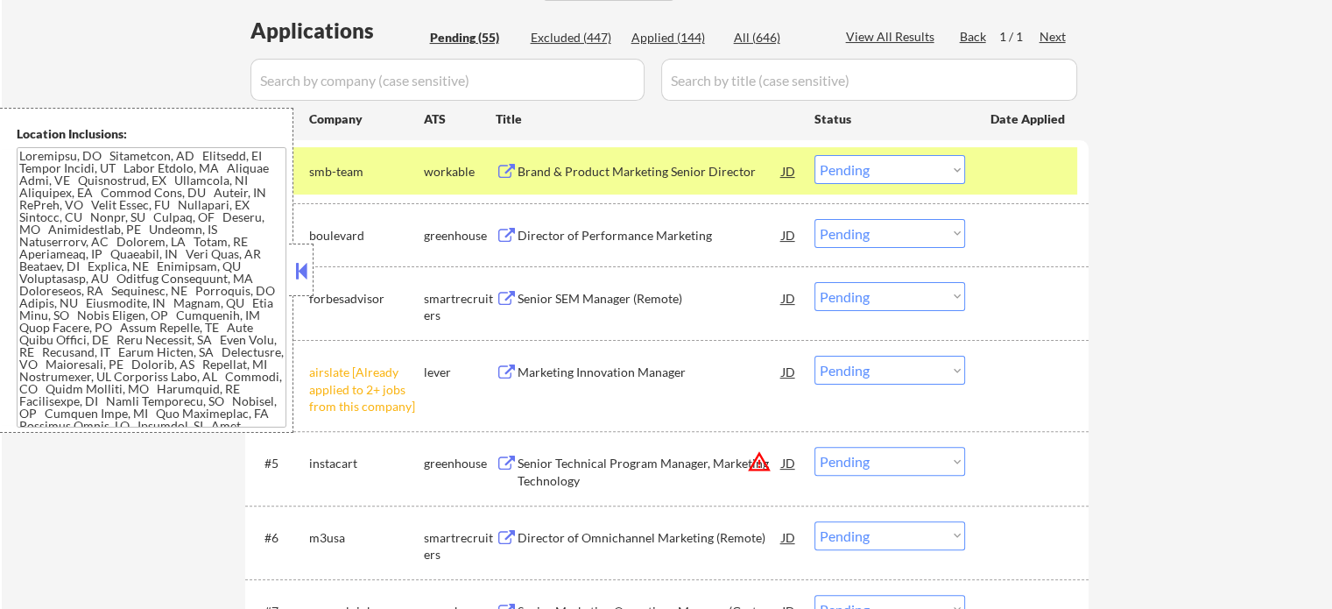
click at [1011, 174] on div at bounding box center [1028, 171] width 77 height 32
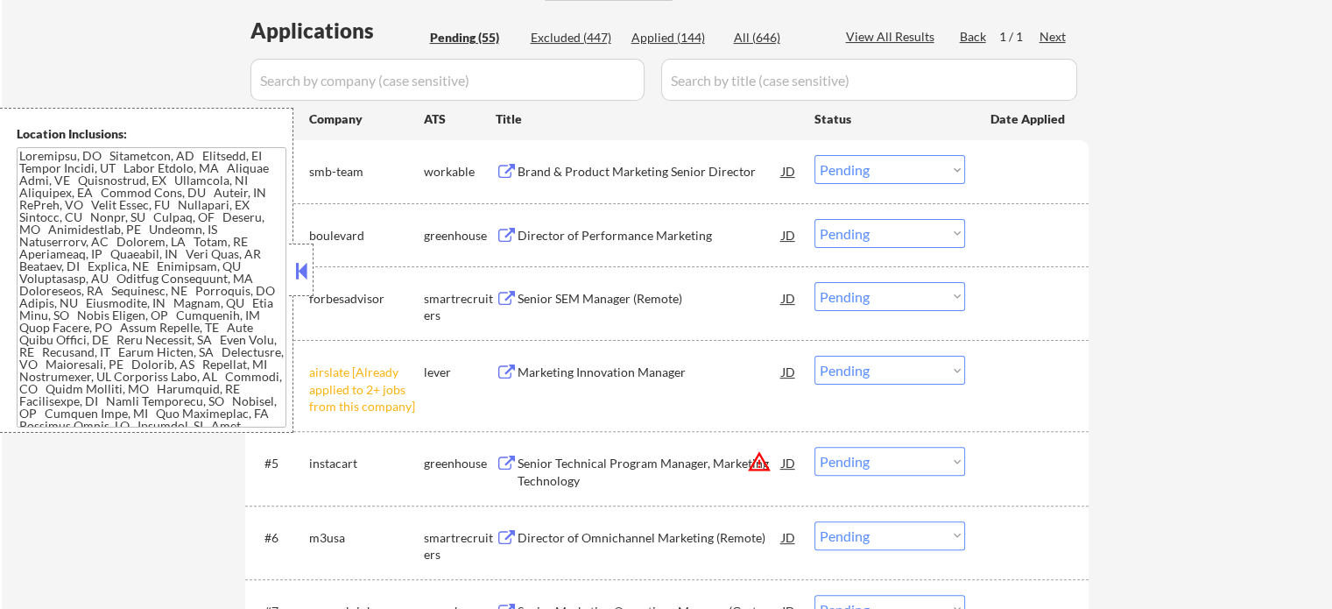
click at [560, 166] on div "Brand & Product Marketing Senior Director" at bounding box center [650, 172] width 264 height 18
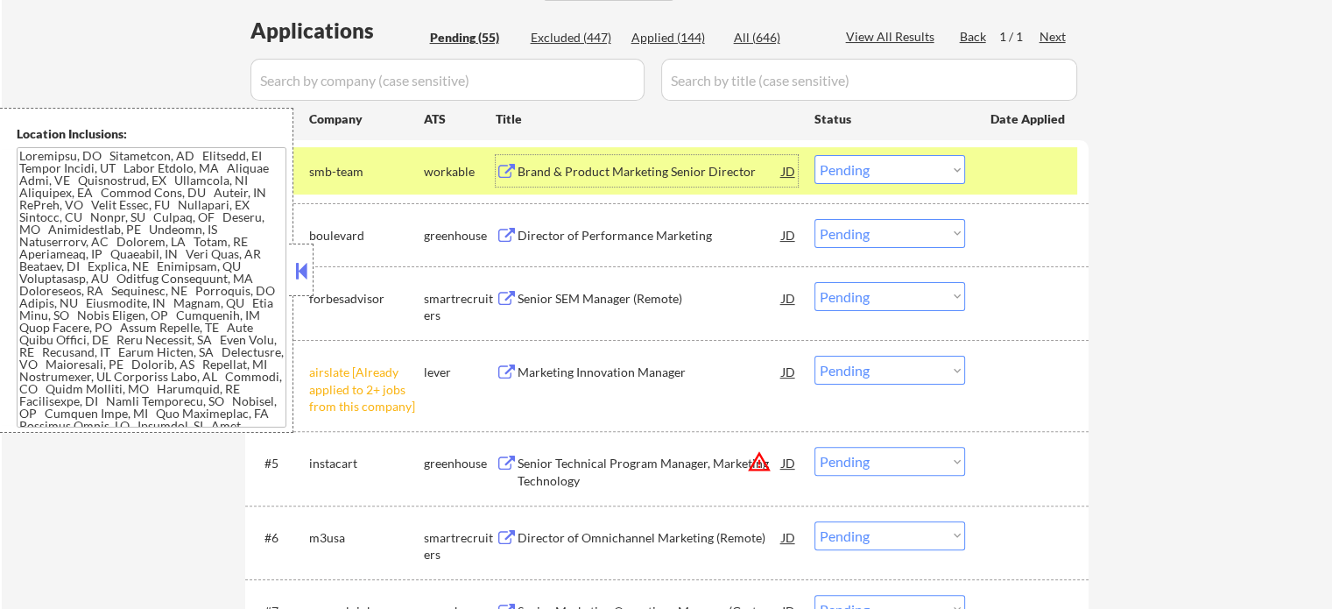
click at [879, 176] on select "Choose an option... Pending Applied Excluded (Questions) Excluded (Expired) Exc…" at bounding box center [889, 169] width 151 height 29
click at [814, 155] on select "Choose an option... Pending Applied Excluded (Questions) Excluded (Expired) Exc…" at bounding box center [889, 169] width 151 height 29
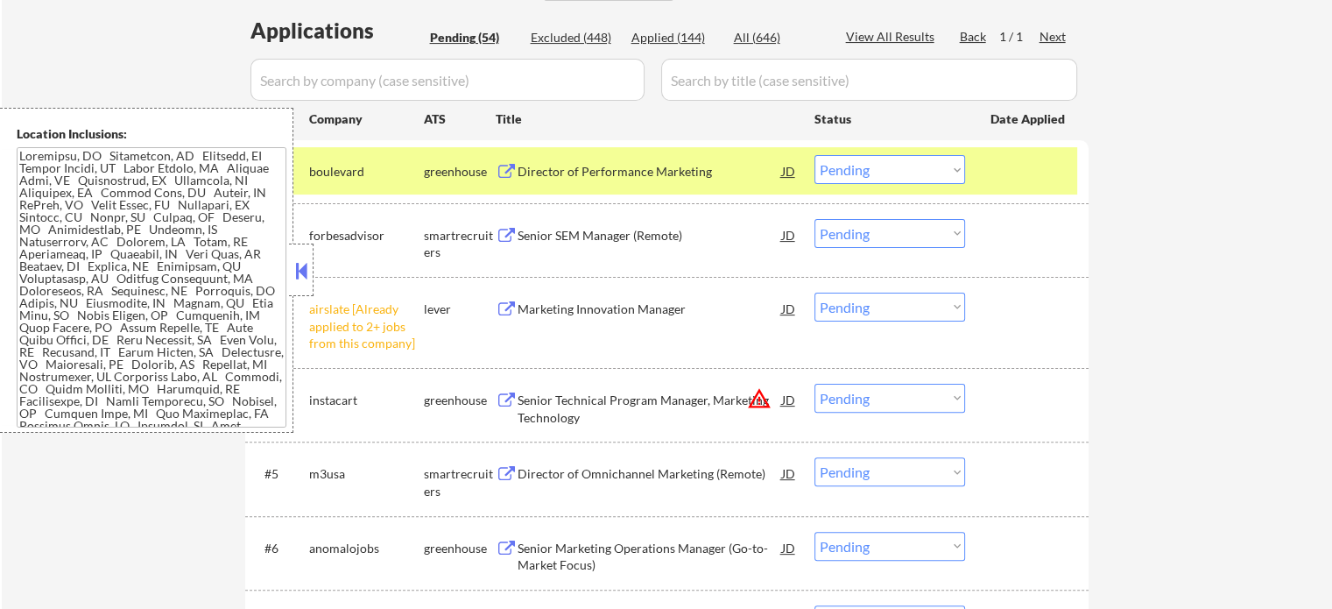
click at [596, 170] on div "Director of Performance Marketing" at bounding box center [650, 172] width 264 height 18
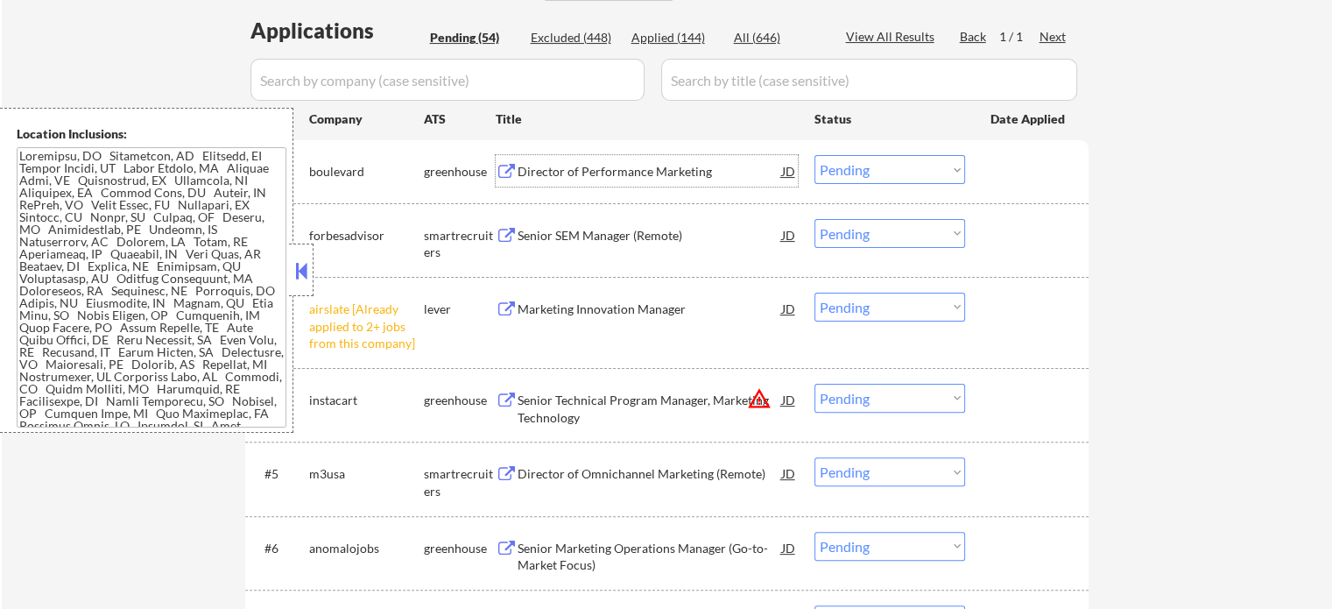
click at [837, 162] on select "Choose an option... Pending Applied Excluded (Questions) Excluded (Expired) Exc…" at bounding box center [889, 169] width 151 height 29
click at [814, 155] on select "Choose an option... Pending Applied Excluded (Questions) Excluded (Expired) Exc…" at bounding box center [889, 169] width 151 height 29
select select ""pending""
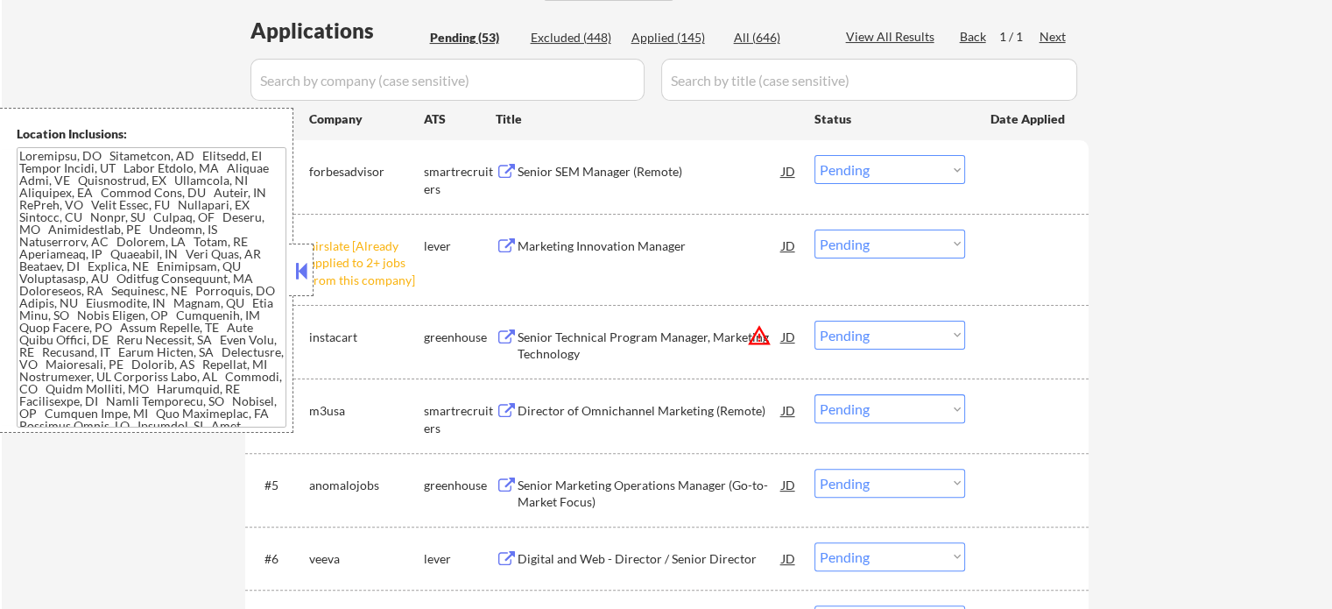
click at [921, 245] on select "Choose an option... Pending Applied Excluded (Questions) Excluded (Expired) Exc…" at bounding box center [889, 243] width 151 height 29
click at [814, 229] on select "Choose an option... Pending Applied Excluded (Questions) Excluded (Expired) Exc…" at bounding box center [889, 243] width 151 height 29
select select ""pending""
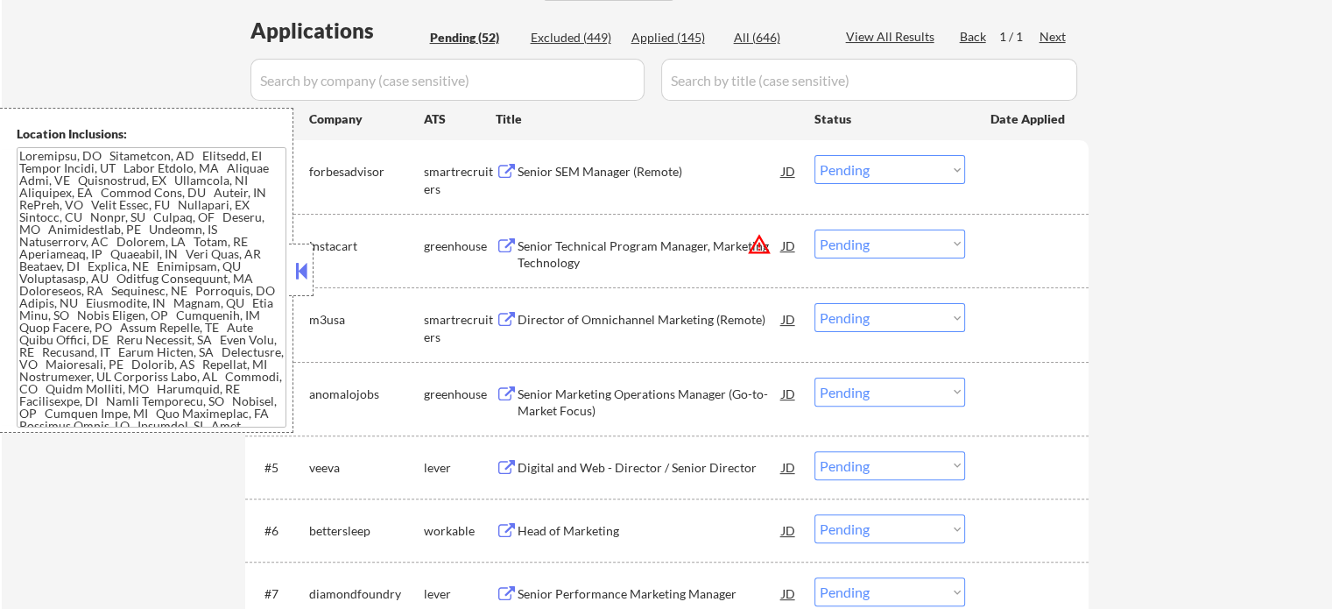
click at [587, 164] on div "Senior SEM Manager (Remote)" at bounding box center [650, 172] width 264 height 18
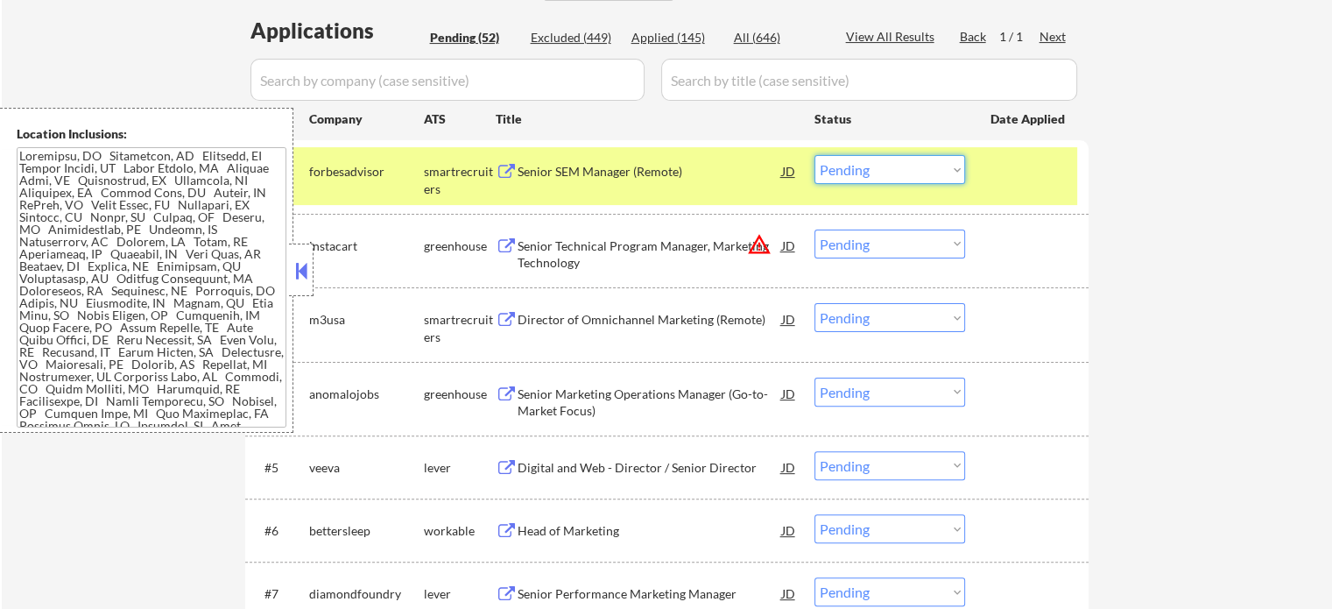
click at [837, 165] on select "Choose an option... Pending Applied Excluded (Questions) Excluded (Expired) Exc…" at bounding box center [889, 169] width 151 height 29
click at [814, 155] on select "Choose an option... Pending Applied Excluded (Questions) Excluded (Expired) Exc…" at bounding box center [889, 169] width 151 height 29
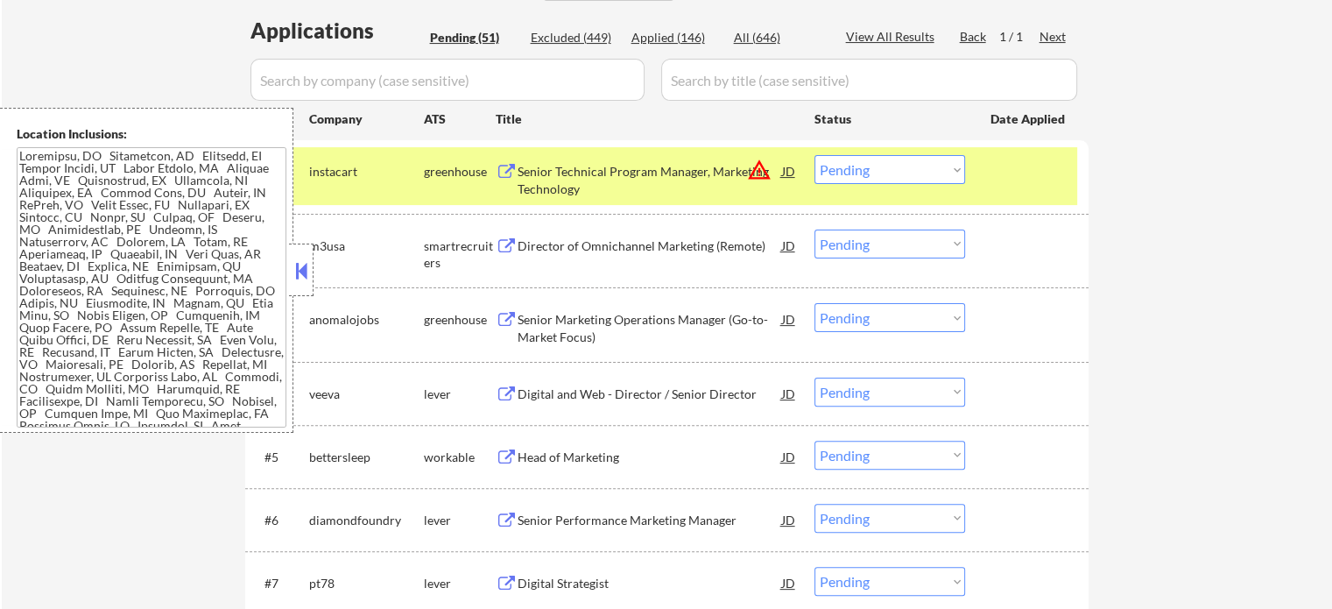
click at [1014, 162] on div at bounding box center [1028, 171] width 77 height 32
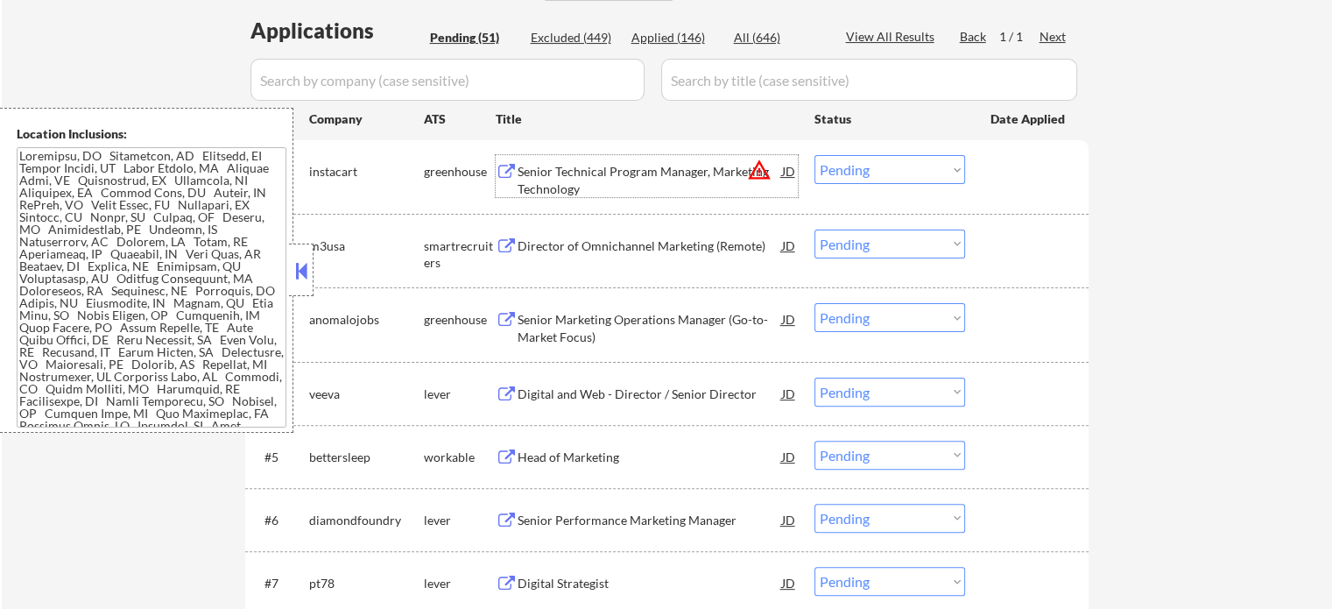
click at [606, 166] on div "Senior Technical Program Manager, Marketing Technology" at bounding box center [650, 180] width 264 height 34
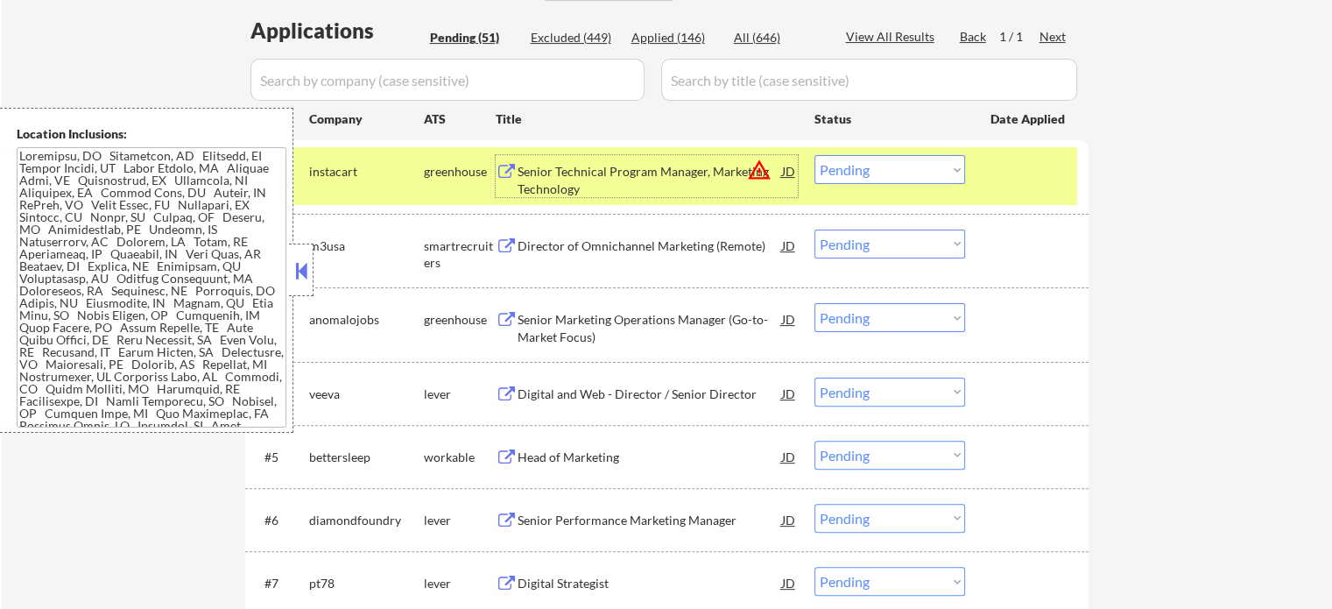
click at [883, 171] on select "Choose an option... Pending Applied Excluded (Questions) Excluded (Expired) Exc…" at bounding box center [889, 169] width 151 height 29
click at [814, 155] on select "Choose an option... Pending Applied Excluded (Questions) Excluded (Expired) Exc…" at bounding box center [889, 169] width 151 height 29
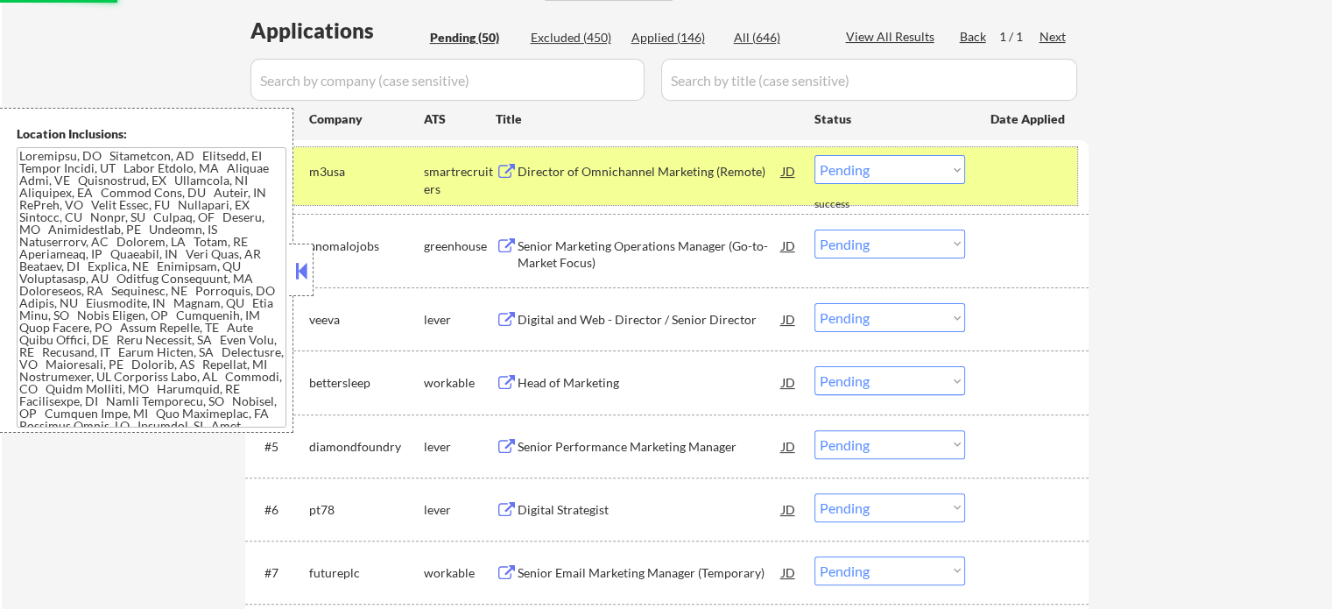
click at [986, 173] on div "#1 m3usa smartrecruiters Director of Omnichannel Marketing (Remote) JD warning_…" at bounding box center [663, 176] width 827 height 58
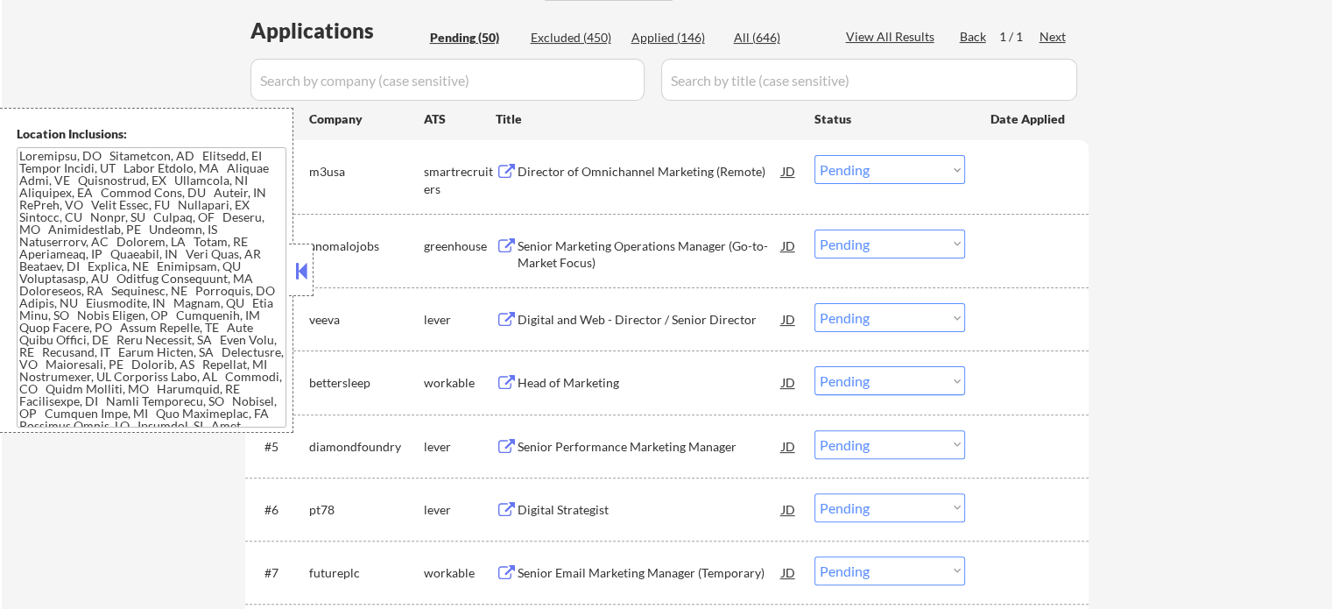
click at [688, 173] on div "Director of Omnichannel Marketing (Remote)" at bounding box center [650, 172] width 264 height 18
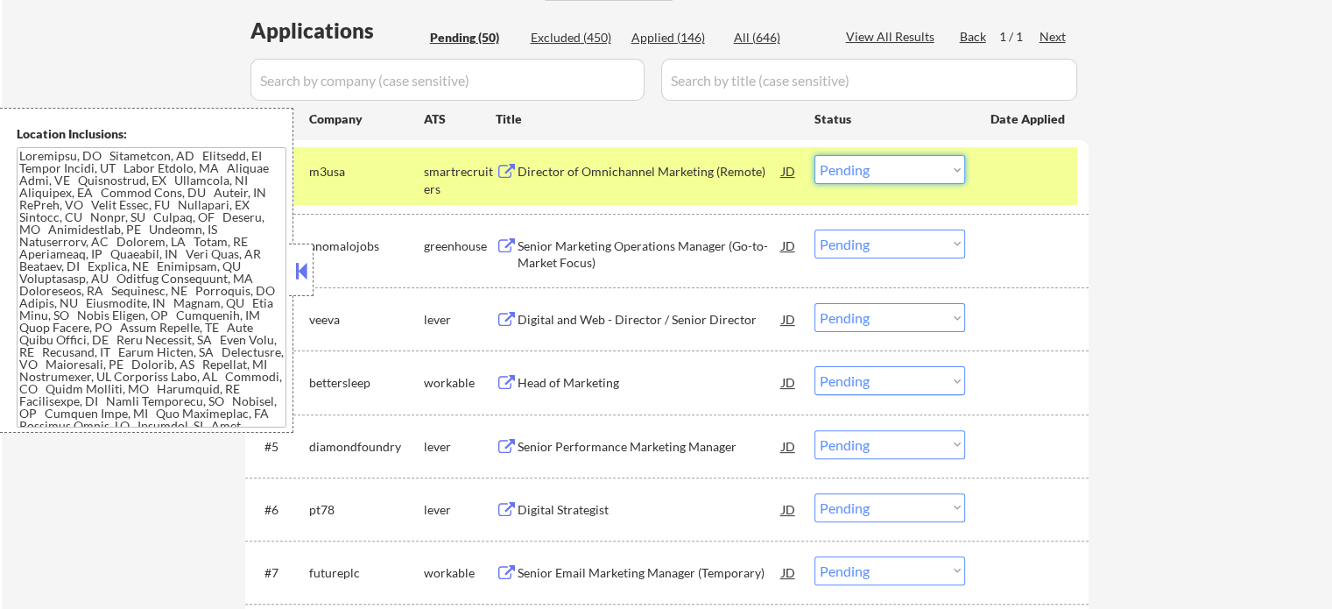
click at [920, 164] on select "Choose an option... Pending Applied Excluded (Questions) Excluded (Expired) Exc…" at bounding box center [889, 169] width 151 height 29
click at [814, 155] on select "Choose an option... Pending Applied Excluded (Questions) Excluded (Expired) Exc…" at bounding box center [889, 169] width 151 height 29
click at [1021, 198] on div "#1 m3usa smartrecruiters Director of Omnichannel Marketing (Remote) JD warning_…" at bounding box center [663, 176] width 827 height 58
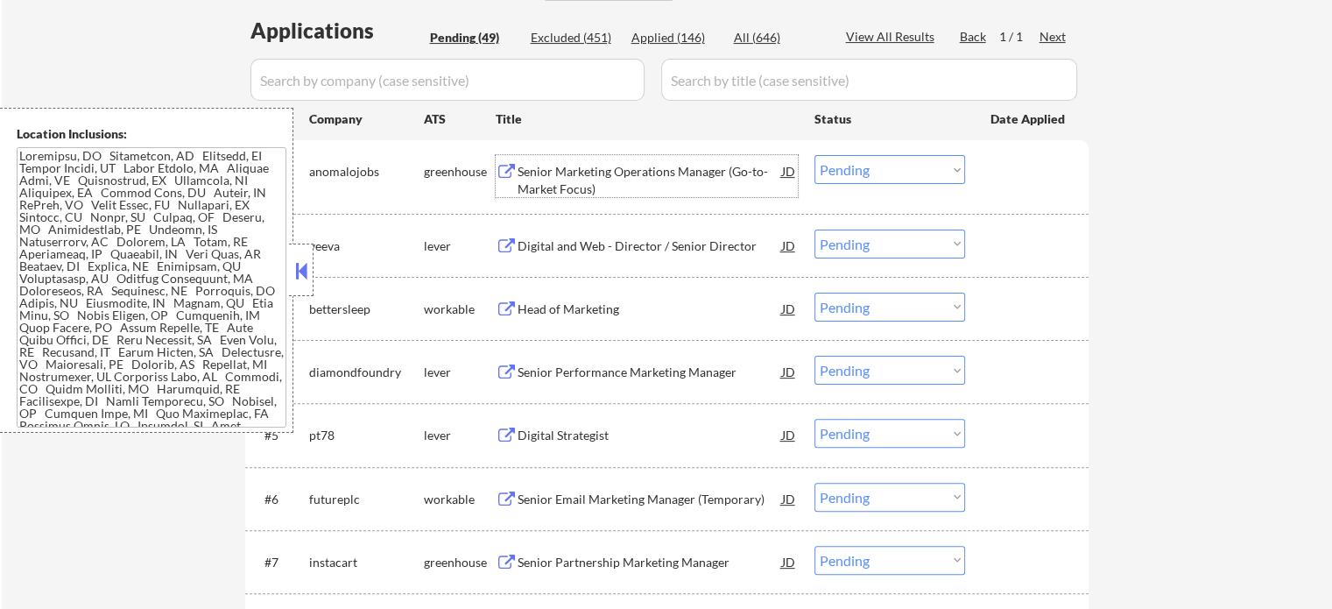
click at [674, 178] on div "Senior Marketing Operations Manager (Go-to-Market Focus)" at bounding box center [650, 180] width 264 height 34
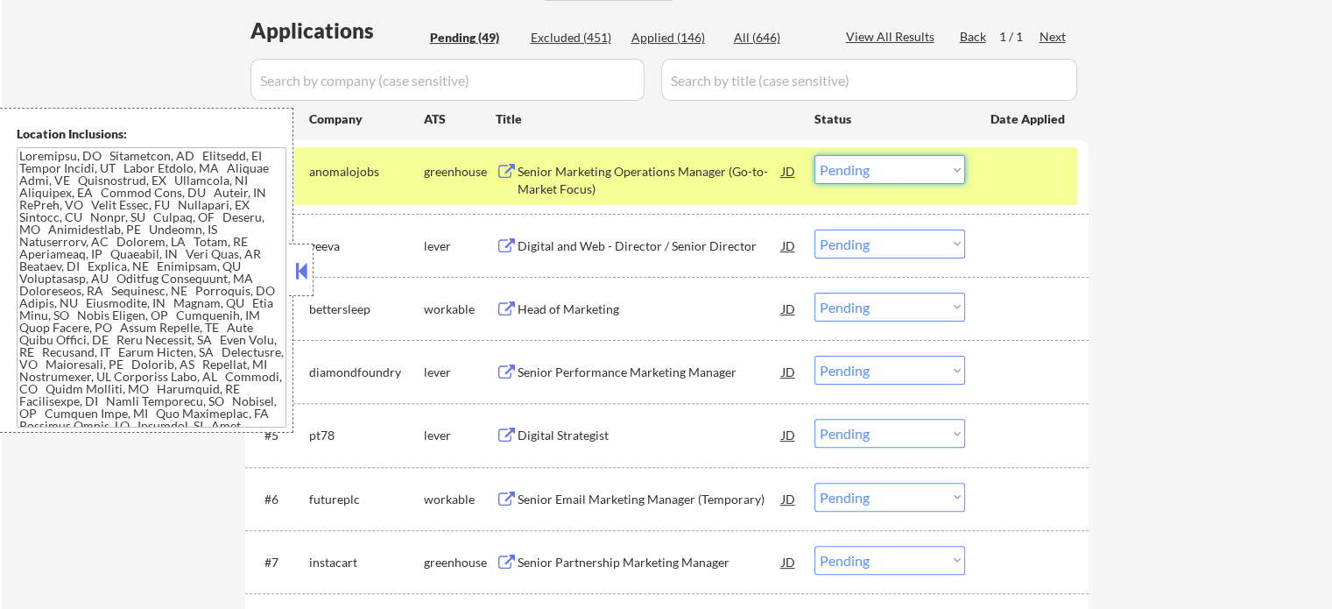
click at [848, 174] on select "Choose an option... Pending Applied Excluded (Questions) Excluded (Expired) Exc…" at bounding box center [889, 169] width 151 height 29
click at [814, 155] on select "Choose an option... Pending Applied Excluded (Questions) Excluded (Expired) Exc…" at bounding box center [889, 169] width 151 height 29
click at [997, 193] on div "#1 anomalojobs greenhouse Senior Marketing Operations Manager (Go-to-Market Foc…" at bounding box center [663, 176] width 827 height 58
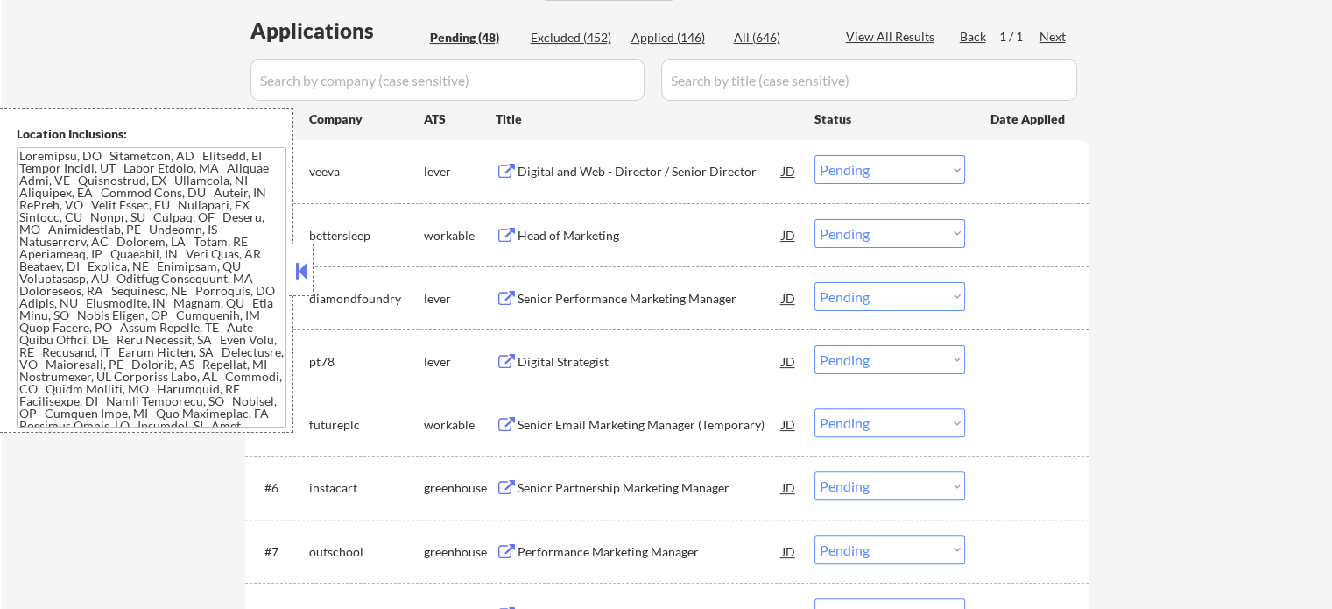
click at [639, 167] on div "Digital and Web - Director / Senior Director" at bounding box center [650, 172] width 264 height 18
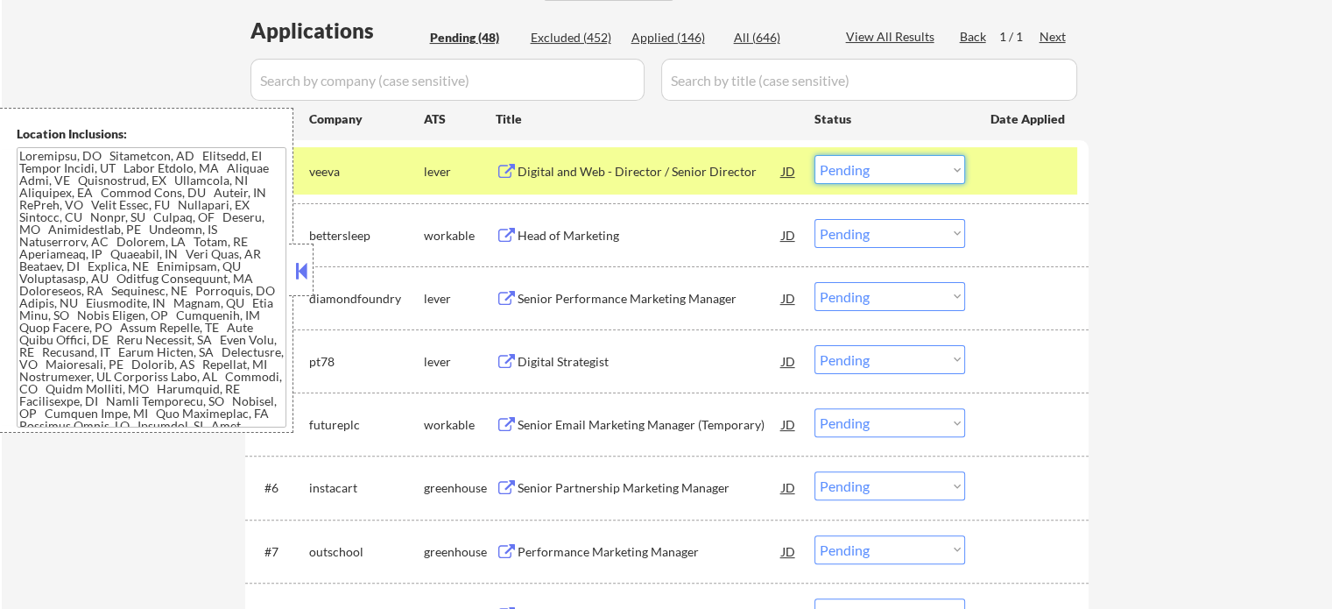
click at [889, 172] on select "Choose an option... Pending Applied Excluded (Questions) Excluded (Expired) Exc…" at bounding box center [889, 169] width 151 height 29
click at [814, 155] on select "Choose an option... Pending Applied Excluded (Questions) Excluded (Expired) Exc…" at bounding box center [889, 169] width 151 height 29
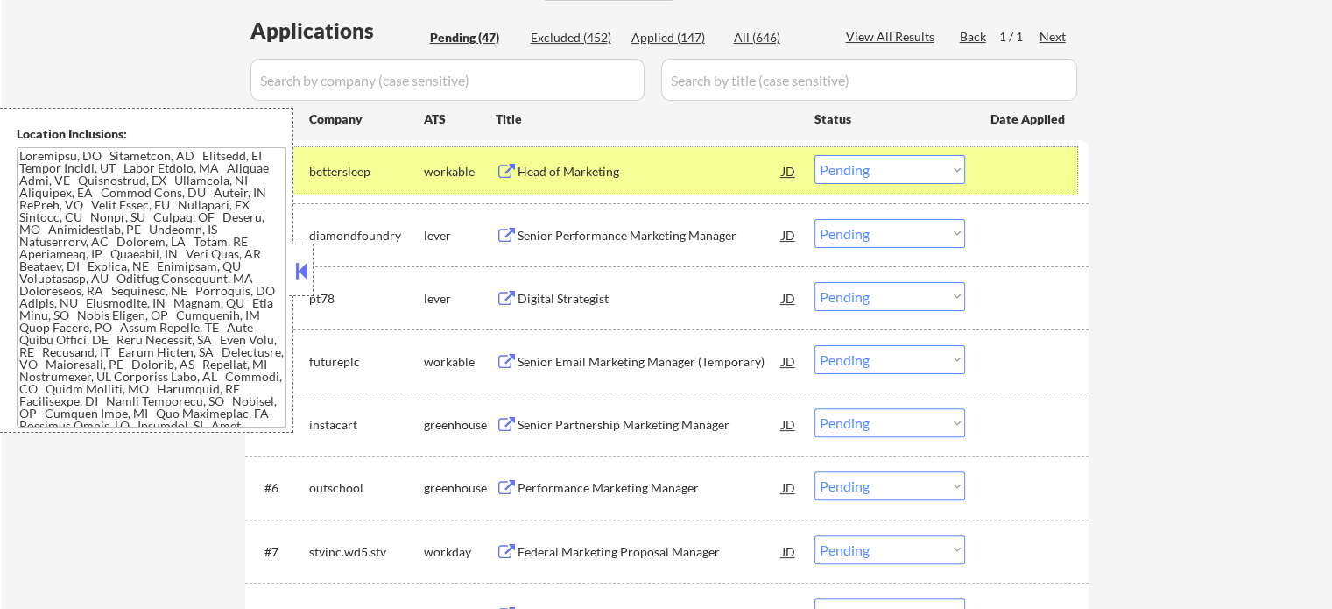
click at [1040, 171] on div at bounding box center [1028, 171] width 77 height 32
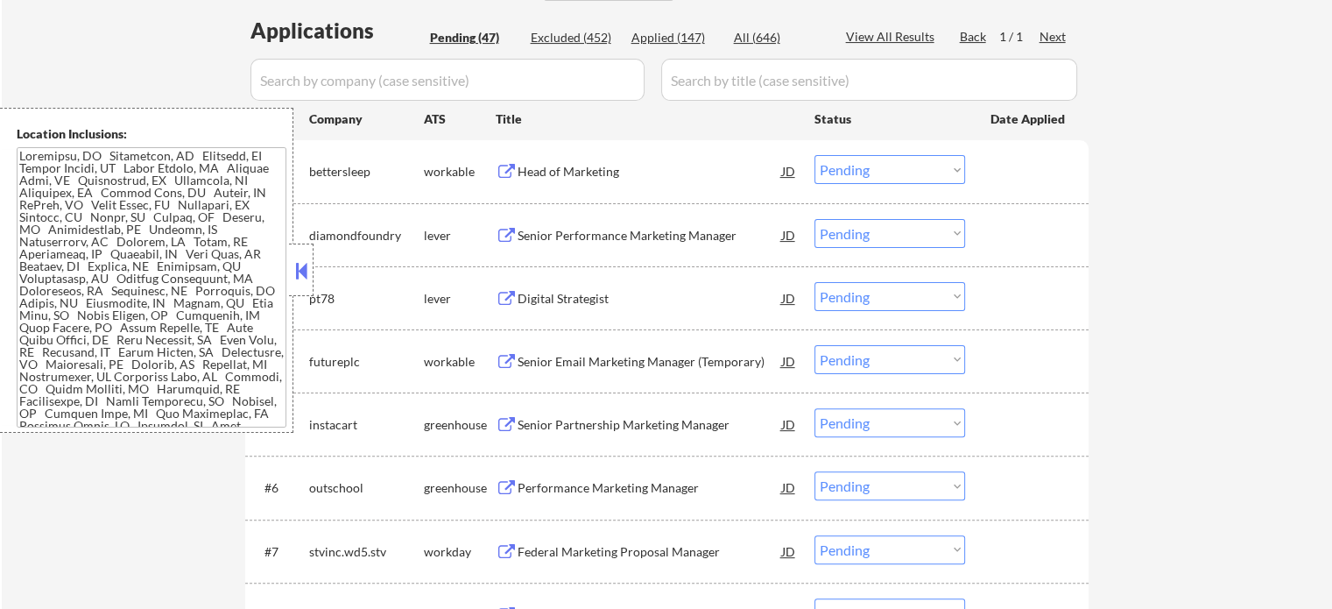
click at [575, 175] on div "Head of Marketing" at bounding box center [650, 172] width 264 height 18
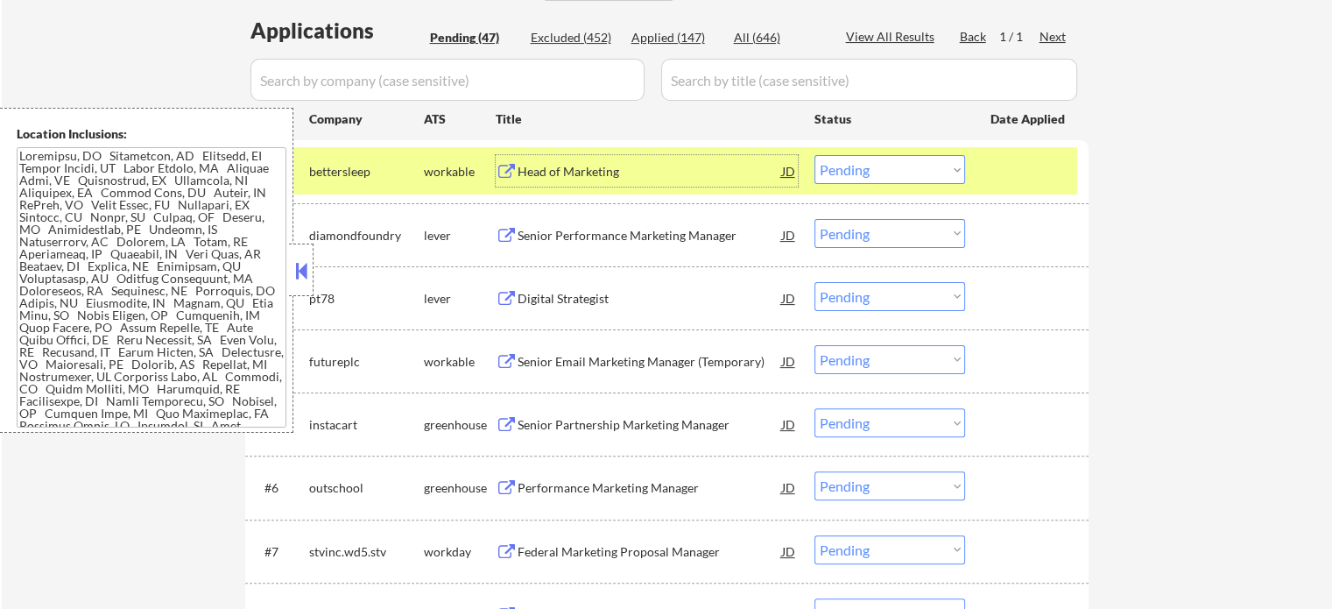
click at [891, 168] on select "Choose an option... Pending Applied Excluded (Questions) Excluded (Expired) Exc…" at bounding box center [889, 169] width 151 height 29
click at [814, 155] on select "Choose an option... Pending Applied Excluded (Questions) Excluded (Expired) Exc…" at bounding box center [889, 169] width 151 height 29
select select ""pending""
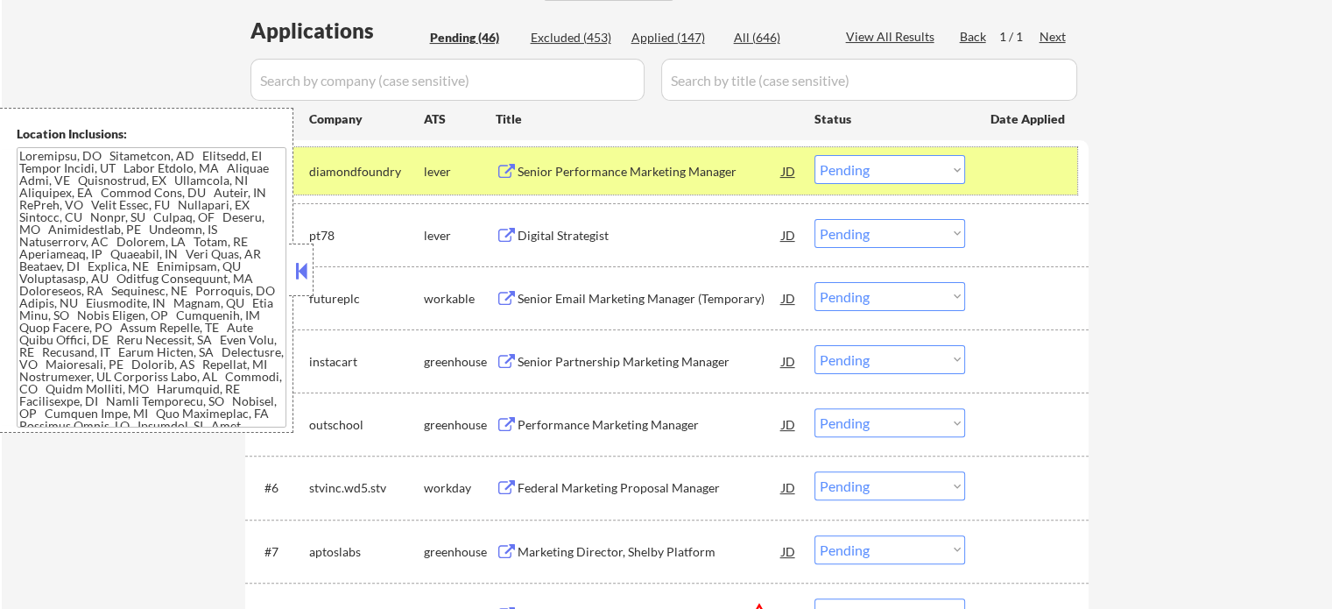
click at [1017, 165] on div at bounding box center [1028, 171] width 77 height 32
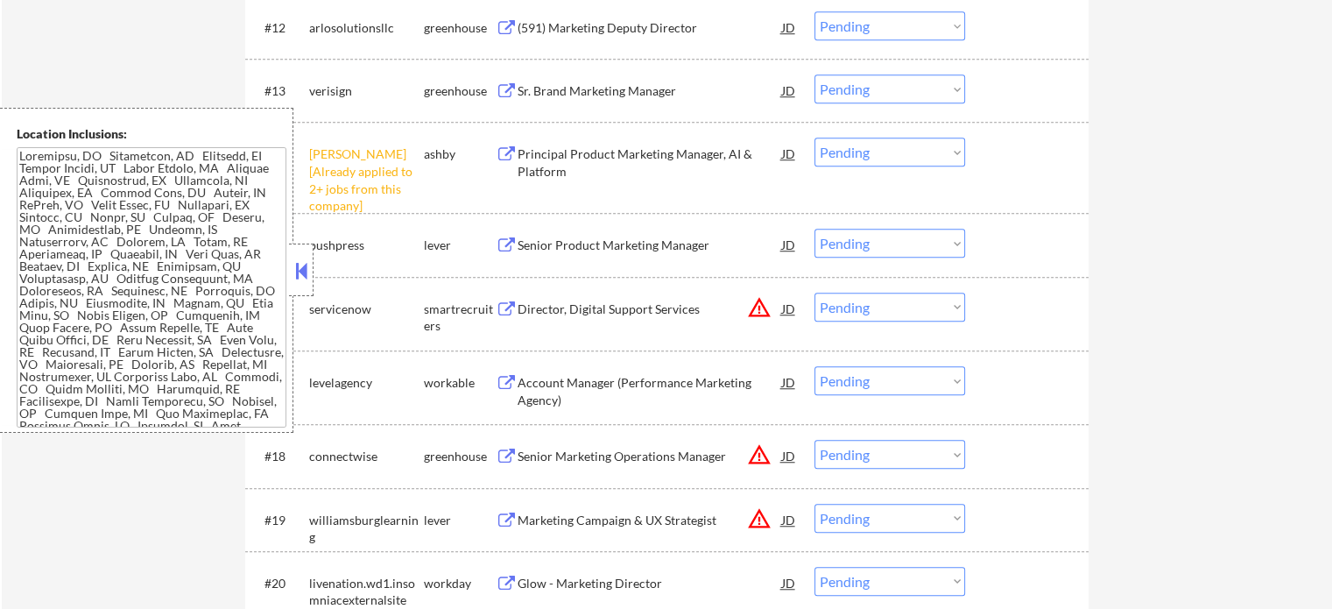
scroll to position [1401, 0]
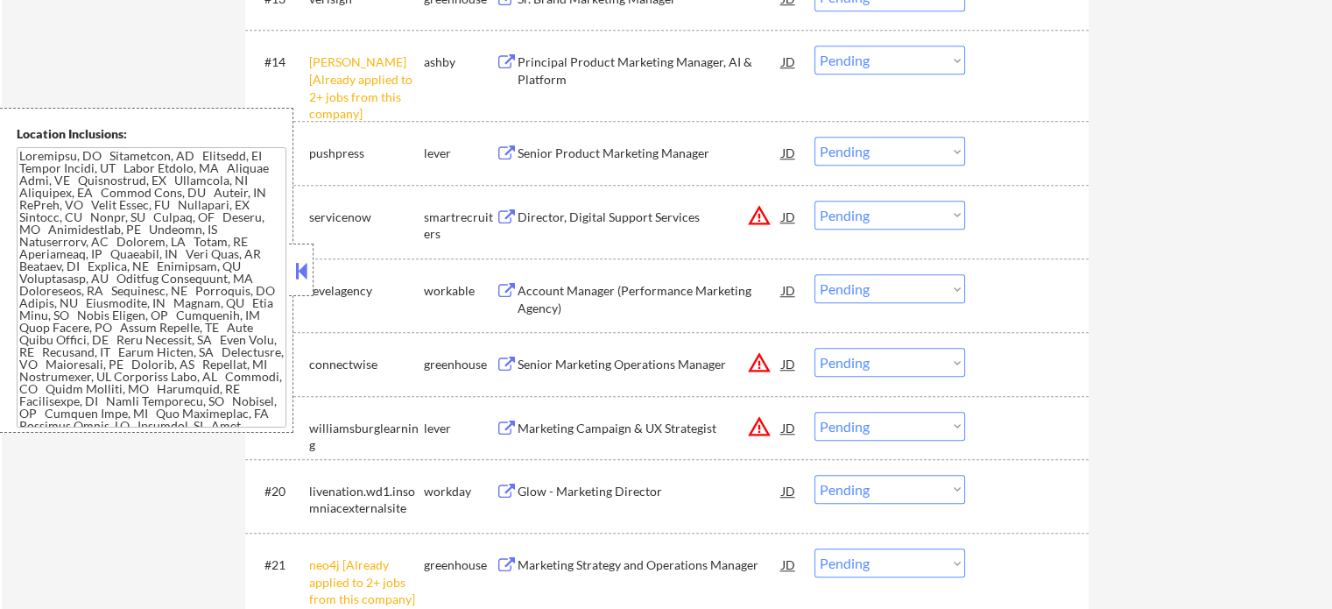
click at [848, 69] on select "Choose an option... Pending Applied Excluded (Questions) Excluded (Expired) Exc…" at bounding box center [889, 60] width 151 height 29
click at [814, 46] on select "Choose an option... Pending Applied Excluded (Questions) Excluded (Expired) Exc…" at bounding box center [889, 60] width 151 height 29
select select ""pending""
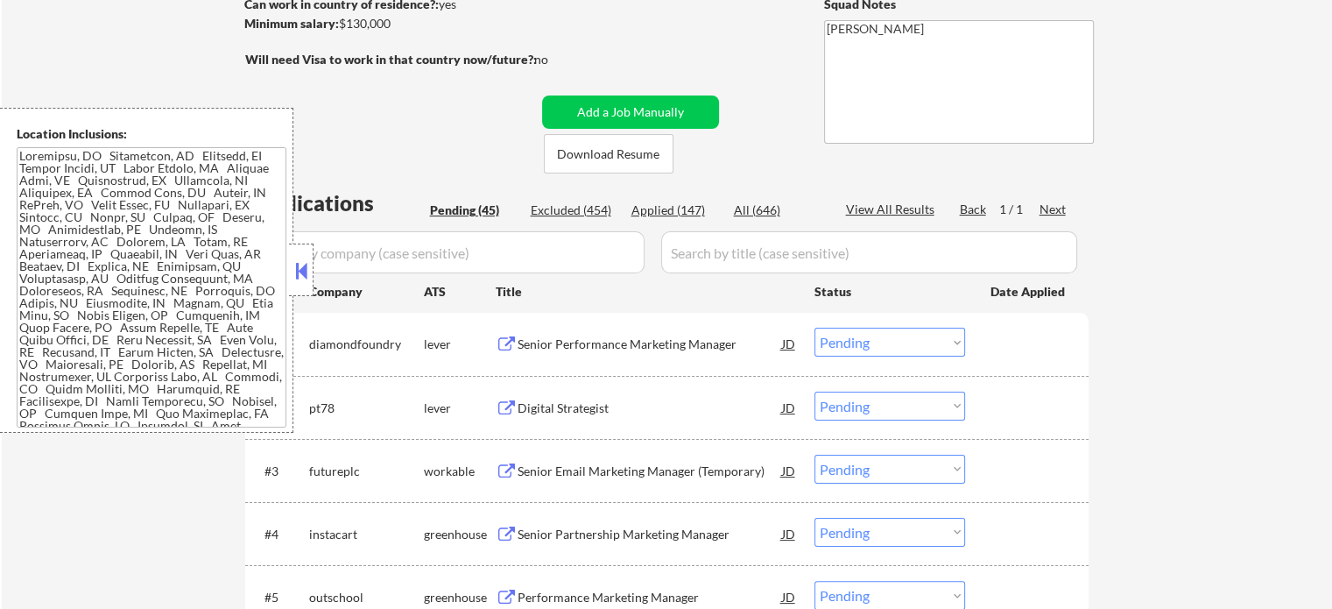
scroll to position [295, 0]
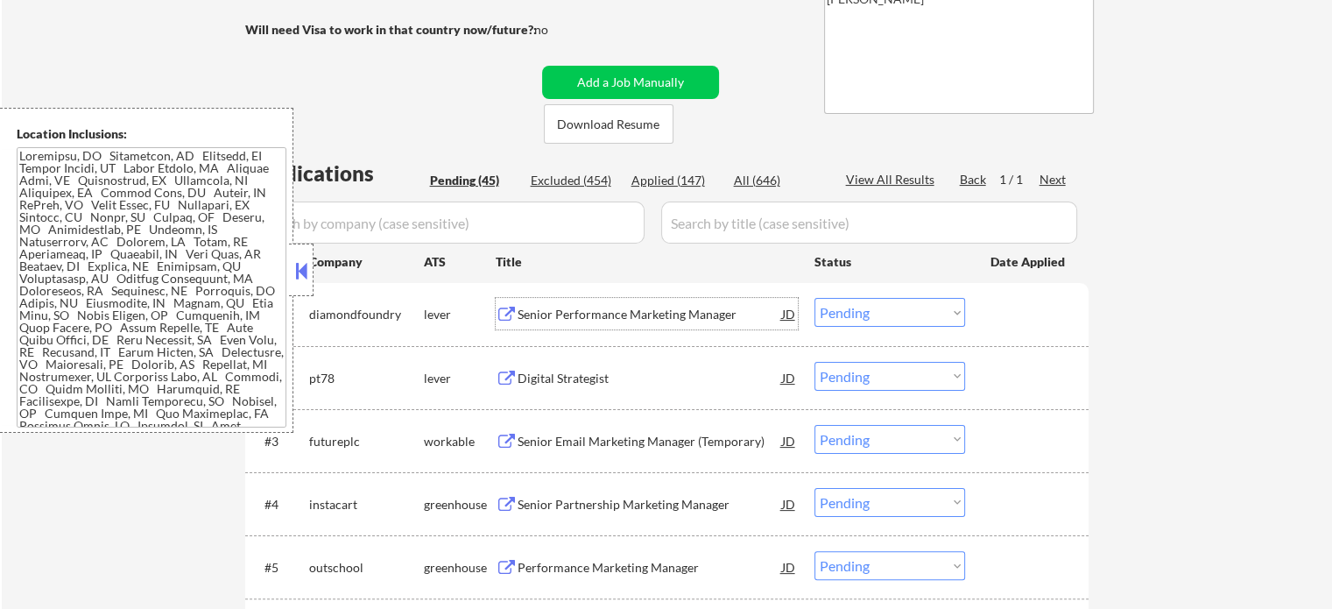
click at [652, 314] on div "Senior Performance Marketing Manager" at bounding box center [650, 315] width 264 height 18
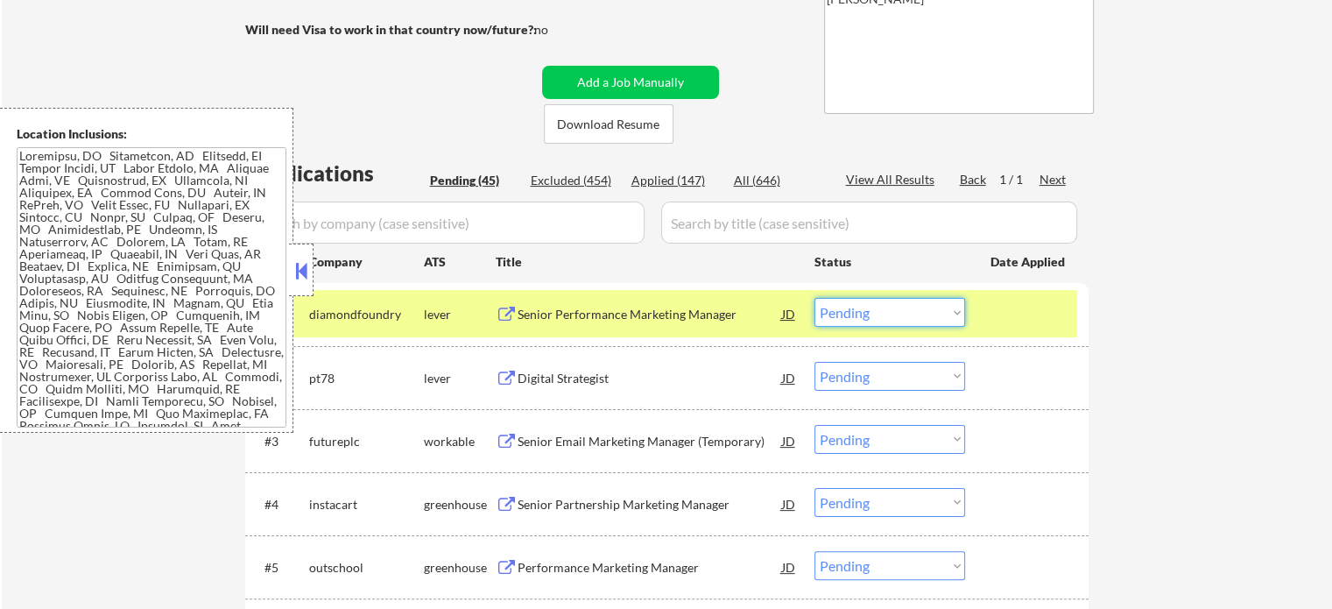
click at [900, 304] on select "Choose an option... Pending Applied Excluded (Questions) Excluded (Expired) Exc…" at bounding box center [889, 312] width 151 height 29
click at [814, 298] on select "Choose an option... Pending Applied Excluded (Questions) Excluded (Expired) Exc…" at bounding box center [889, 312] width 151 height 29
click at [1013, 327] on div at bounding box center [1028, 314] width 77 height 32
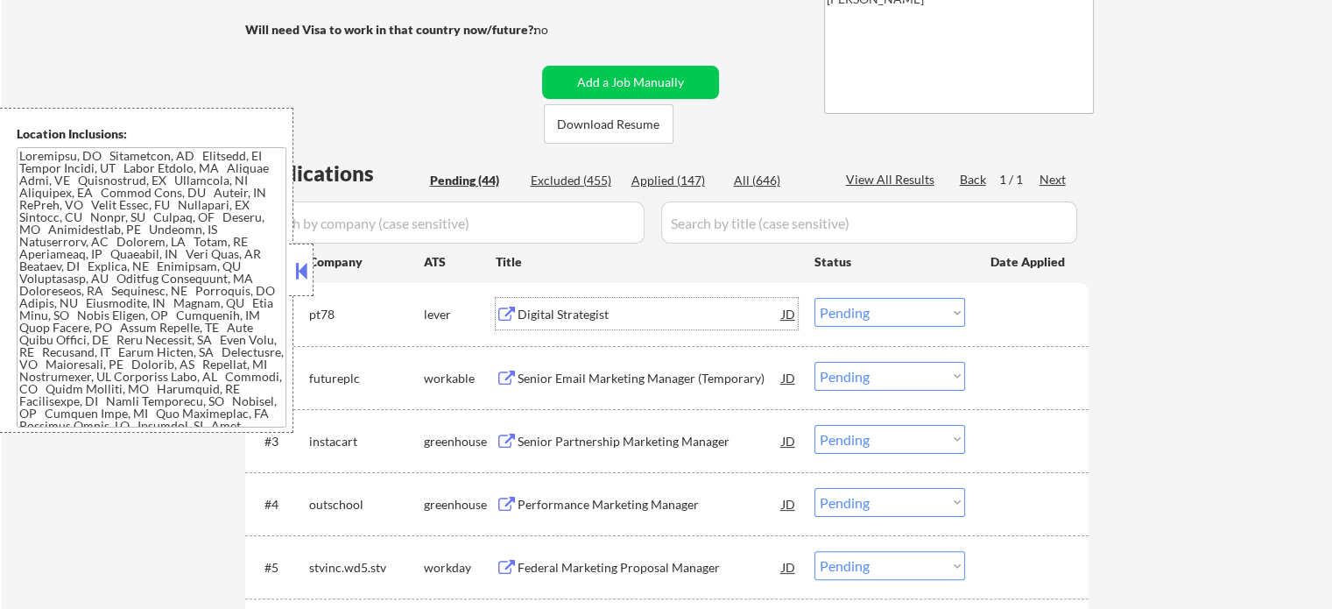
click at [551, 313] on div "Digital Strategist" at bounding box center [650, 315] width 264 height 18
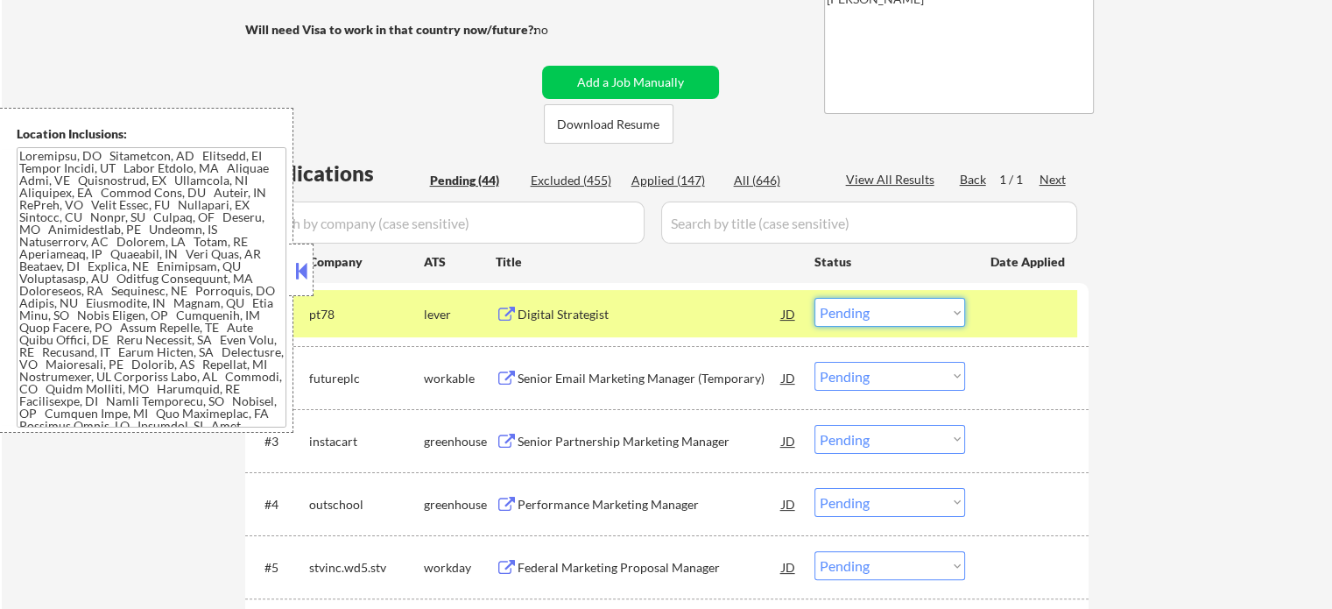
click at [894, 321] on select "Choose an option... Pending Applied Excluded (Questions) Excluded (Expired) Exc…" at bounding box center [889, 312] width 151 height 29
click at [814, 298] on select "Choose an option... Pending Applied Excluded (Questions) Excluded (Expired) Exc…" at bounding box center [889, 312] width 151 height 29
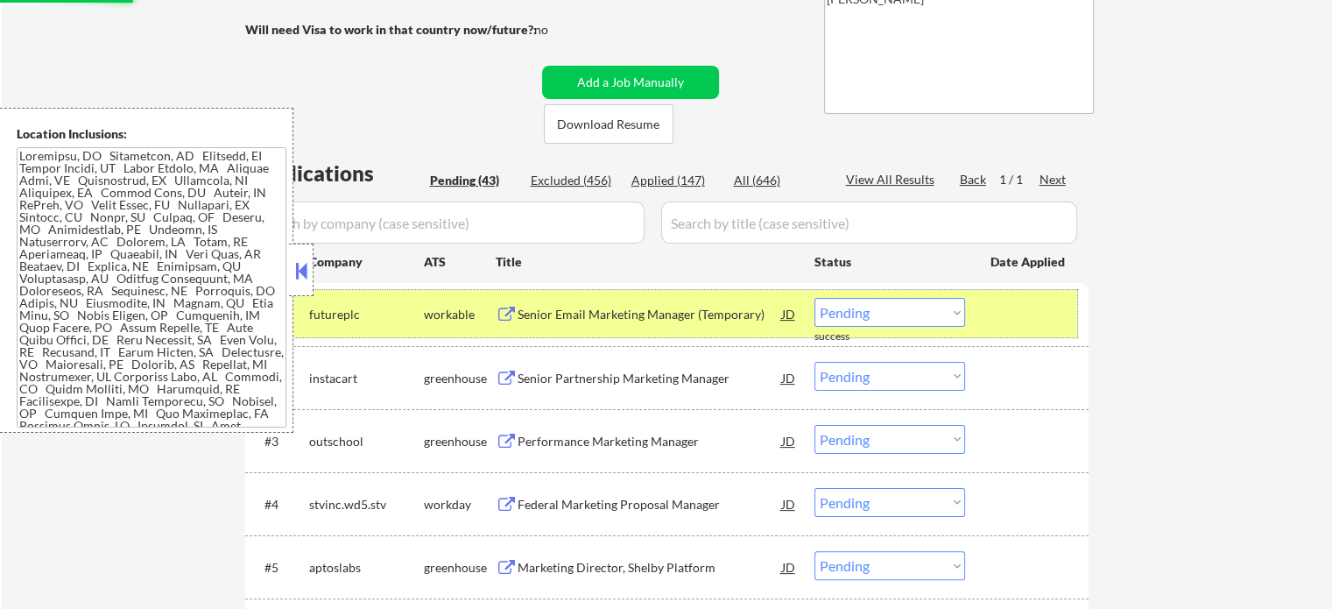
click at [1053, 327] on div at bounding box center [1028, 314] width 77 height 32
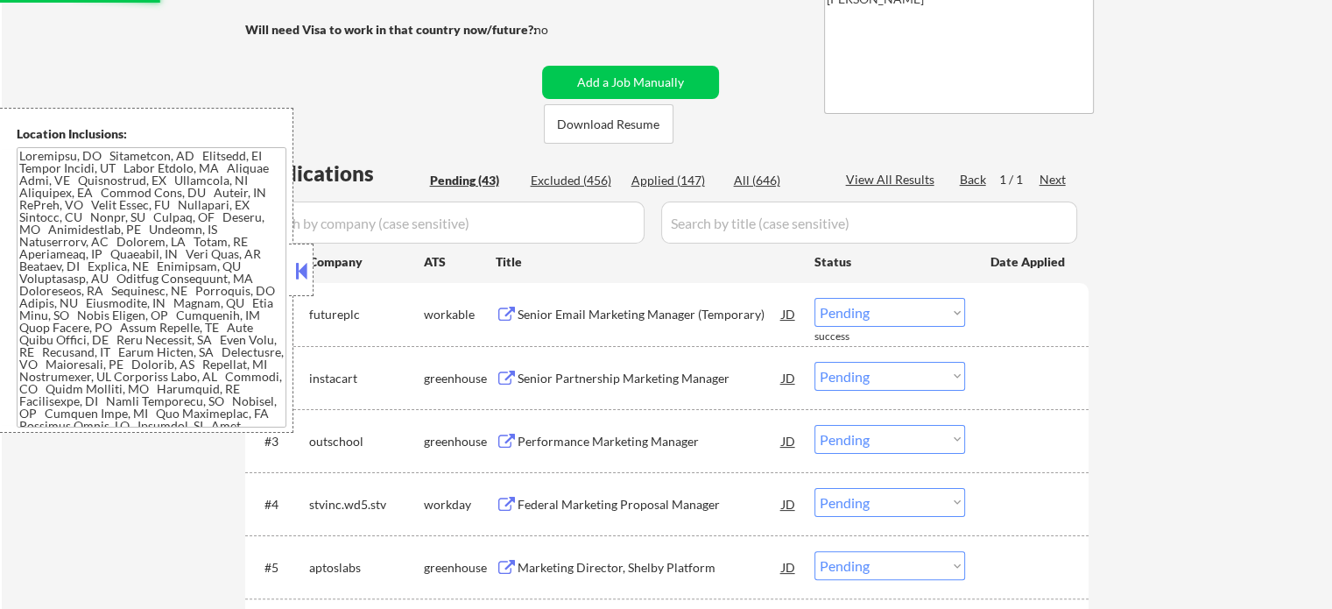
click at [588, 308] on div "Senior Email Marketing Manager (Temporary)" at bounding box center [650, 315] width 264 height 18
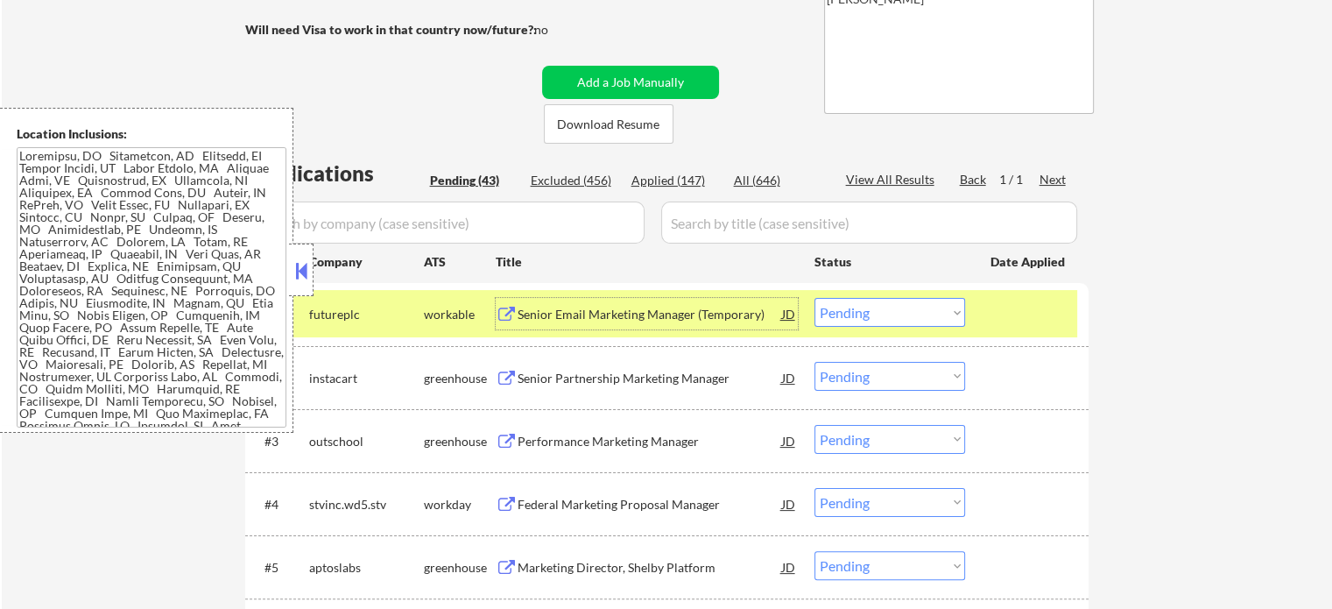
click at [882, 300] on select "Choose an option... Pending Applied Excluded (Questions) Excluded (Expired) Exc…" at bounding box center [889, 312] width 151 height 29
click at [814, 298] on select "Choose an option... Pending Applied Excluded (Questions) Excluded (Expired) Exc…" at bounding box center [889, 312] width 151 height 29
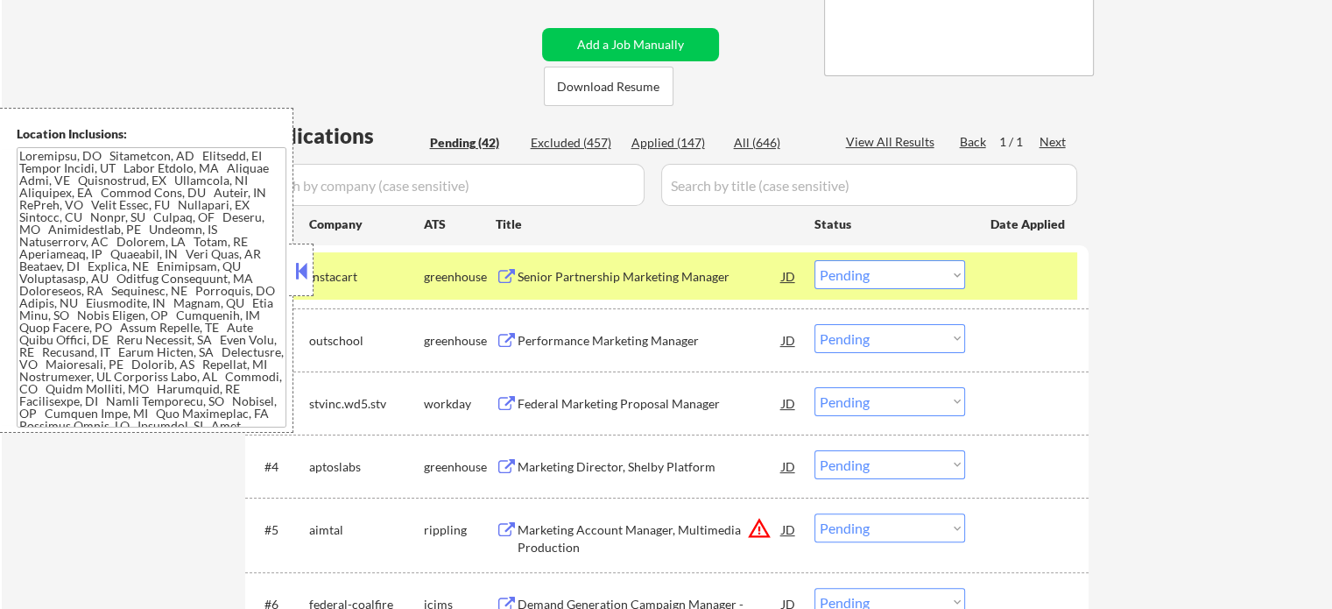
scroll to position [383, 0]
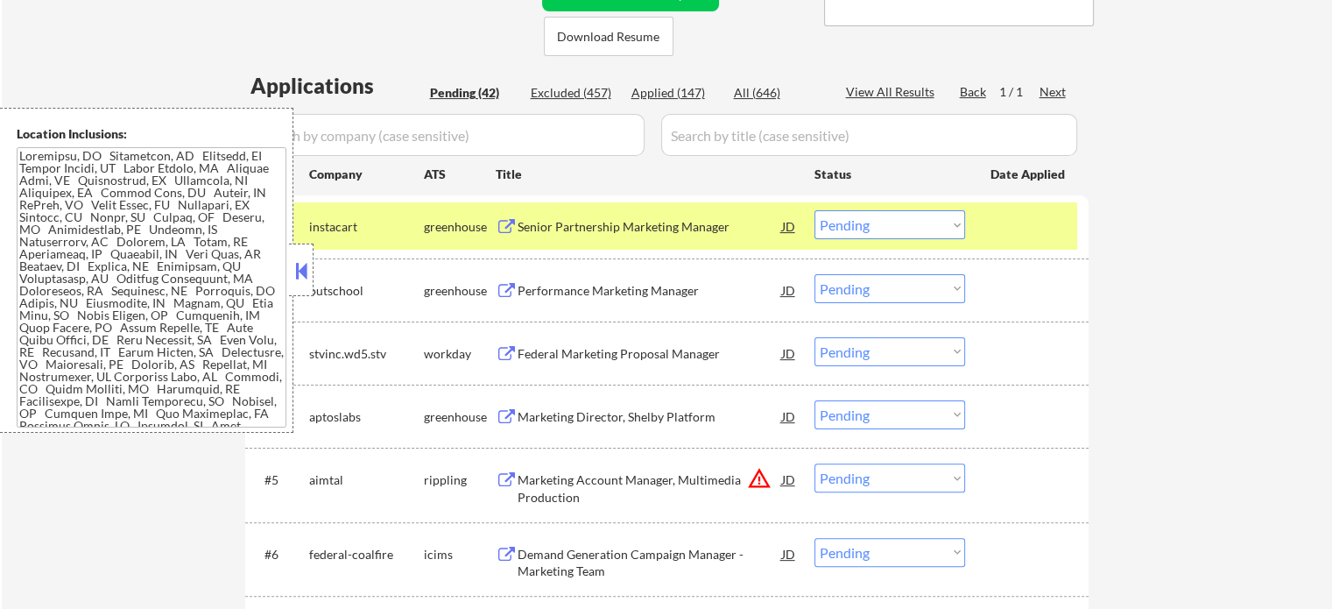
click at [1000, 227] on div at bounding box center [1028, 226] width 77 height 32
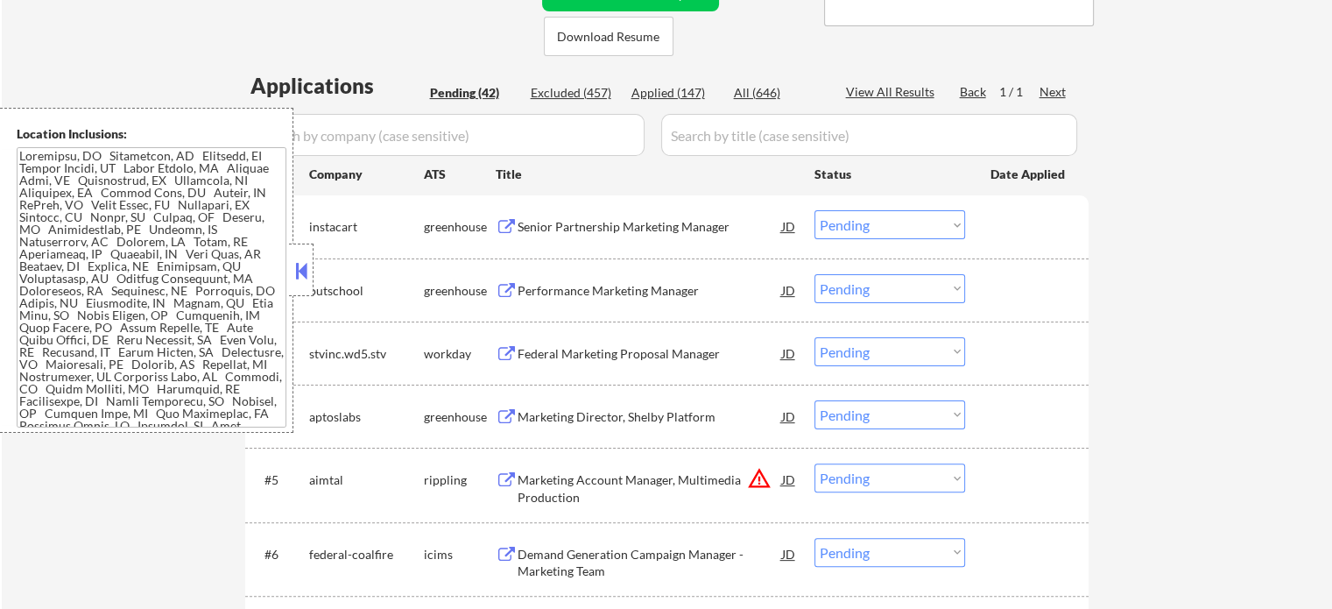
click at [608, 220] on div "Senior Partnership Marketing Manager" at bounding box center [650, 227] width 264 height 18
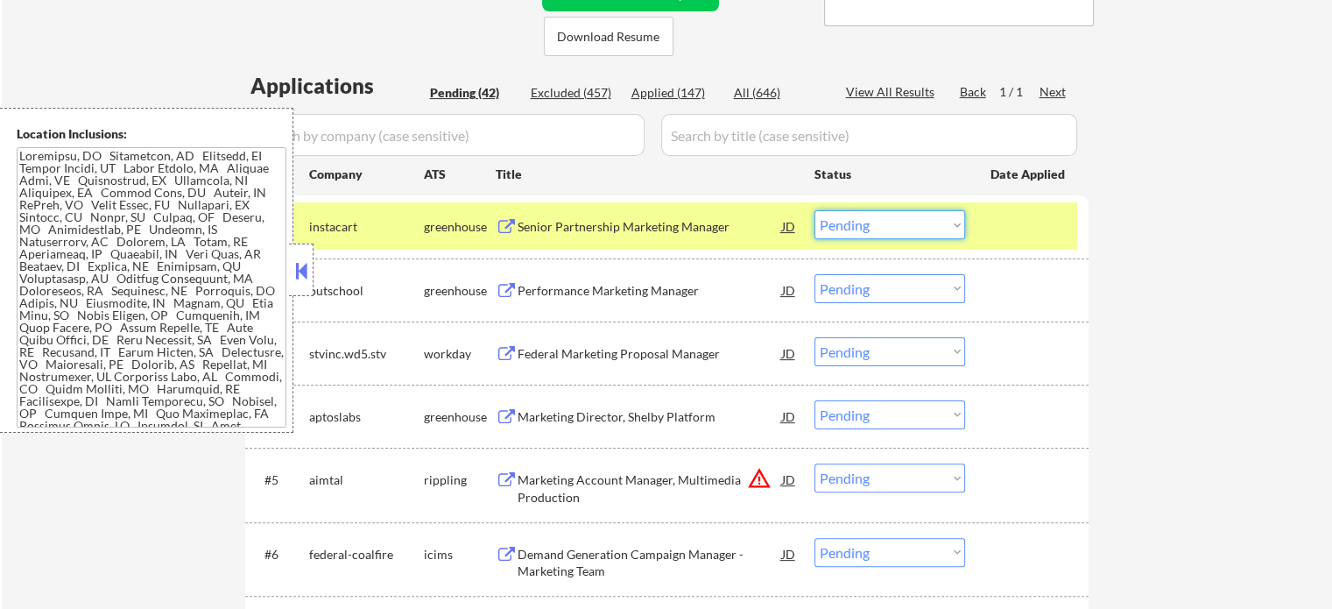
click at [855, 233] on select "Choose an option... Pending Applied Excluded (Questions) Excluded (Expired) Exc…" at bounding box center [889, 224] width 151 height 29
click at [814, 210] on select "Choose an option... Pending Applied Excluded (Questions) Excluded (Expired) Exc…" at bounding box center [889, 224] width 151 height 29
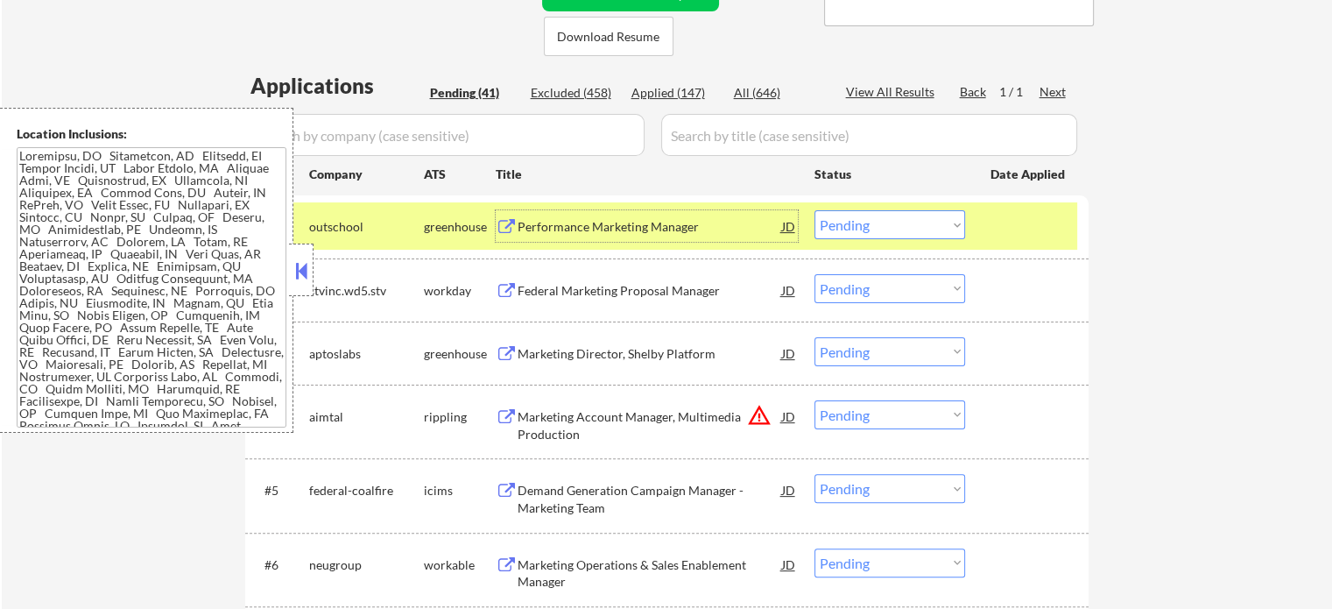
click at [676, 229] on div "Performance Marketing Manager" at bounding box center [650, 227] width 264 height 18
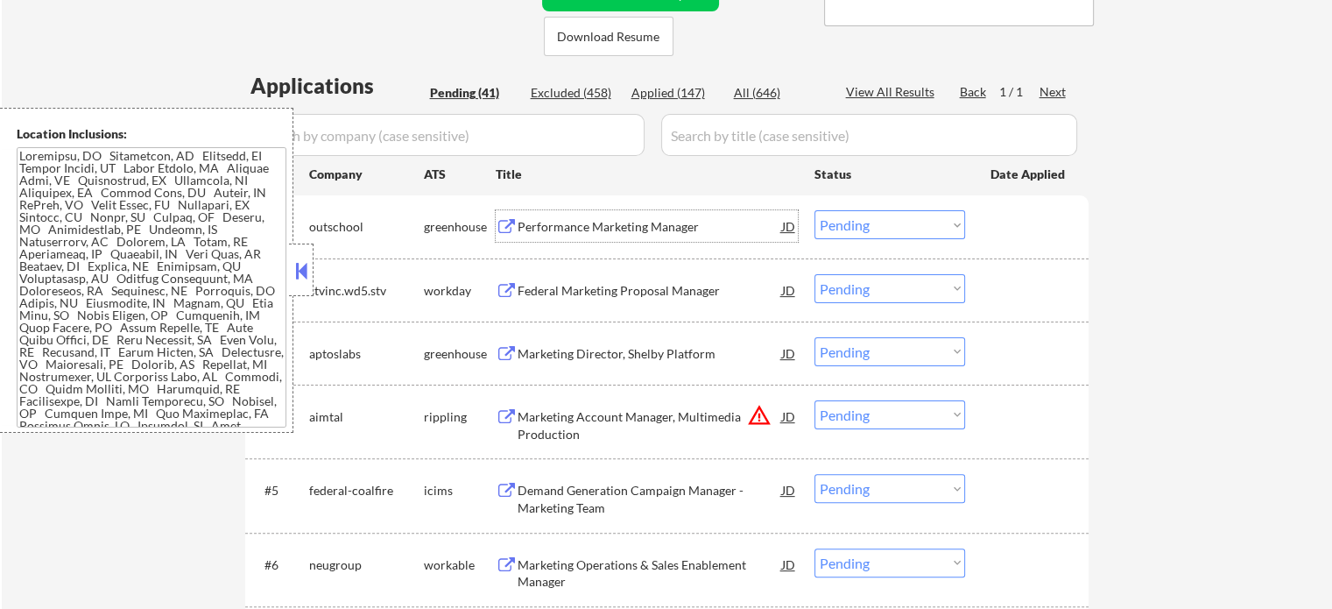
click at [841, 223] on select "Choose an option... Pending Applied Excluded (Questions) Excluded (Expired) Exc…" at bounding box center [889, 224] width 151 height 29
click at [814, 210] on select "Choose an option... Pending Applied Excluded (Questions) Excluded (Expired) Exc…" at bounding box center [889, 224] width 151 height 29
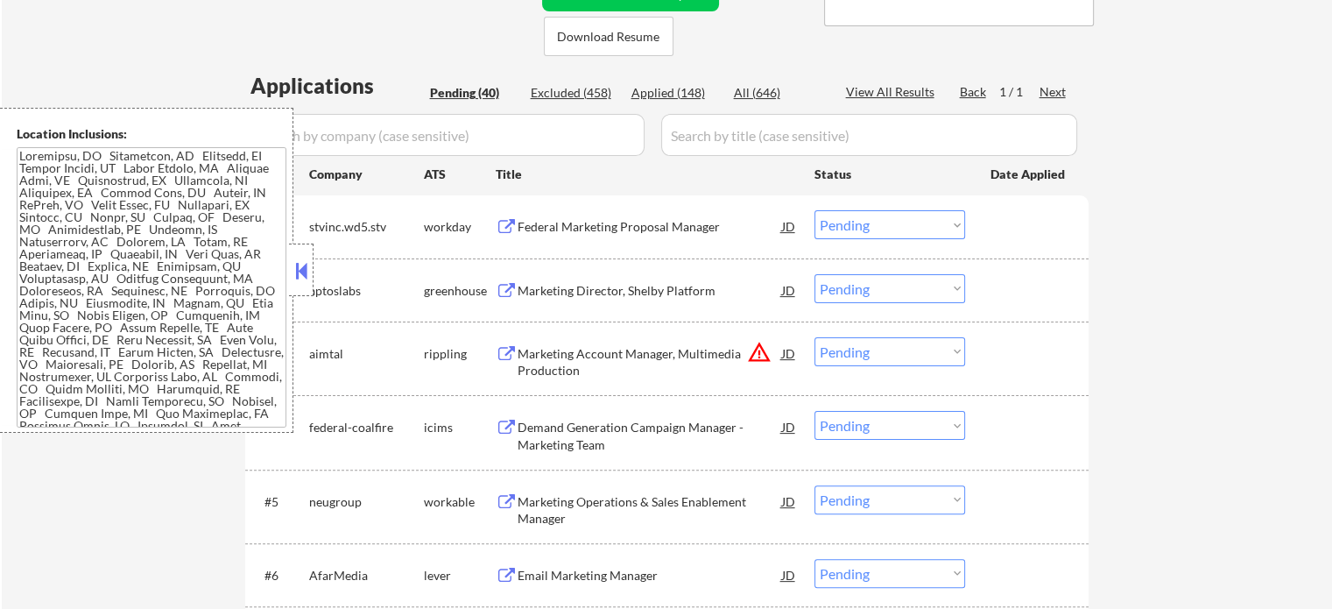
click at [619, 221] on div "Federal Marketing Proposal Manager" at bounding box center [650, 227] width 264 height 18
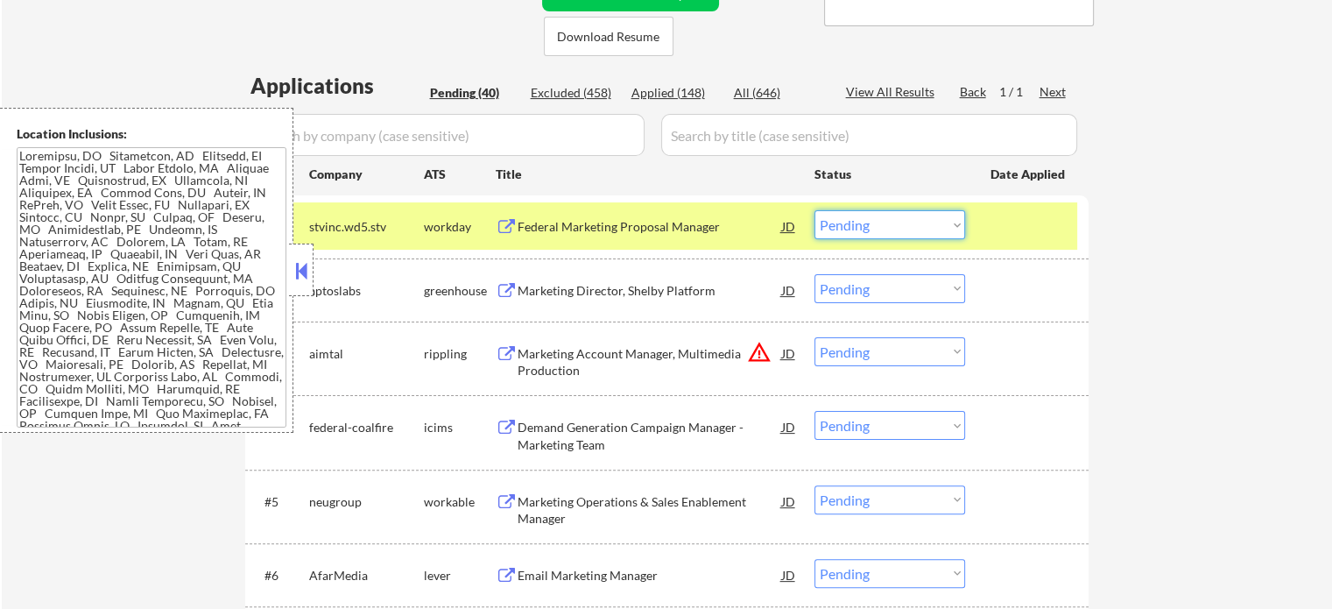
click at [872, 218] on select "Choose an option... Pending Applied Excluded (Questions) Excluded (Expired) Exc…" at bounding box center [889, 224] width 151 height 29
click at [814, 210] on select "Choose an option... Pending Applied Excluded (Questions) Excluded (Expired) Exc…" at bounding box center [889, 224] width 151 height 29
click at [1010, 225] on div at bounding box center [1028, 226] width 77 height 32
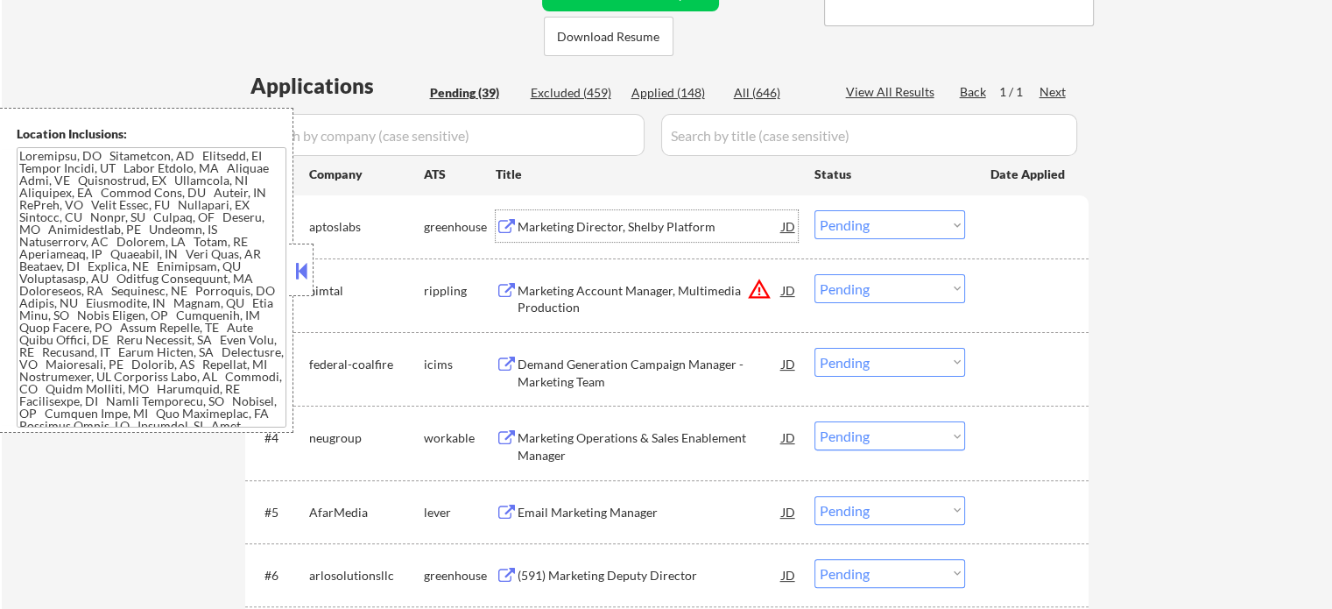
click at [647, 222] on div "Marketing Director, Shelby Platform" at bounding box center [650, 227] width 264 height 18
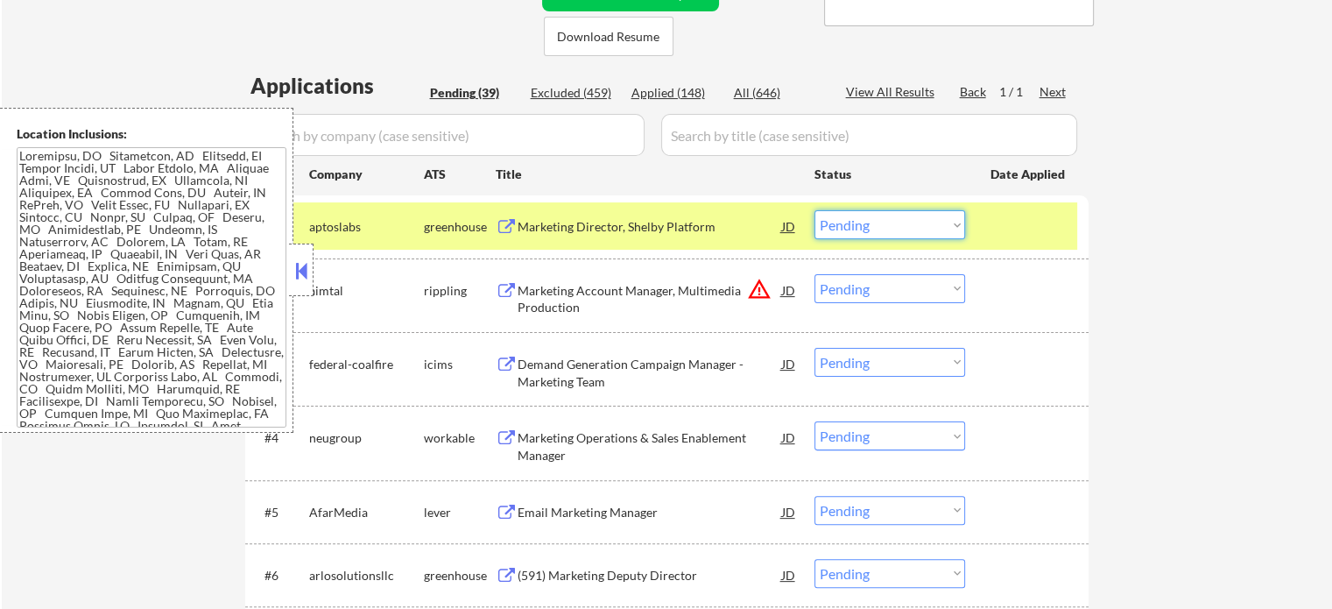
click at [848, 225] on select "Choose an option... Pending Applied Excluded (Questions) Excluded (Expired) Exc…" at bounding box center [889, 224] width 151 height 29
click at [814, 210] on select "Choose an option... Pending Applied Excluded (Questions) Excluded (Expired) Exc…" at bounding box center [889, 224] width 151 height 29
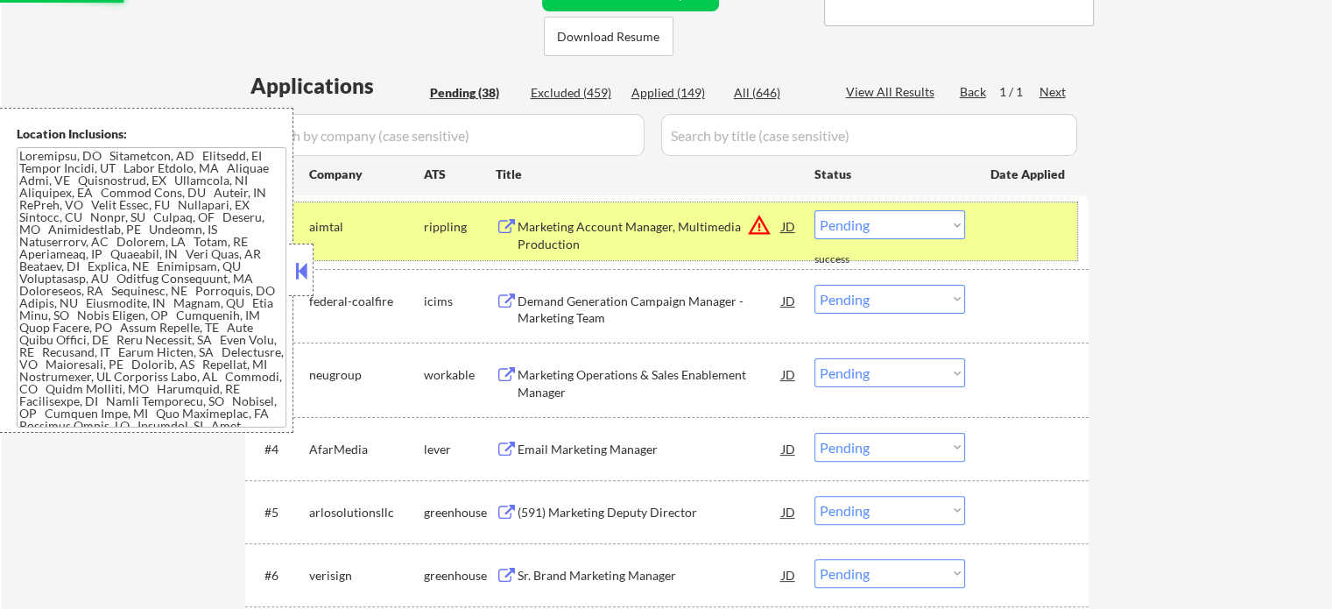
click at [1013, 223] on div at bounding box center [1028, 226] width 77 height 32
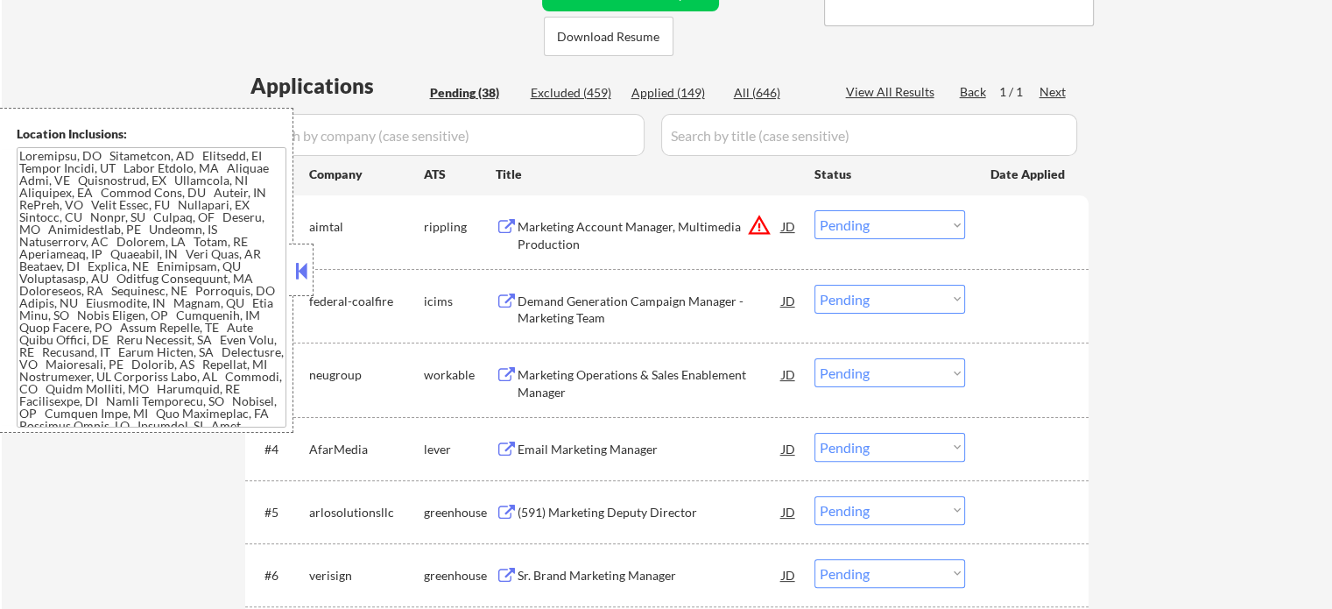
click at [539, 226] on div "Marketing Account Manager, Multimedia Production" at bounding box center [650, 235] width 264 height 34
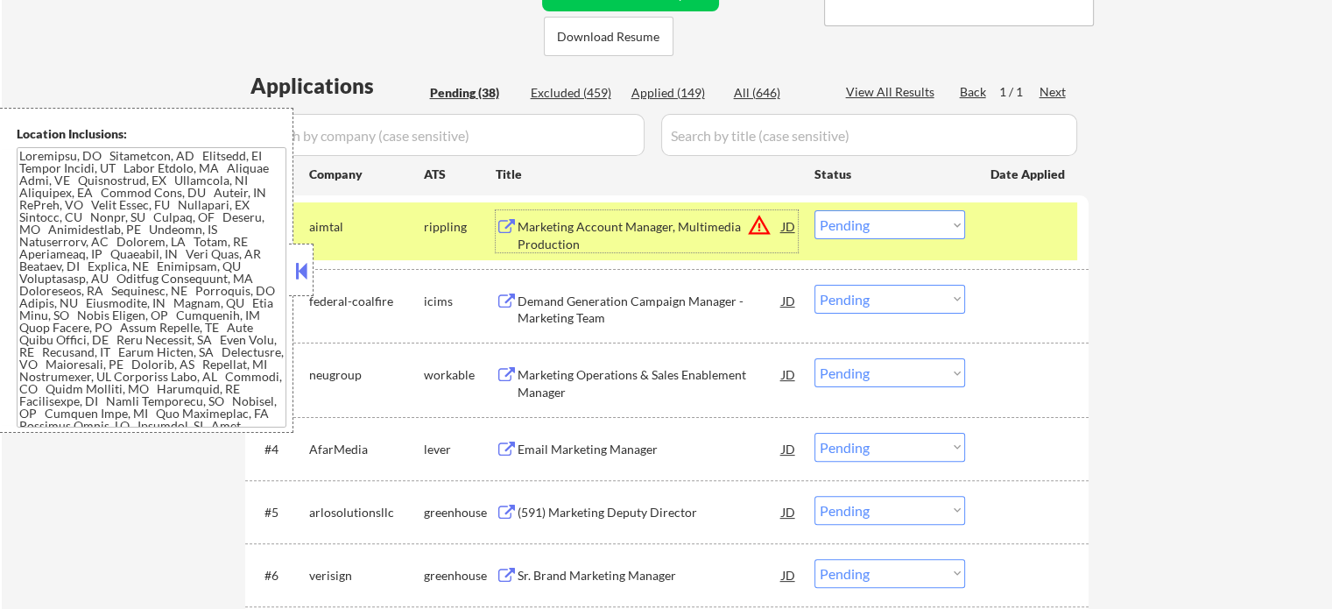
click at [951, 229] on select "Choose an option... Pending Applied Excluded (Questions) Excluded (Expired) Exc…" at bounding box center [889, 224] width 151 height 29
click at [814, 210] on select "Choose an option... Pending Applied Excluded (Questions) Excluded (Expired) Exc…" at bounding box center [889, 224] width 151 height 29
select select ""pending""
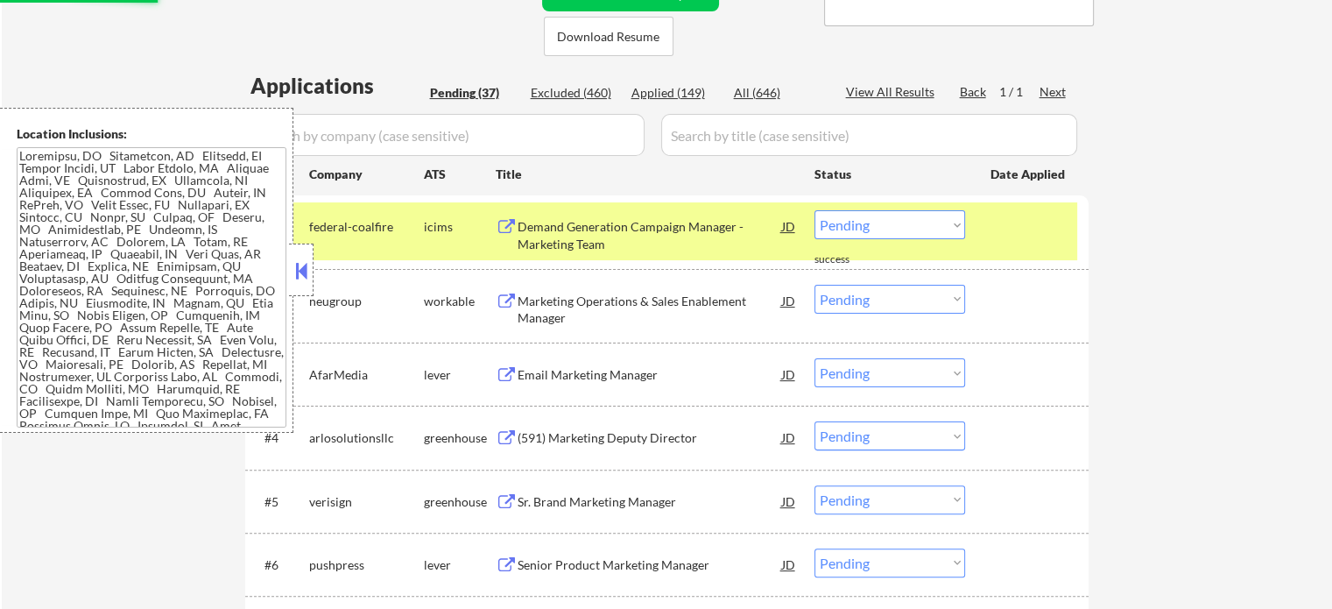
click at [1044, 232] on div at bounding box center [1028, 226] width 77 height 32
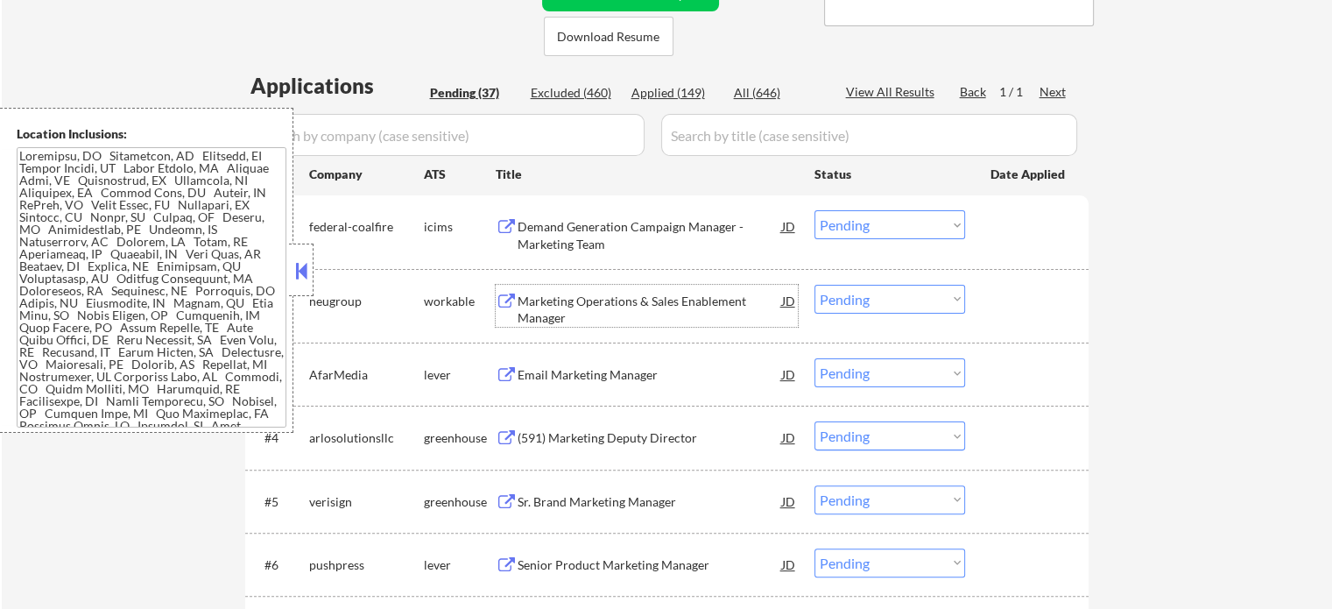
click at [671, 294] on div "Marketing Operations & Sales Enablement Manager" at bounding box center [650, 309] width 264 height 34
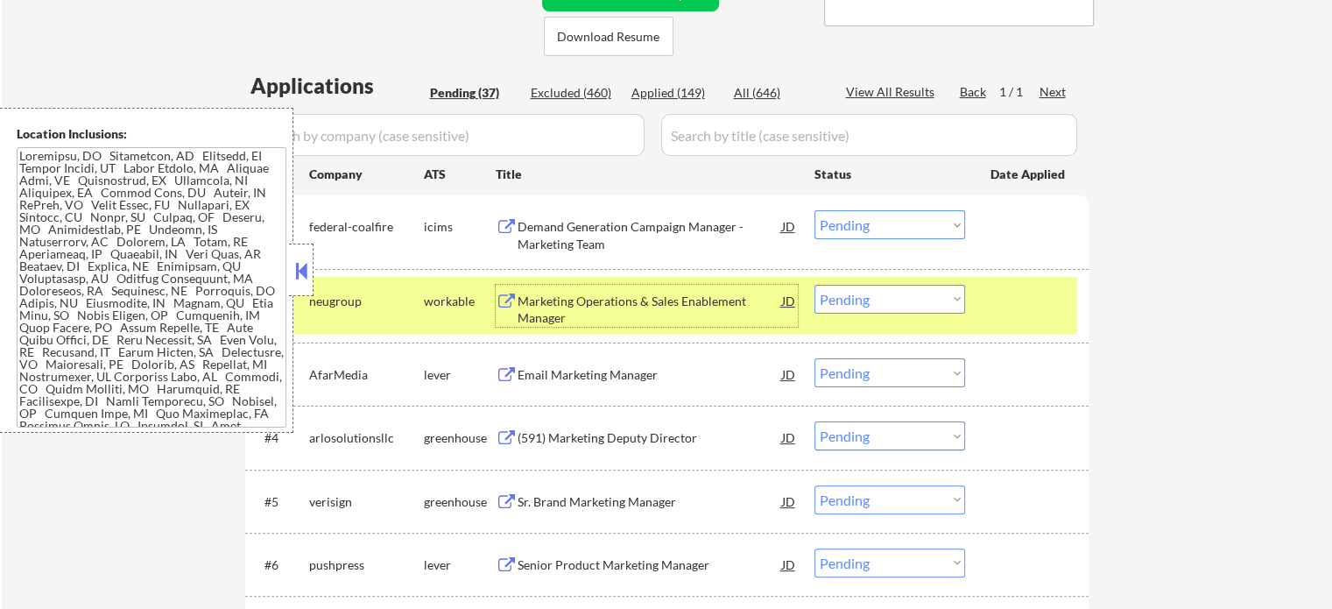
click at [883, 291] on select "Choose an option... Pending Applied Excluded (Questions) Excluded (Expired) Exc…" at bounding box center [889, 299] width 151 height 29
click at [814, 285] on select "Choose an option... Pending Applied Excluded (Questions) Excluded (Expired) Exc…" at bounding box center [889, 299] width 151 height 29
click at [1034, 318] on div "#2 neugroup workable Marketing Operations & Sales Enablement Manager JD warning…" at bounding box center [663, 306] width 827 height 58
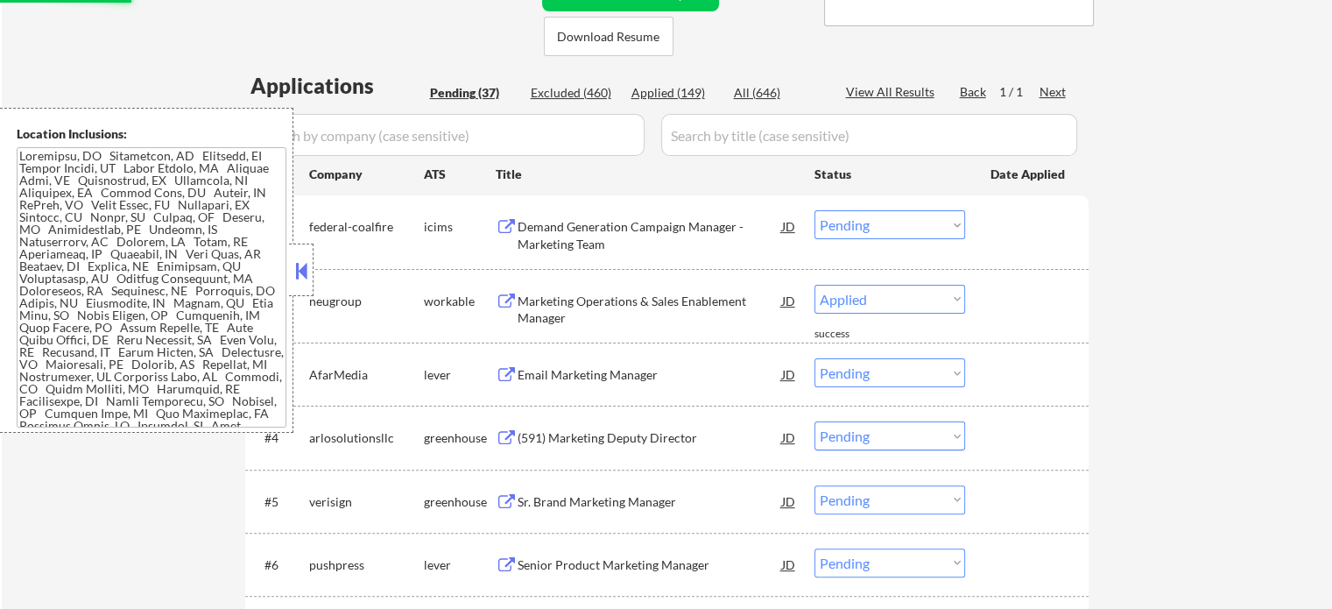
select select ""pending""
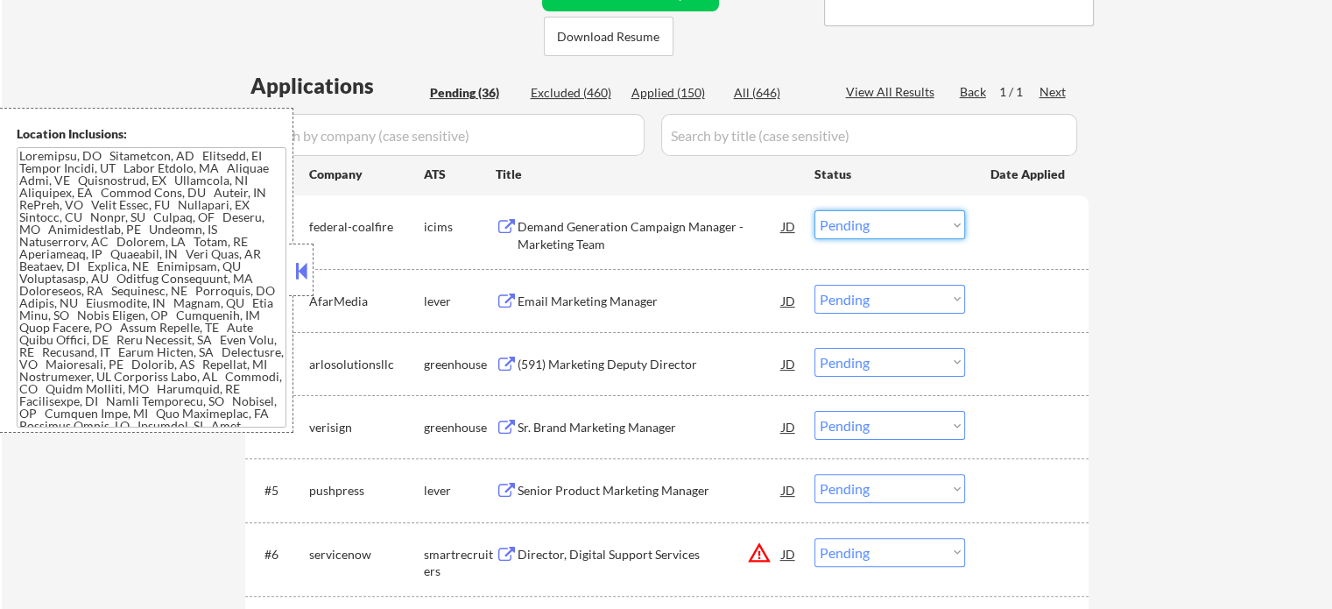
click at [923, 223] on select "Choose an option... Pending Applied Excluded (Questions) Excluded (Expired) Exc…" at bounding box center [889, 224] width 151 height 29
click at [814, 210] on select "Choose an option... Pending Applied Excluded (Questions) Excluded (Expired) Exc…" at bounding box center [889, 224] width 151 height 29
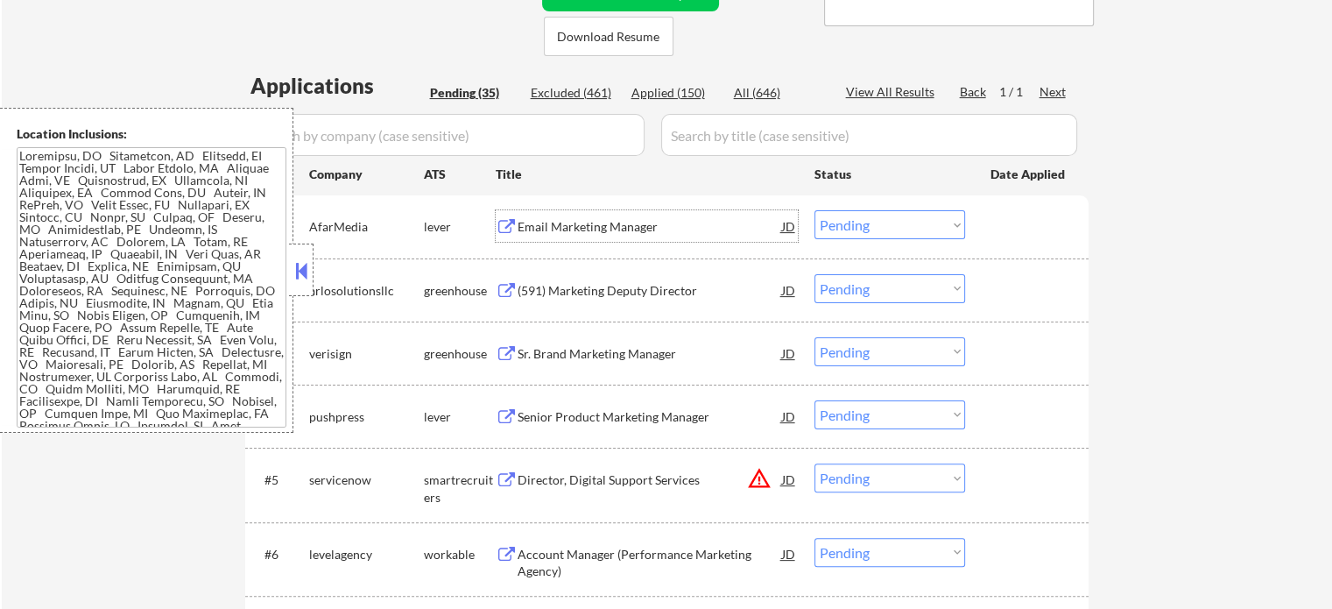
click at [584, 231] on div "Email Marketing Manager" at bounding box center [650, 227] width 264 height 18
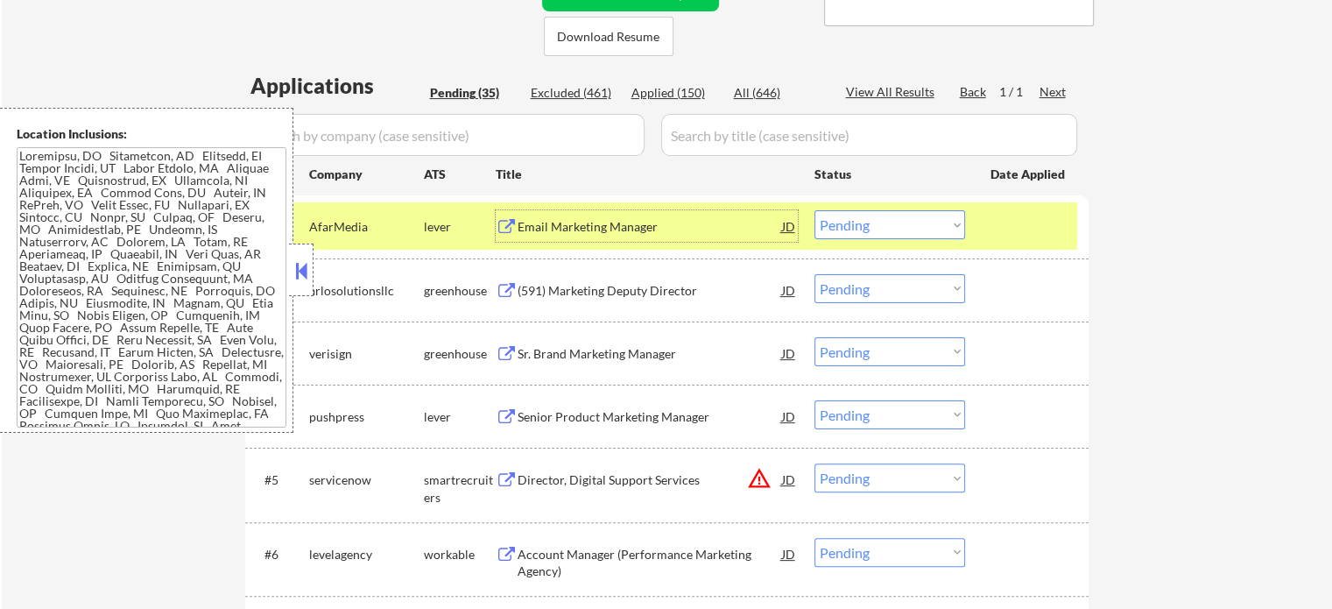
click at [898, 220] on select "Choose an option... Pending Applied Excluded (Questions) Excluded (Expired) Exc…" at bounding box center [889, 224] width 151 height 29
click at [814, 210] on select "Choose an option... Pending Applied Excluded (Questions) Excluded (Expired) Exc…" at bounding box center [889, 224] width 151 height 29
click at [995, 222] on div at bounding box center [1028, 226] width 77 height 32
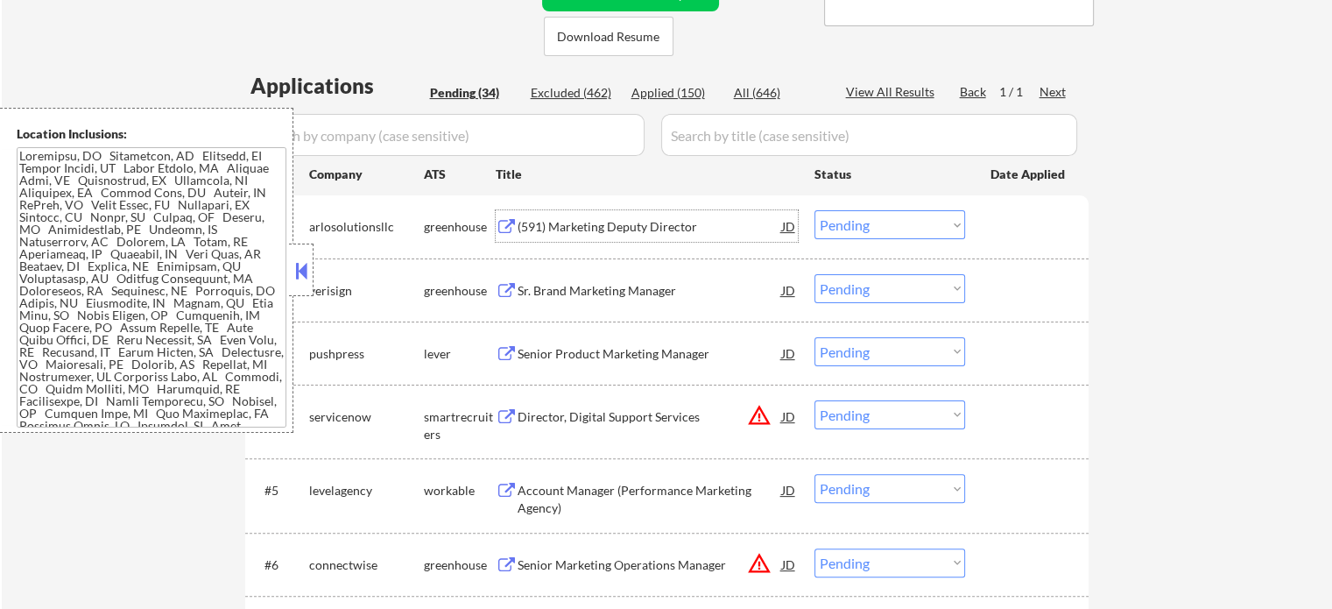
click at [642, 229] on div "(591) Marketing Deputy Director" at bounding box center [650, 227] width 264 height 18
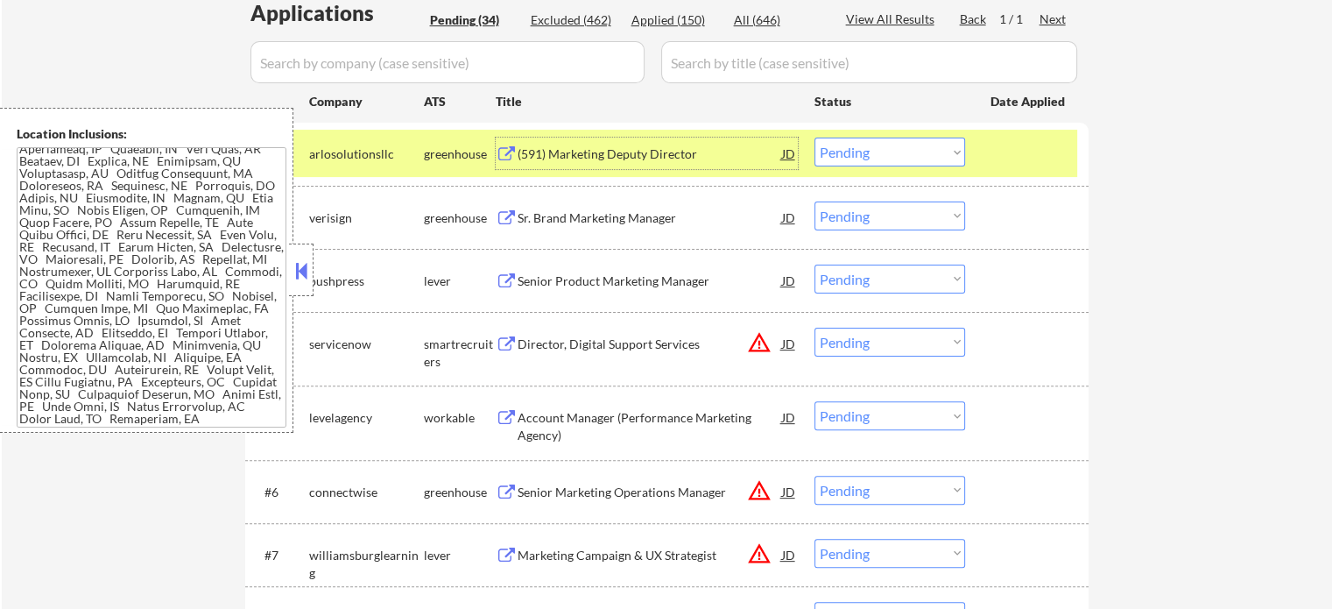
scroll to position [558, 0]
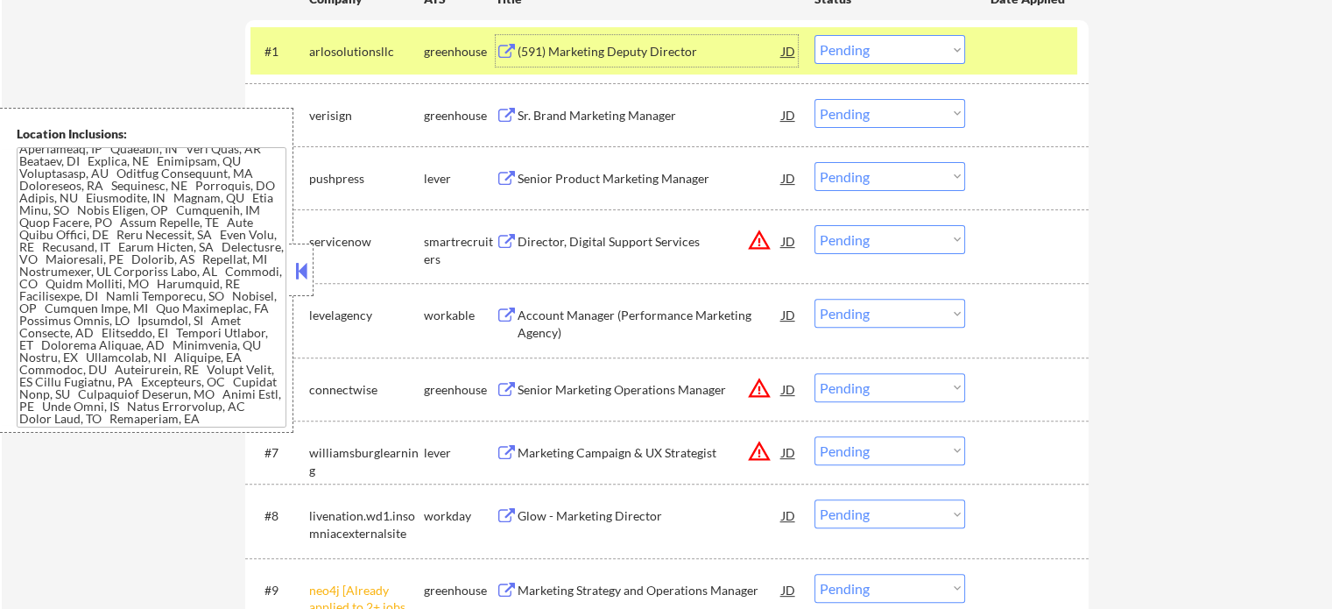
click at [915, 63] on div "#1 arlosolutionsllc greenhouse (591) Marketing Deputy Director JD warning_amber…" at bounding box center [663, 50] width 827 height 47
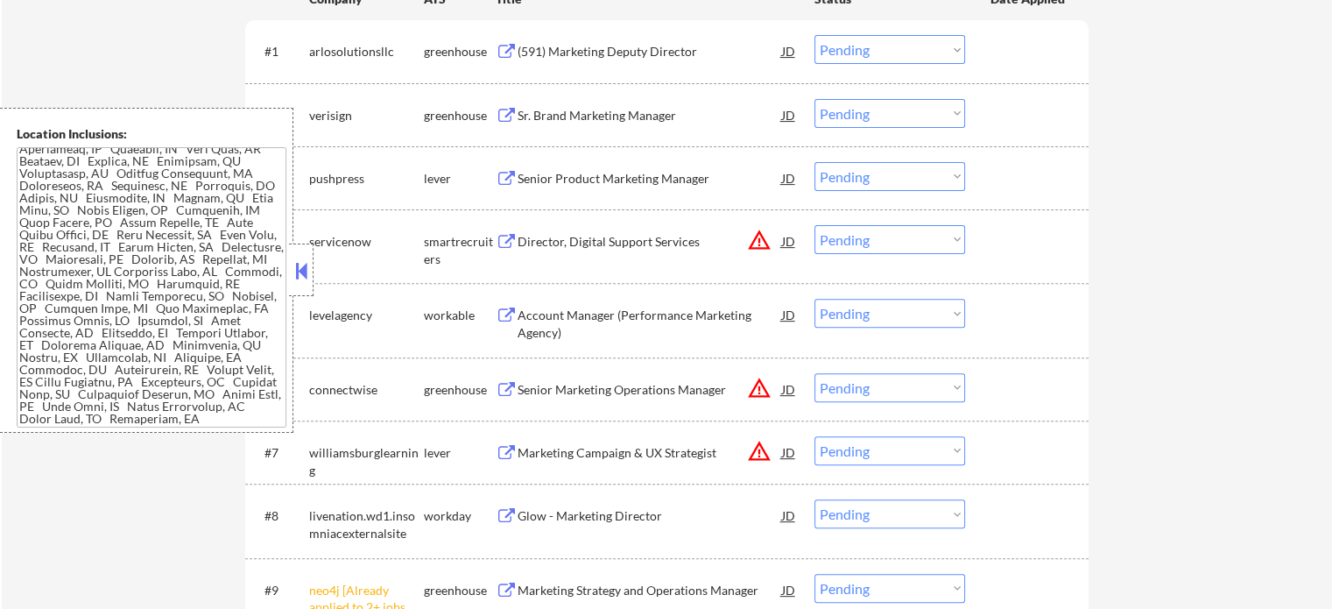
click at [918, 55] on select "Choose an option... Pending Applied Excluded (Questions) Excluded (Expired) Exc…" at bounding box center [889, 49] width 151 height 29
click at [814, 35] on select "Choose an option... Pending Applied Excluded (Questions) Excluded (Expired) Exc…" at bounding box center [889, 49] width 151 height 29
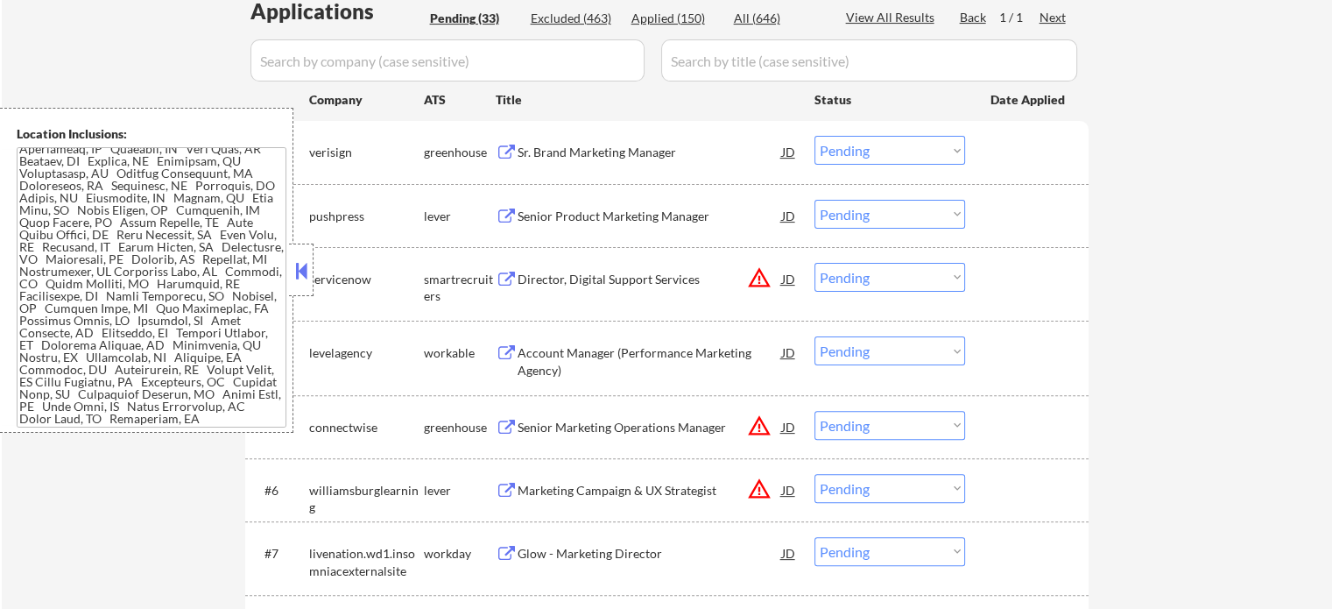
scroll to position [295, 0]
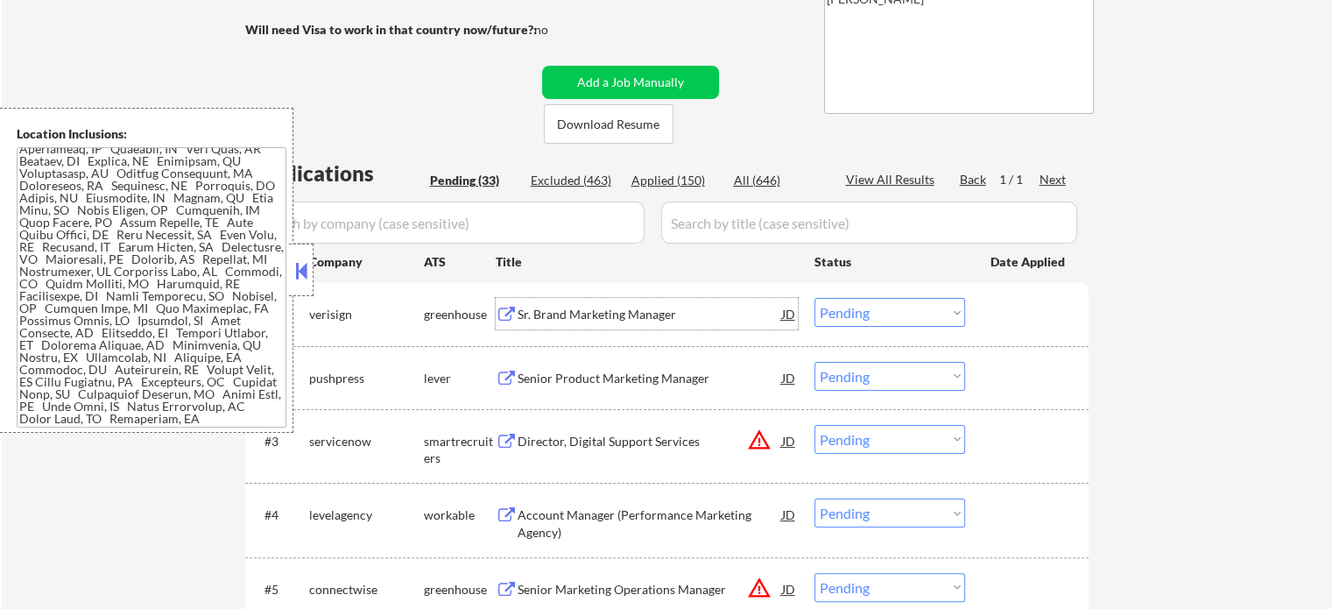
click at [574, 324] on div "Sr. Brand Marketing Manager" at bounding box center [650, 314] width 264 height 32
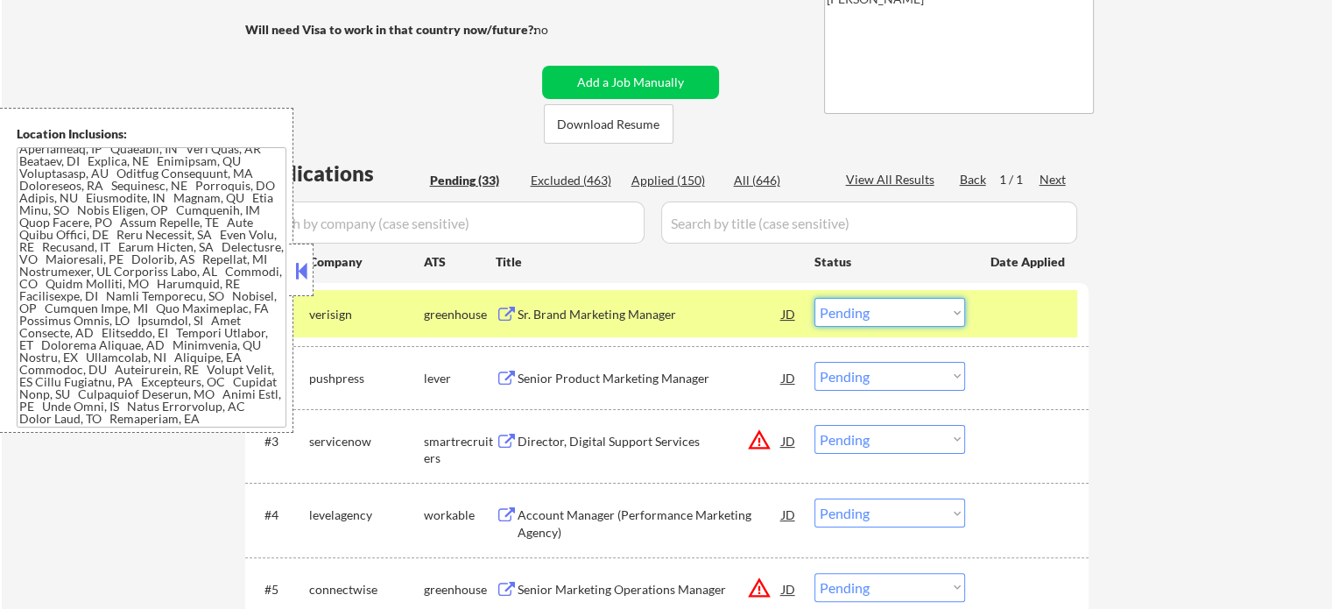
click at [856, 316] on select "Choose an option... Pending Applied Excluded (Questions) Excluded (Expired) Exc…" at bounding box center [889, 312] width 151 height 29
click at [814, 298] on select "Choose an option... Pending Applied Excluded (Questions) Excluded (Expired) Exc…" at bounding box center [889, 312] width 151 height 29
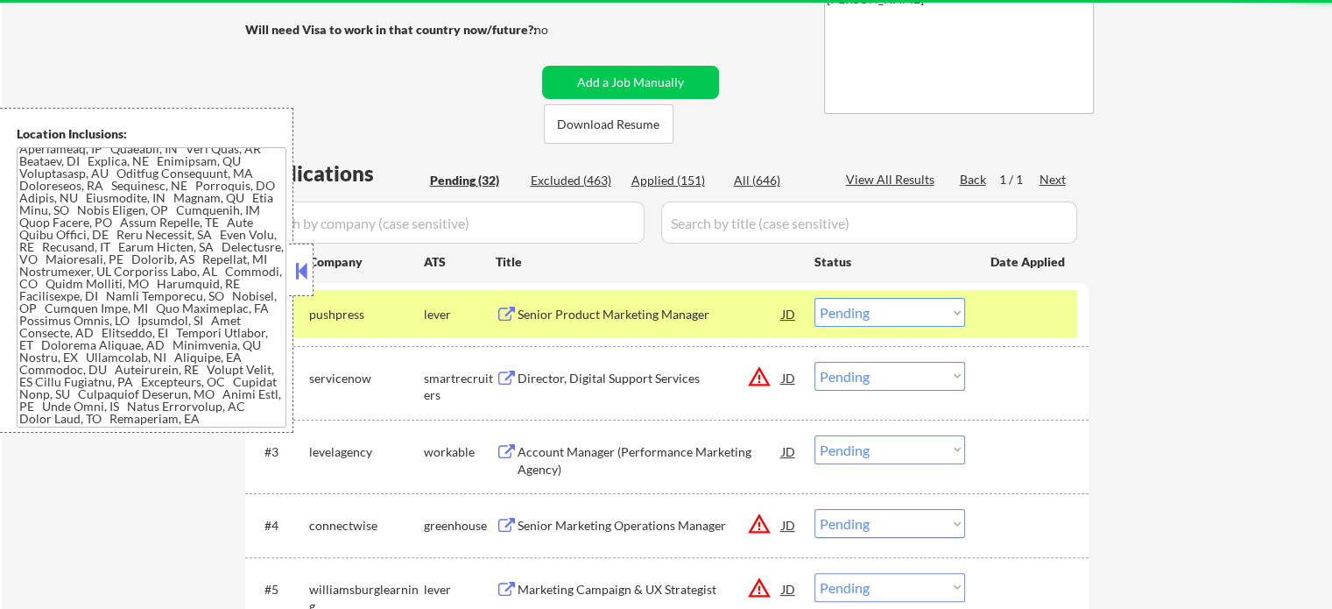
click at [1031, 304] on div at bounding box center [1028, 314] width 77 height 32
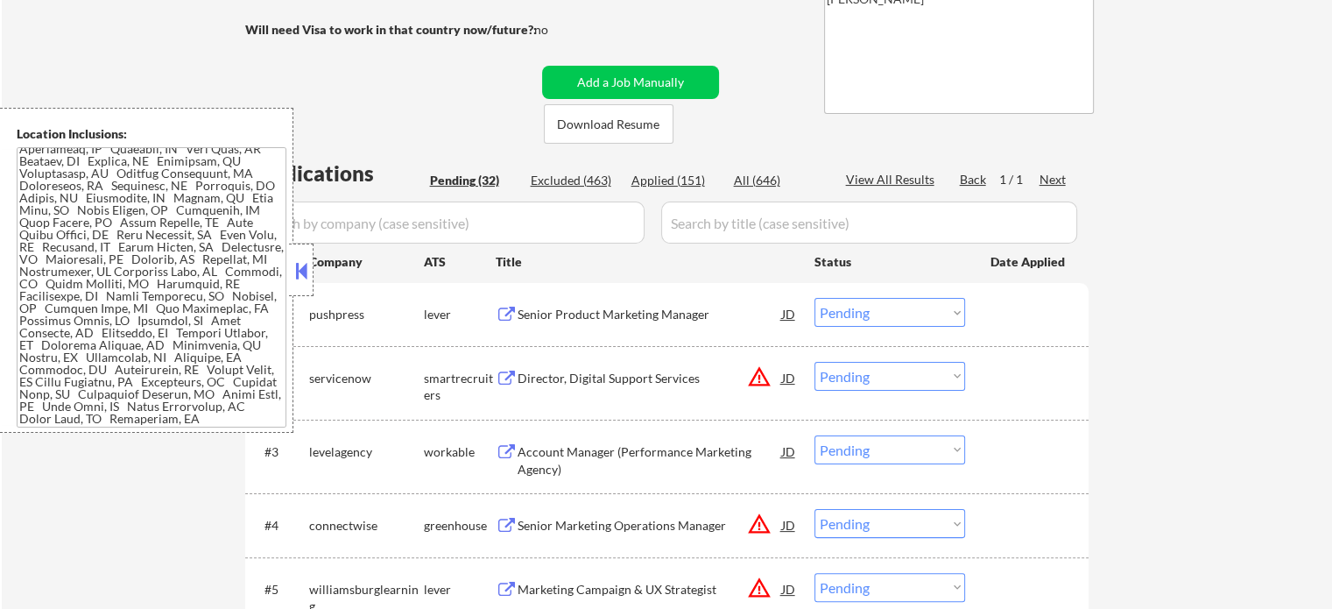
click at [642, 310] on div "Senior Product Marketing Manager" at bounding box center [650, 315] width 264 height 18
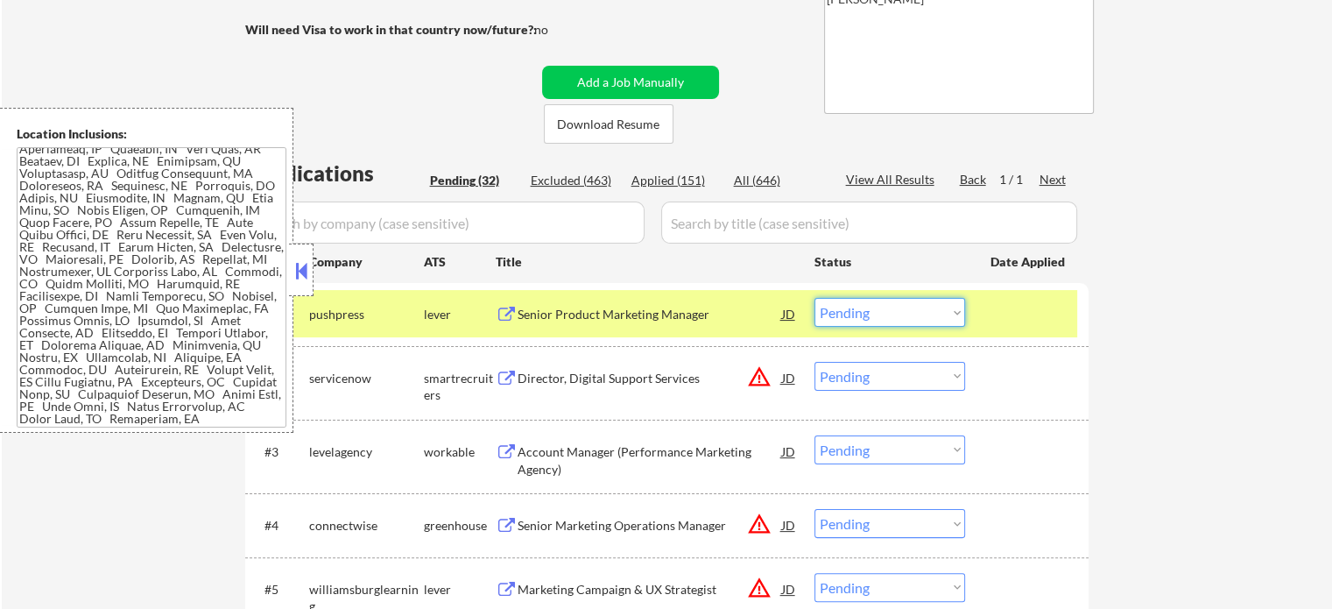
click at [876, 311] on select "Choose an option... Pending Applied Excluded (Questions) Excluded (Expired) Exc…" at bounding box center [889, 312] width 151 height 29
click at [814, 298] on select "Choose an option... Pending Applied Excluded (Questions) Excluded (Expired) Exc…" at bounding box center [889, 312] width 151 height 29
click at [1043, 310] on div at bounding box center [1028, 314] width 77 height 32
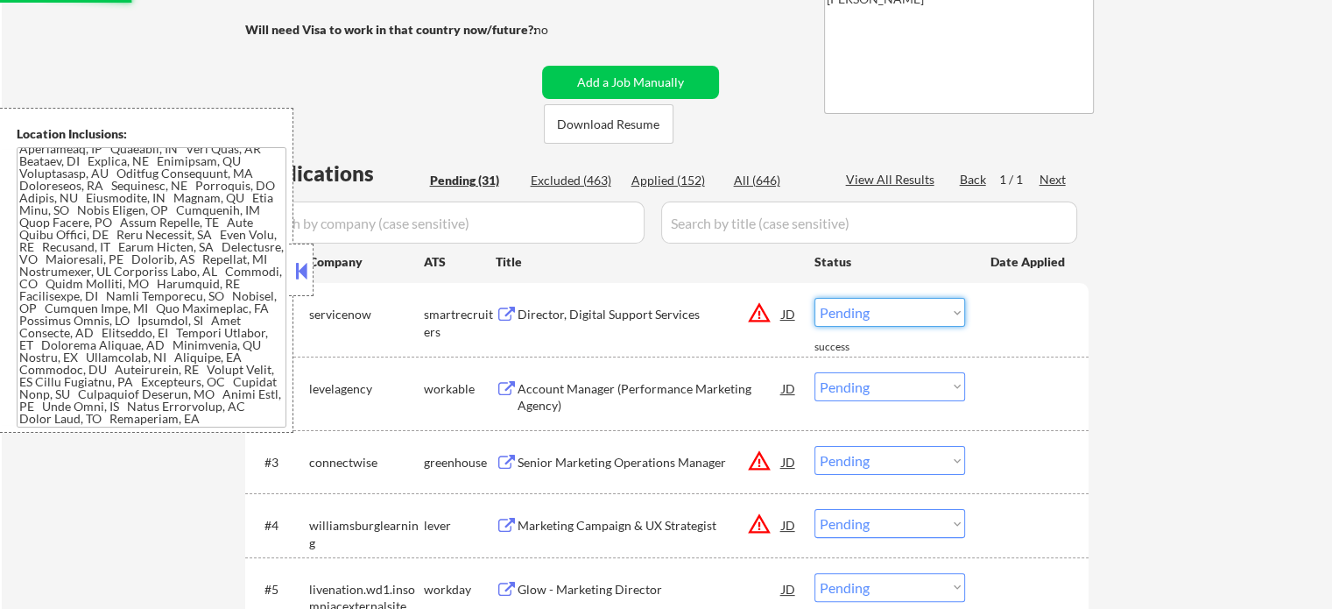
click at [841, 306] on select "Choose an option... Pending Applied Excluded (Questions) Excluded (Expired) Exc…" at bounding box center [889, 312] width 151 height 29
click at [814, 298] on select "Choose an option... Pending Applied Excluded (Questions) Excluded (Expired) Exc…" at bounding box center [889, 312] width 151 height 29
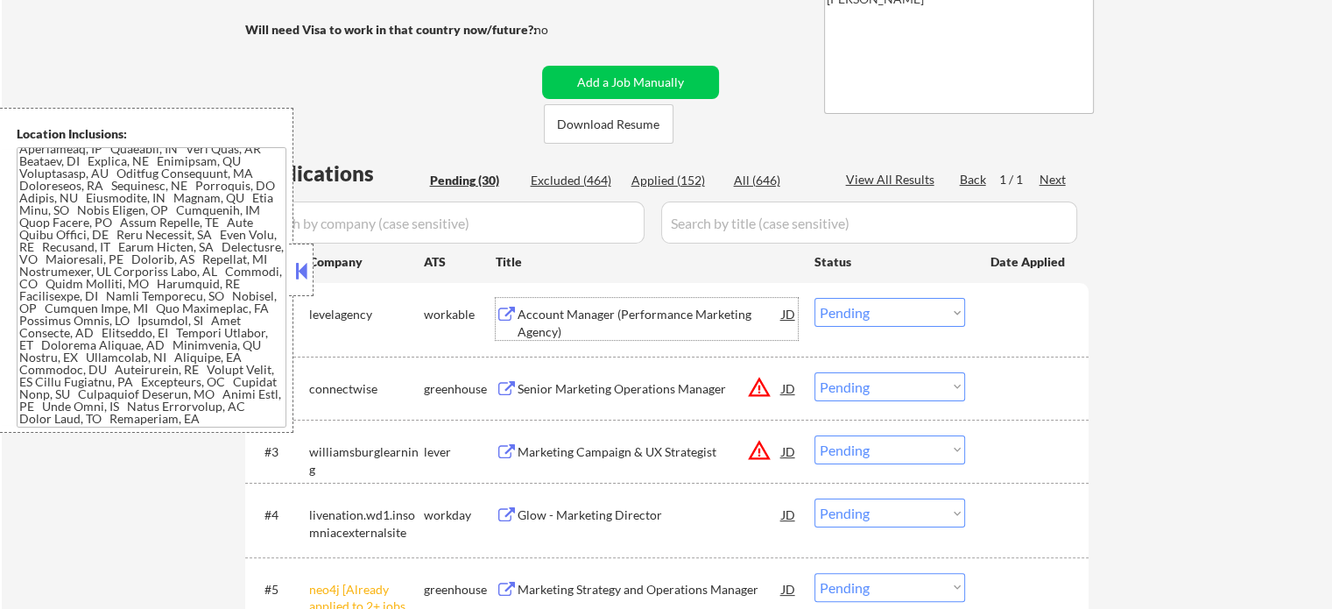
click at [605, 311] on div "Account Manager (Performance Marketing Agency)" at bounding box center [650, 323] width 264 height 34
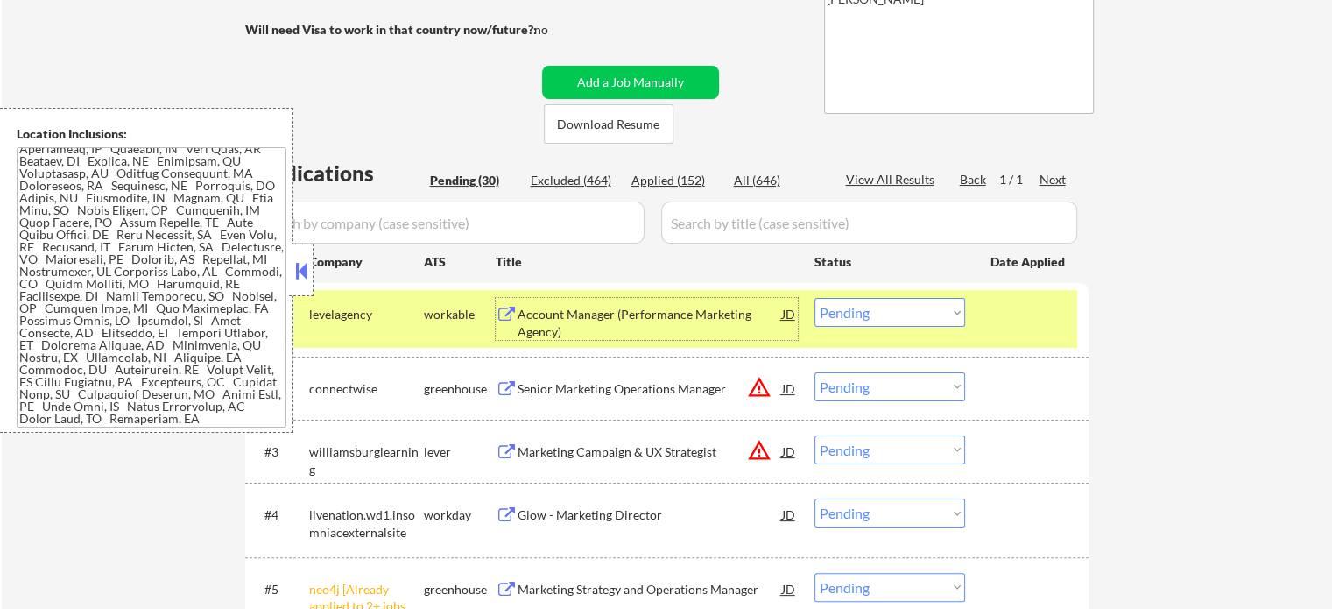
click at [899, 316] on select "Choose an option... Pending Applied Excluded (Questions) Excluded (Expired) Exc…" at bounding box center [889, 312] width 151 height 29
click at [814, 298] on select "Choose an option... Pending Applied Excluded (Questions) Excluded (Expired) Exc…" at bounding box center [889, 312] width 151 height 29
click at [1026, 314] on div at bounding box center [1028, 314] width 77 height 32
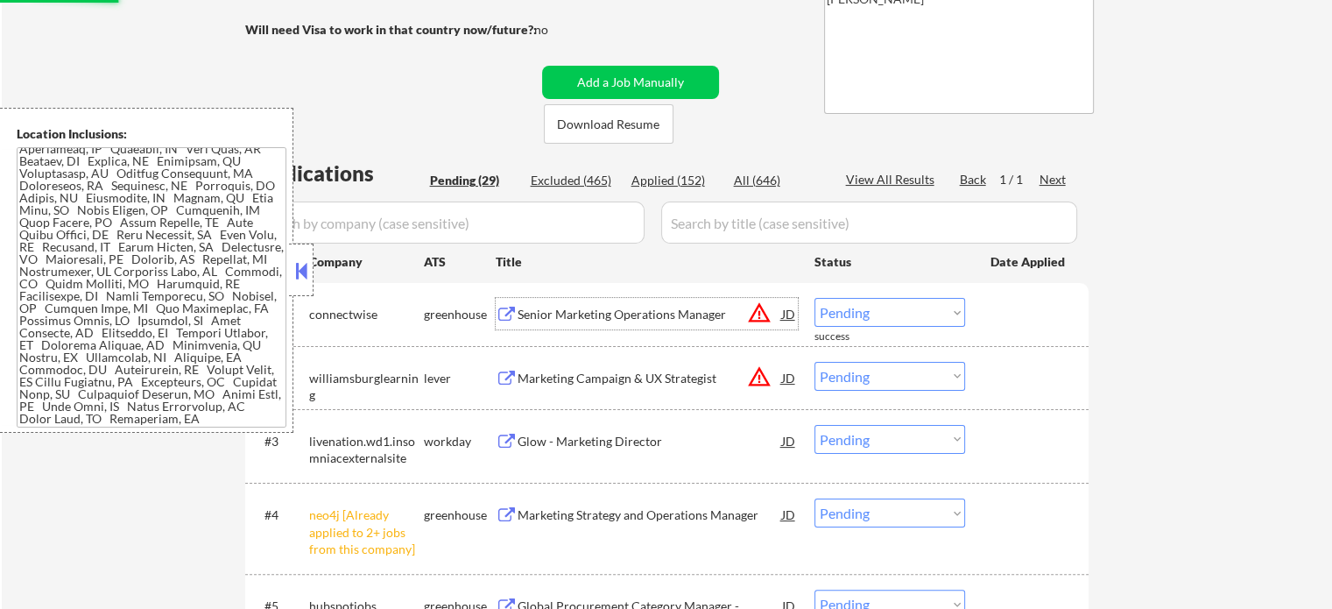
click at [560, 304] on div "Senior Marketing Operations Manager" at bounding box center [650, 314] width 264 height 32
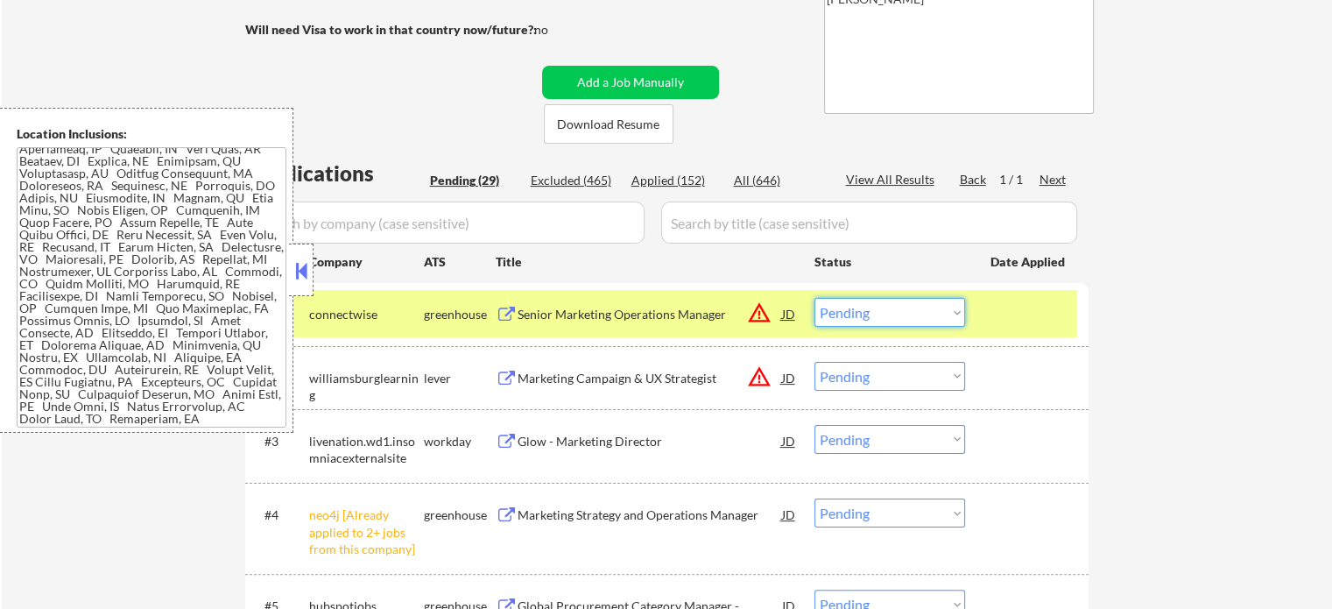
click at [898, 308] on select "Choose an option... Pending Applied Excluded (Questions) Excluded (Expired) Exc…" at bounding box center [889, 312] width 151 height 29
click at [814, 298] on select "Choose an option... Pending Applied Excluded (Questions) Excluded (Expired) Exc…" at bounding box center [889, 312] width 151 height 29
click at [1035, 311] on div at bounding box center [1028, 314] width 77 height 32
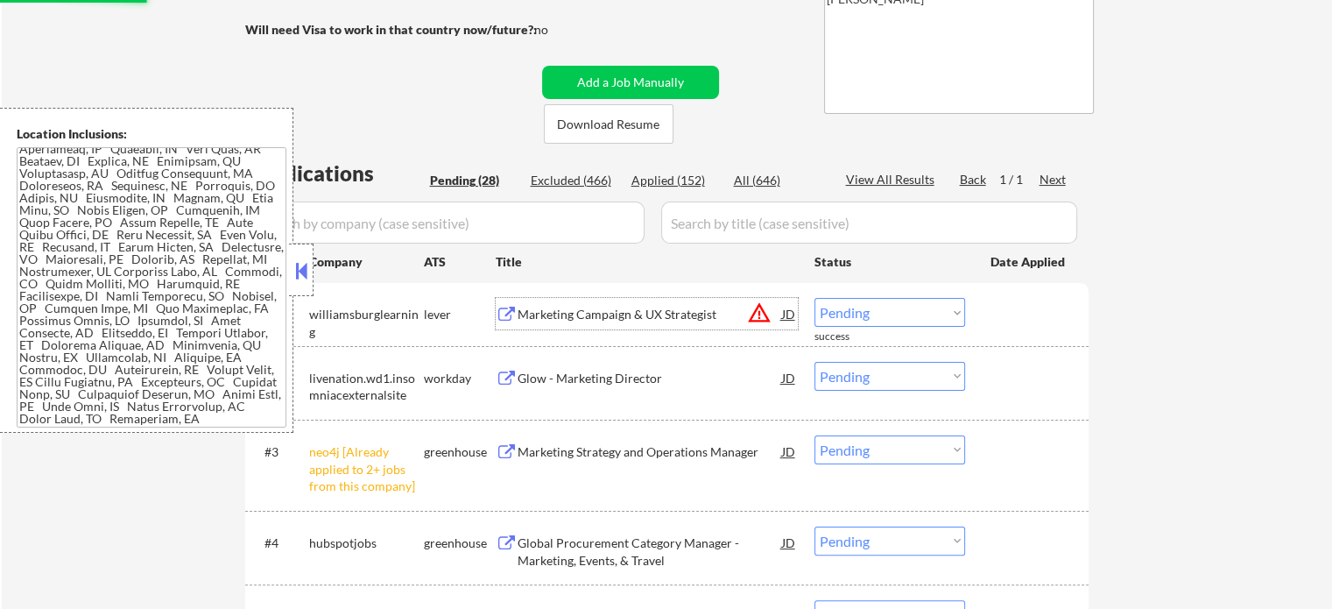
click at [601, 306] on div "Marketing Campaign & UX Strategist" at bounding box center [650, 315] width 264 height 18
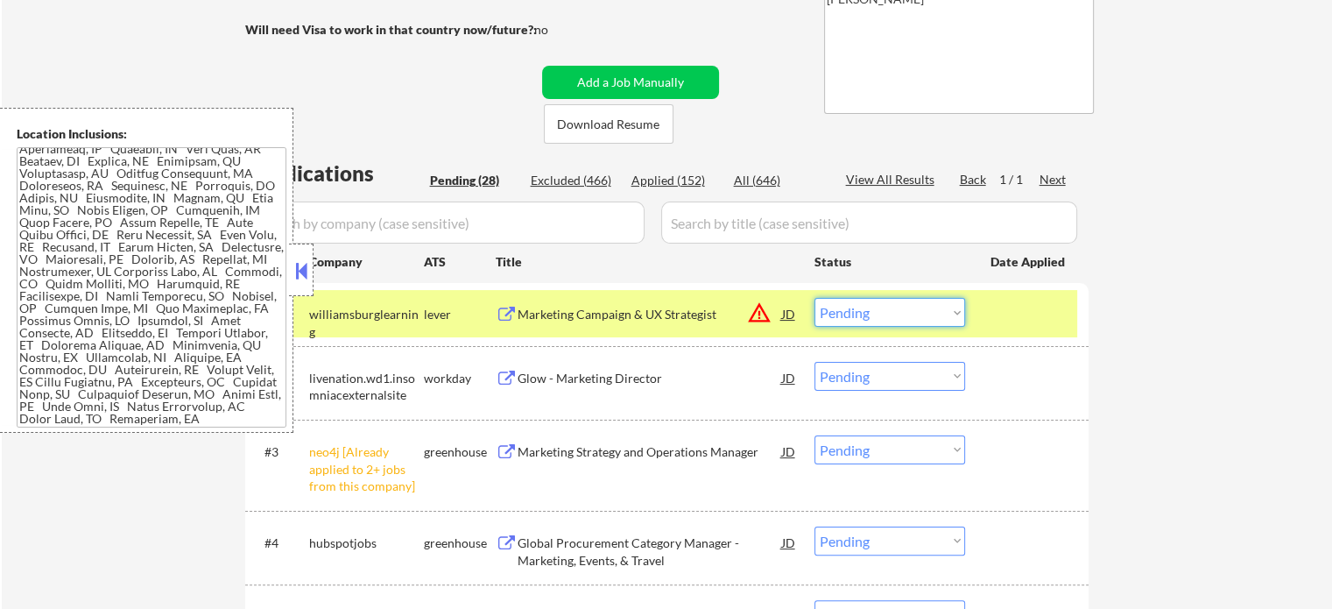
click at [905, 314] on select "Choose an option... Pending Applied Excluded (Questions) Excluded (Expired) Exc…" at bounding box center [889, 312] width 151 height 29
click at [814, 298] on select "Choose an option... Pending Applied Excluded (Questions) Excluded (Expired) Exc…" at bounding box center [889, 312] width 151 height 29
click at [1019, 310] on div at bounding box center [1028, 314] width 77 height 32
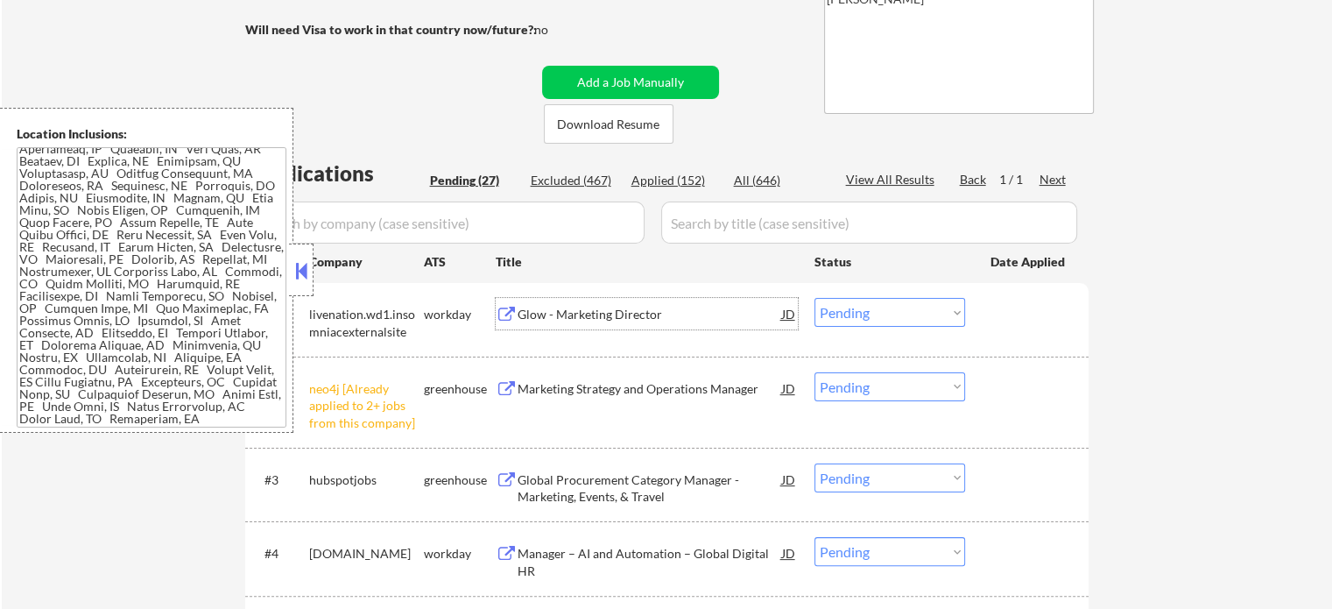
click at [627, 321] on div "Glow - Marketing Director" at bounding box center [650, 315] width 264 height 18
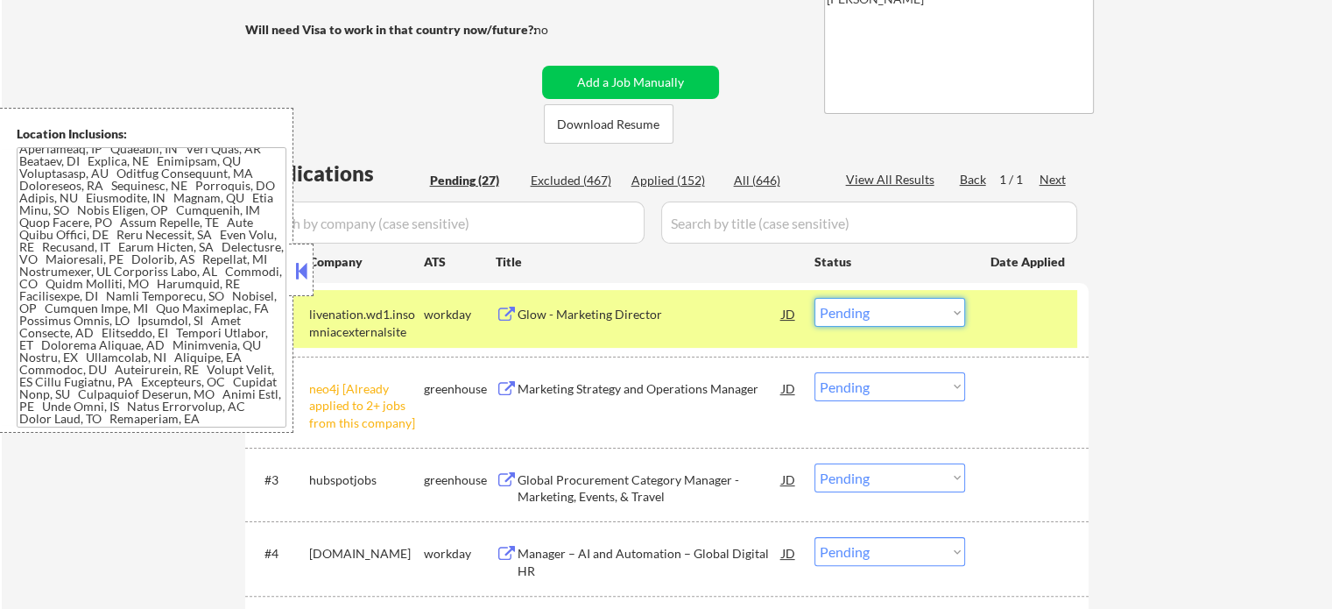
click at [870, 314] on select "Choose an option... Pending Applied Excluded (Questions) Excluded (Expired) Exc…" at bounding box center [889, 312] width 151 height 29
click at [814, 298] on select "Choose an option... Pending Applied Excluded (Questions) Excluded (Expired) Exc…" at bounding box center [889, 312] width 151 height 29
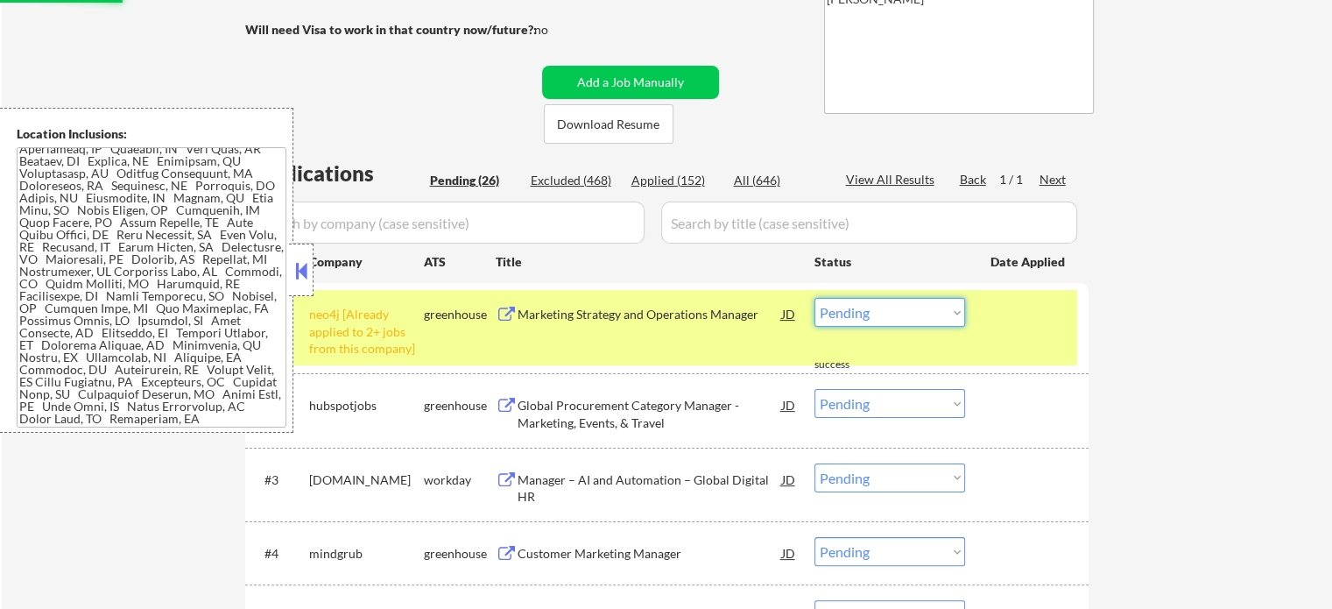
click at [916, 308] on select "Choose an option... Pending Applied Excluded (Questions) Excluded (Expired) Exc…" at bounding box center [889, 312] width 151 height 29
click at [814, 298] on select "Choose an option... Pending Applied Excluded (Questions) Excluded (Expired) Exc…" at bounding box center [889, 312] width 151 height 29
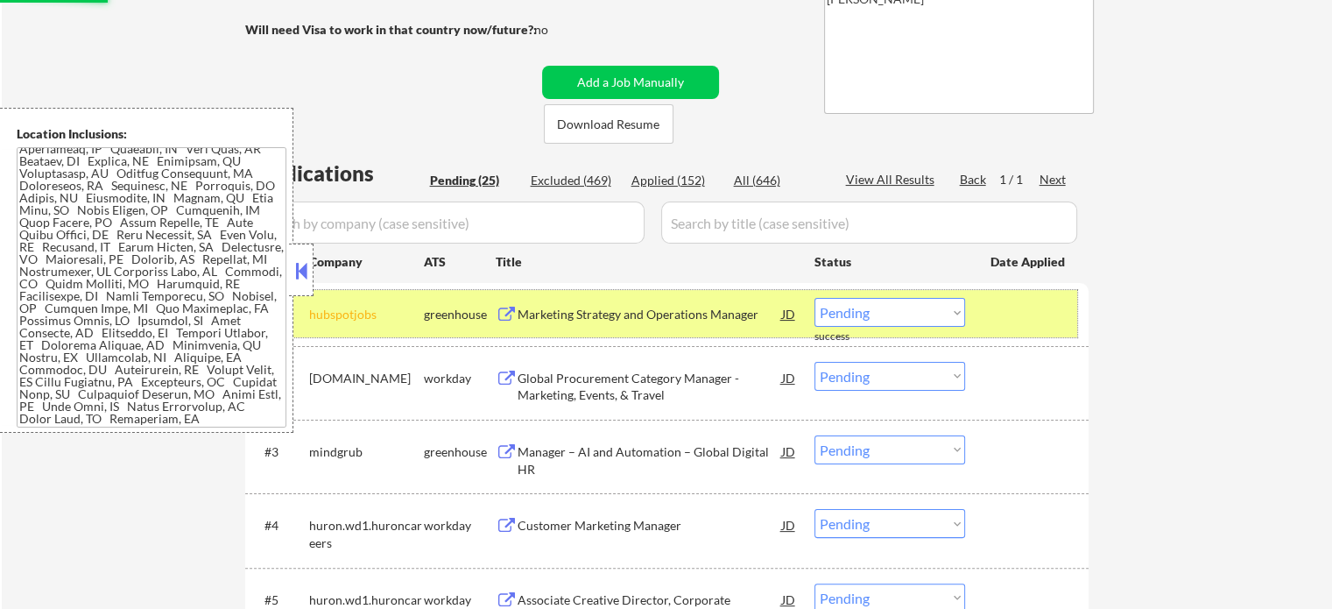
click at [1019, 335] on div "#1 hubspotjobs greenhouse Marketing Strategy and Operations Manager JD warning_…" at bounding box center [663, 313] width 827 height 47
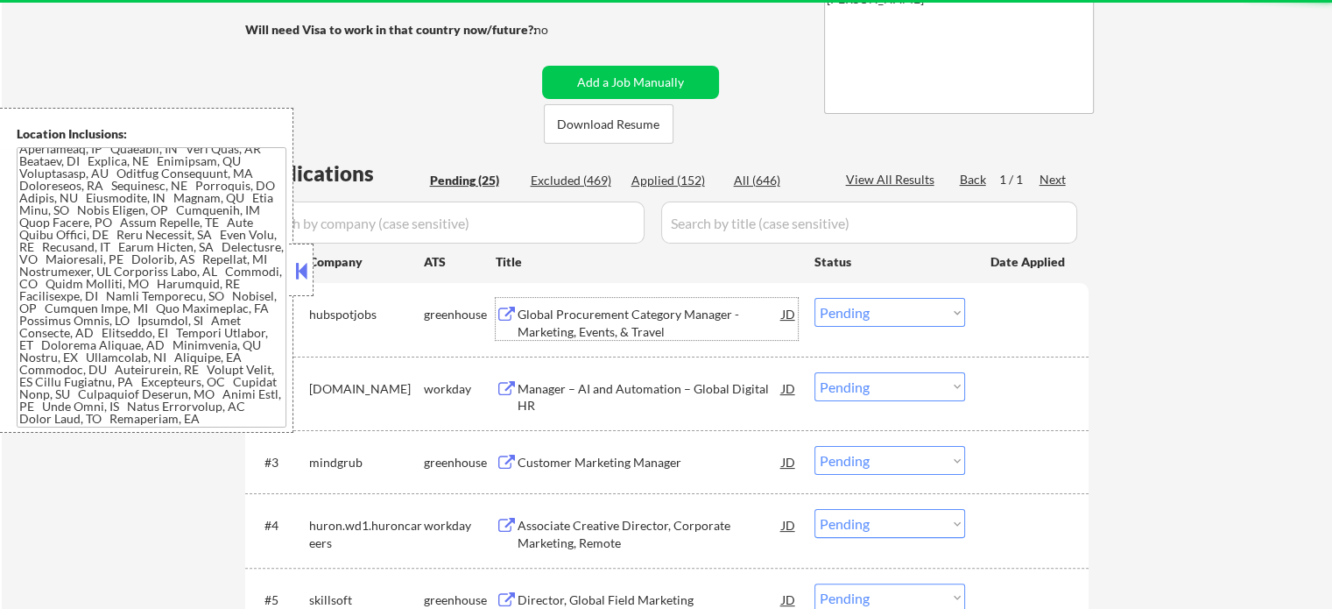
click at [637, 320] on div "Global Procurement Category Manager - Marketing, Events, & Travel" at bounding box center [650, 323] width 264 height 34
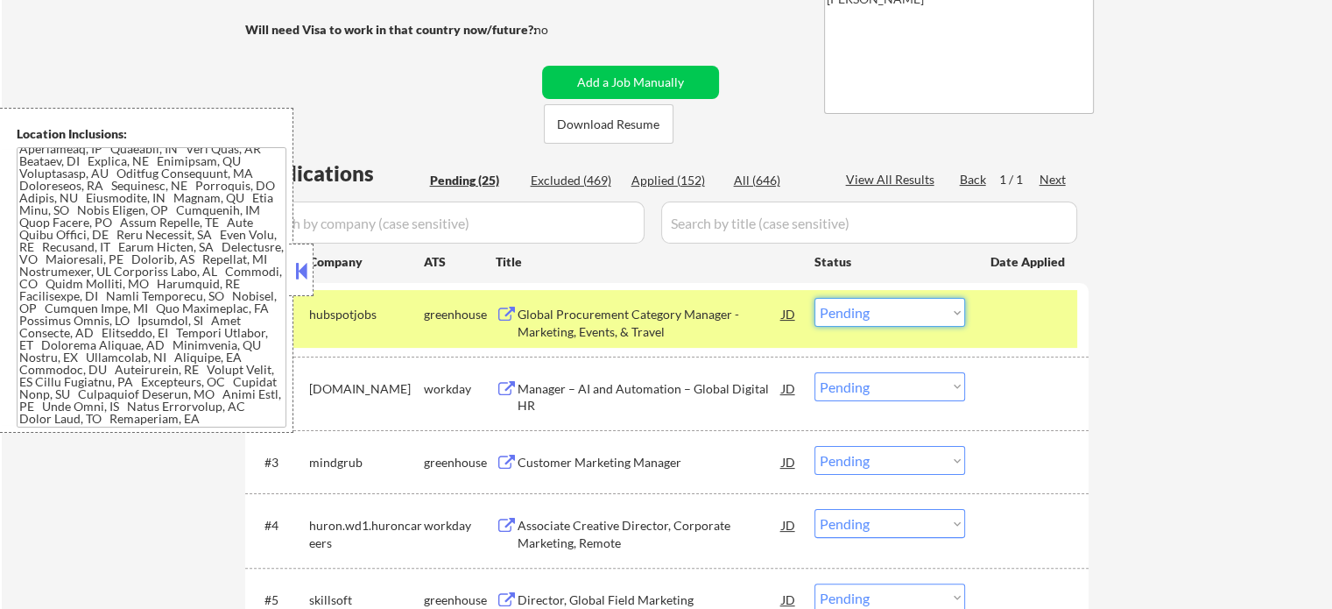
click at [863, 316] on select "Choose an option... Pending Applied Excluded (Questions) Excluded (Expired) Exc…" at bounding box center [889, 312] width 151 height 29
click at [814, 298] on select "Choose an option... Pending Applied Excluded (Questions) Excluded (Expired) Exc…" at bounding box center [889, 312] width 151 height 29
click at [1012, 322] on div at bounding box center [1028, 314] width 77 height 32
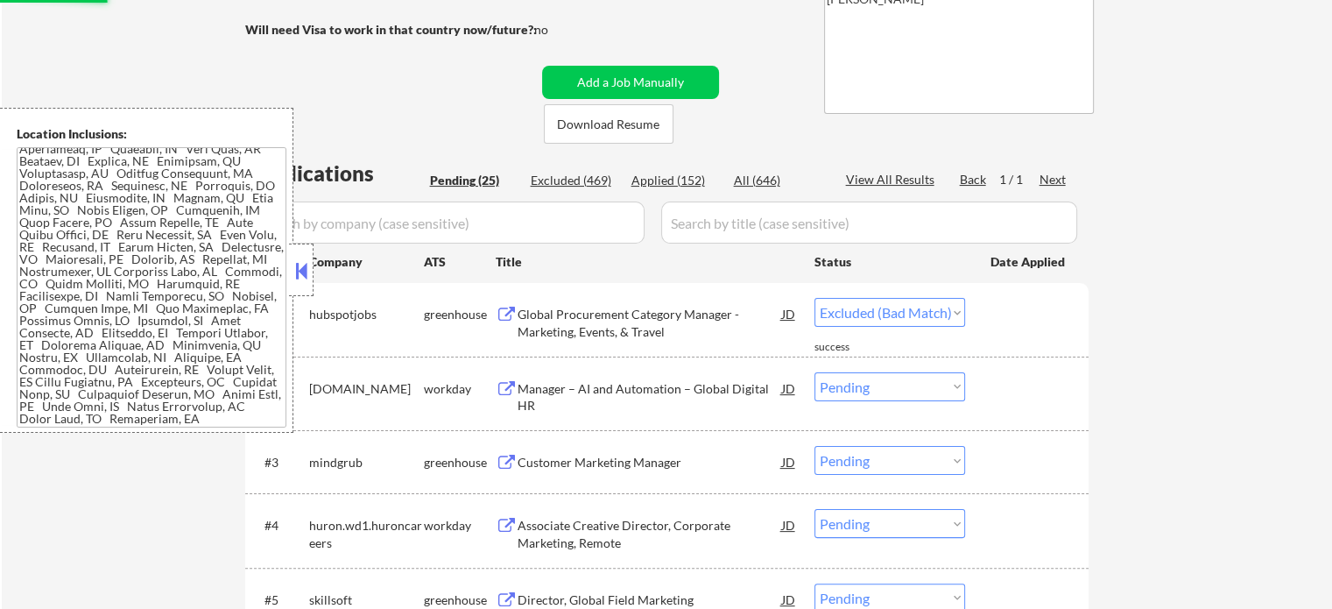
select select ""pending""
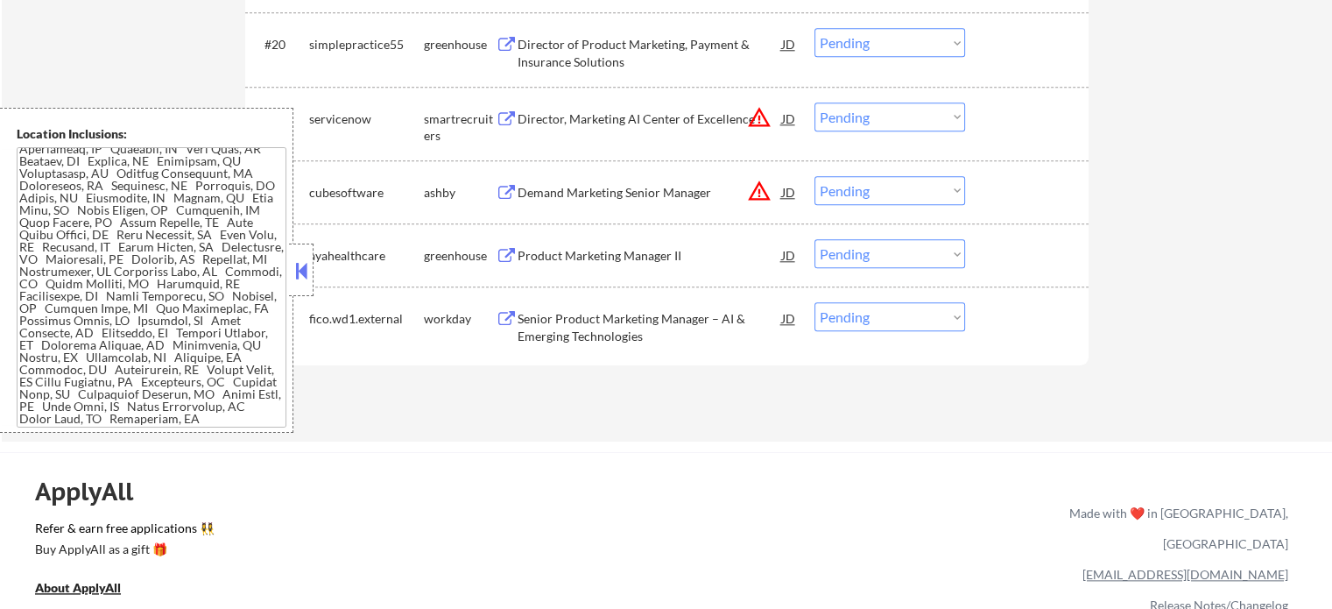
scroll to position [1871, 0]
click at [578, 257] on div "Product Marketing Manager II" at bounding box center [650, 253] width 264 height 18
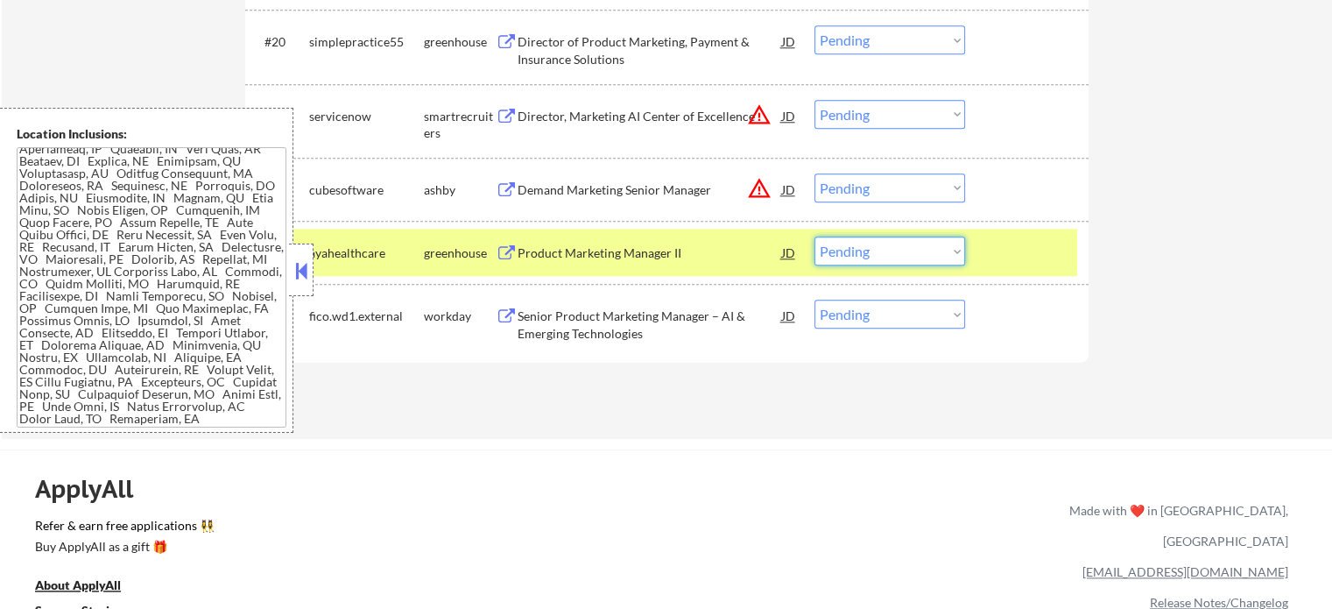
click at [878, 252] on select "Choose an option... Pending Applied Excluded (Questions) Excluded (Expired) Exc…" at bounding box center [889, 250] width 151 height 29
click at [814, 236] on select "Choose an option... Pending Applied Excluded (Questions) Excluded (Expired) Exc…" at bounding box center [889, 250] width 151 height 29
click at [1054, 259] on div at bounding box center [1028, 252] width 77 height 32
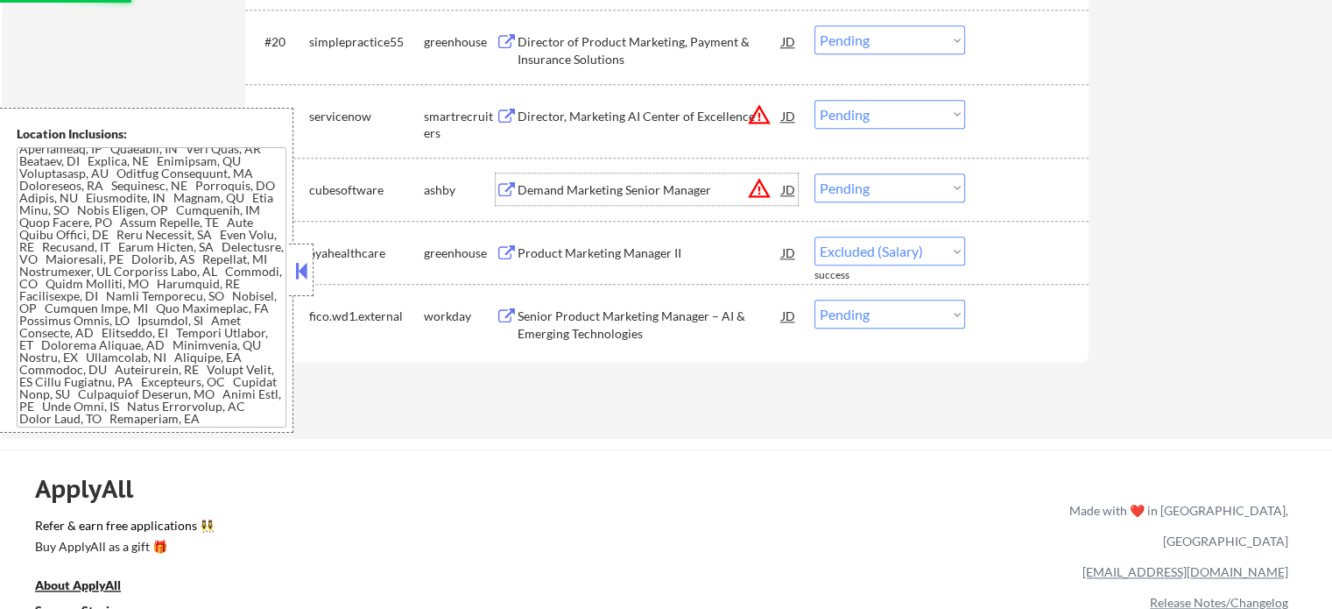
click at [638, 186] on div "Demand Marketing Senior Manager" at bounding box center [650, 190] width 264 height 18
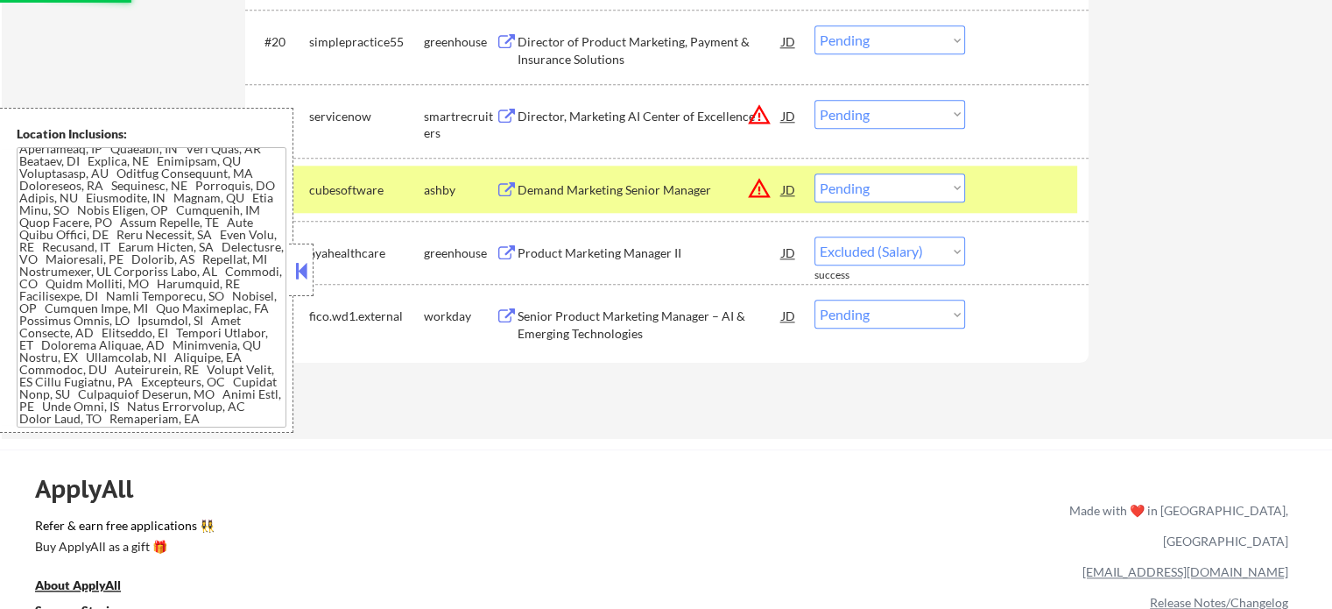
select select ""pending""
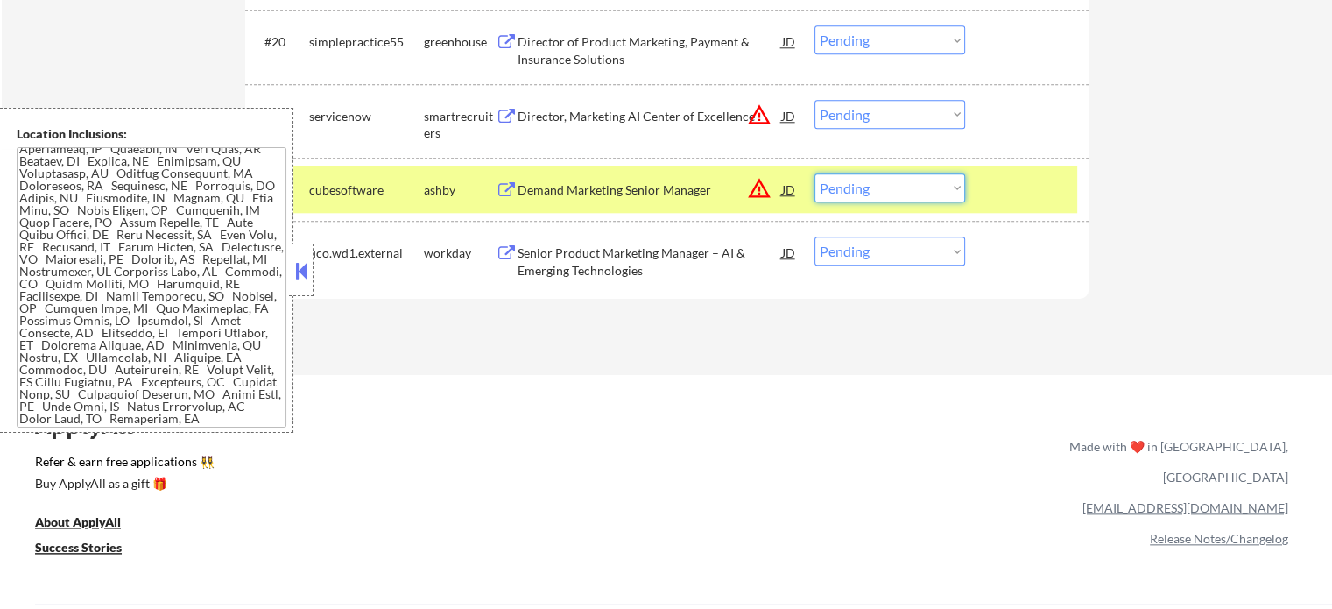
click at [865, 187] on select "Choose an option... Pending Applied Excluded (Questions) Excluded (Expired) Exc…" at bounding box center [889, 187] width 151 height 29
click at [814, 173] on select "Choose an option... Pending Applied Excluded (Questions) Excluded (Expired) Exc…" at bounding box center [889, 187] width 151 height 29
click at [906, 109] on select "Choose an option... Pending Applied Excluded (Questions) Excluded (Expired) Exc…" at bounding box center [889, 114] width 151 height 29
select select ""pending""
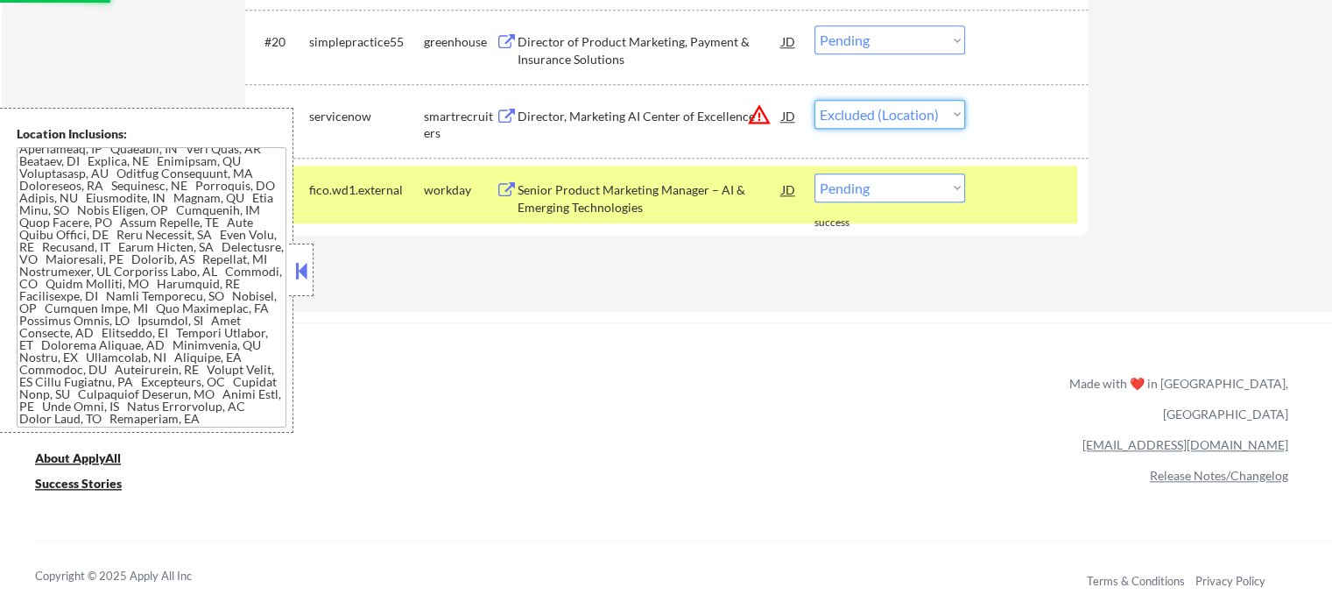
click at [814, 100] on select "Choose an option... Pending Applied Excluded (Questions) Excluded (Expired) Exc…" at bounding box center [889, 114] width 151 height 29
select select ""pending""
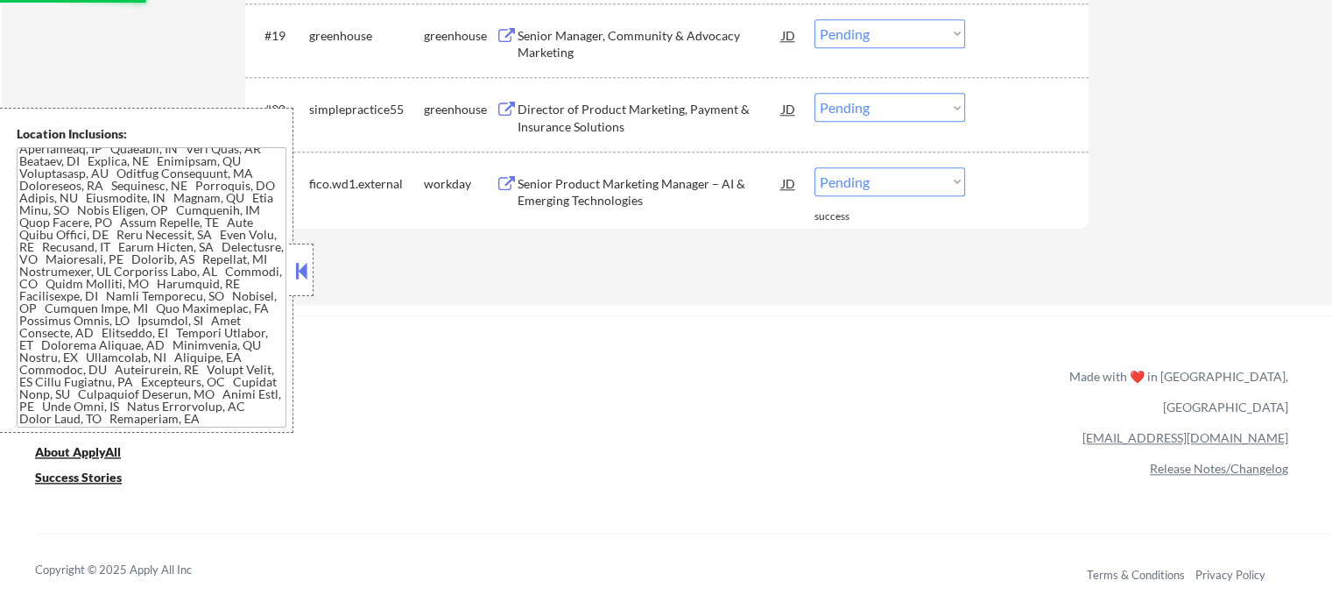
scroll to position [1696, 0]
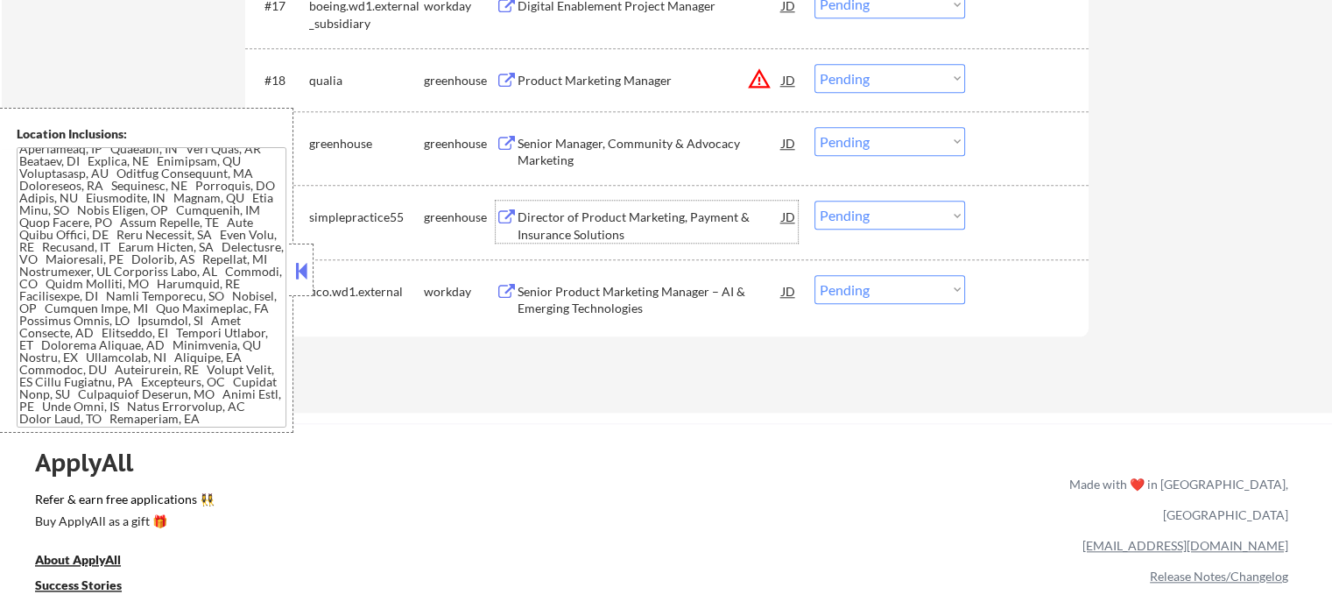
click at [616, 222] on div "Director of Product Marketing, Payment & Insurance Solutions" at bounding box center [650, 225] width 264 height 34
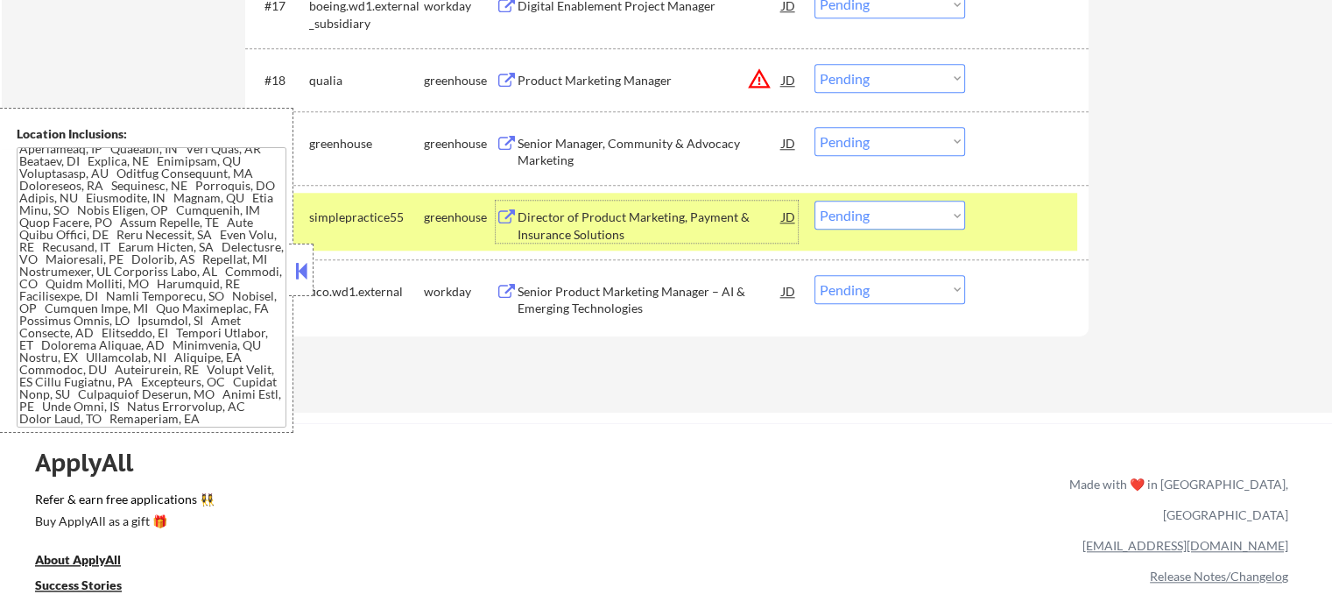
click at [830, 207] on select "Choose an option... Pending Applied Excluded (Questions) Excluded (Expired) Exc…" at bounding box center [889, 215] width 151 height 29
click at [814, 201] on select "Choose an option... Pending Applied Excluded (Questions) Excluded (Expired) Exc…" at bounding box center [889, 215] width 151 height 29
click at [1003, 220] on div at bounding box center [1028, 217] width 77 height 32
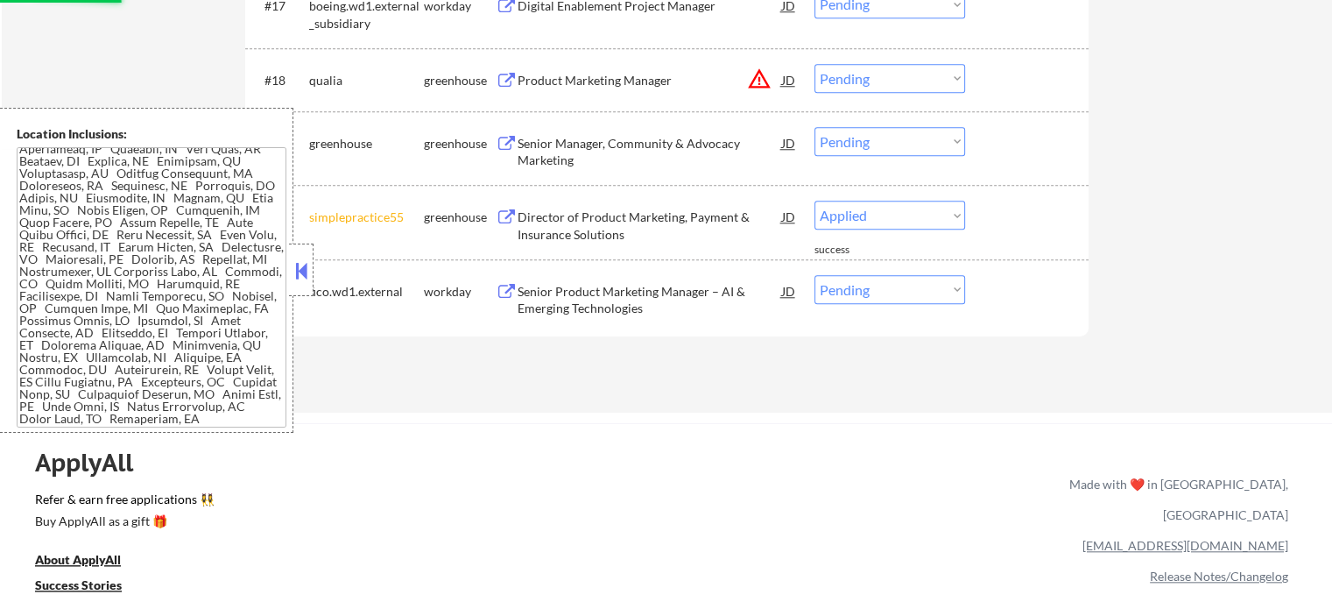
select select ""pending""
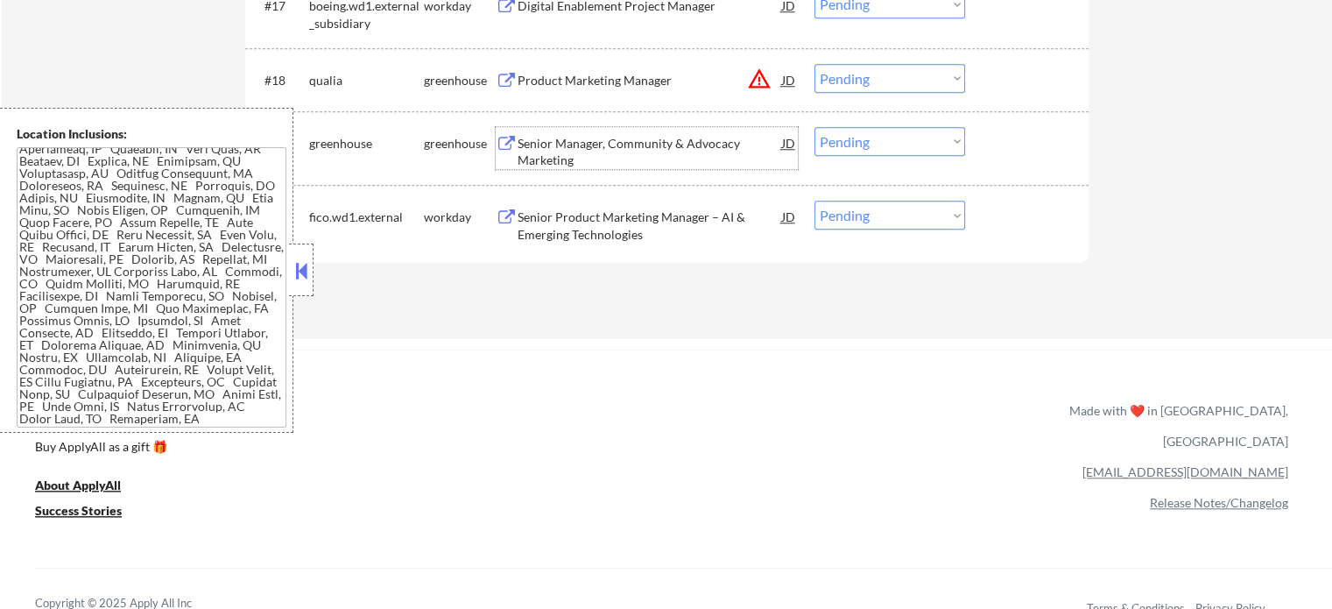
click at [602, 145] on div "Senior Manager, Community & Advocacy Marketing" at bounding box center [650, 152] width 264 height 34
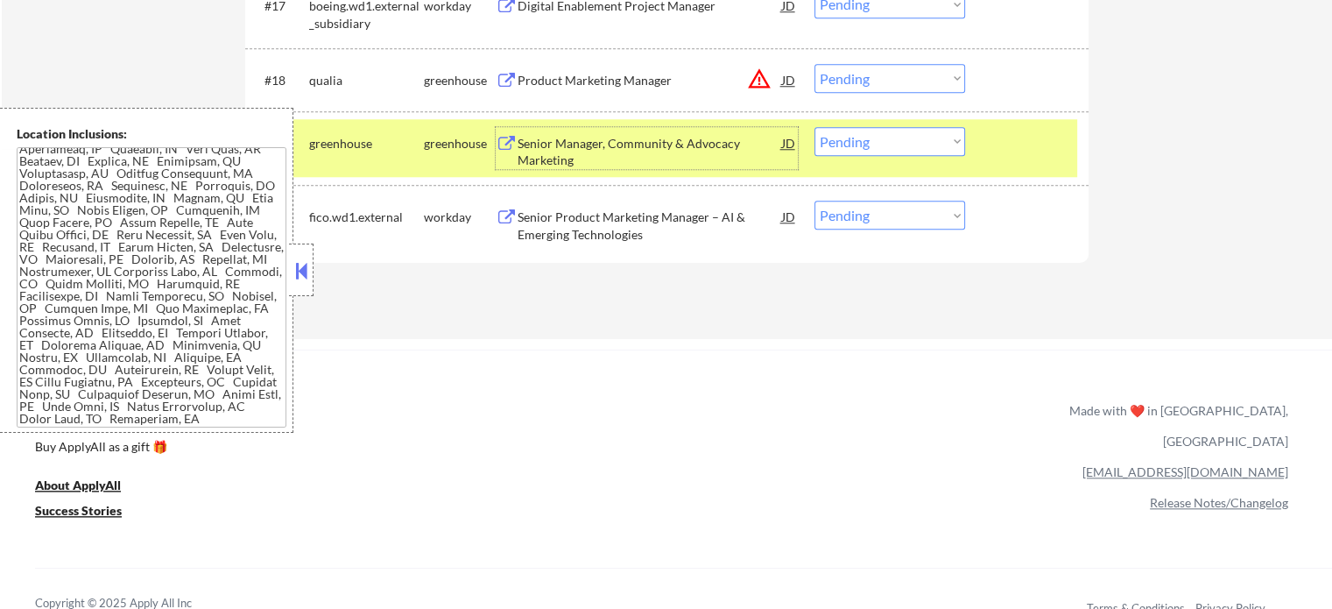
click at [926, 149] on select "Choose an option... Pending Applied Excluded (Questions) Excluded (Expired) Exc…" at bounding box center [889, 141] width 151 height 29
click at [814, 127] on select "Choose an option... Pending Applied Excluded (Questions) Excluded (Expired) Exc…" at bounding box center [889, 141] width 151 height 29
click at [895, 83] on select "Choose an option... Pending Applied Excluded (Questions) Excluded (Expired) Exc…" at bounding box center [889, 78] width 151 height 29
select select ""pending""
click at [814, 64] on select "Choose an option... Pending Applied Excluded (Questions) Excluded (Expired) Exc…" at bounding box center [889, 78] width 151 height 29
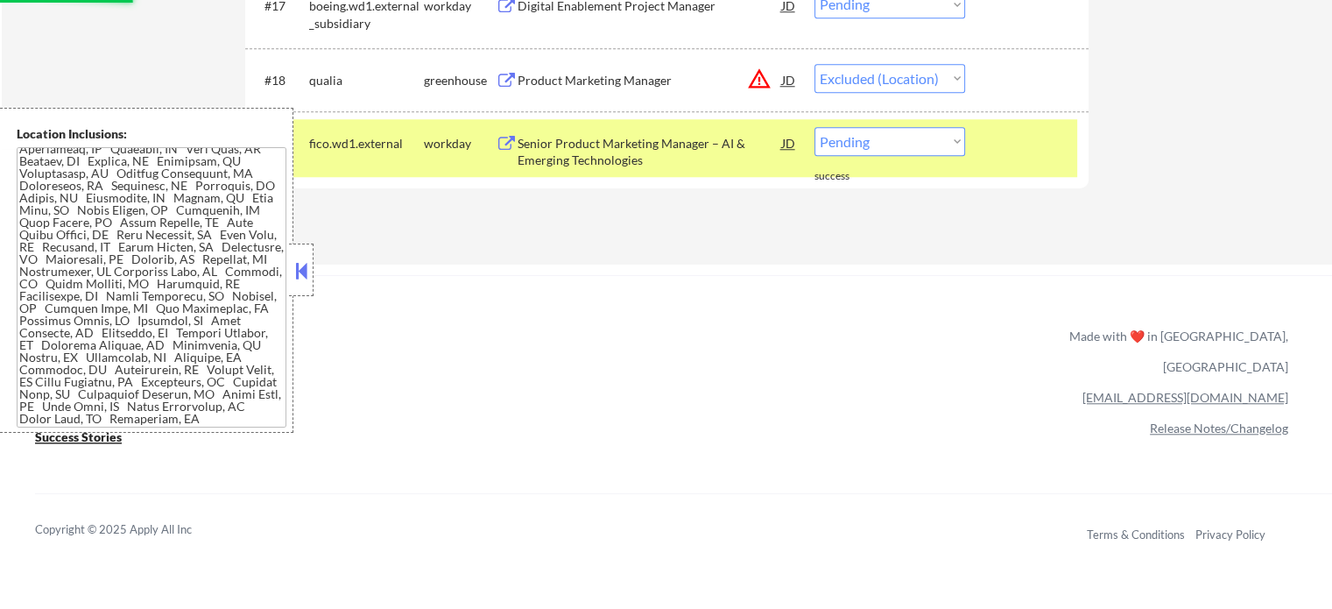
scroll to position [1609, 0]
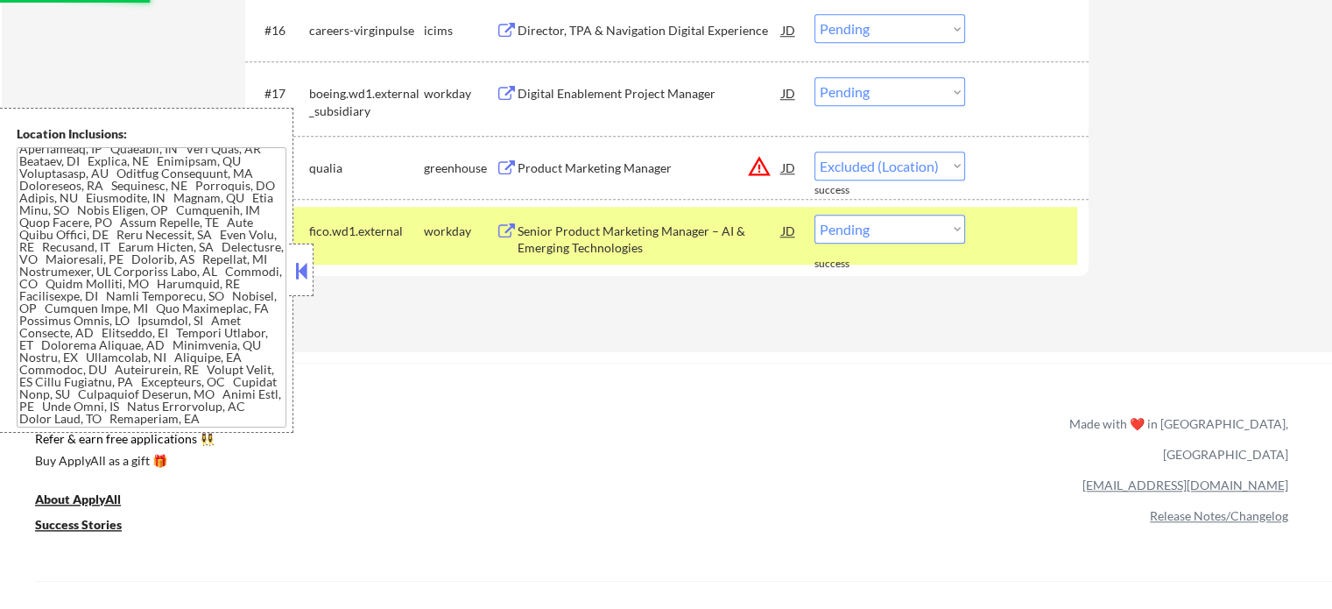
select select ""pending""
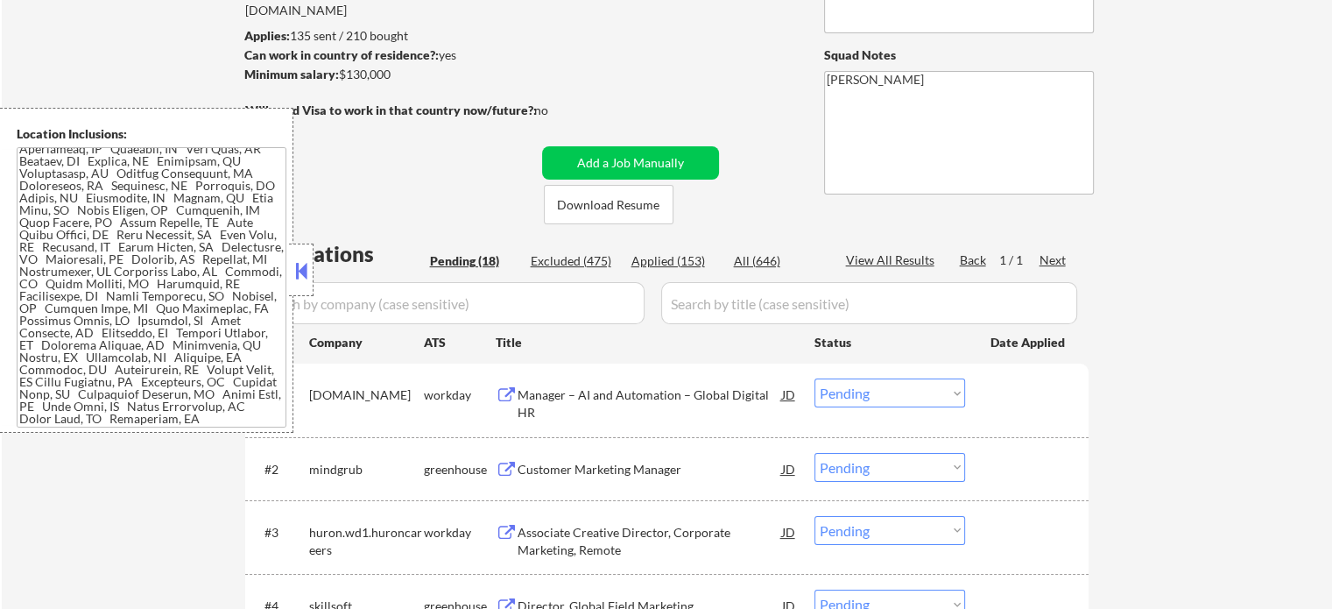
scroll to position [208, 0]
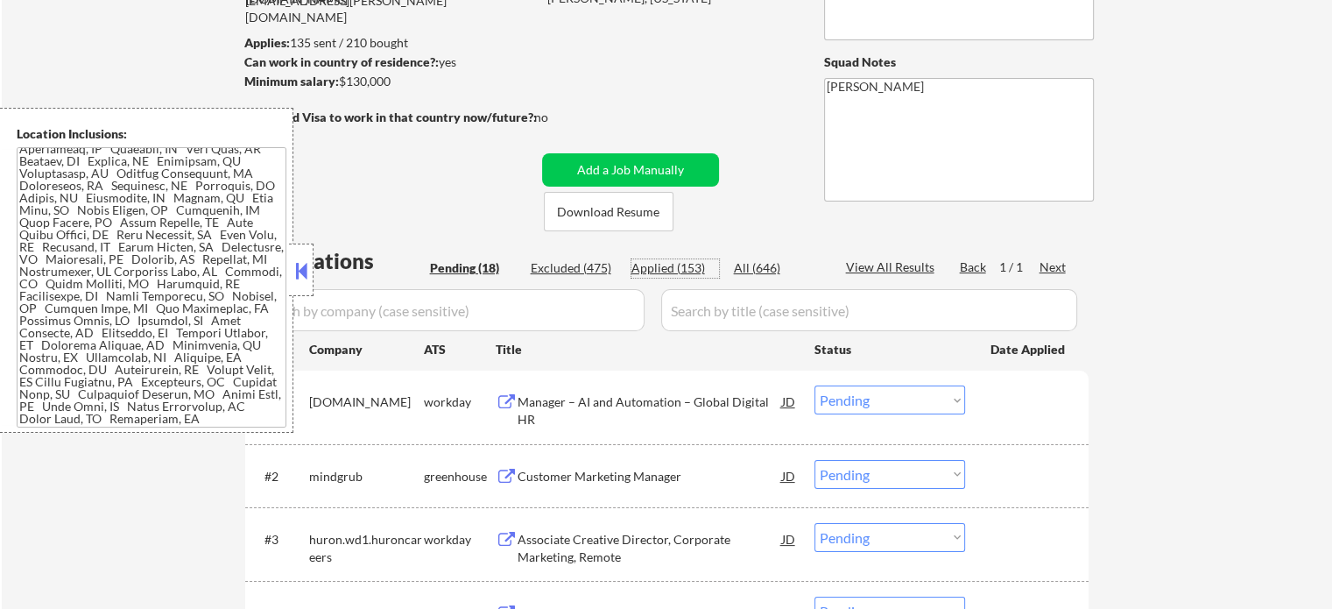
click at [674, 271] on div "Applied (153)" at bounding box center [675, 268] width 88 height 18
click at [298, 267] on button at bounding box center [301, 270] width 19 height 26
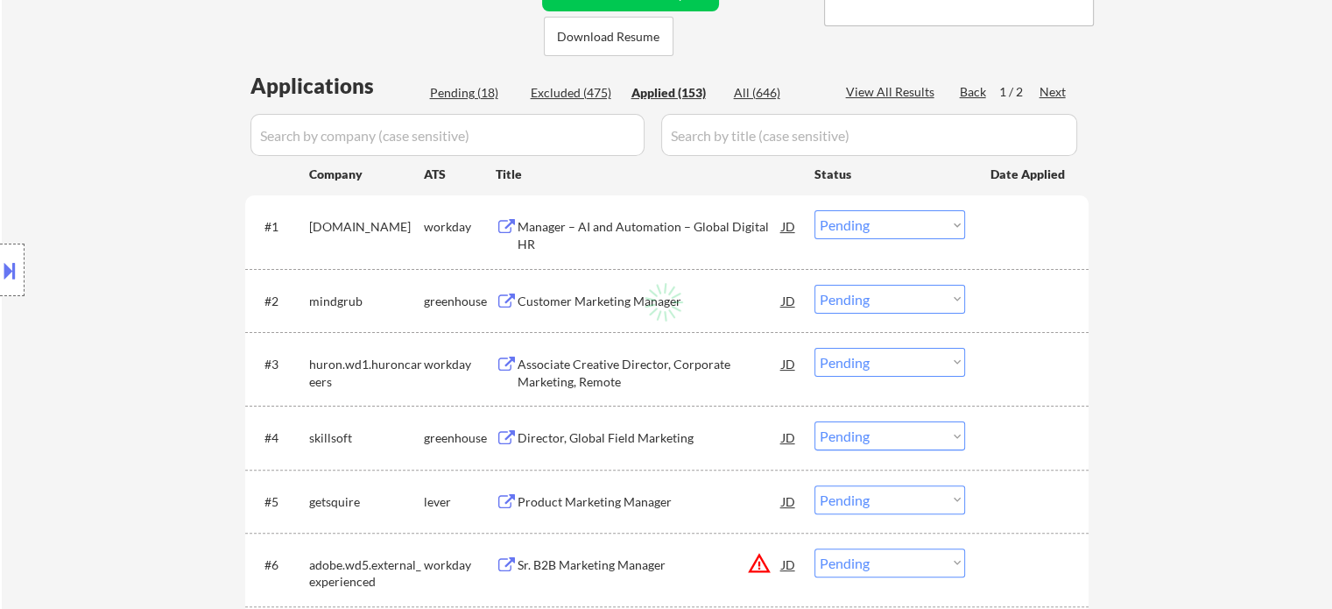
scroll to position [558, 0]
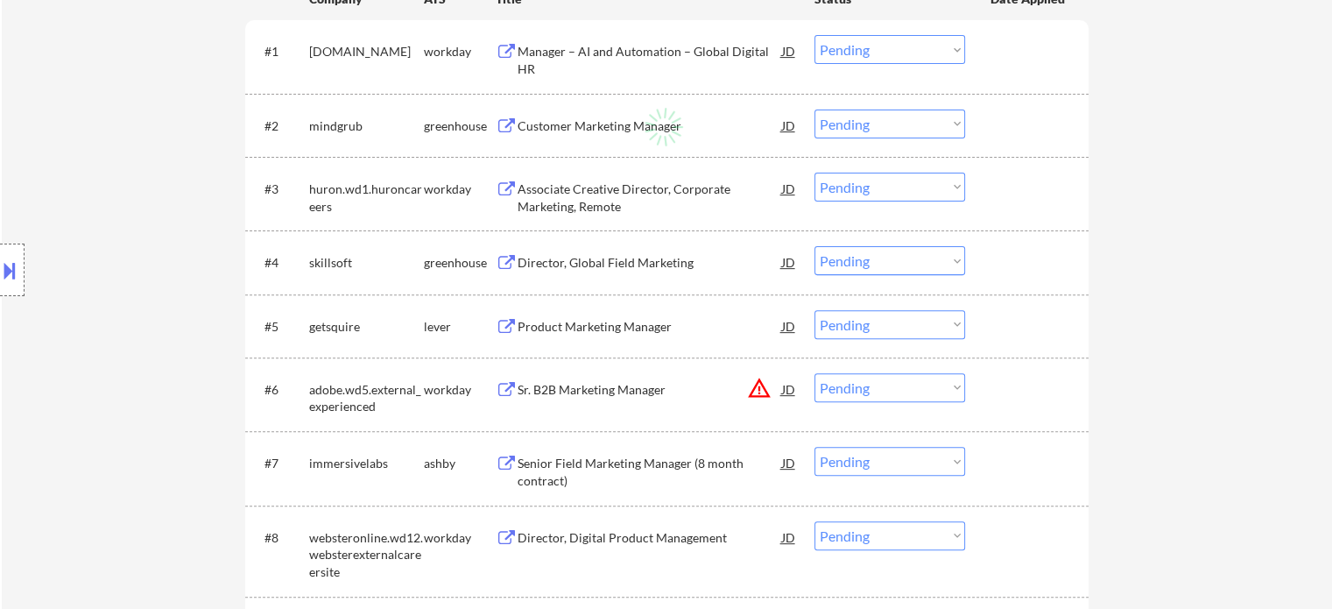
select select ""applied""
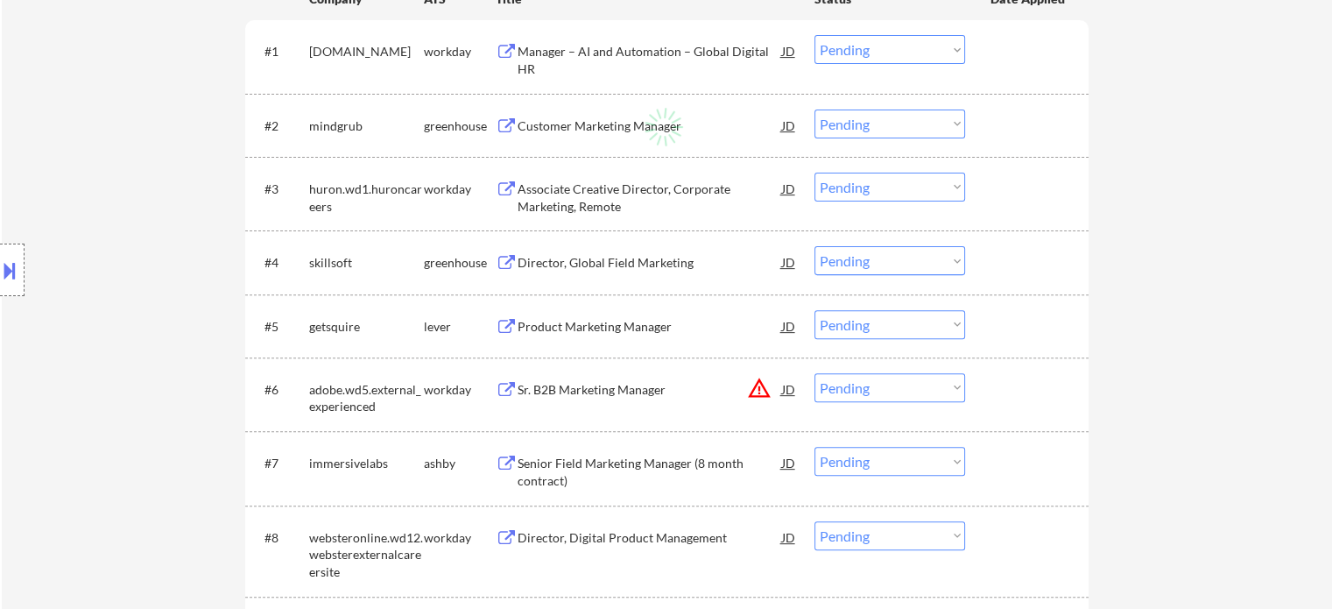
select select ""applied""
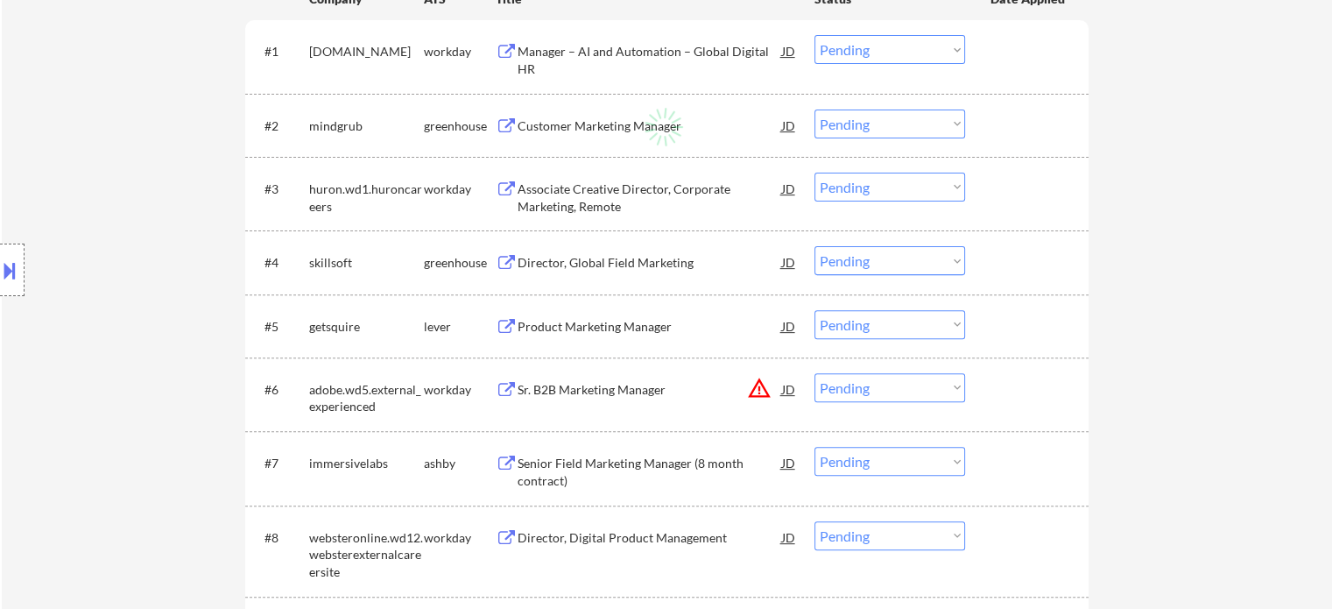
select select ""applied""
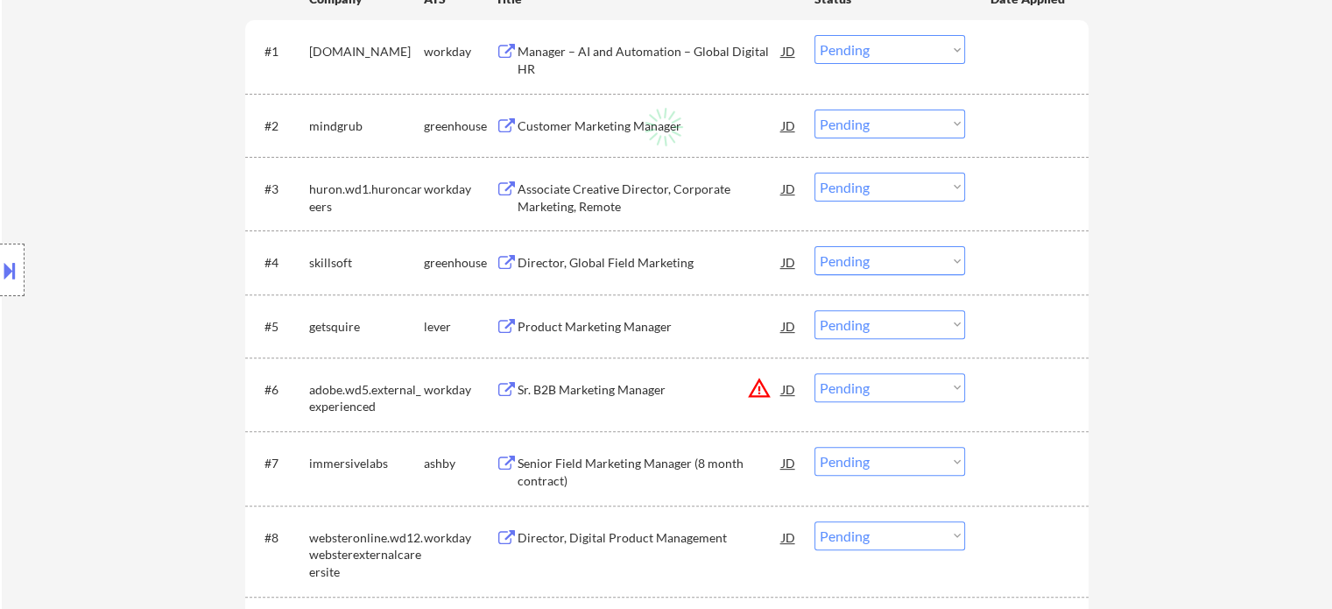
select select ""applied""
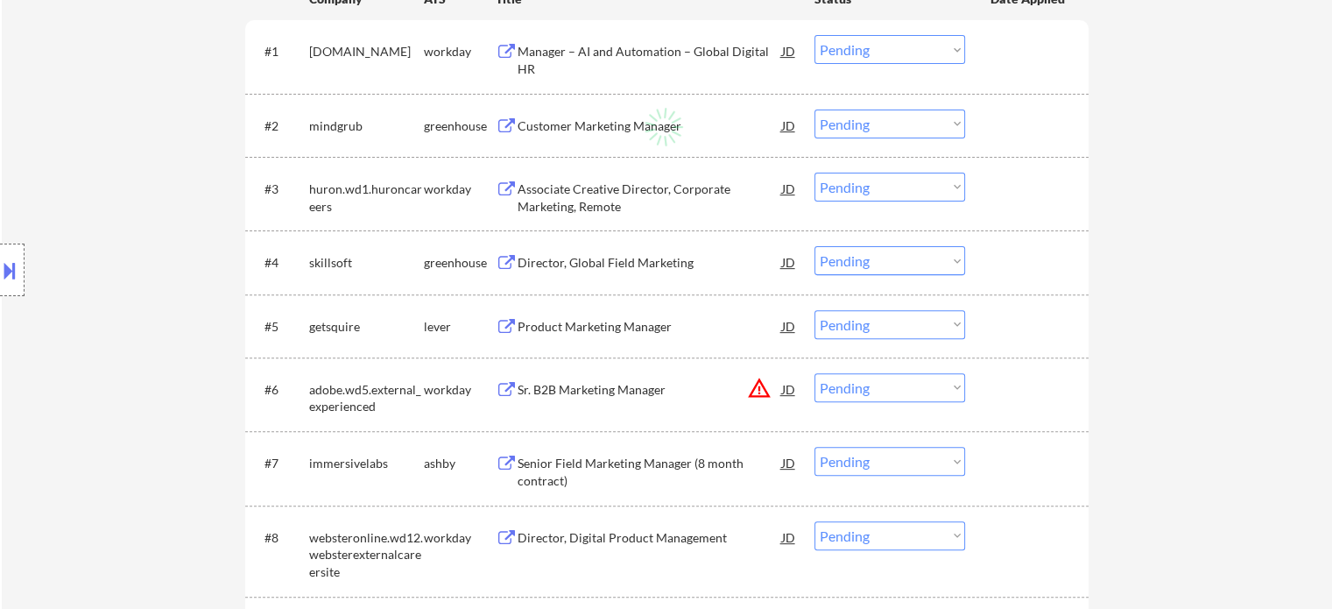
select select ""applied""
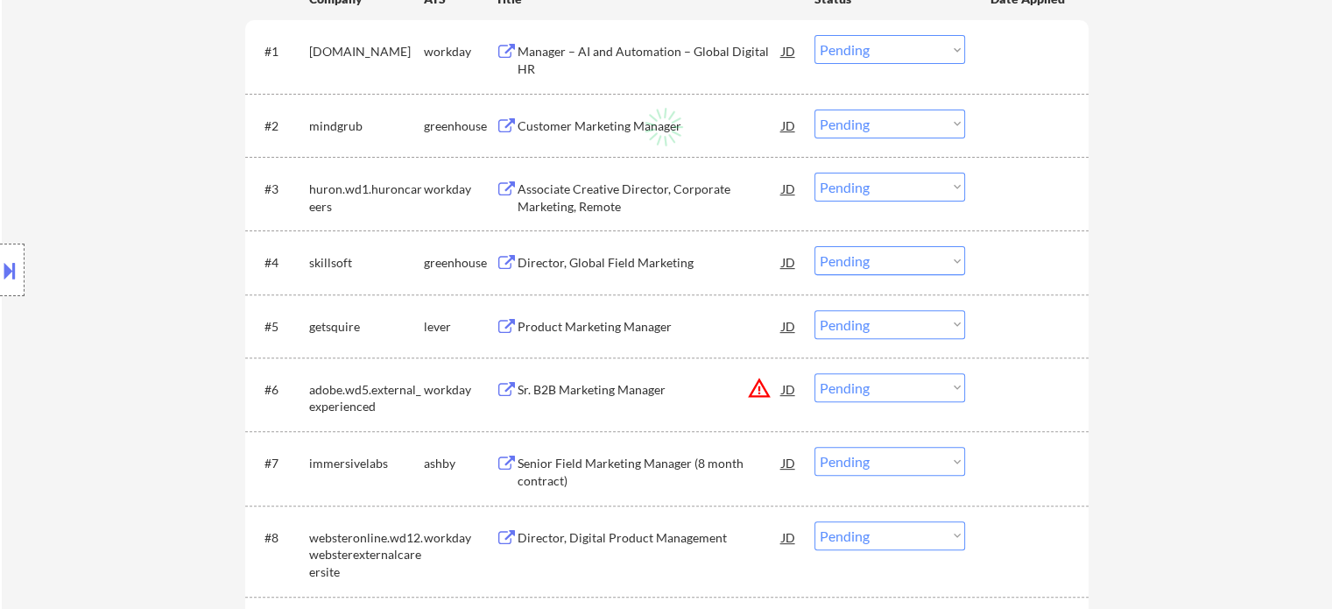
select select ""applied""
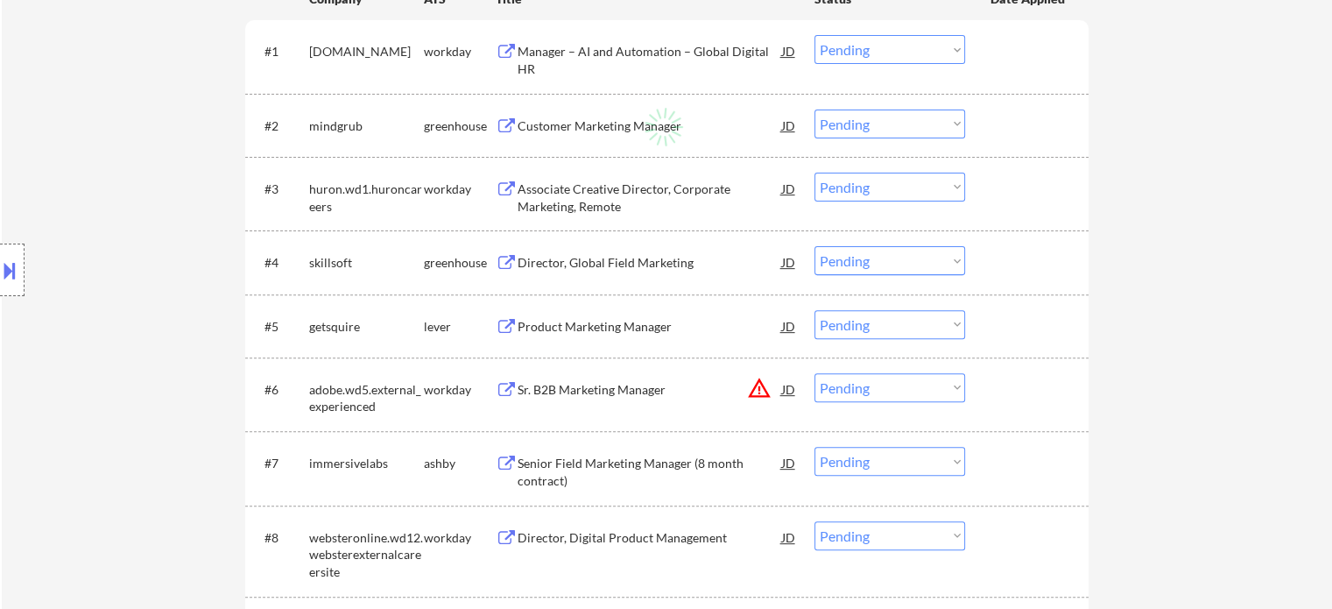
select select ""applied""
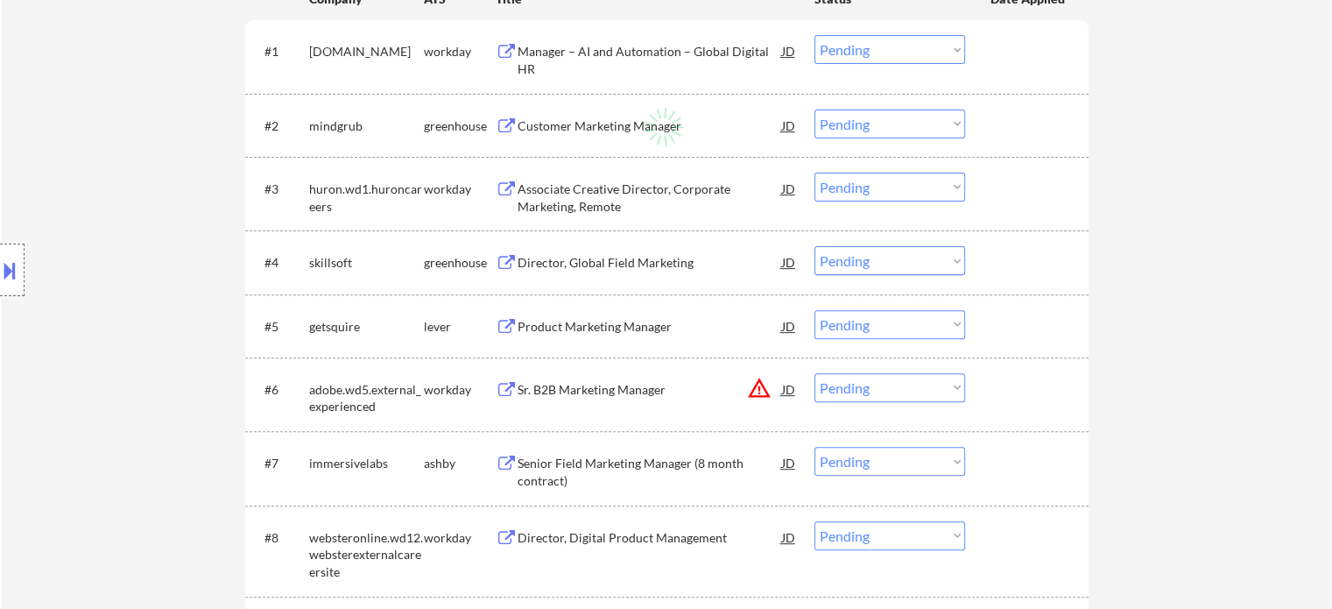
select select ""applied""
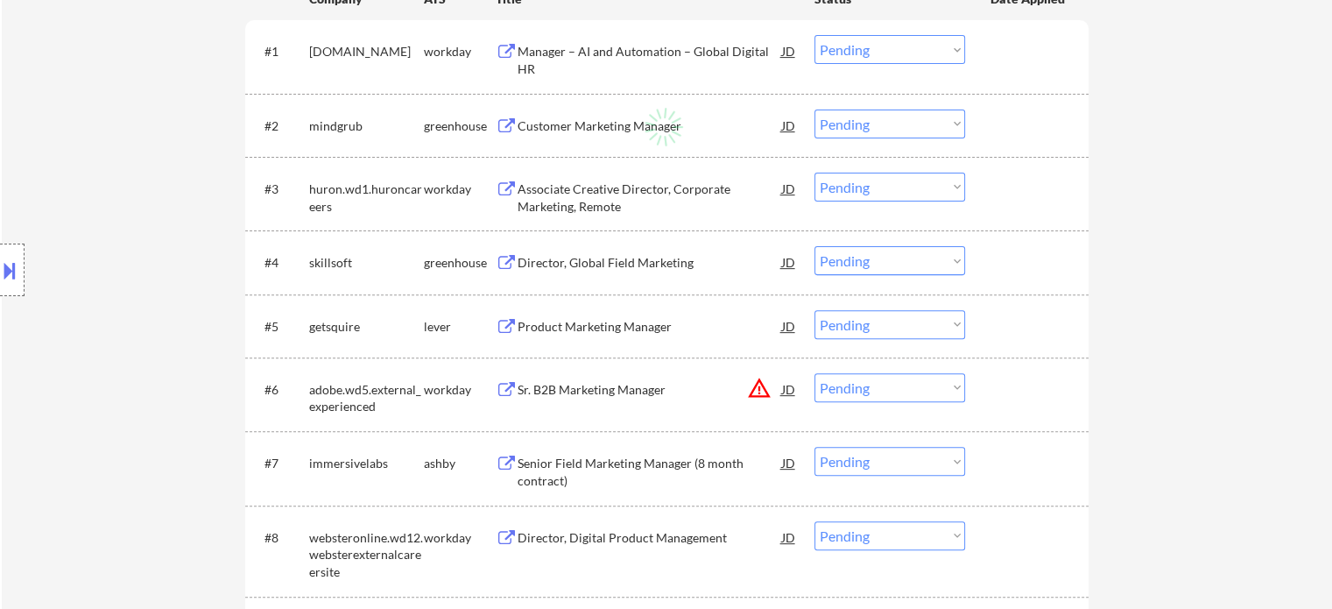
select select ""applied""
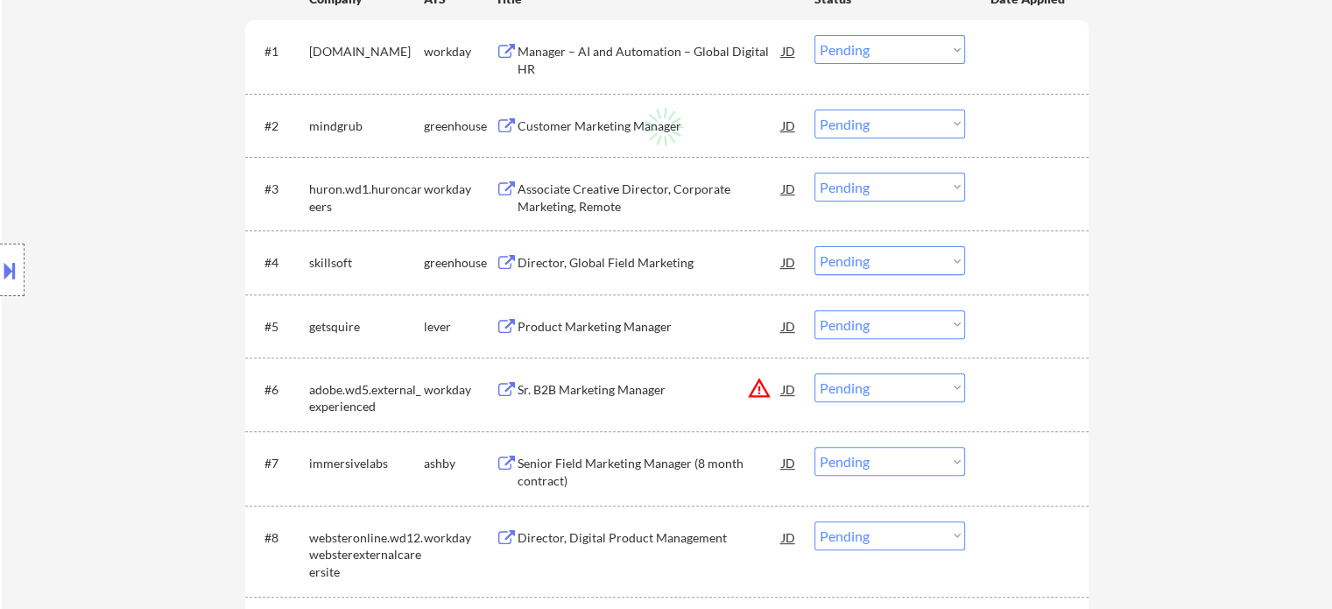
select select ""applied""
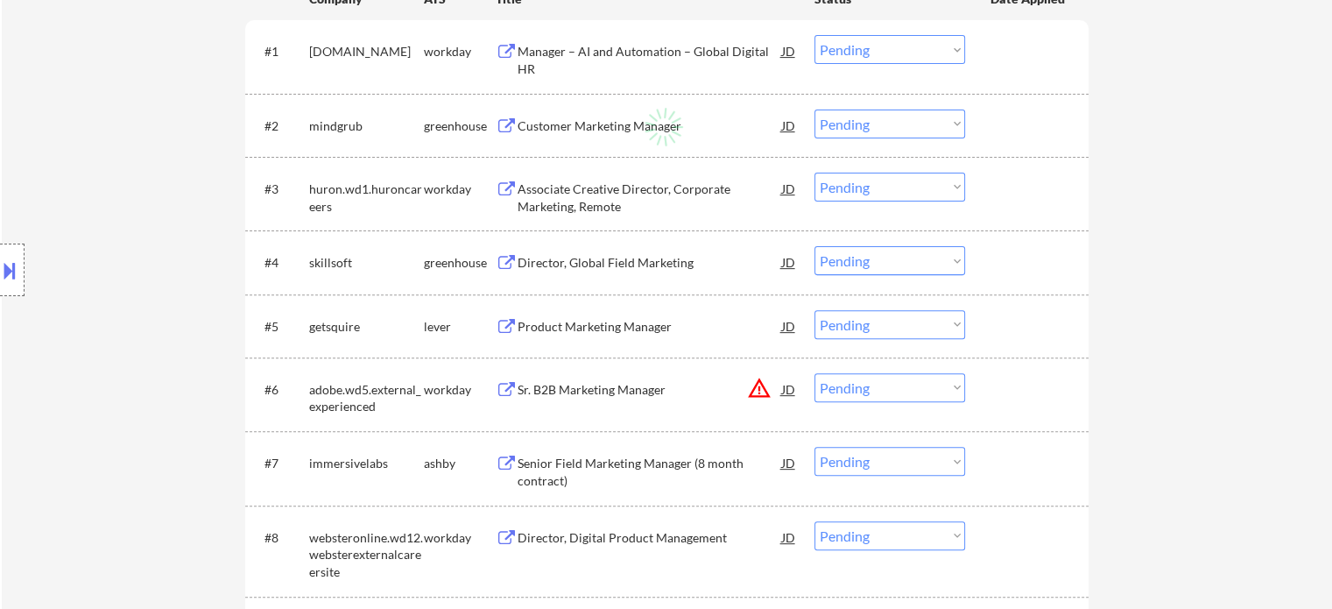
select select ""applied""
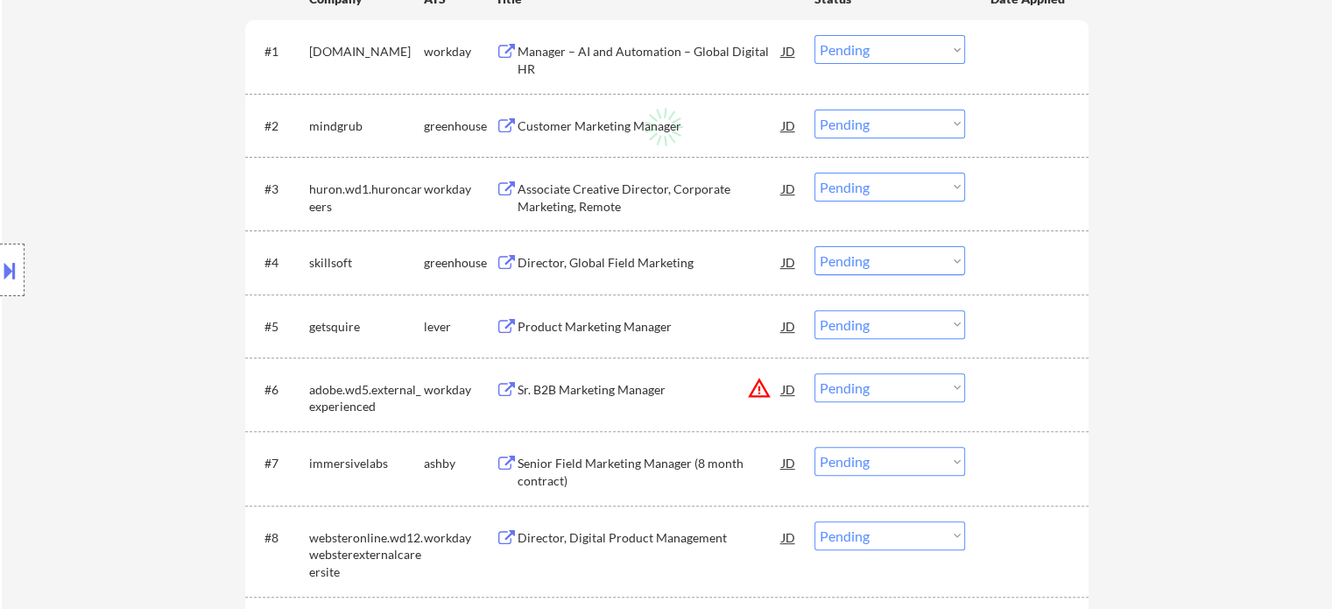
select select ""applied""
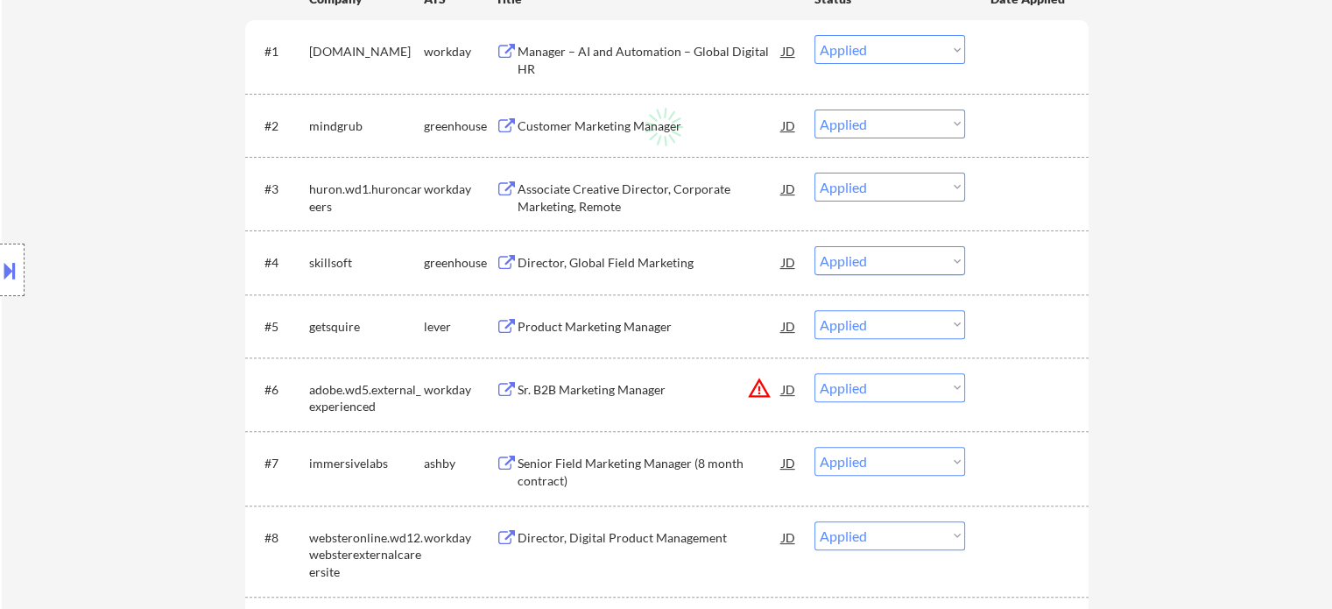
select select ""applied""
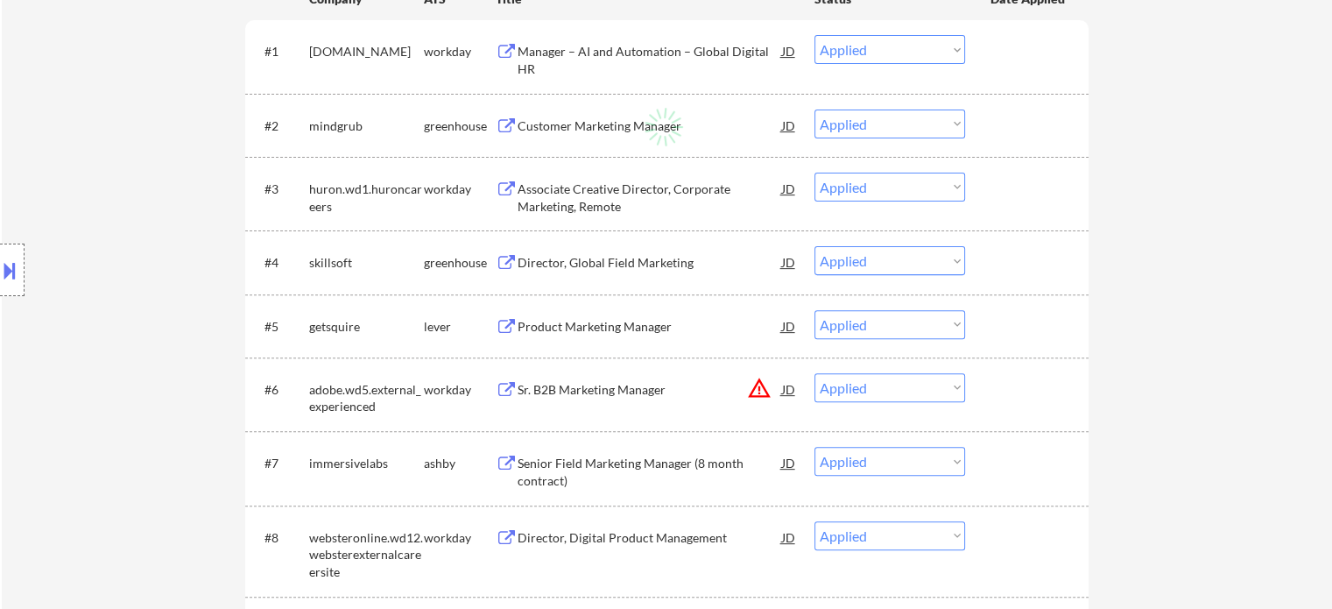
select select ""applied""
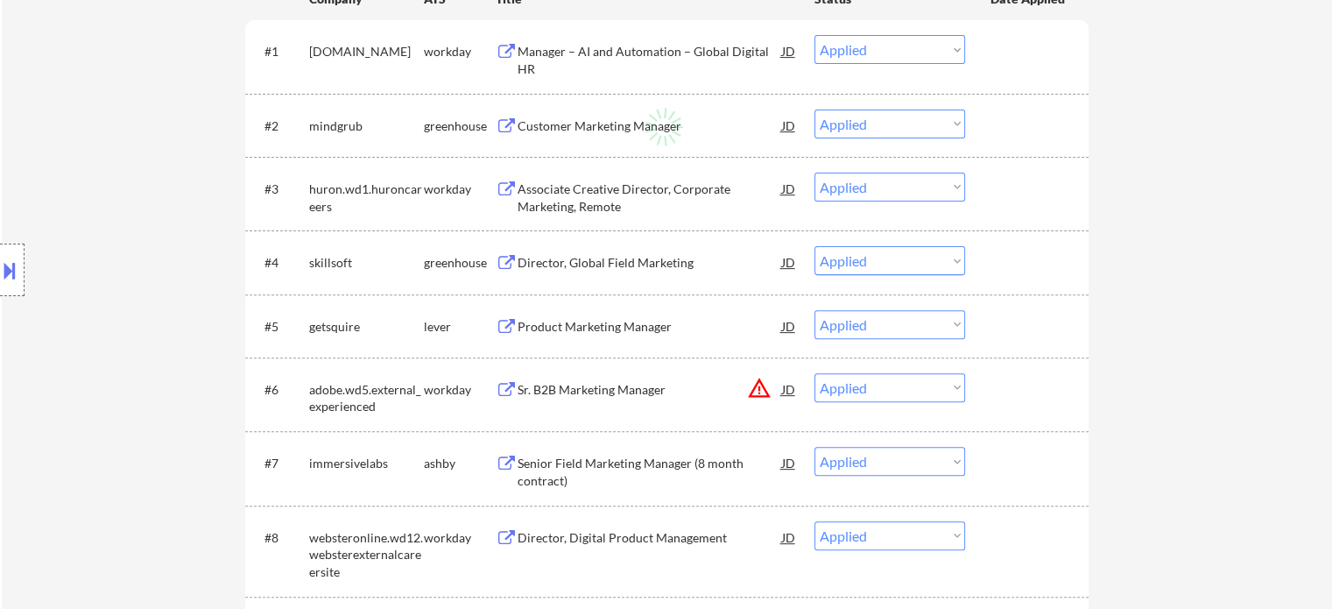
select select ""applied""
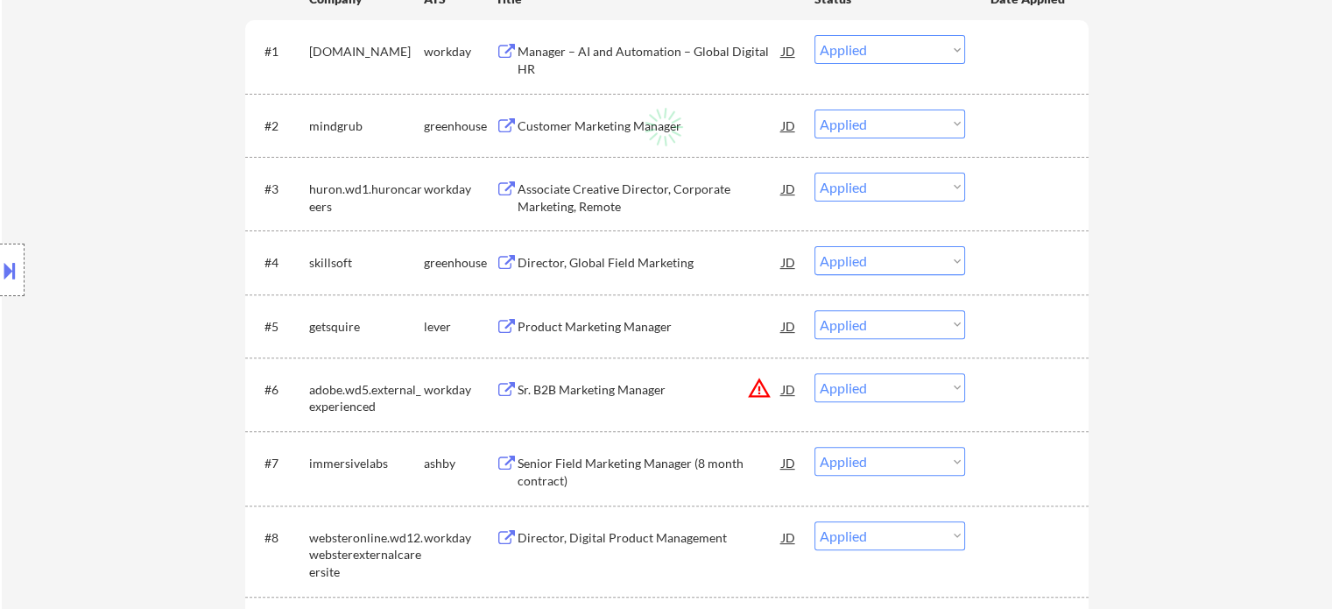
select select ""applied""
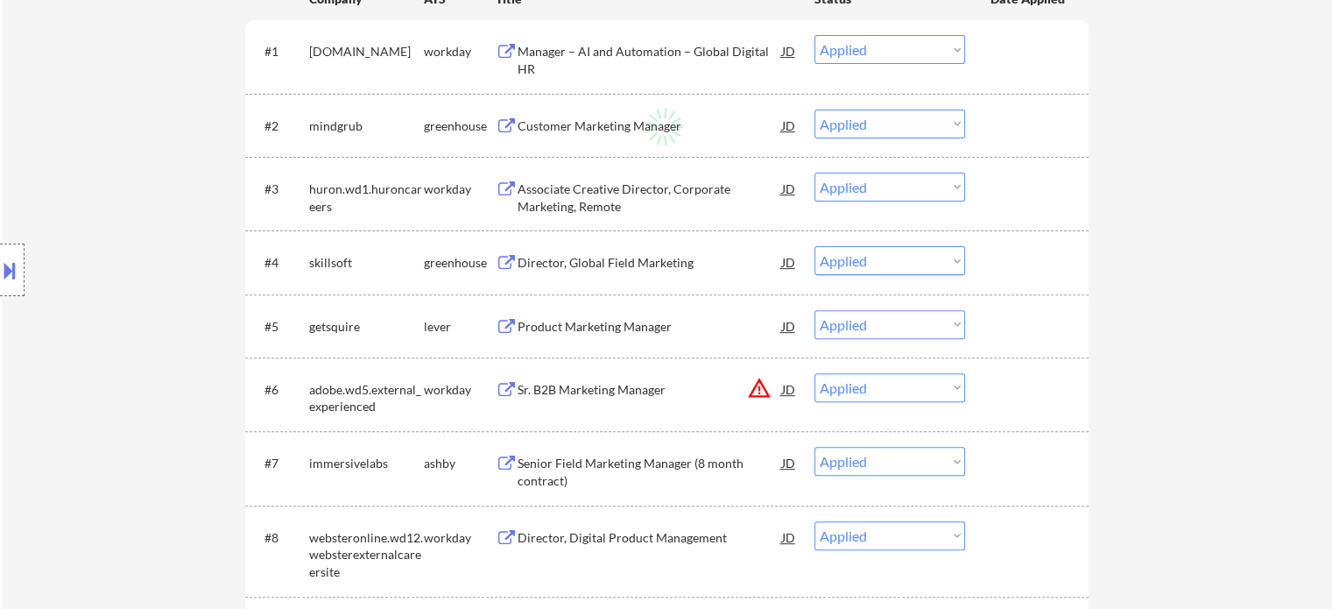
select select ""applied""
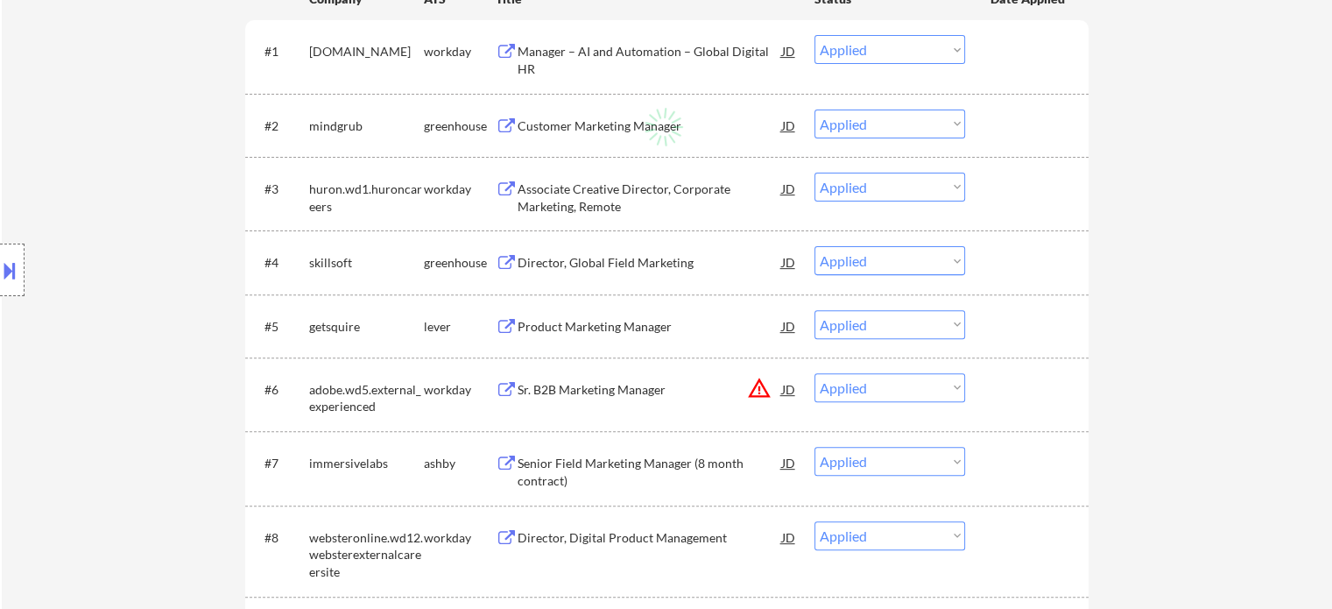
select select ""applied""
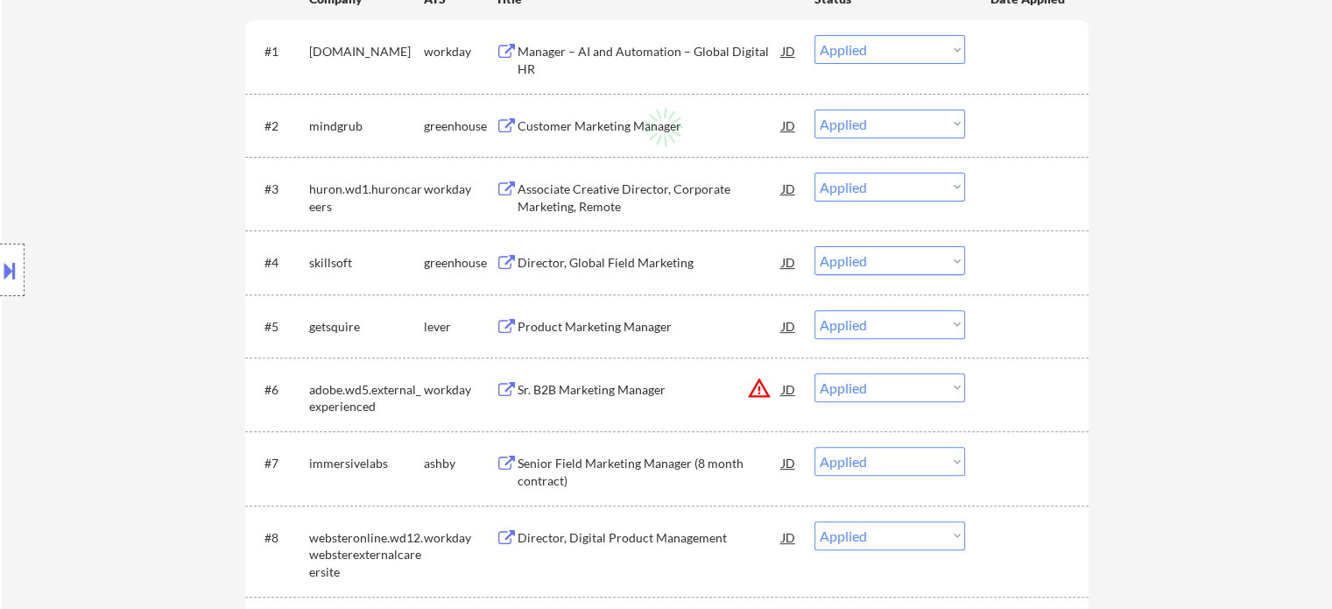
select select ""applied""
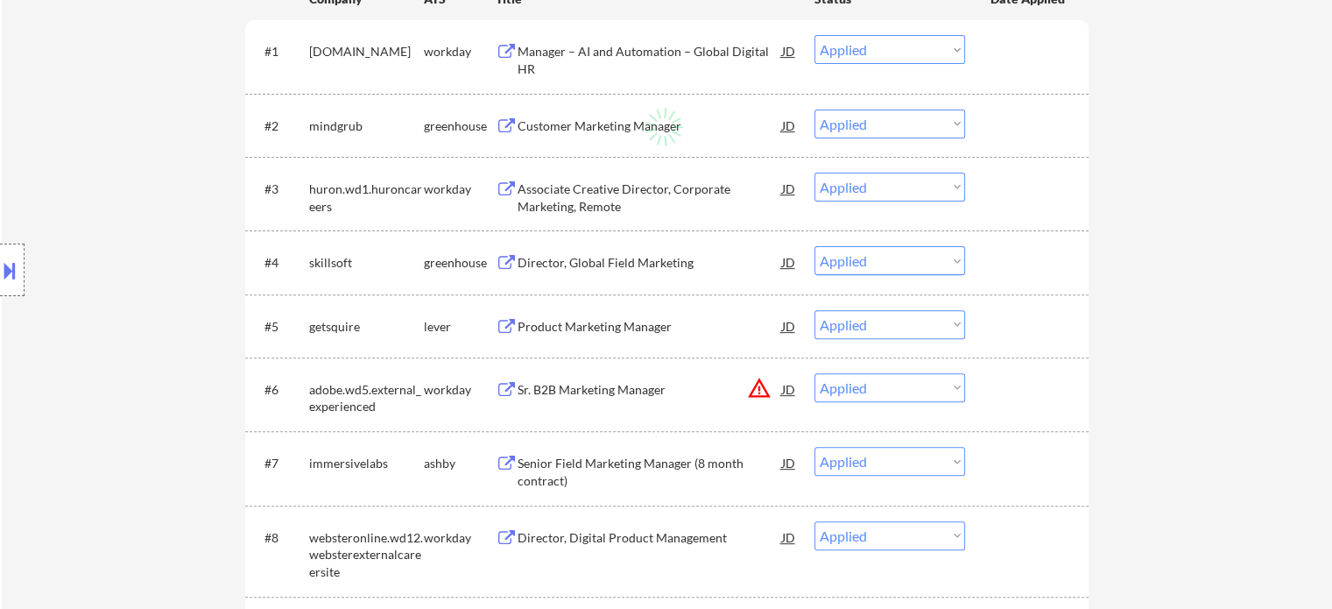
select select ""applied""
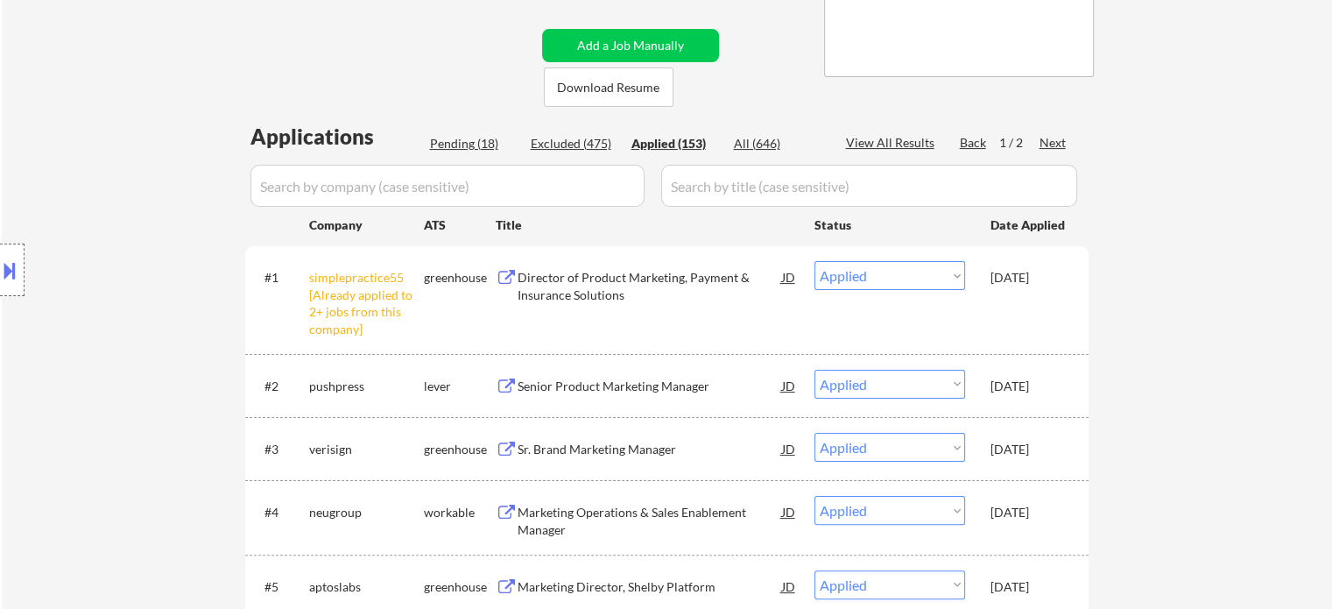
scroll to position [208, 0]
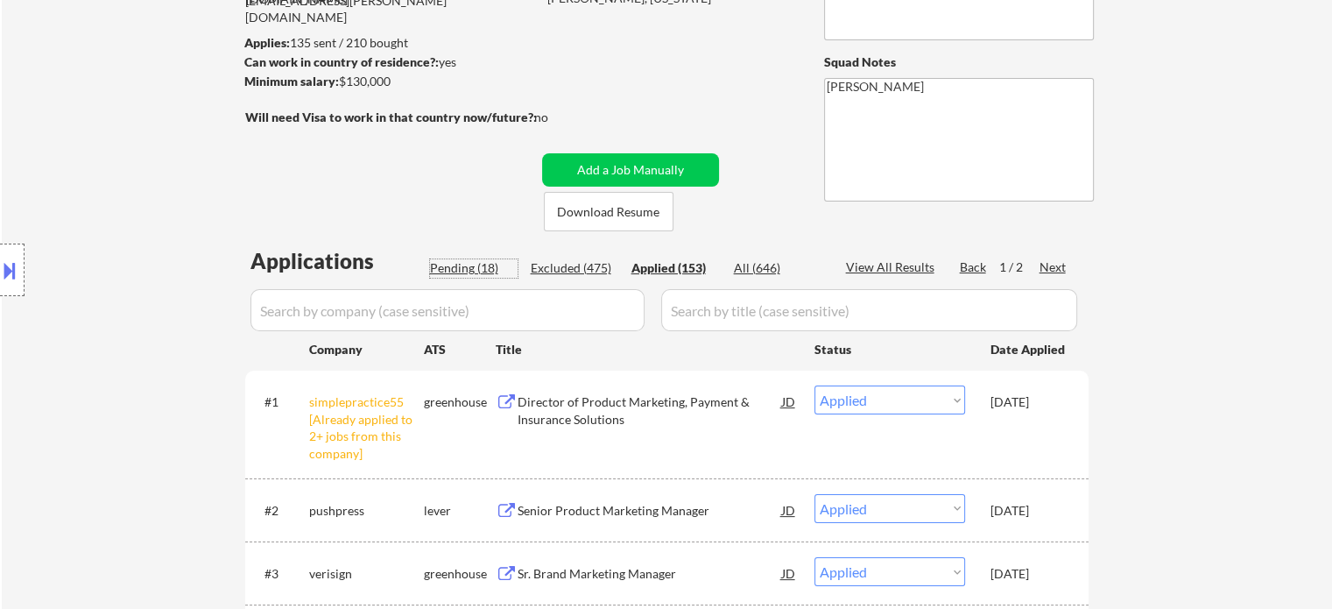
click at [461, 264] on div "Pending (18)" at bounding box center [474, 268] width 88 height 18
select select ""pending""
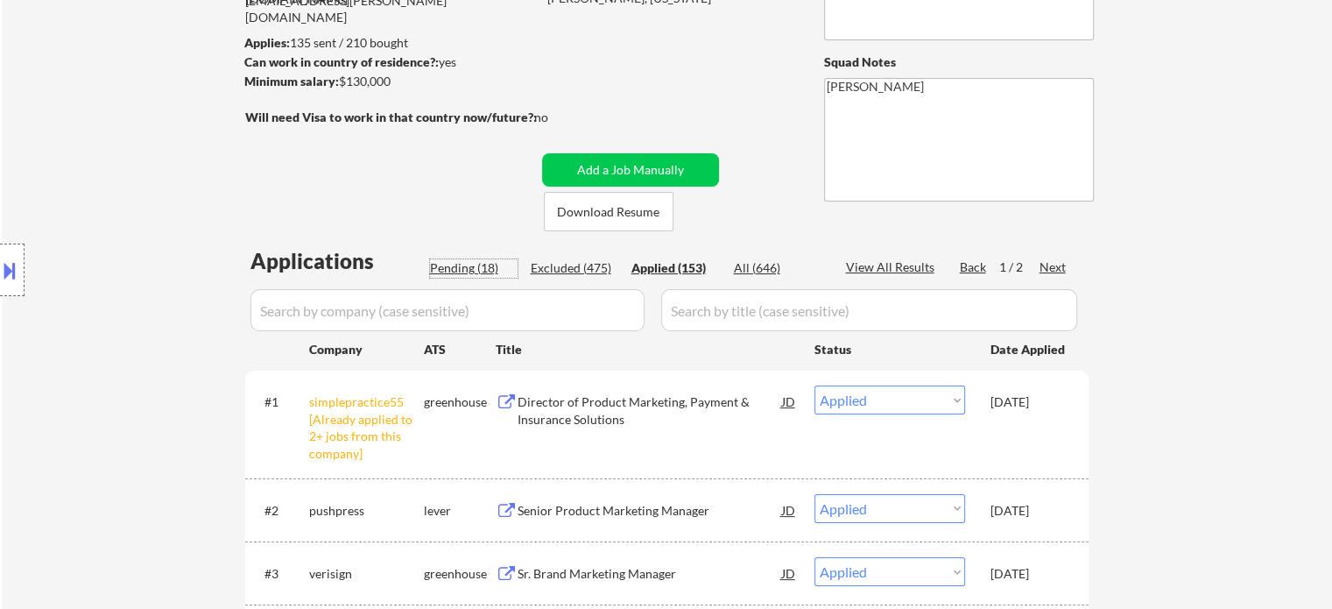
select select ""pending""
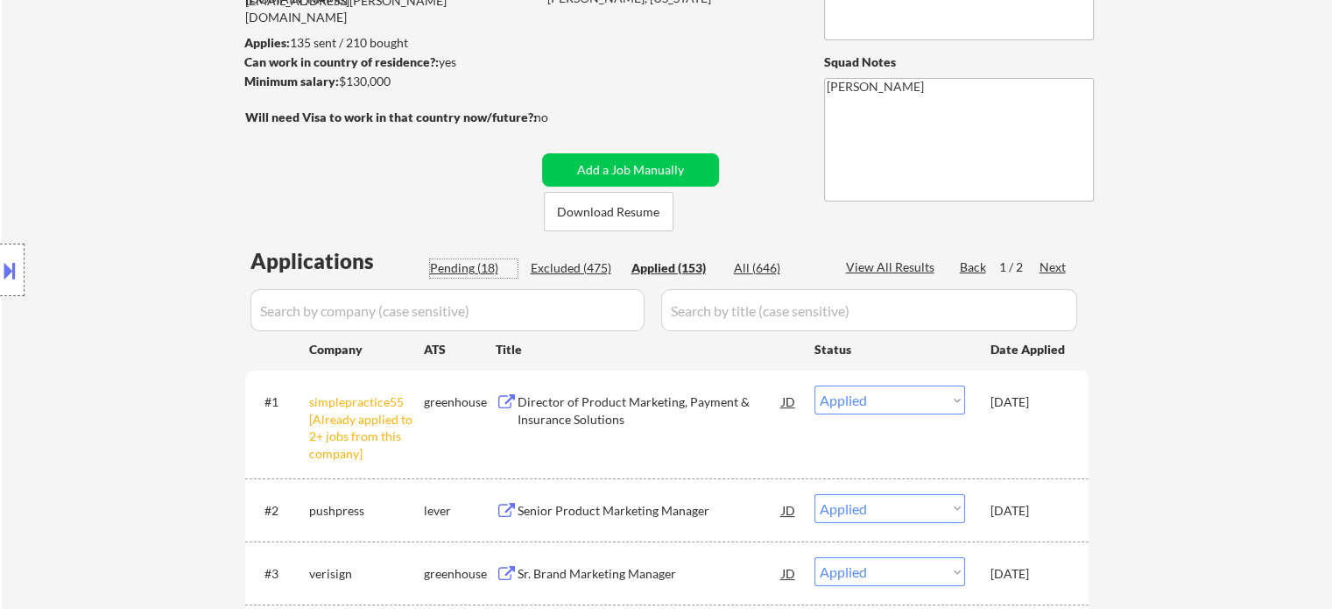
select select ""pending""
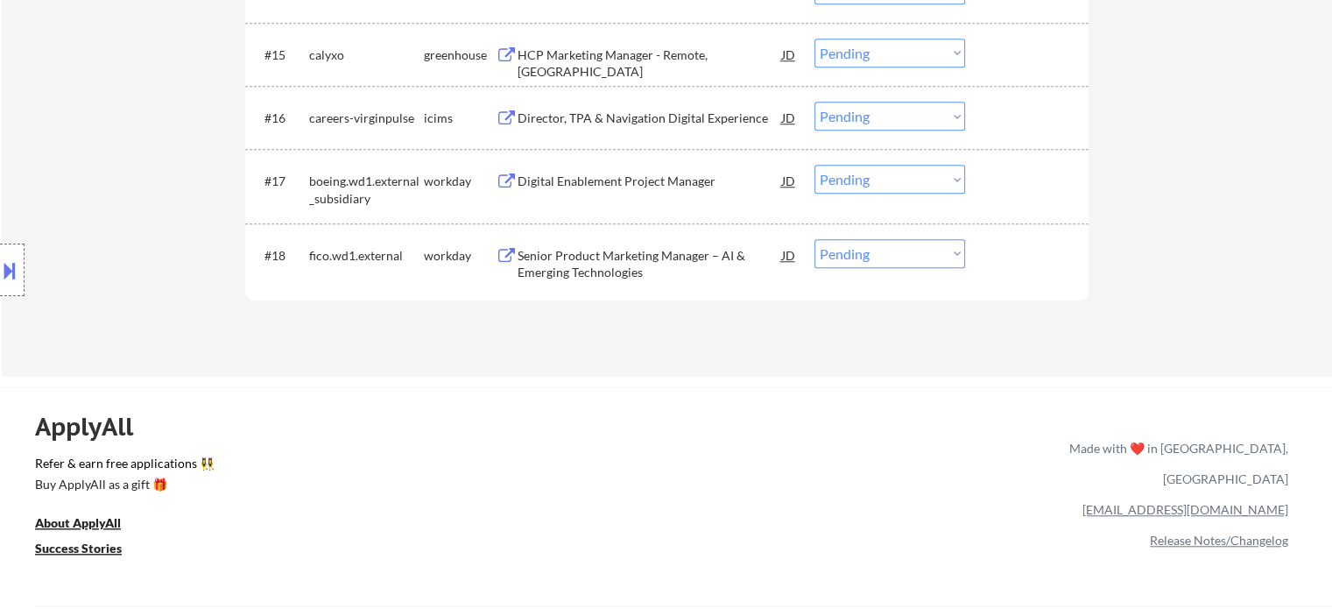
scroll to position [1346, 0]
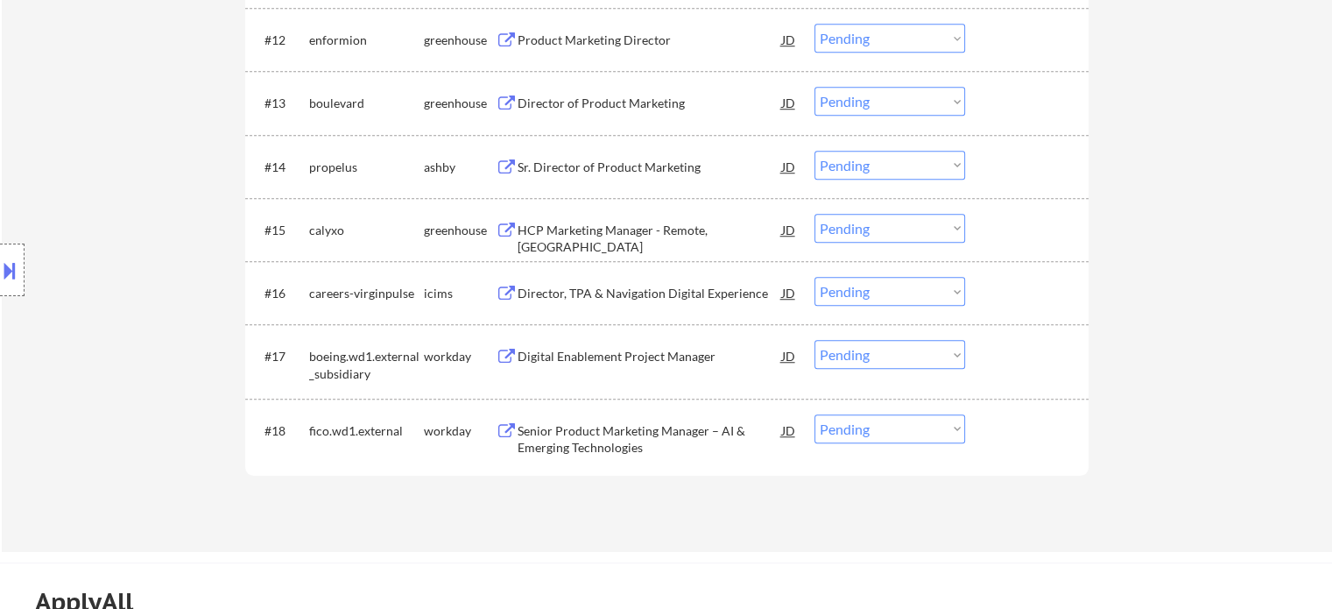
click at [601, 231] on div "HCP Marketing Manager - Remote, USA" at bounding box center [650, 239] width 264 height 34
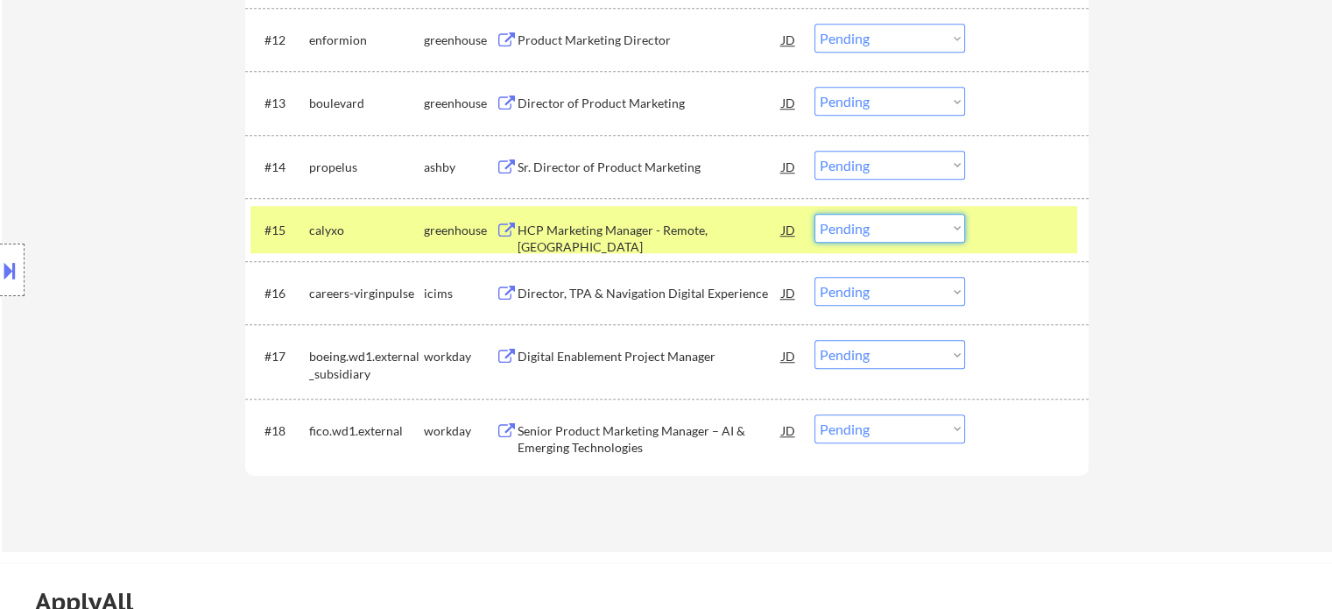
click at [870, 229] on select "Choose an option... Pending Applied Excluded (Questions) Excluded (Expired) Exc…" at bounding box center [889, 228] width 151 height 29
click at [814, 214] on select "Choose an option... Pending Applied Excluded (Questions) Excluded (Expired) Exc…" at bounding box center [889, 228] width 151 height 29
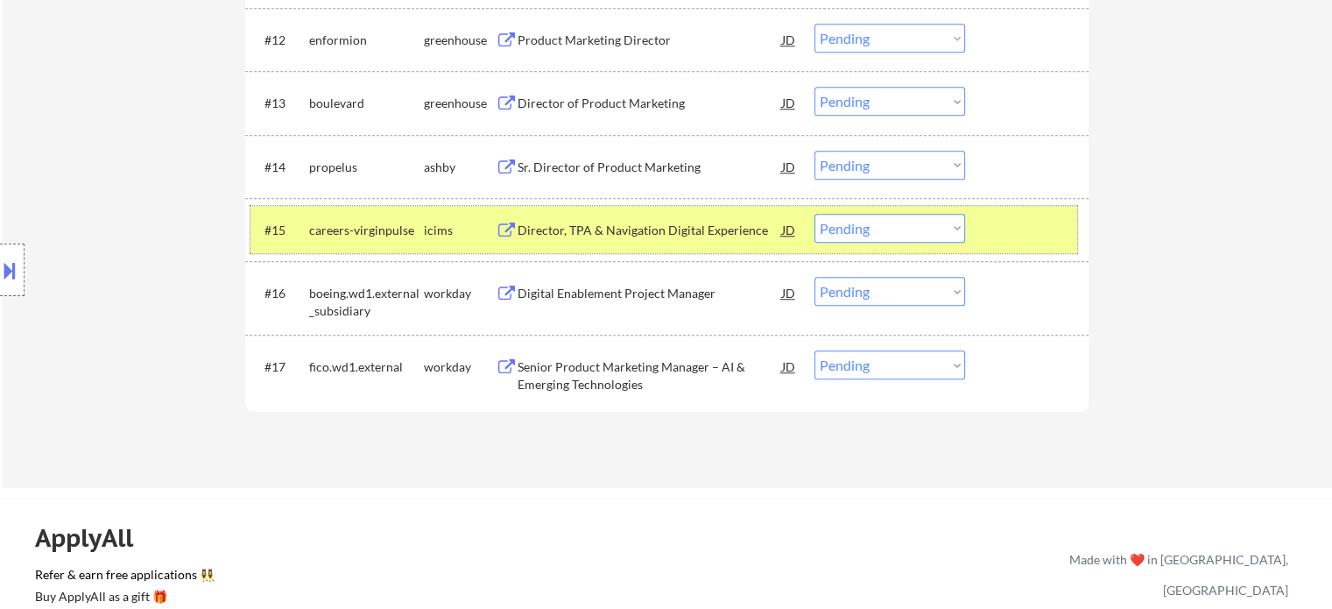
click at [999, 209] on div "#15 careers-virginpulse icims Director, TPA & Navigation Digital Experience JD …" at bounding box center [663, 229] width 827 height 47
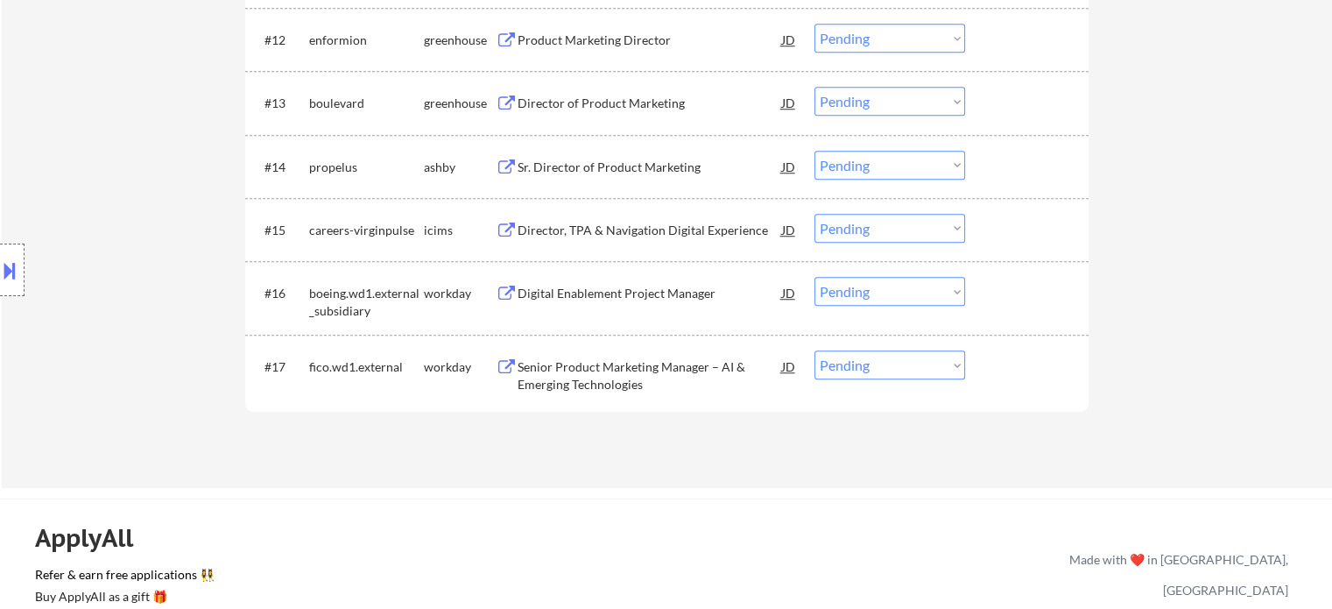
click at [658, 164] on div "Sr. Director of Product Marketing" at bounding box center [650, 168] width 264 height 18
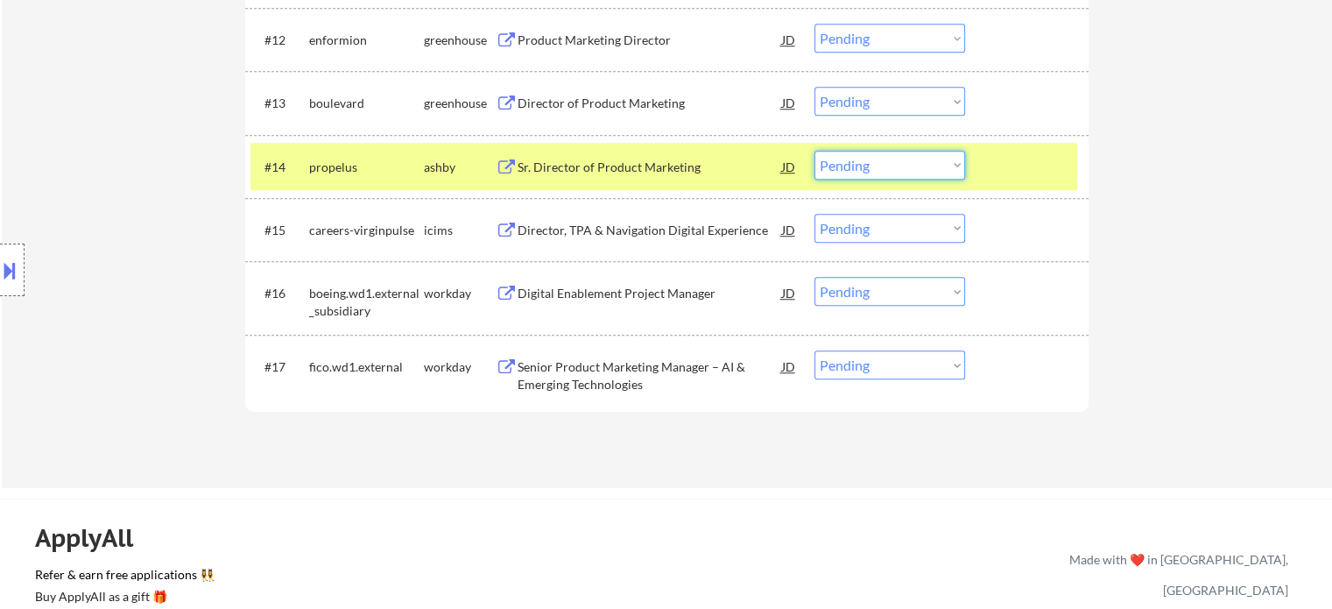
click at [910, 171] on select "Choose an option... Pending Applied Excluded (Questions) Excluded (Expired) Exc…" at bounding box center [889, 165] width 151 height 29
click at [814, 151] on select "Choose an option... Pending Applied Excluded (Questions) Excluded (Expired) Exc…" at bounding box center [889, 165] width 151 height 29
click at [1037, 162] on div at bounding box center [1028, 167] width 77 height 32
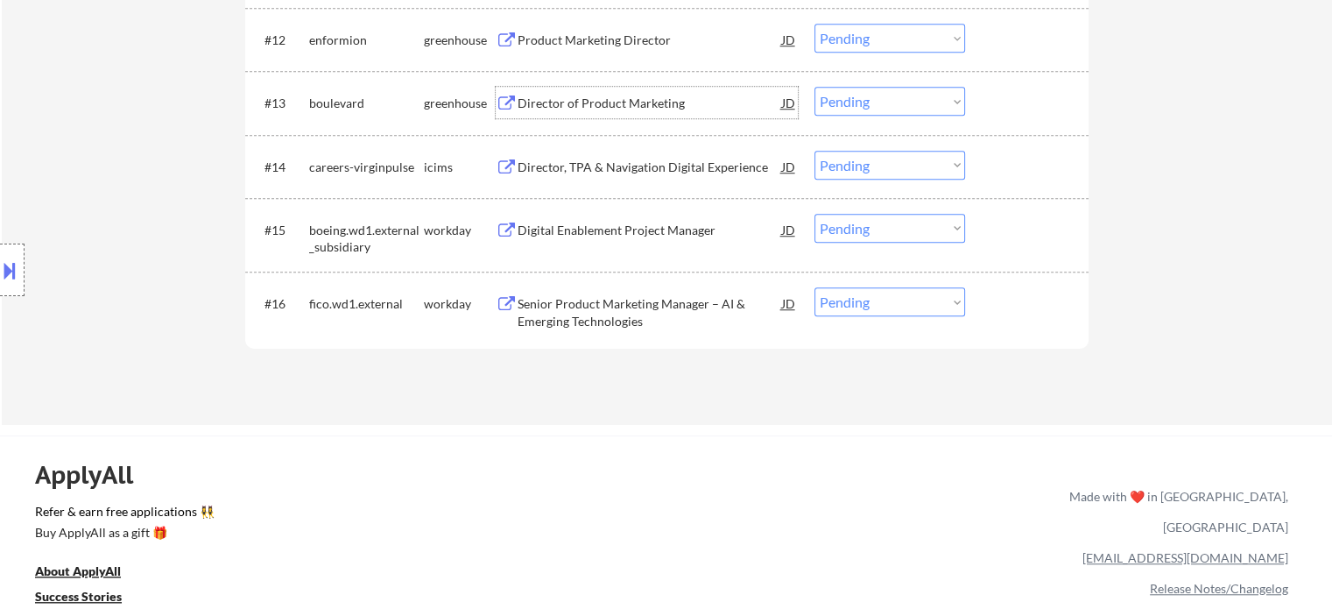
click at [598, 104] on div "Director of Product Marketing" at bounding box center [650, 104] width 264 height 18
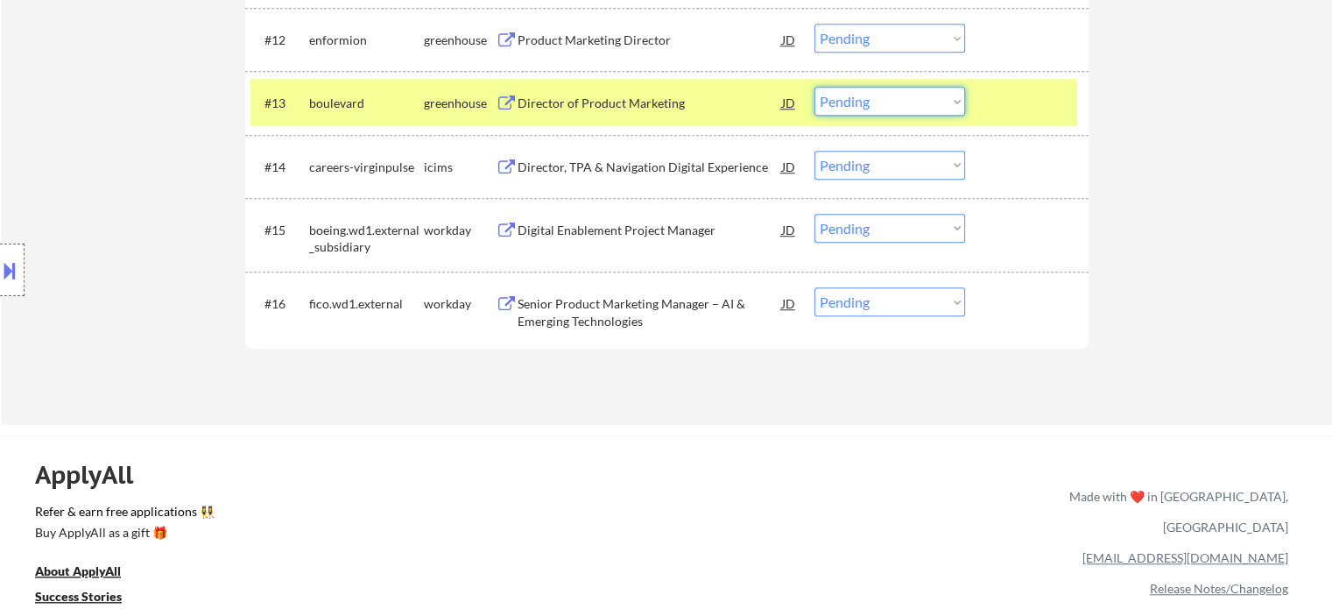
click at [877, 99] on select "Choose an option... Pending Applied Excluded (Questions) Excluded (Expired) Exc…" at bounding box center [889, 101] width 151 height 29
click at [814, 87] on select "Choose an option... Pending Applied Excluded (Questions) Excluded (Expired) Exc…" at bounding box center [889, 101] width 151 height 29
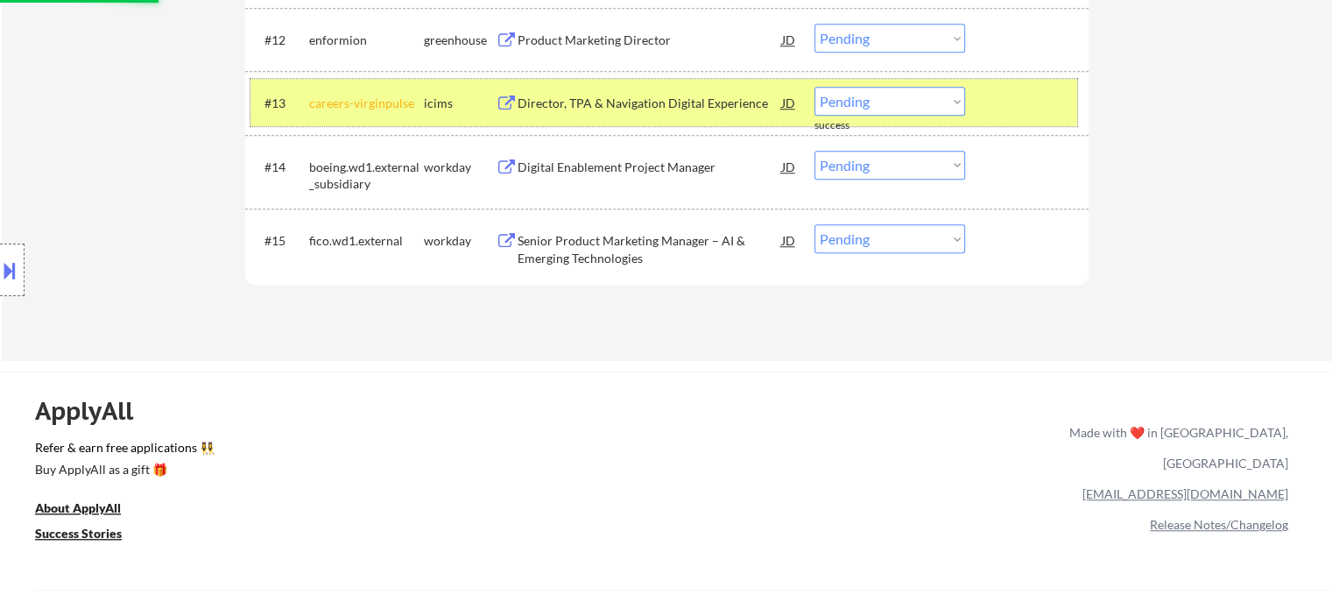
click at [1039, 112] on div at bounding box center [1028, 103] width 77 height 32
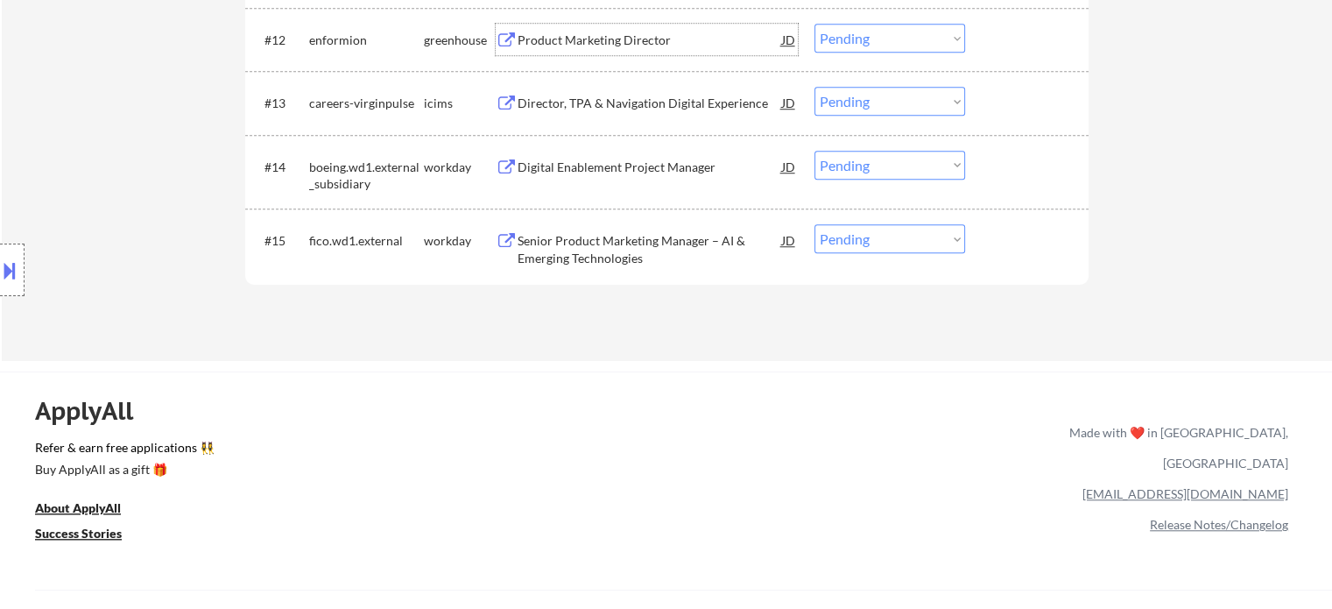
click at [614, 44] on div "Product Marketing Director" at bounding box center [650, 41] width 264 height 18
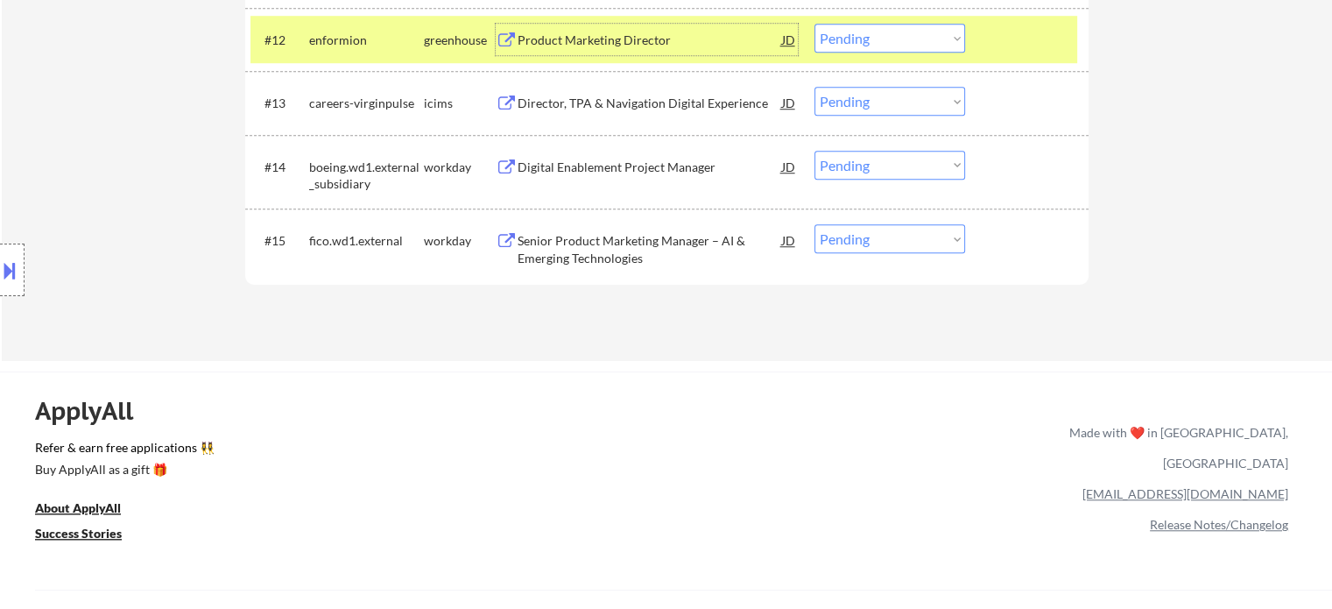
click at [839, 38] on select "Choose an option... Pending Applied Excluded (Questions) Excluded (Expired) Exc…" at bounding box center [889, 38] width 151 height 29
click at [814, 24] on select "Choose an option... Pending Applied Excluded (Questions) Excluded (Expired) Exc…" at bounding box center [889, 38] width 151 height 29
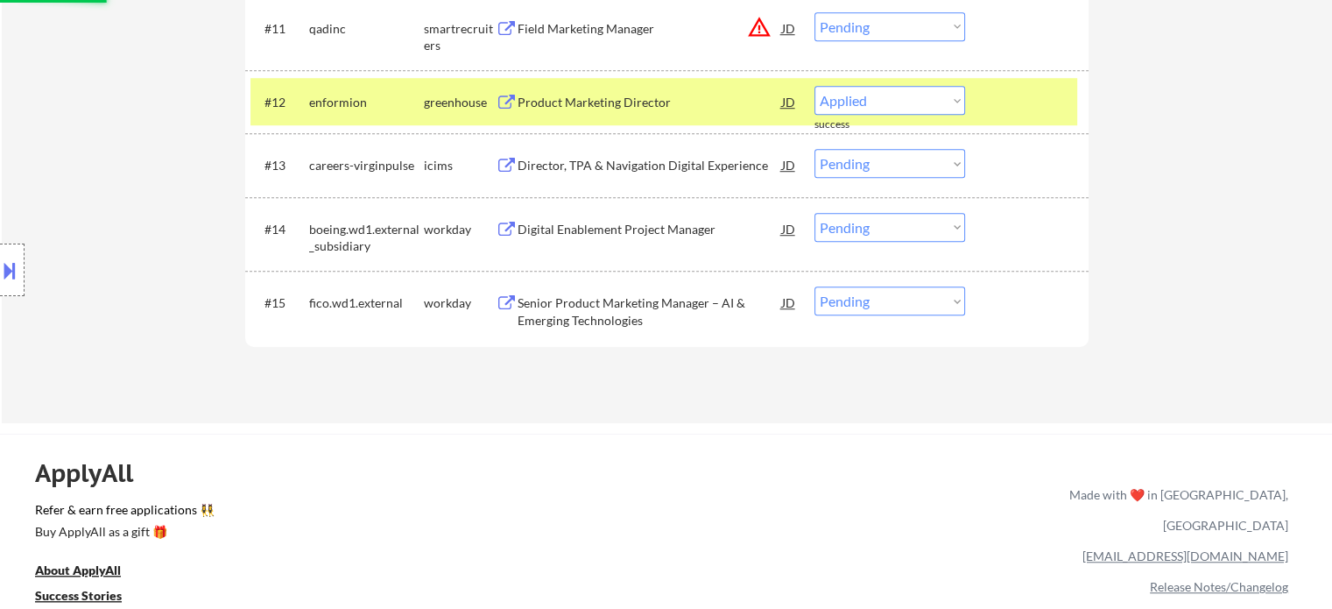
scroll to position [1171, 0]
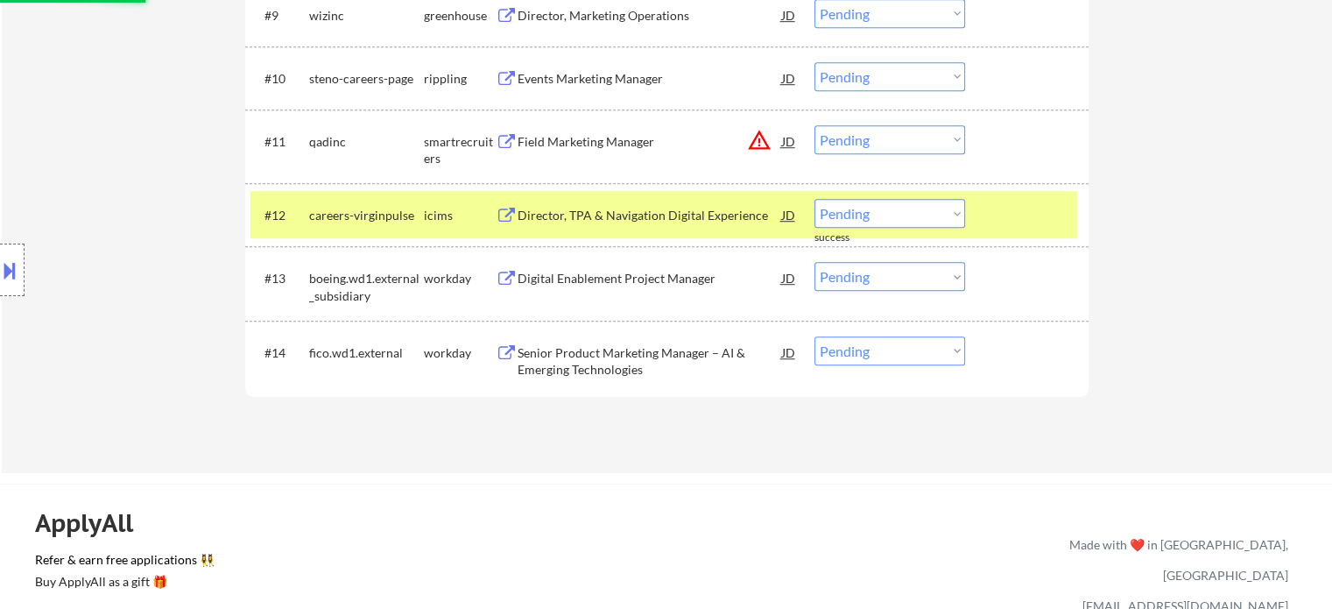
click at [918, 139] on select "Choose an option... Pending Applied Excluded (Questions) Excluded (Expired) Exc…" at bounding box center [889, 139] width 151 height 29
click at [814, 125] on select "Choose an option... Pending Applied Excluded (Questions) Excluded (Expired) Exc…" at bounding box center [889, 139] width 151 height 29
click at [1002, 216] on div at bounding box center [1028, 215] width 77 height 32
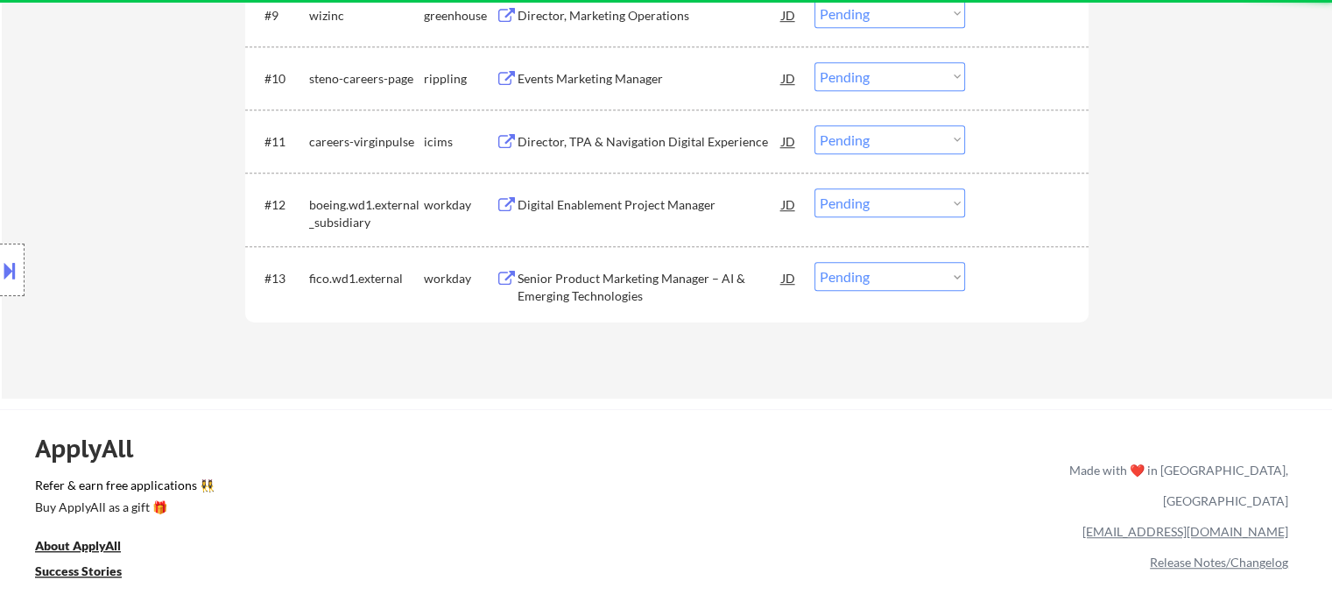
click at [589, 80] on div "Events Marketing Manager" at bounding box center [650, 79] width 264 height 18
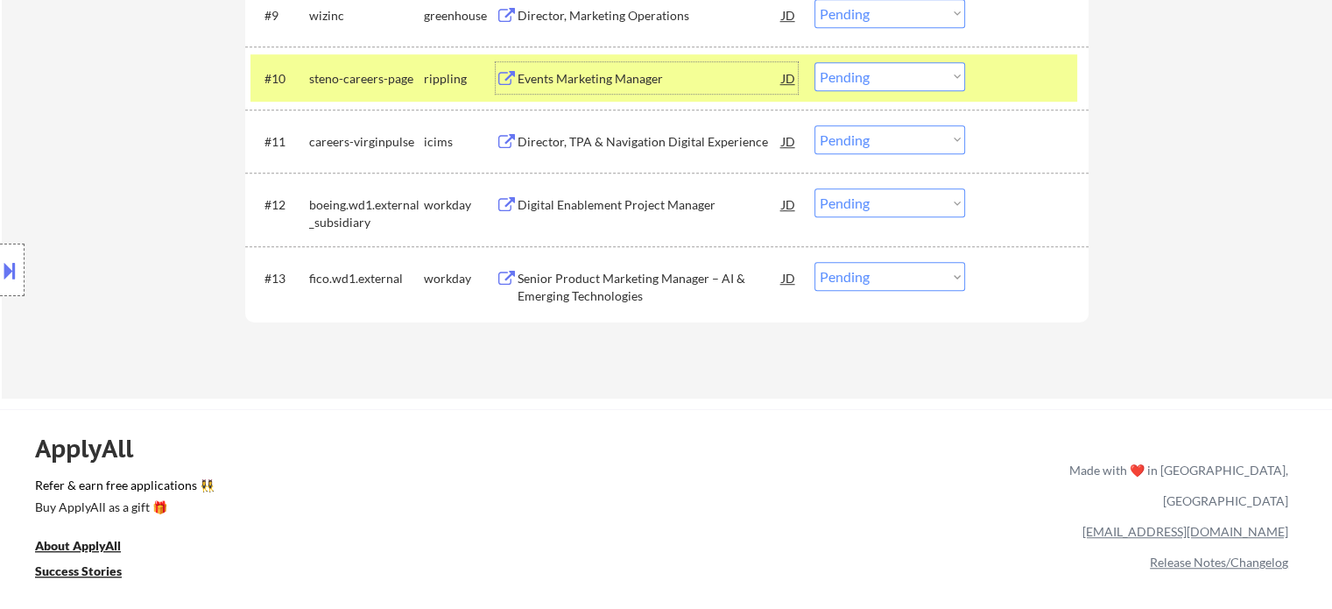
click at [873, 76] on select "Choose an option... Pending Applied Excluded (Questions) Excluded (Expired) Exc…" at bounding box center [889, 76] width 151 height 29
click at [814, 62] on select "Choose an option... Pending Applied Excluded (Questions) Excluded (Expired) Exc…" at bounding box center [889, 76] width 151 height 29
click at [1011, 81] on div at bounding box center [1028, 78] width 77 height 32
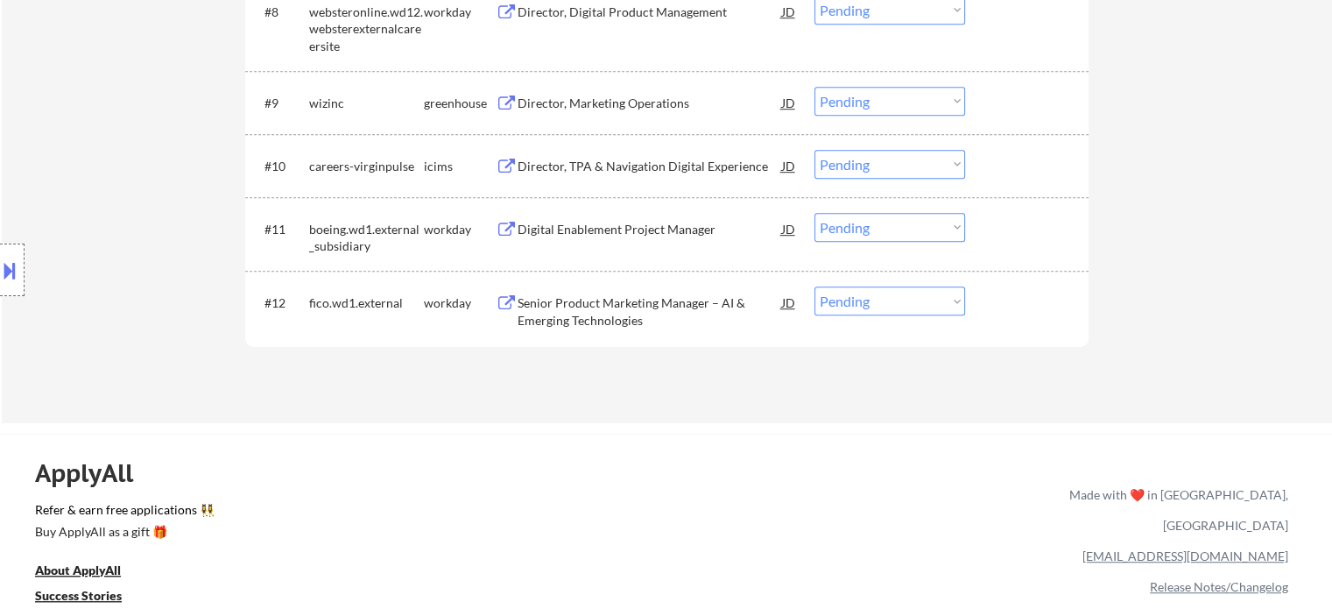
scroll to position [996, 0]
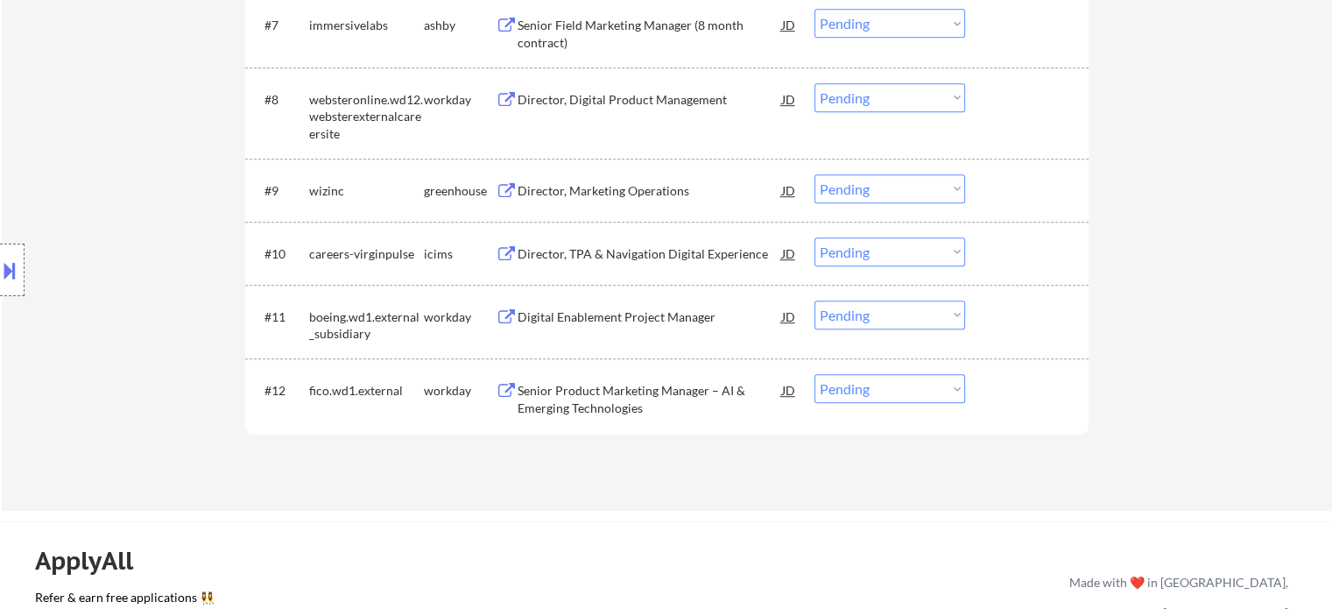
click at [615, 195] on div "Director, Marketing Operations" at bounding box center [650, 191] width 264 height 18
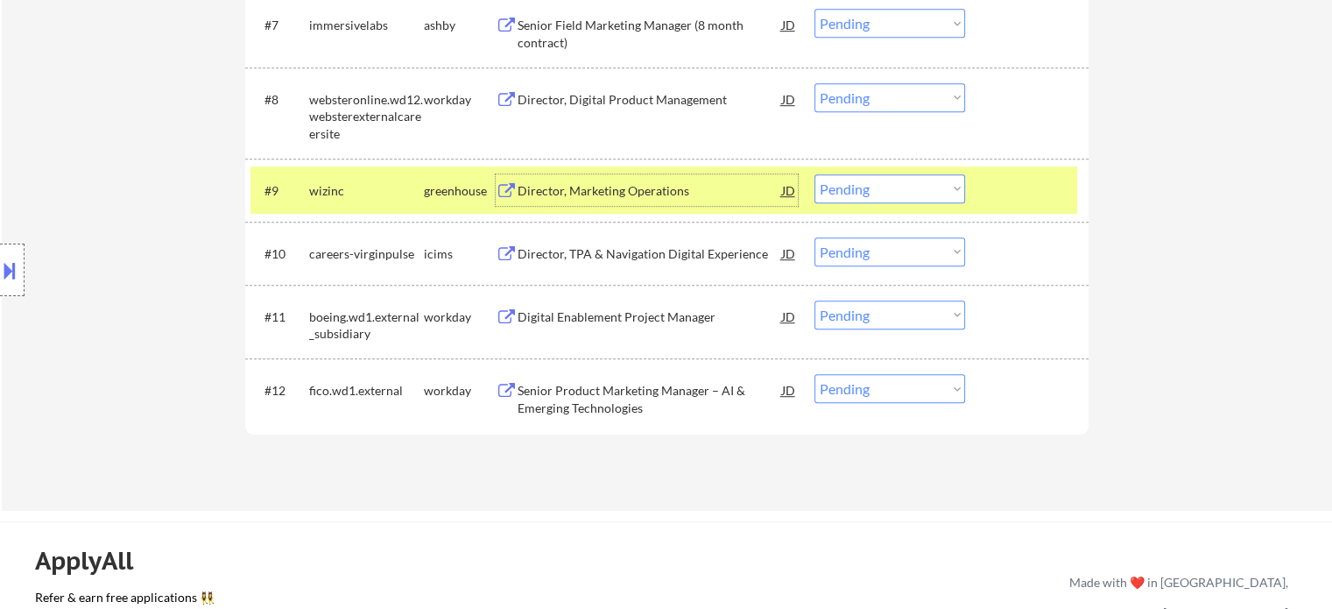
click at [895, 191] on select "Choose an option... Pending Applied Excluded (Questions) Excluded (Expired) Exc…" at bounding box center [889, 188] width 151 height 29
click at [814, 174] on select "Choose an option... Pending Applied Excluded (Questions) Excluded (Expired) Exc…" at bounding box center [889, 188] width 151 height 29
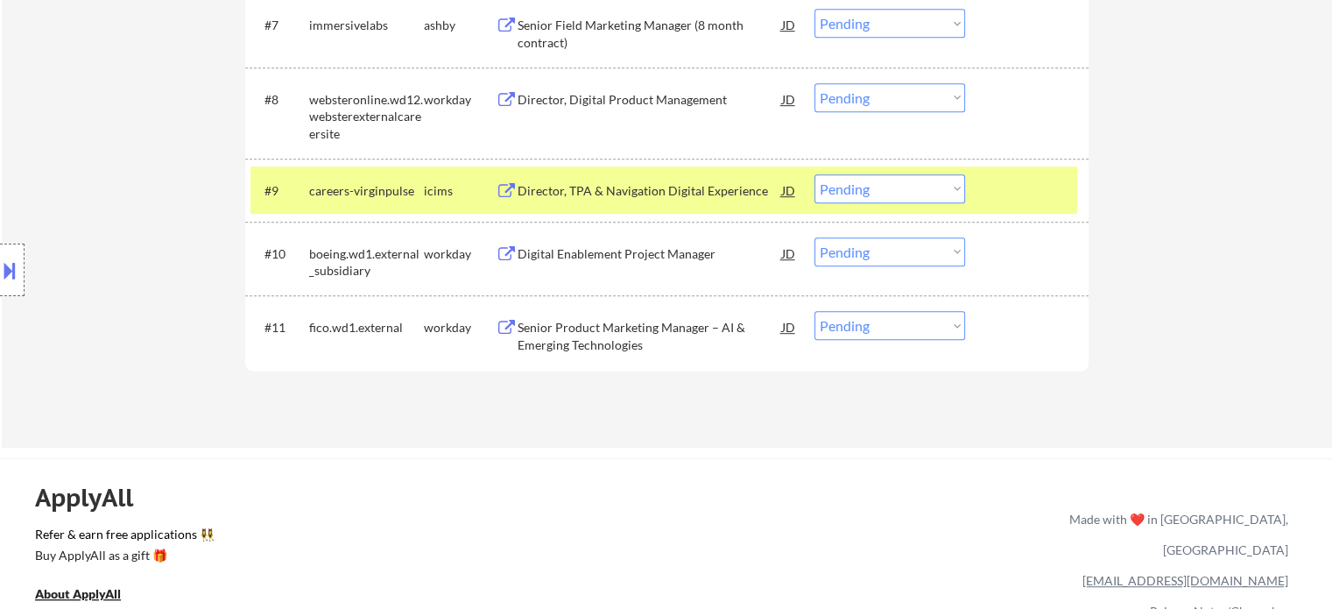
click at [999, 195] on div at bounding box center [1028, 190] width 77 height 32
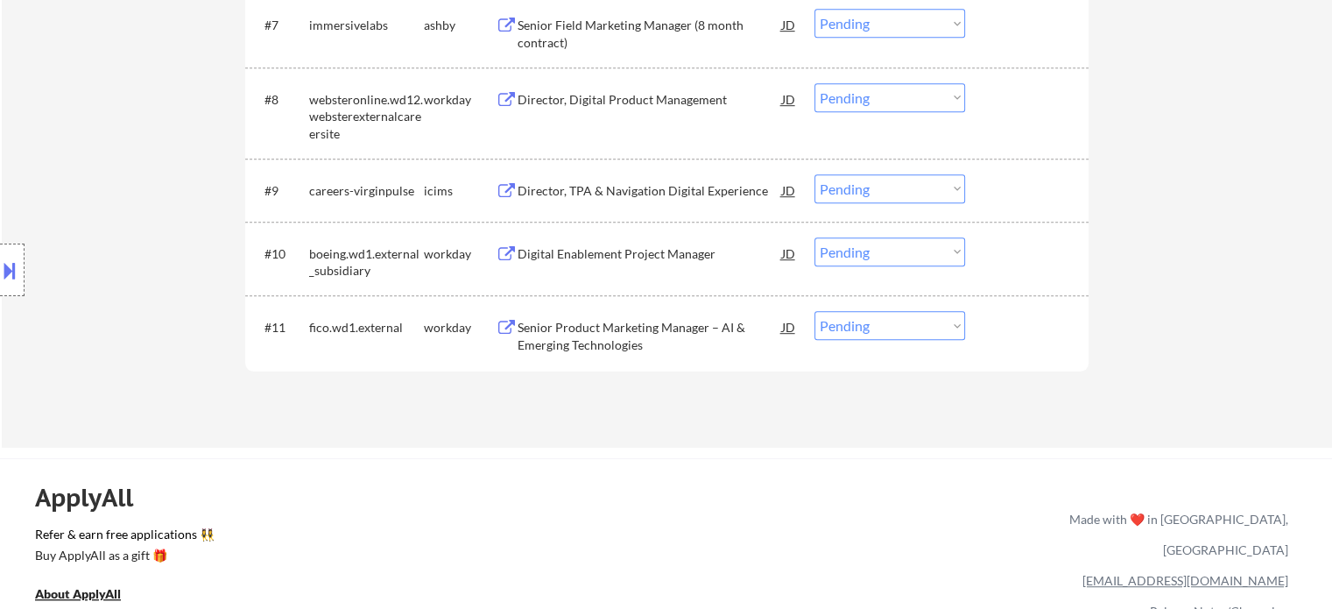
scroll to position [821, 0]
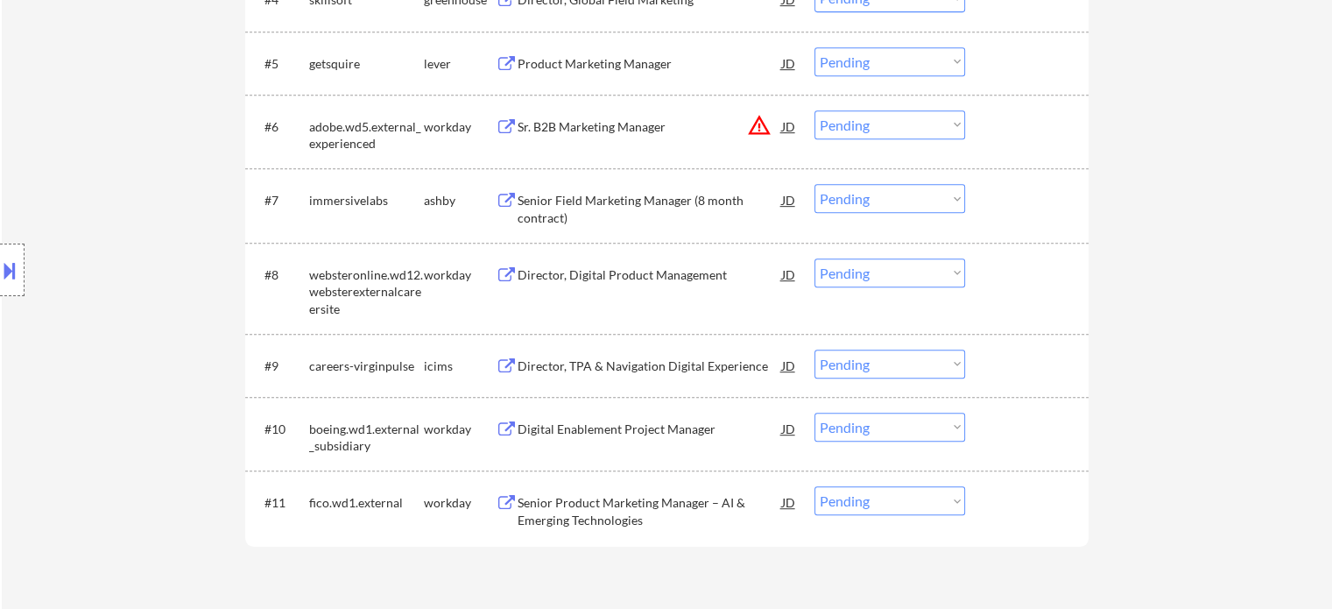
click at [588, 208] on div "Senior Field Marketing Manager (8 month contract)" at bounding box center [650, 209] width 264 height 34
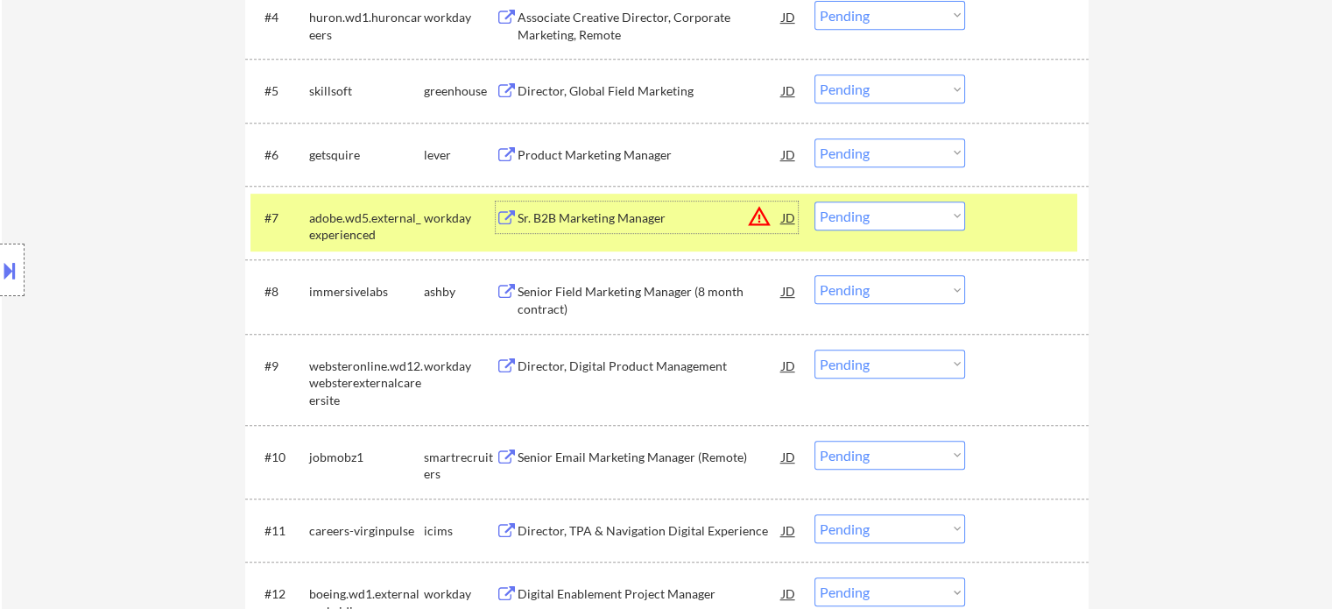
click at [880, 308] on div "#8 immersivelabs ashby Senior Field Marketing Manager (8 month contract) JD war…" at bounding box center [663, 296] width 827 height 58
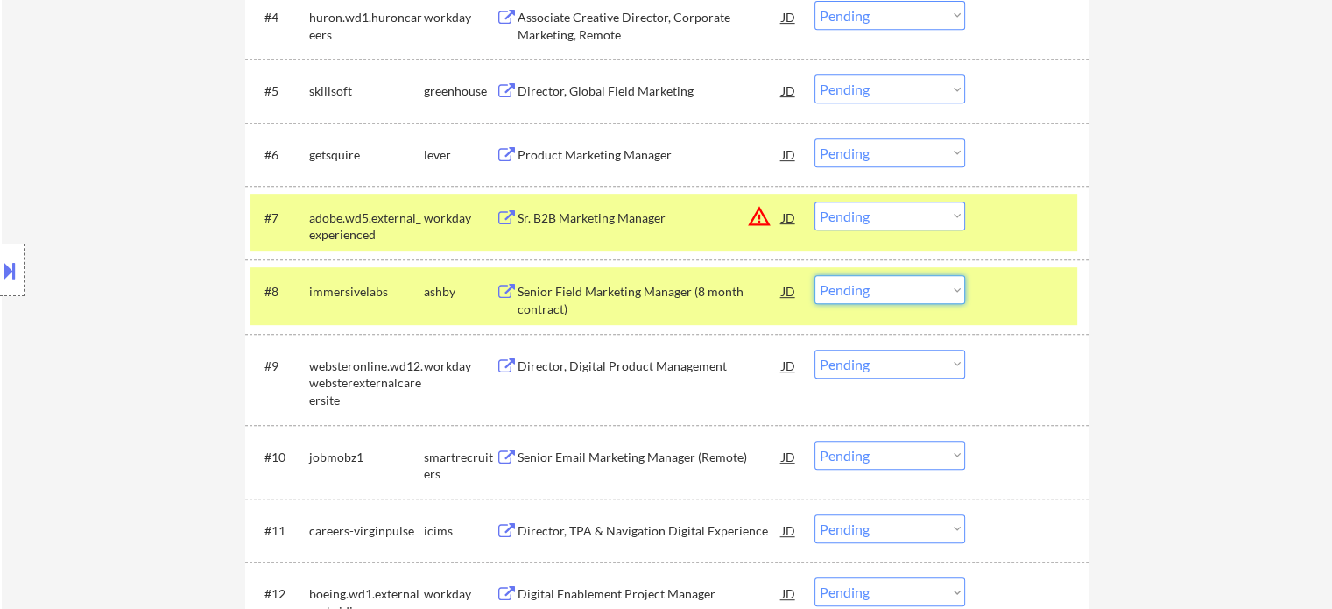
click at [879, 298] on select "Choose an option... Pending Applied Excluded (Questions) Excluded (Expired) Exc…" at bounding box center [889, 289] width 151 height 29
click at [814, 275] on select "Choose an option... Pending Applied Excluded (Questions) Excluded (Expired) Exc…" at bounding box center [889, 289] width 151 height 29
click at [1032, 303] on div at bounding box center [1028, 291] width 77 height 32
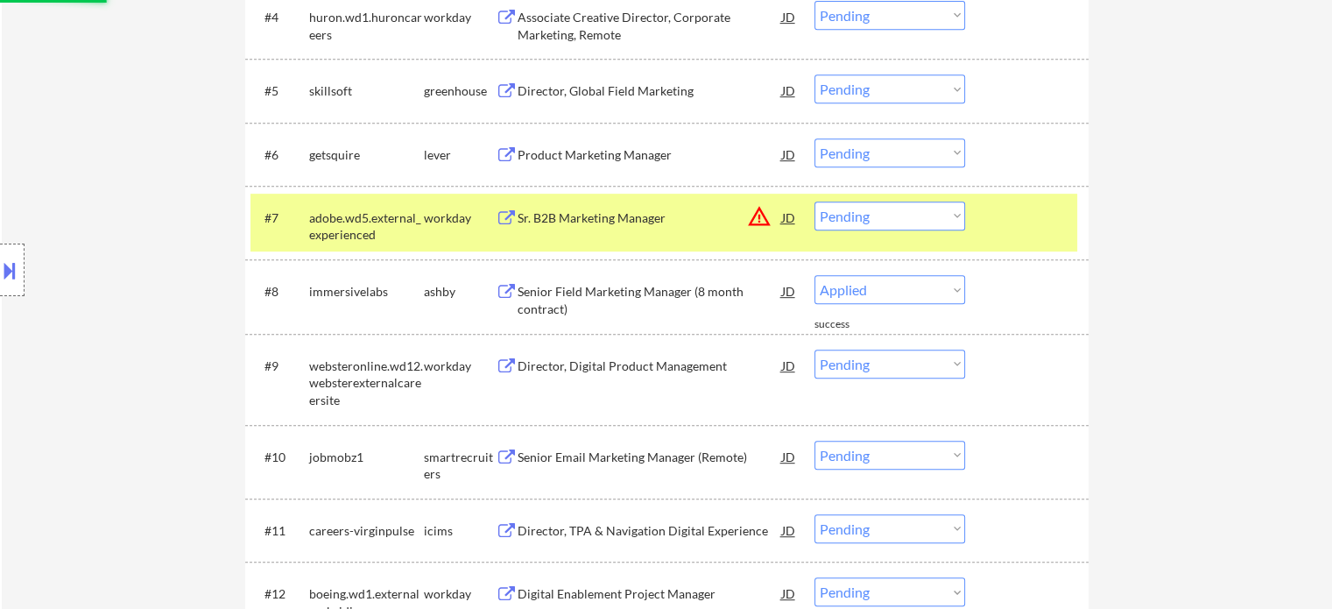
click at [906, 207] on select "Choose an option... Pending Applied Excluded (Questions) Excluded (Expired) Exc…" at bounding box center [889, 215] width 151 height 29
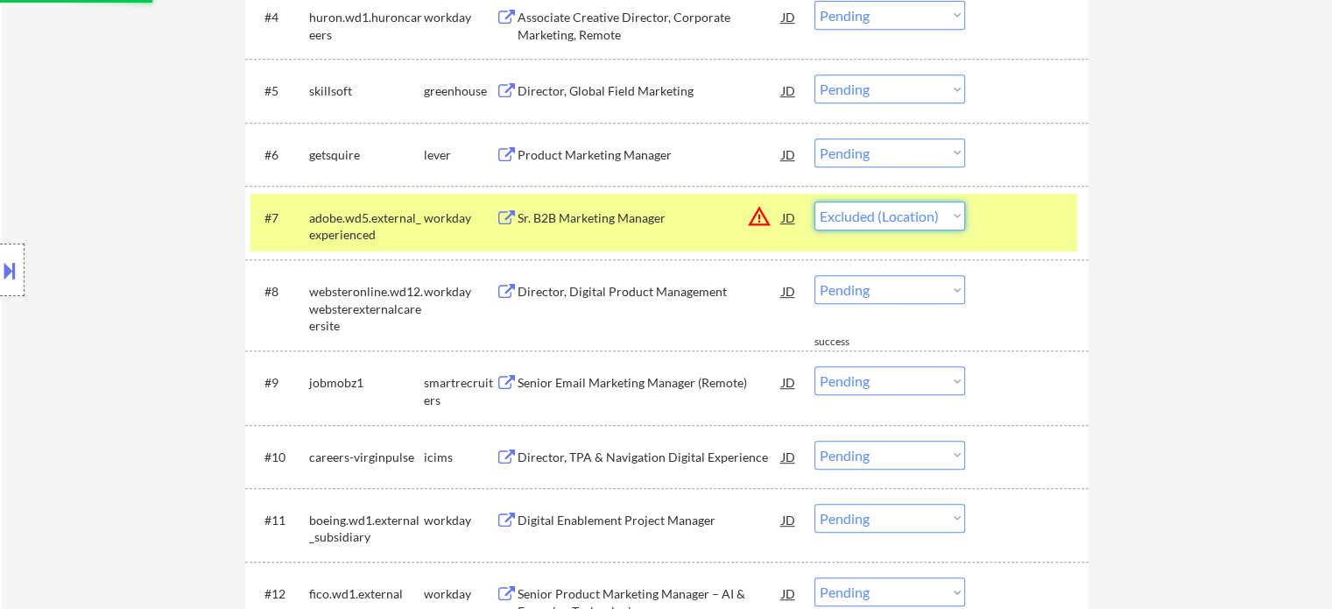
click at [814, 201] on select "Choose an option... Pending Applied Excluded (Questions) Excluded (Expired) Exc…" at bounding box center [889, 215] width 151 height 29
click at [1013, 236] on div "#7 adobe.wd5.external_experienced workday Sr. B2B Marketing Manager JD warning_…" at bounding box center [663, 223] width 827 height 58
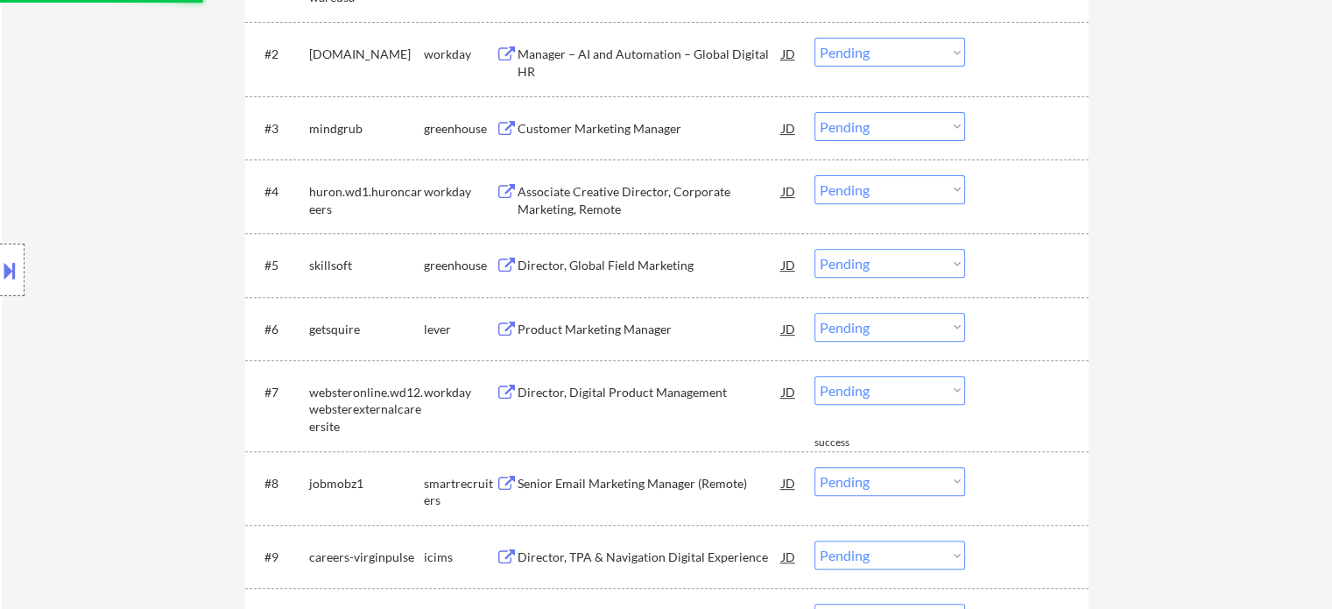
scroll to position [645, 0]
click at [623, 329] on div "Product Marketing Manager" at bounding box center [650, 330] width 264 height 18
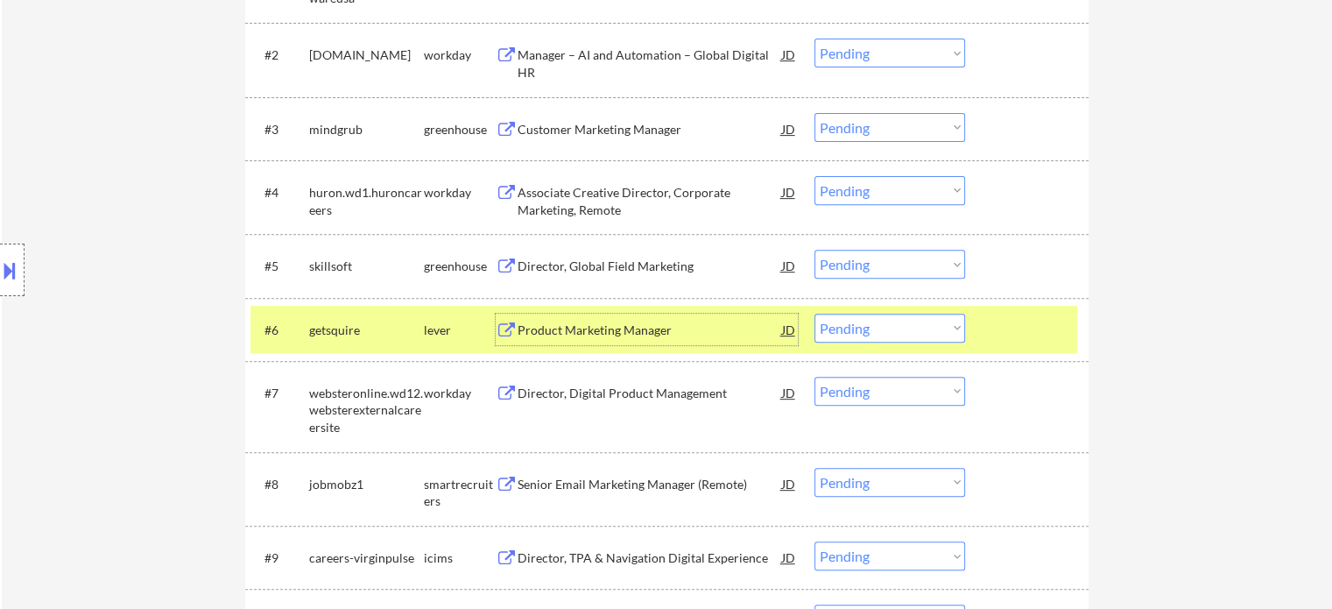
click at [921, 331] on select "Choose an option... Pending Applied Excluded (Questions) Excluded (Expired) Exc…" at bounding box center [889, 327] width 151 height 29
click at [814, 313] on select "Choose an option... Pending Applied Excluded (Questions) Excluded (Expired) Exc…" at bounding box center [889, 327] width 151 height 29
click at [1019, 330] on div at bounding box center [1028, 329] width 77 height 32
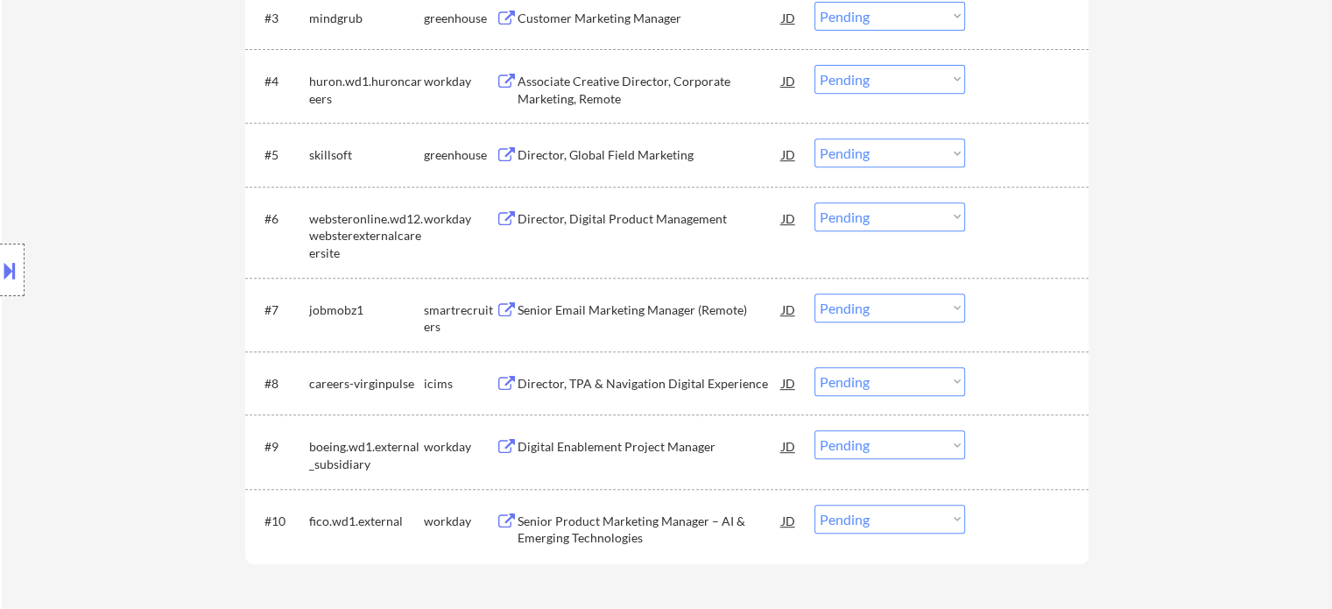
scroll to position [821, 0]
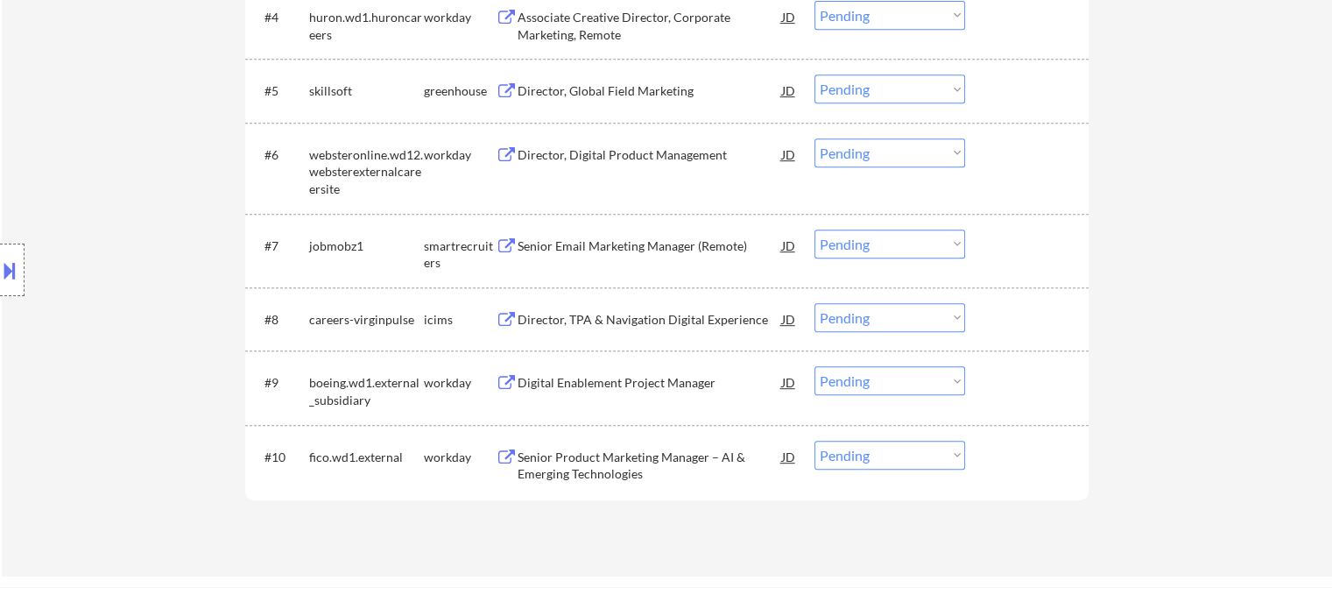
click at [599, 241] on div "Senior Email Marketing Manager (Remote)" at bounding box center [650, 246] width 264 height 18
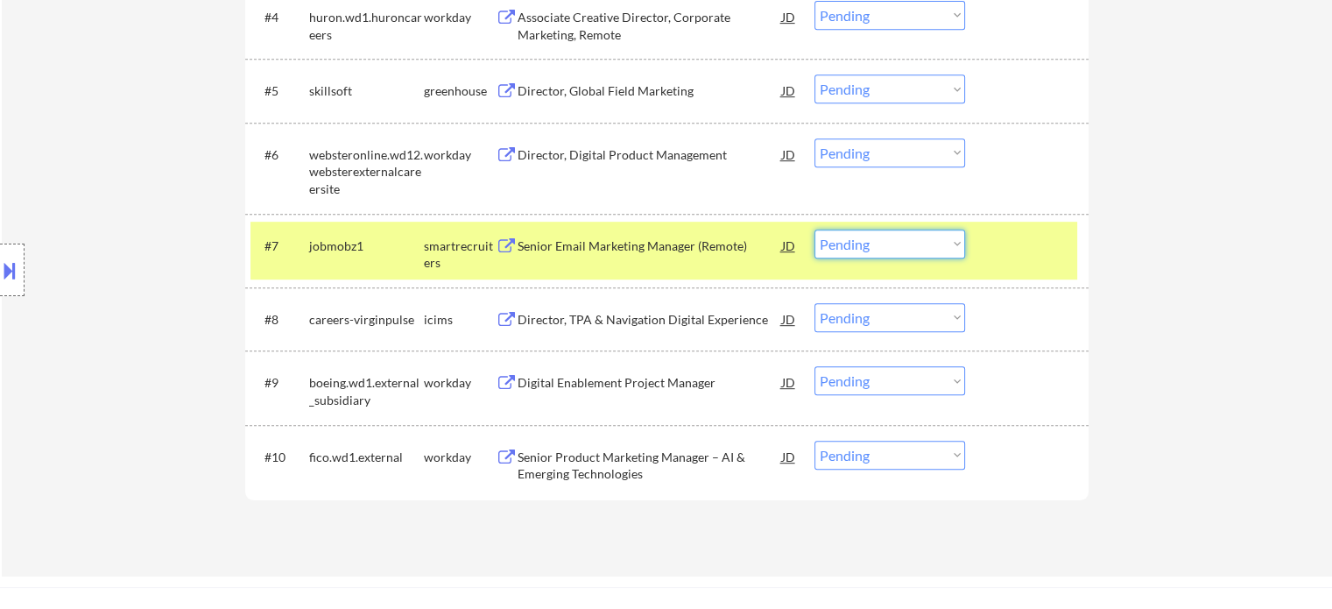
click at [918, 237] on select "Choose an option... Pending Applied Excluded (Questions) Excluded (Expired) Exc…" at bounding box center [889, 243] width 151 height 29
click at [814, 229] on select "Choose an option... Pending Applied Excluded (Questions) Excluded (Expired) Exc…" at bounding box center [889, 243] width 151 height 29
click at [1038, 251] on div at bounding box center [1028, 245] width 77 height 32
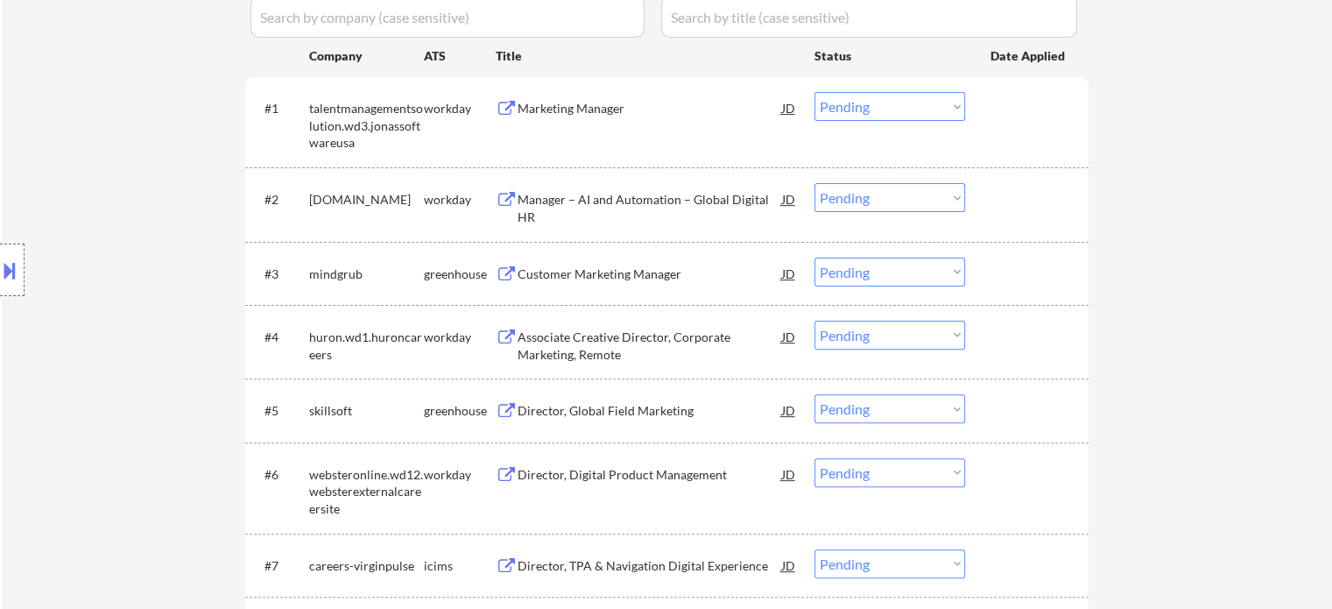
scroll to position [645, 0]
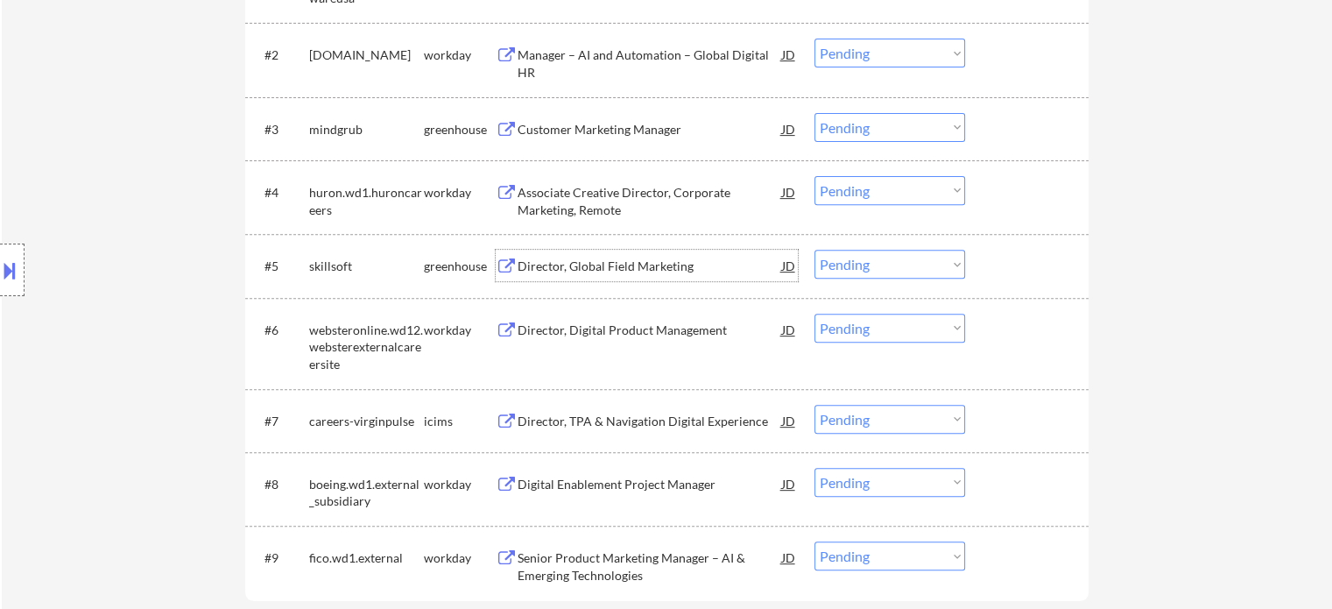
click at [582, 268] on div "Director, Global Field Marketing" at bounding box center [650, 266] width 264 height 18
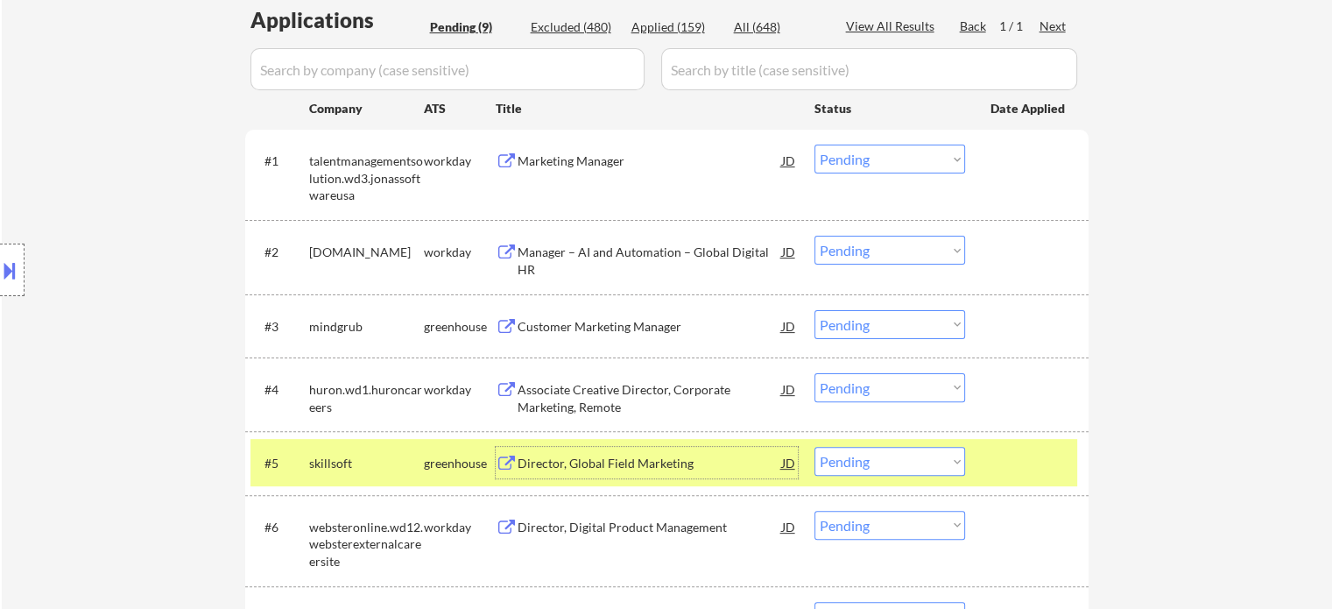
scroll to position [558, 0]
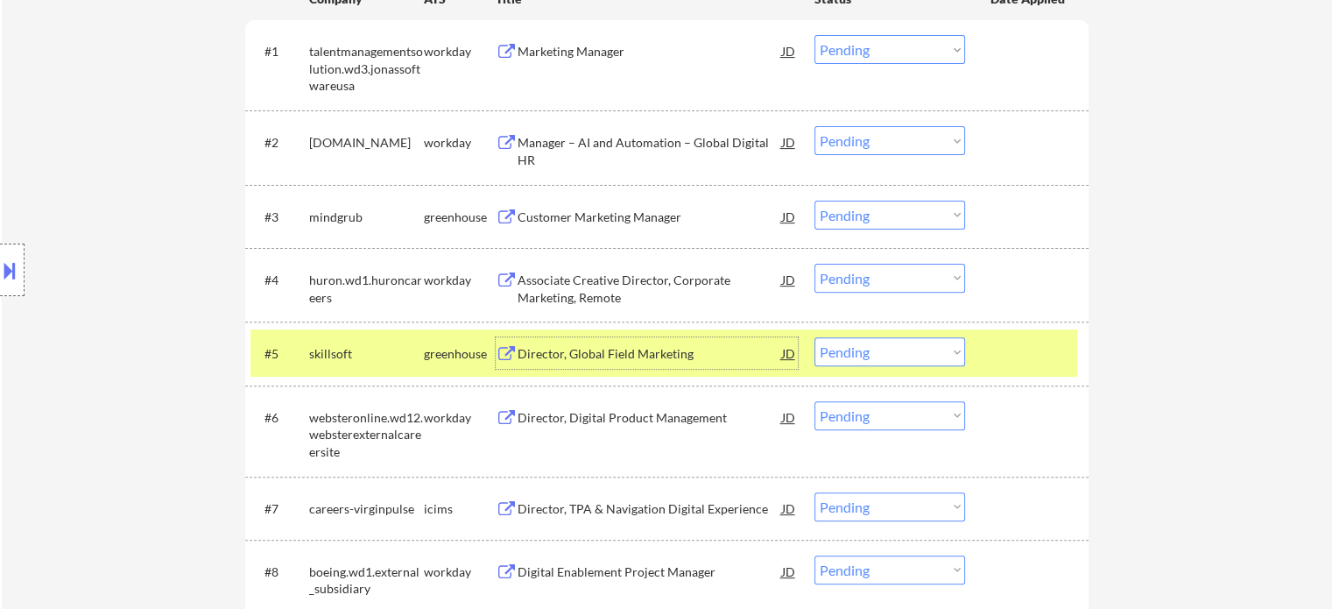
click at [921, 355] on select "Choose an option... Pending Applied Excluded (Questions) Excluded (Expired) Exc…" at bounding box center [889, 351] width 151 height 29
click at [814, 337] on select "Choose an option... Pending Applied Excluded (Questions) Excluded (Expired) Exc…" at bounding box center [889, 351] width 151 height 29
click at [1004, 359] on div at bounding box center [1028, 353] width 77 height 32
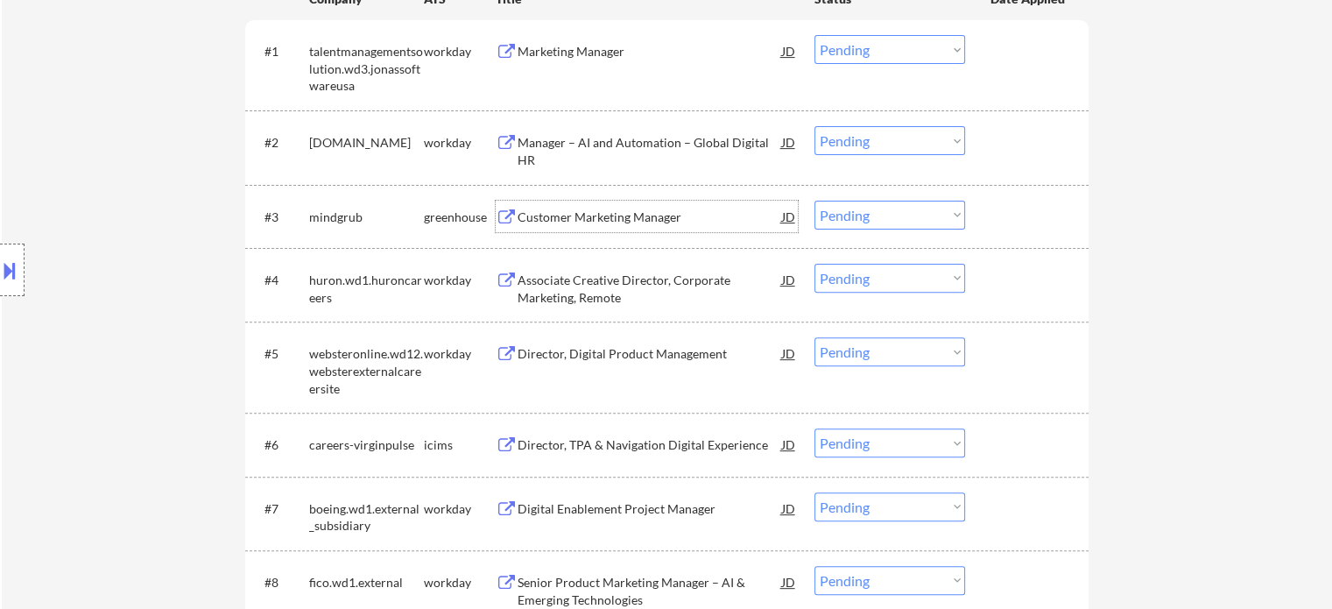
click at [616, 219] on div "Customer Marketing Manager" at bounding box center [650, 217] width 264 height 18
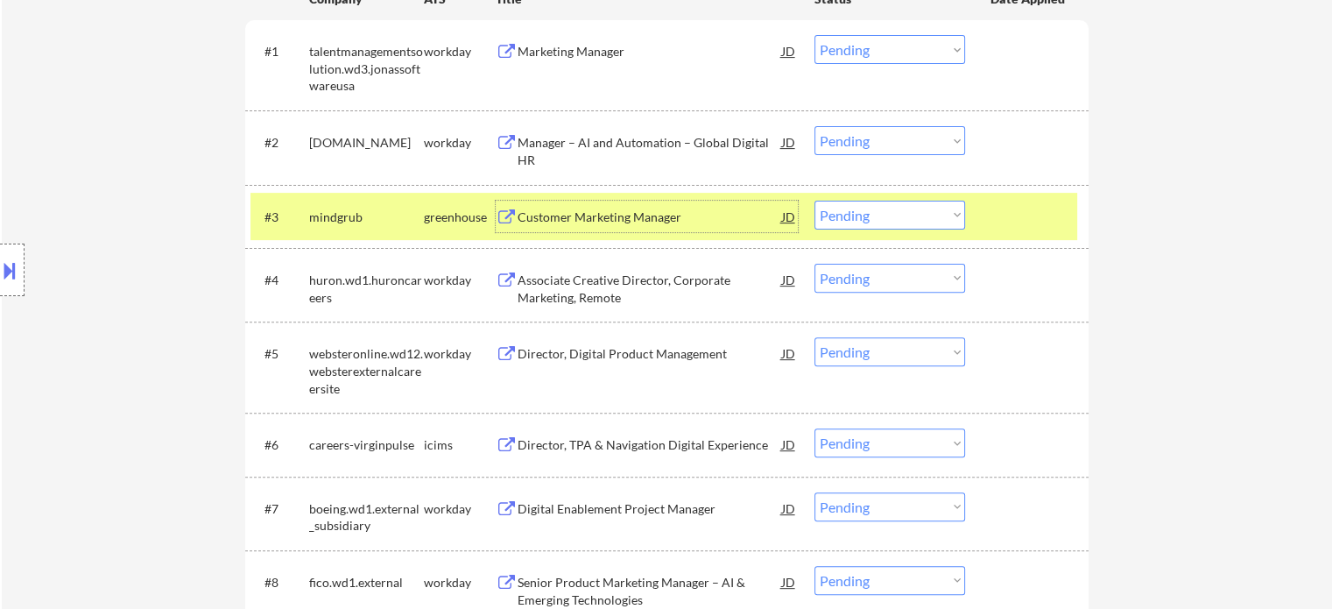
click at [818, 214] on select "Choose an option... Pending Applied Excluded (Questions) Excluded (Expired) Exc…" at bounding box center [889, 215] width 151 height 29
click at [814, 201] on select "Choose an option... Pending Applied Excluded (Questions) Excluded (Expired) Exc…" at bounding box center [889, 215] width 151 height 29
click at [990, 216] on div at bounding box center [1028, 217] width 77 height 32
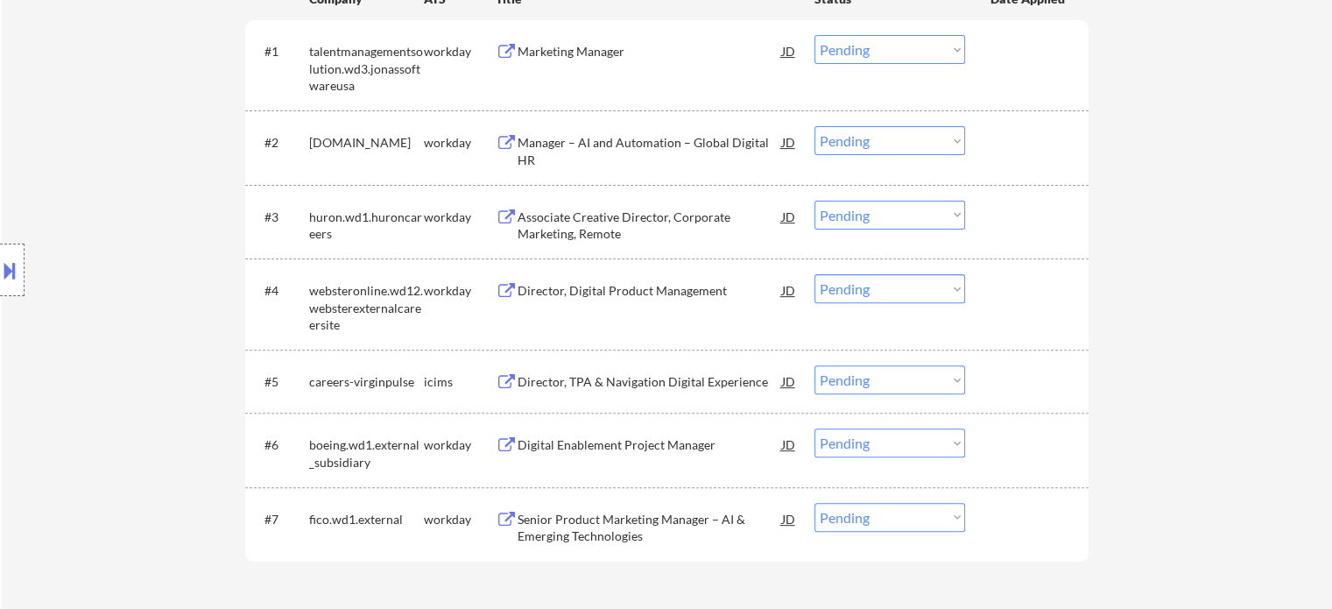
click at [598, 52] on div "Marketing Manager" at bounding box center [650, 52] width 264 height 18
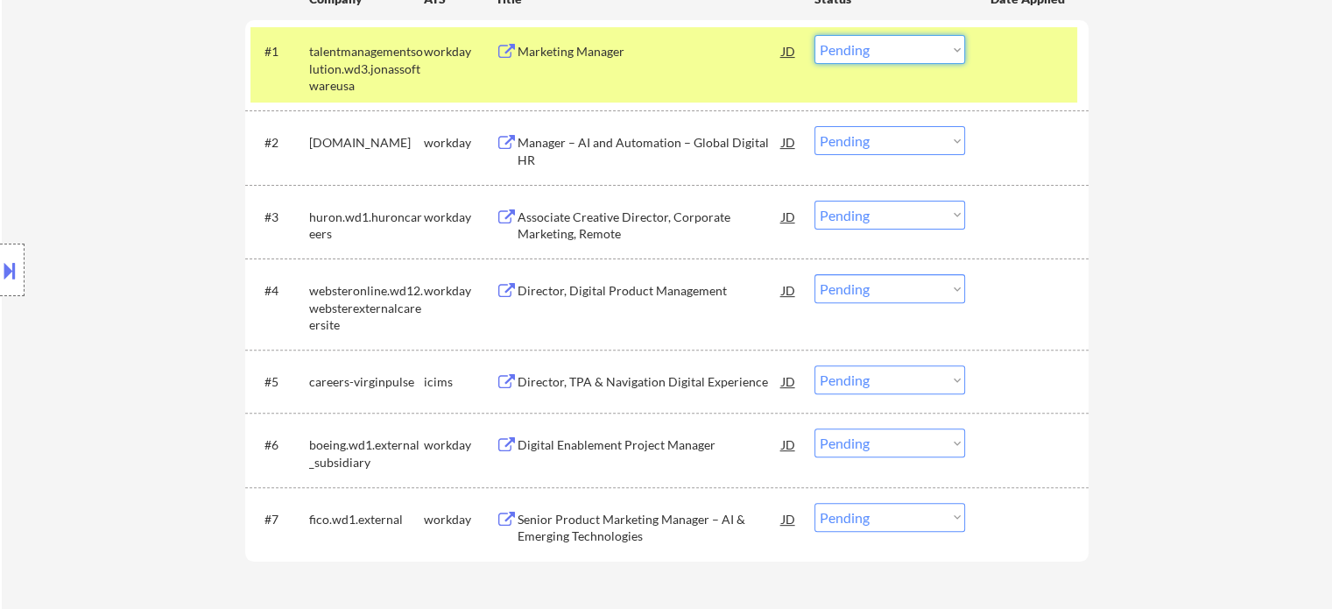
click at [844, 50] on select "Choose an option... Pending Applied Excluded (Questions) Excluded (Expired) Exc…" at bounding box center [889, 49] width 151 height 29
click at [814, 35] on select "Choose an option... Pending Applied Excluded (Questions) Excluded (Expired) Exc…" at bounding box center [889, 49] width 151 height 29
click at [988, 69] on div "#1 talentmanagementsolution.wd3.jonassoftwareusa workday Marketing Manager JD w…" at bounding box center [663, 64] width 827 height 75
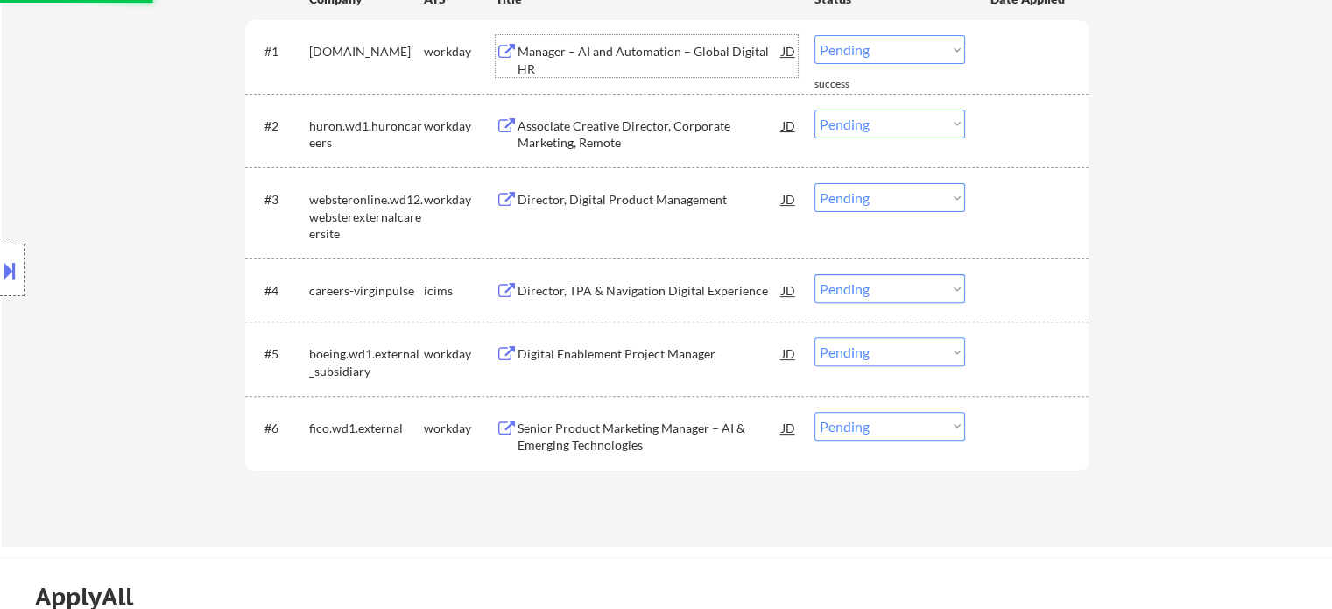
click at [630, 54] on div "Manager – AI and Automation – Global Digital HR" at bounding box center [650, 60] width 264 height 34
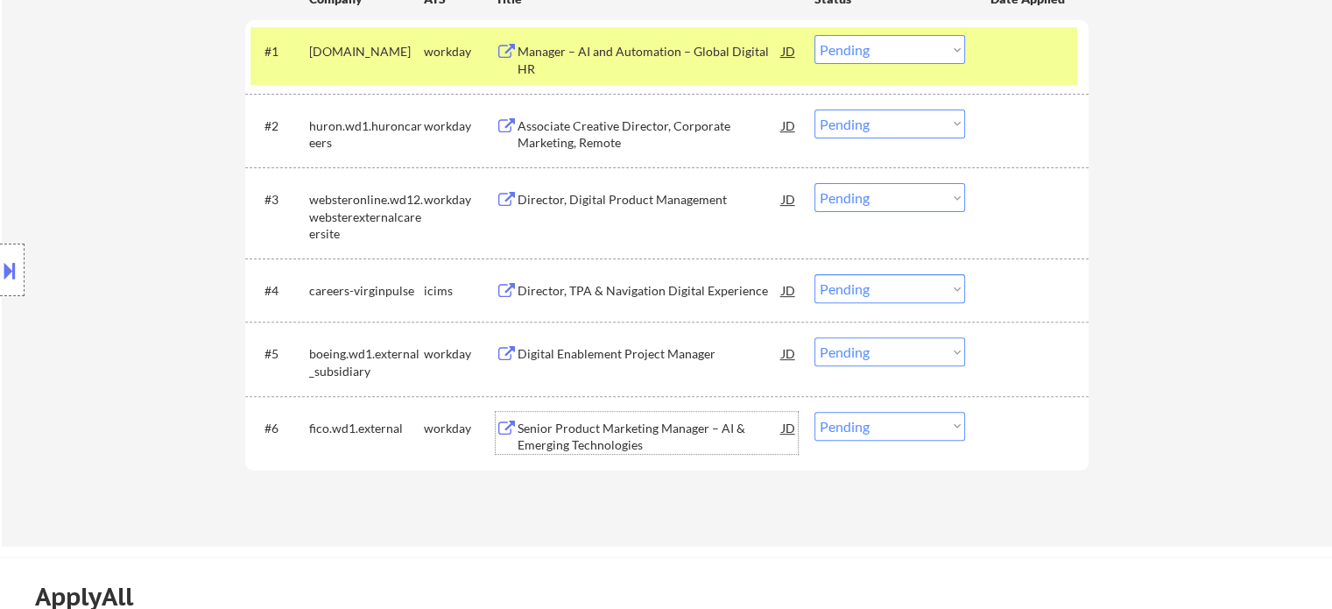
click at [625, 434] on div "Senior Product Marketing Manager – AI & Emerging Technologies" at bounding box center [650, 436] width 264 height 34
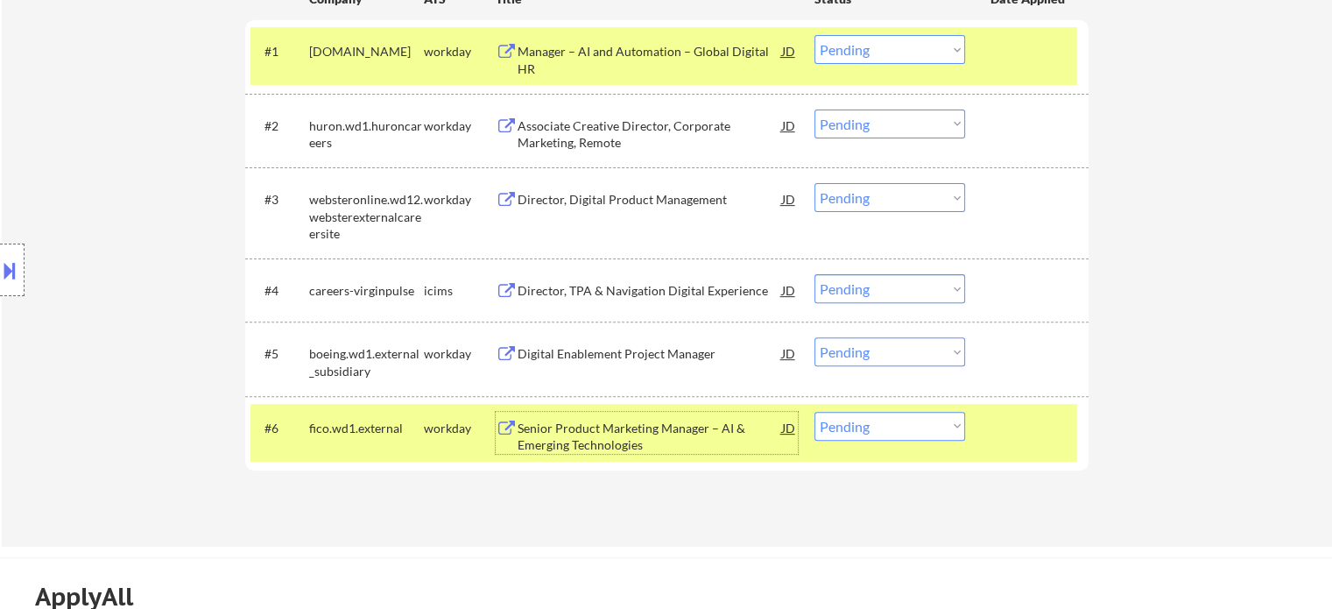
click at [863, 424] on select "Choose an option... Pending Applied Excluded (Questions) Excluded (Expired) Exc…" at bounding box center [889, 426] width 151 height 29
click at [814, 412] on select "Choose an option... Pending Applied Excluded (Questions) Excluded (Expired) Exc…" at bounding box center [889, 426] width 151 height 29
click at [1018, 412] on div at bounding box center [1028, 428] width 77 height 32
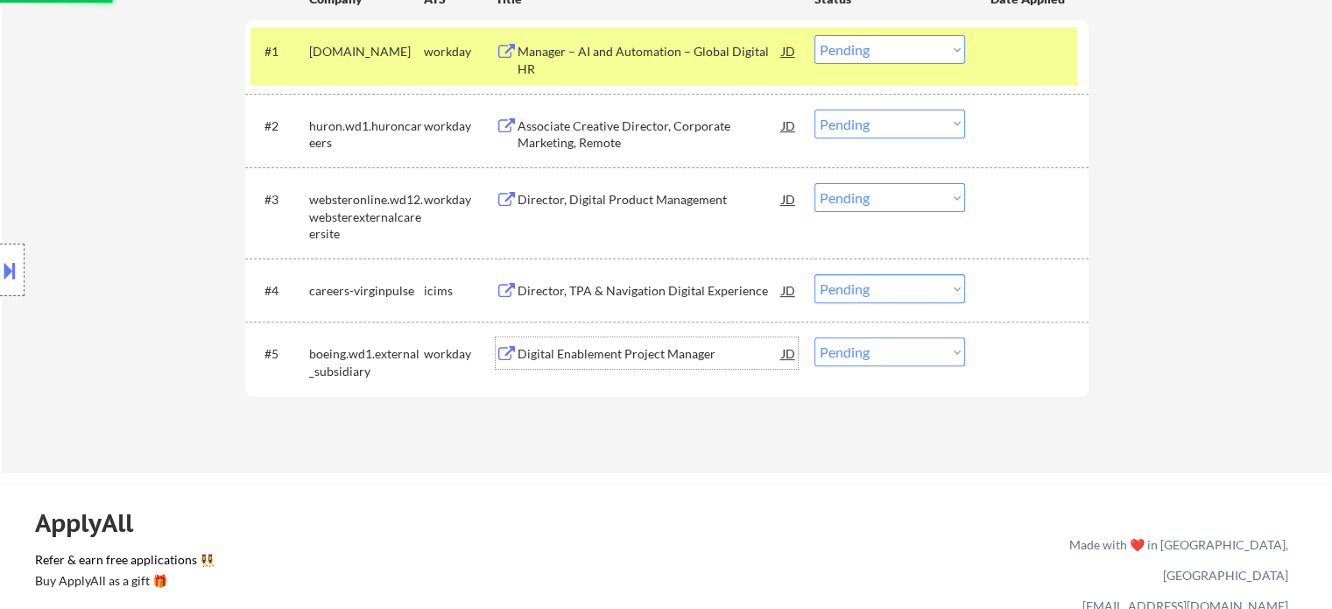
click at [655, 357] on div "Digital Enablement Project Manager" at bounding box center [650, 354] width 264 height 18
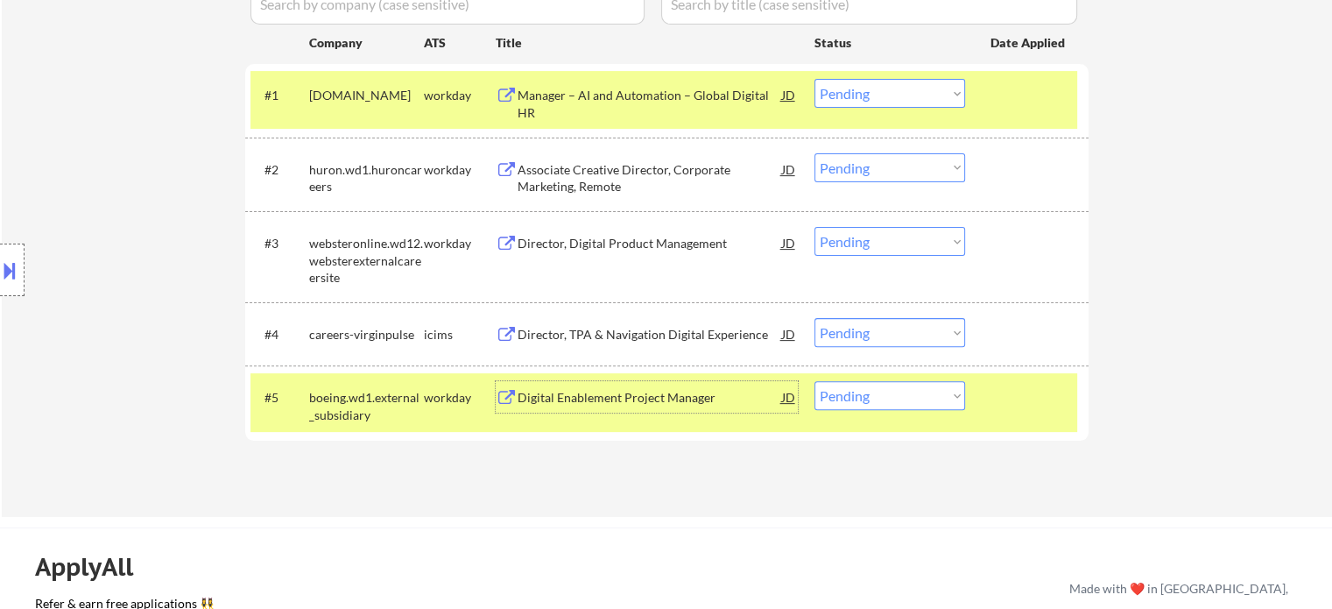
scroll to position [470, 0]
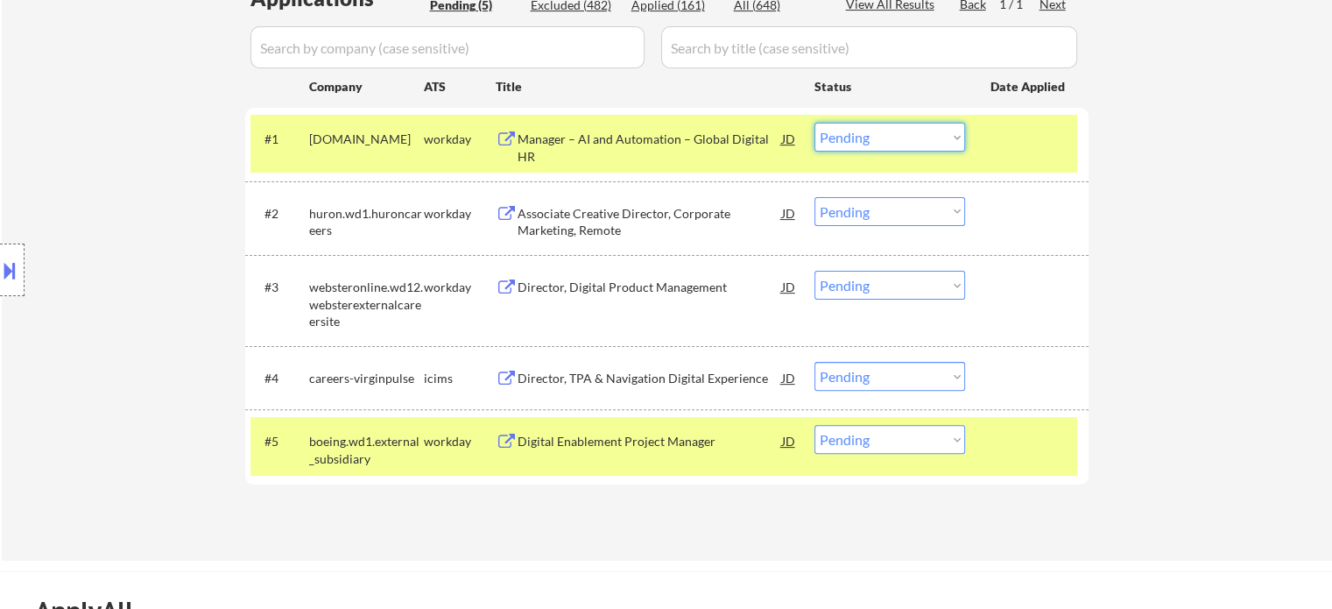
click at [874, 137] on select "Choose an option... Pending Applied Excluded (Questions) Excluded (Expired) Exc…" at bounding box center [889, 137] width 151 height 29
click at [814, 123] on select "Choose an option... Pending Applied Excluded (Questions) Excluded (Expired) Exc…" at bounding box center [889, 137] width 151 height 29
click at [1001, 145] on div at bounding box center [1028, 139] width 77 height 32
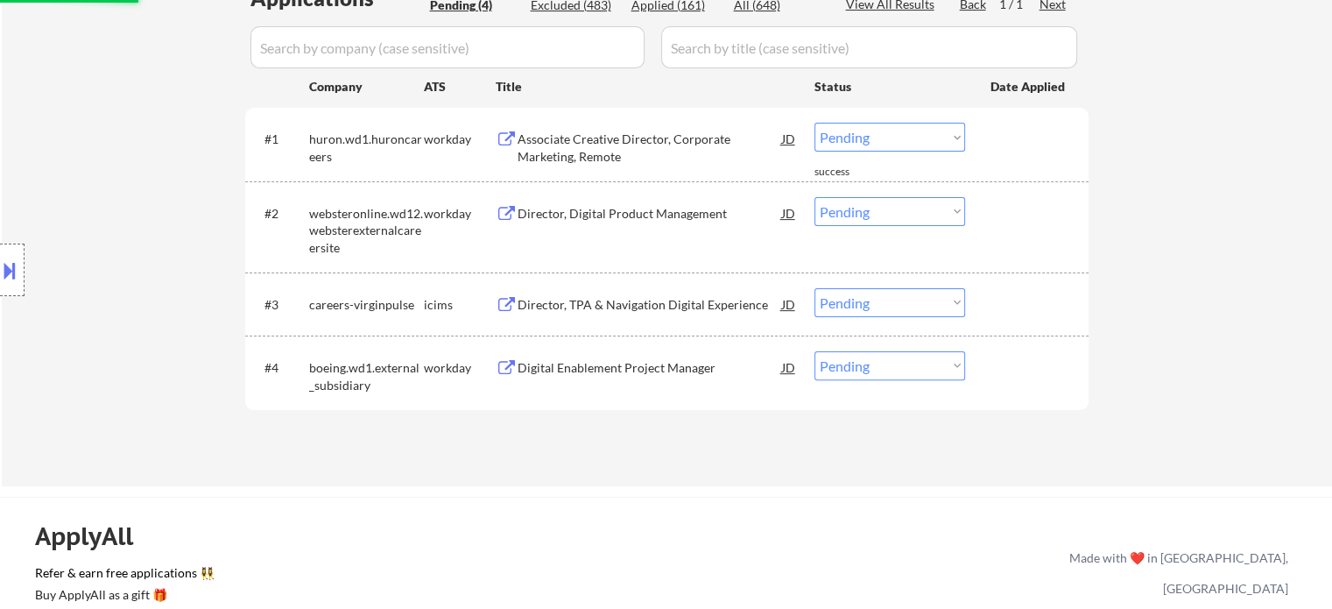
click at [645, 367] on div "Digital Enablement Project Manager" at bounding box center [650, 368] width 264 height 18
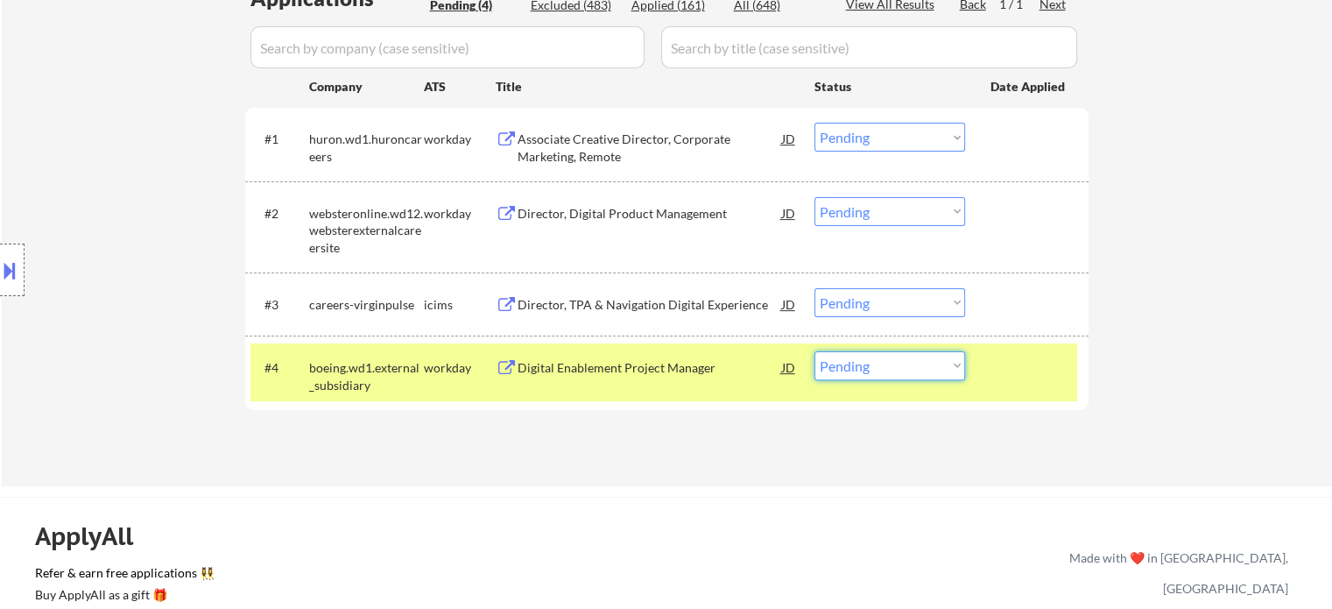
click at [886, 360] on select "Choose an option... Pending Applied Excluded (Questions) Excluded (Expired) Exc…" at bounding box center [889, 365] width 151 height 29
click at [814, 351] on select "Choose an option... Pending Applied Excluded (Questions) Excluded (Expired) Exc…" at bounding box center [889, 365] width 151 height 29
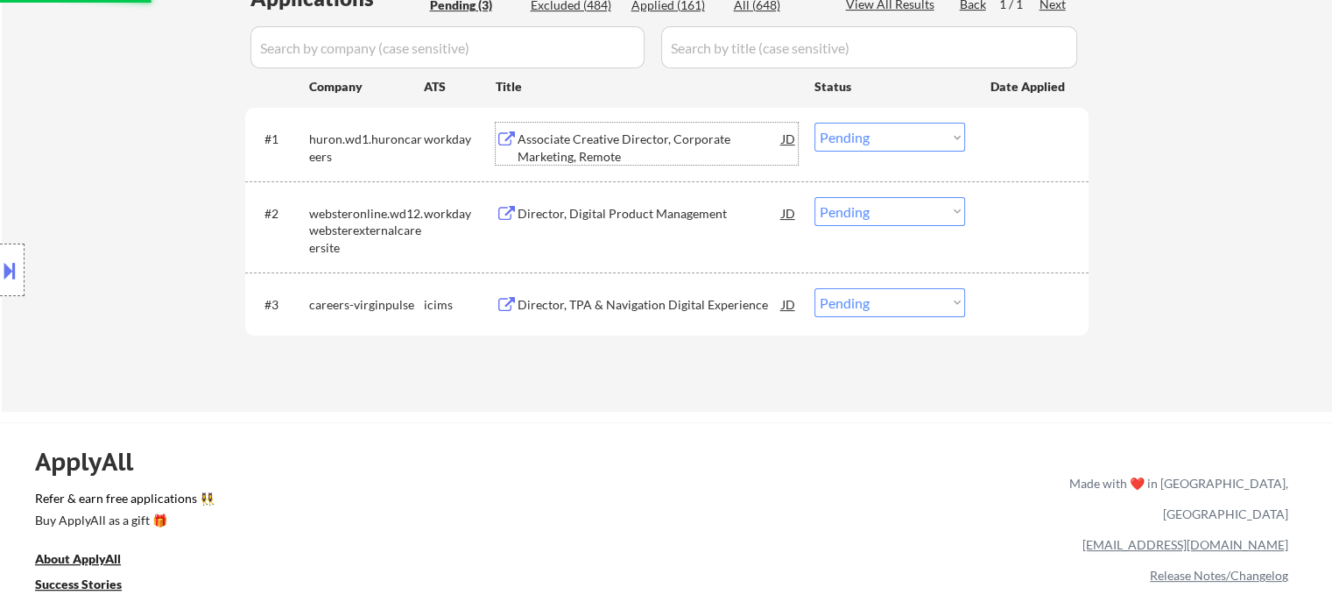
click at [587, 152] on div "Associate Creative Director, Corporate Marketing, Remote" at bounding box center [650, 147] width 264 height 34
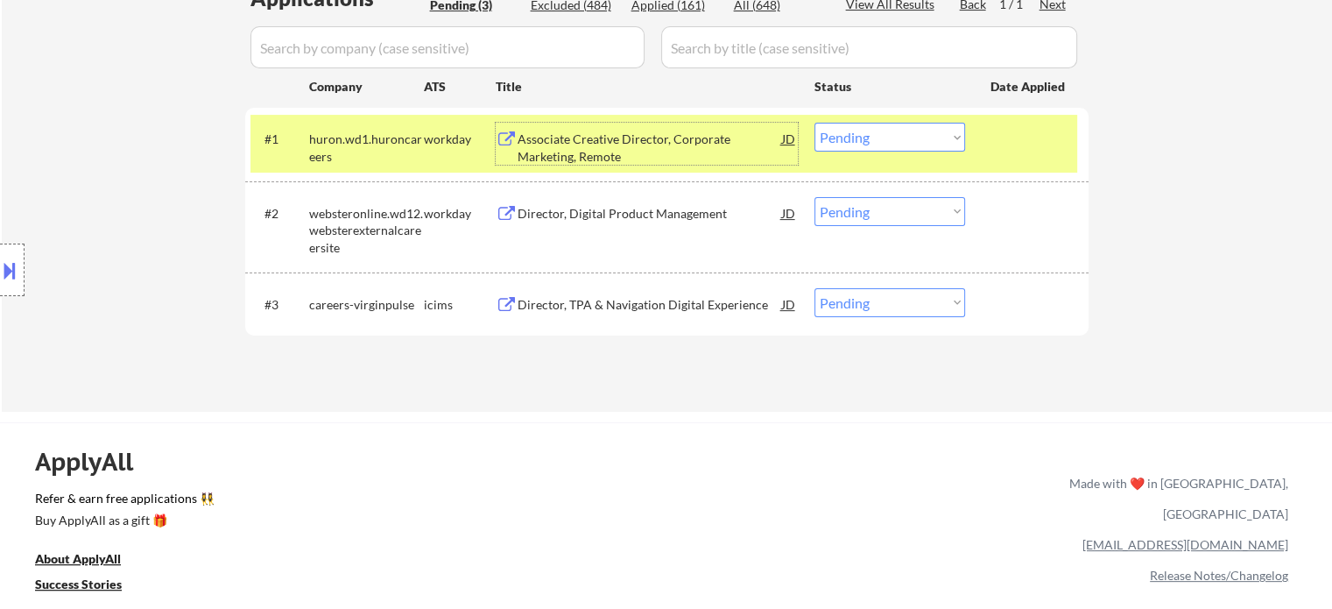
click at [834, 135] on select "Choose an option... Pending Applied Excluded (Questions) Excluded (Expired) Exc…" at bounding box center [889, 137] width 151 height 29
click at [814, 123] on select "Choose an option... Pending Applied Excluded (Questions) Excluded (Expired) Exc…" at bounding box center [889, 137] width 151 height 29
click at [1018, 137] on div at bounding box center [1028, 139] width 77 height 32
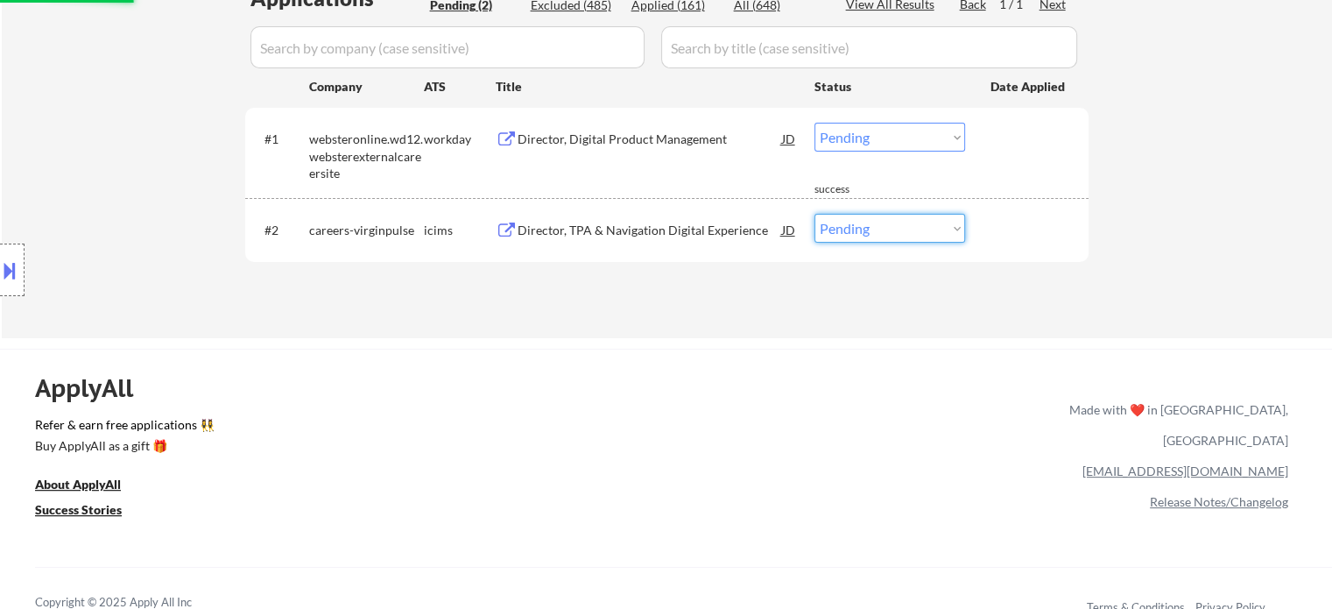
click at [869, 230] on select "Choose an option... Pending Applied Excluded (Questions) Excluded (Expired) Exc…" at bounding box center [889, 228] width 151 height 29
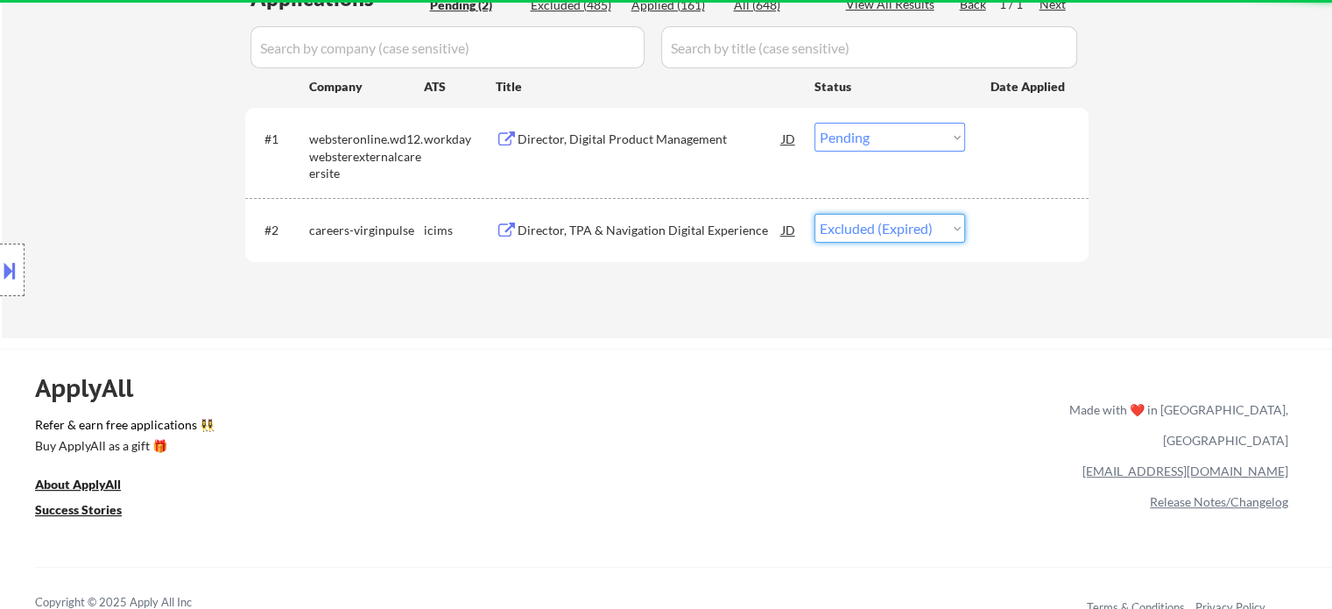
click at [814, 214] on select "Choose an option... Pending Applied Excluded (Questions) Excluded (Expired) Exc…" at bounding box center [889, 228] width 151 height 29
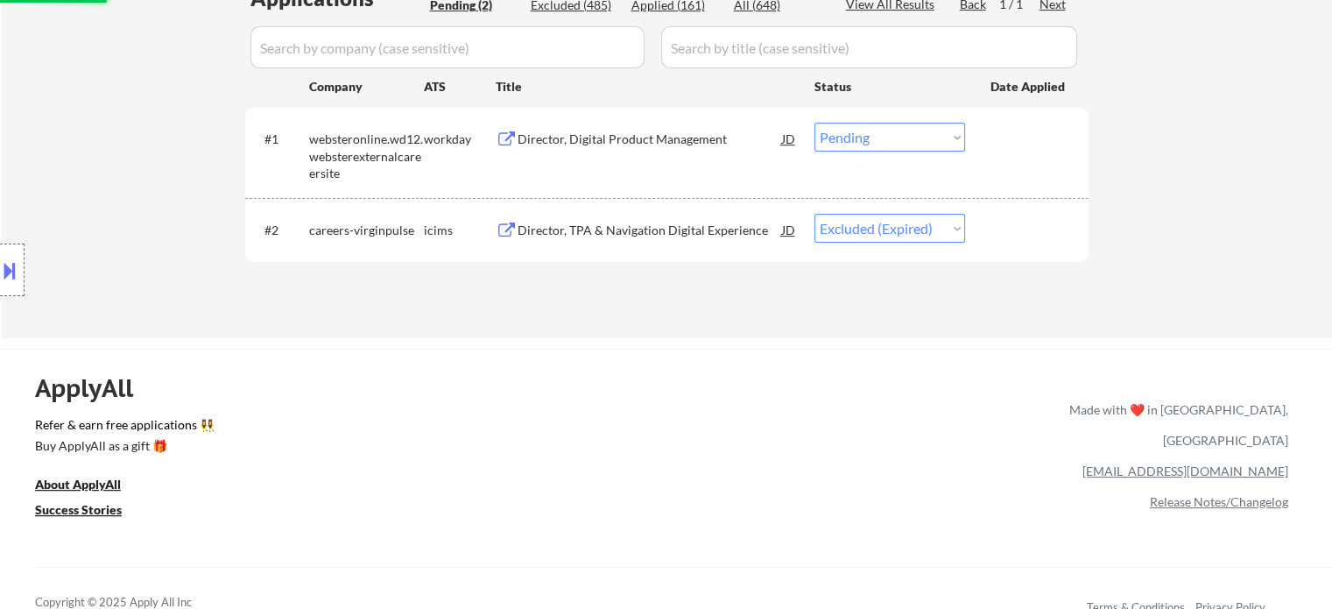
click at [622, 137] on div "Director, Digital Product Management" at bounding box center [650, 139] width 264 height 18
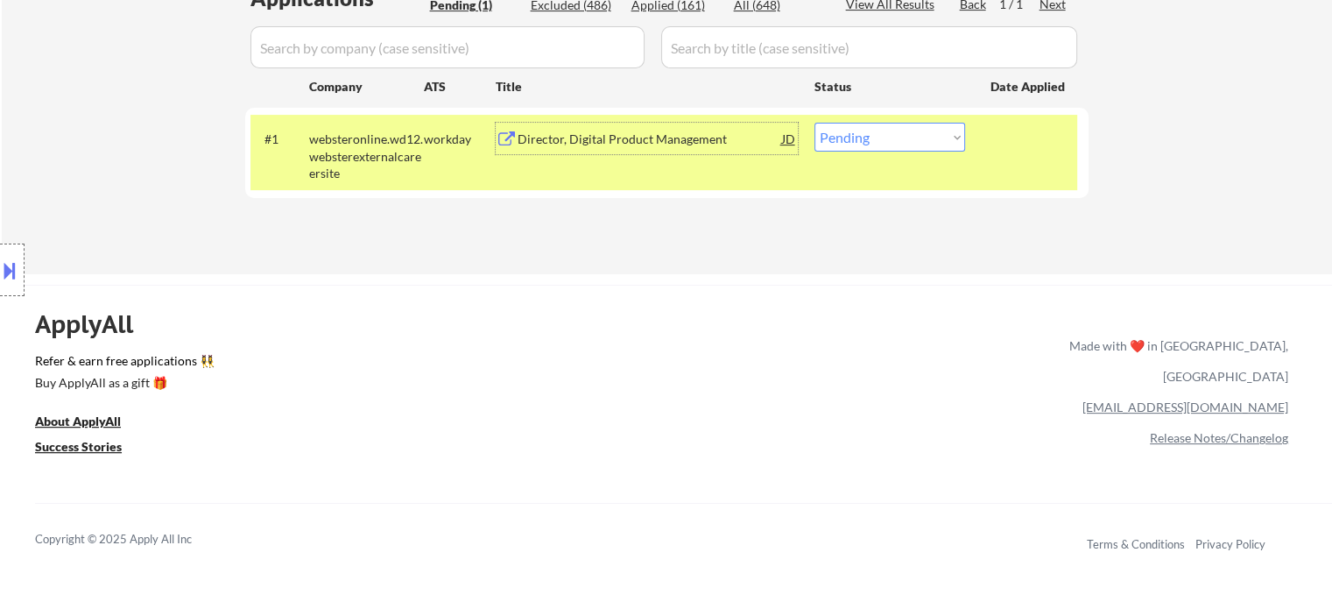
click at [933, 141] on select "Choose an option... Pending Applied Excluded (Questions) Excluded (Expired) Exc…" at bounding box center [889, 137] width 151 height 29
click at [814, 123] on select "Choose an option... Pending Applied Excluded (Questions) Excluded (Expired) Exc…" at bounding box center [889, 137] width 151 height 29
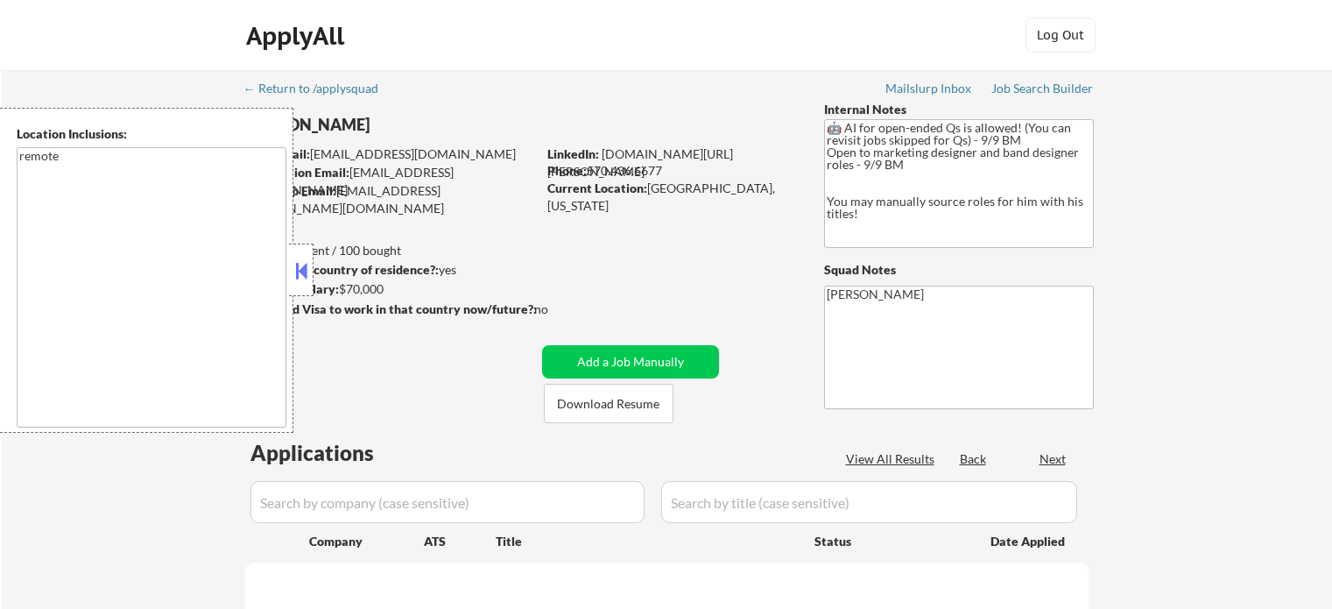
select select ""pending""
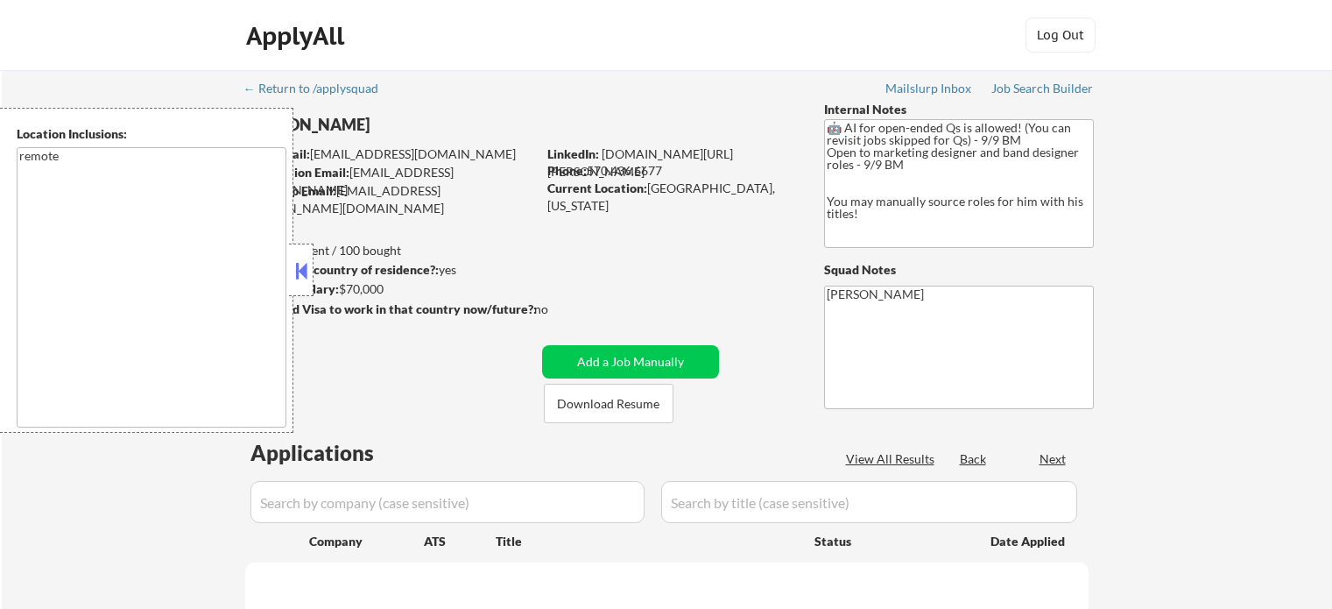
select select ""pending""
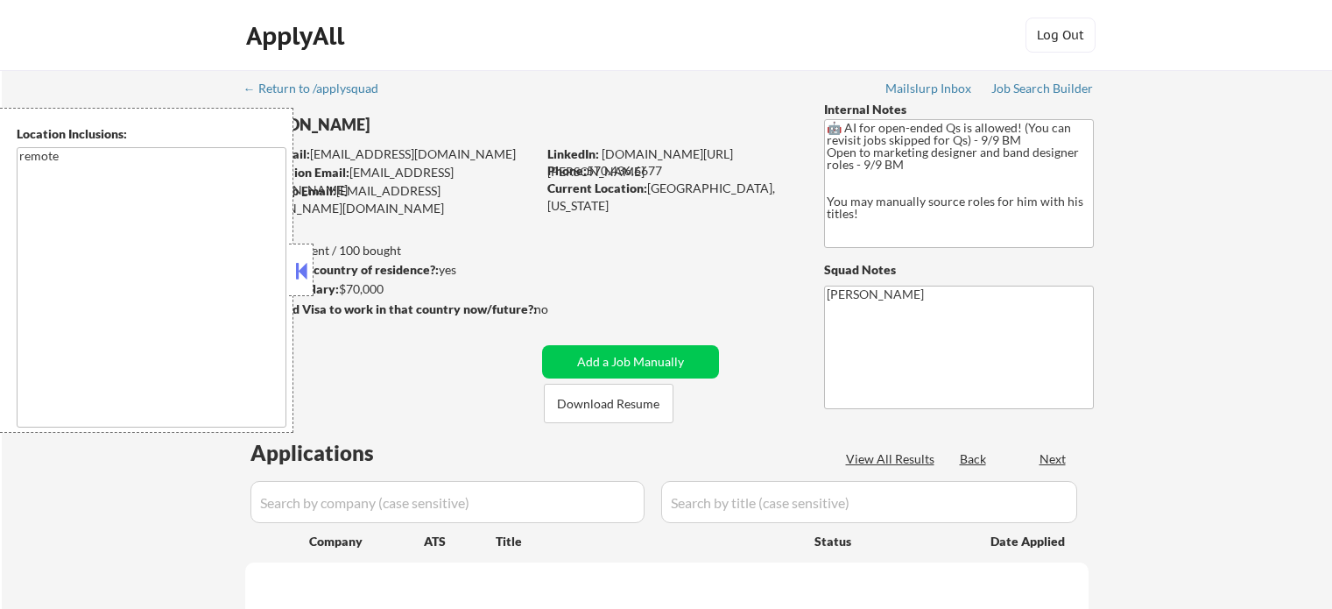
select select ""pending""
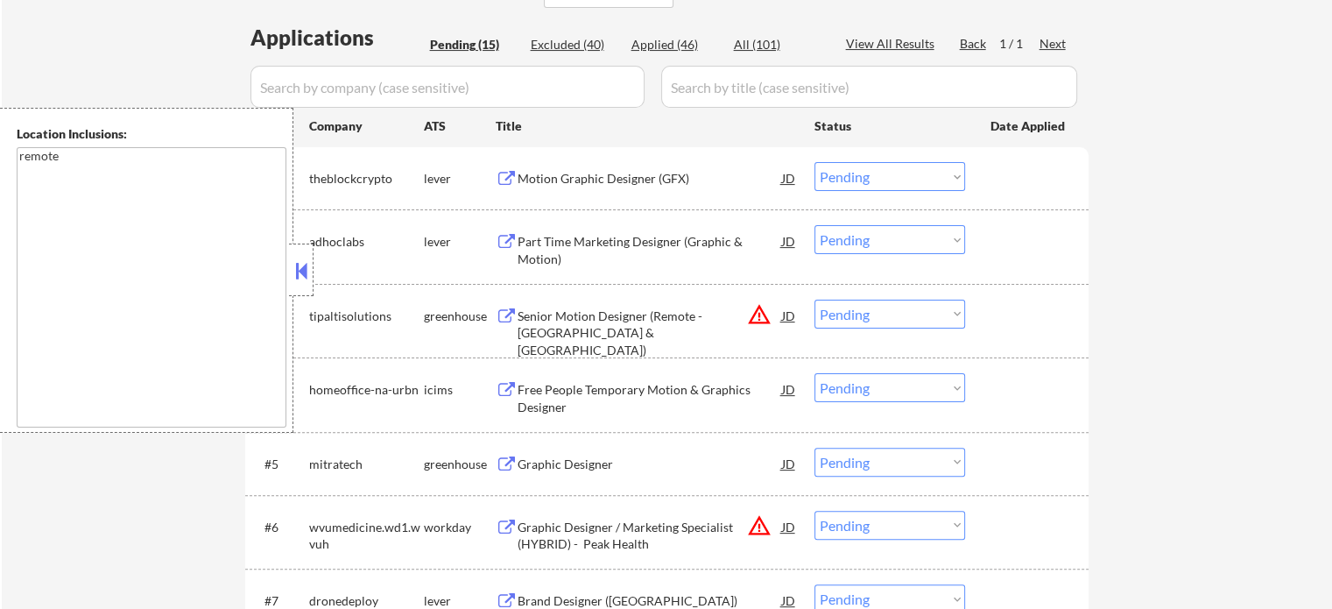
scroll to position [263, 0]
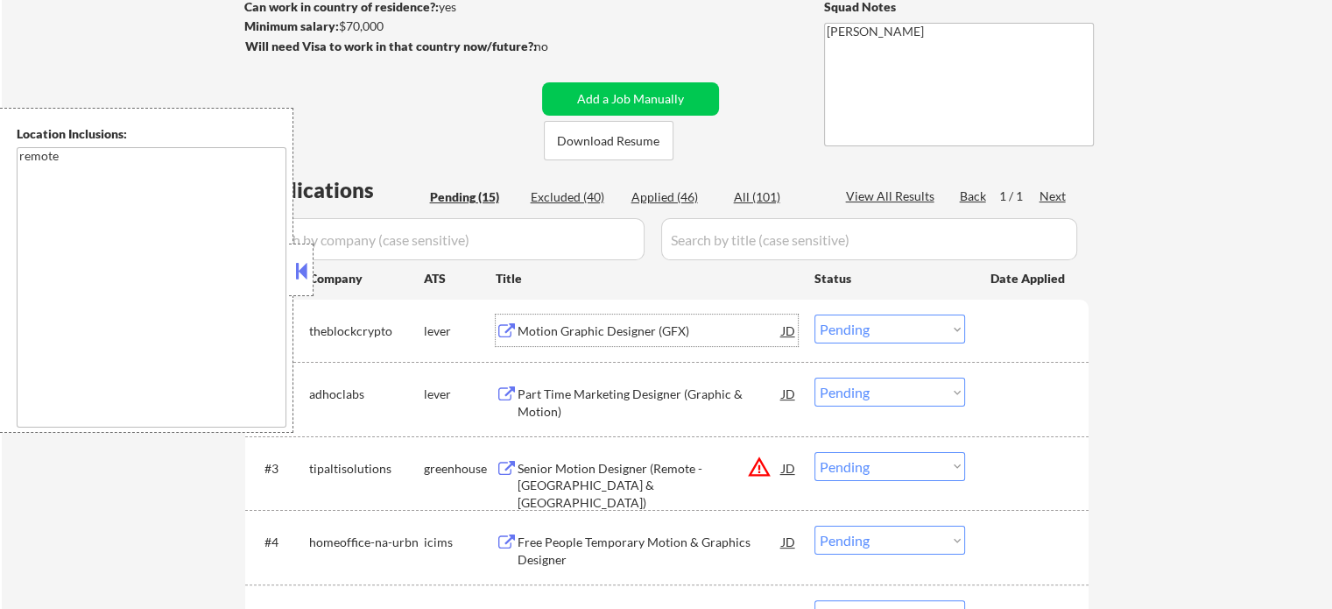
click at [613, 322] on div "Motion Graphic Designer (GFX)" at bounding box center [650, 331] width 264 height 18
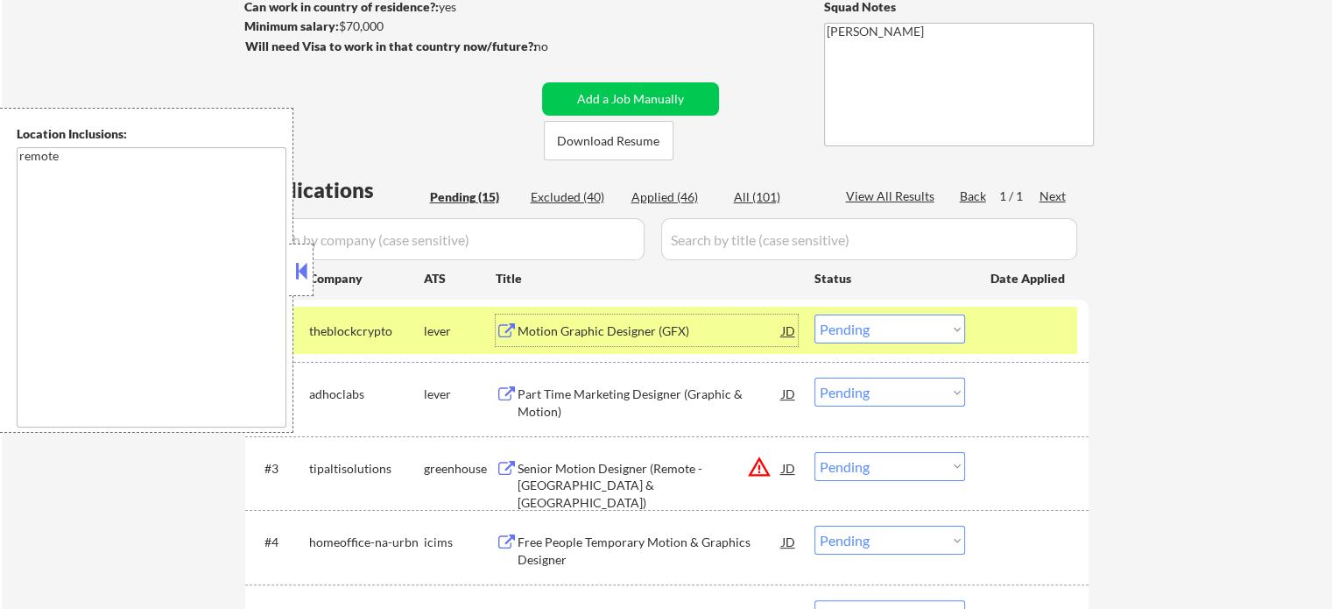
click at [1001, 310] on div "#1 theblockcrypto lever Motion Graphic Designer (GFX) JD Choose an option... Pe…" at bounding box center [663, 329] width 827 height 47
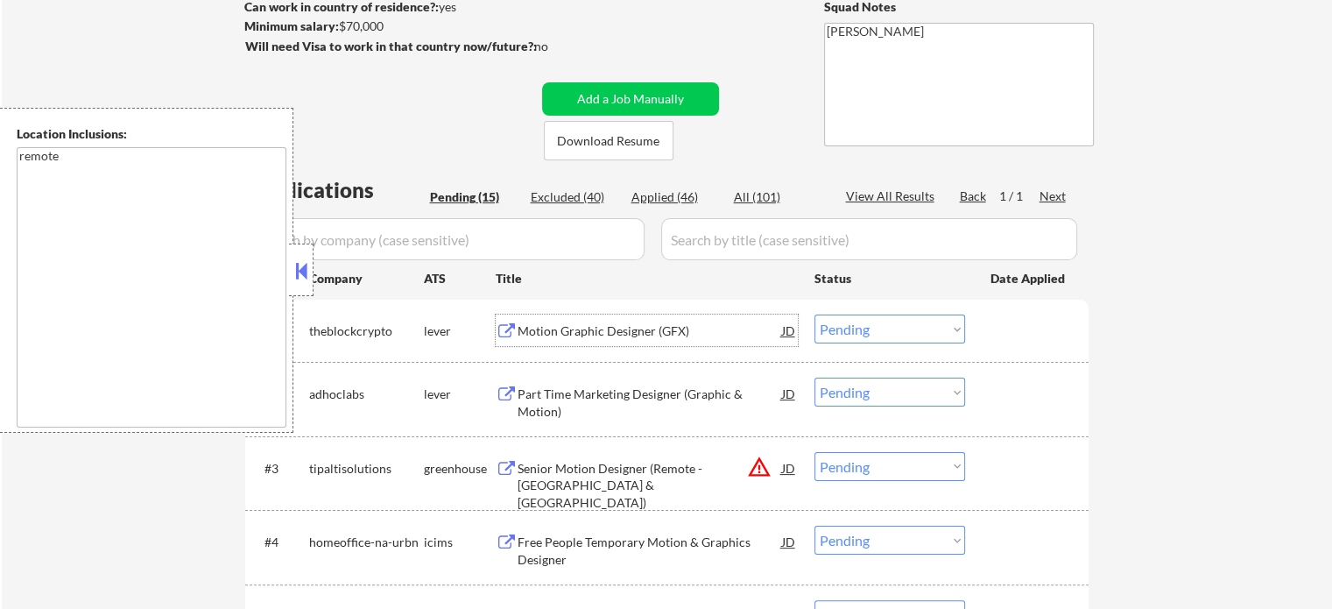
click at [617, 335] on div "Motion Graphic Designer (GFX)" at bounding box center [650, 331] width 264 height 18
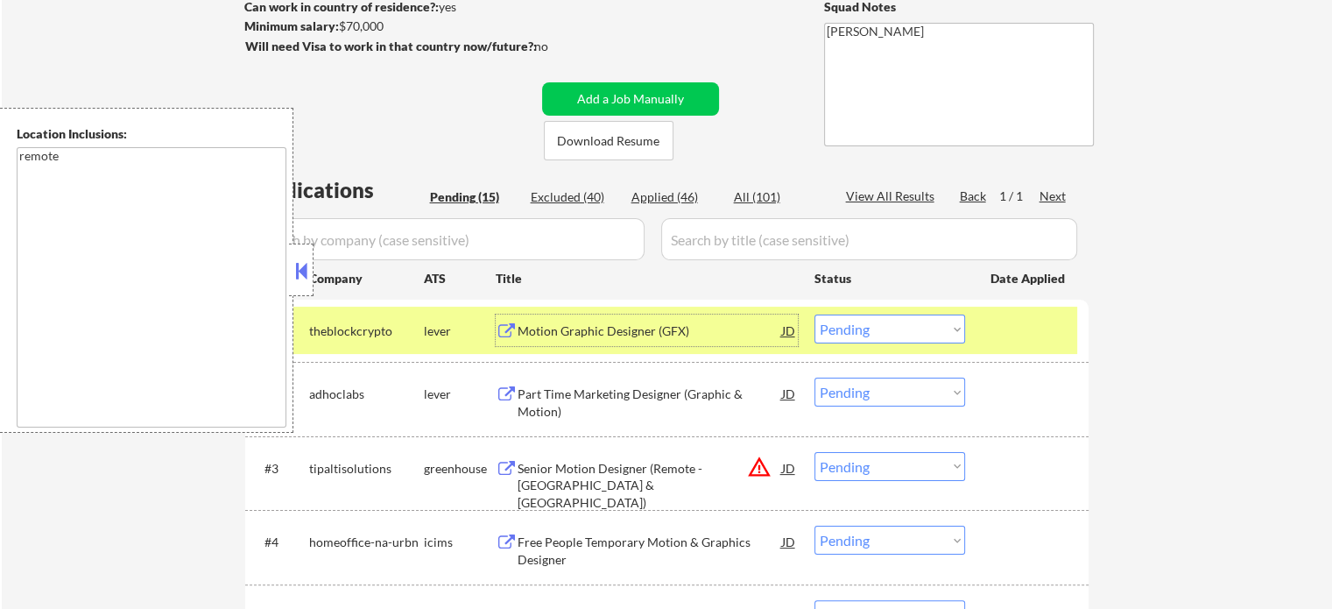
click at [852, 333] on select "Choose an option... Pending Applied Excluded (Questions) Excluded (Expired) Exc…" at bounding box center [889, 328] width 151 height 29
click at [814, 314] on select "Choose an option... Pending Applied Excluded (Questions) Excluded (Expired) Exc…" at bounding box center [889, 328] width 151 height 29
click at [1012, 342] on div at bounding box center [1028, 330] width 77 height 32
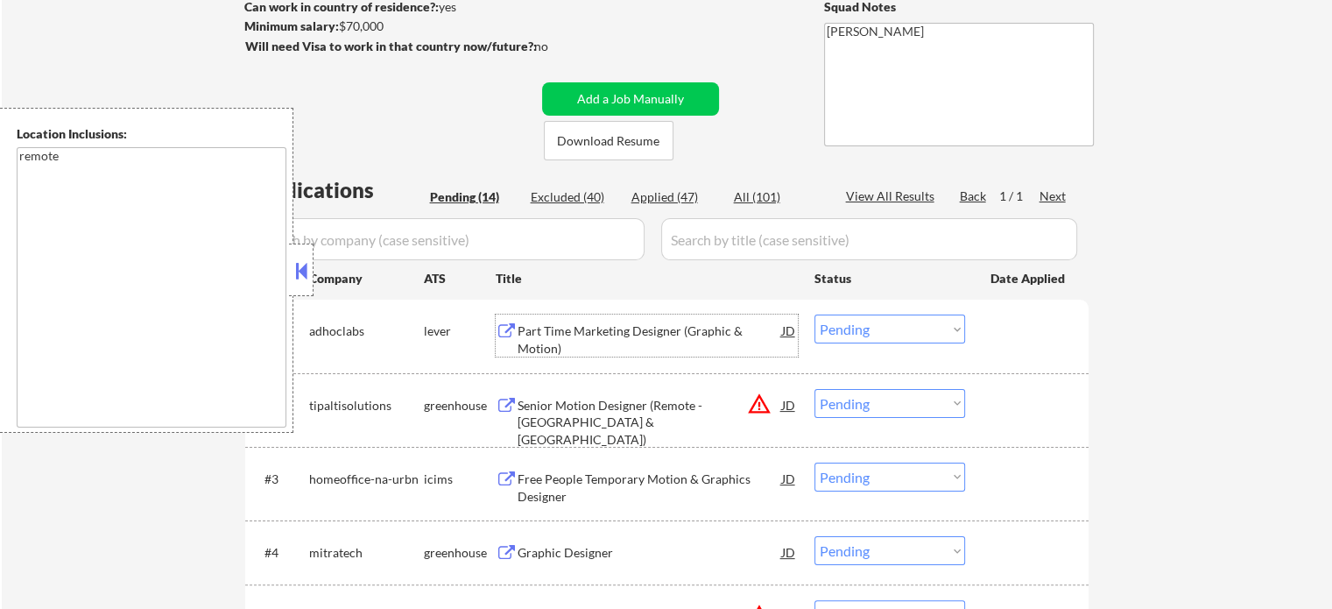
click at [657, 323] on div "Part Time Marketing Designer (Graphic & Motion)" at bounding box center [650, 339] width 264 height 34
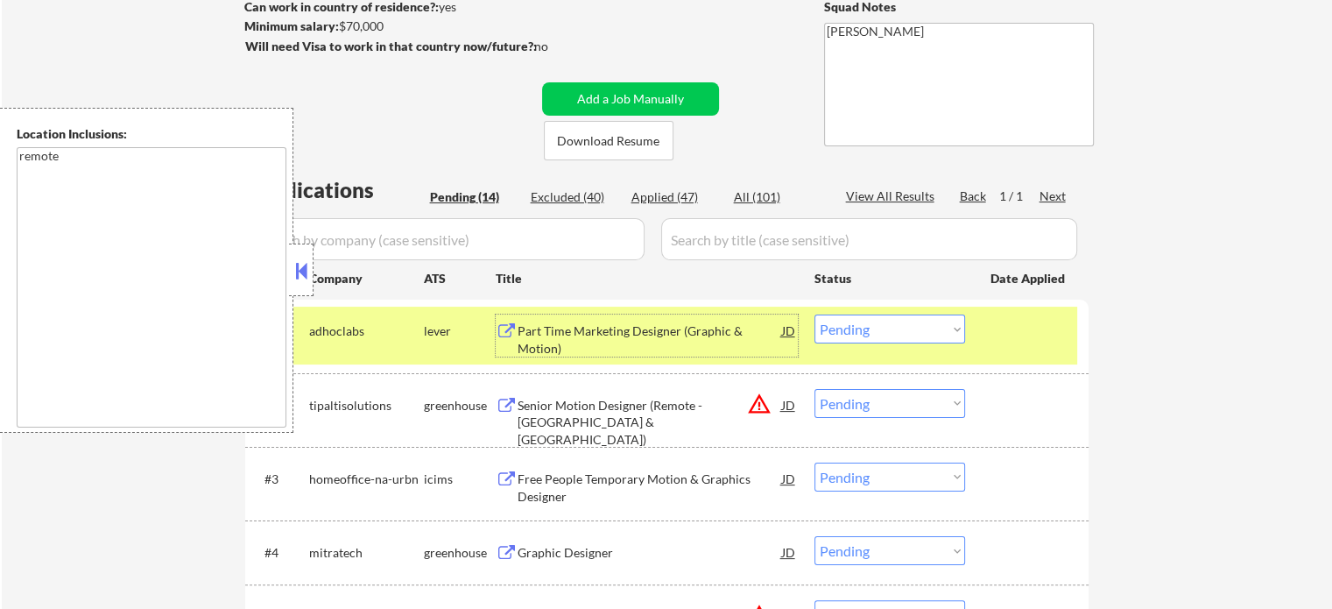
click at [849, 330] on select "Choose an option... Pending Applied Excluded (Questions) Excluded (Expired) Exc…" at bounding box center [889, 328] width 151 height 29
click at [814, 314] on select "Choose an option... Pending Applied Excluded (Questions) Excluded (Expired) Exc…" at bounding box center [889, 328] width 151 height 29
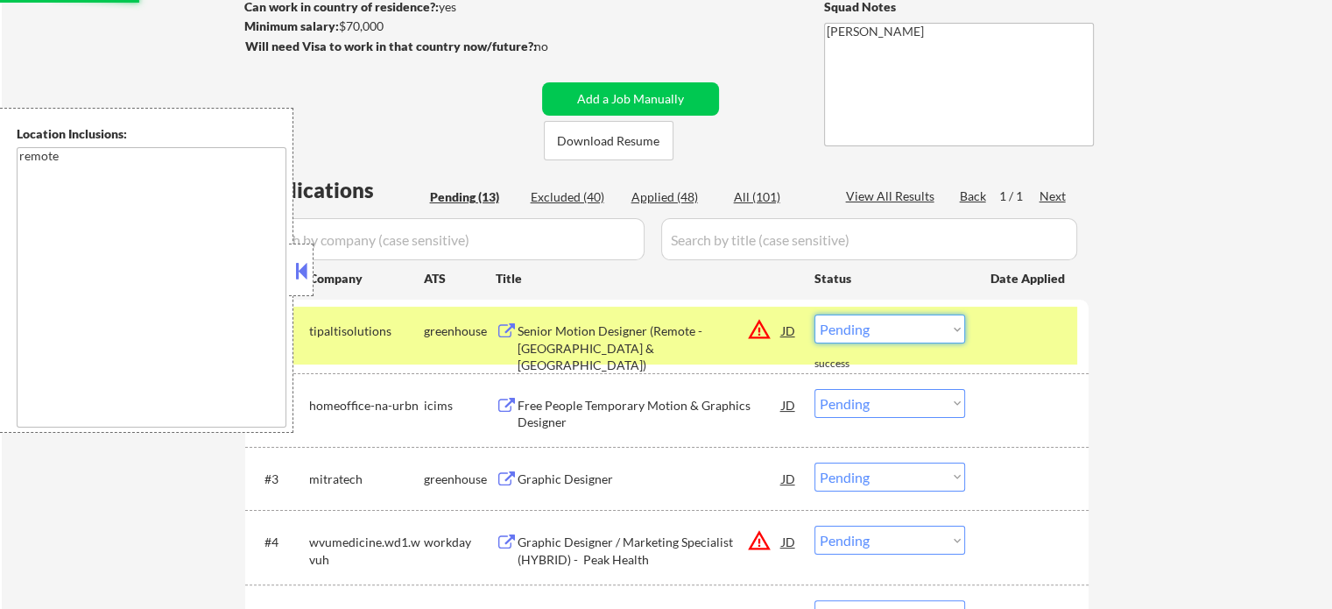
click at [916, 325] on select "Choose an option... Pending Applied Excluded (Questions) Excluded (Expired) Exc…" at bounding box center [889, 328] width 151 height 29
click at [814, 314] on select "Choose an option... Pending Applied Excluded (Questions) Excluded (Expired) Exc…" at bounding box center [889, 328] width 151 height 29
select select ""pending""
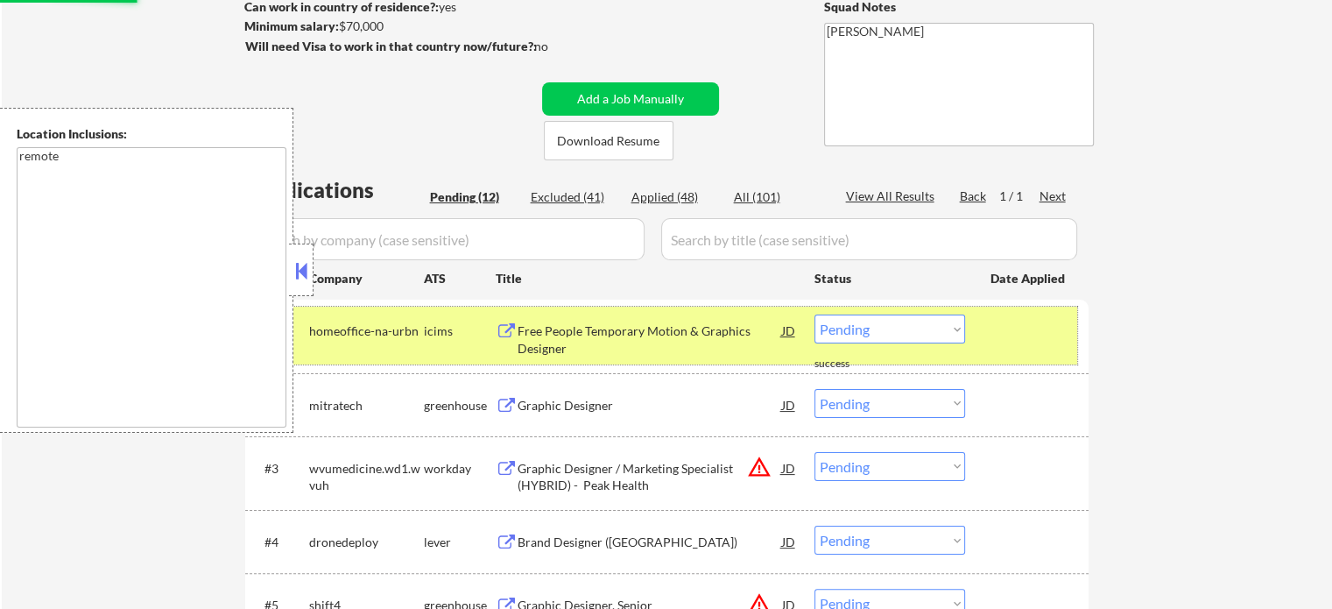
click at [993, 317] on div at bounding box center [1028, 330] width 77 height 32
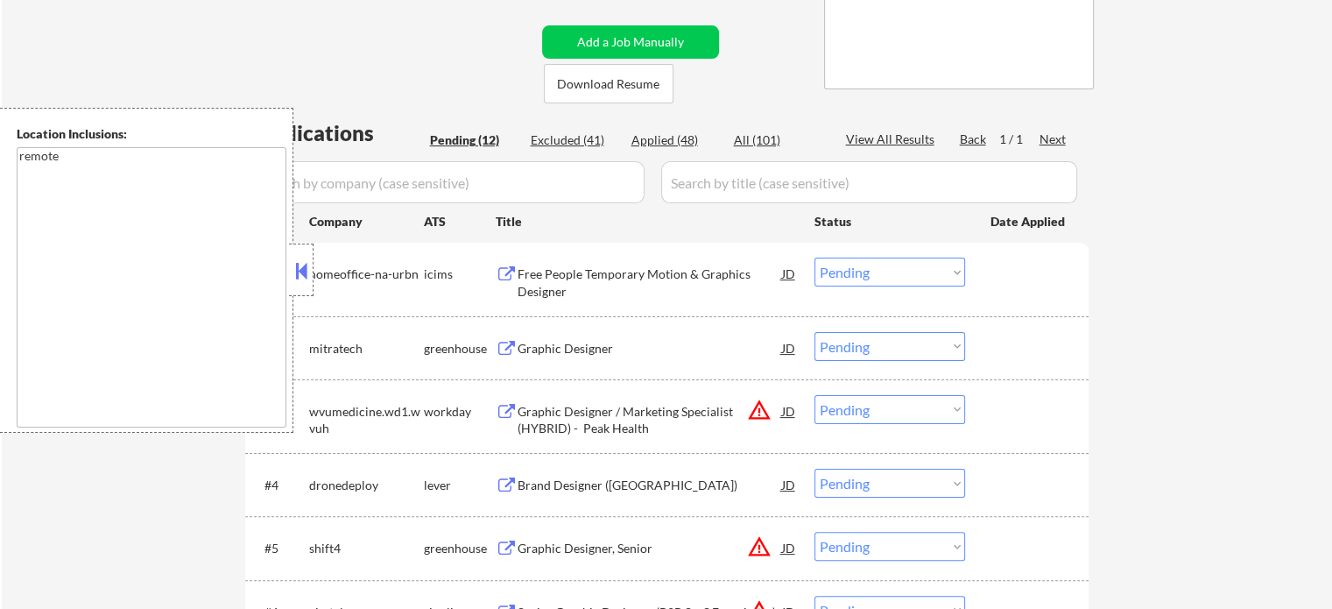
scroll to position [438, 0]
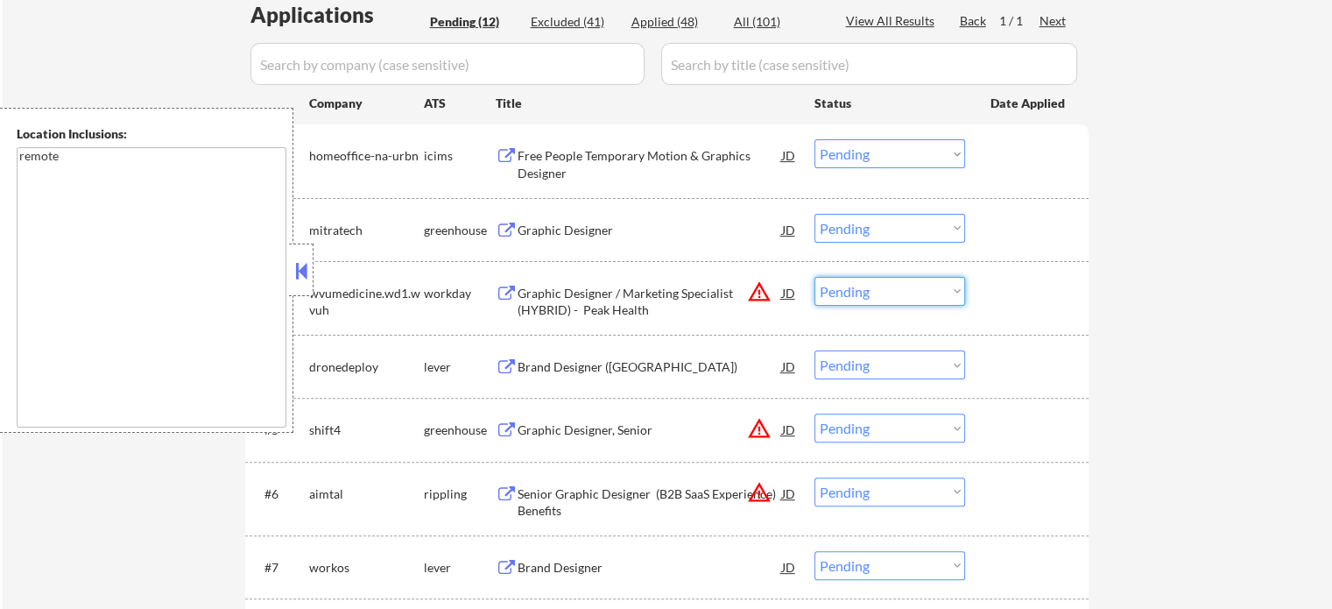
click at [835, 286] on select "Choose an option... Pending Applied Excluded (Questions) Excluded (Expired) Exc…" at bounding box center [889, 291] width 151 height 29
click at [814, 277] on select "Choose an option... Pending Applied Excluded (Questions) Excluded (Expired) Exc…" at bounding box center [889, 291] width 151 height 29
select select ""pending""
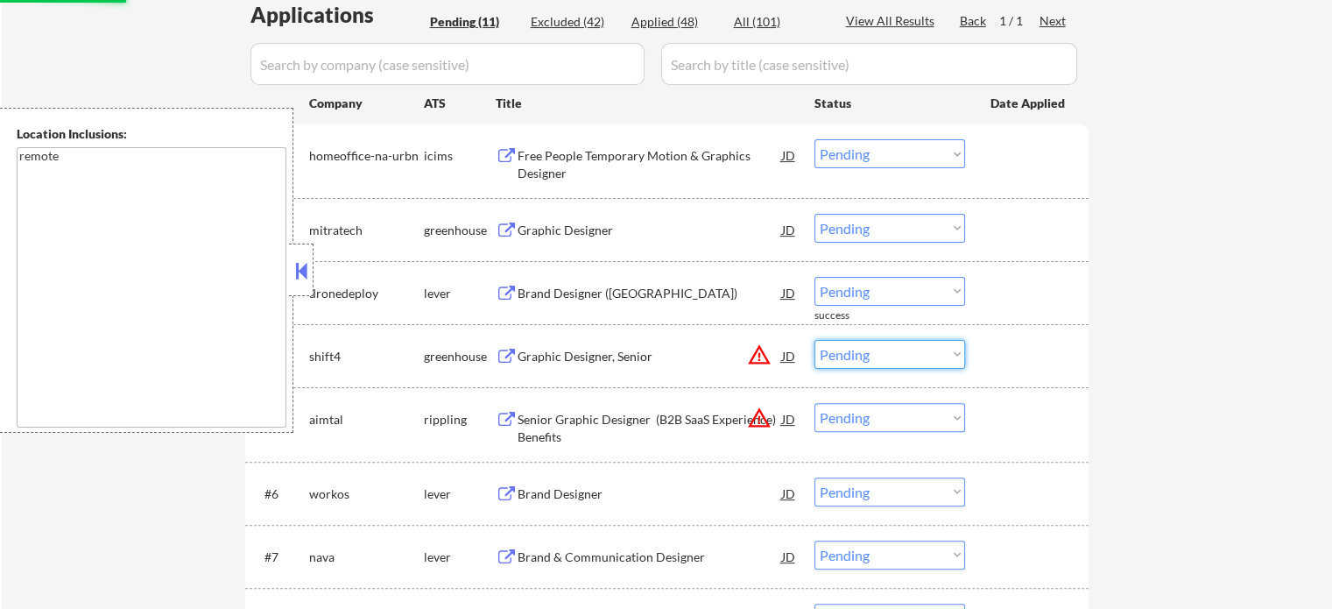
click at [882, 347] on select "Choose an option... Pending Applied Excluded (Questions) Excluded (Expired) Exc…" at bounding box center [889, 354] width 151 height 29
click at [814, 340] on select "Choose an option... Pending Applied Excluded (Questions) Excluded (Expired) Exc…" at bounding box center [889, 354] width 151 height 29
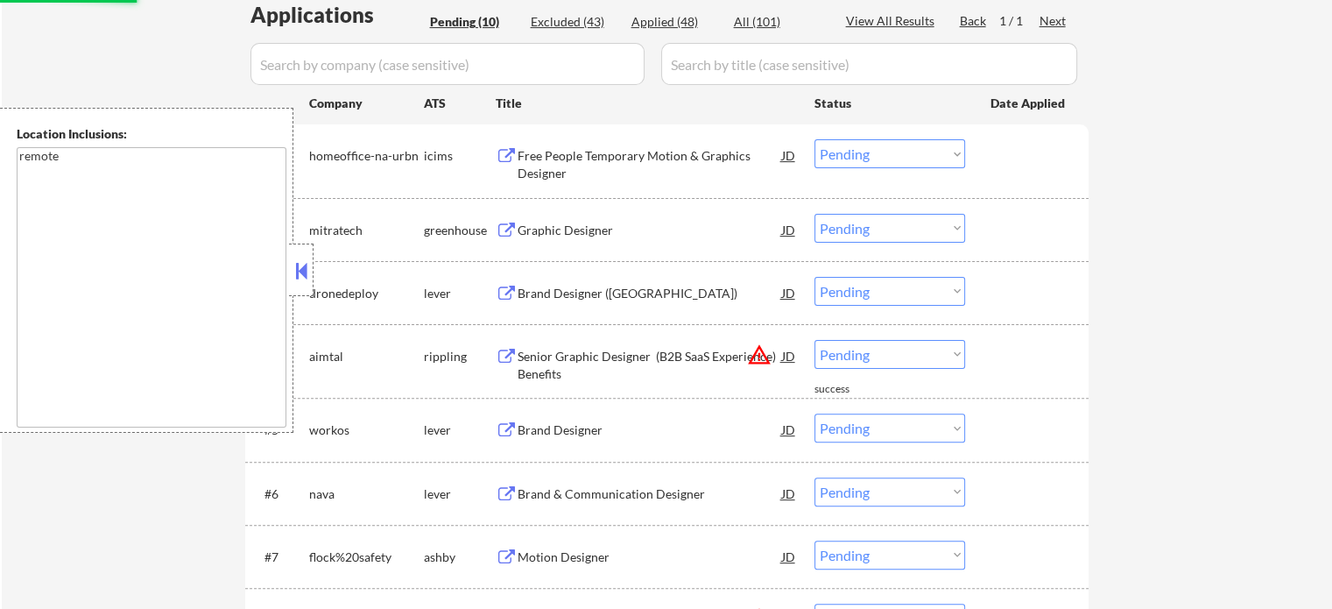
click at [893, 354] on select "Choose an option... Pending Applied Excluded (Questions) Excluded (Expired) Exc…" at bounding box center [889, 354] width 151 height 29
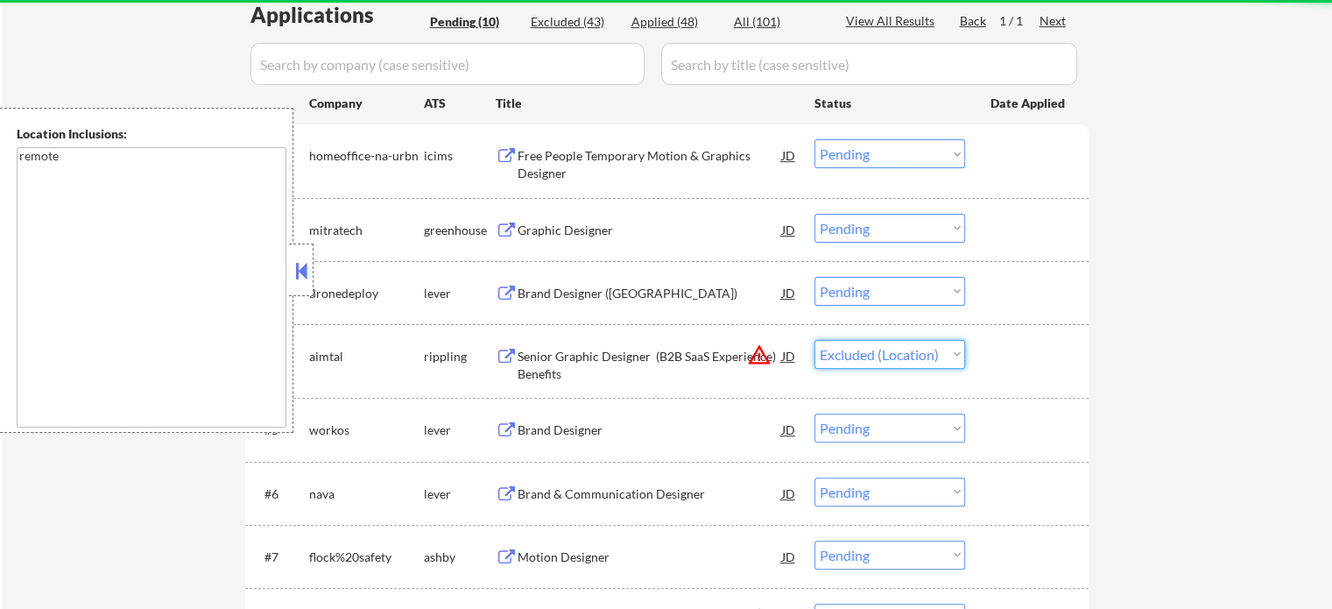
click at [814, 340] on select "Choose an option... Pending Applied Excluded (Questions) Excluded (Expired) Exc…" at bounding box center [889, 354] width 151 height 29
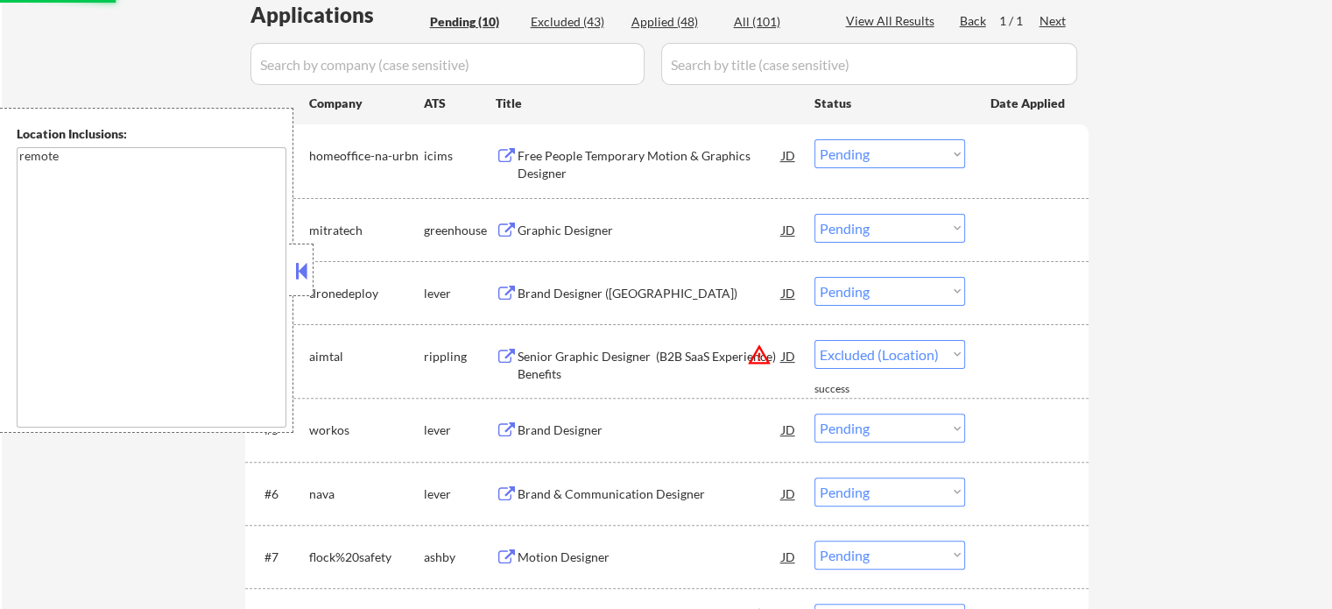
select select ""pending""
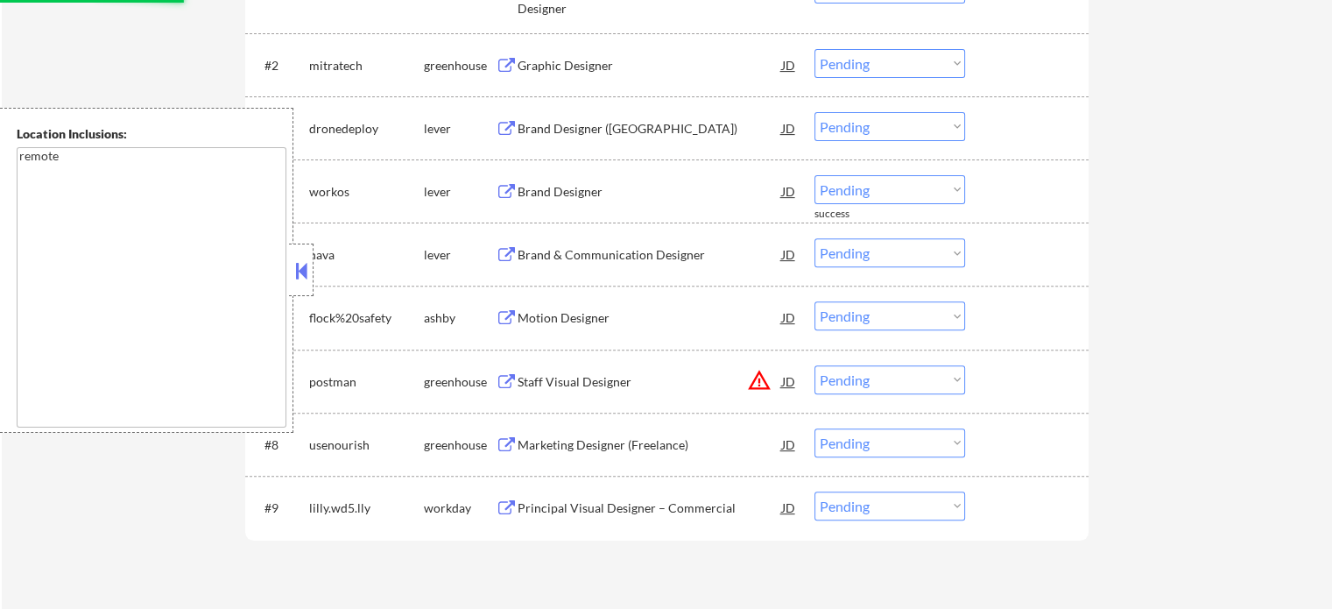
scroll to position [613, 0]
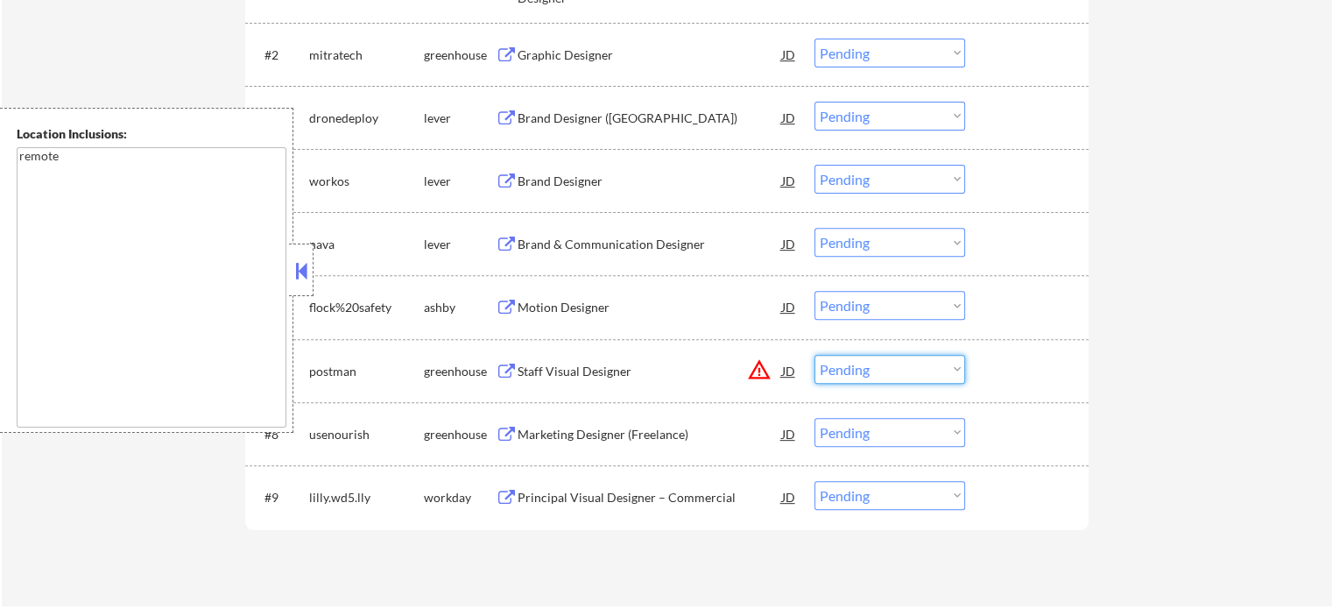
click at [848, 366] on select "Choose an option... Pending Applied Excluded (Questions) Excluded (Expired) Exc…" at bounding box center [889, 369] width 151 height 29
click at [814, 355] on select "Choose an option... Pending Applied Excluded (Questions) Excluded (Expired) Exc…" at bounding box center [889, 369] width 151 height 29
select select ""pending""
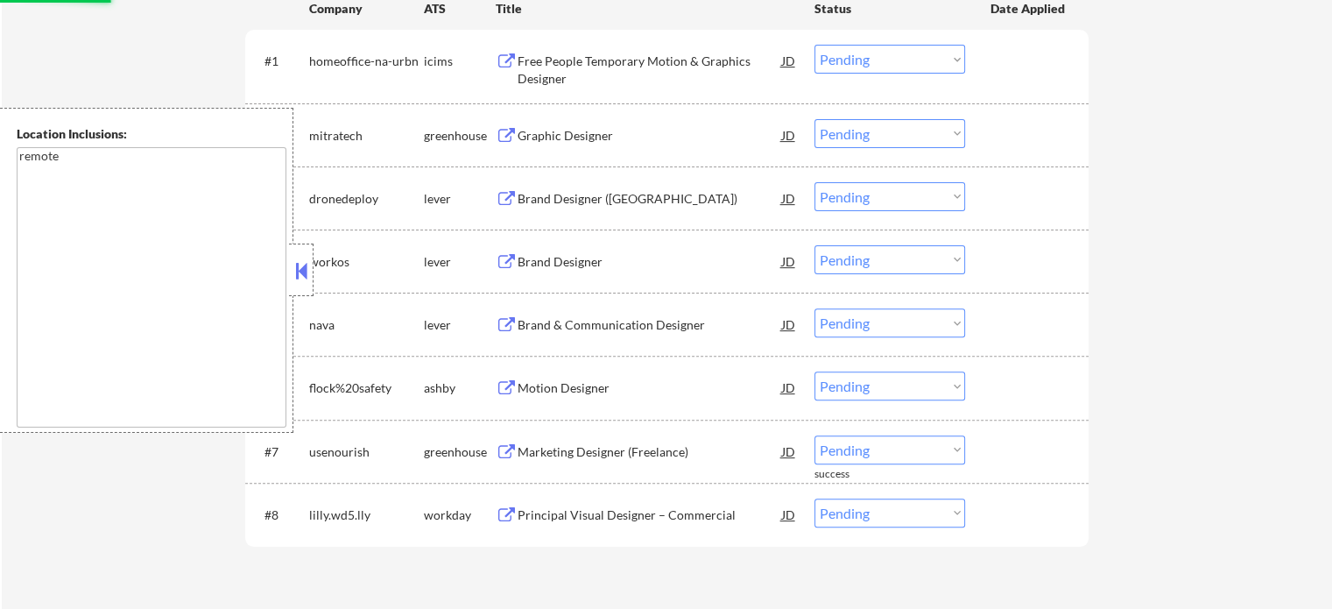
scroll to position [350, 0]
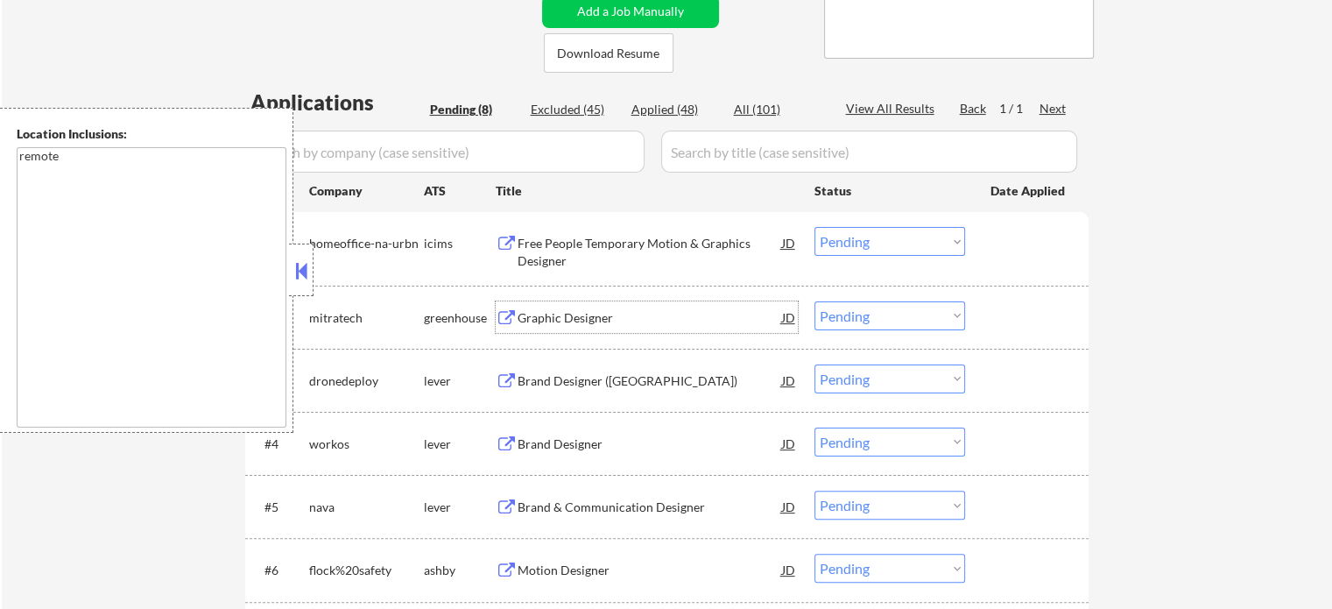
click at [572, 325] on div "Graphic Designer" at bounding box center [650, 318] width 264 height 18
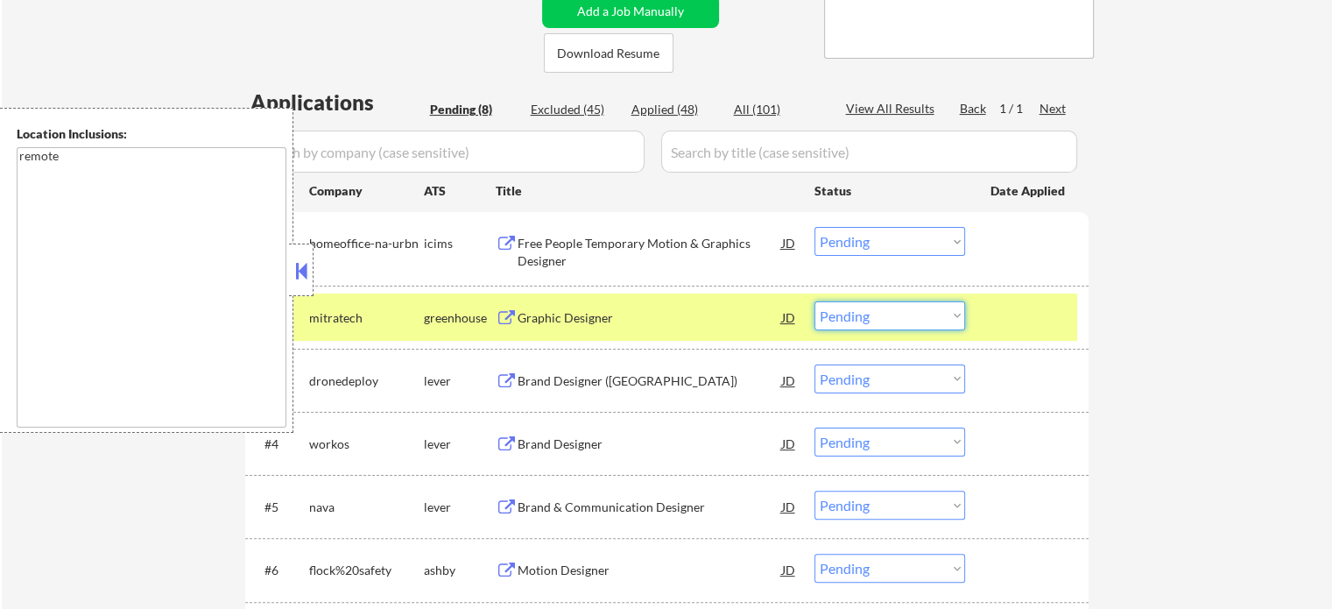
click at [848, 317] on select "Choose an option... Pending Applied Excluded (Questions) Excluded (Expired) Exc…" at bounding box center [889, 315] width 151 height 29
click at [814, 301] on select "Choose an option... Pending Applied Excluded (Questions) Excluded (Expired) Exc…" at bounding box center [889, 315] width 151 height 29
click at [997, 321] on div at bounding box center [1028, 317] width 77 height 32
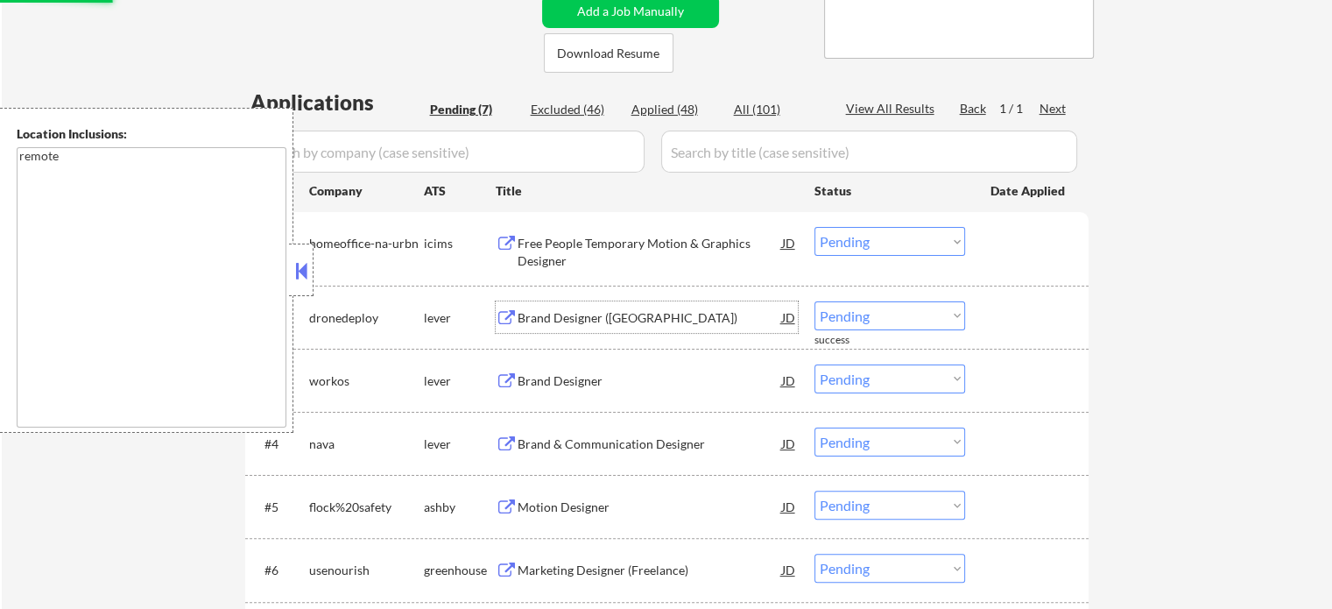
click at [573, 318] on div "Brand Designer (USA)" at bounding box center [650, 318] width 264 height 18
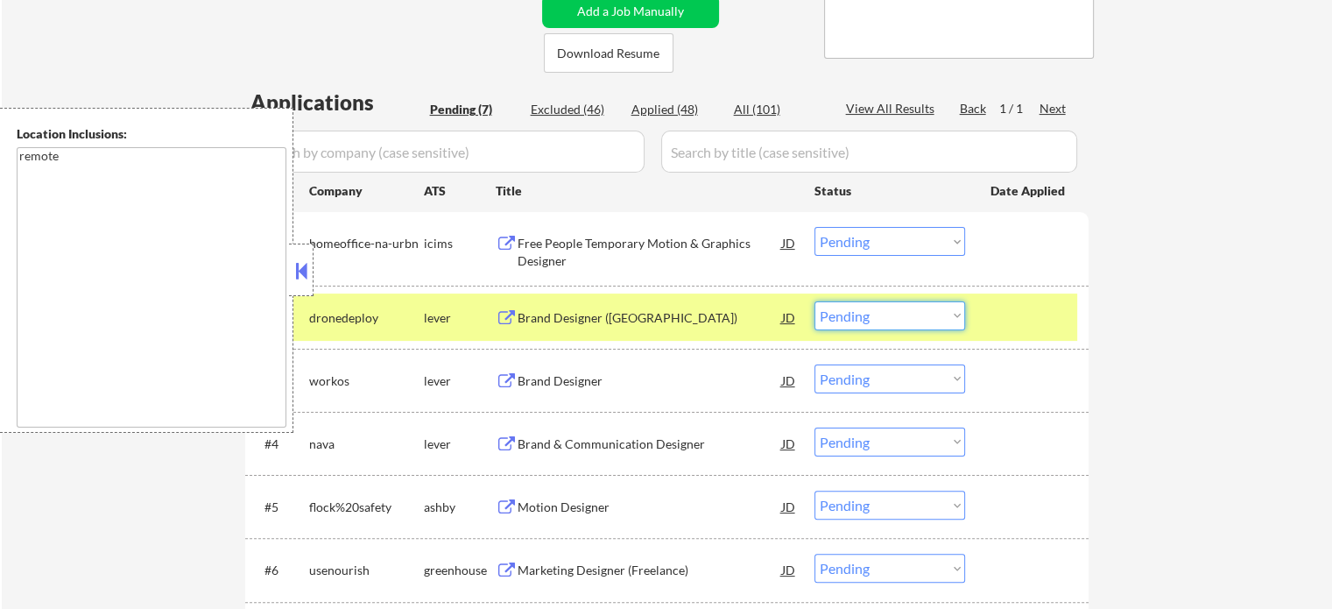
click at [835, 303] on select "Choose an option... Pending Applied Excluded (Questions) Excluded (Expired) Exc…" at bounding box center [889, 315] width 151 height 29
click at [814, 301] on select "Choose an option... Pending Applied Excluded (Questions) Excluded (Expired) Exc…" at bounding box center [889, 315] width 151 height 29
click at [1023, 306] on div at bounding box center [1028, 317] width 77 height 32
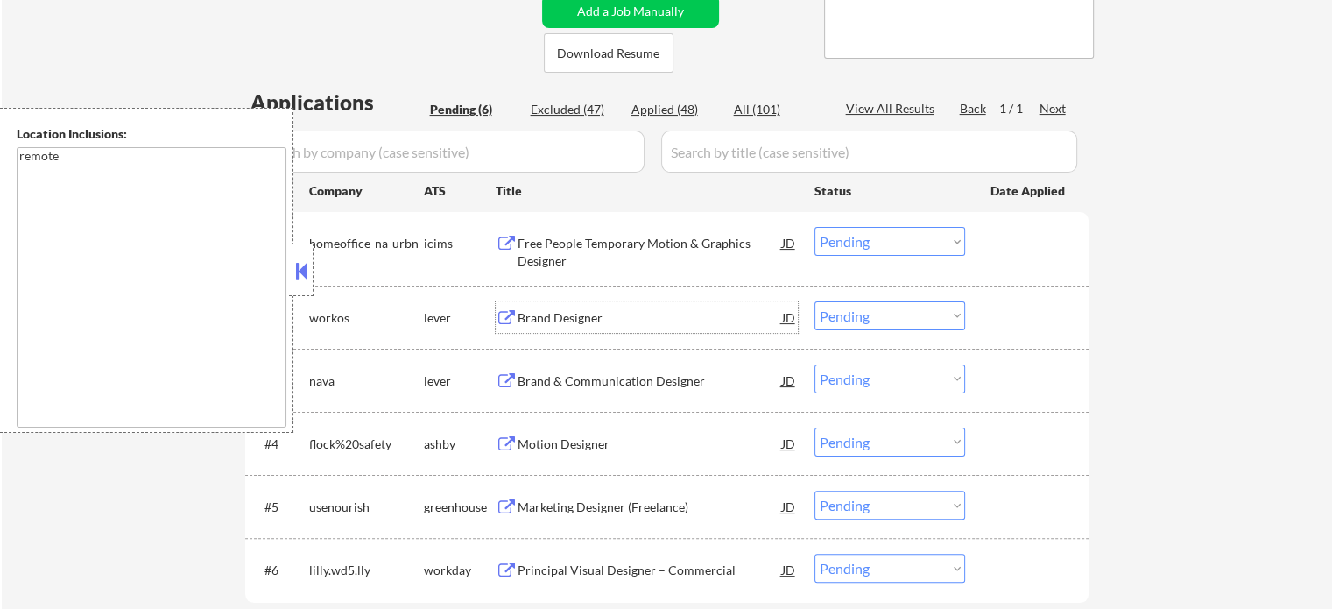
click at [572, 323] on div "Brand Designer" at bounding box center [650, 318] width 264 height 18
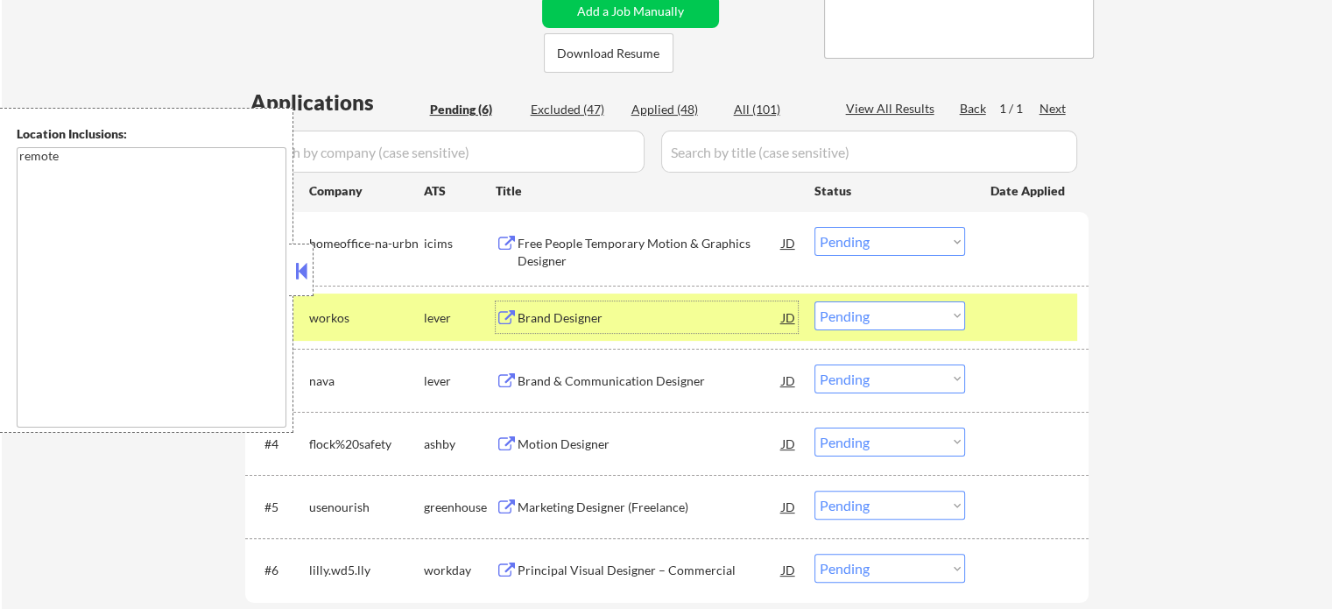
click at [898, 317] on select "Choose an option... Pending Applied Excluded (Questions) Excluded (Expired) Exc…" at bounding box center [889, 315] width 151 height 29
click at [814, 301] on select "Choose an option... Pending Applied Excluded (Questions) Excluded (Expired) Exc…" at bounding box center [889, 315] width 151 height 29
click at [991, 326] on div at bounding box center [1028, 317] width 77 height 32
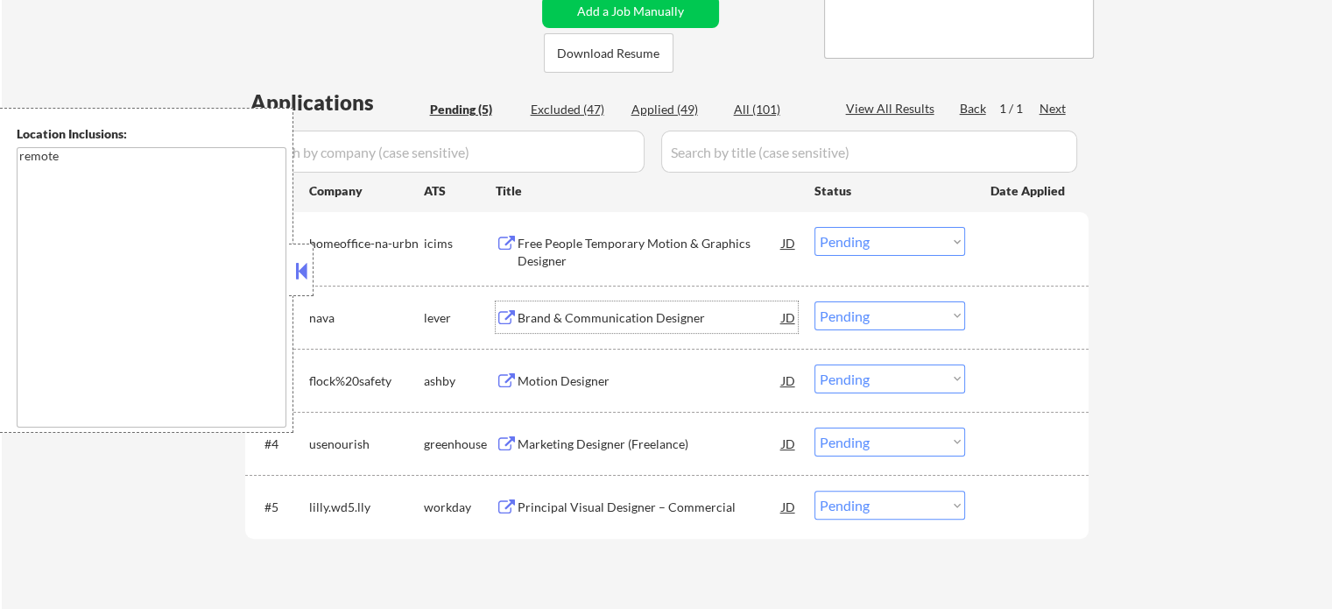
click at [647, 322] on div "Brand & Communication Designer" at bounding box center [650, 318] width 264 height 18
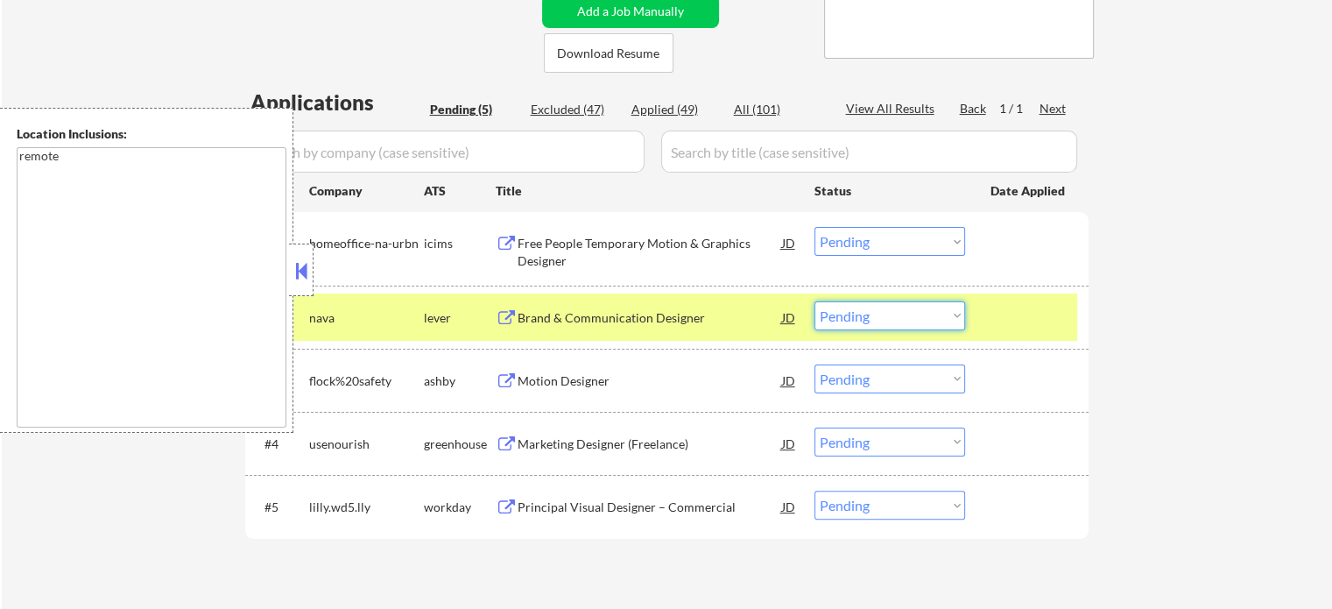
click at [855, 314] on select "Choose an option... Pending Applied Excluded (Questions) Excluded (Expired) Exc…" at bounding box center [889, 315] width 151 height 29
click at [814, 301] on select "Choose an option... Pending Applied Excluded (Questions) Excluded (Expired) Exc…" at bounding box center [889, 315] width 151 height 29
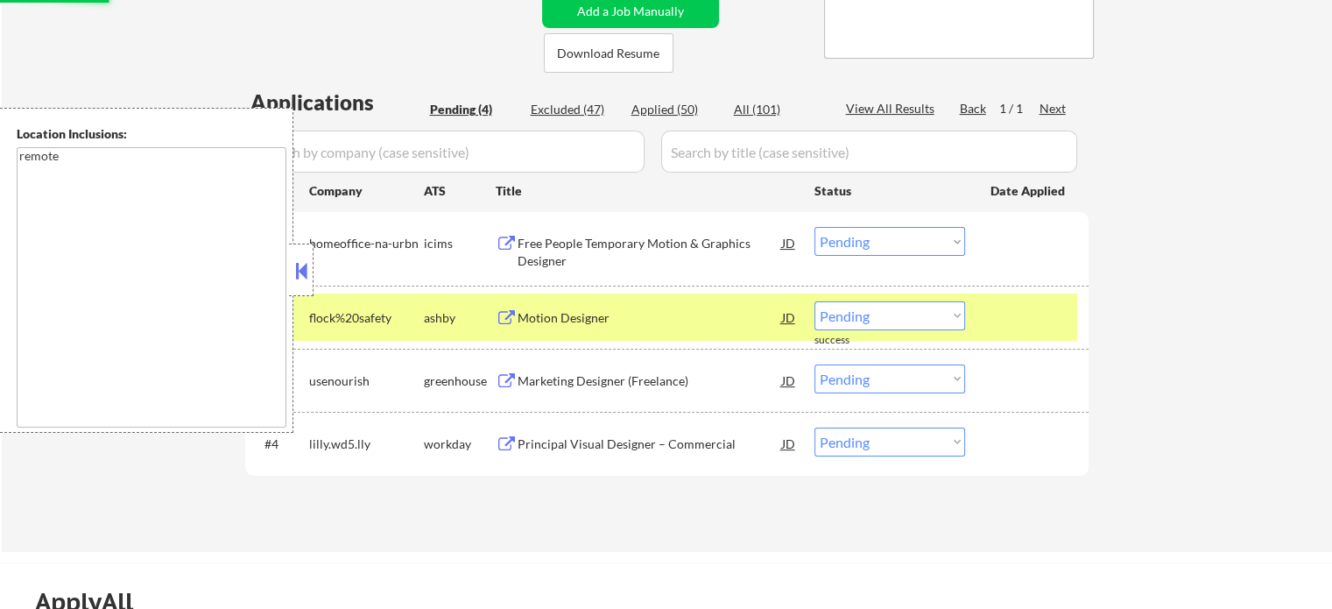
click at [1019, 322] on div at bounding box center [1028, 317] width 77 height 32
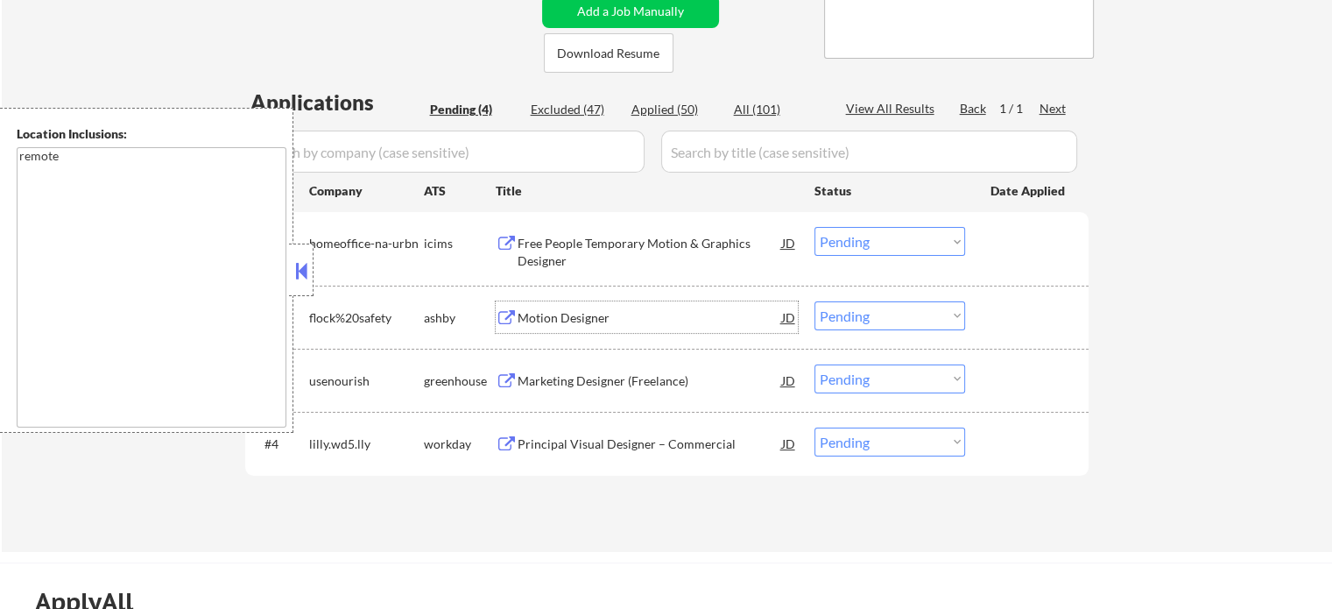
click at [581, 321] on div "Motion Designer" at bounding box center [650, 318] width 264 height 18
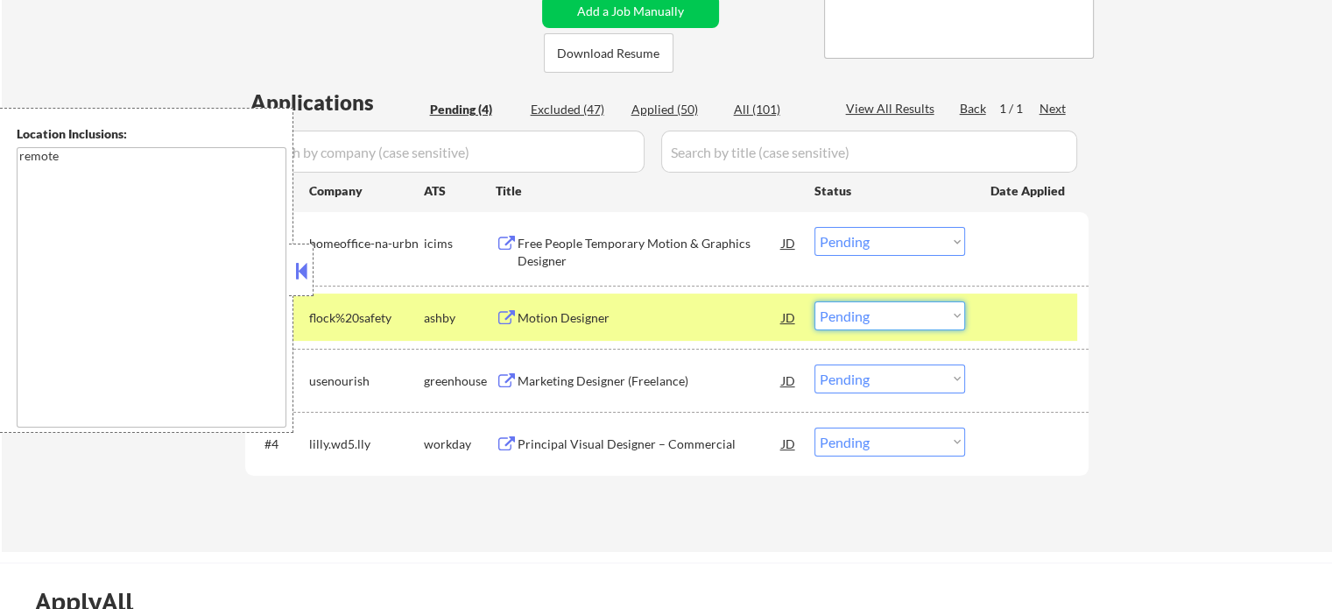
click at [879, 321] on select "Choose an option... Pending Applied Excluded (Questions) Excluded (Expired) Exc…" at bounding box center [889, 315] width 151 height 29
click at [814, 301] on select "Choose an option... Pending Applied Excluded (Questions) Excluded (Expired) Exc…" at bounding box center [889, 315] width 151 height 29
click at [1030, 329] on div at bounding box center [1028, 317] width 77 height 32
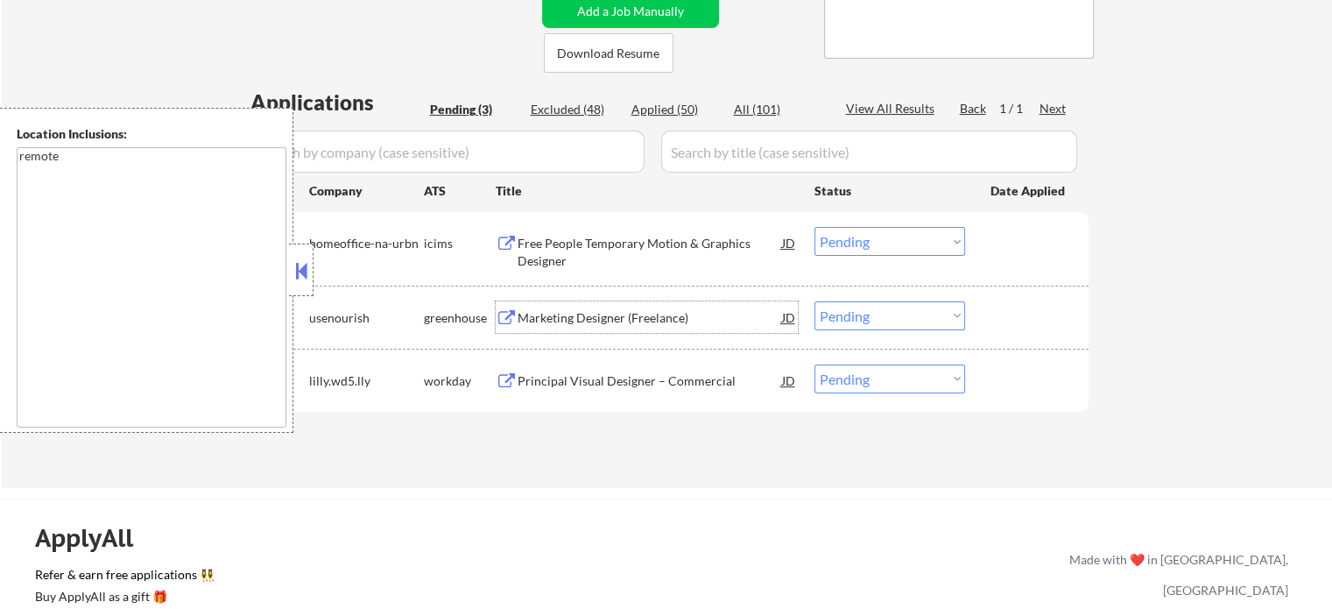
click at [629, 325] on div "Marketing Designer (Freelance)" at bounding box center [650, 318] width 264 height 18
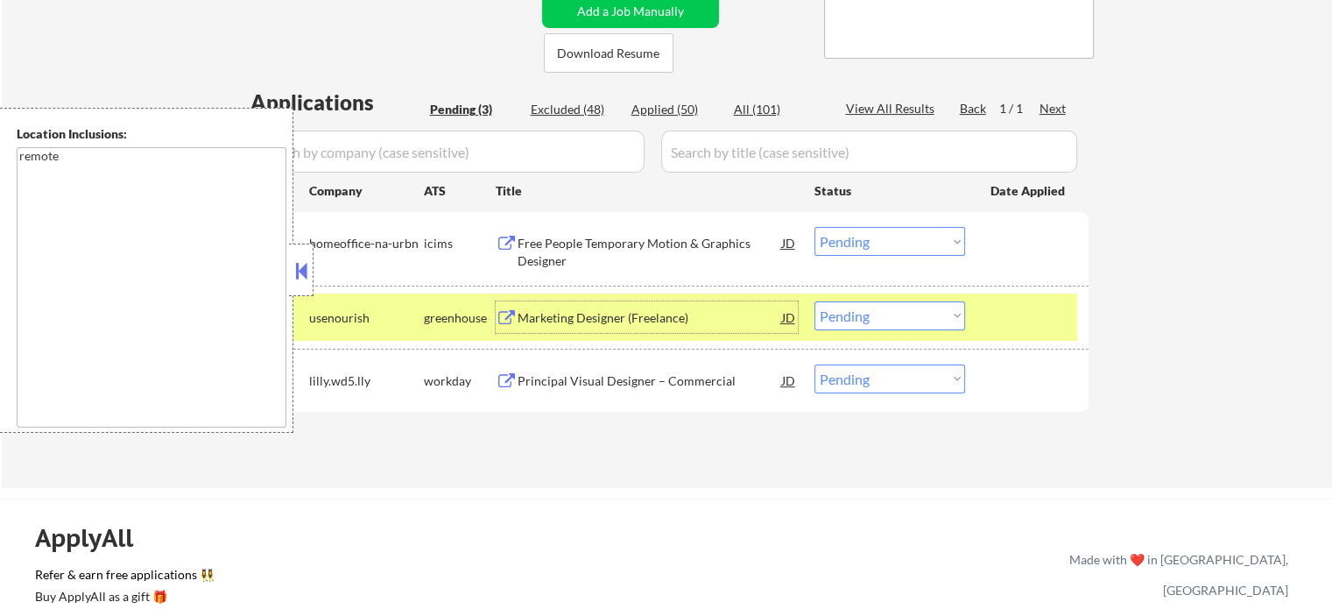
click at [886, 321] on select "Choose an option... Pending Applied Excluded (Questions) Excluded (Expired) Exc…" at bounding box center [889, 315] width 151 height 29
click at [814, 301] on select "Choose an option... Pending Applied Excluded (Questions) Excluded (Expired) Exc…" at bounding box center [889, 315] width 151 height 29
click at [1020, 322] on div at bounding box center [1028, 317] width 77 height 32
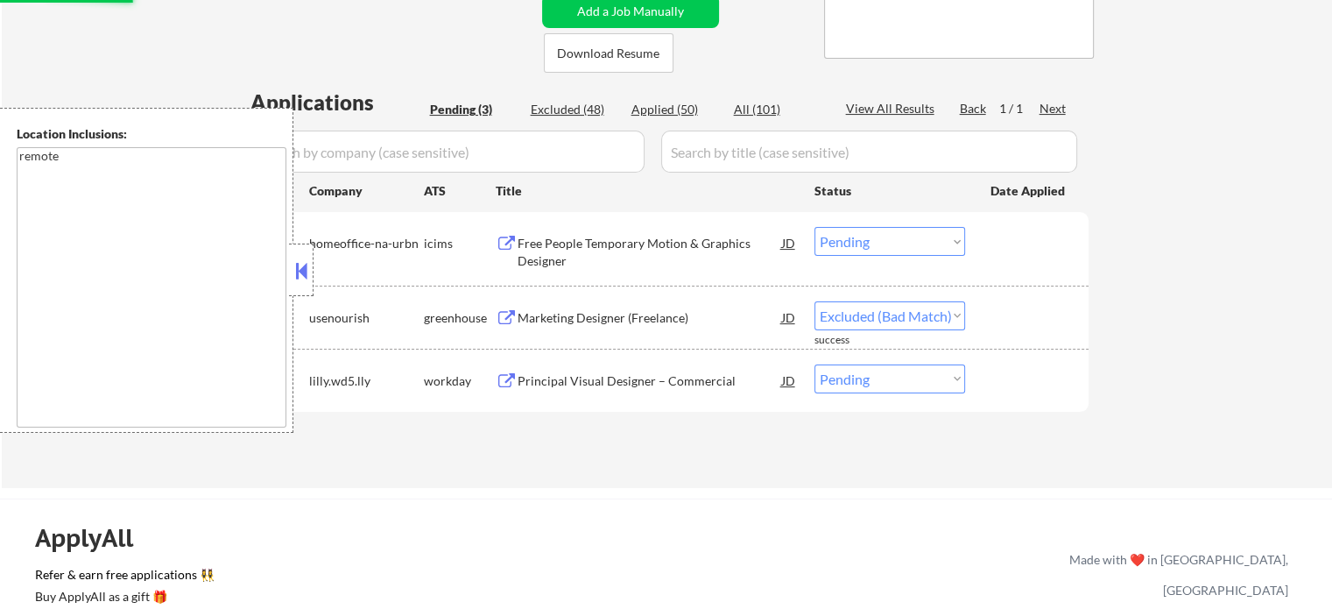
select select ""pending""
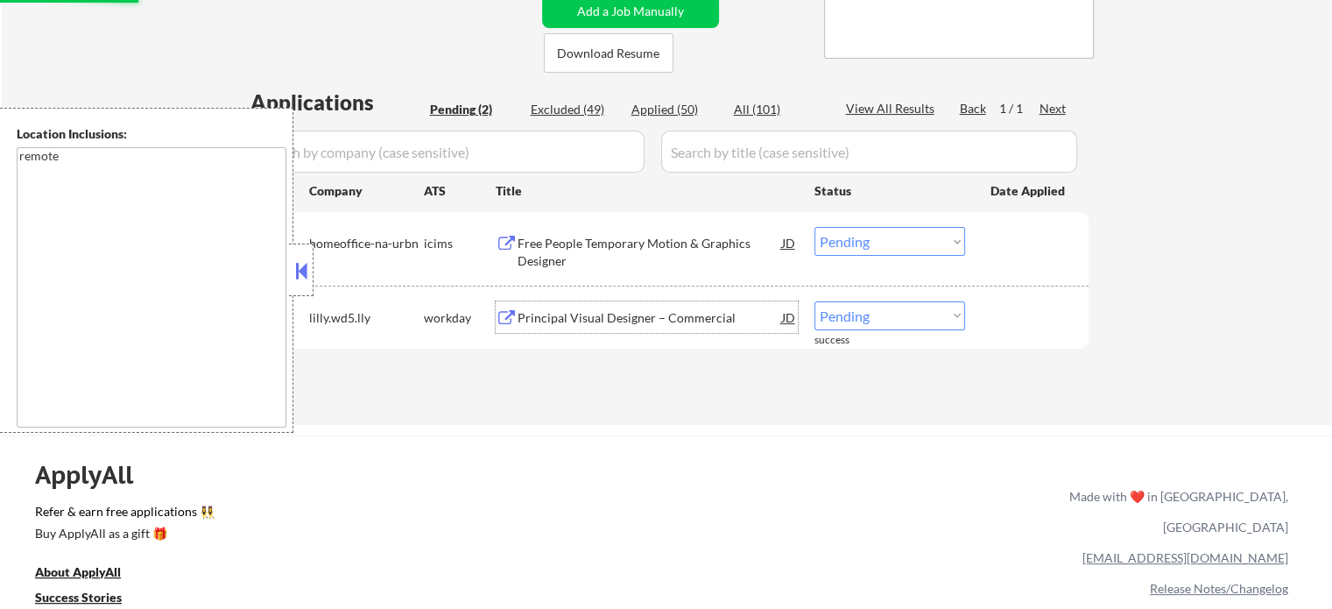
click at [664, 318] on div "Principal Visual Designer – Commercial" at bounding box center [650, 318] width 264 height 18
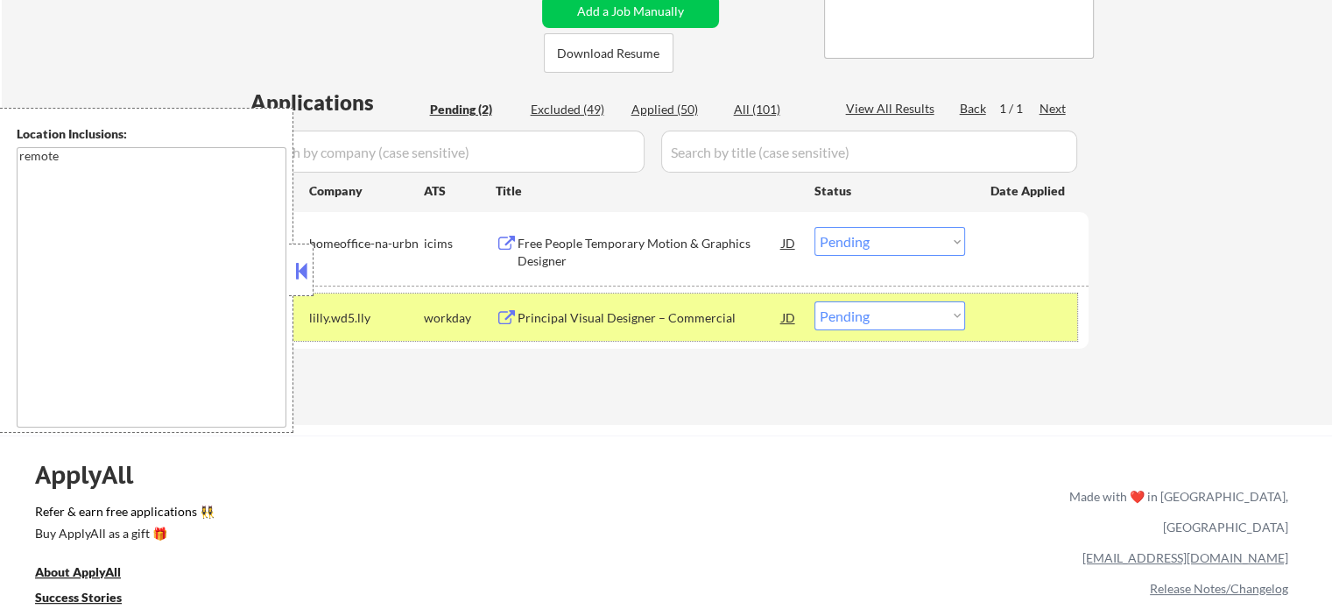
click at [389, 323] on div "lilly.wd5.lly" at bounding box center [366, 318] width 115 height 18
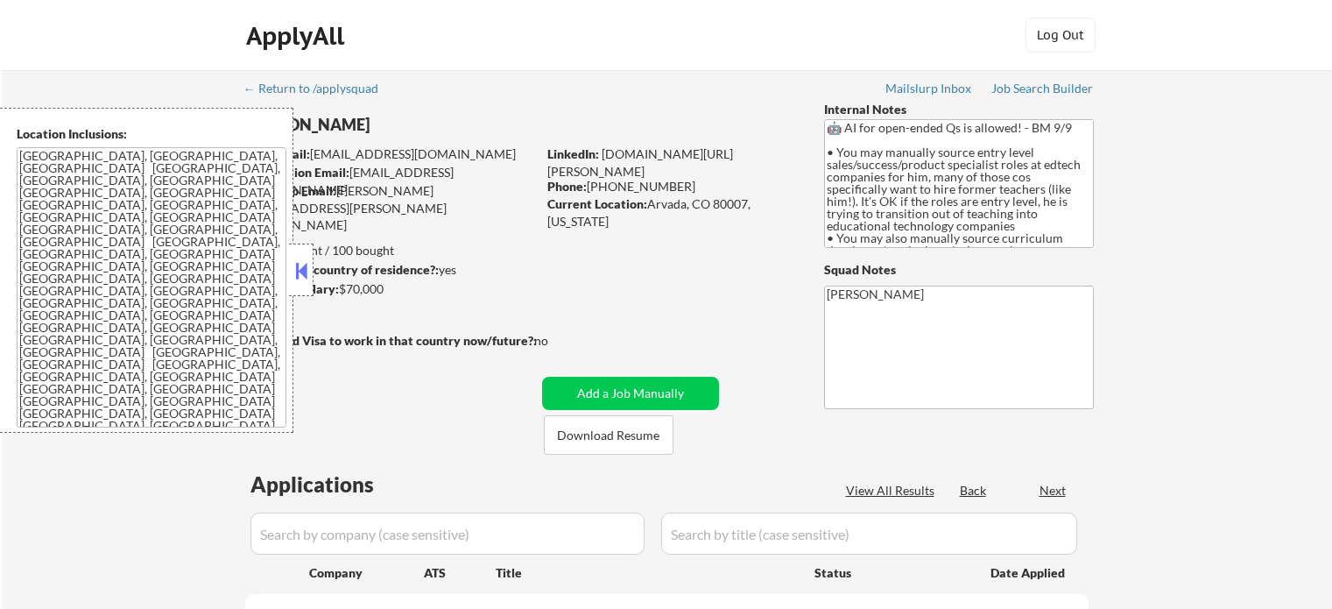
select select ""pending""
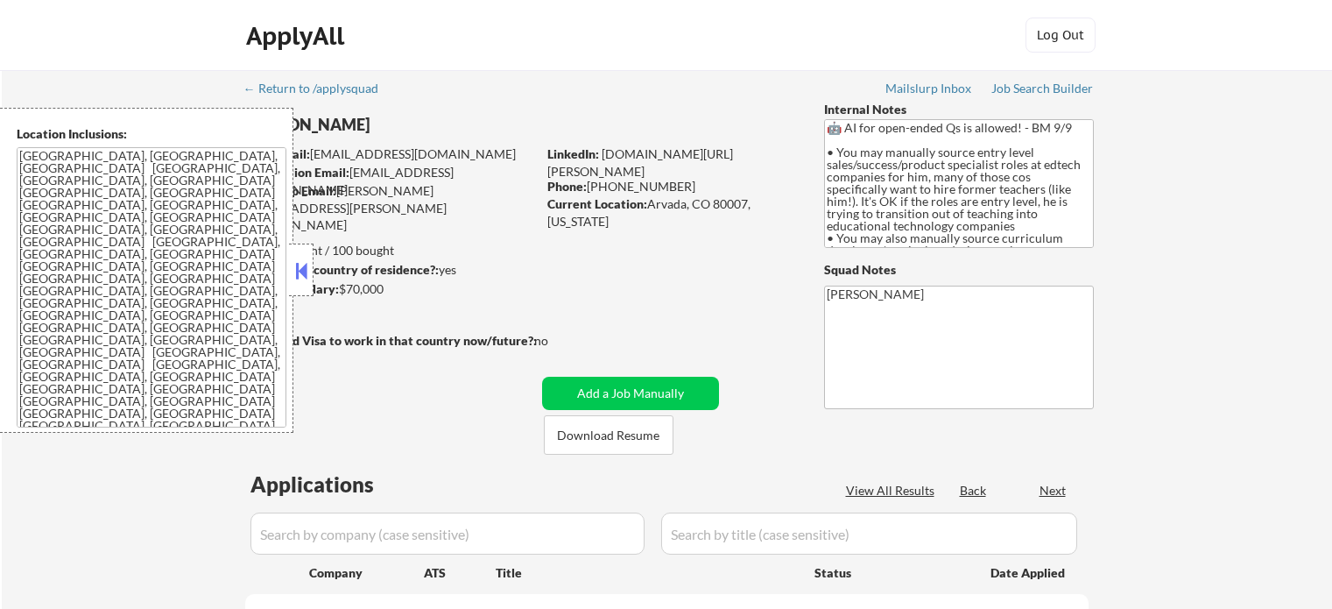
select select ""pending""
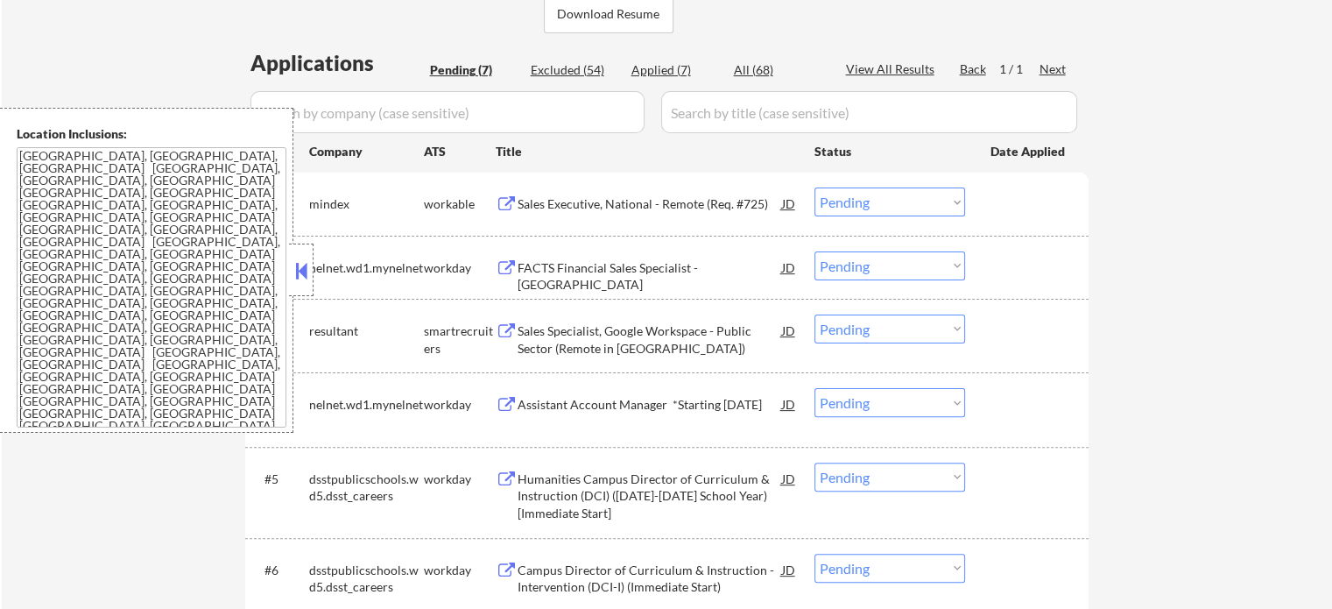
scroll to position [525, 0]
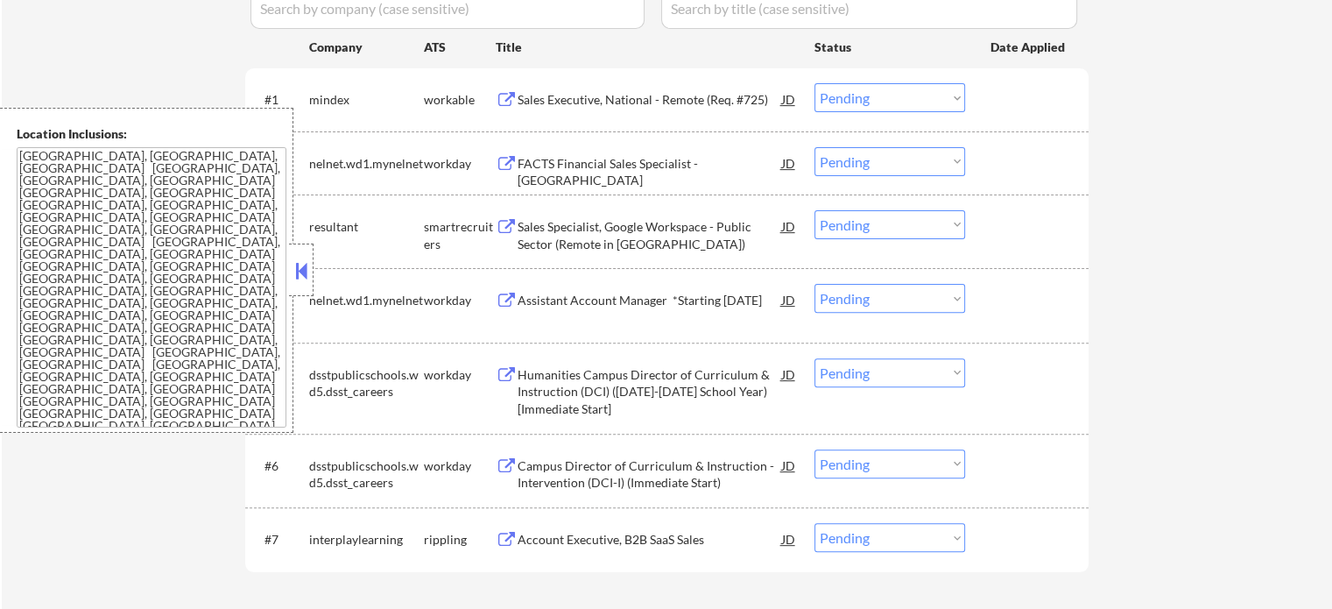
click at [609, 227] on div "Sales Specialist, Google Workspace - Public Sector (Remote in [GEOGRAPHIC_DATA])" at bounding box center [650, 235] width 264 height 34
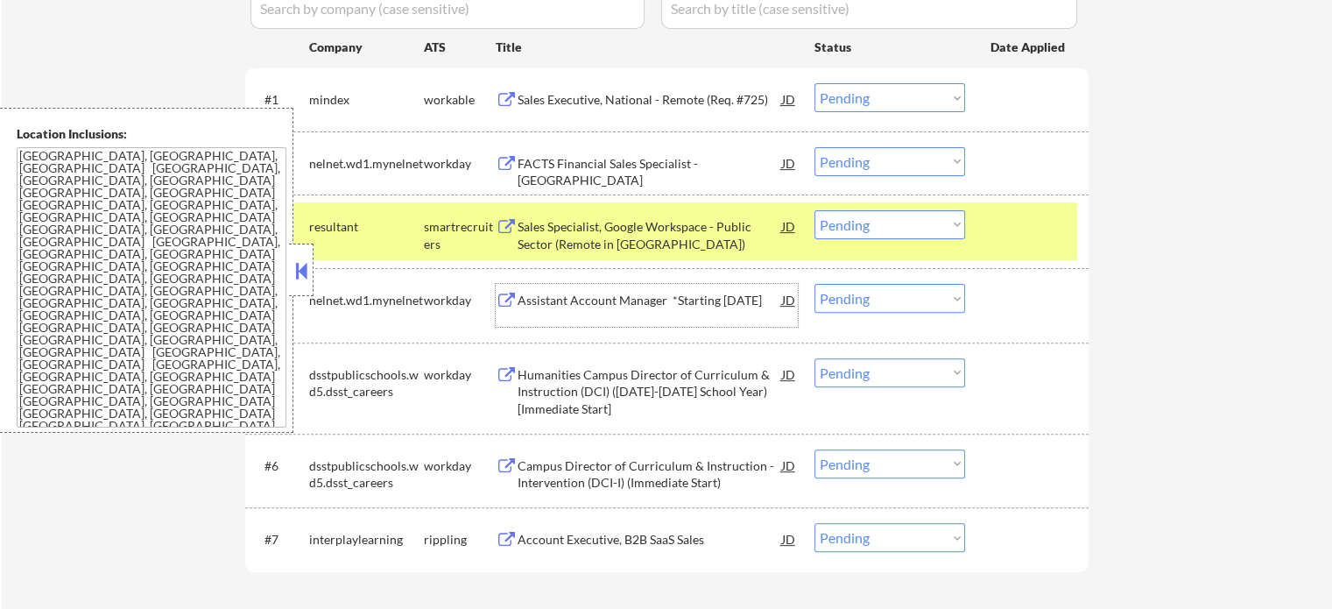
click at [606, 309] on div "Assistant Account Manager *Starting [DATE]" at bounding box center [650, 301] width 264 height 18
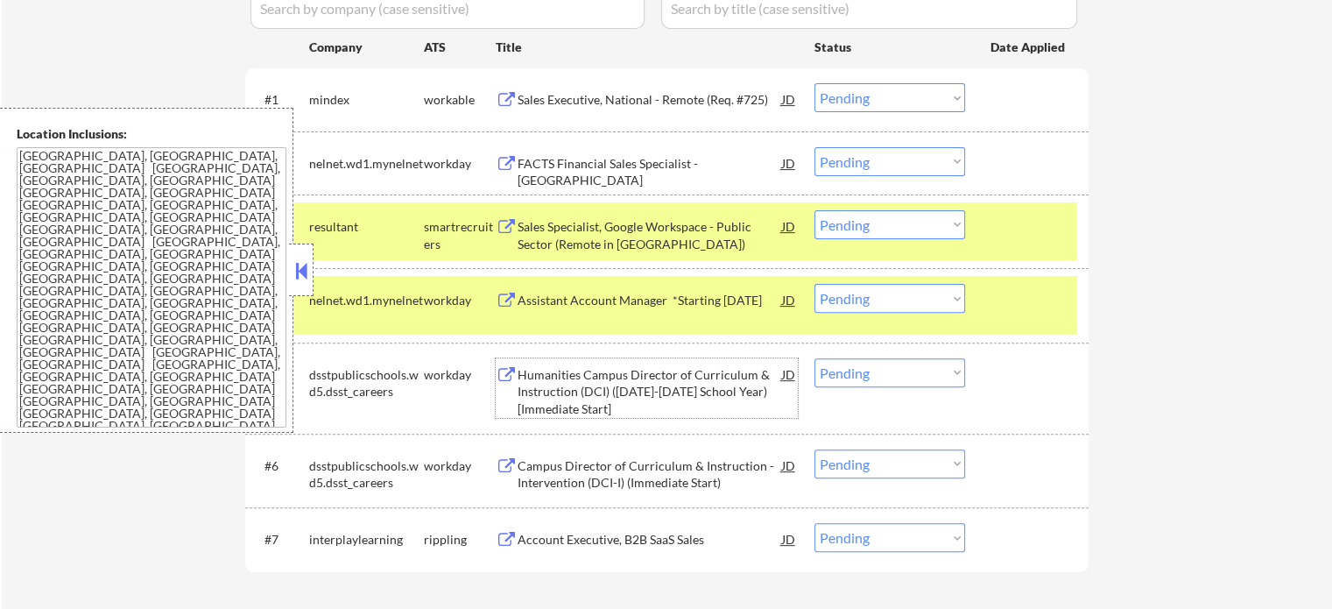
click at [573, 374] on div "Humanities Campus Director of Curriculum & Instruction (DCI) ([DATE]-[DATE] Sch…" at bounding box center [650, 392] width 264 height 52
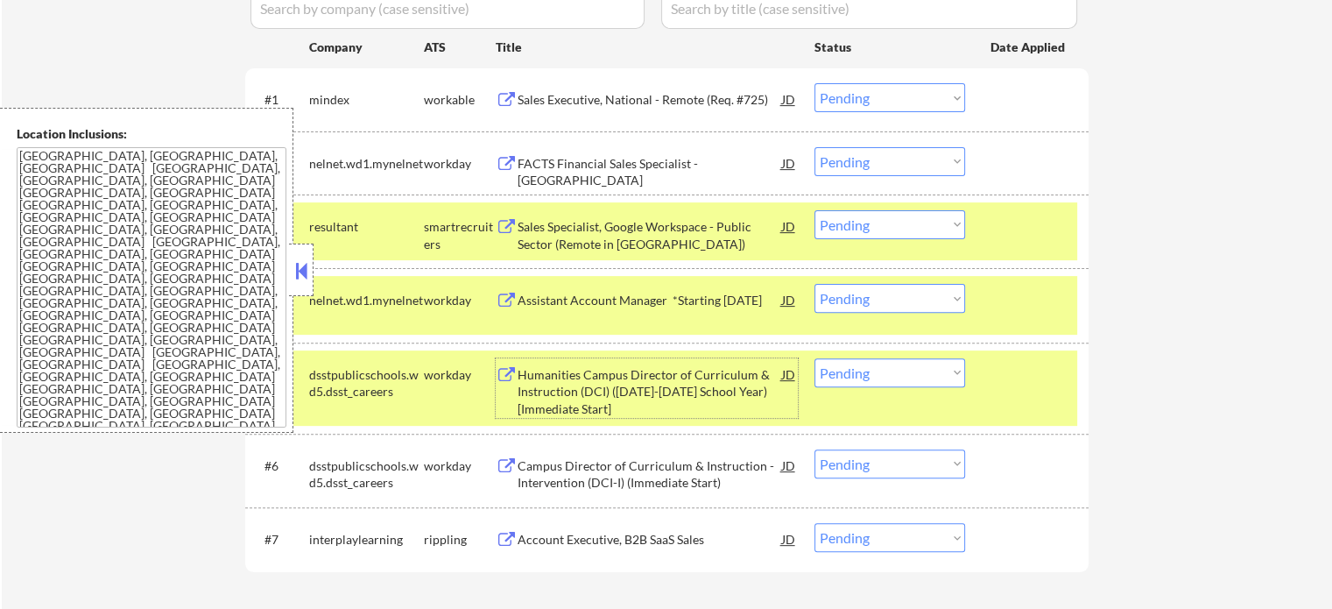
click at [572, 476] on div "Campus Director of Curriculum & Instruction - Intervention (DCI-I) (Immediate S…" at bounding box center [650, 474] width 264 height 34
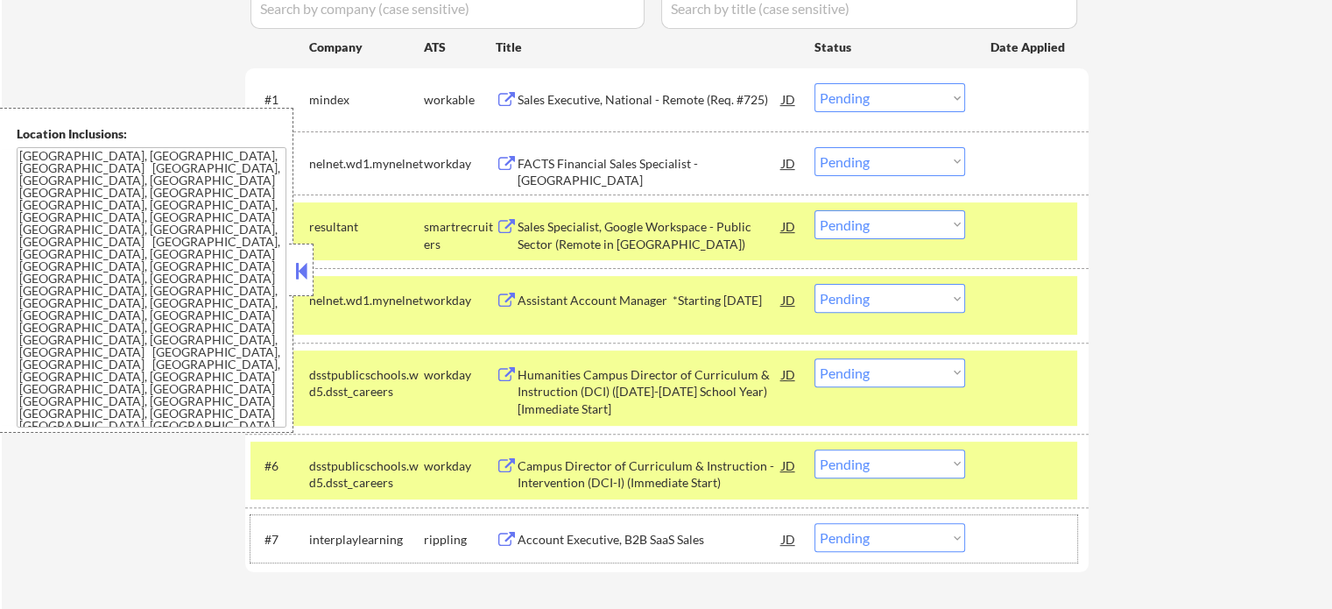
click at [430, 548] on div "rippling" at bounding box center [460, 539] width 72 height 32
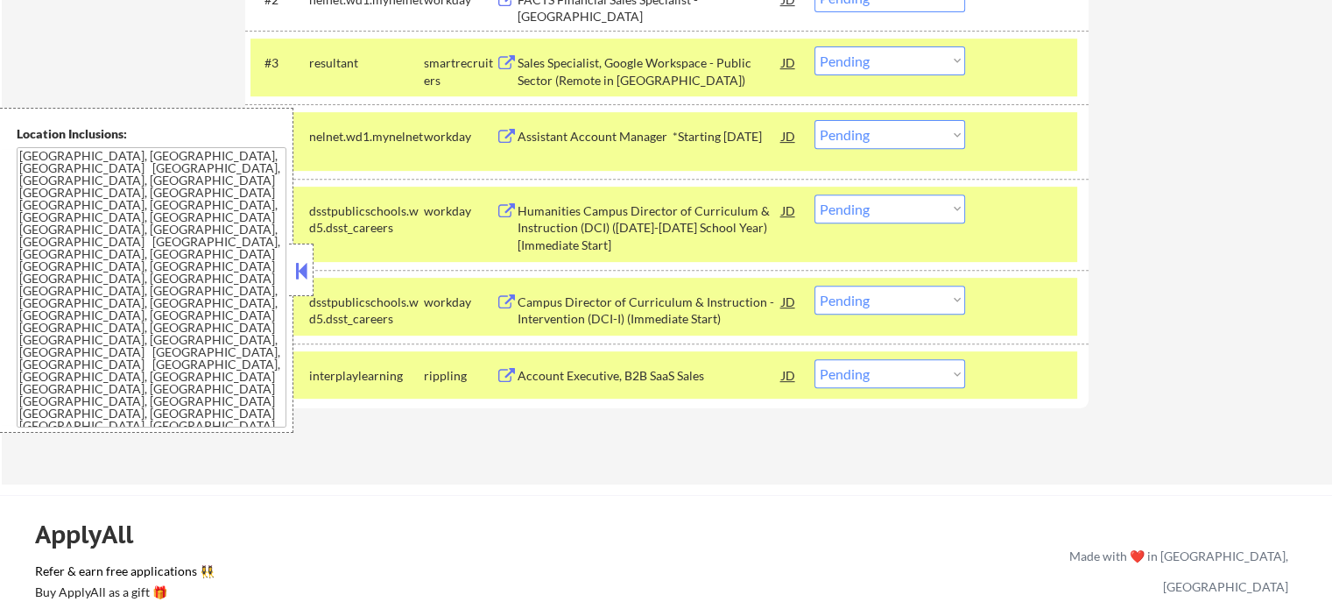
scroll to position [701, 0]
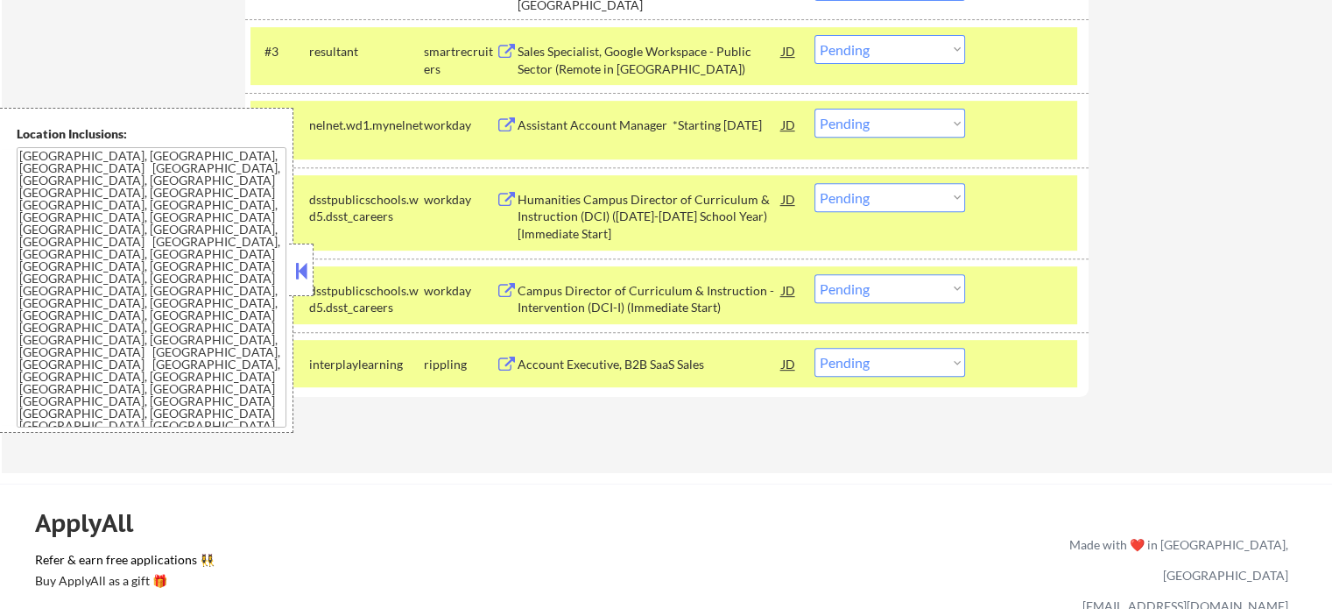
click at [445, 373] on div "rippling" at bounding box center [460, 364] width 72 height 32
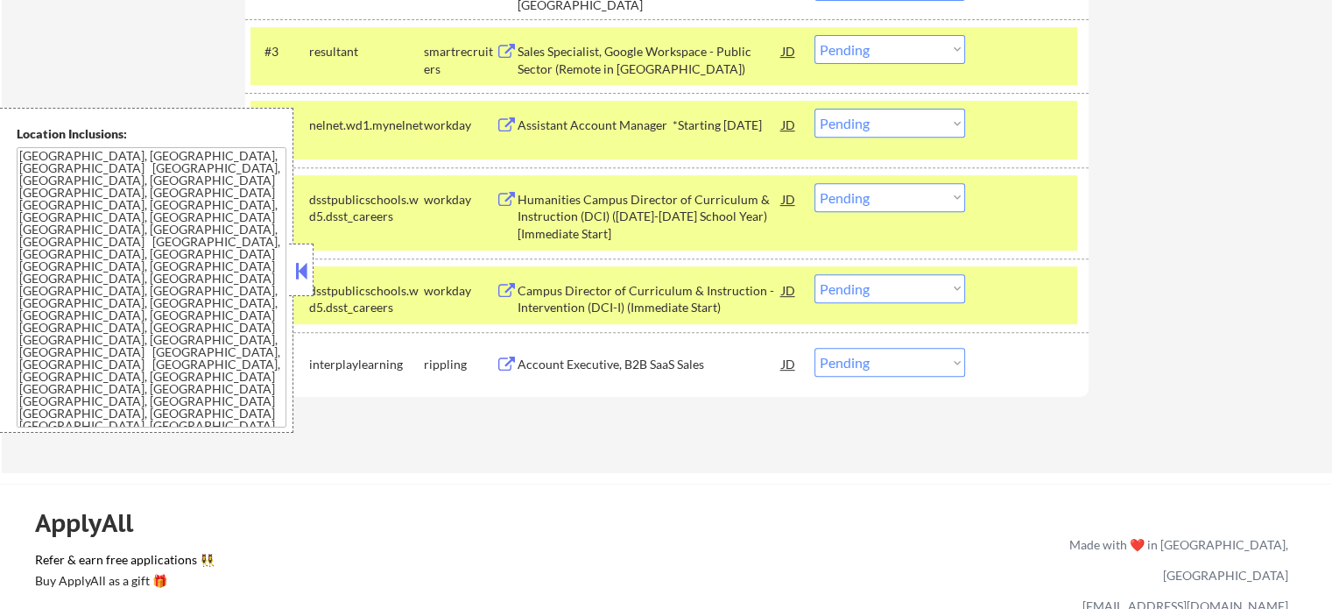
click at [446, 365] on div "rippling" at bounding box center [460, 365] width 72 height 18
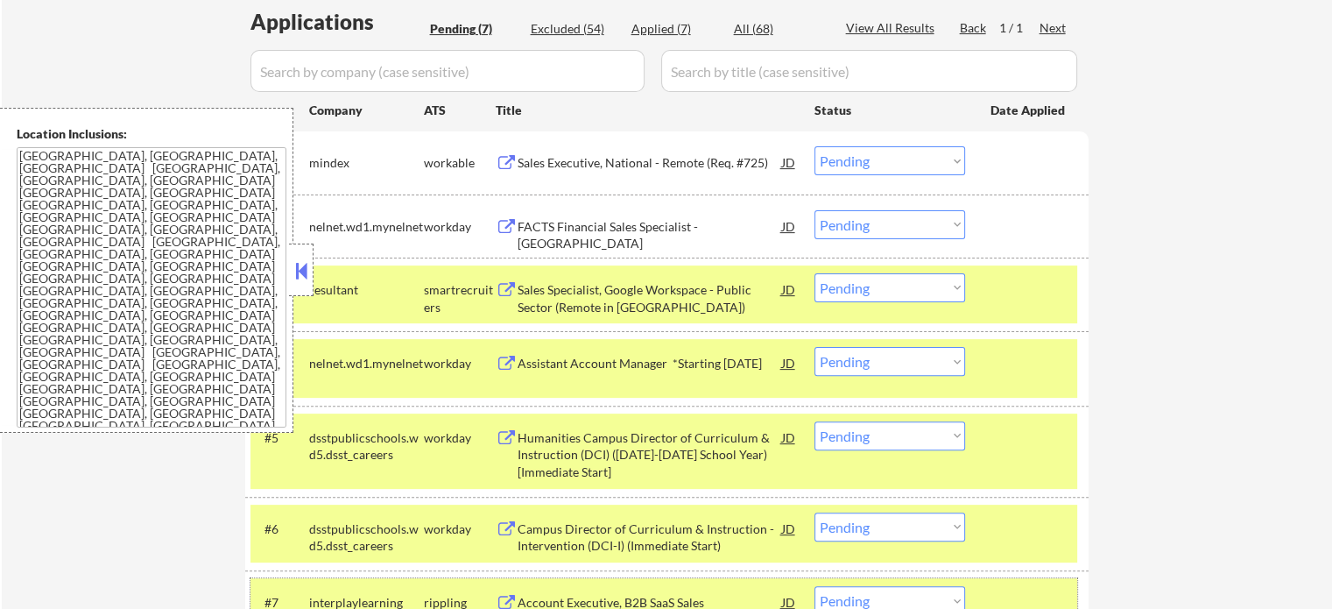
scroll to position [350, 0]
